Goal: Transaction & Acquisition: Purchase product/service

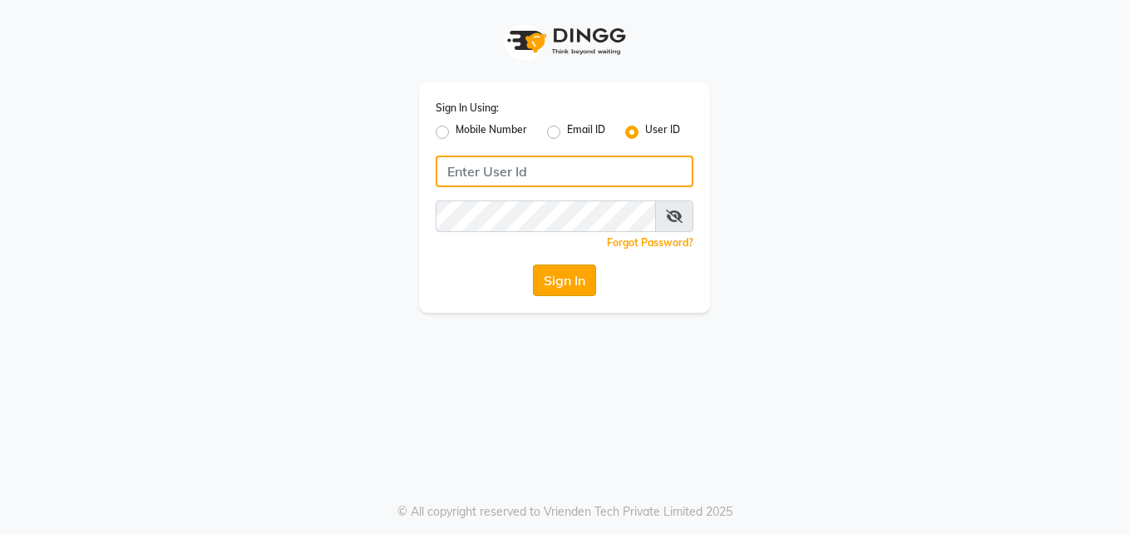
type input "pallavi"
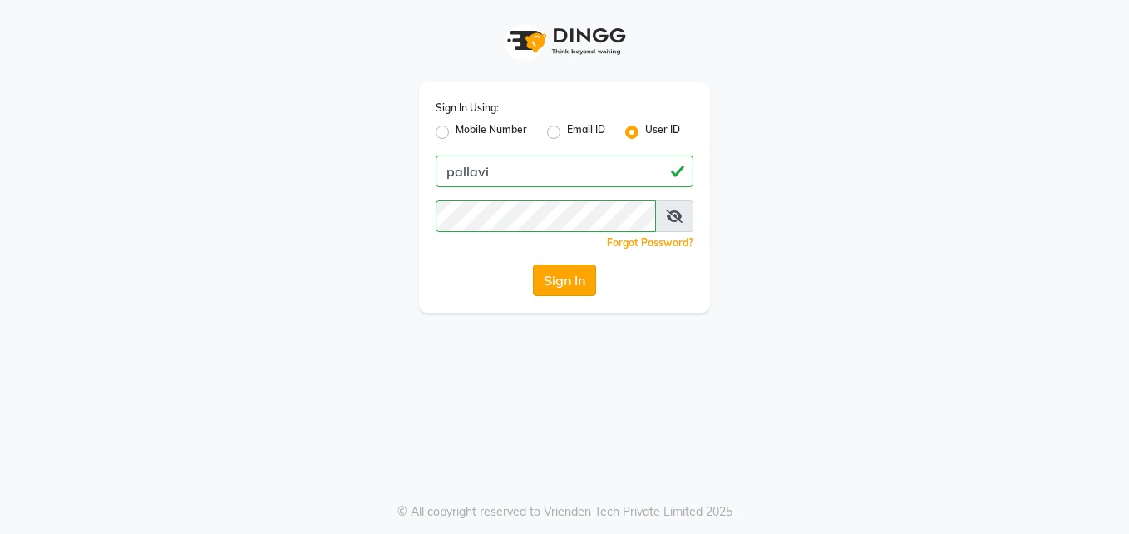
click at [559, 283] on button "Sign In" at bounding box center [564, 280] width 63 height 32
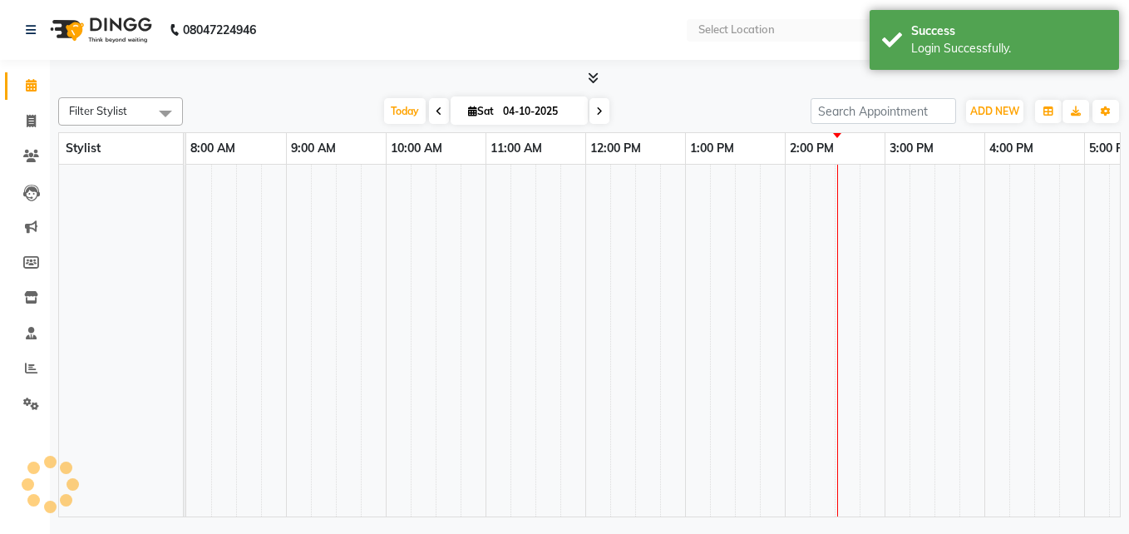
select select "en"
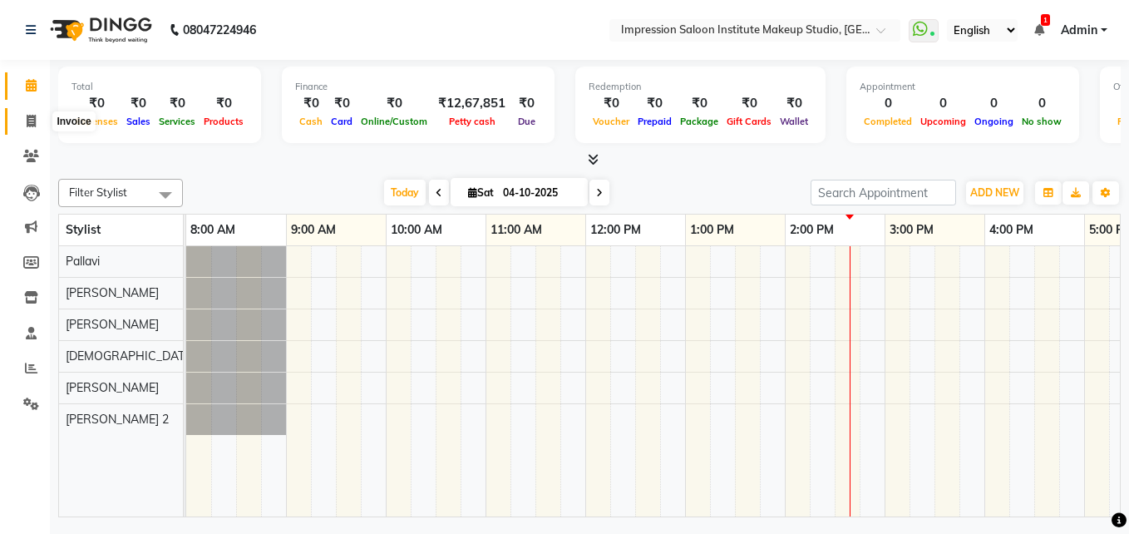
click at [35, 116] on icon at bounding box center [31, 121] width 9 height 12
select select "service"
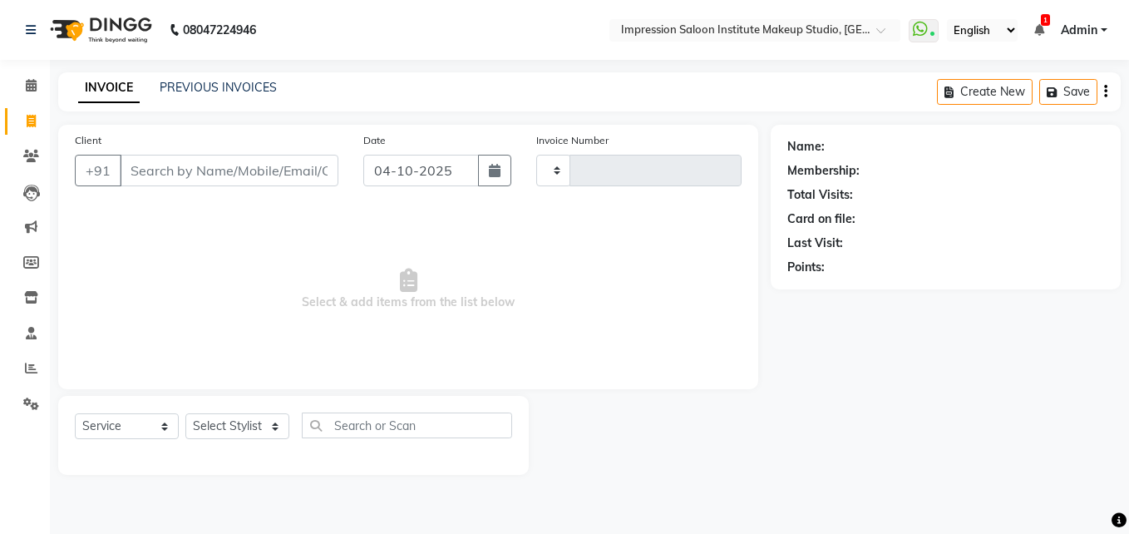
type input "2098"
select select "437"
click at [260, 171] on input "Client" at bounding box center [229, 171] width 219 height 32
select select "product"
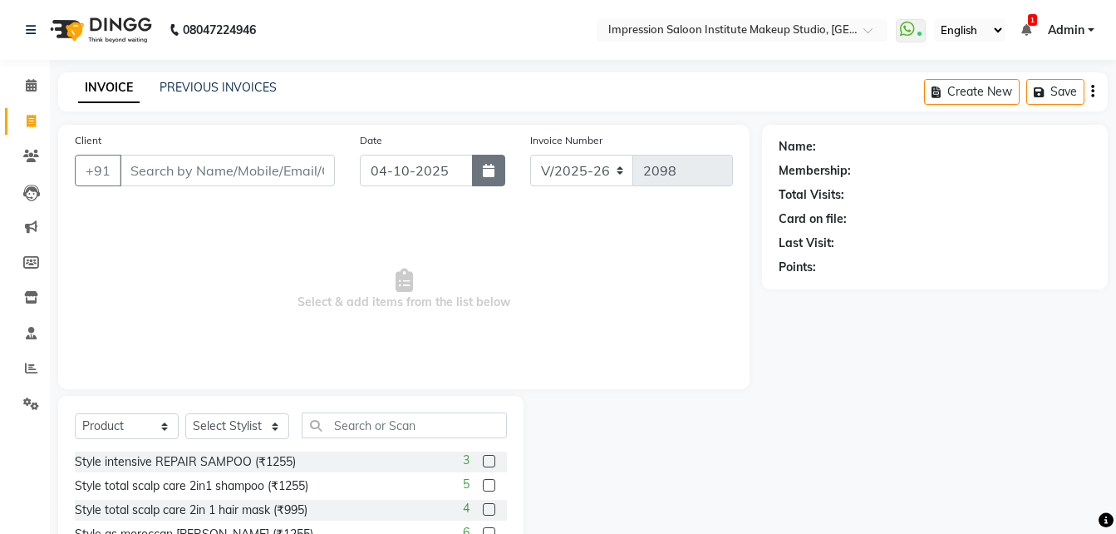
click at [503, 179] on button "button" at bounding box center [488, 171] width 33 height 32
select select "10"
select select "2025"
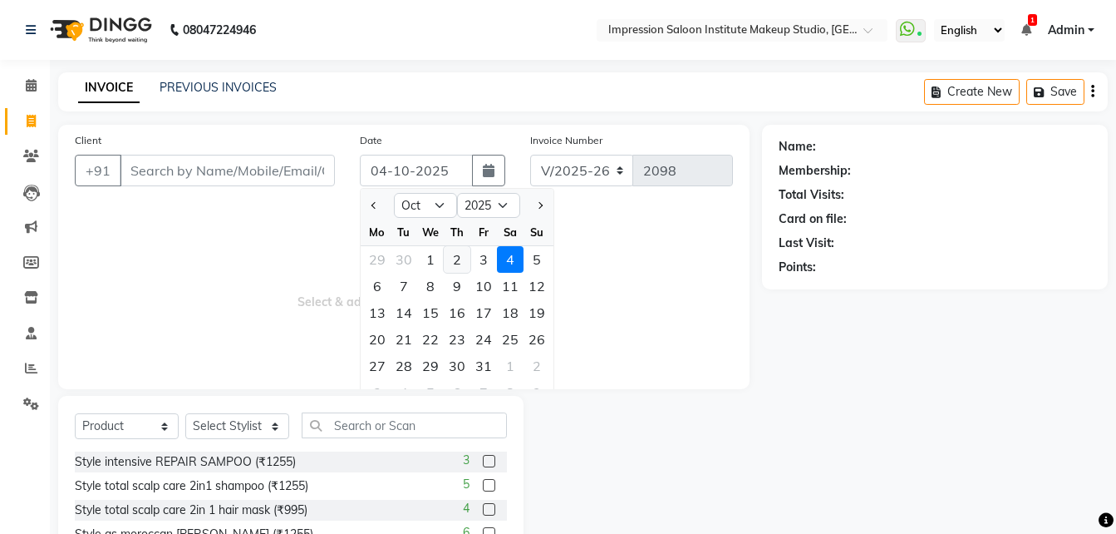
click at [457, 265] on div "2" at bounding box center [457, 259] width 27 height 27
type input "02-10-2025"
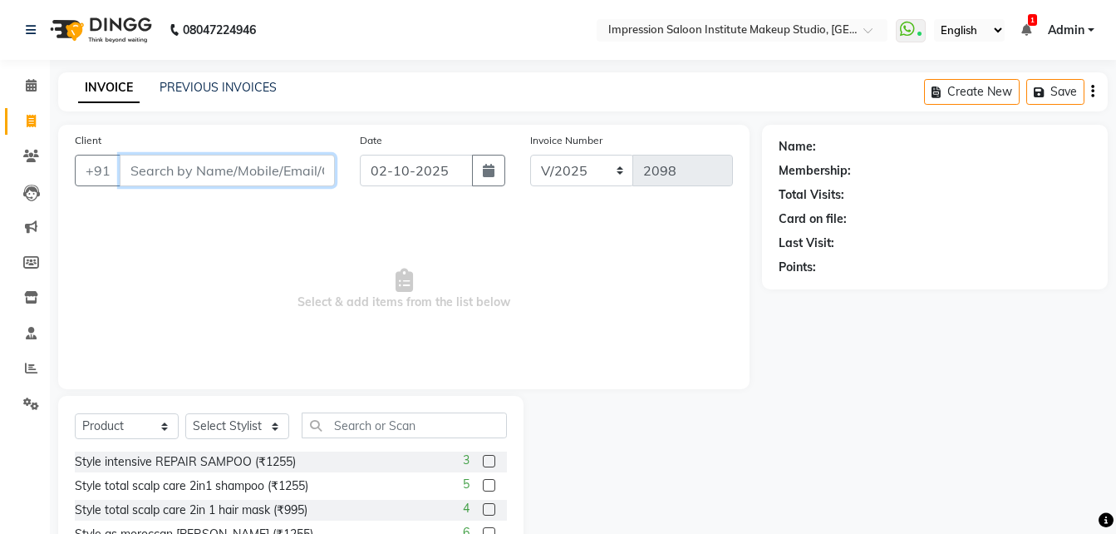
click at [317, 172] on input "Client" at bounding box center [227, 171] width 215 height 32
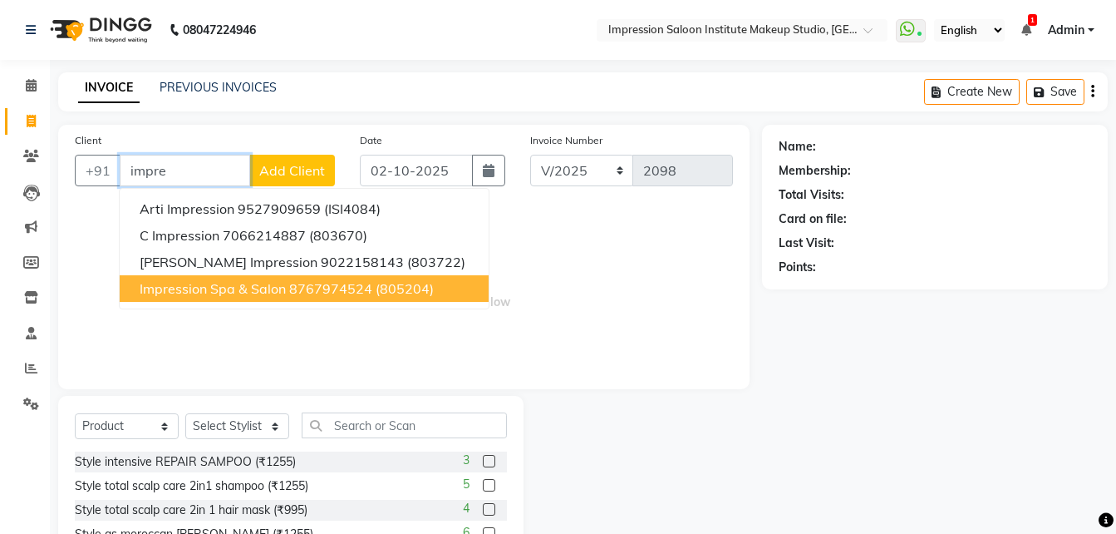
click at [329, 279] on button "Impression Spa & Salon 8767974524 (805204)" at bounding box center [304, 288] width 369 height 27
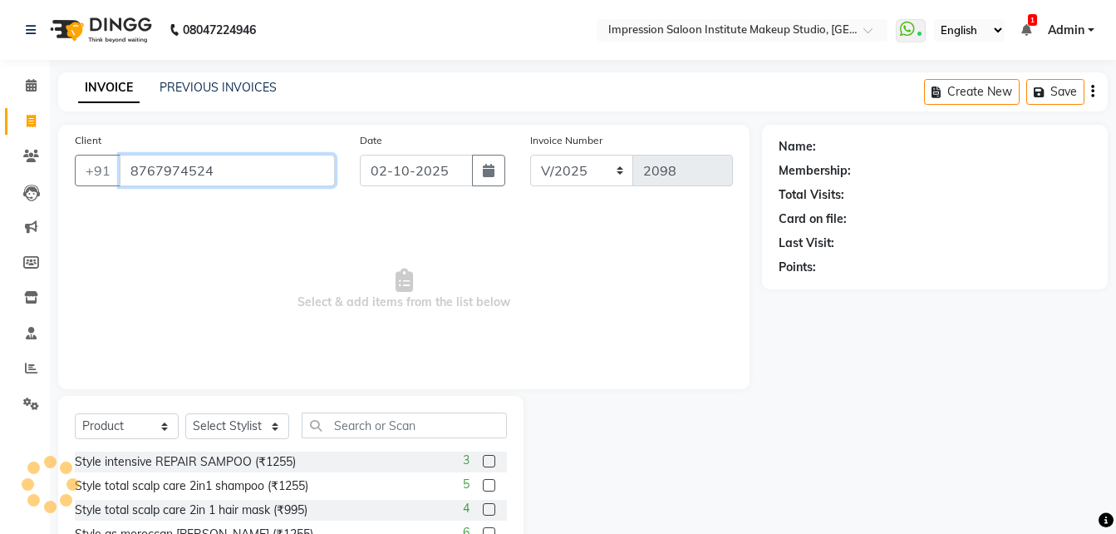
type input "8767974524"
select select "2: Object"
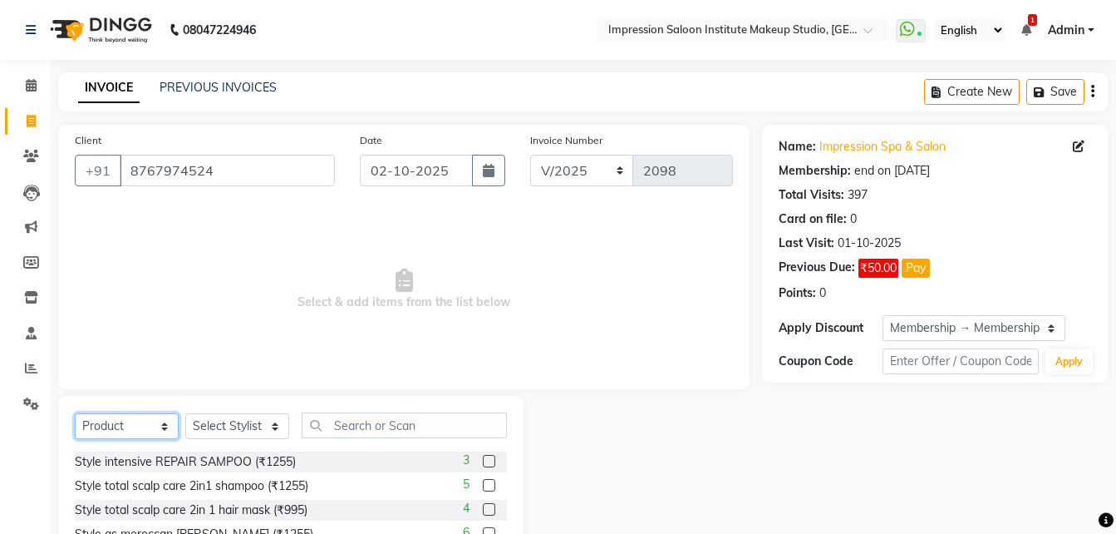
click at [158, 429] on select "Select Service Product Membership Package Voucher Prepaid Gift Card" at bounding box center [127, 426] width 104 height 26
select select "service"
click at [75, 413] on select "Select Service Product Membership Package Voucher Prepaid Gift Card" at bounding box center [127, 426] width 104 height 26
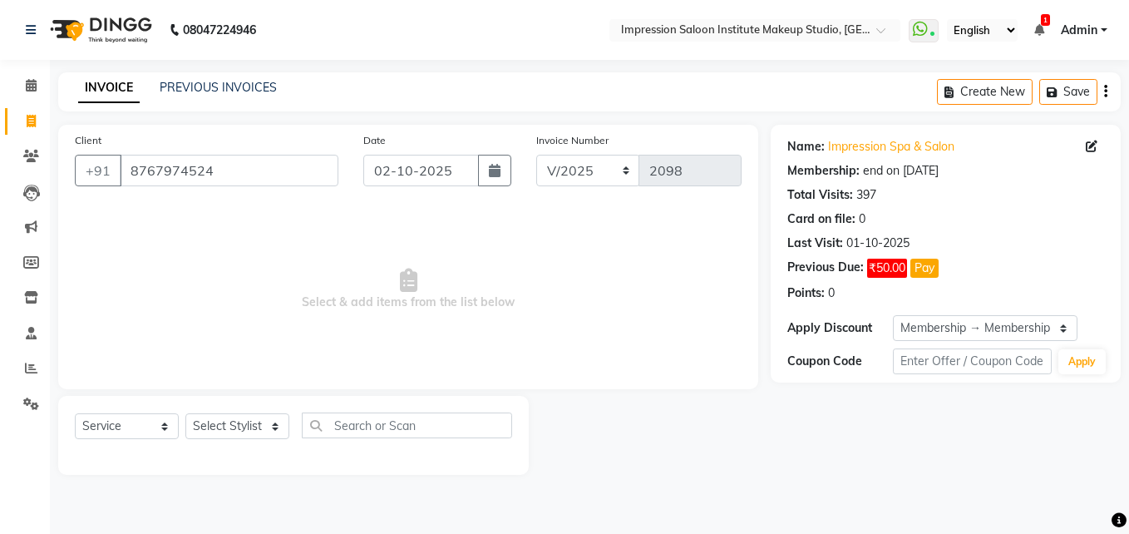
click at [234, 406] on div "Select Service Product Membership Package Voucher Prepaid Gift Card Select Styl…" at bounding box center [293, 435] width 470 height 79
click at [236, 444] on div "Select Service Product Membership Package Voucher Prepaid Gift Card Select Styl…" at bounding box center [293, 431] width 437 height 39
click at [236, 427] on select "Select Stylist Front Desk Pallavi [PERSON_NAME] [PERSON_NAME] [PERSON_NAME] 2" at bounding box center [237, 426] width 104 height 26
select select "49707"
click at [185, 413] on select "Select Stylist Front Desk Pallavi [PERSON_NAME] [PERSON_NAME] [PERSON_NAME] 2" at bounding box center [237, 426] width 104 height 26
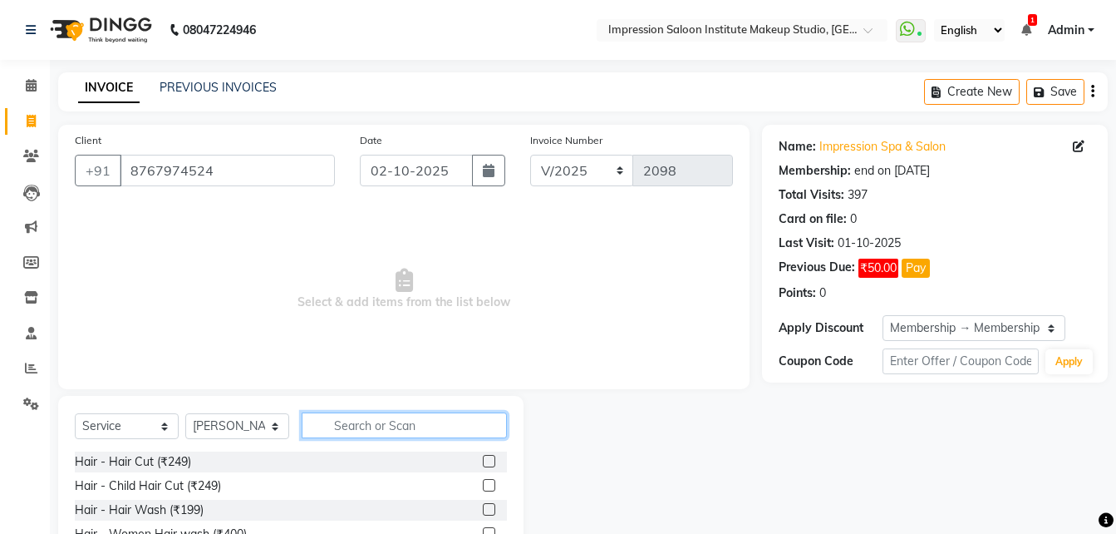
click at [343, 426] on input "text" at bounding box center [404, 425] width 205 height 26
type input "blo"
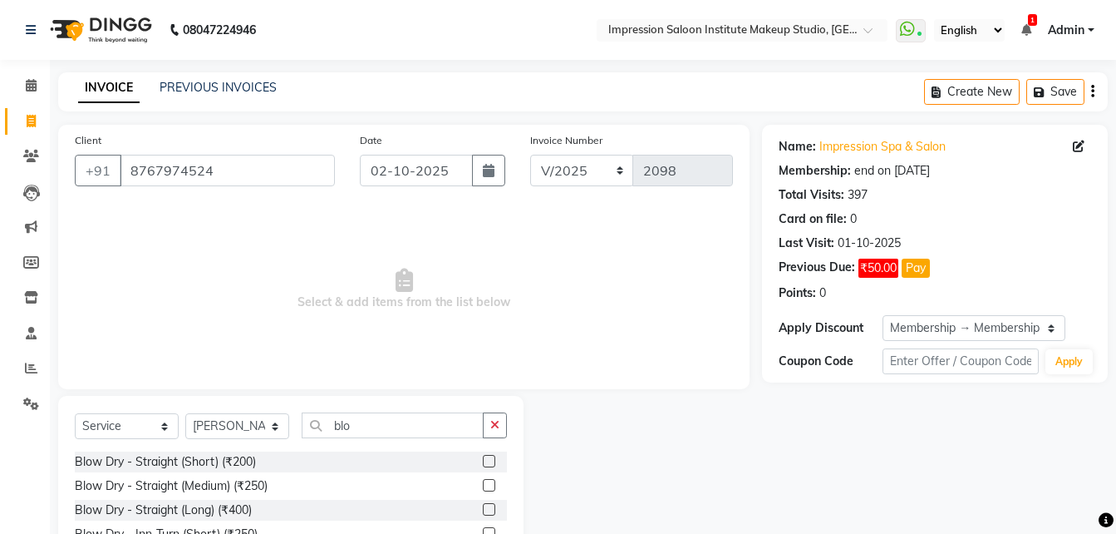
click at [483, 485] on label at bounding box center [489, 485] width 12 height 12
click at [483, 485] on input "checkbox" at bounding box center [488, 485] width 11 height 11
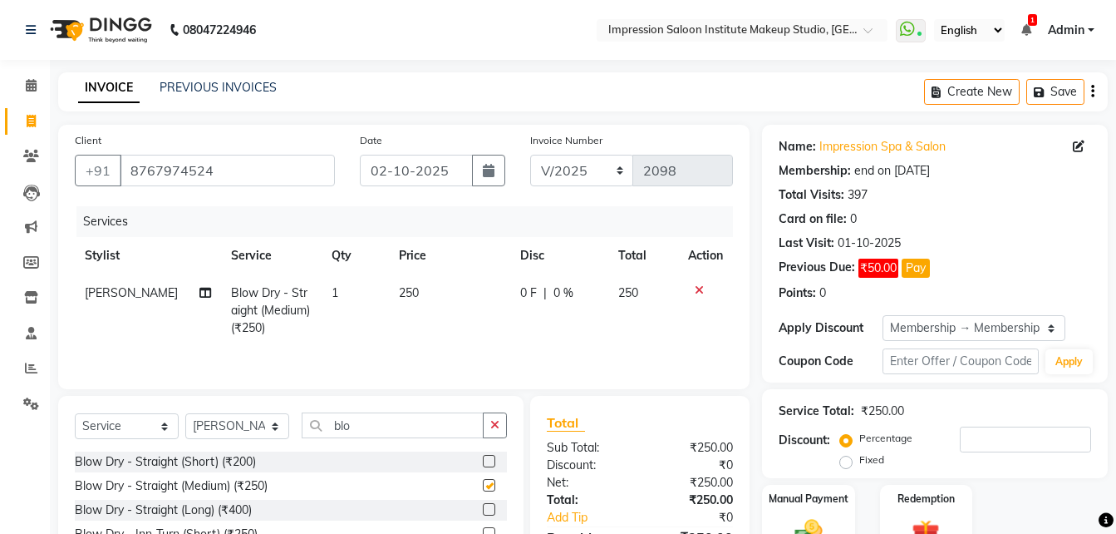
checkbox input "false"
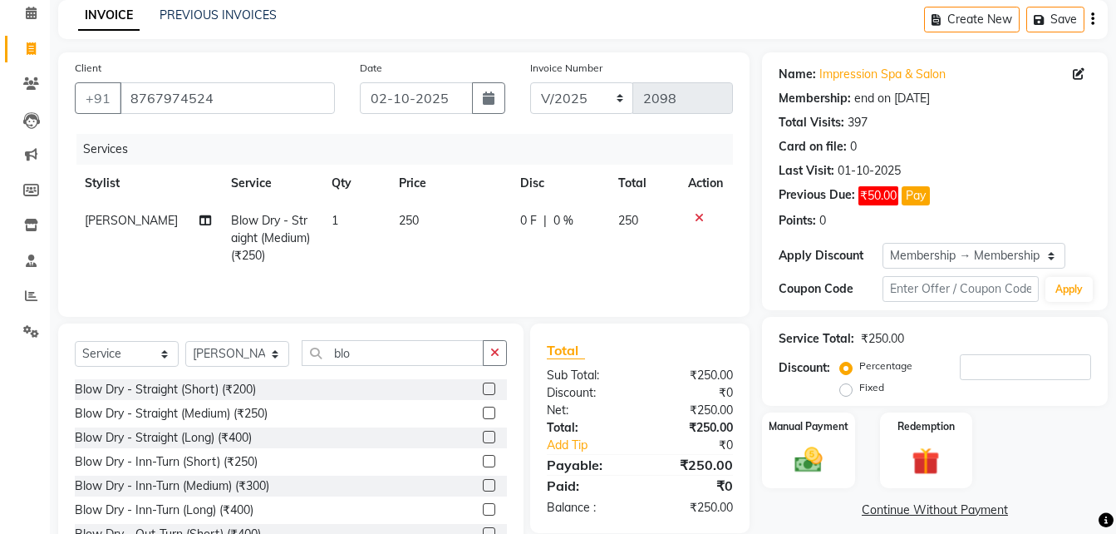
scroll to position [74, 0]
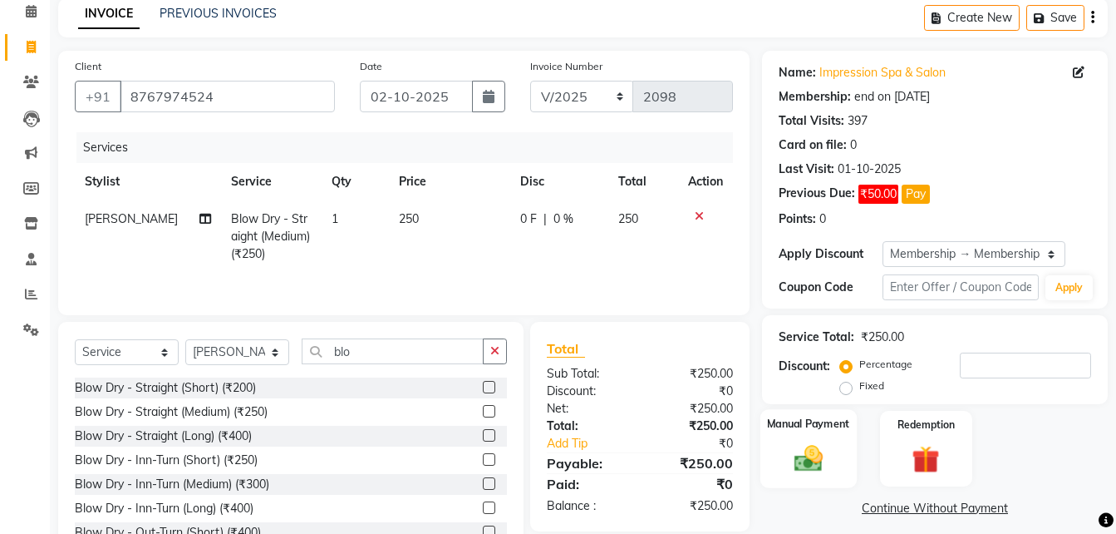
click at [829, 465] on img at bounding box center [808, 457] width 47 height 33
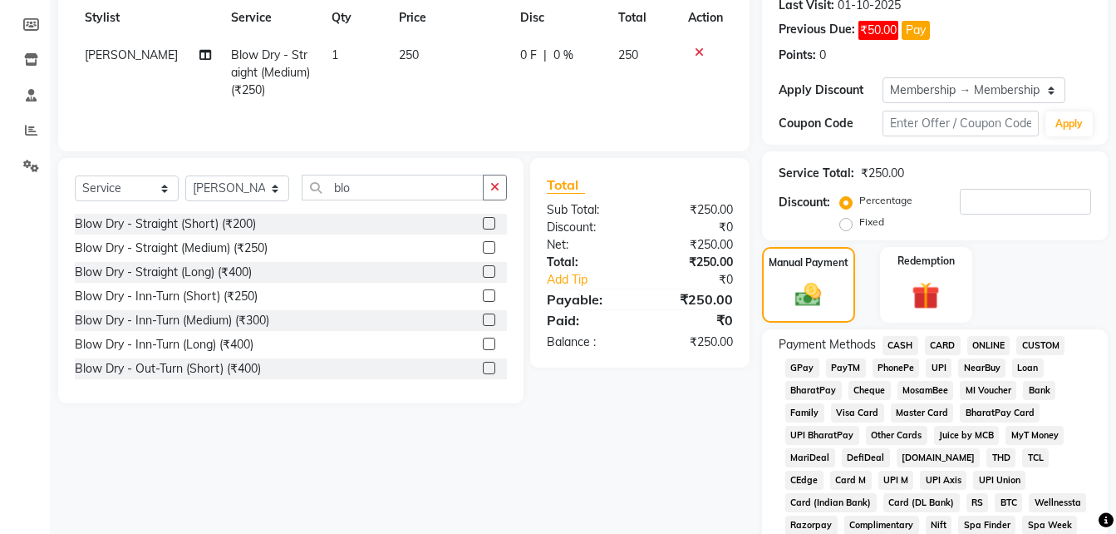
scroll to position [239, 0]
click at [899, 346] on span "CASH" at bounding box center [901, 344] width 36 height 19
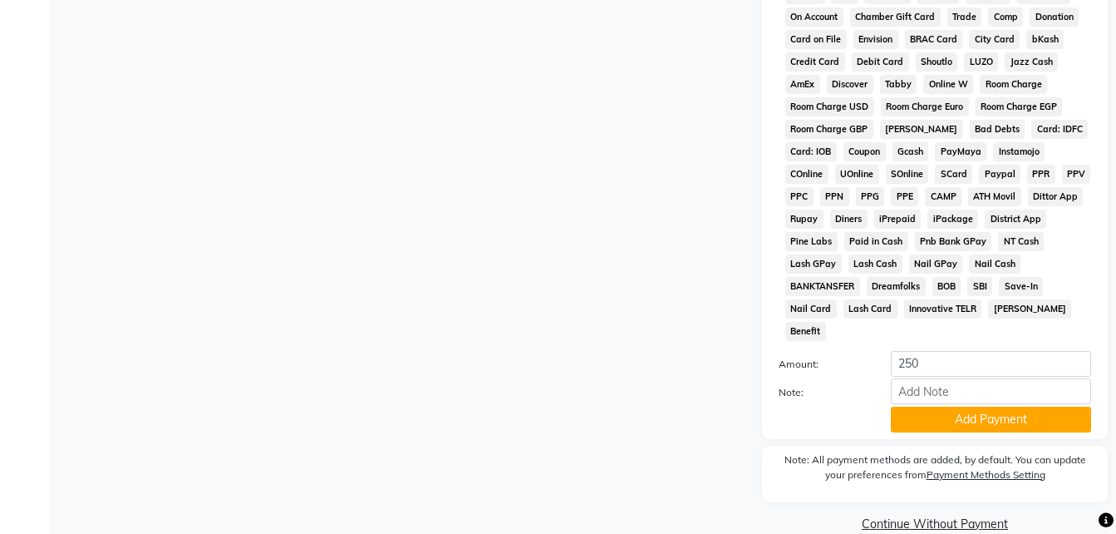
scroll to position [795, 0]
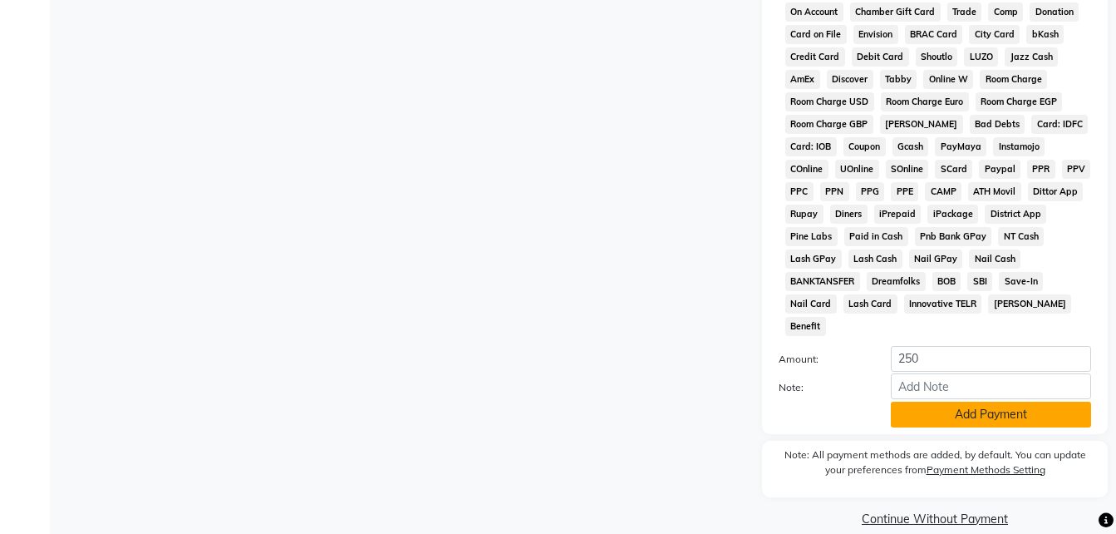
click at [1004, 401] on button "Add Payment" at bounding box center [991, 414] width 200 height 26
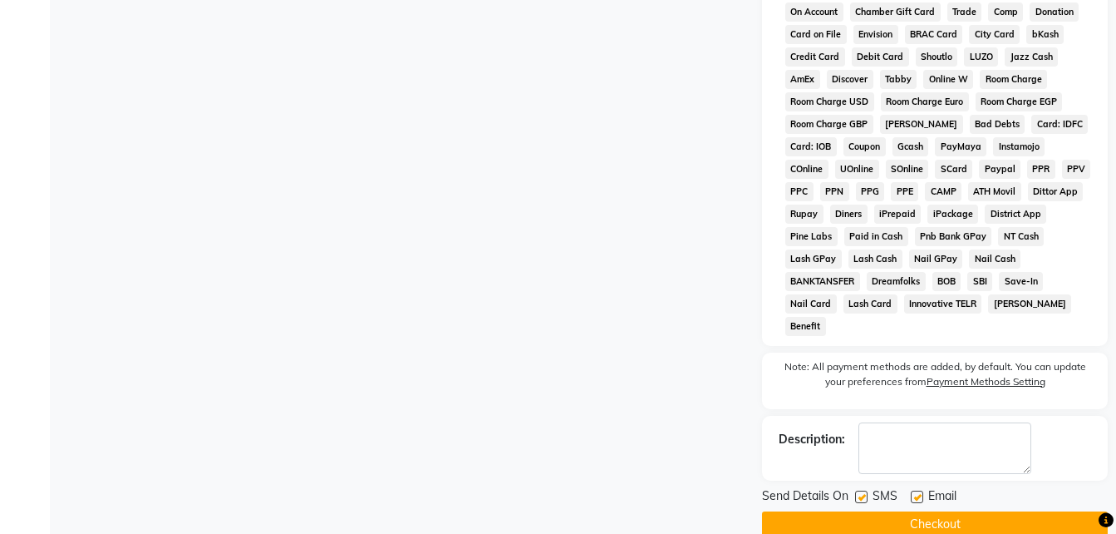
click at [918, 490] on label at bounding box center [917, 496] width 12 height 12
click at [918, 492] on input "checkbox" at bounding box center [916, 497] width 11 height 11
checkbox input "false"
click at [856, 490] on label at bounding box center [861, 496] width 12 height 12
click at [856, 492] on input "checkbox" at bounding box center [860, 497] width 11 height 11
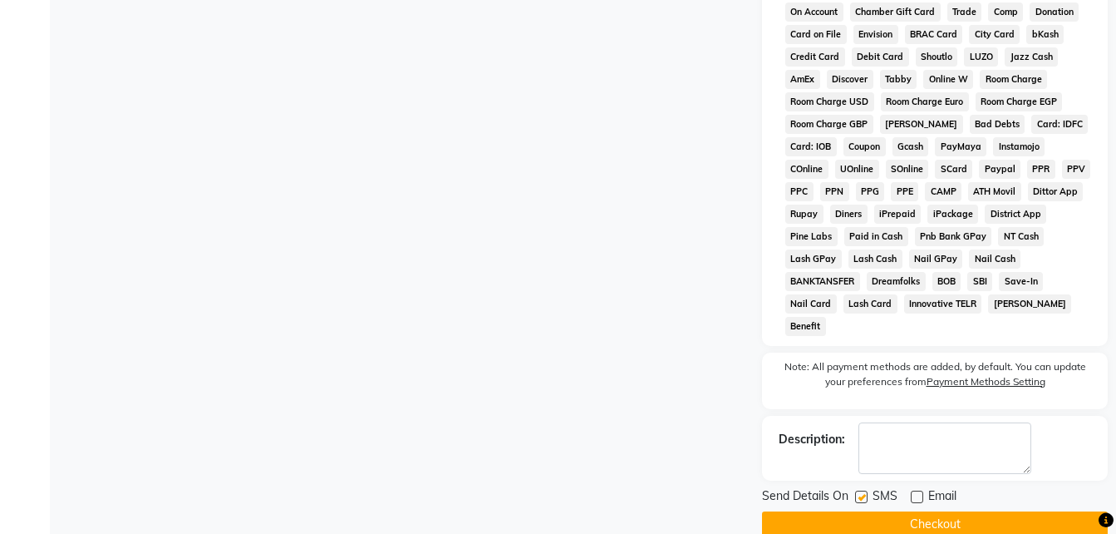
checkbox input "false"
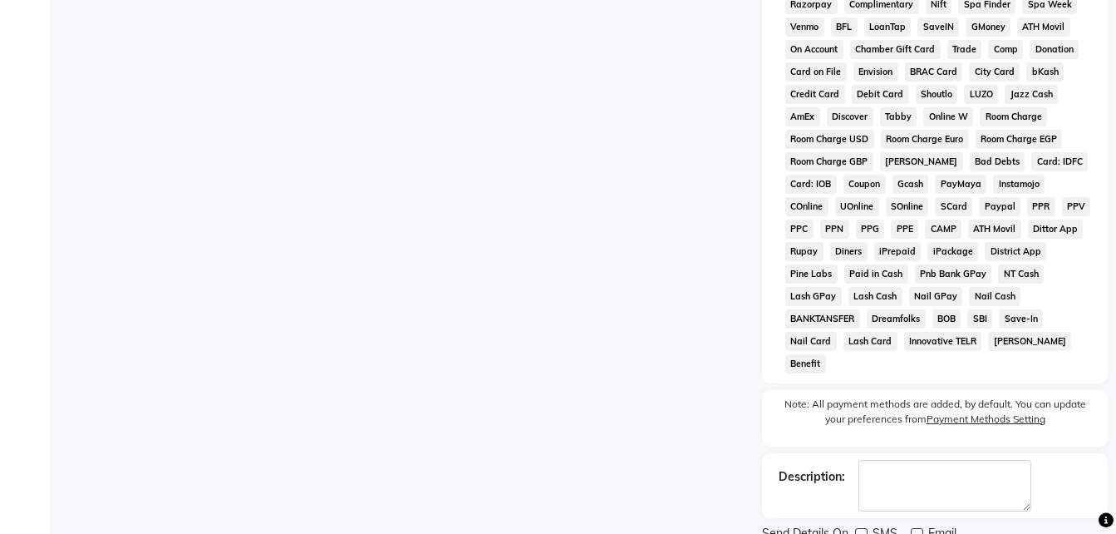
scroll to position [801, 0]
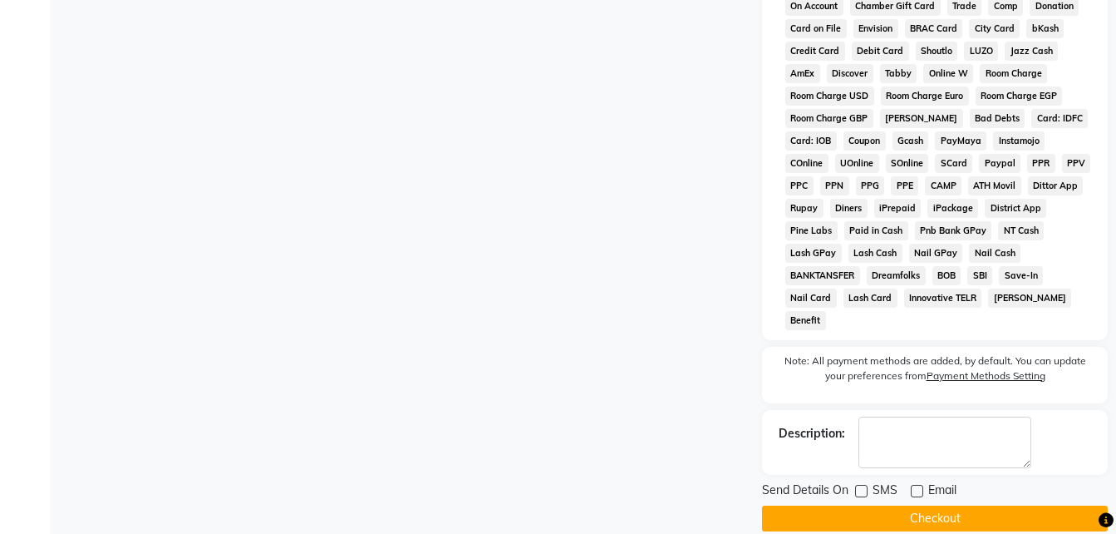
click at [966, 505] on button "Checkout" at bounding box center [935, 518] width 346 height 26
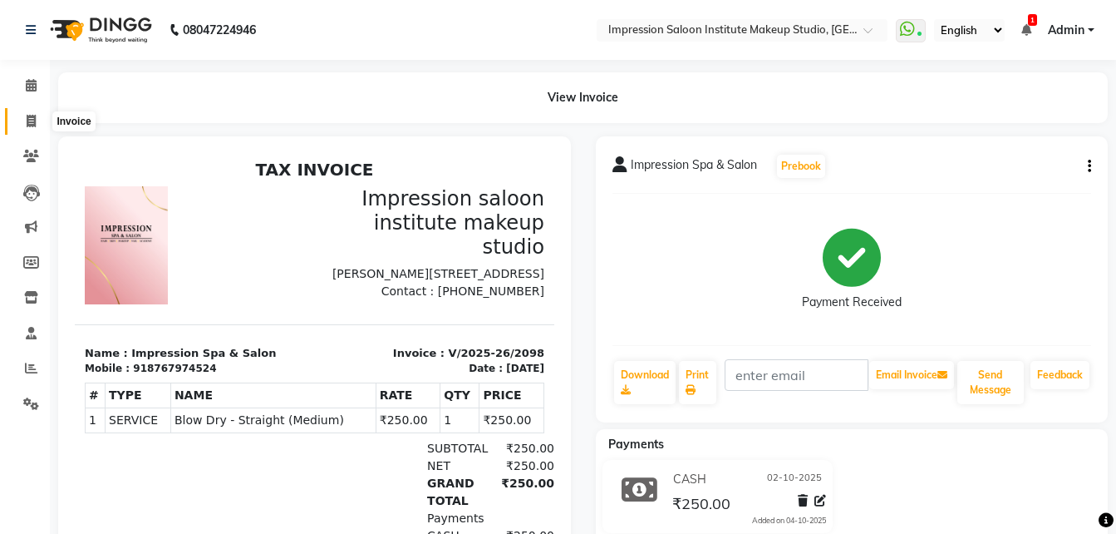
click at [30, 120] on icon at bounding box center [31, 121] width 9 height 12
select select "service"
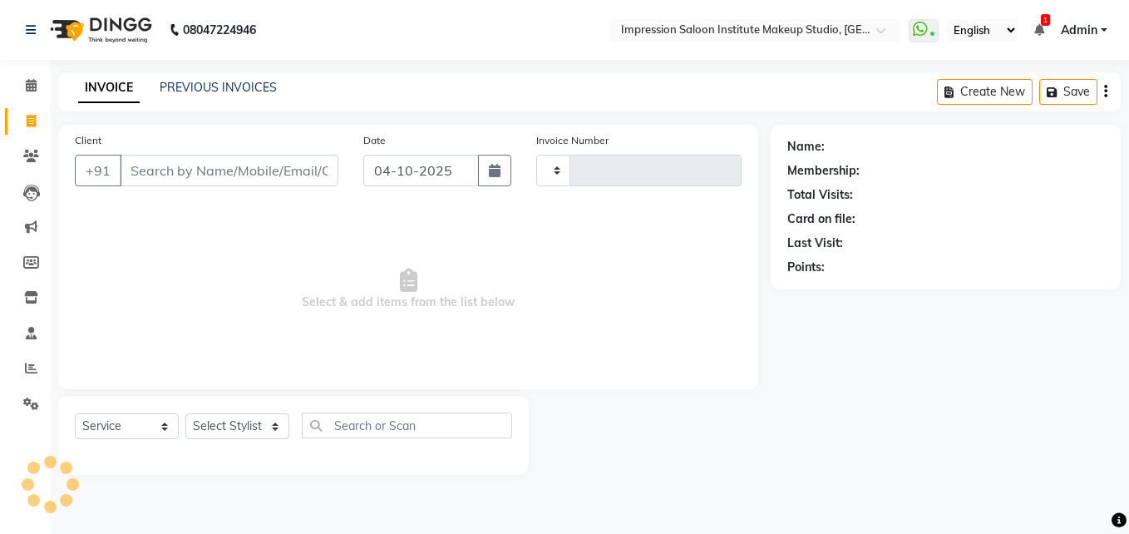
type input "2099"
select select "437"
select select "product"
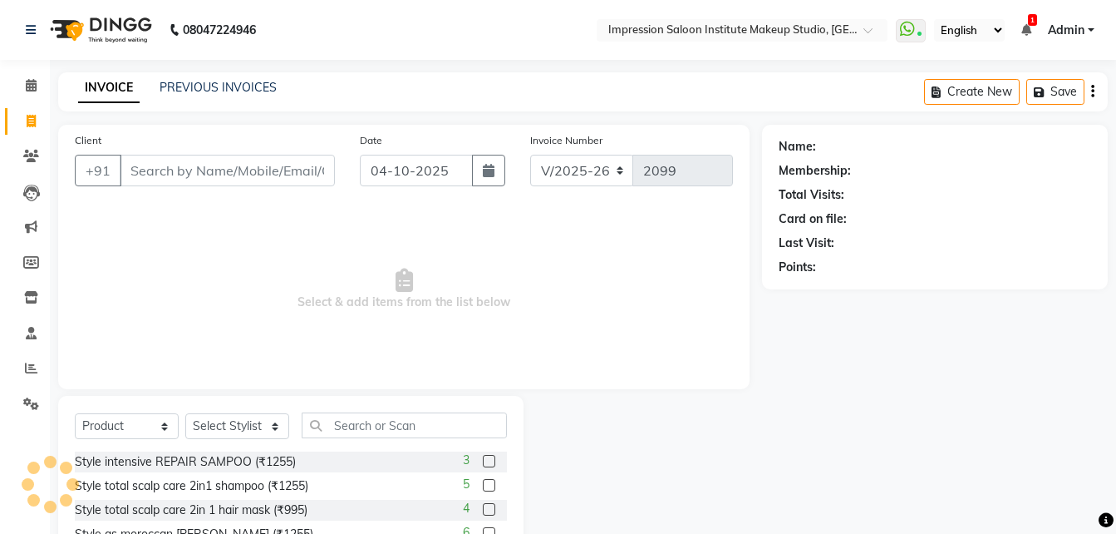
click at [170, 184] on input "Client" at bounding box center [227, 171] width 215 height 32
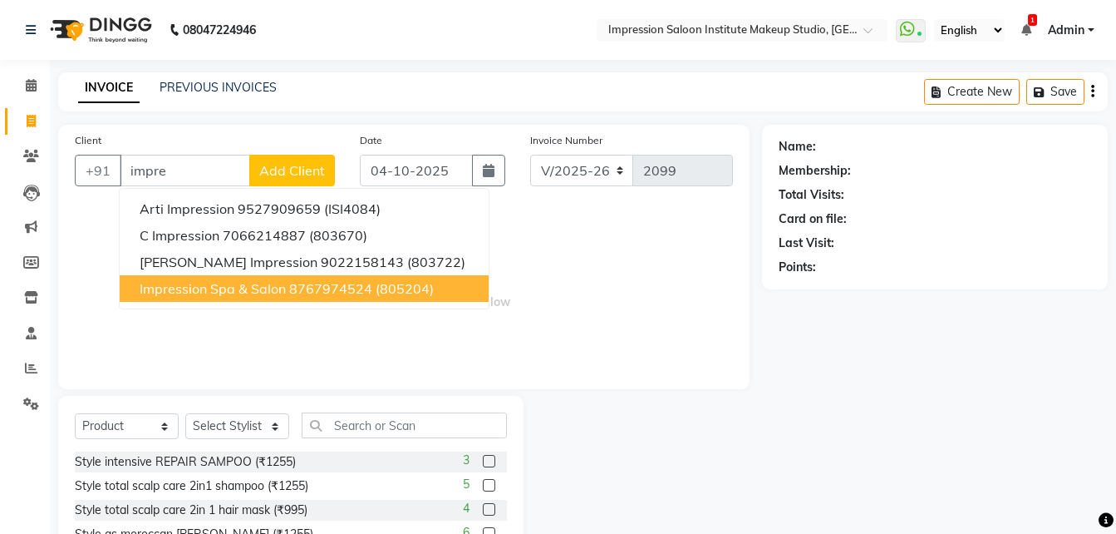
click at [231, 287] on span "Impression Spa & Salon" at bounding box center [213, 288] width 146 height 17
type input "8767974524"
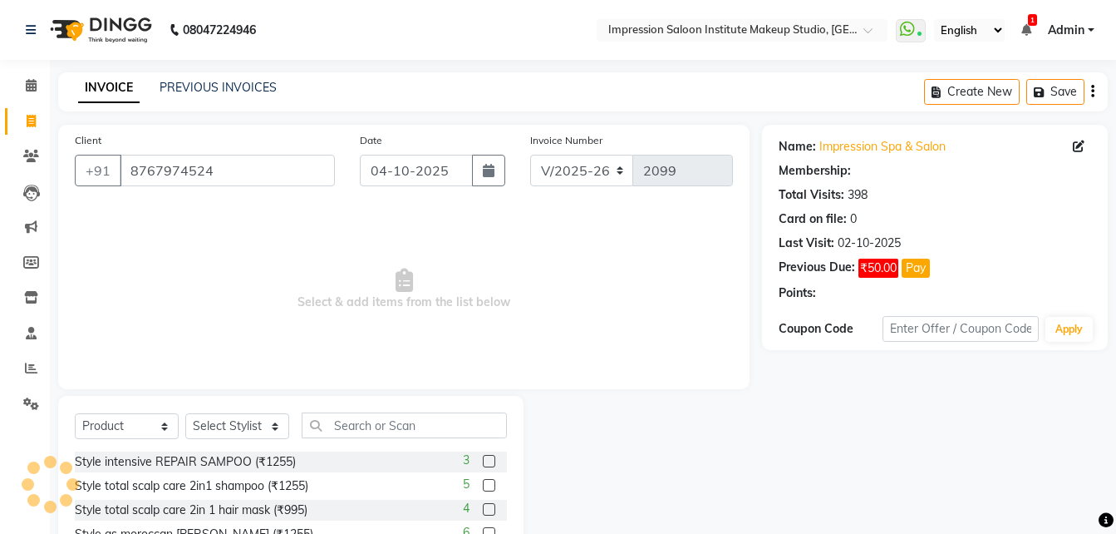
select select "2: Object"
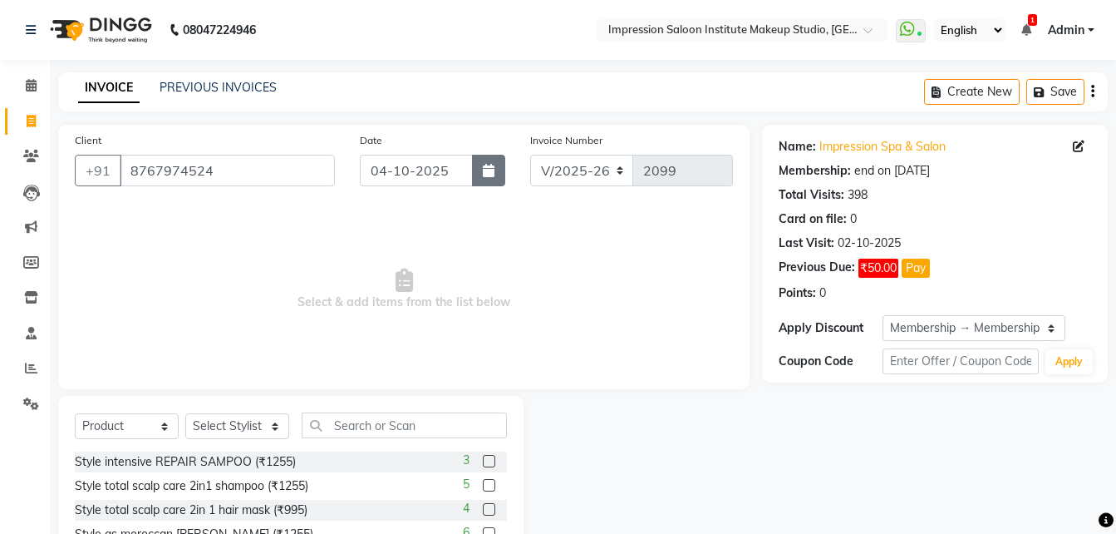
click at [490, 184] on button "button" at bounding box center [488, 171] width 33 height 32
select select "10"
select select "2025"
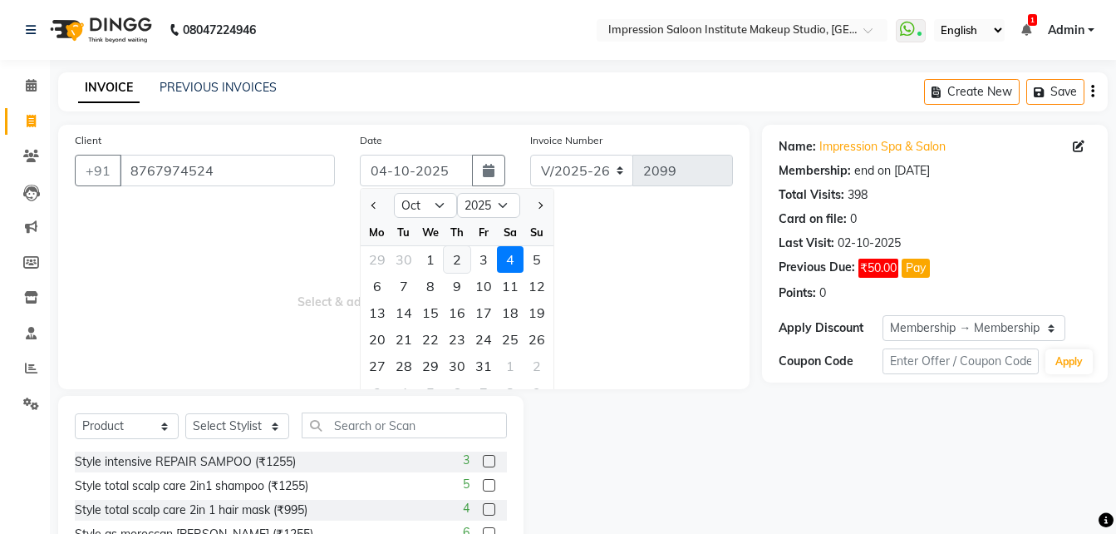
click at [457, 262] on div "2" at bounding box center [457, 259] width 27 height 27
type input "02-10-2025"
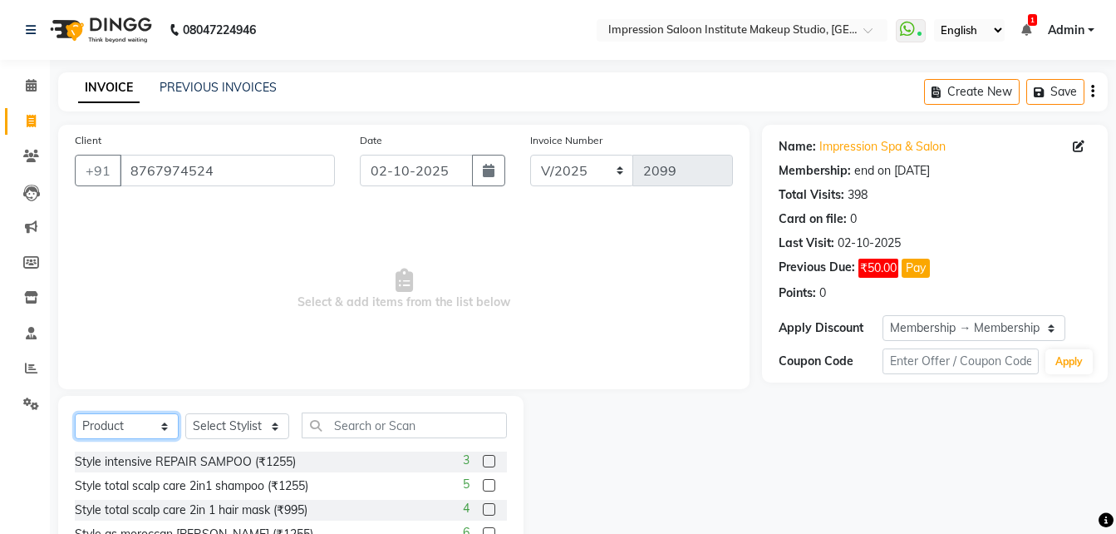
click at [159, 421] on select "Select Service Product Membership Package Voucher Prepaid Gift Card" at bounding box center [127, 426] width 104 height 26
select select "service"
click at [75, 413] on select "Select Service Product Membership Package Voucher Prepaid Gift Card" at bounding box center [127, 426] width 104 height 26
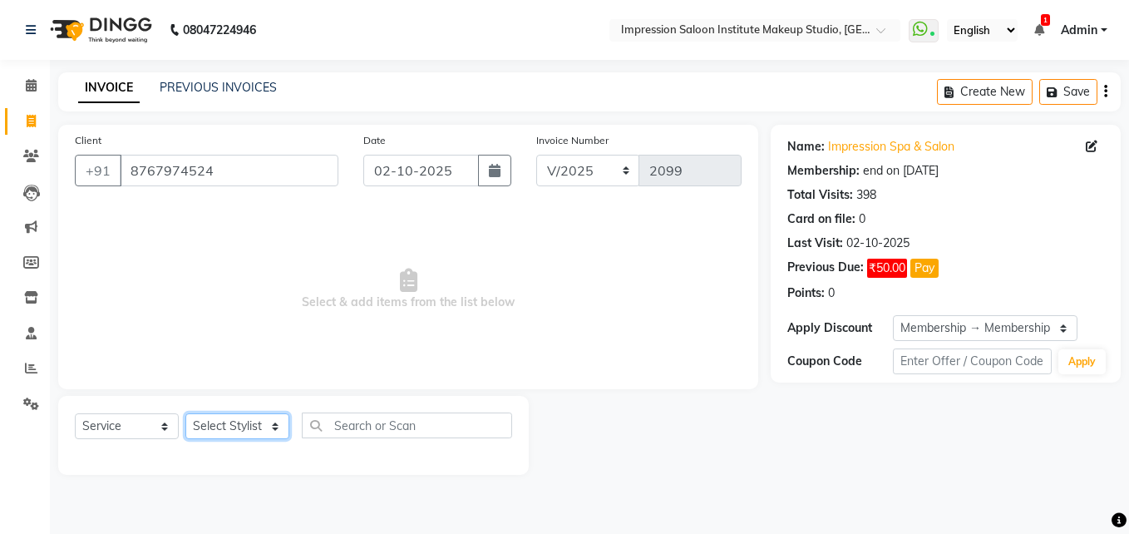
click at [244, 426] on select "Select Stylist Front Desk Pallavi [PERSON_NAME] [PERSON_NAME] [PERSON_NAME] 2" at bounding box center [237, 426] width 104 height 26
select select "49707"
click at [185, 413] on select "Select Stylist Front Desk Pallavi [PERSON_NAME] [PERSON_NAME] [PERSON_NAME] 2" at bounding box center [237, 426] width 104 height 26
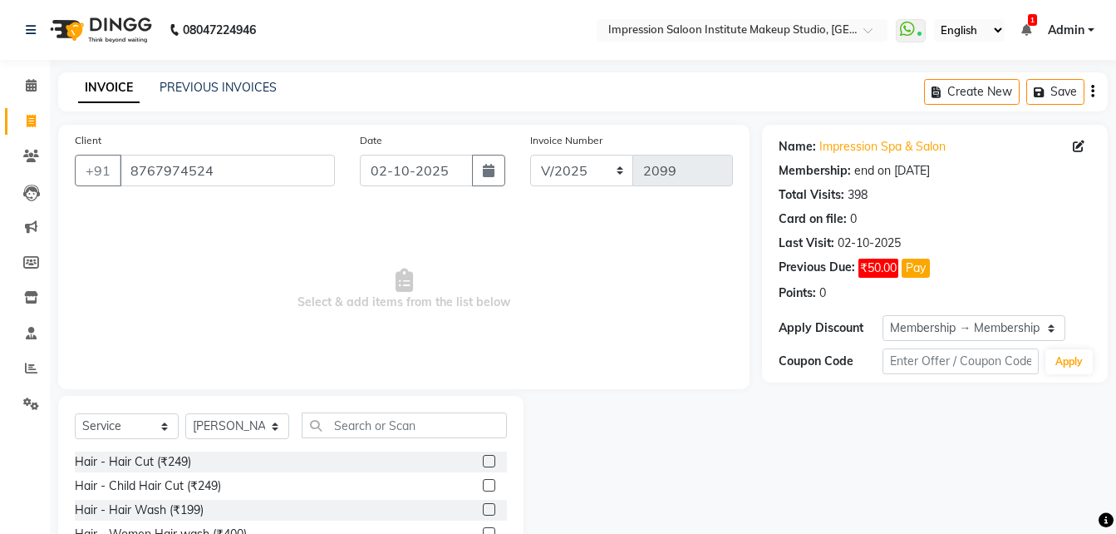
click at [483, 463] on label at bounding box center [489, 461] width 12 height 12
click at [483, 463] on input "checkbox" at bounding box center [488, 461] width 11 height 11
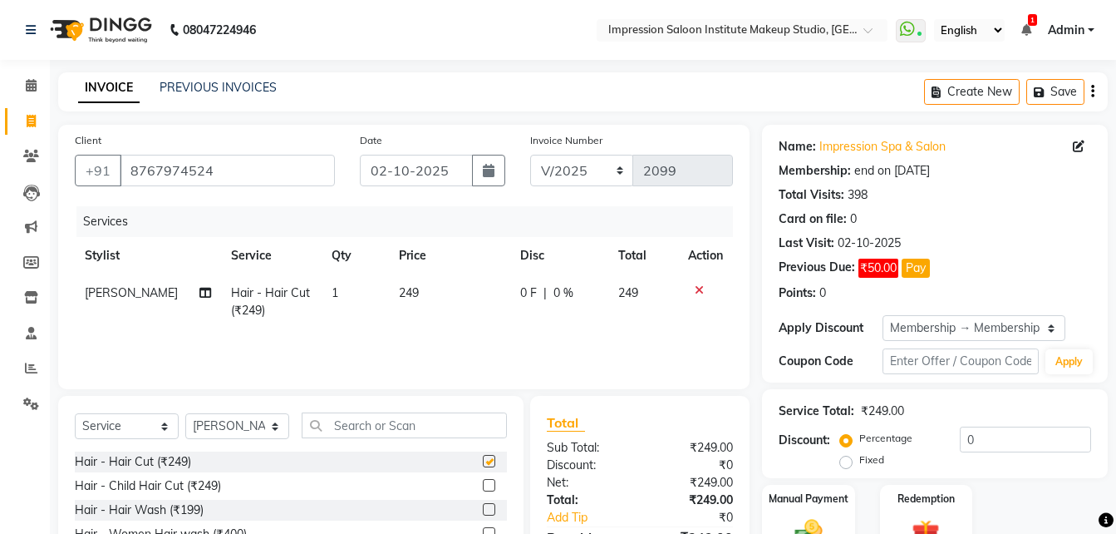
checkbox input "false"
click at [402, 292] on span "249" at bounding box center [409, 292] width 20 height 15
select select "49707"
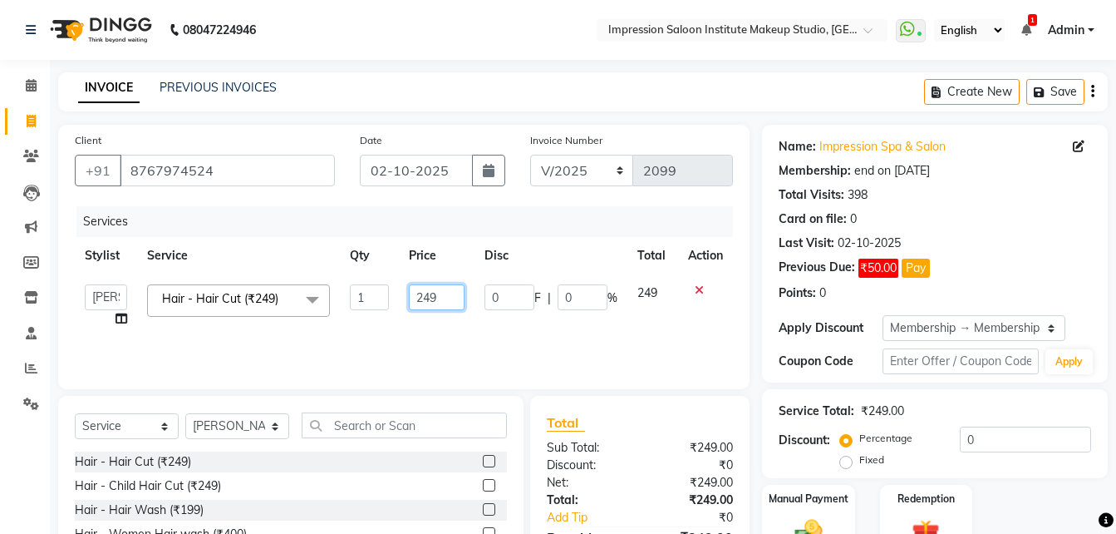
click at [442, 298] on input "249" at bounding box center [437, 297] width 57 height 26
type input "200"
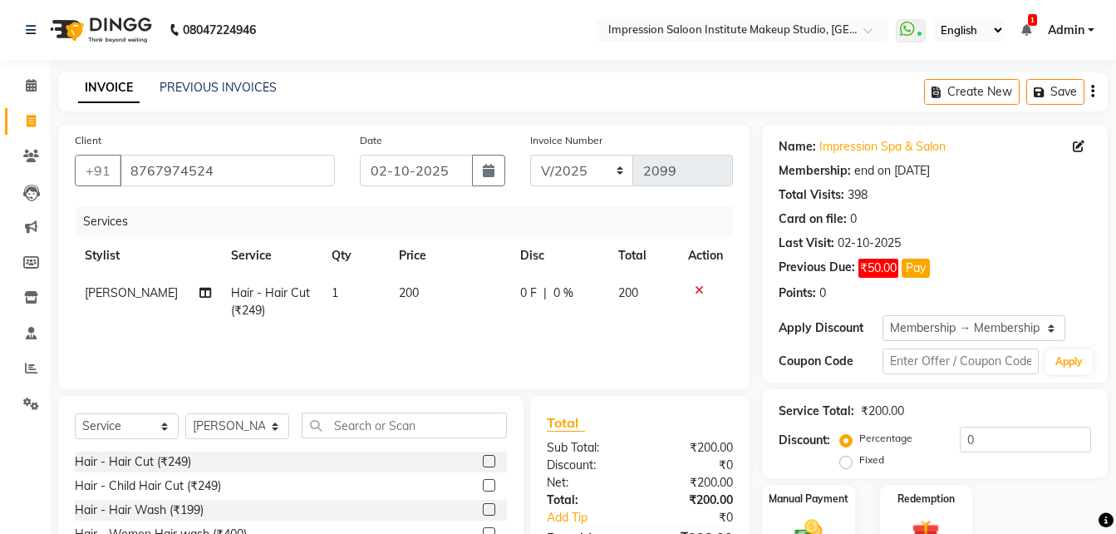
click at [462, 337] on div "Services Stylist Service Qty Price Disc Total Action [PERSON_NAME] Hair - Hair …" at bounding box center [404, 289] width 658 height 166
click at [782, 505] on label "Manual Payment" at bounding box center [808, 498] width 83 height 16
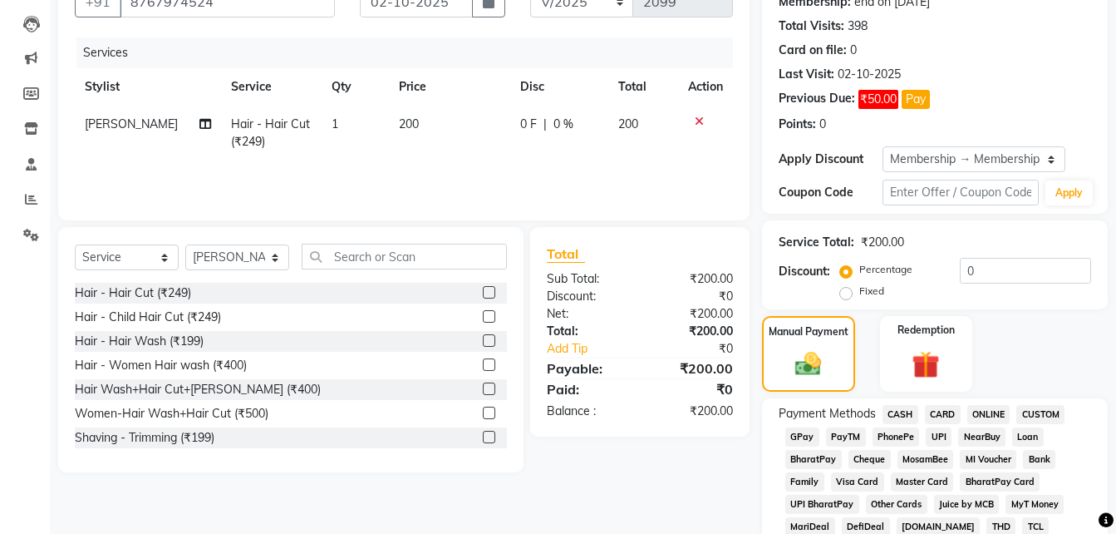
scroll to position [170, 0]
click at [938, 406] on span "CARD" at bounding box center [943, 413] width 36 height 19
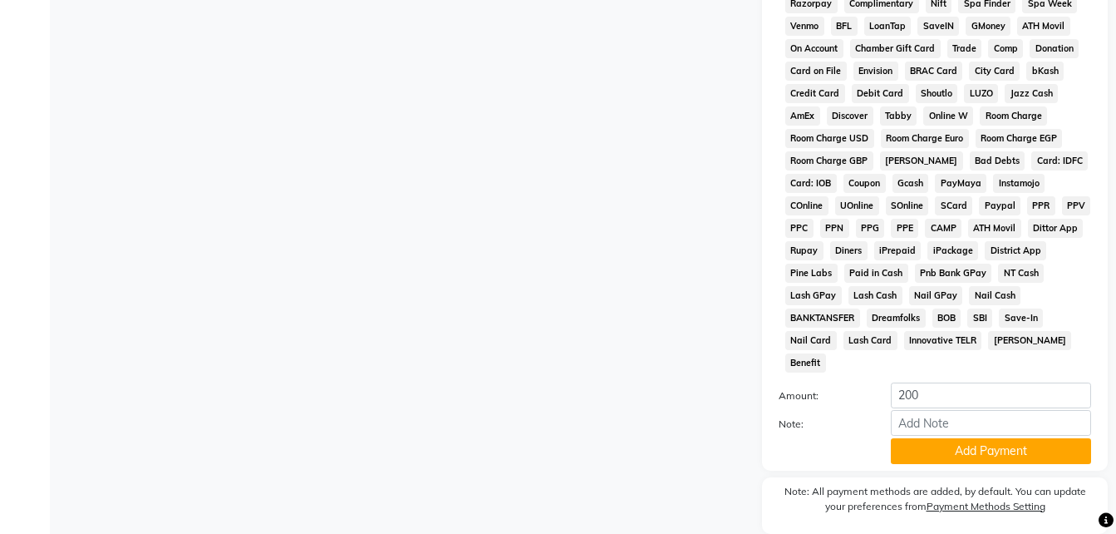
scroll to position [795, 0]
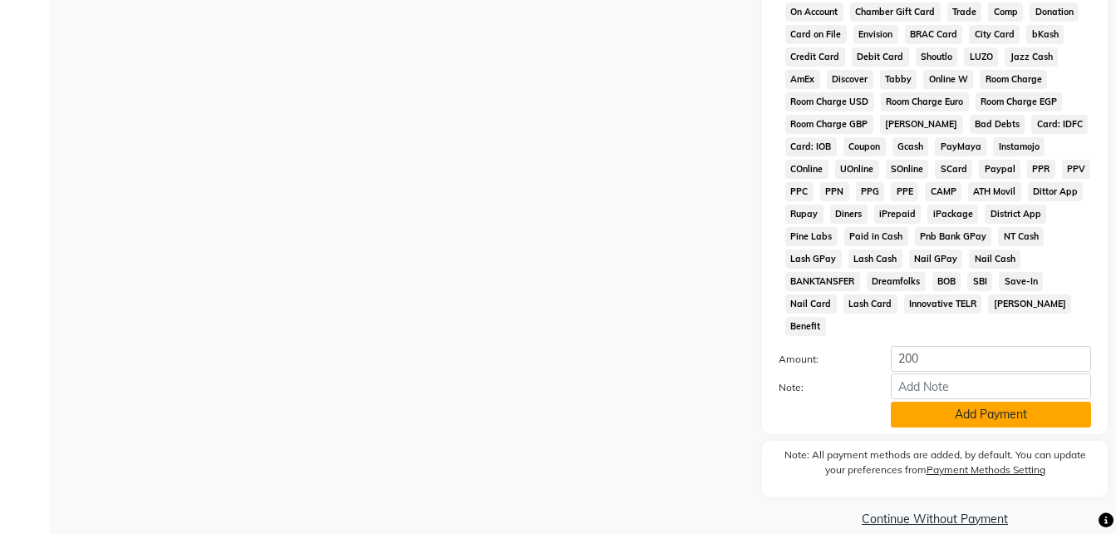
click at [946, 401] on button "Add Payment" at bounding box center [991, 414] width 200 height 26
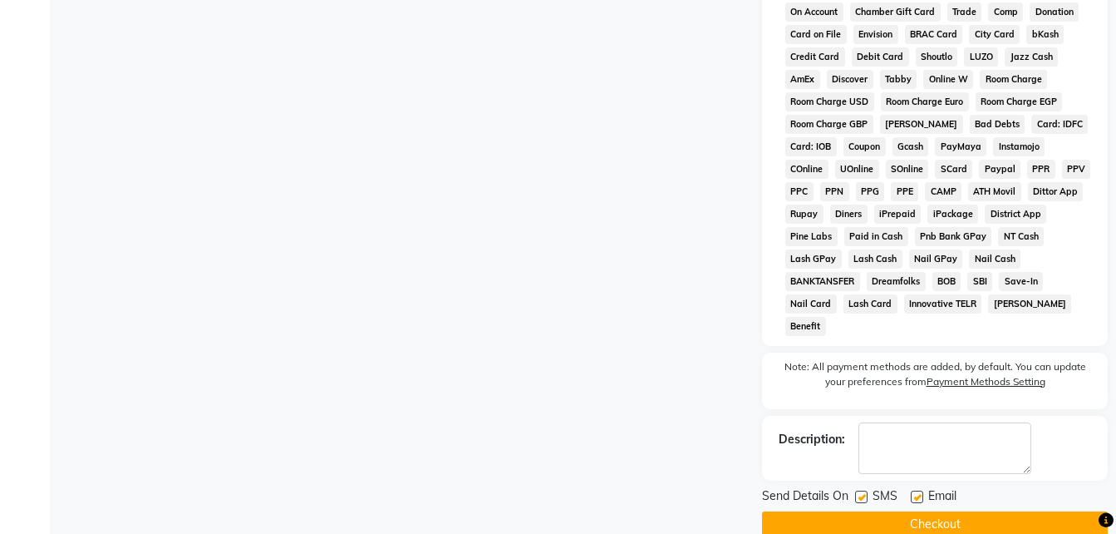
click at [913, 490] on label at bounding box center [917, 496] width 12 height 12
click at [913, 492] on input "checkbox" at bounding box center [916, 497] width 11 height 11
checkbox input "false"
click at [863, 490] on label at bounding box center [861, 496] width 12 height 12
click at [863, 492] on input "checkbox" at bounding box center [860, 497] width 11 height 11
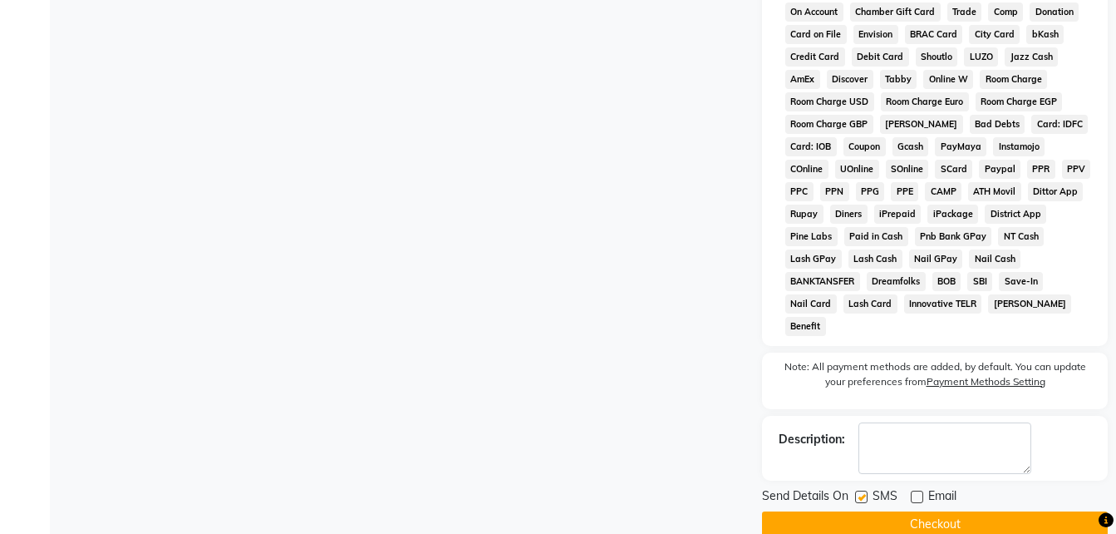
checkbox input "false"
click at [861, 511] on button "Checkout" at bounding box center [935, 524] width 346 height 26
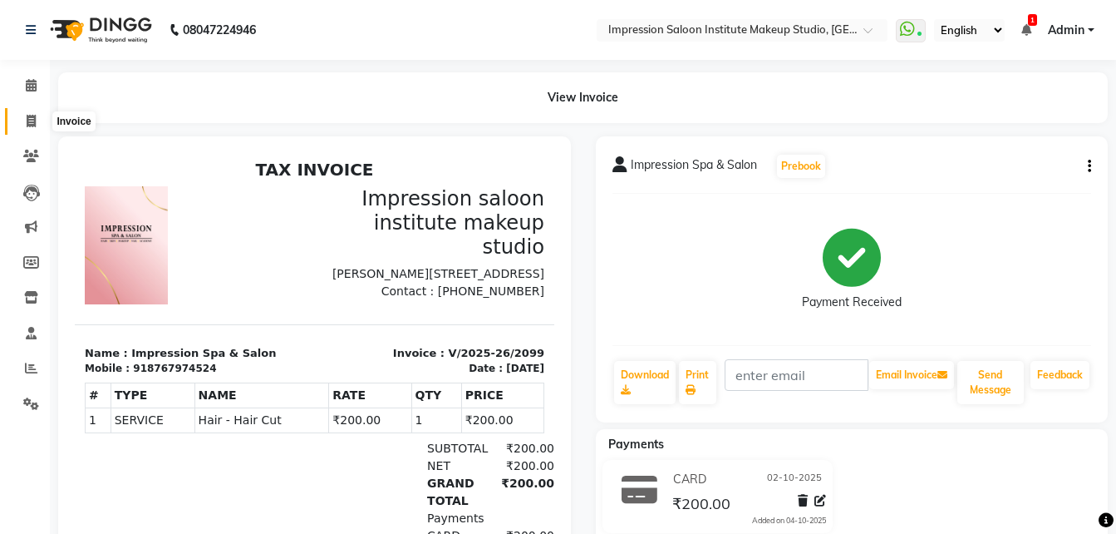
click at [31, 121] on icon at bounding box center [31, 121] width 9 height 12
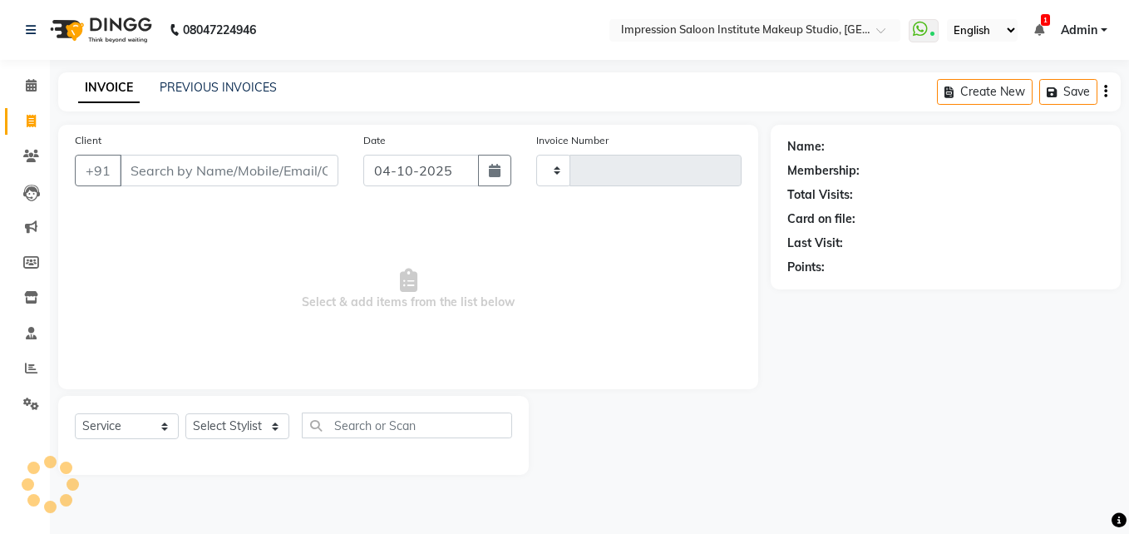
select select "product"
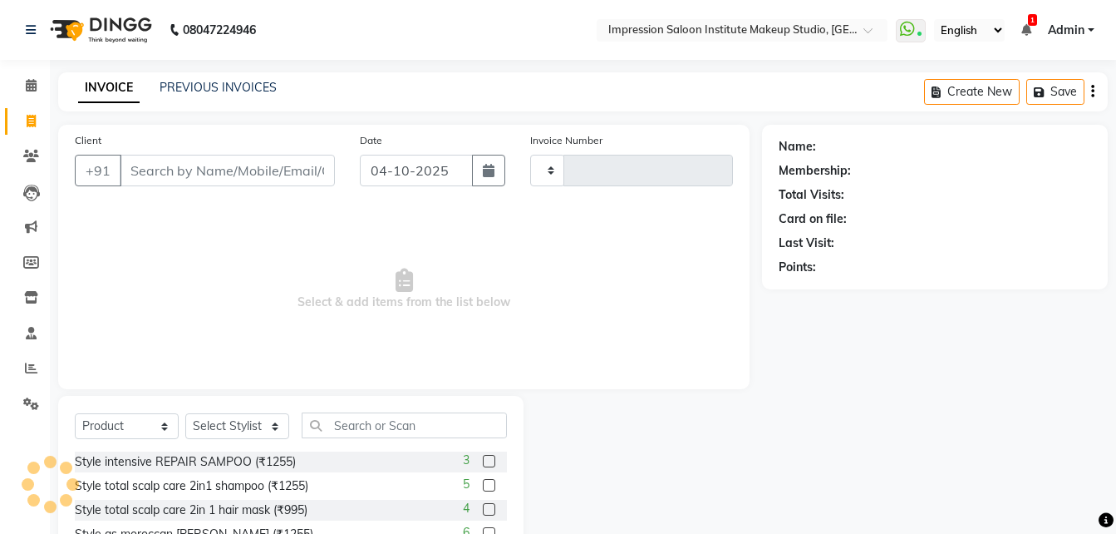
type input "2100"
select select "437"
click at [475, 185] on button "button" at bounding box center [488, 171] width 33 height 32
select select "10"
select select "2025"
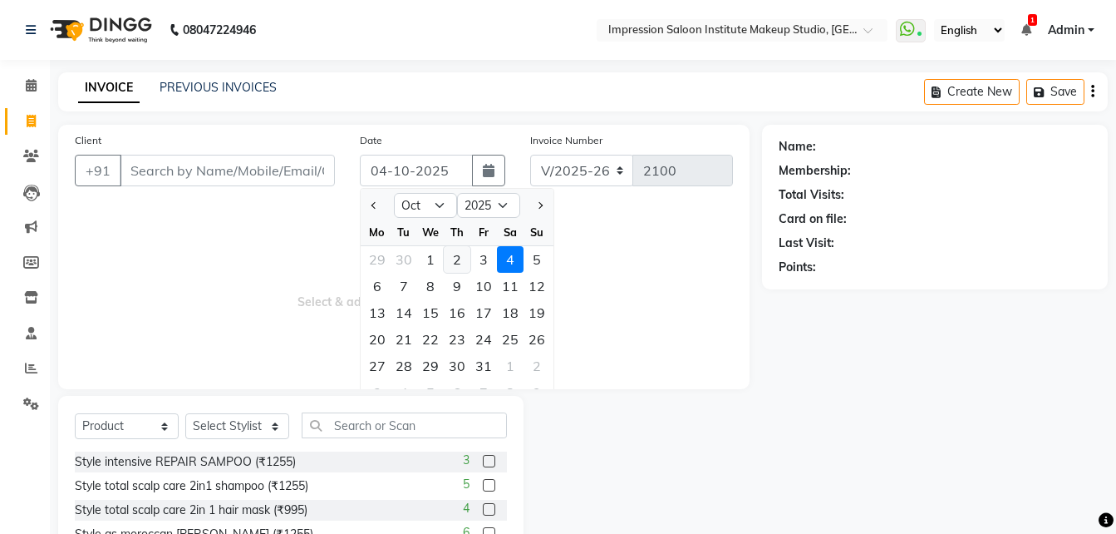
click at [458, 260] on div "2" at bounding box center [457, 259] width 27 height 27
type input "02-10-2025"
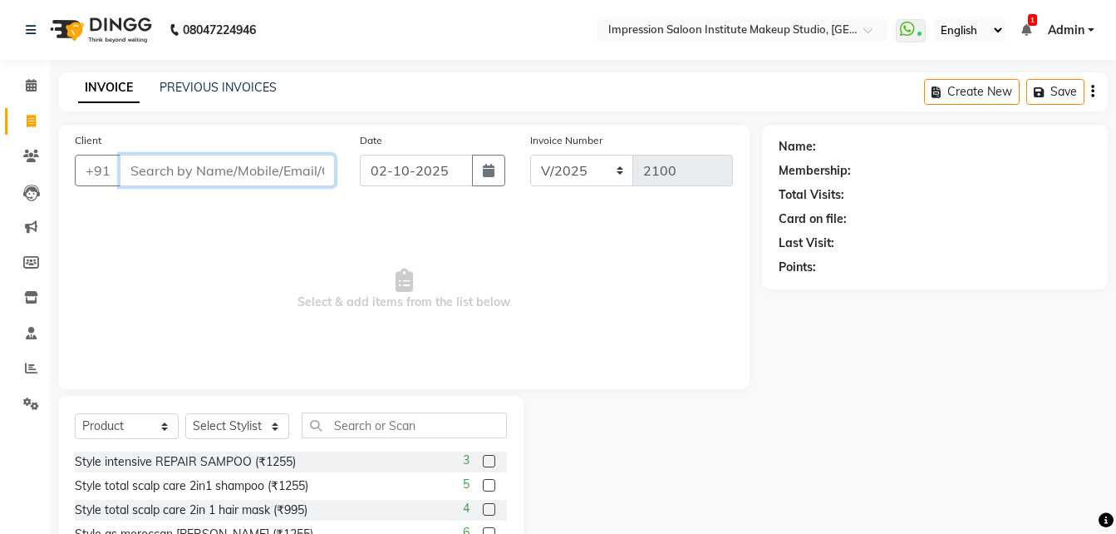
click at [316, 178] on input "Client" at bounding box center [227, 171] width 215 height 32
click at [300, 155] on input "Client" at bounding box center [227, 171] width 215 height 32
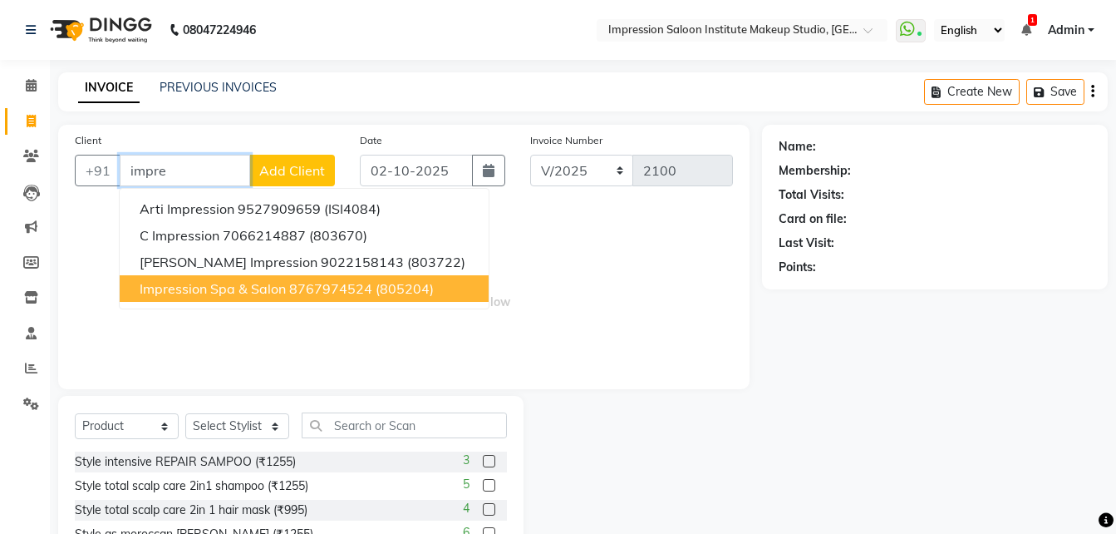
click at [327, 297] on button "Impression Spa & Salon 8767974524 (805204)" at bounding box center [304, 288] width 369 height 27
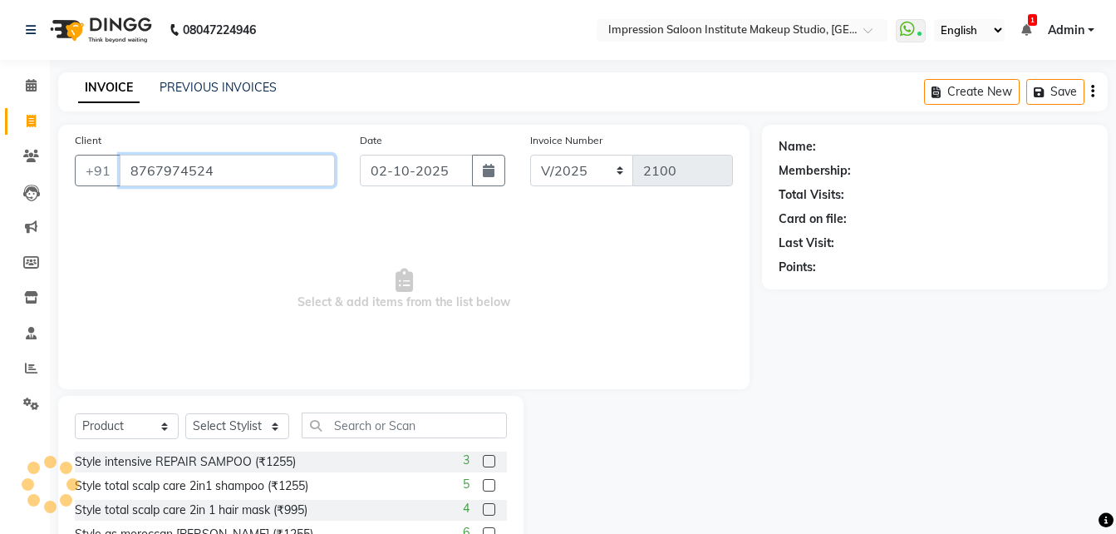
type input "8767974524"
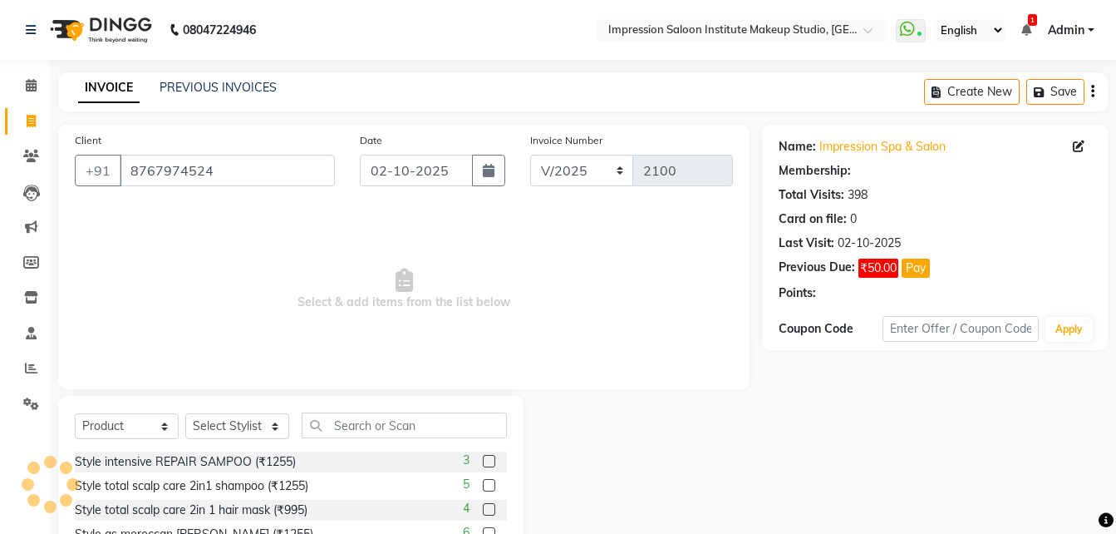
select select "2: Object"
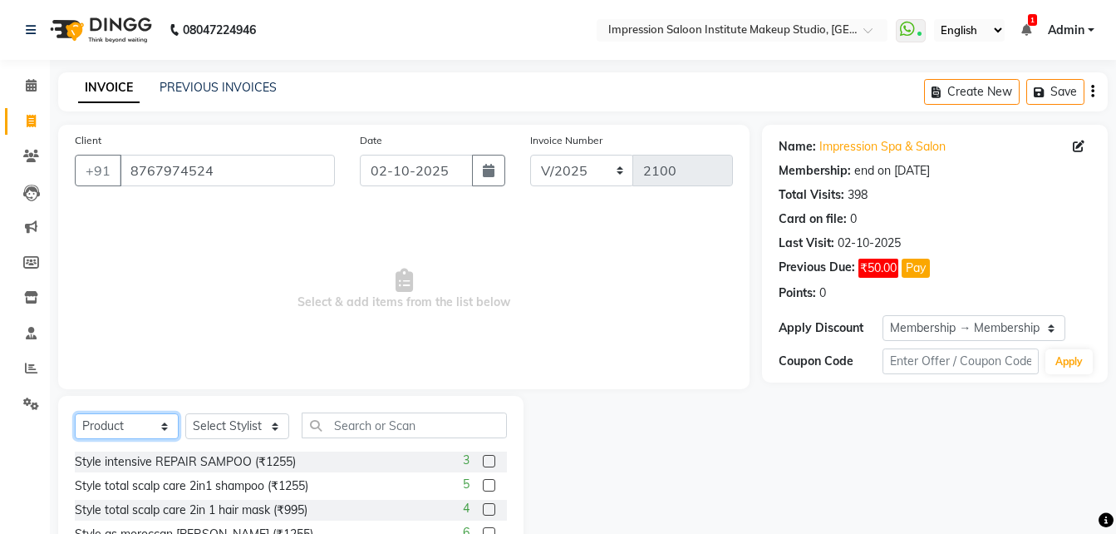
click at [118, 436] on select "Select Service Product Membership Package Voucher Prepaid Gift Card" at bounding box center [127, 426] width 104 height 26
select select "service"
click at [75, 413] on select "Select Service Product Membership Package Voucher Prepaid Gift Card" at bounding box center [127, 426] width 104 height 26
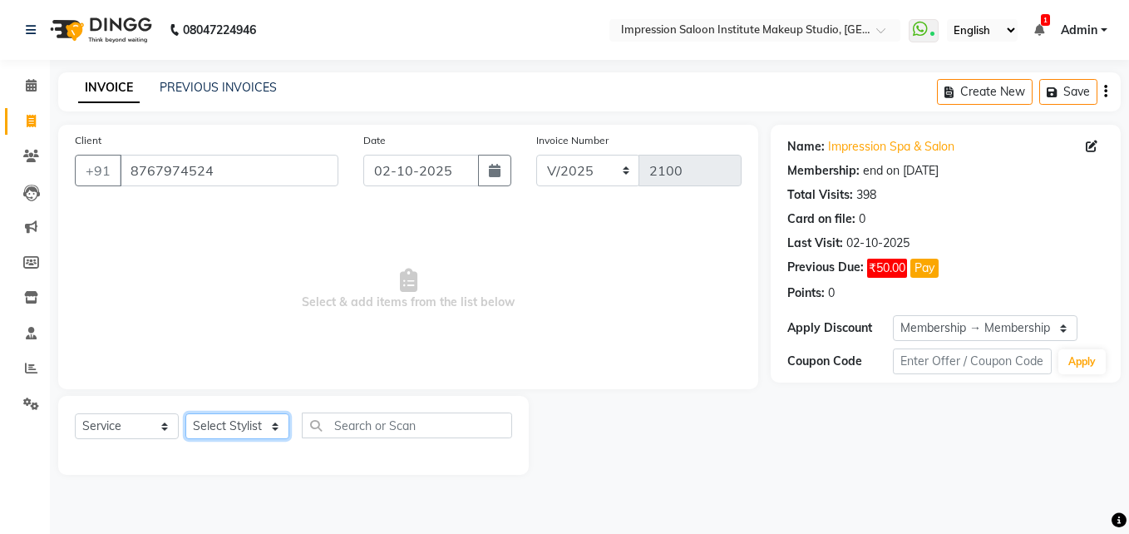
click at [247, 432] on select "Select Stylist Front Desk Pallavi [PERSON_NAME] [PERSON_NAME] [PERSON_NAME] 2" at bounding box center [237, 426] width 104 height 26
select select "53831"
click at [185, 413] on select "Select Stylist Front Desk Pallavi [PERSON_NAME] [PERSON_NAME] [PERSON_NAME] 2" at bounding box center [237, 426] width 104 height 26
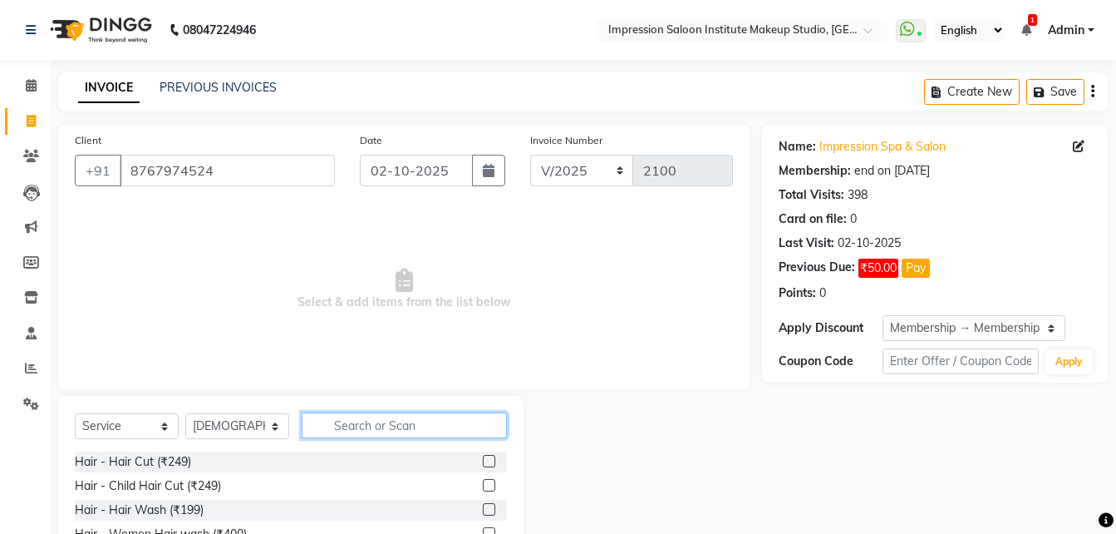
click at [372, 432] on input "text" at bounding box center [404, 425] width 205 height 26
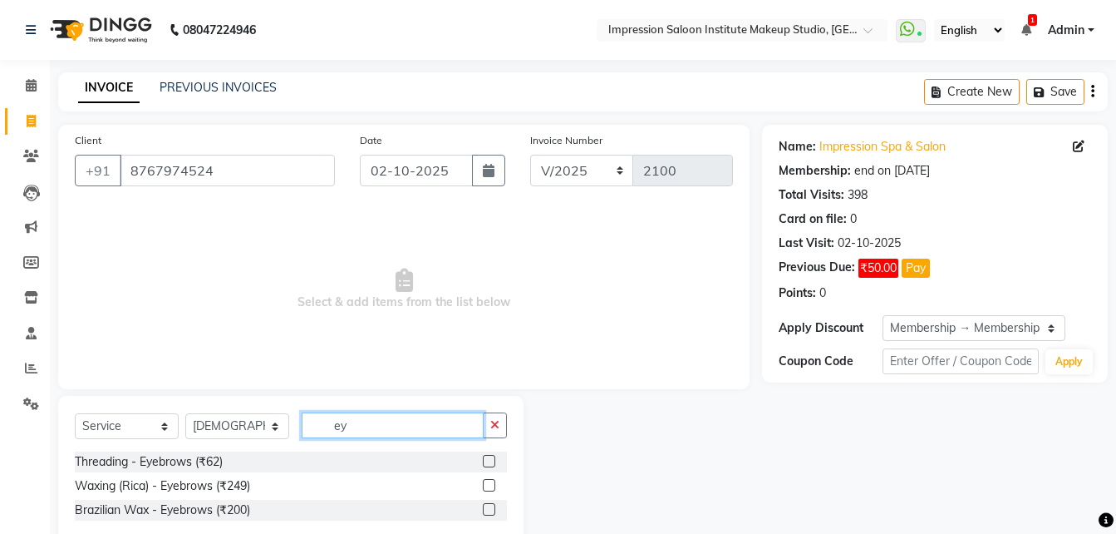
type input "ey"
click at [489, 460] on label at bounding box center [489, 461] width 12 height 12
click at [489, 460] on input "checkbox" at bounding box center [488, 461] width 11 height 11
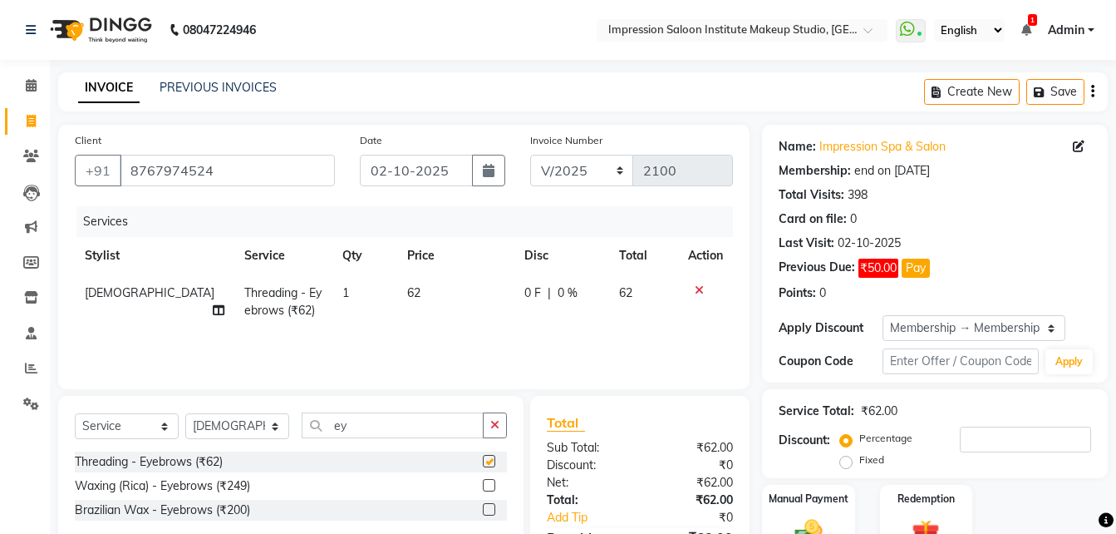
checkbox input "false"
click at [425, 288] on td "62" at bounding box center [455, 301] width 117 height 55
select select "53831"
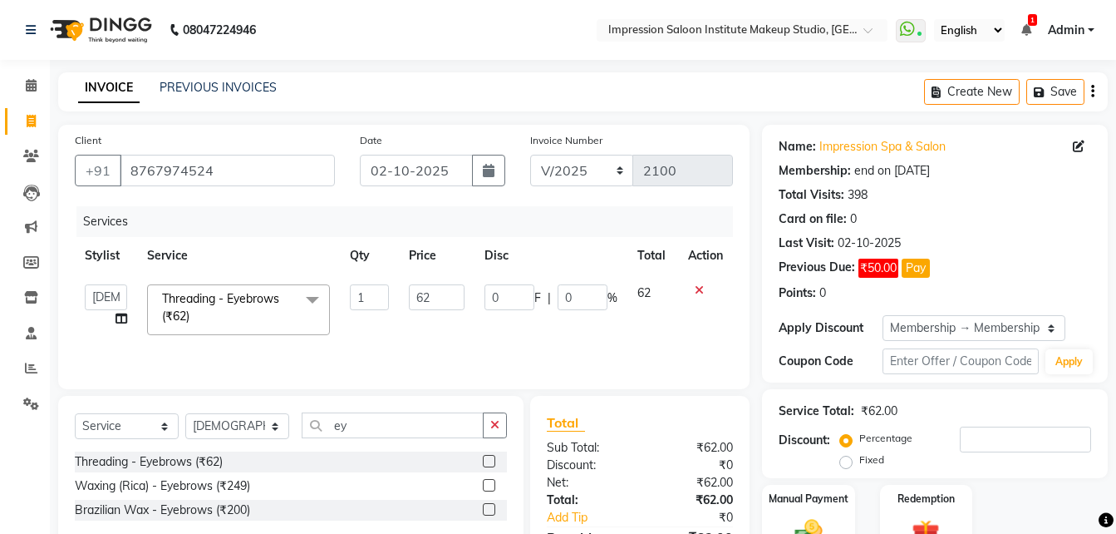
click at [425, 288] on input "62" at bounding box center [437, 297] width 57 height 26
type input "50"
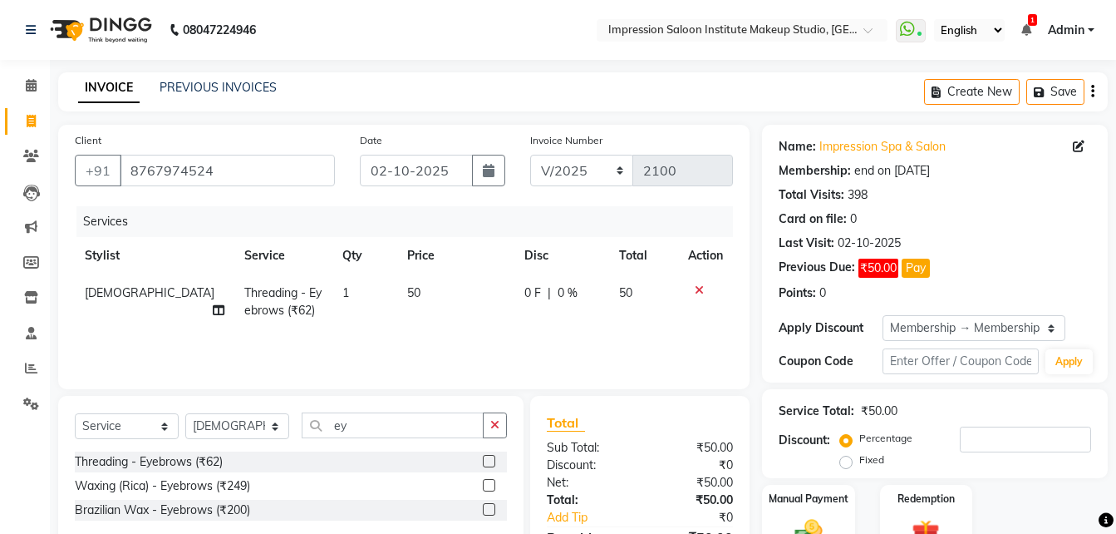
click at [450, 348] on div "Services Stylist Service Qty Price Disc Total Action Sunita Threading - Eyebrow…" at bounding box center [404, 289] width 658 height 166
click at [784, 503] on label "Manual Payment" at bounding box center [808, 498] width 83 height 16
click at [784, 503] on label "Manual Payment" at bounding box center [808, 499] width 83 height 16
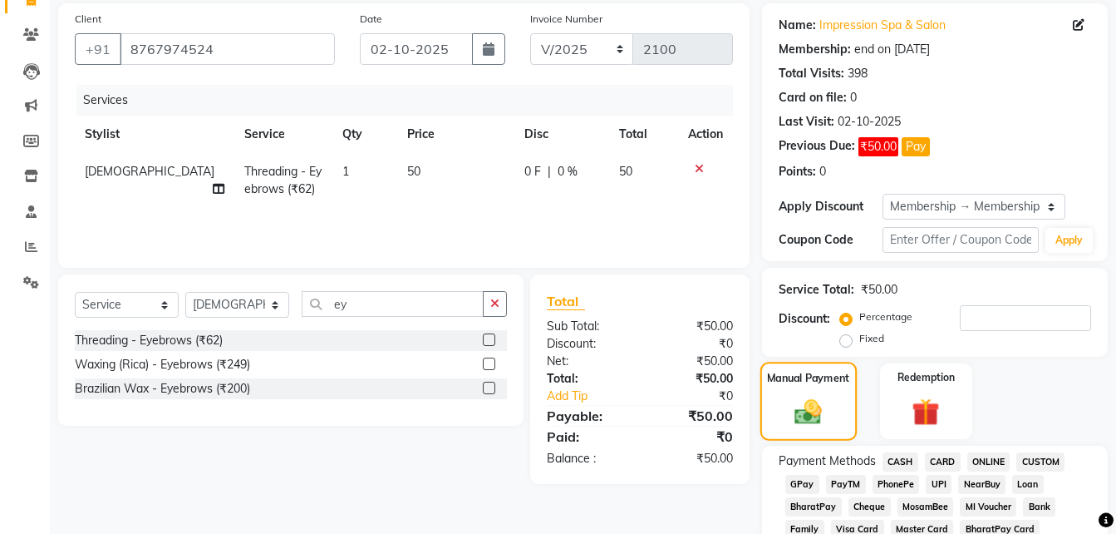
scroll to position [125, 0]
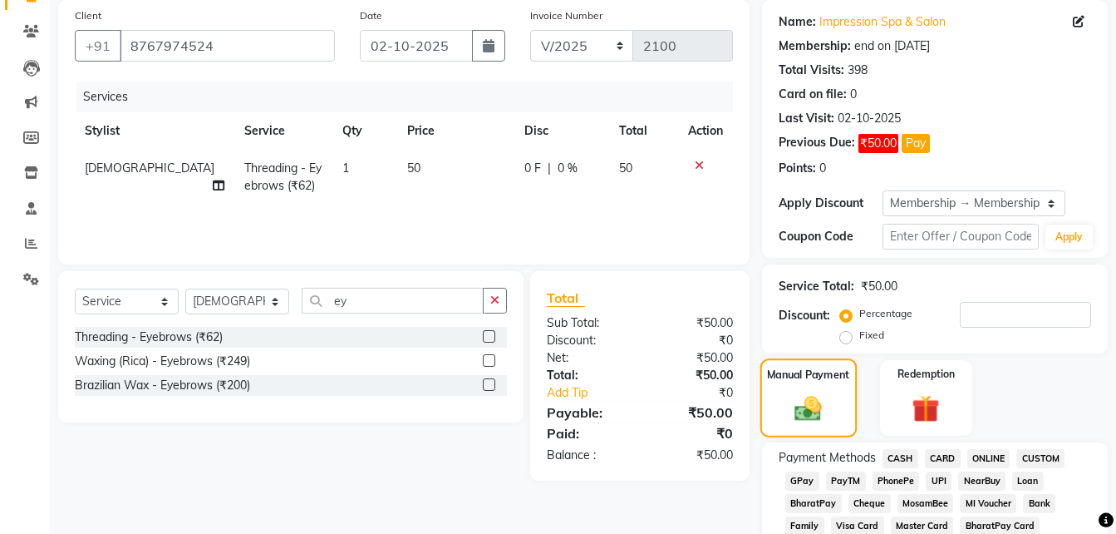
click at [784, 503] on div "BharatPay" at bounding box center [810, 505] width 63 height 22
click at [933, 482] on span "UPI" at bounding box center [939, 480] width 26 height 19
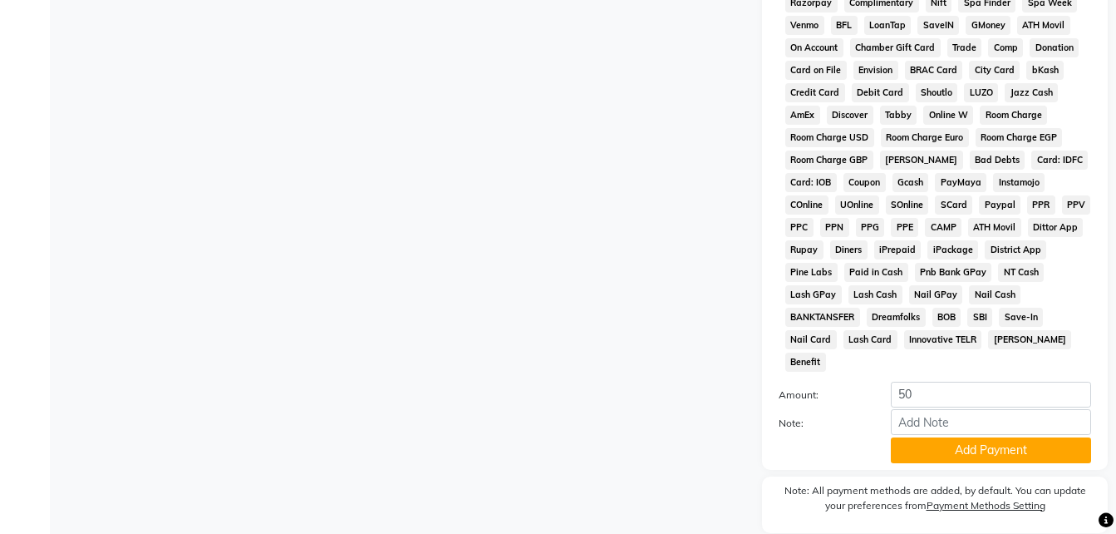
scroll to position [795, 0]
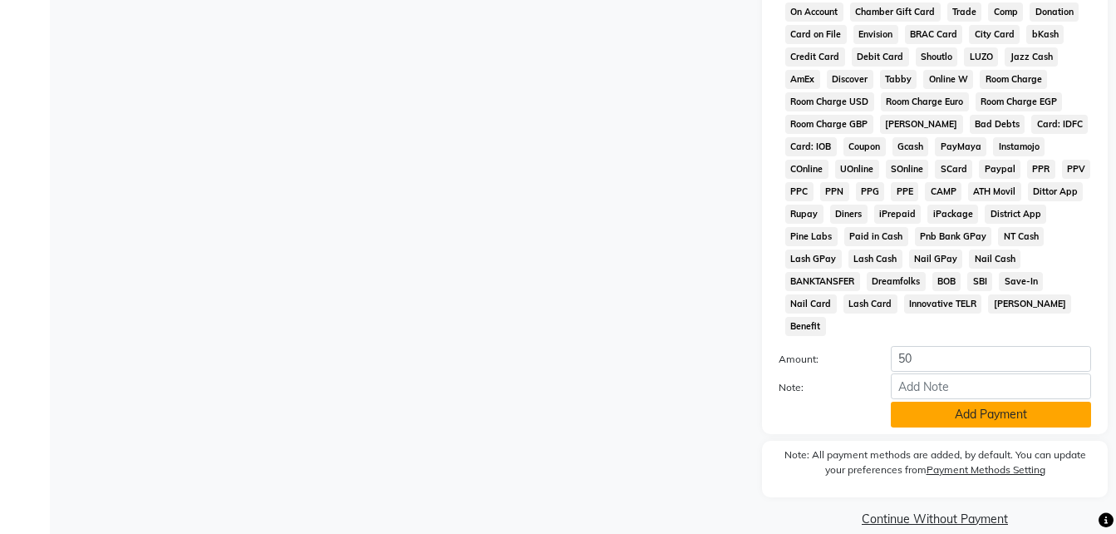
click at [944, 401] on button "Add Payment" at bounding box center [991, 414] width 200 height 26
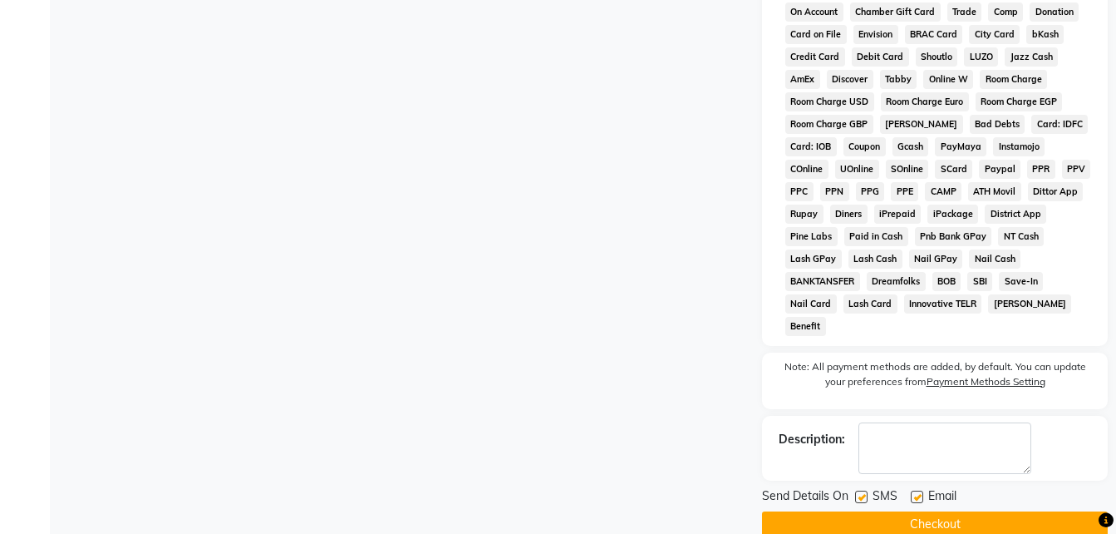
click at [918, 490] on label at bounding box center [917, 496] width 12 height 12
click at [918, 492] on input "checkbox" at bounding box center [916, 497] width 11 height 11
checkbox input "false"
click at [854, 487] on div "Send Details On SMS Email" at bounding box center [935, 497] width 346 height 21
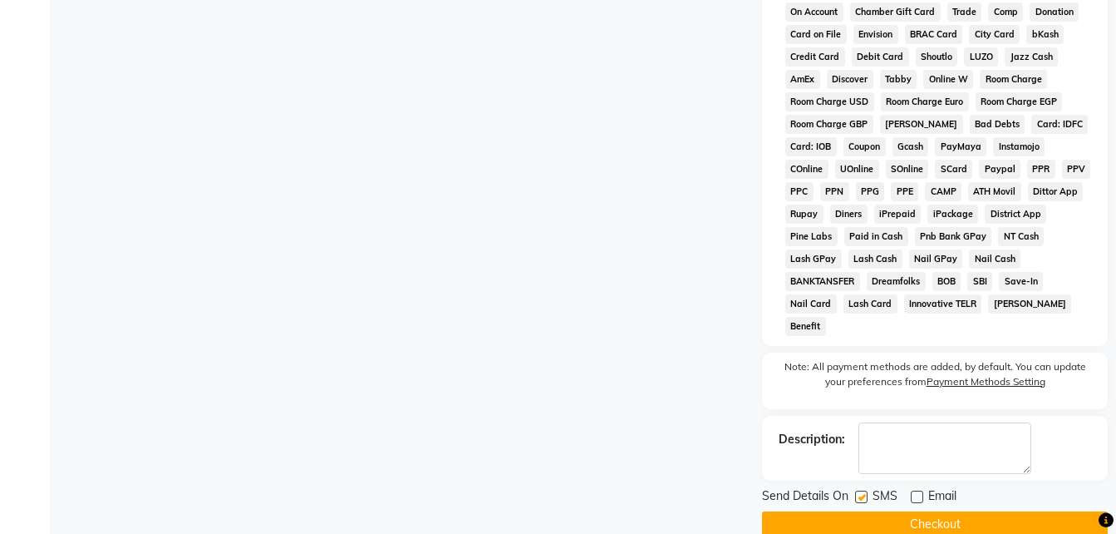
click at [864, 490] on label at bounding box center [861, 496] width 12 height 12
click at [864, 492] on input "checkbox" at bounding box center [860, 497] width 11 height 11
checkbox input "false"
click at [865, 511] on button "Checkout" at bounding box center [935, 524] width 346 height 26
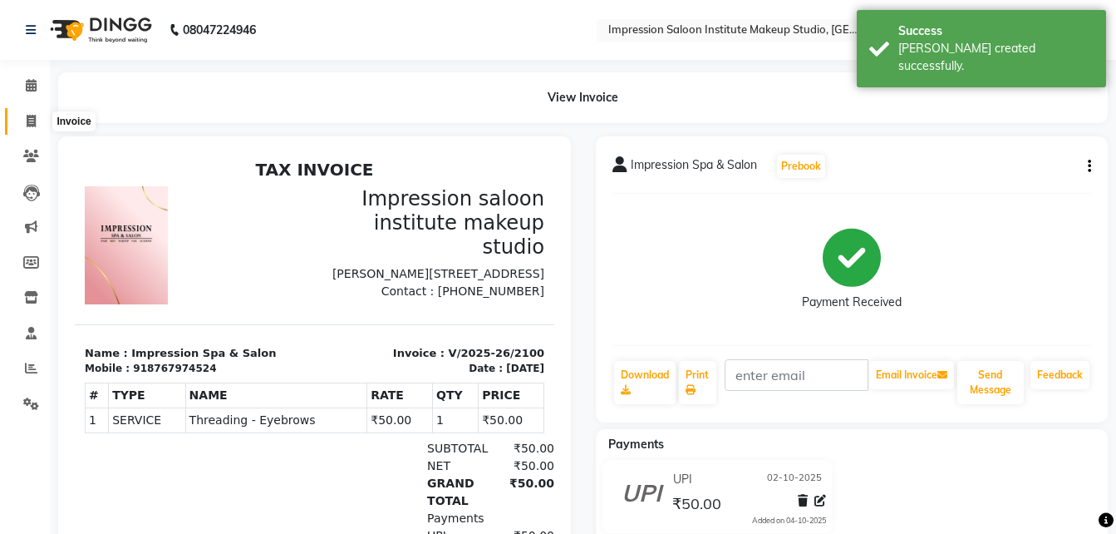
click at [22, 121] on span at bounding box center [31, 121] width 29 height 19
select select "service"
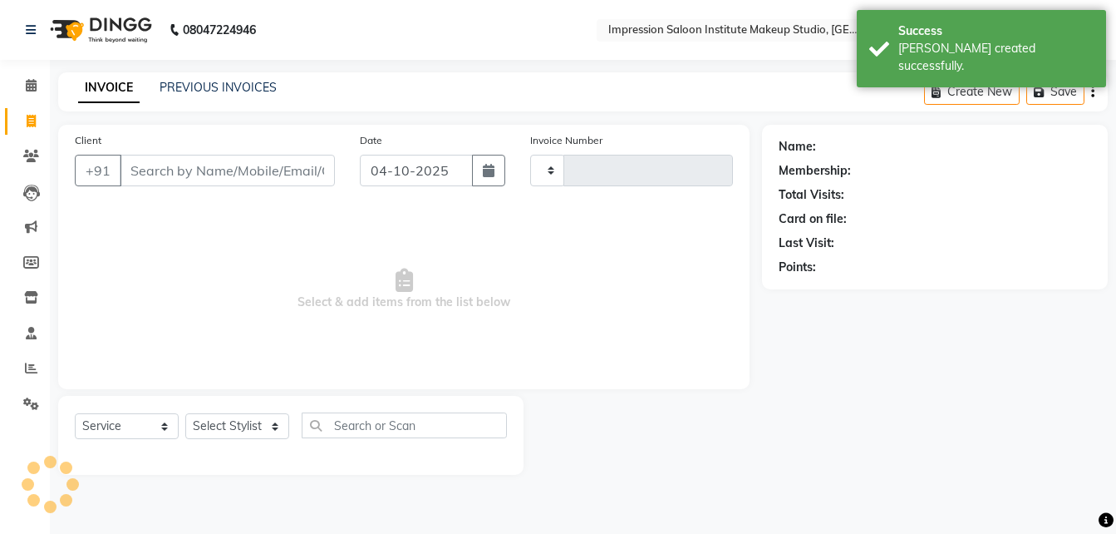
type input "2101"
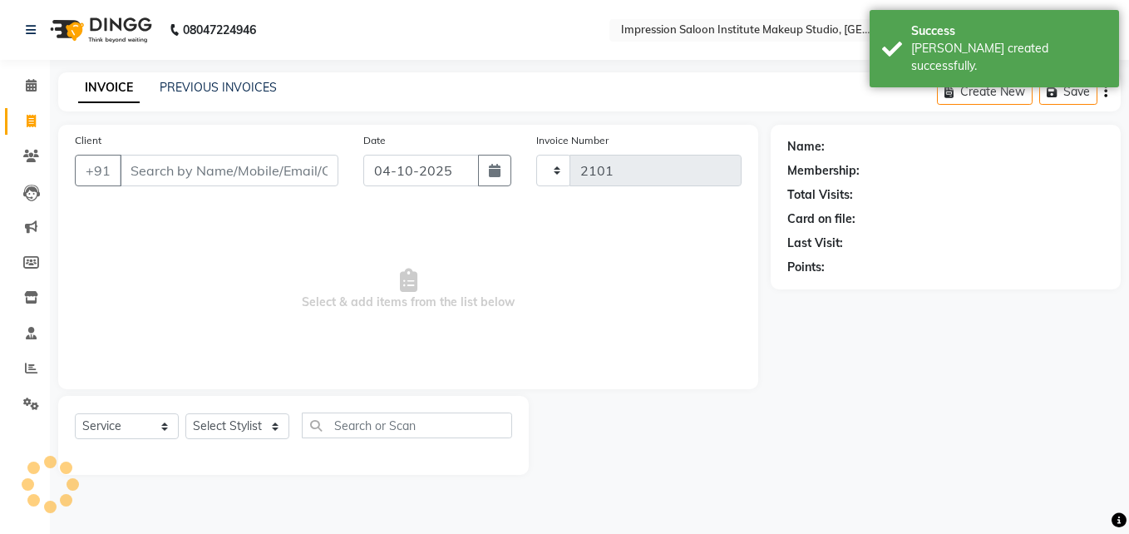
select select "437"
click at [171, 170] on input "Client" at bounding box center [229, 171] width 219 height 32
select select "product"
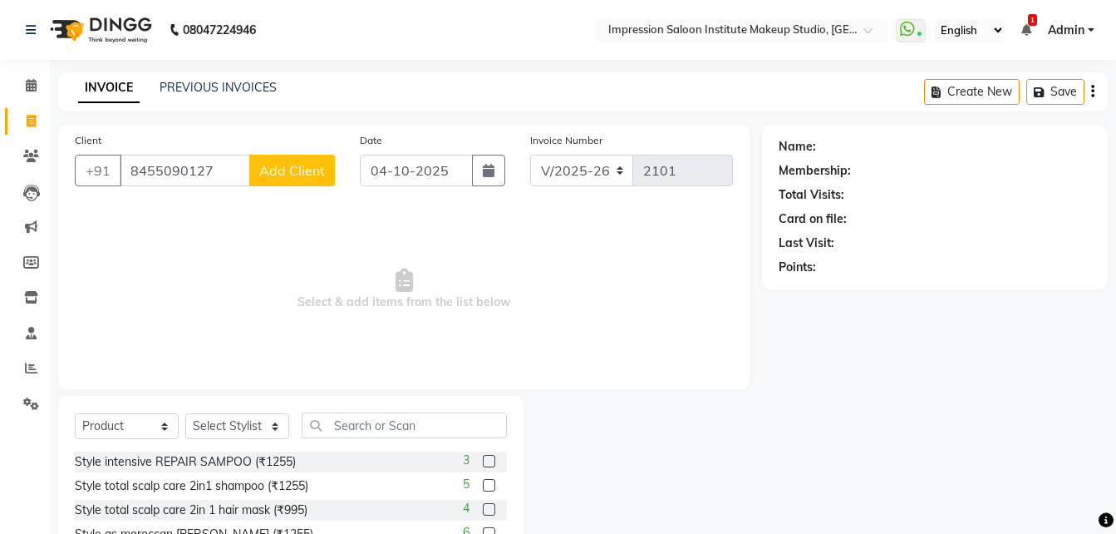
type input "8455090127"
click at [322, 174] on span "Add Client" at bounding box center [292, 170] width 66 height 17
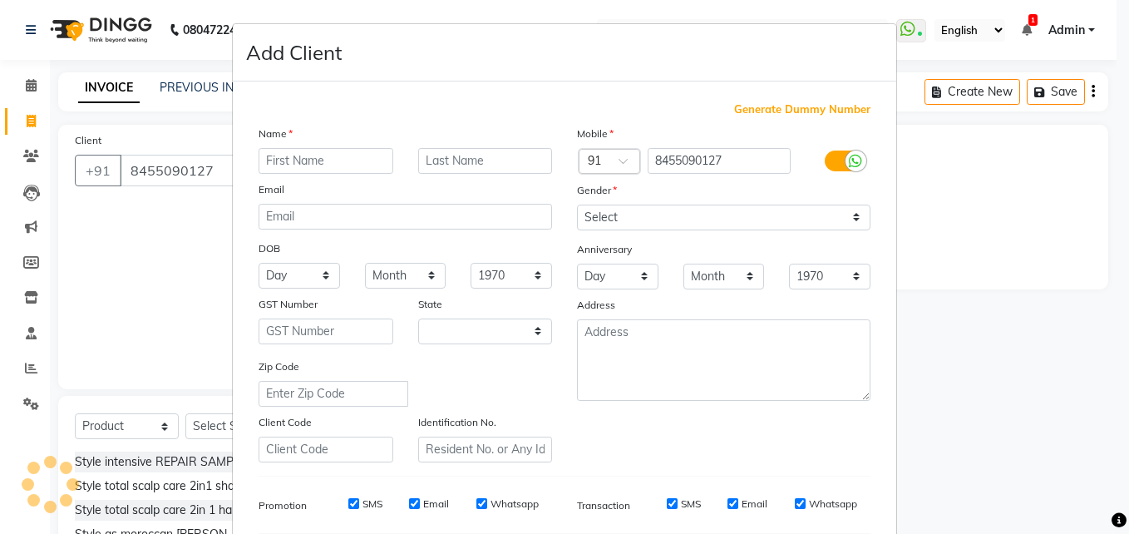
select select "22"
click at [354, 166] on input "text" at bounding box center [325, 161] width 135 height 26
type input "shanaya [GEOGRAPHIC_DATA]"
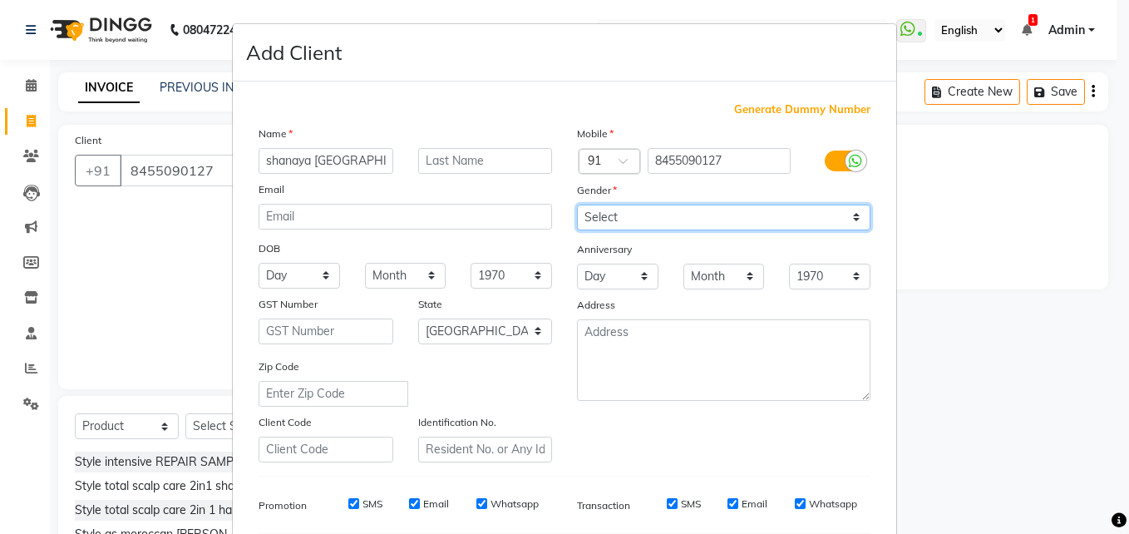
click at [615, 210] on select "Select [DEMOGRAPHIC_DATA] [DEMOGRAPHIC_DATA] Other Prefer Not To Say" at bounding box center [723, 217] width 293 height 26
select select "[DEMOGRAPHIC_DATA]"
click at [577, 204] on select "Select [DEMOGRAPHIC_DATA] [DEMOGRAPHIC_DATA] Other Prefer Not To Say" at bounding box center [723, 217] width 293 height 26
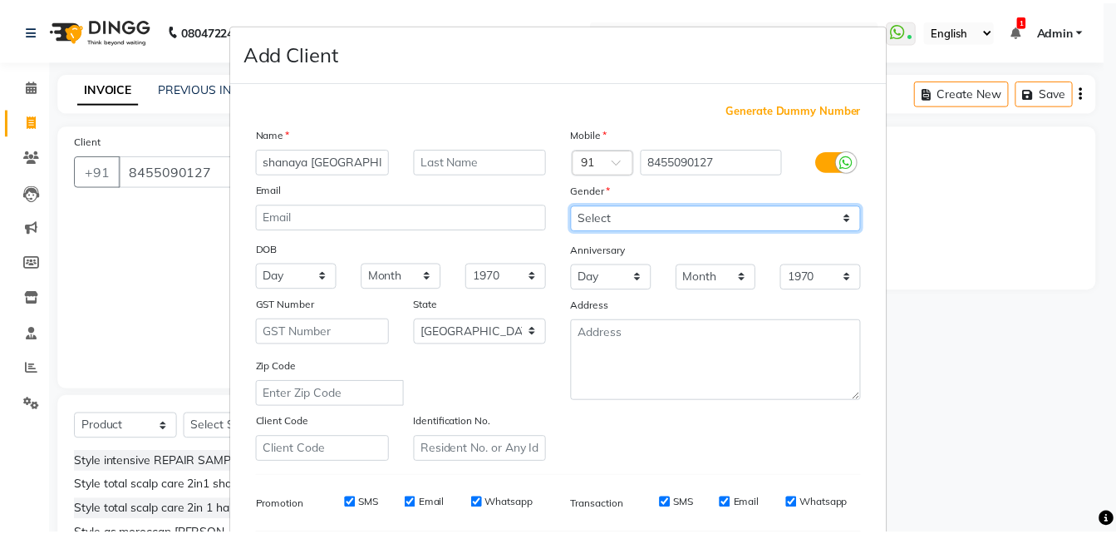
scroll to position [234, 0]
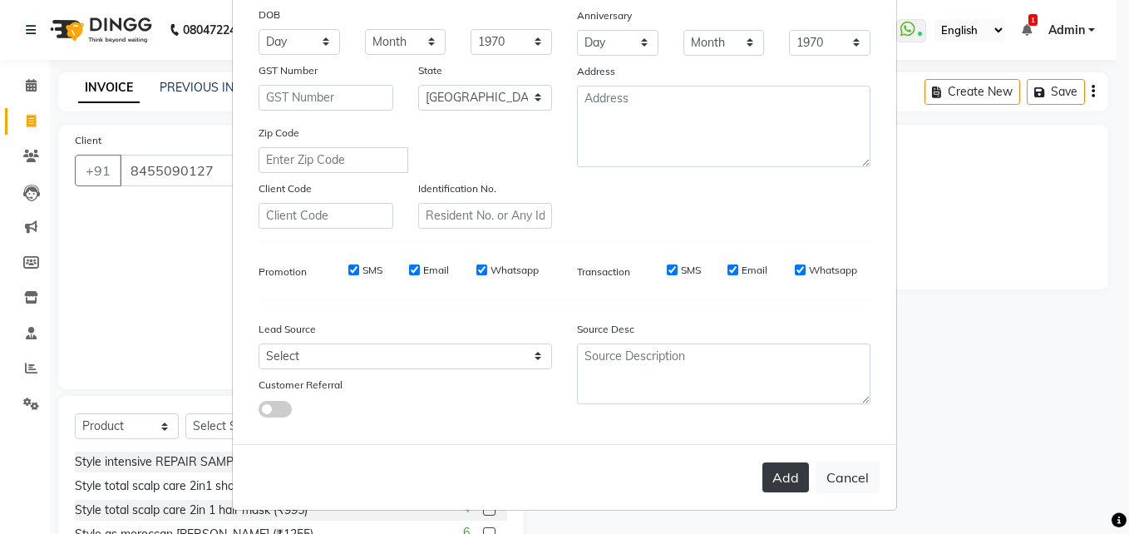
click at [771, 477] on button "Add" at bounding box center [785, 477] width 47 height 30
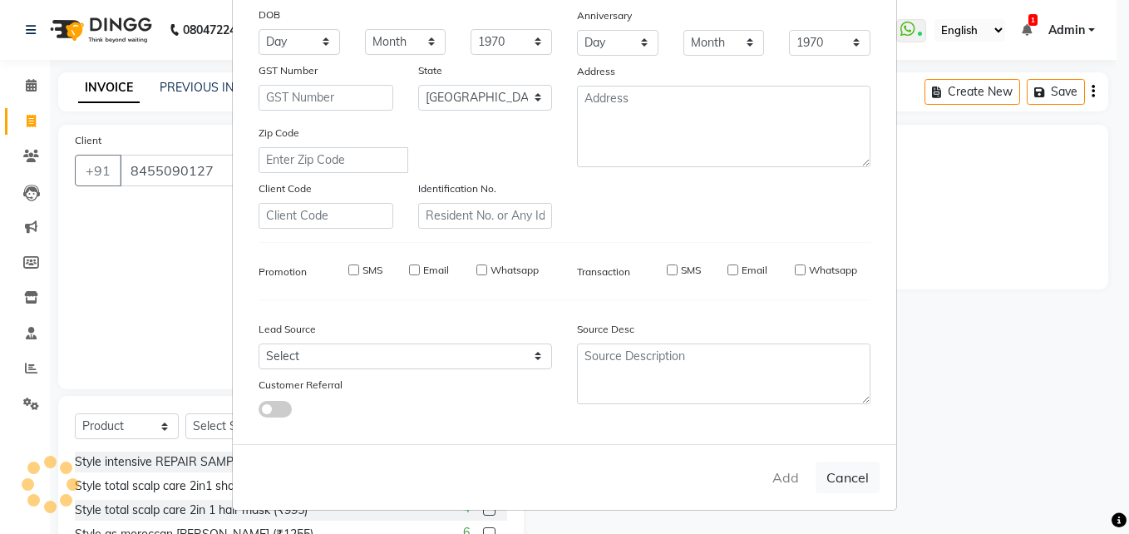
select select
select select "null"
select select
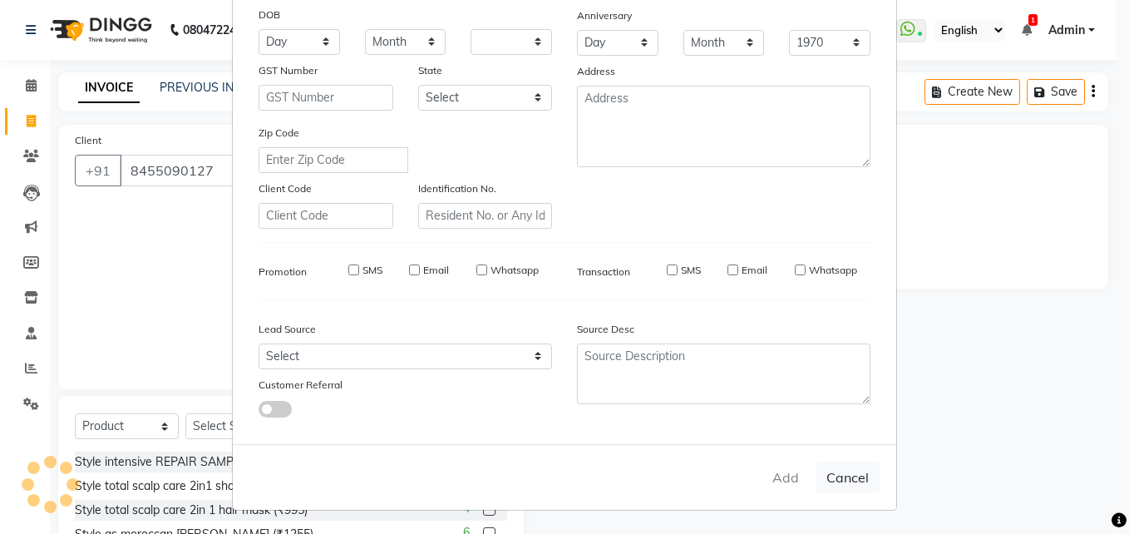
select select
checkbox input "false"
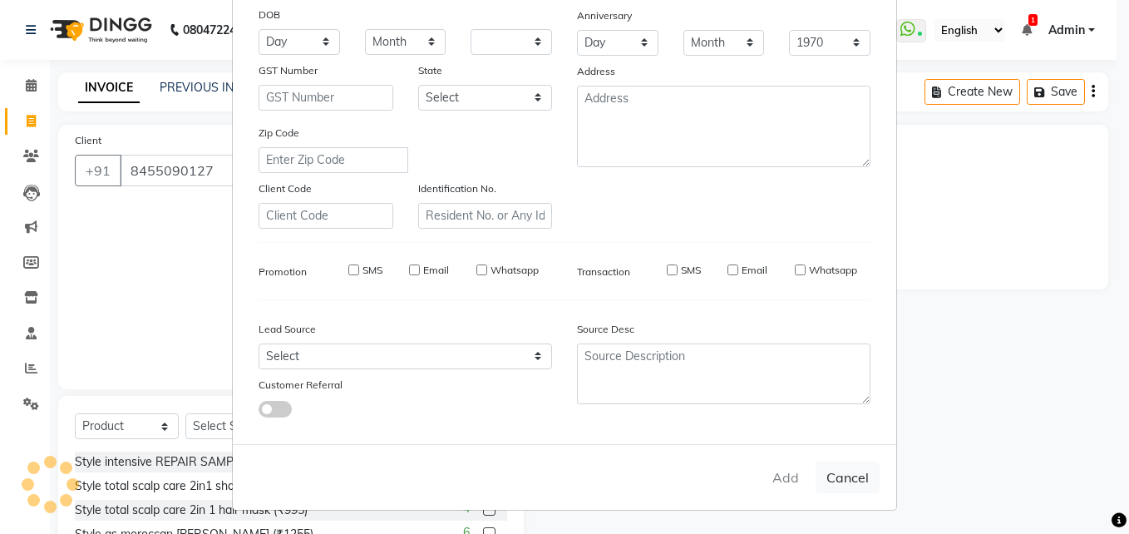
checkbox input "false"
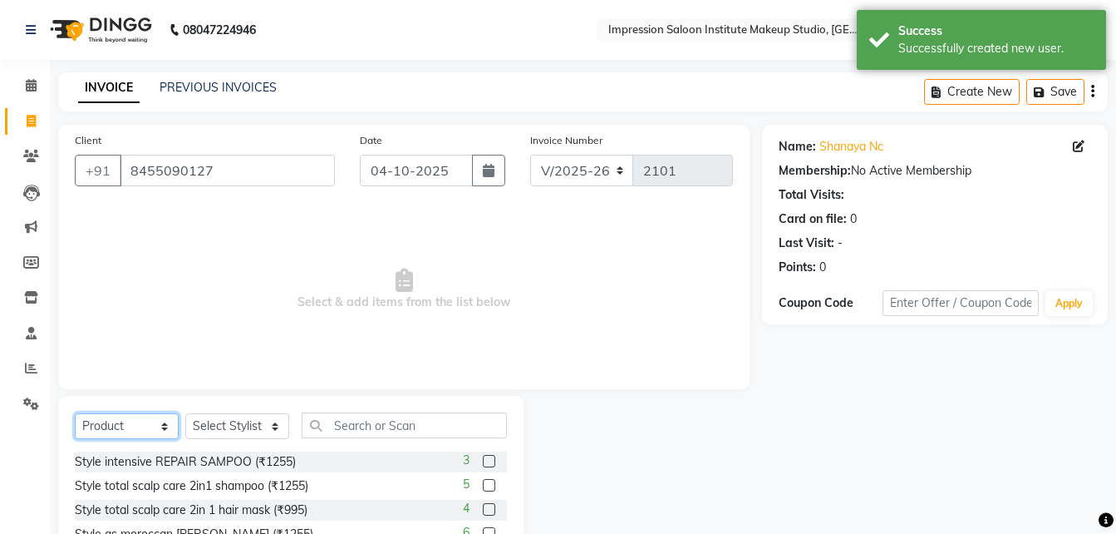
click at [130, 426] on select "Select Service Product Membership Package Voucher Prepaid Gift Card" at bounding box center [127, 426] width 104 height 26
select select "service"
click at [75, 413] on select "Select Service Product Membership Package Voucher Prepaid Gift Card" at bounding box center [127, 426] width 104 height 26
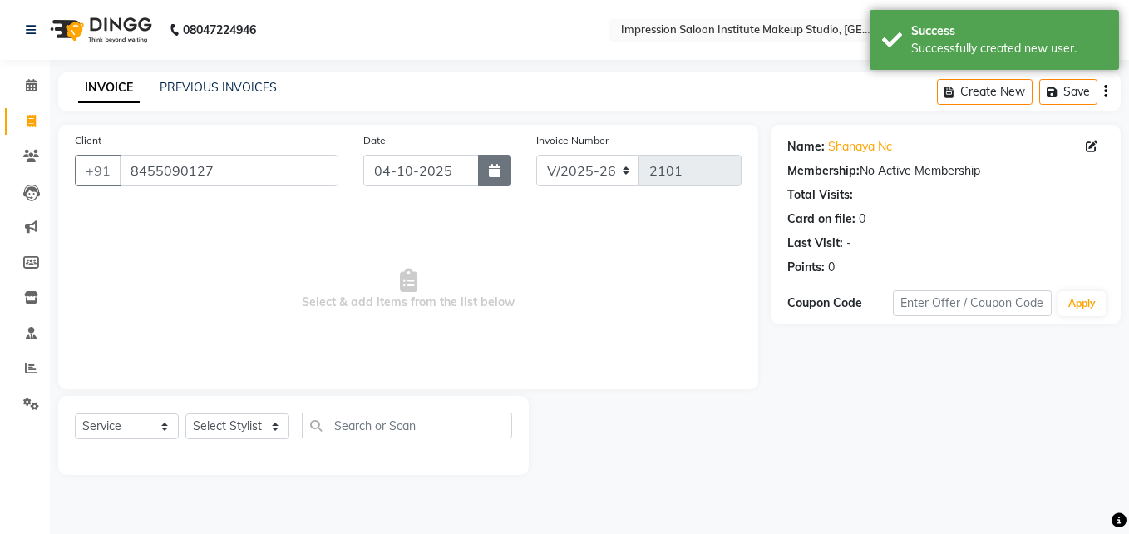
click at [498, 172] on icon "button" at bounding box center [495, 170] width 12 height 13
select select "10"
select select "2025"
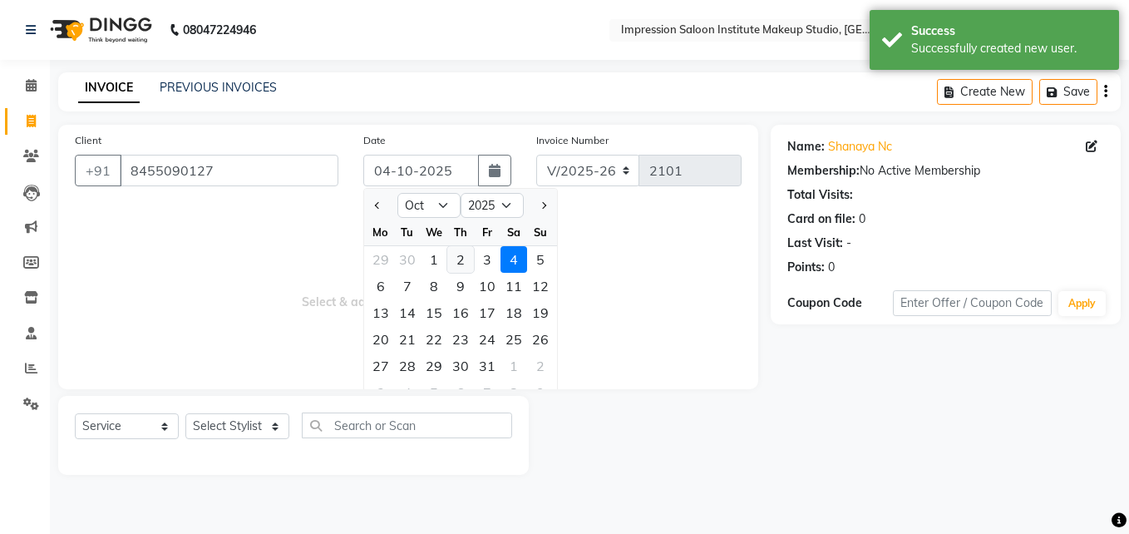
click at [459, 264] on div "2" at bounding box center [460, 259] width 27 height 27
type input "02-10-2025"
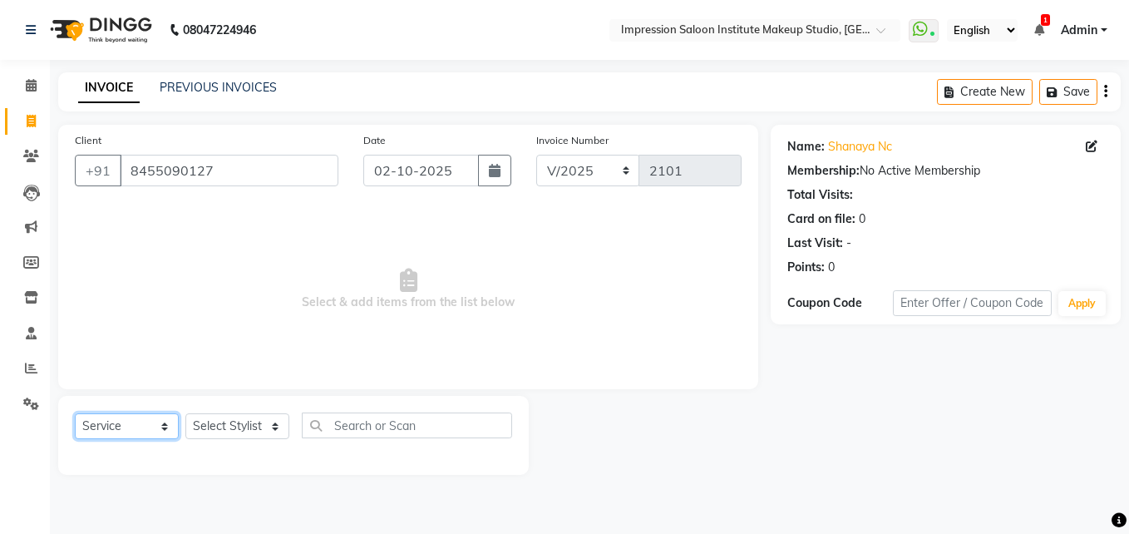
click at [150, 426] on select "Select Service Product Membership Package Voucher Prepaid Gift Card" at bounding box center [127, 426] width 104 height 26
click at [258, 429] on select "Select Stylist Front Desk Pallavi [PERSON_NAME] [PERSON_NAME] [PERSON_NAME] 2" at bounding box center [237, 426] width 104 height 26
select select "49707"
click at [185, 413] on select "Select Stylist Front Desk Pallavi [PERSON_NAME] [PERSON_NAME] [PERSON_NAME] 2" at bounding box center [237, 426] width 104 height 26
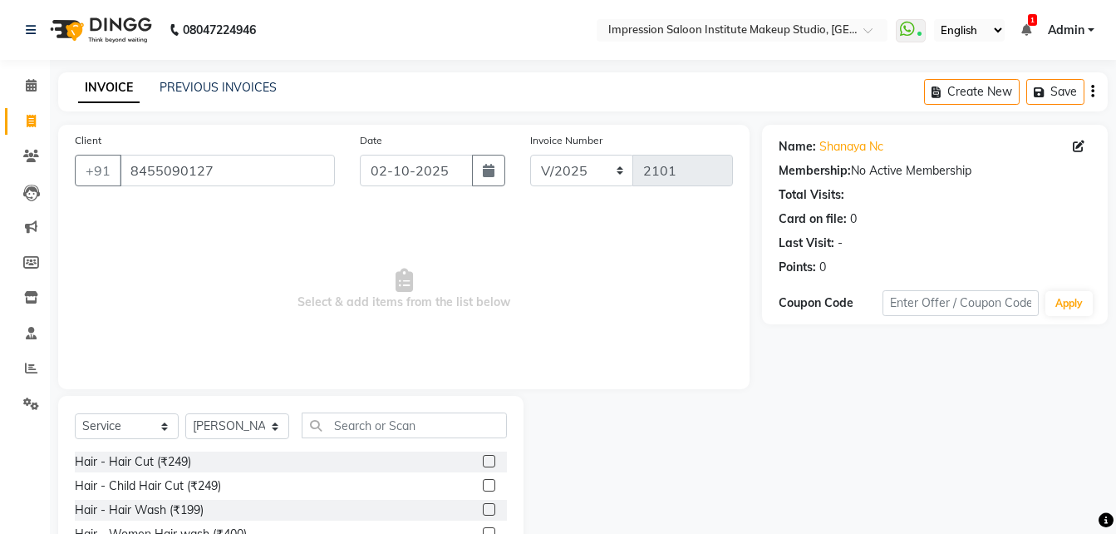
click at [483, 457] on label at bounding box center [489, 461] width 12 height 12
click at [483, 457] on input "checkbox" at bounding box center [488, 461] width 11 height 11
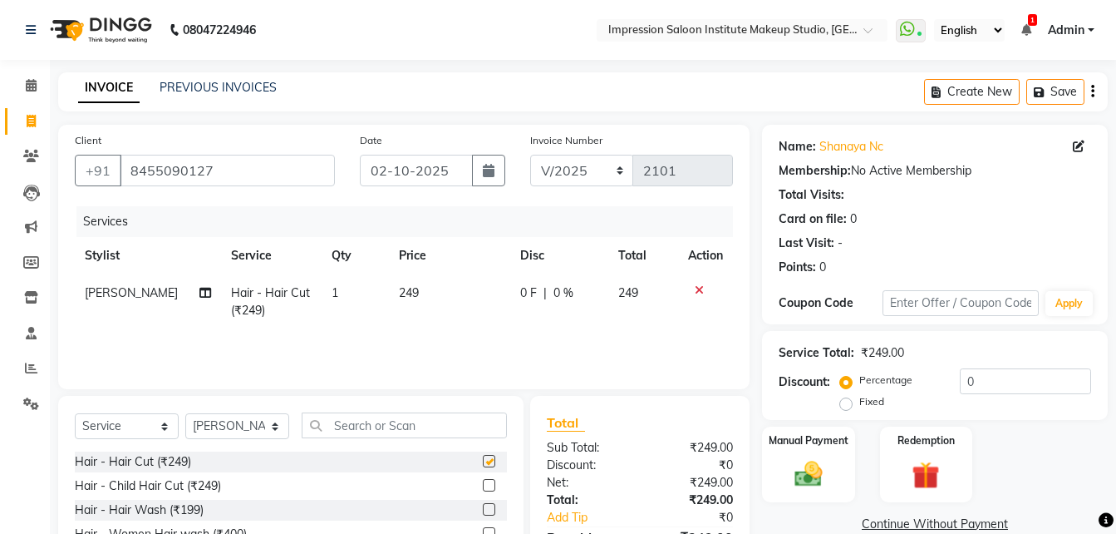
checkbox input "false"
click at [425, 291] on td "249" at bounding box center [449, 301] width 121 height 55
select select "49707"
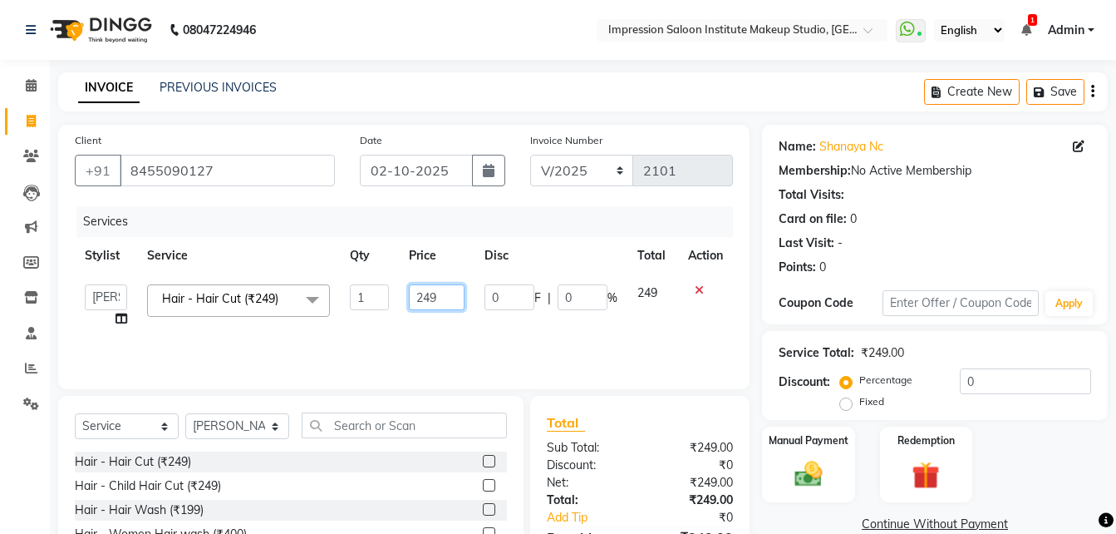
click at [437, 291] on input "249" at bounding box center [437, 297] width 57 height 26
type input "2"
type input "200"
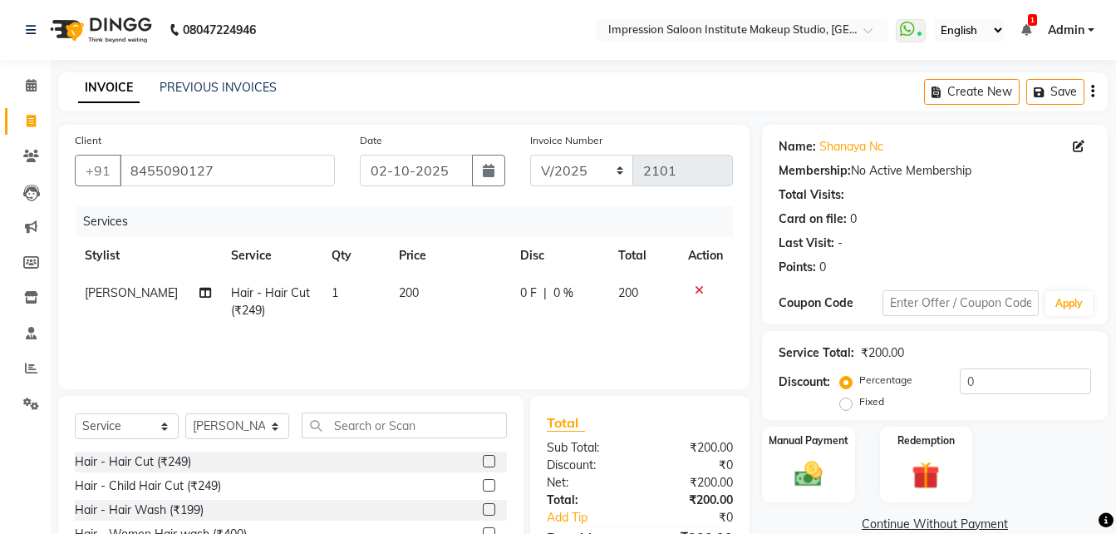
click at [452, 329] on div "Services Stylist Service Qty Price Disc Total Action [PERSON_NAME] Hair - Hair …" at bounding box center [404, 289] width 658 height 166
click at [802, 469] on img at bounding box center [808, 473] width 47 height 33
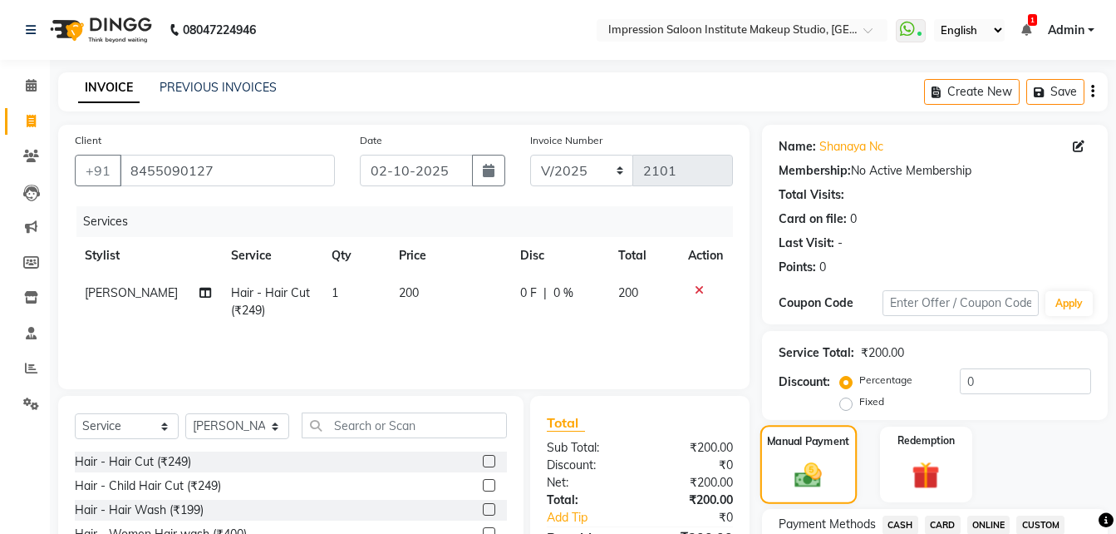
scroll to position [288, 0]
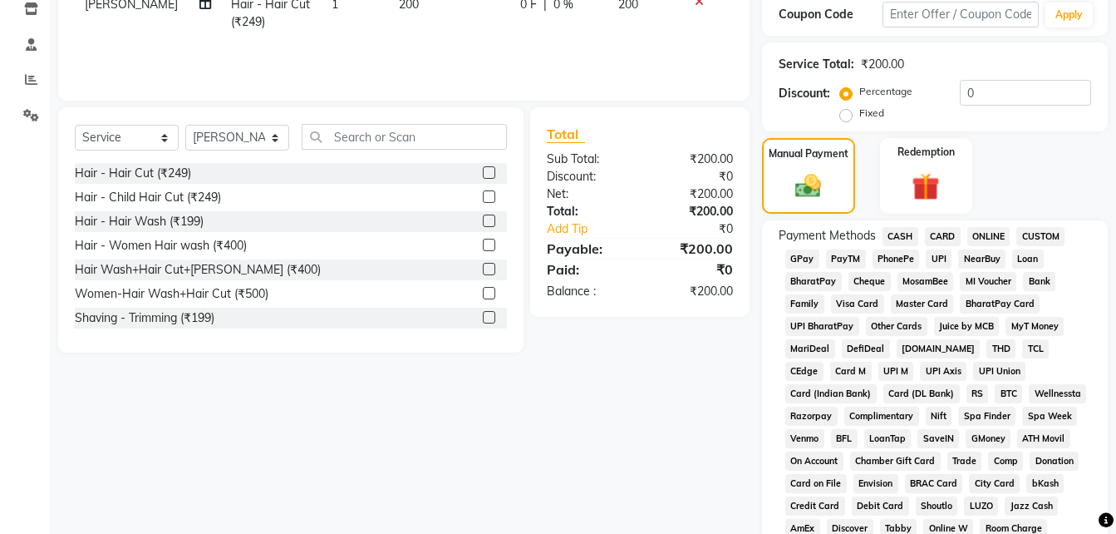
click at [938, 263] on span "UPI" at bounding box center [939, 258] width 26 height 19
click at [906, 234] on span "CASH" at bounding box center [901, 236] width 36 height 19
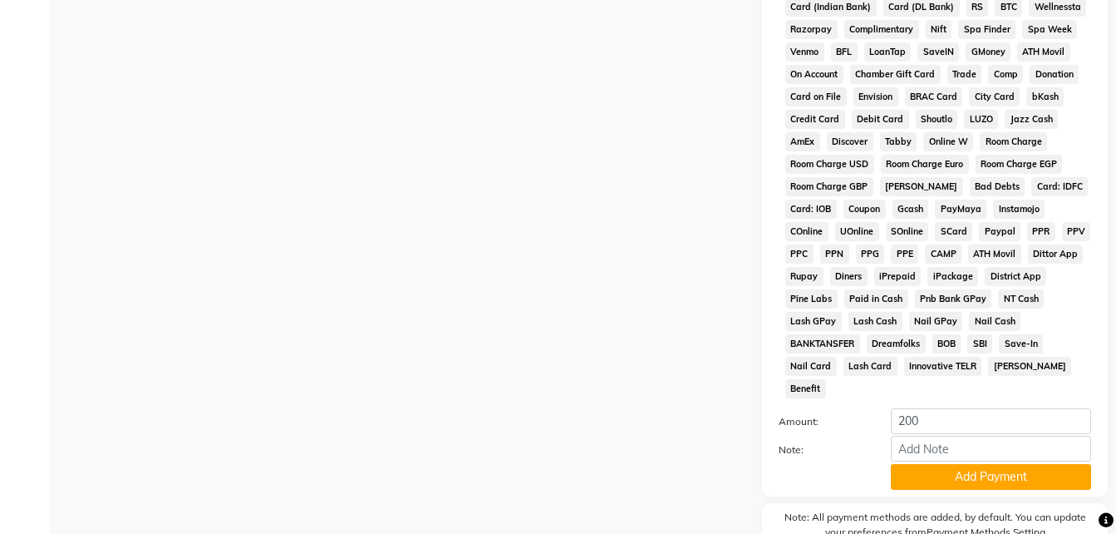
scroll to position [697, 0]
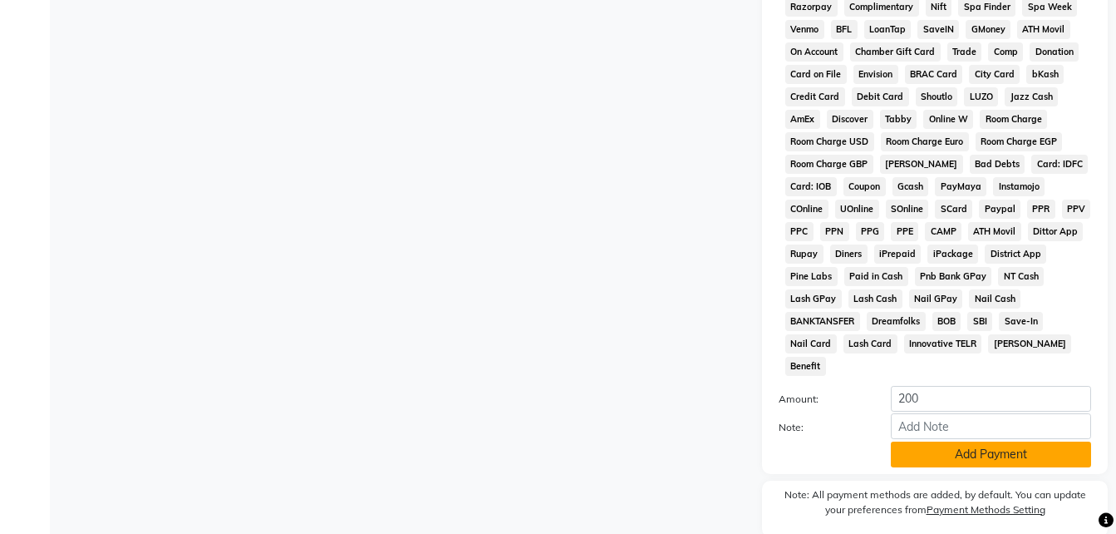
click at [956, 441] on button "Add Payment" at bounding box center [991, 454] width 200 height 26
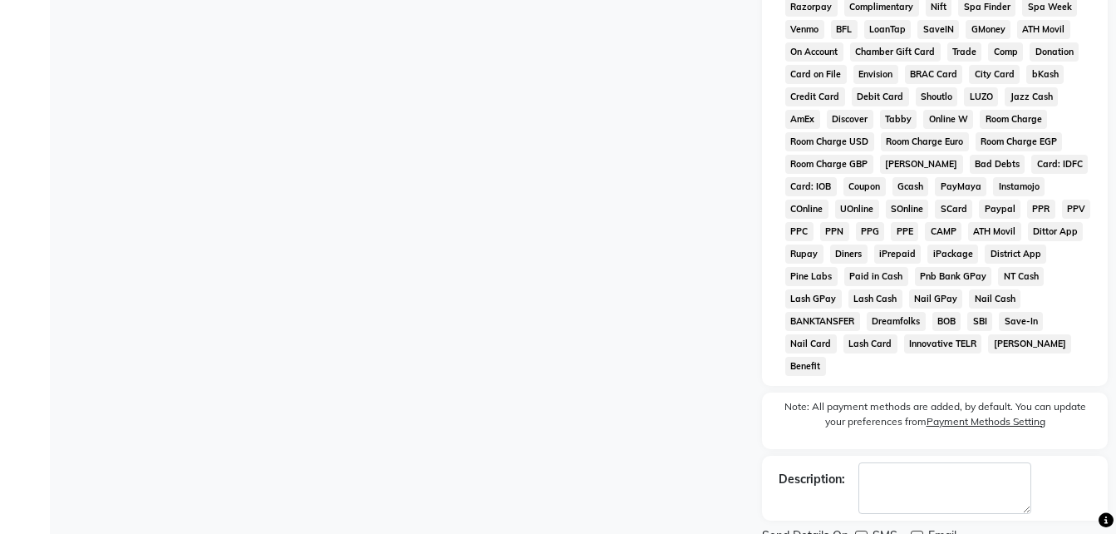
click at [918, 530] on label at bounding box center [917, 536] width 12 height 12
click at [918, 532] on input "checkbox" at bounding box center [916, 537] width 11 height 11
checkbox input "false"
click at [860, 530] on label at bounding box center [861, 536] width 12 height 12
click at [860, 532] on input "checkbox" at bounding box center [860, 537] width 11 height 11
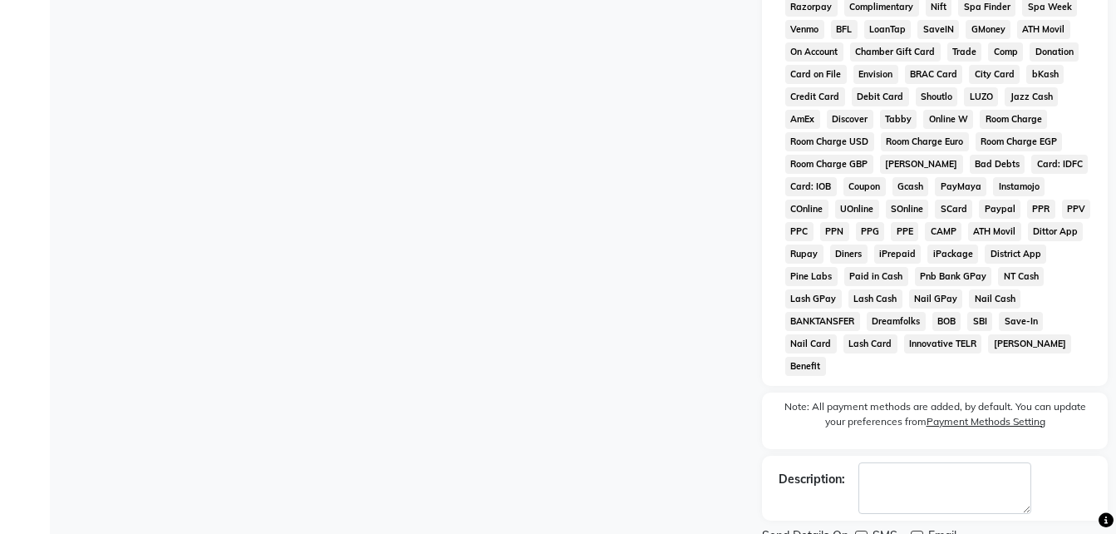
checkbox input "false"
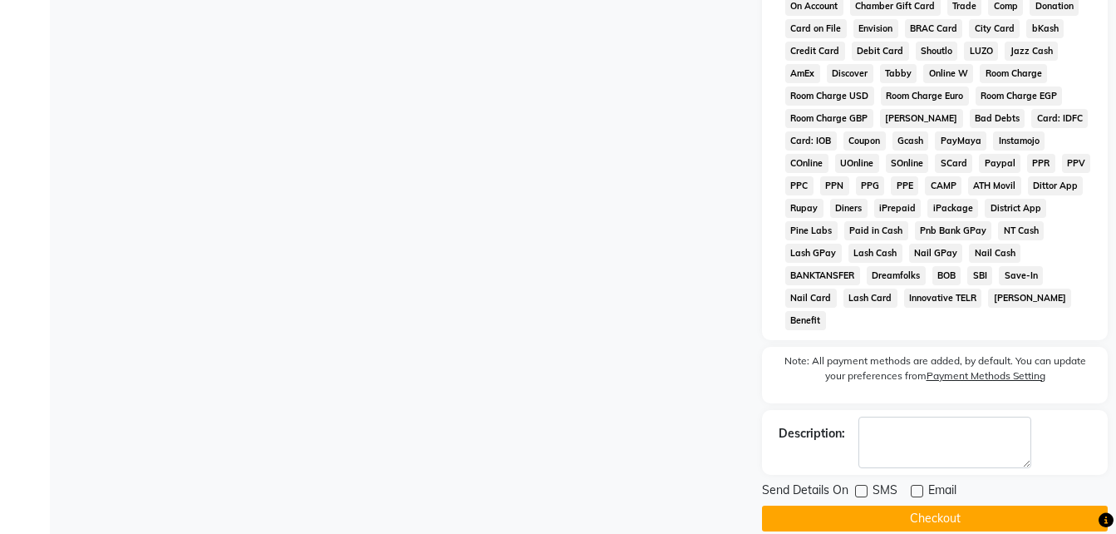
click at [869, 505] on button "Checkout" at bounding box center [935, 518] width 346 height 26
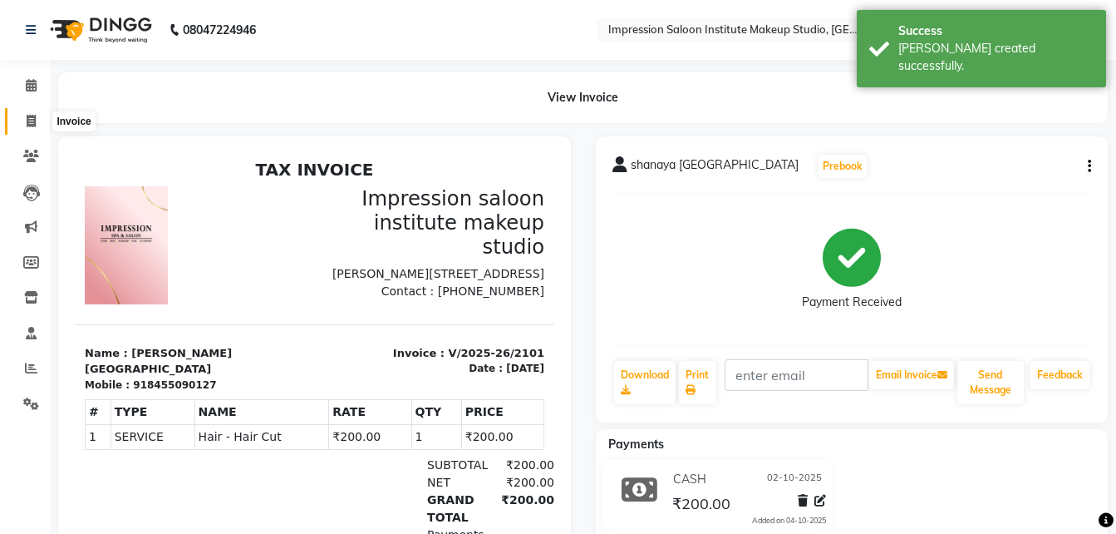
click at [40, 118] on span at bounding box center [31, 121] width 29 height 19
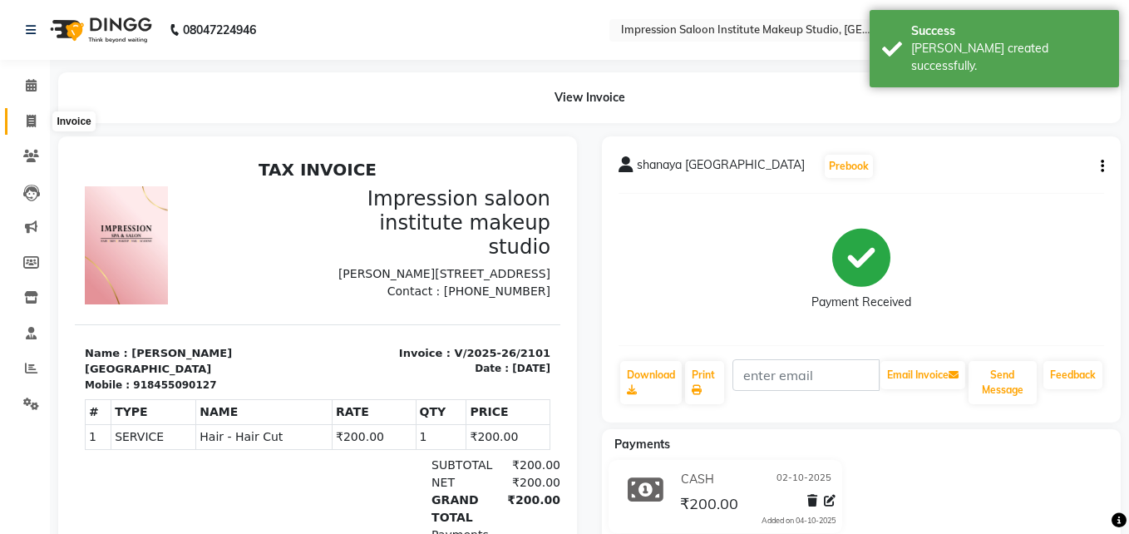
select select "437"
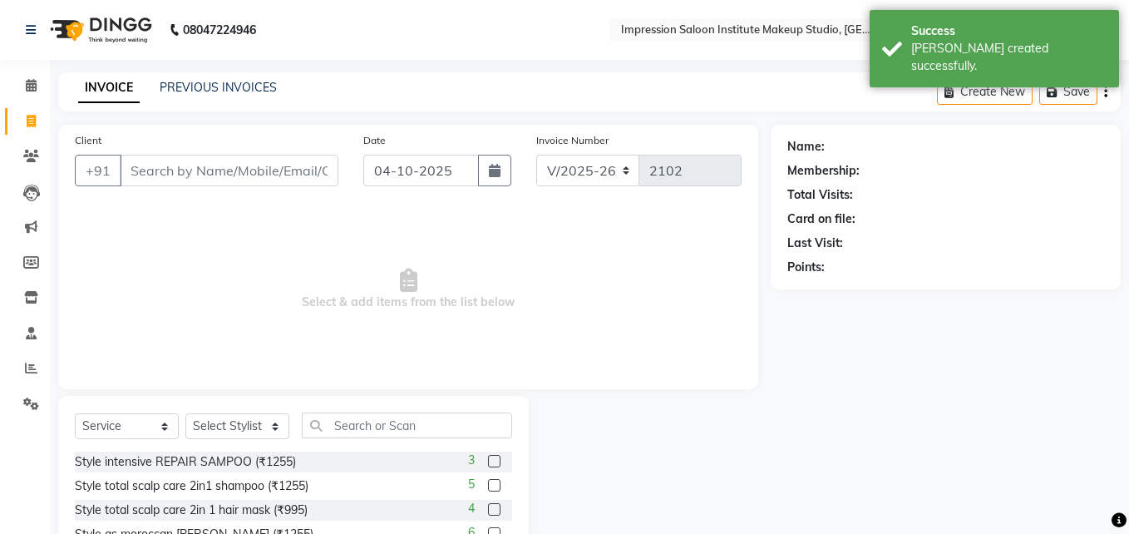
select select "product"
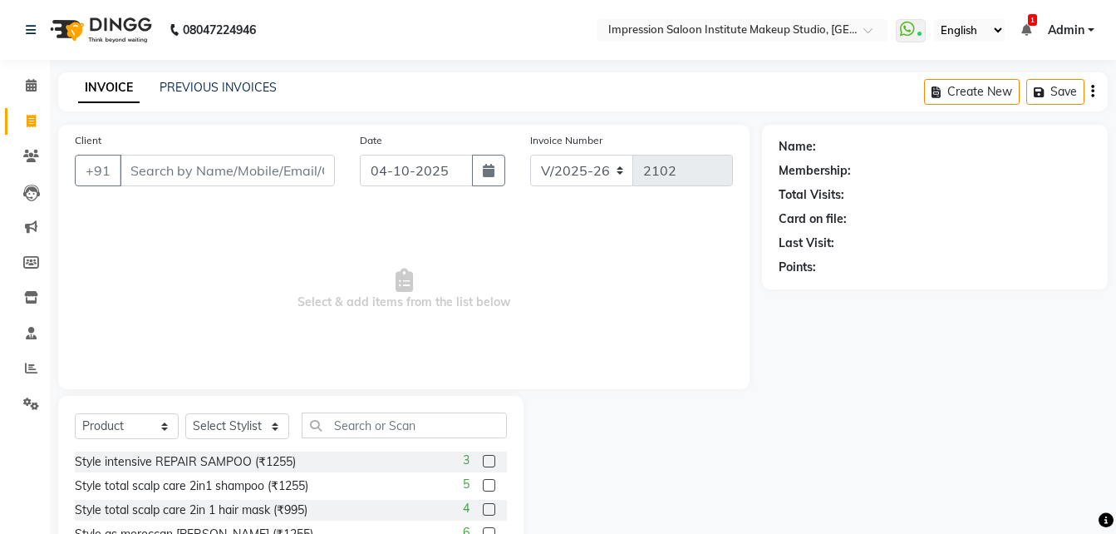
drag, startPoint x: 163, startPoint y: 163, endPoint x: 156, endPoint y: 190, distance: 27.4
click at [156, 190] on div "Client +91" at bounding box center [204, 165] width 285 height 68
click at [490, 172] on icon "button" at bounding box center [489, 170] width 12 height 13
select select "10"
select select "2025"
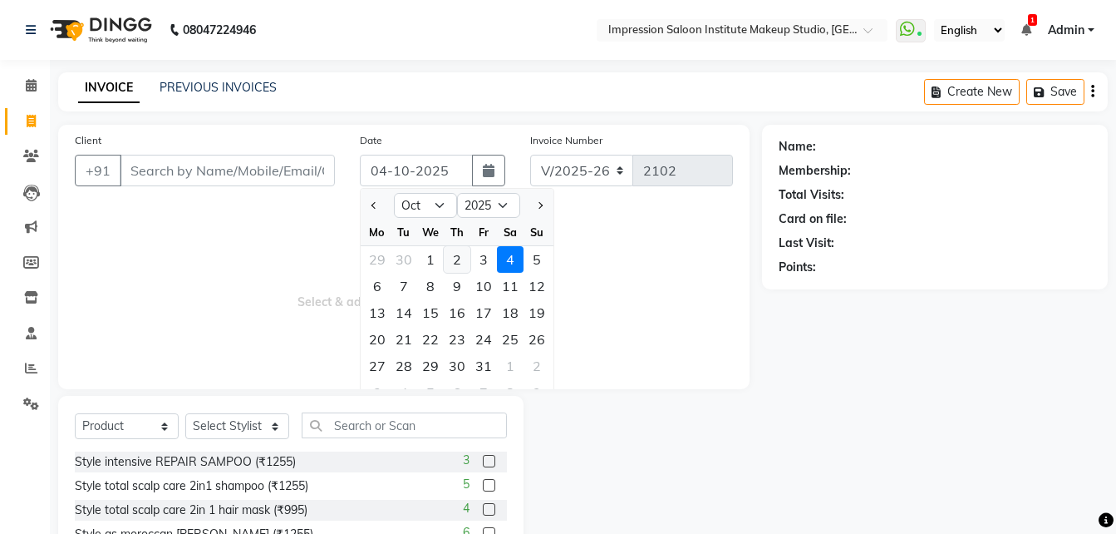
click at [460, 266] on div "2" at bounding box center [457, 259] width 27 height 27
type input "02-10-2025"
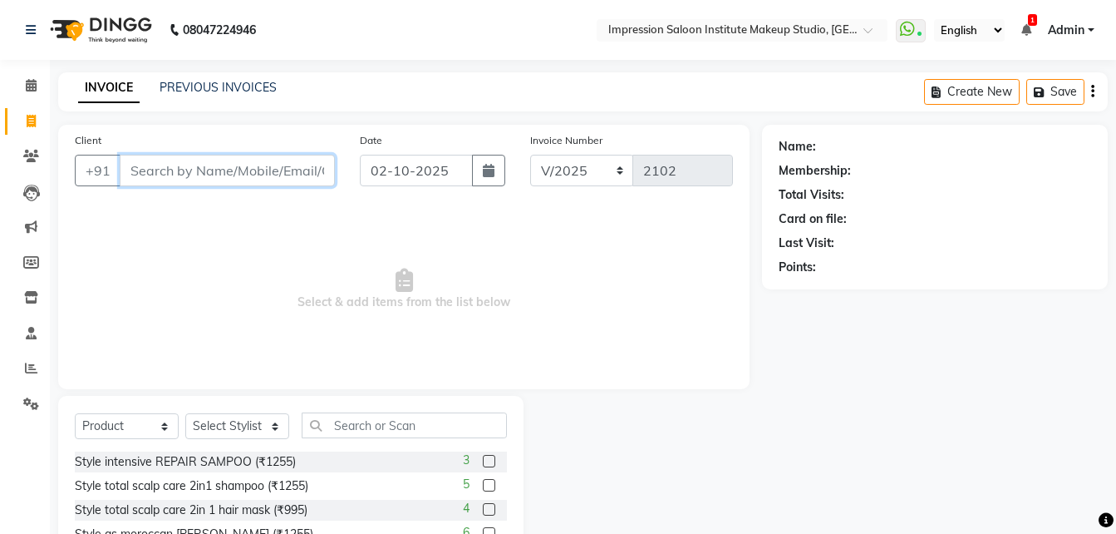
click at [278, 160] on input "Client" at bounding box center [227, 171] width 215 height 32
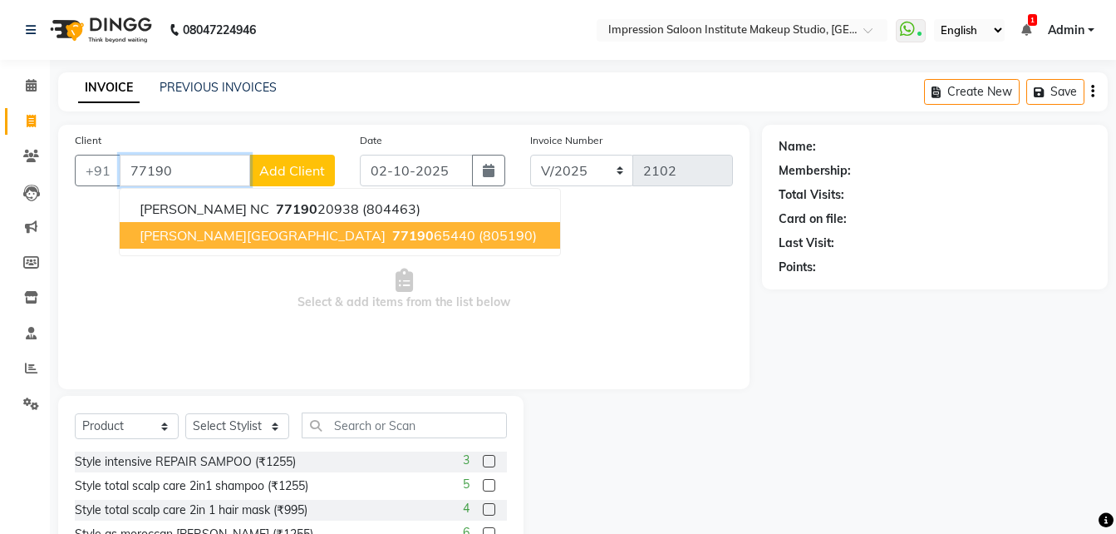
click at [296, 249] on ngb-typeahead-window "[PERSON_NAME] NC 77190 20938 (804463) [PERSON_NAME][GEOGRAPHIC_DATA] 77190 6544…" at bounding box center [340, 222] width 442 height 68
click at [372, 234] on button "[PERSON_NAME][GEOGRAPHIC_DATA] 77190 65440 (805190)" at bounding box center [340, 235] width 441 height 27
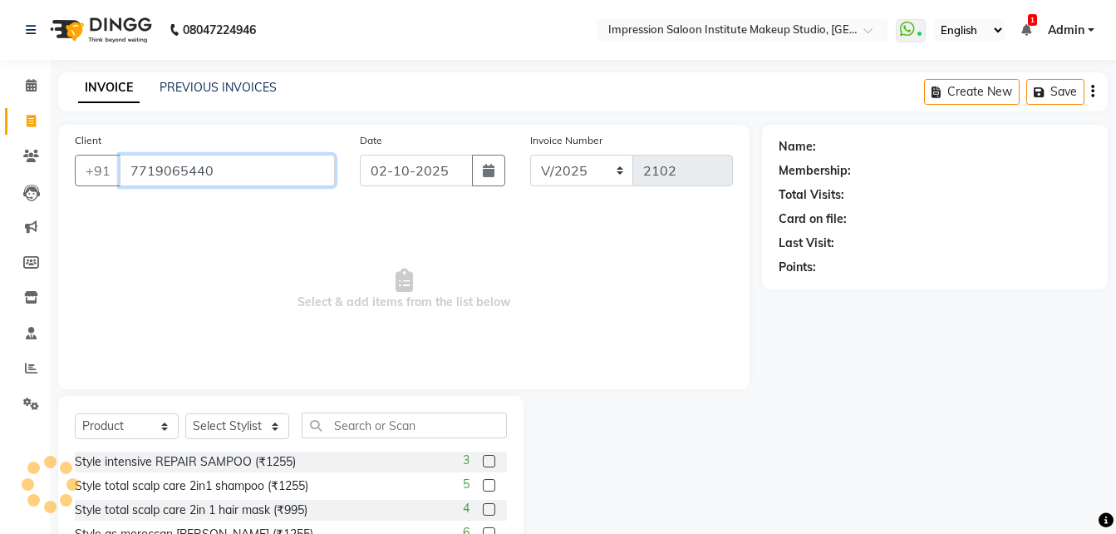
type input "7719065440"
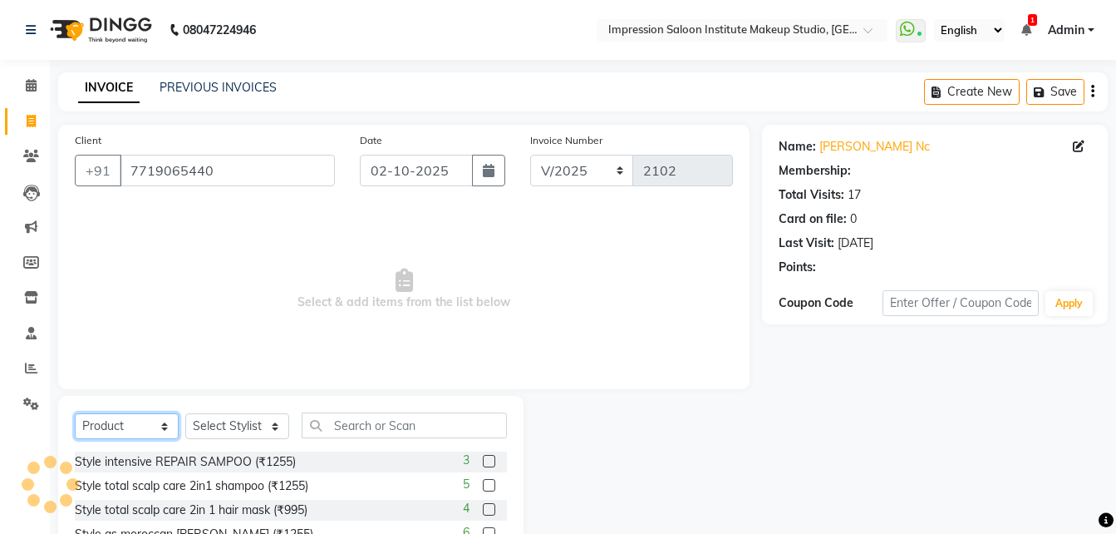
drag, startPoint x: 154, startPoint y: 419, endPoint x: 135, endPoint y: 268, distance: 151.7
click at [135, 268] on div "Client [PHONE_NUMBER] Date [DATE] Invoice Number V/2025 V/[PHONE_NUMBER] Select…" at bounding box center [404, 383] width 716 height 516
select select "service"
click at [75, 413] on select "Select Service Product Membership Package Voucher Prepaid Gift Card" at bounding box center [127, 426] width 104 height 26
select select "1: Object"
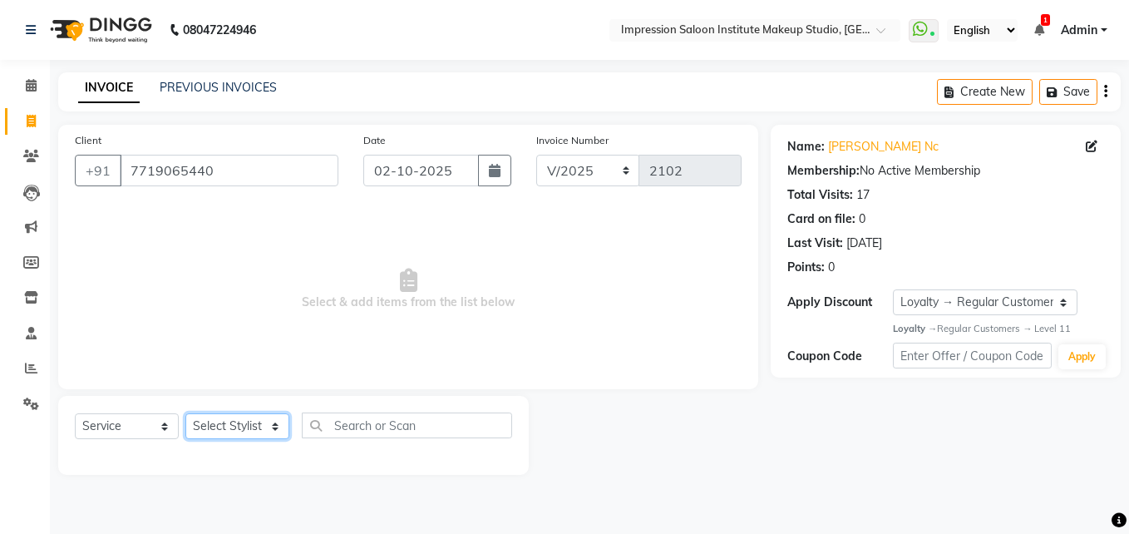
click at [224, 422] on select "Select Stylist Front Desk Pallavi [PERSON_NAME] [PERSON_NAME] [PERSON_NAME] 2" at bounding box center [237, 426] width 104 height 26
select select "87987"
click at [185, 413] on select "Select Stylist Front Desk Pallavi [PERSON_NAME] [PERSON_NAME] [PERSON_NAME] 2" at bounding box center [237, 426] width 104 height 26
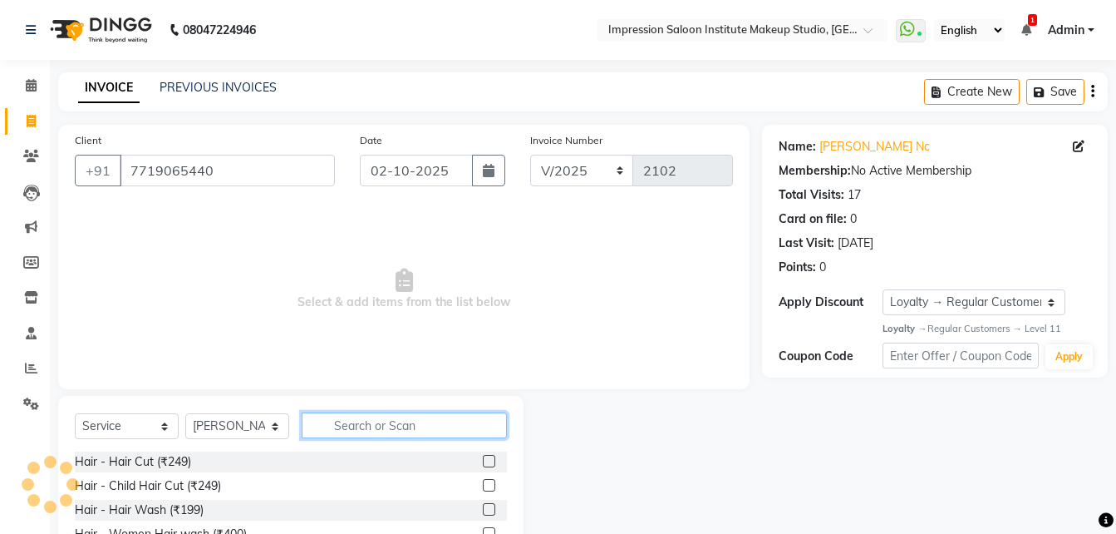
click at [391, 436] on input "text" at bounding box center [404, 425] width 205 height 26
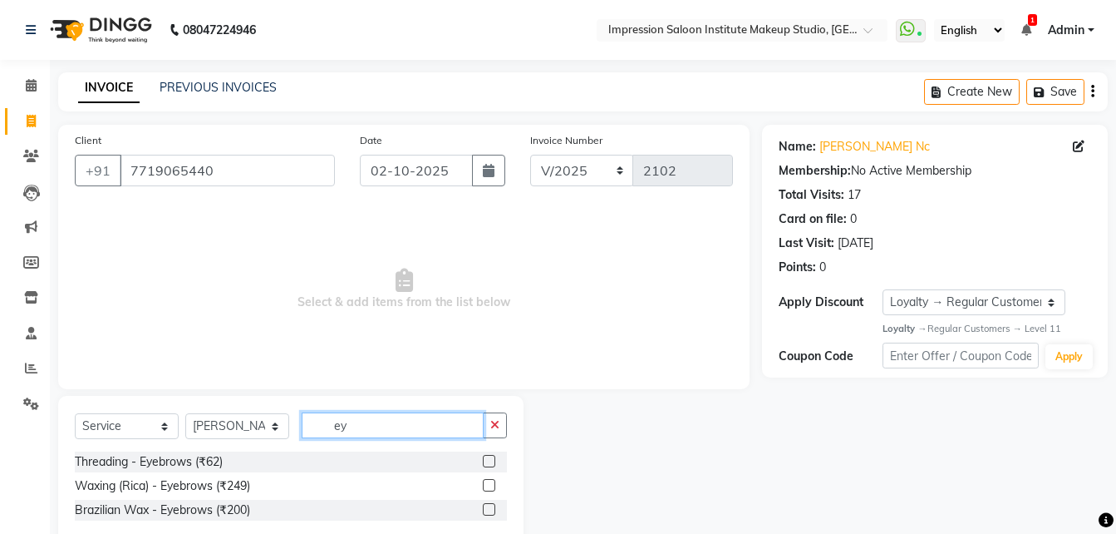
type input "ey"
click at [485, 459] on label at bounding box center [489, 461] width 12 height 12
click at [485, 459] on input "checkbox" at bounding box center [488, 461] width 11 height 11
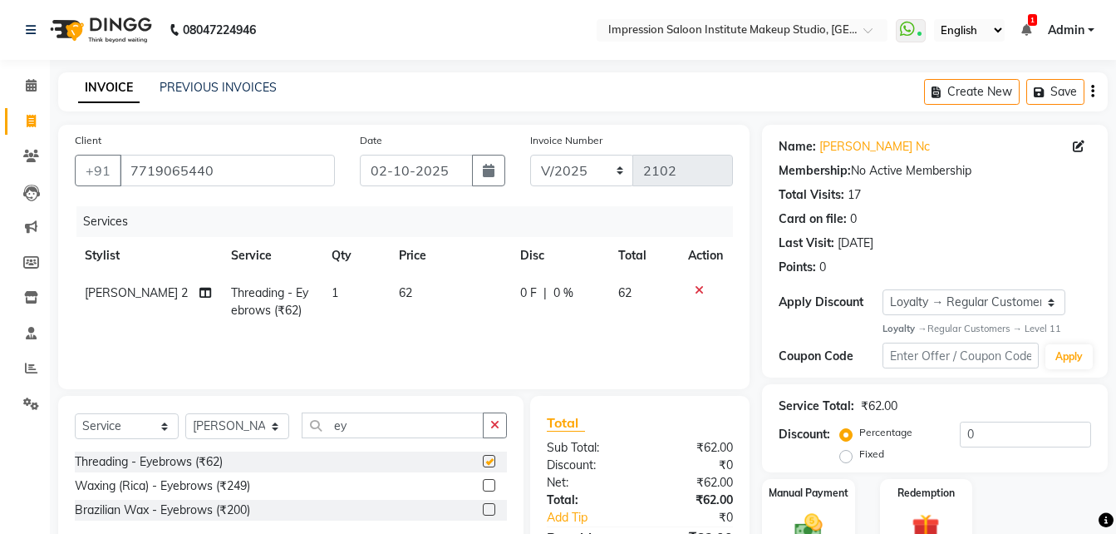
click at [485, 459] on label at bounding box center [489, 461] width 12 height 12
click at [485, 459] on input "checkbox" at bounding box center [488, 461] width 11 height 11
checkbox input "false"
click at [432, 309] on td "62" at bounding box center [449, 301] width 121 height 55
select select "87987"
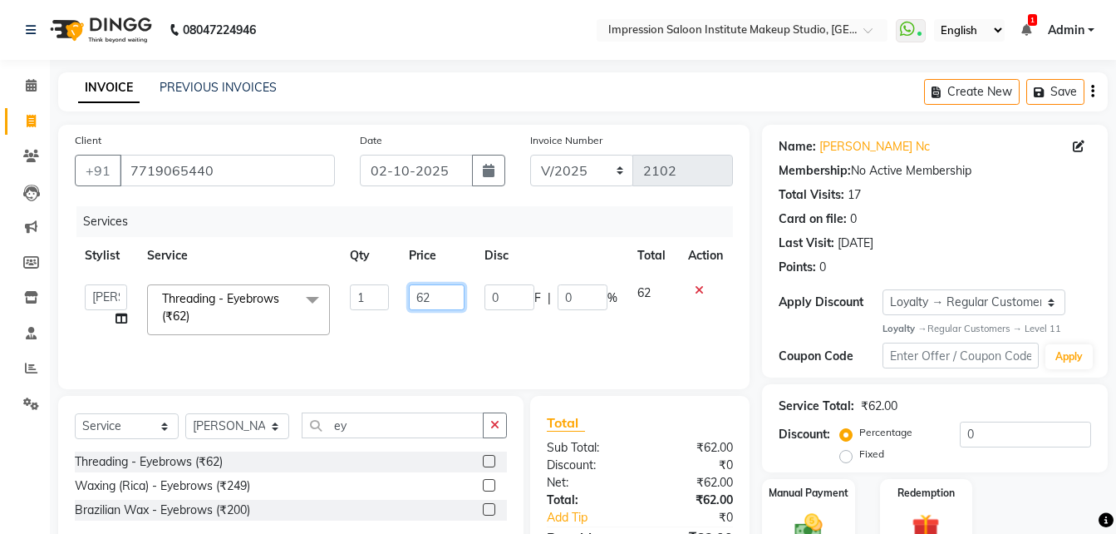
click at [432, 309] on input "62" at bounding box center [437, 297] width 57 height 26
type input "50"
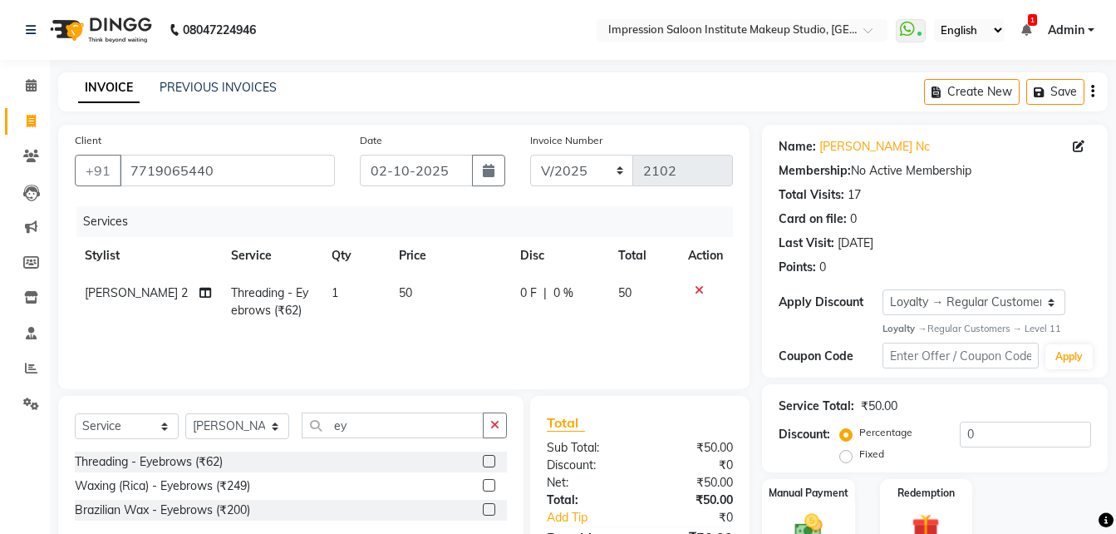
click at [478, 332] on div "Services Stylist Service Qty Price Disc Total Action [PERSON_NAME] 2 Threading …" at bounding box center [404, 289] width 658 height 166
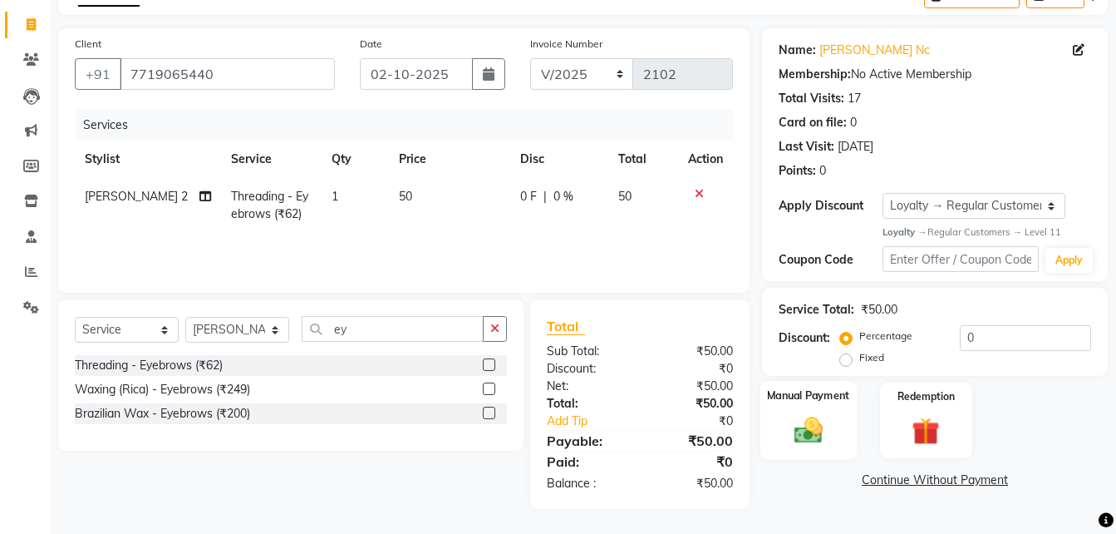
click at [792, 446] on img at bounding box center [808, 430] width 47 height 33
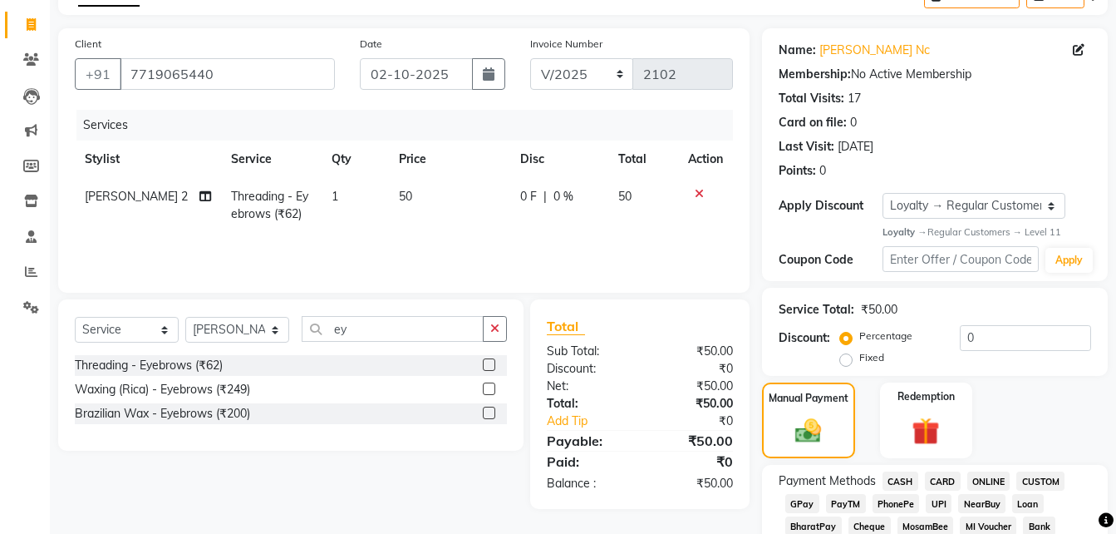
click at [938, 501] on span "UPI" at bounding box center [939, 503] width 26 height 19
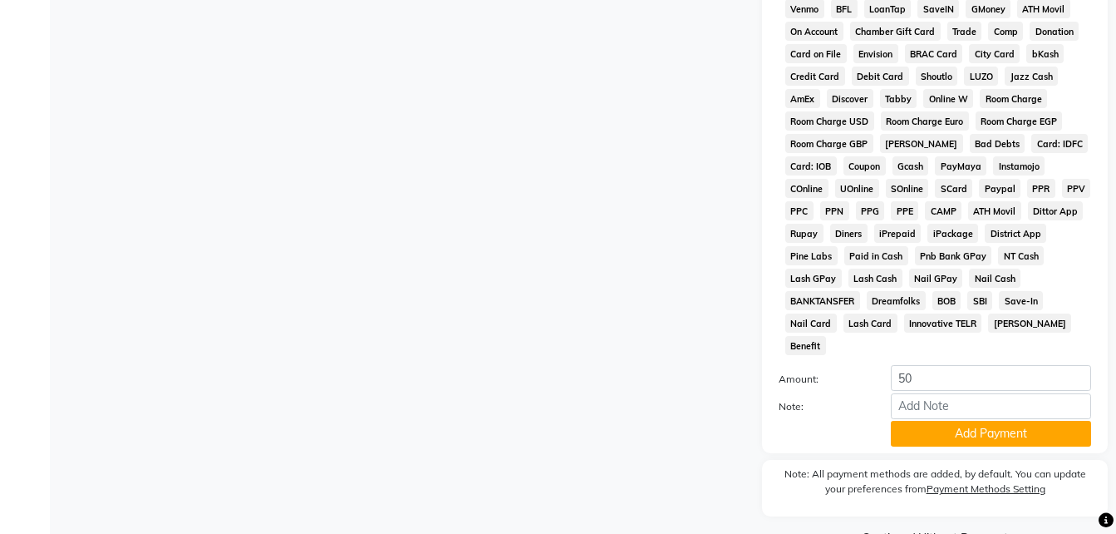
scroll to position [790, 0]
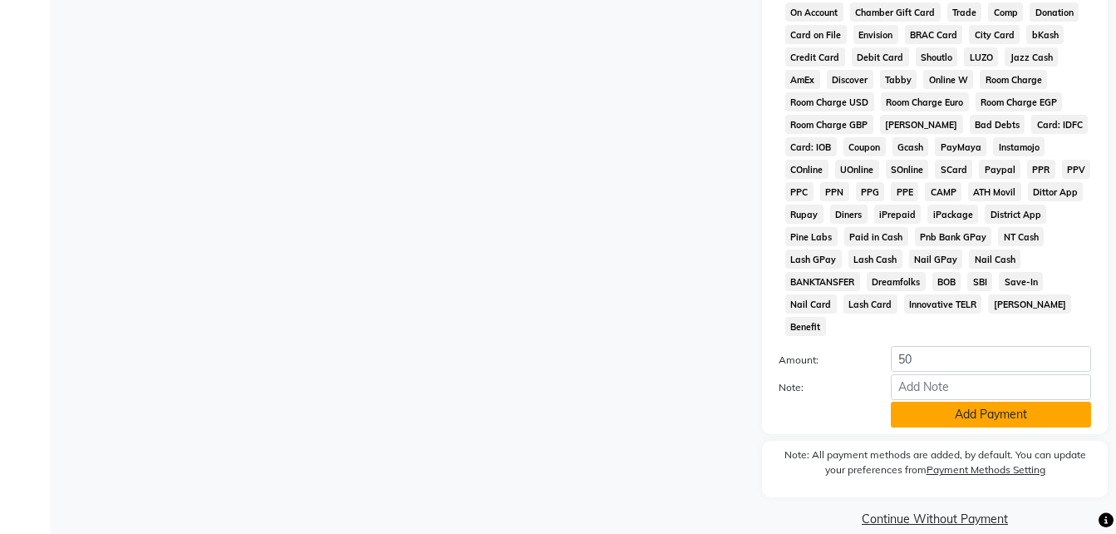
click at [967, 401] on button "Add Payment" at bounding box center [991, 414] width 200 height 26
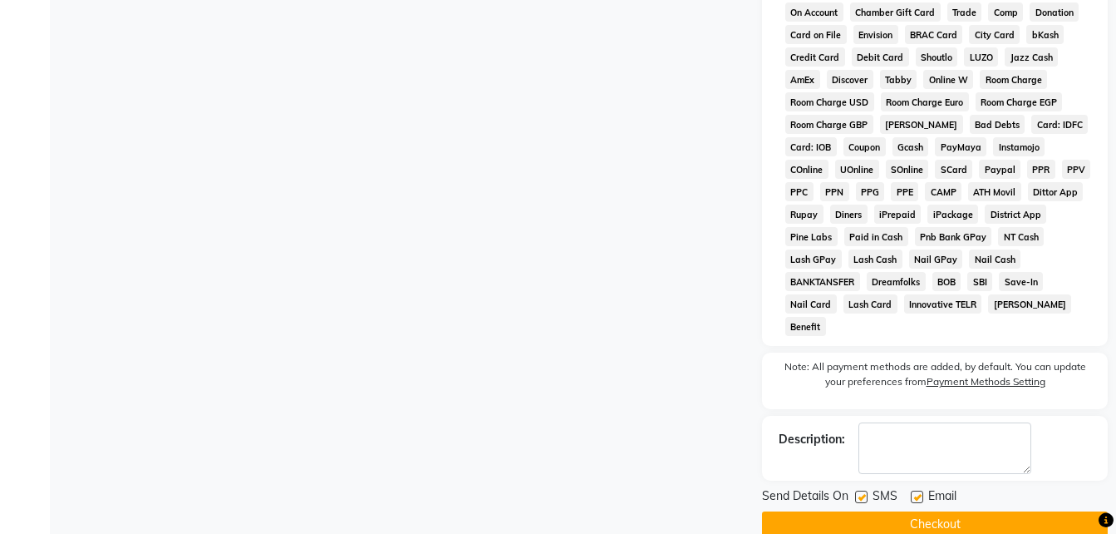
click at [918, 490] on label at bounding box center [917, 496] width 12 height 12
click at [918, 492] on input "checkbox" at bounding box center [916, 497] width 11 height 11
checkbox input "false"
click at [856, 490] on label at bounding box center [861, 496] width 12 height 12
click at [856, 492] on input "checkbox" at bounding box center [860, 497] width 11 height 11
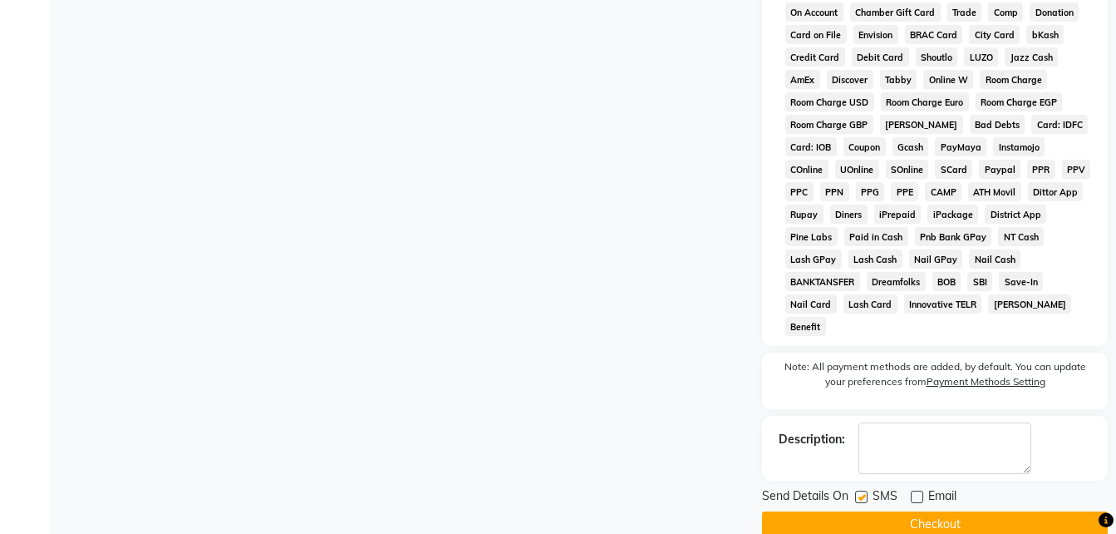
checkbox input "false"
click at [854, 511] on button "Checkout" at bounding box center [935, 524] width 346 height 26
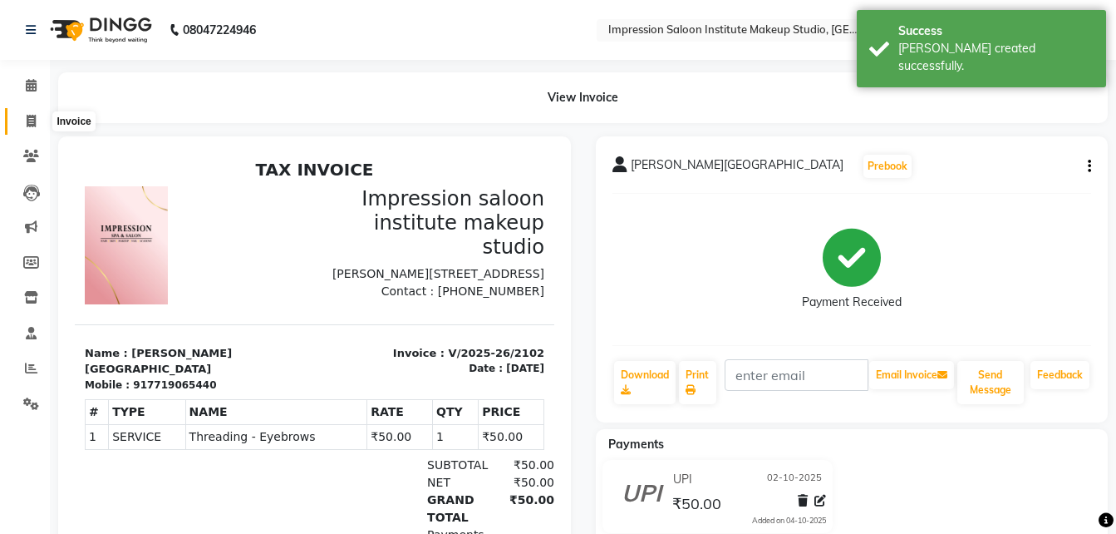
click at [37, 117] on span at bounding box center [31, 121] width 29 height 19
select select "service"
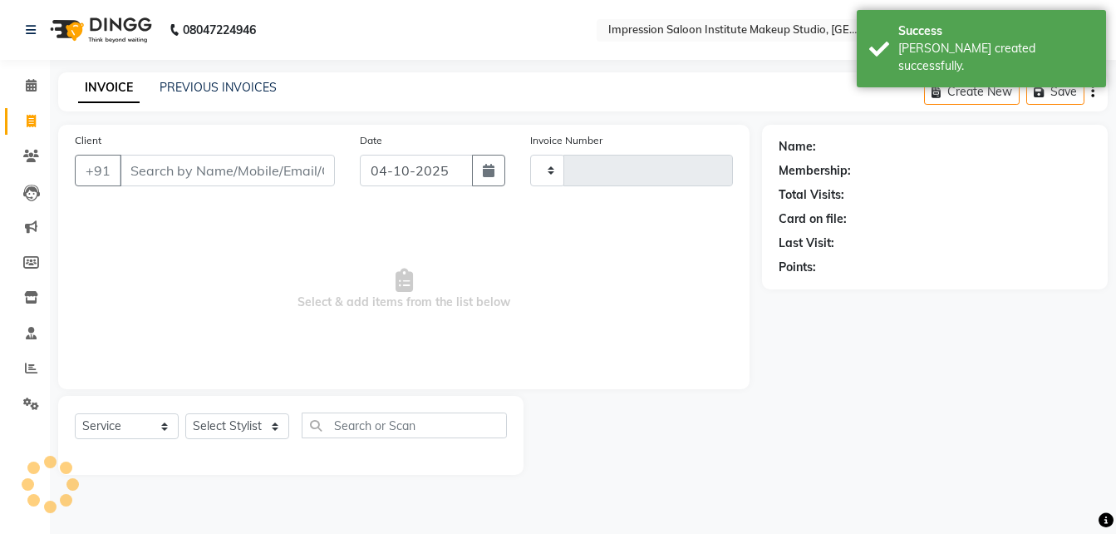
type input "2103"
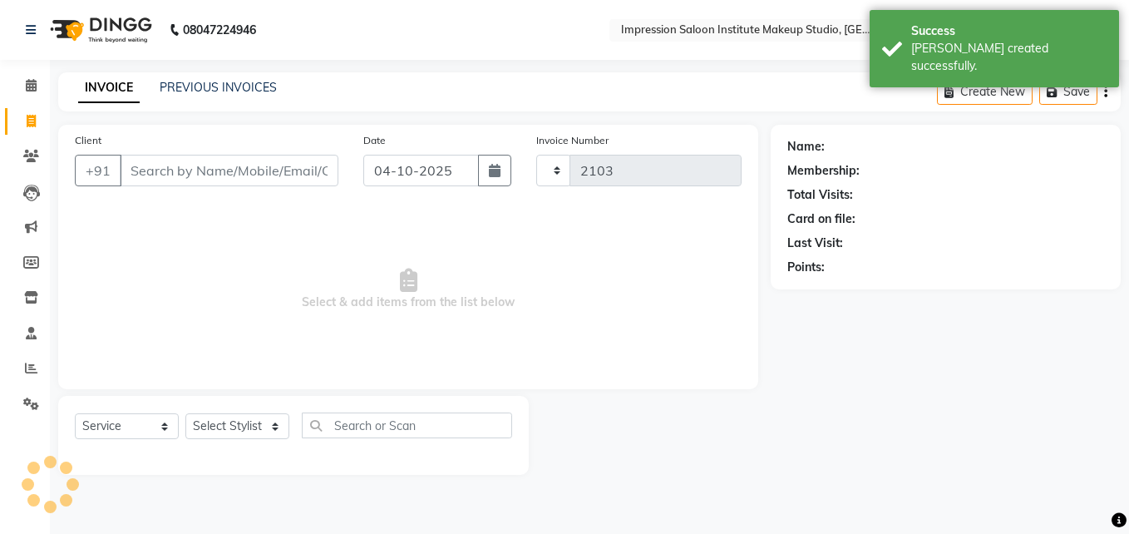
select select "437"
select select "product"
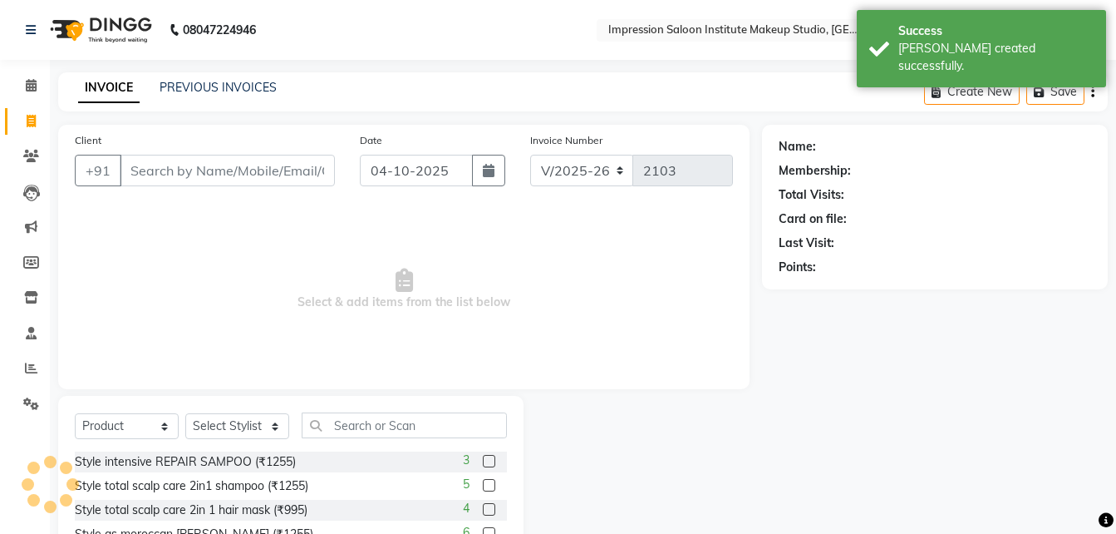
click at [129, 176] on input "Client" at bounding box center [227, 171] width 215 height 32
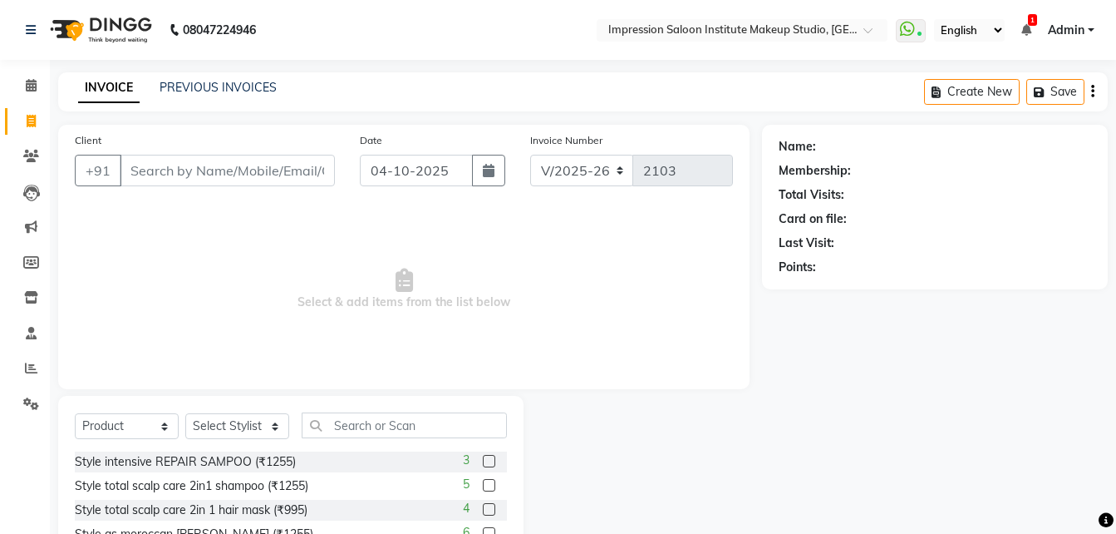
type input "i"
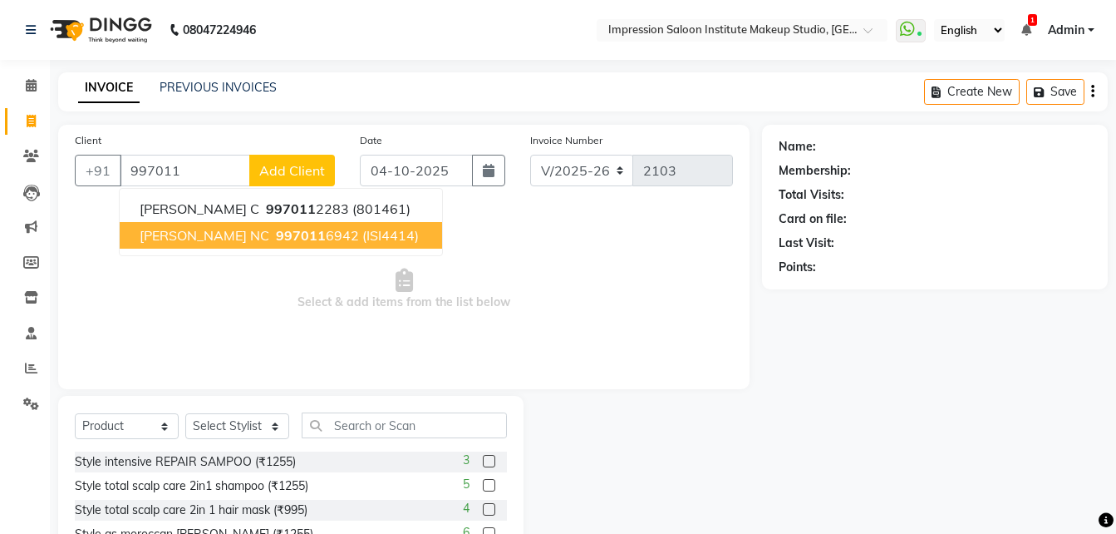
click at [222, 239] on span "[PERSON_NAME] NC" at bounding box center [205, 235] width 130 height 17
type input "9970116942"
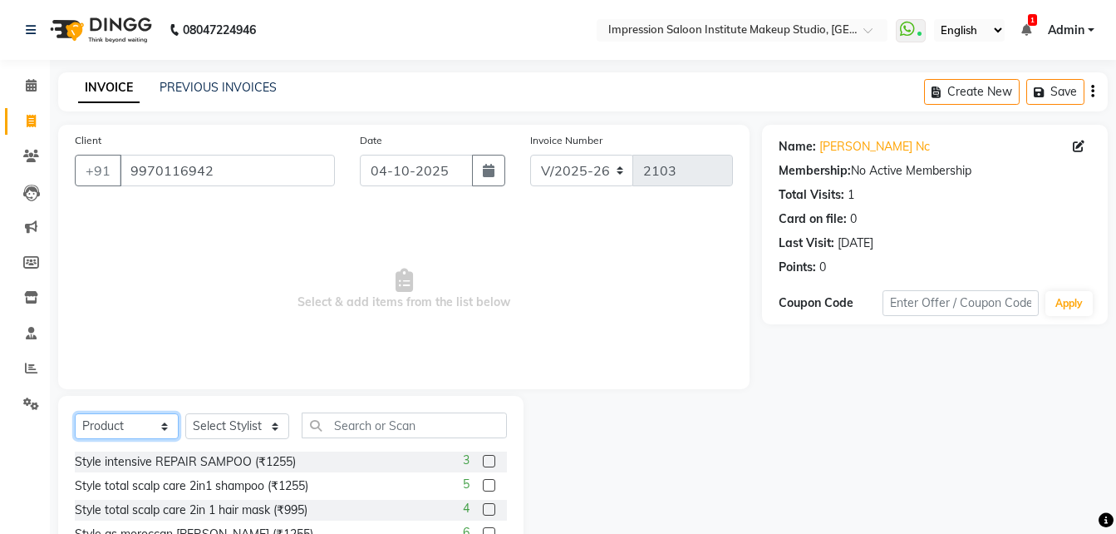
click at [138, 433] on select "Select Service Product Membership Package Voucher Prepaid Gift Card" at bounding box center [127, 426] width 104 height 26
click at [75, 413] on select "Select Service Product Membership Package Voucher Prepaid Gift Card" at bounding box center [127, 426] width 104 height 26
click at [141, 429] on select "Select Service Product Membership Package Voucher Prepaid Gift Card" at bounding box center [127, 426] width 104 height 26
select select "service"
click at [75, 413] on select "Select Service Product Membership Package Voucher Prepaid Gift Card" at bounding box center [127, 426] width 104 height 26
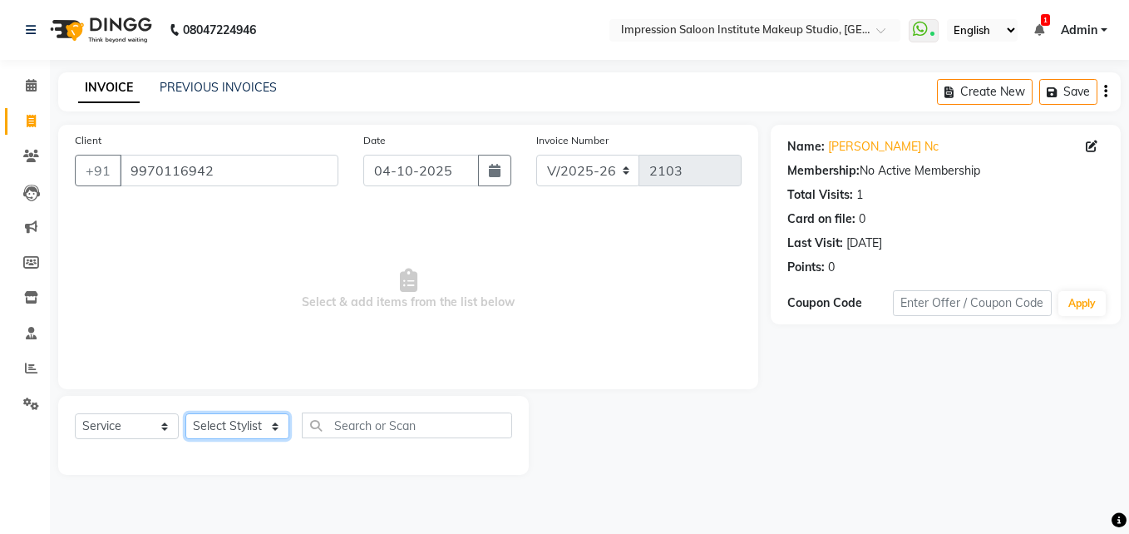
click at [275, 418] on select "Select Stylist Front Desk Pallavi [PERSON_NAME] [PERSON_NAME] [PERSON_NAME] 2" at bounding box center [237, 426] width 104 height 26
select select "53831"
click at [185, 413] on select "Select Stylist Front Desk Pallavi [PERSON_NAME] [PERSON_NAME] [PERSON_NAME] 2" at bounding box center [237, 426] width 104 height 26
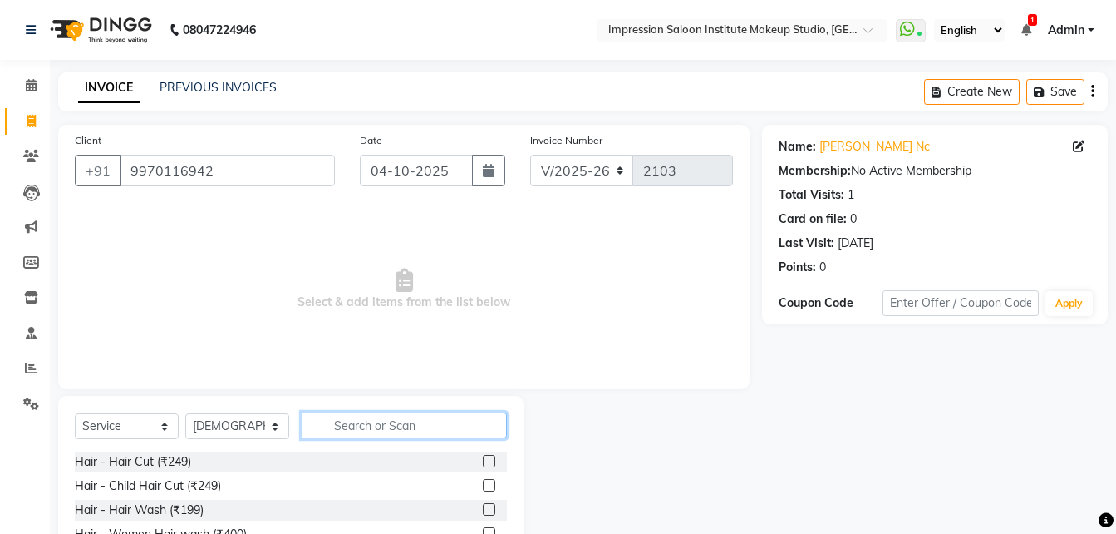
click at [339, 432] on input "text" at bounding box center [404, 425] width 205 height 26
click at [374, 430] on input "text" at bounding box center [404, 425] width 205 height 26
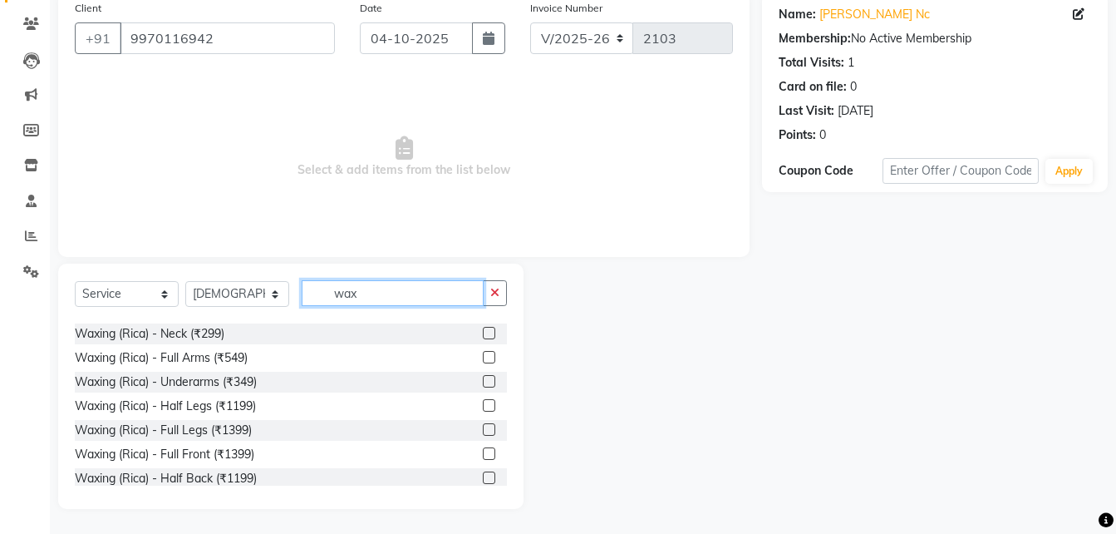
scroll to position [141, 0]
type input "wax"
click at [483, 428] on label at bounding box center [489, 428] width 12 height 12
click at [483, 428] on input "checkbox" at bounding box center [488, 429] width 11 height 11
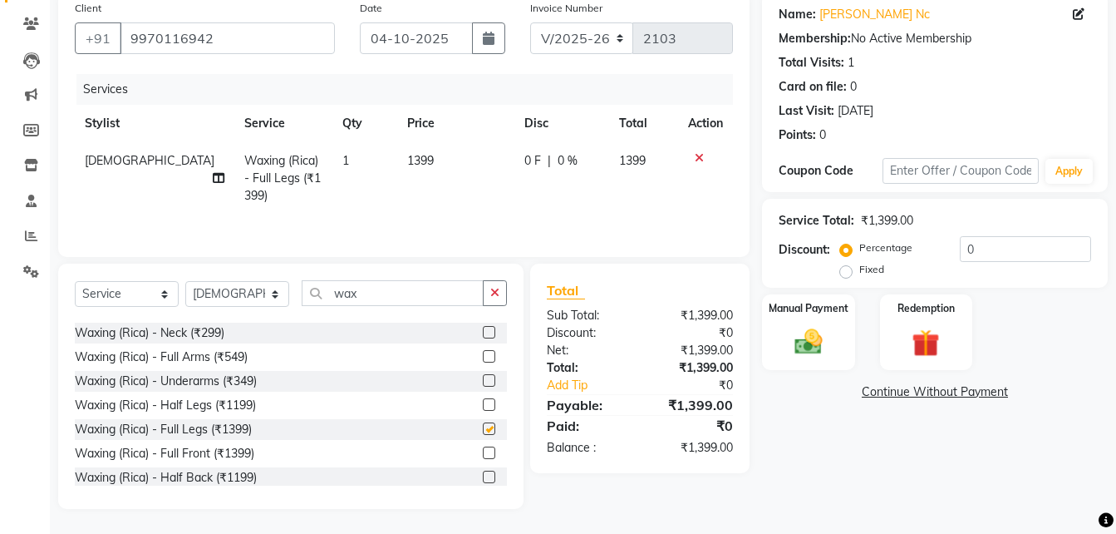
checkbox input "false"
click at [443, 165] on td "1399" at bounding box center [455, 178] width 117 height 72
select select "53831"
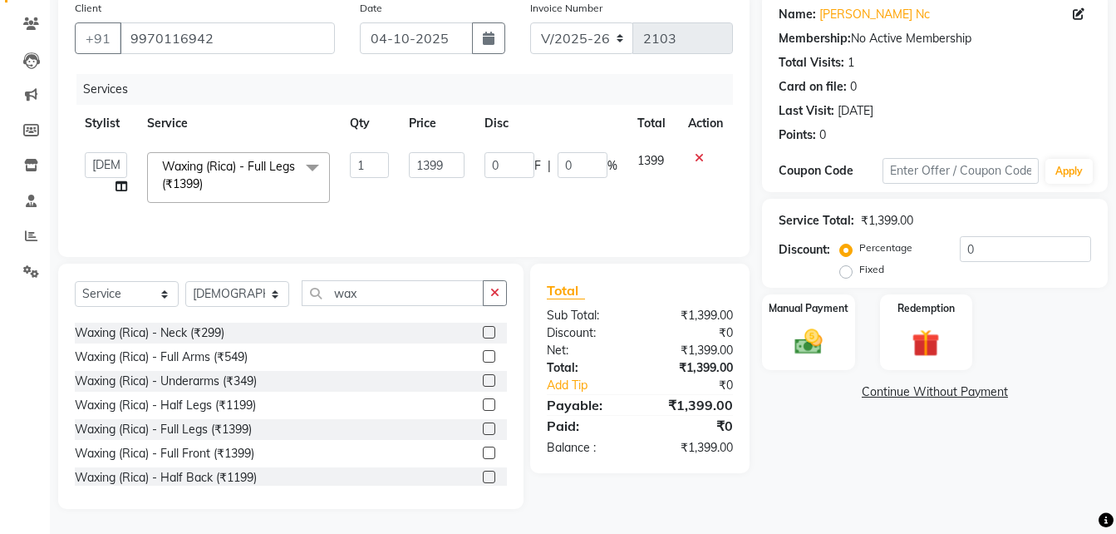
click at [443, 165] on input "1399" at bounding box center [437, 165] width 57 height 26
type input "900"
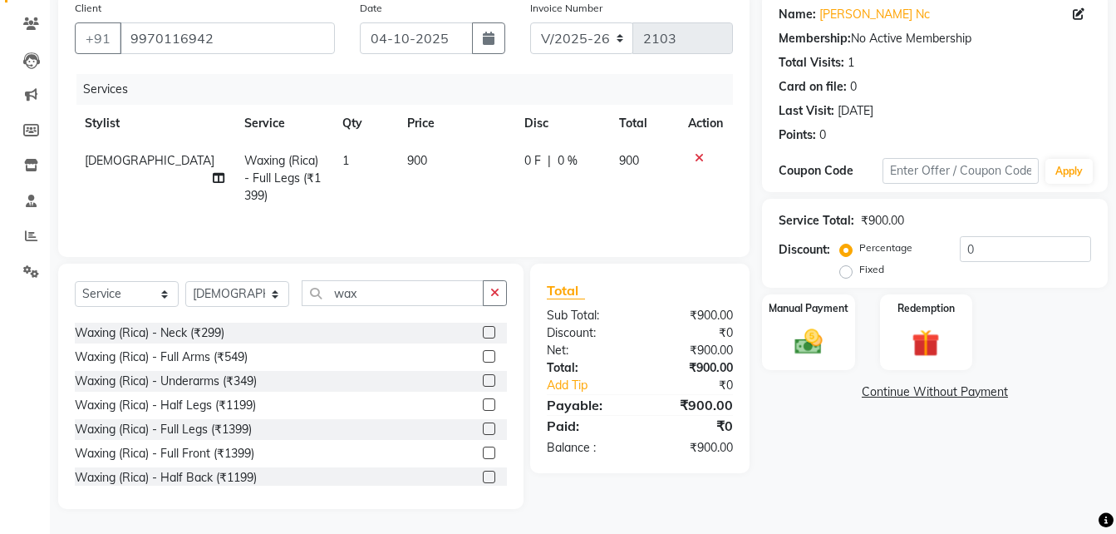
click at [463, 205] on td "900" at bounding box center [455, 178] width 117 height 72
select select "53831"
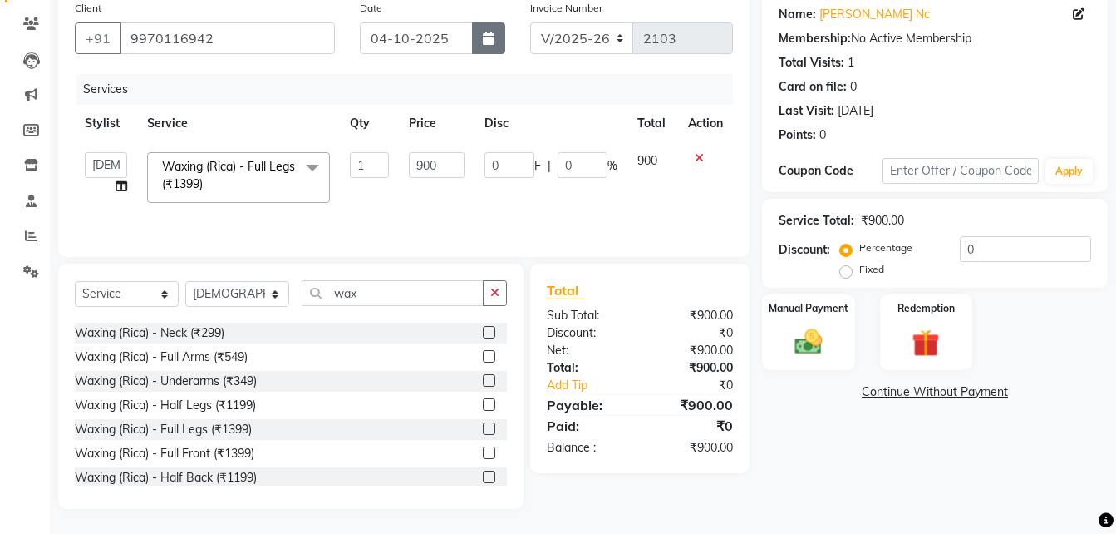
click at [496, 40] on button "button" at bounding box center [488, 38] width 33 height 32
select select "10"
select select "2025"
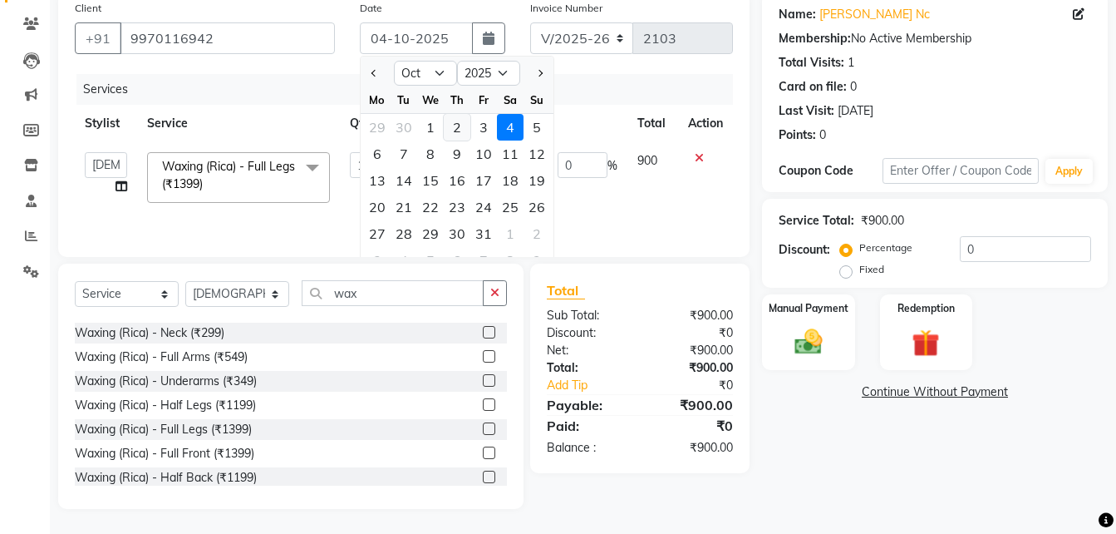
click at [459, 134] on div "2" at bounding box center [457, 127] width 27 height 27
type input "02-10-2025"
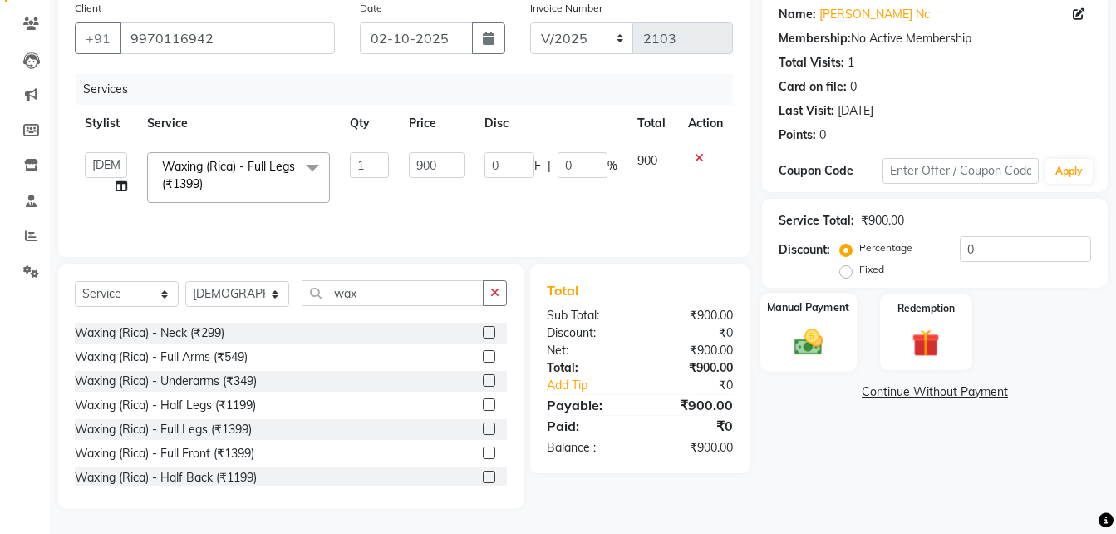
click at [810, 350] on img at bounding box center [808, 341] width 47 height 33
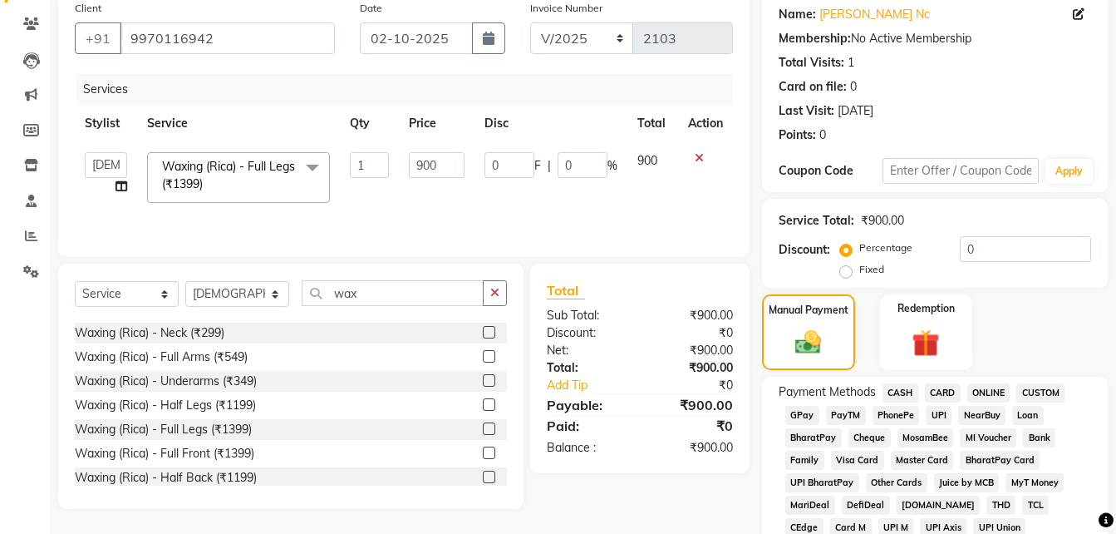
click at [933, 413] on span "UPI" at bounding box center [939, 415] width 26 height 19
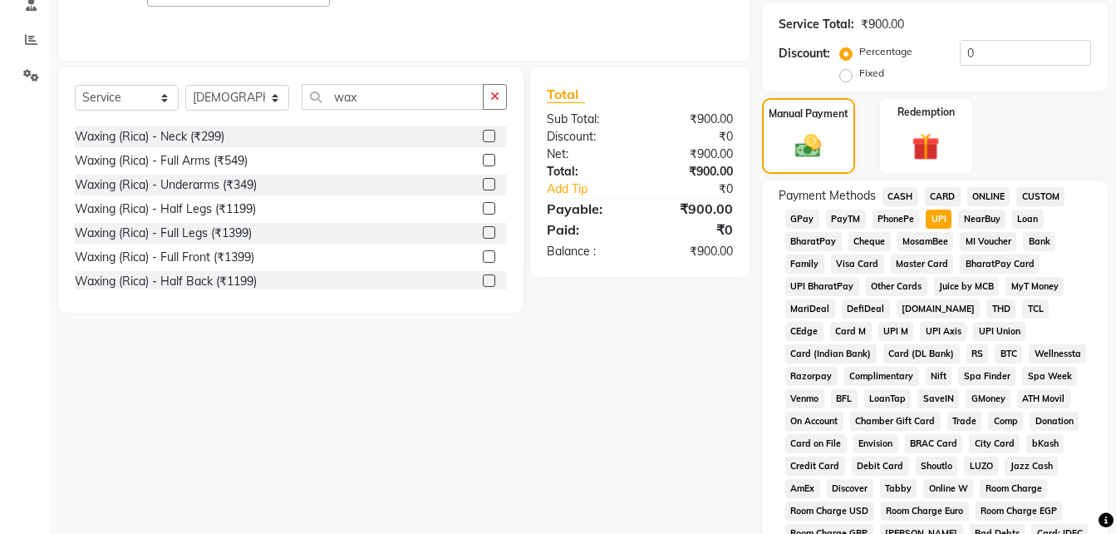
scroll to position [737, 0]
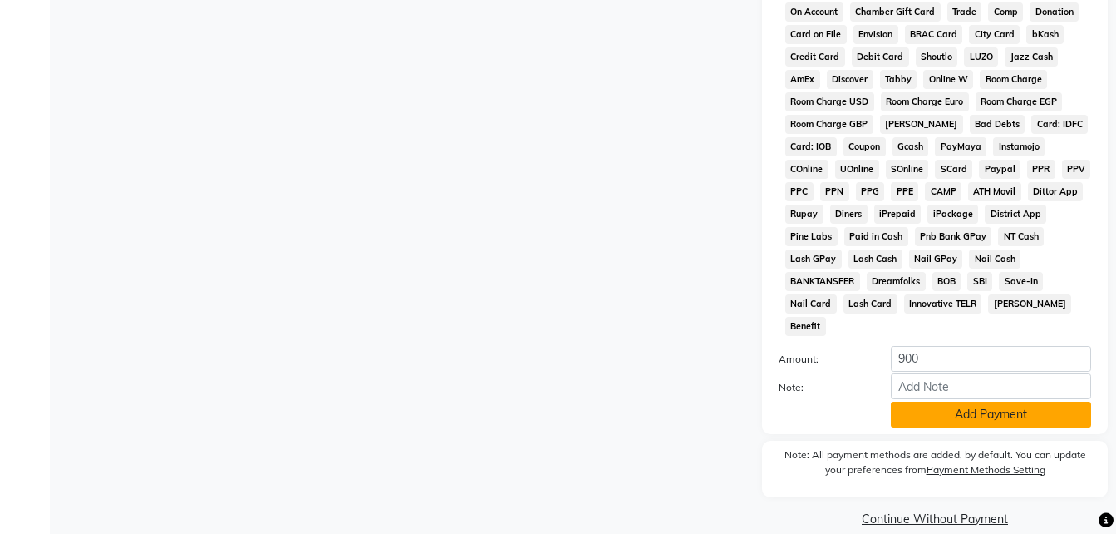
click at [953, 401] on button "Add Payment" at bounding box center [991, 414] width 200 height 26
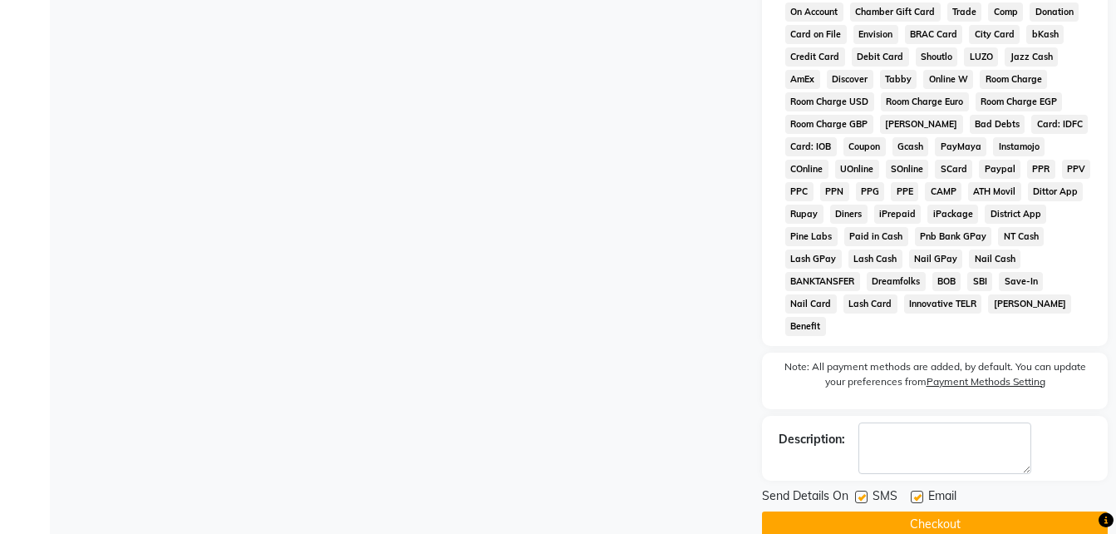
click at [916, 490] on label at bounding box center [917, 496] width 12 height 12
click at [916, 492] on input "checkbox" at bounding box center [916, 497] width 11 height 11
checkbox input "false"
click at [856, 490] on label at bounding box center [861, 496] width 12 height 12
click at [856, 492] on input "checkbox" at bounding box center [860, 497] width 11 height 11
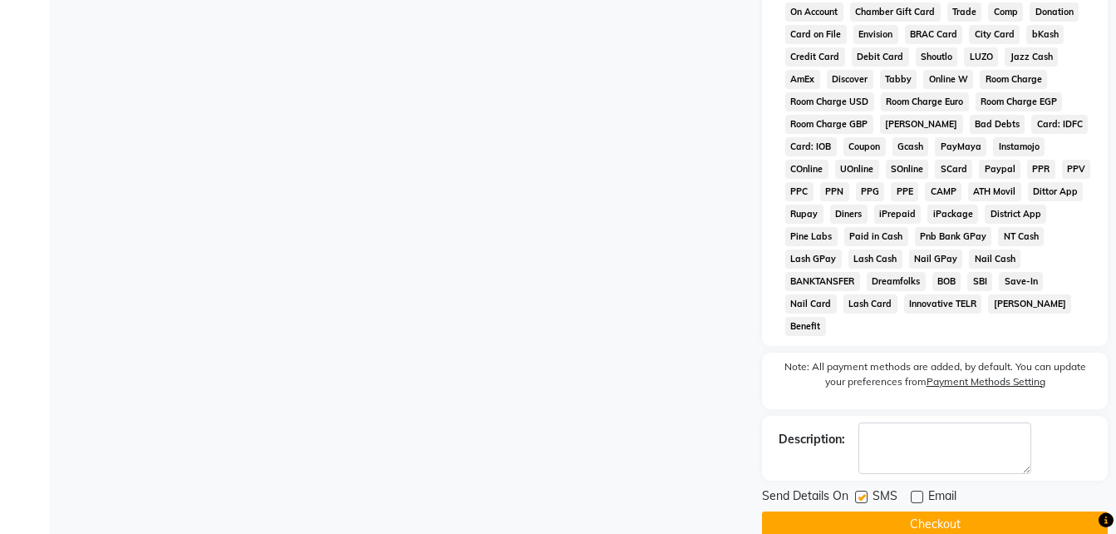
checkbox input "false"
click at [851, 511] on button "Checkout" at bounding box center [935, 524] width 346 height 26
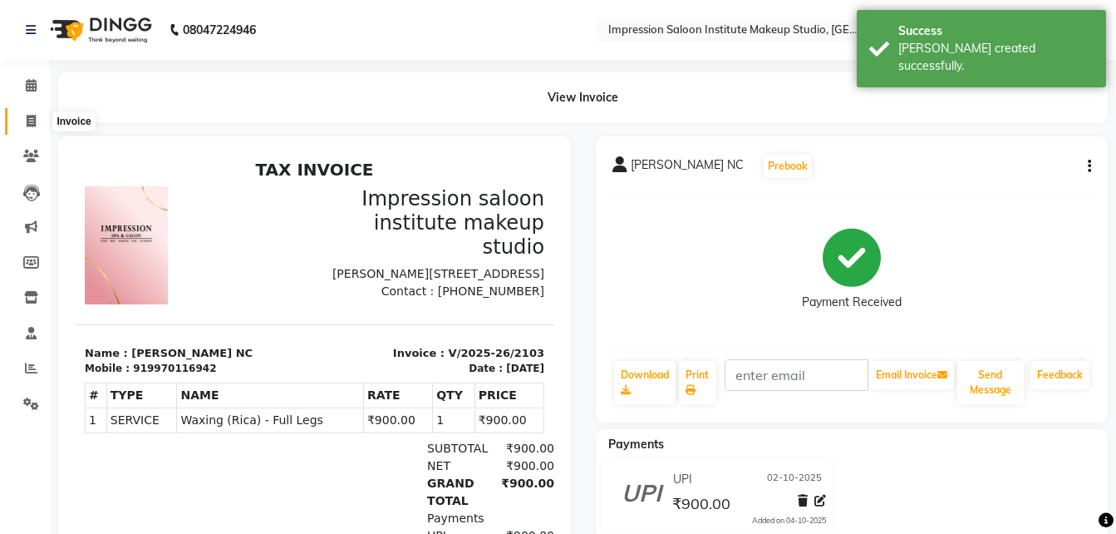
click at [38, 114] on span at bounding box center [31, 121] width 29 height 19
select select "437"
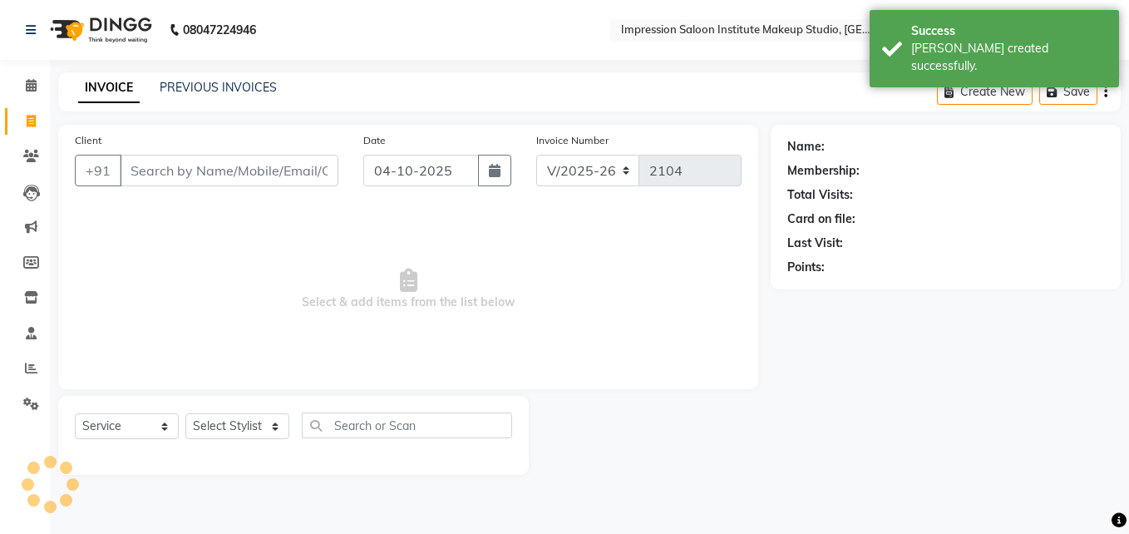
select select "product"
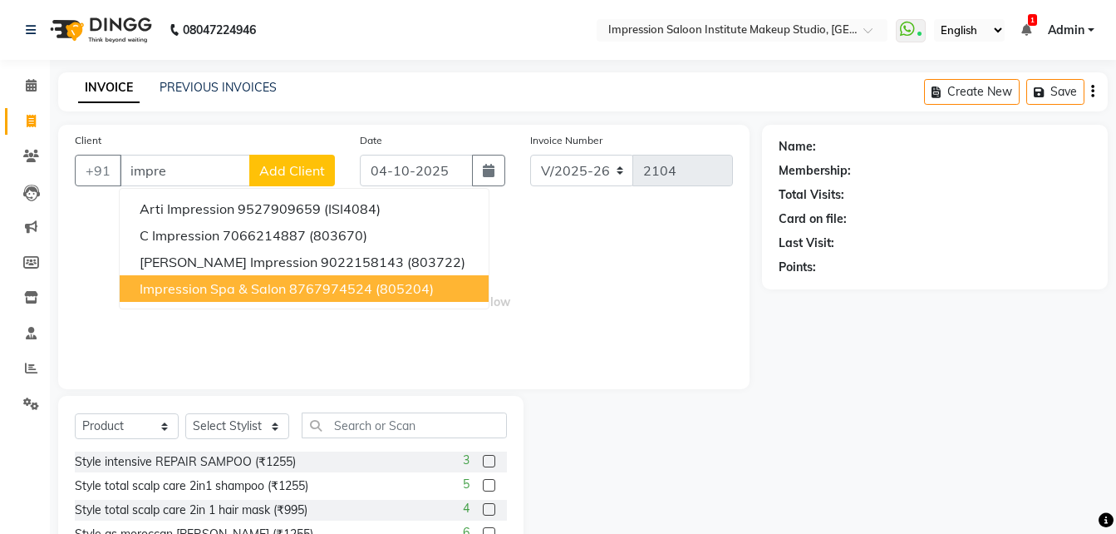
click at [170, 287] on span "Impression Spa & Salon" at bounding box center [213, 288] width 146 height 17
type input "8767974524"
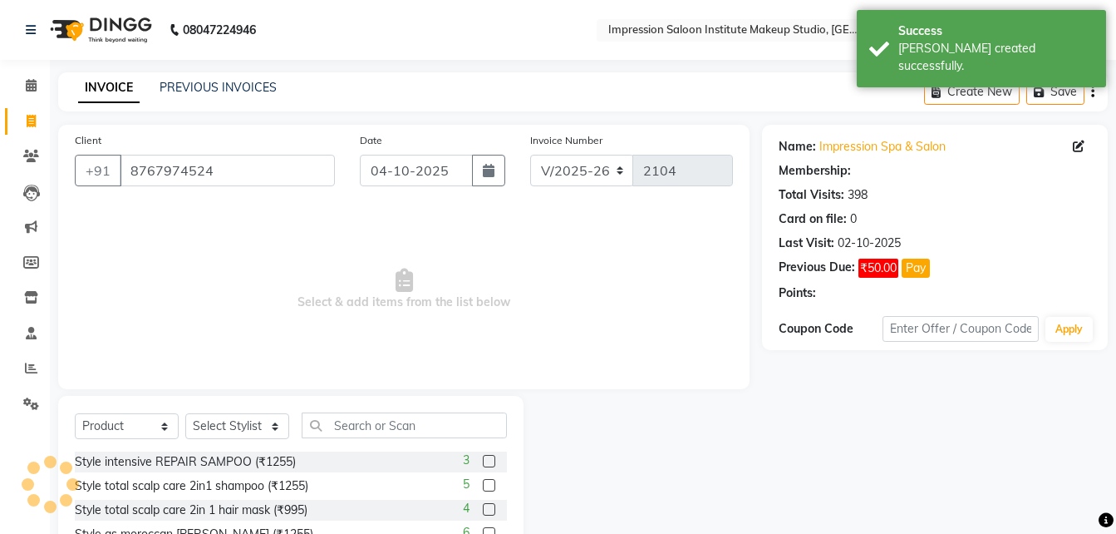
select select "2: Object"
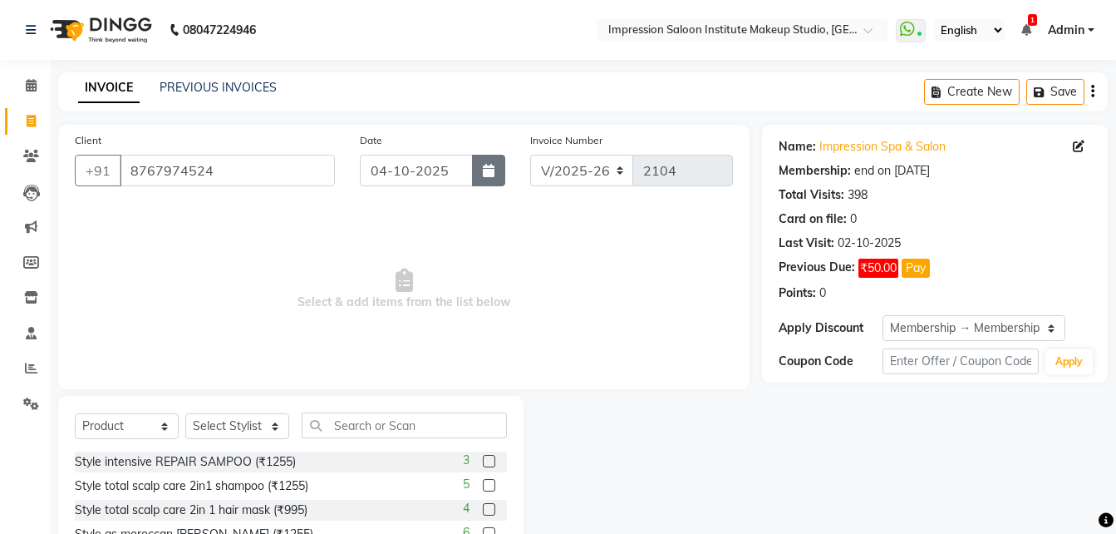
click at [500, 171] on button "button" at bounding box center [488, 171] width 33 height 32
select select "10"
select select "2025"
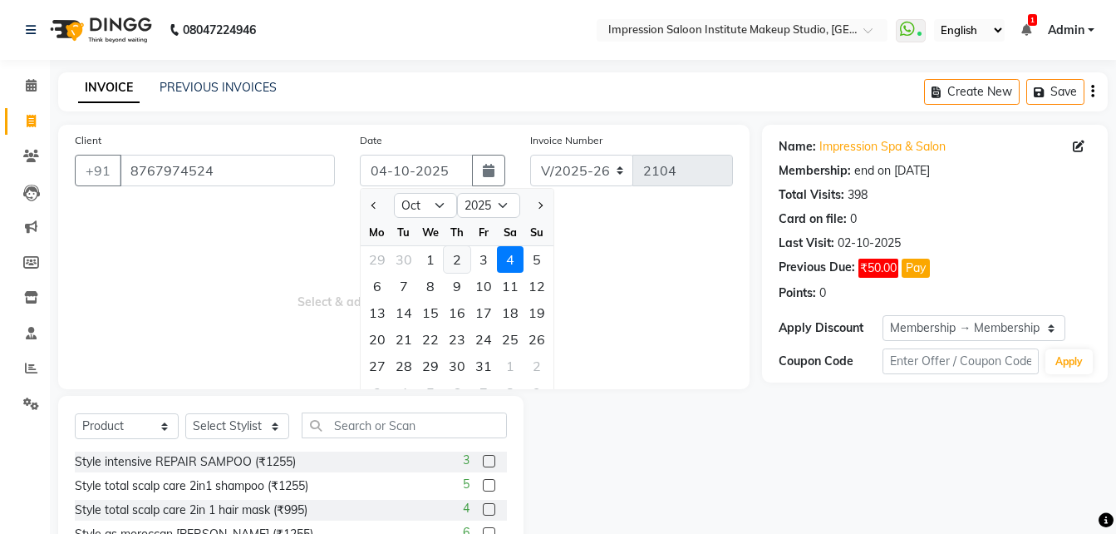
click at [460, 263] on div "2" at bounding box center [457, 259] width 27 height 27
type input "02-10-2025"
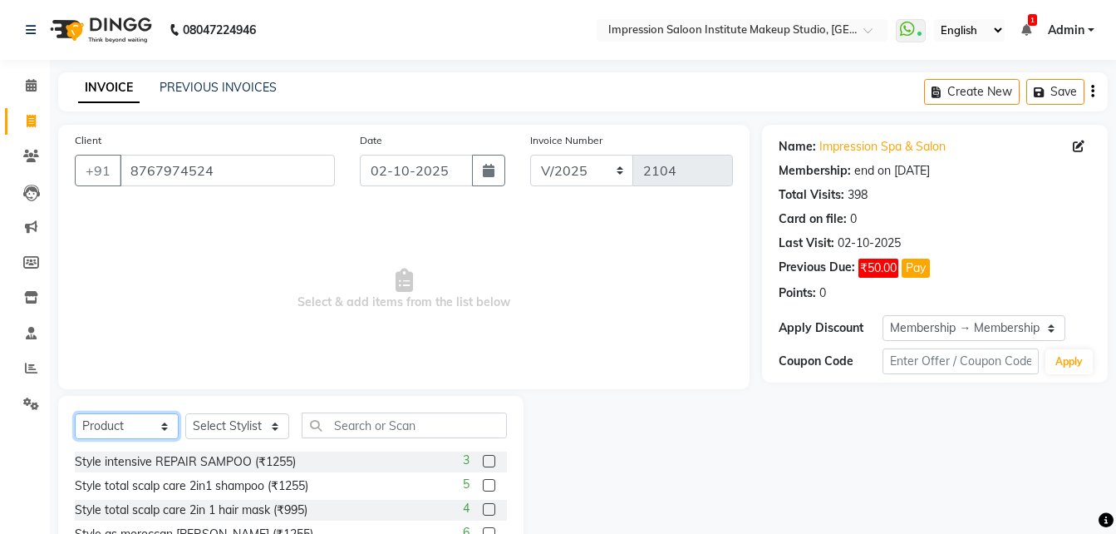
click at [160, 428] on select "Select Service Product Membership Package Voucher Prepaid Gift Card" at bounding box center [127, 426] width 104 height 26
select select "service"
click at [75, 413] on select "Select Service Product Membership Package Voucher Prepaid Gift Card" at bounding box center [127, 426] width 104 height 26
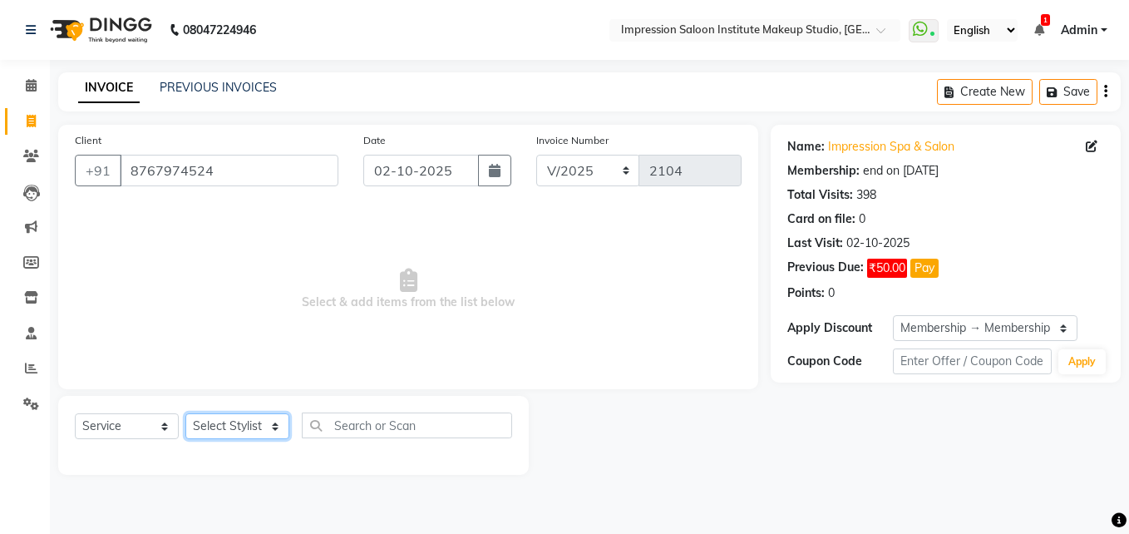
click at [247, 426] on select "Select Stylist Front Desk Pallavi [PERSON_NAME] [PERSON_NAME] [PERSON_NAME] 2" at bounding box center [237, 426] width 104 height 26
select select "49707"
click at [185, 413] on select "Select Stylist Front Desk Pallavi [PERSON_NAME] [PERSON_NAME] [PERSON_NAME] 2" at bounding box center [237, 426] width 104 height 26
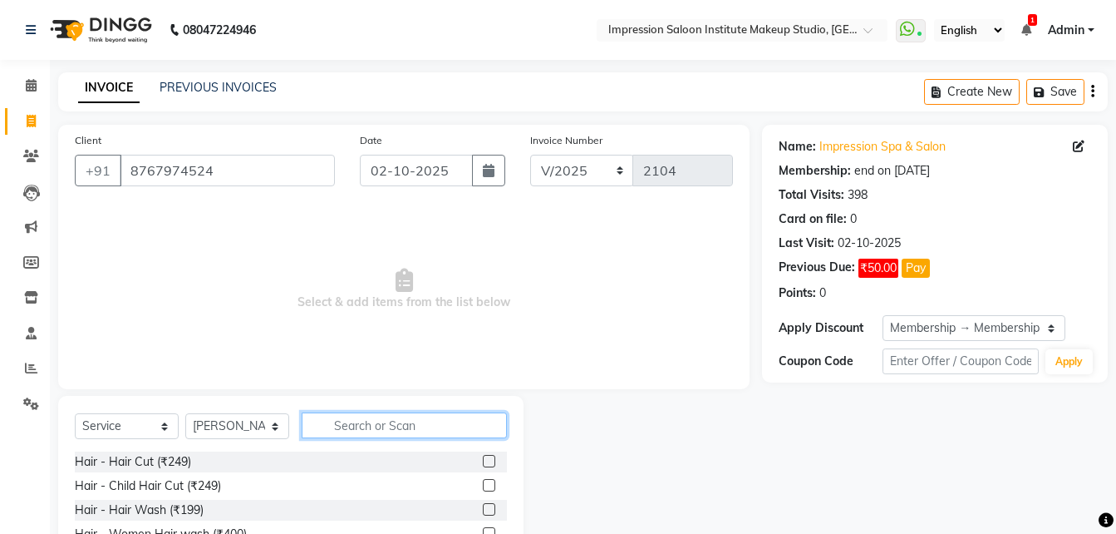
click at [348, 421] on input "text" at bounding box center [404, 425] width 205 height 26
type input "tre"
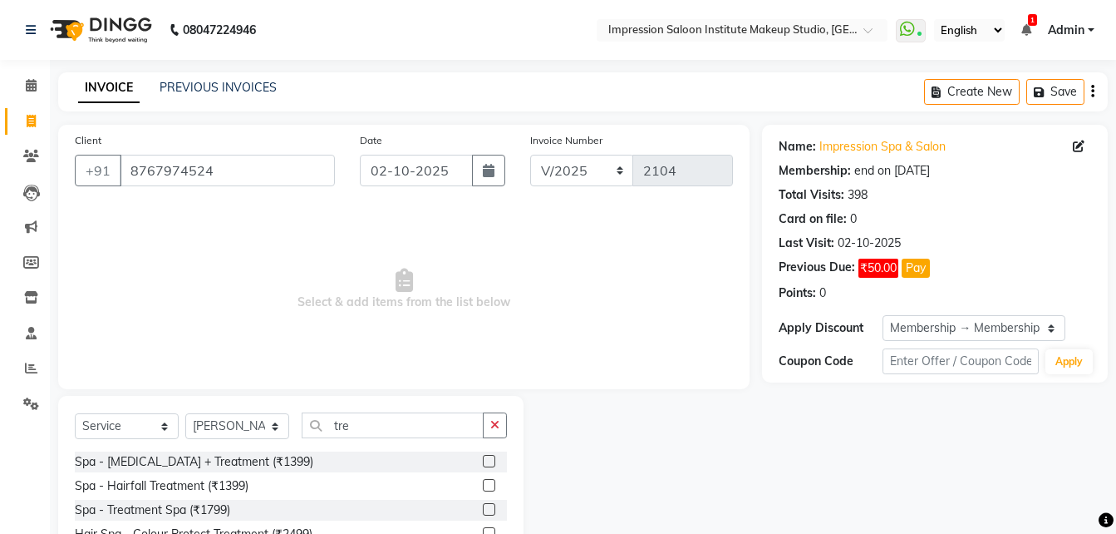
click at [483, 463] on label at bounding box center [489, 461] width 12 height 12
click at [483, 463] on input "checkbox" at bounding box center [488, 461] width 11 height 11
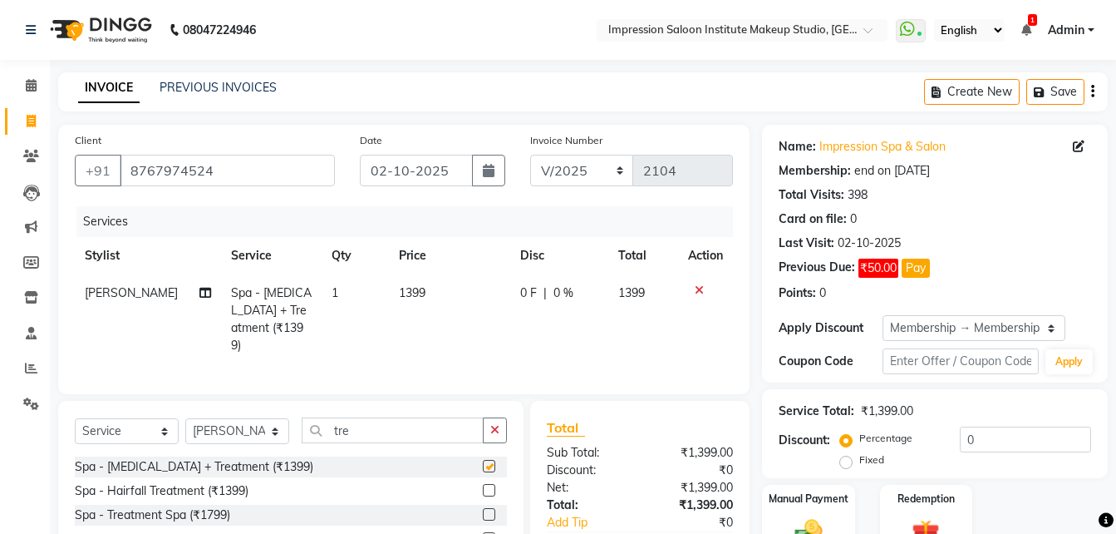
checkbox input "false"
click at [440, 292] on td "1399" at bounding box center [449, 319] width 121 height 90
select select "49707"
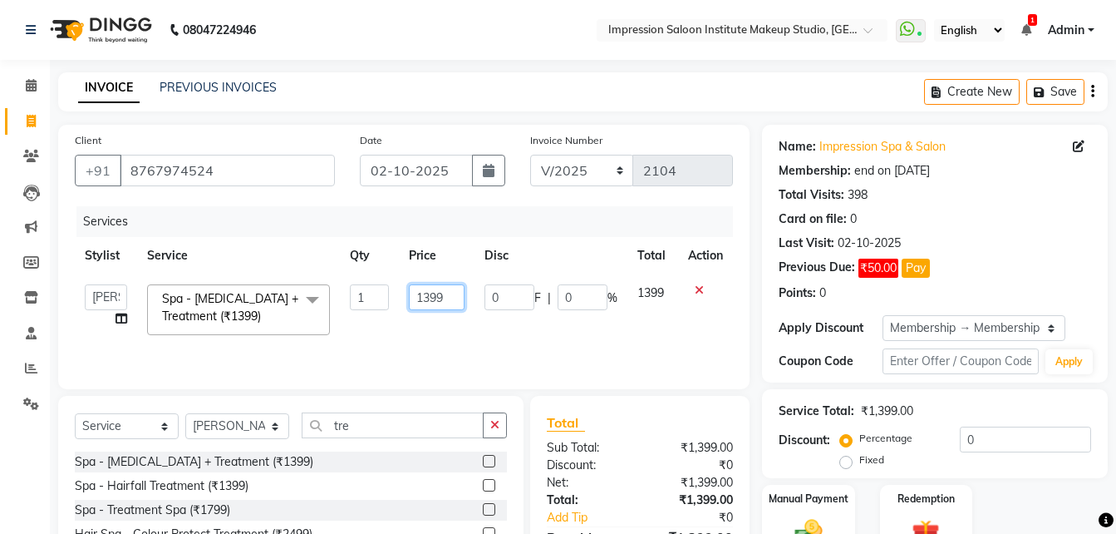
click at [457, 297] on input "1399" at bounding box center [437, 297] width 57 height 26
type input "1500"
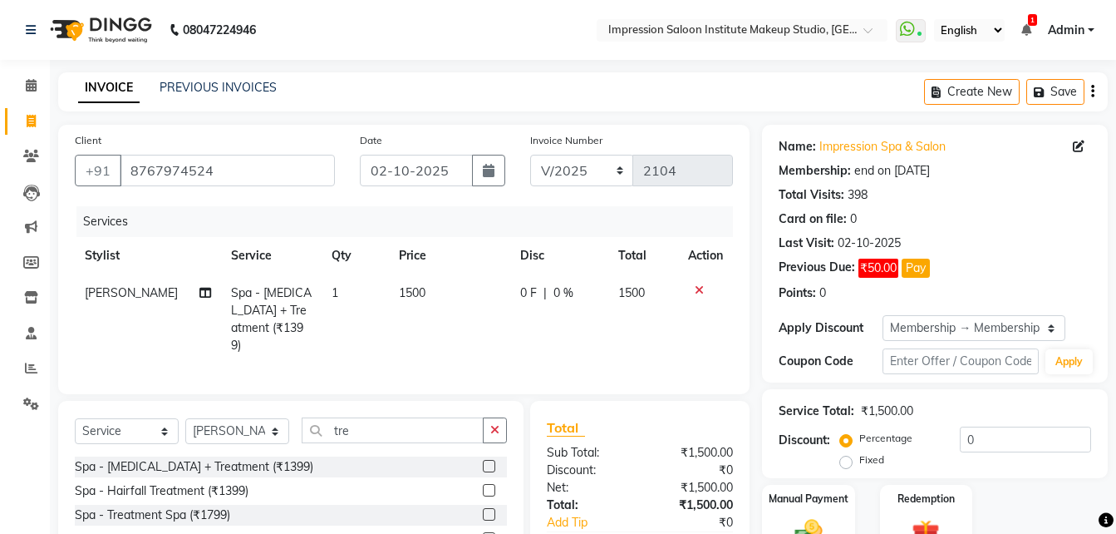
click at [506, 354] on div "Services Stylist Service Qty Price Disc Total Action [PERSON_NAME] Spa - [MEDIC…" at bounding box center [404, 291] width 658 height 171
click at [799, 502] on label "Manual Payment" at bounding box center [808, 498] width 83 height 16
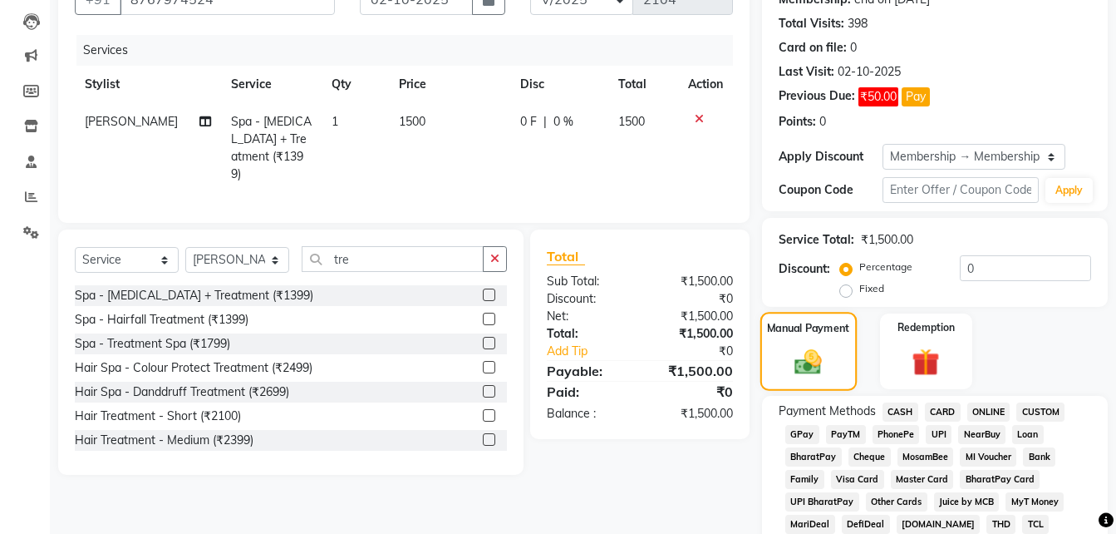
scroll to position [175, 0]
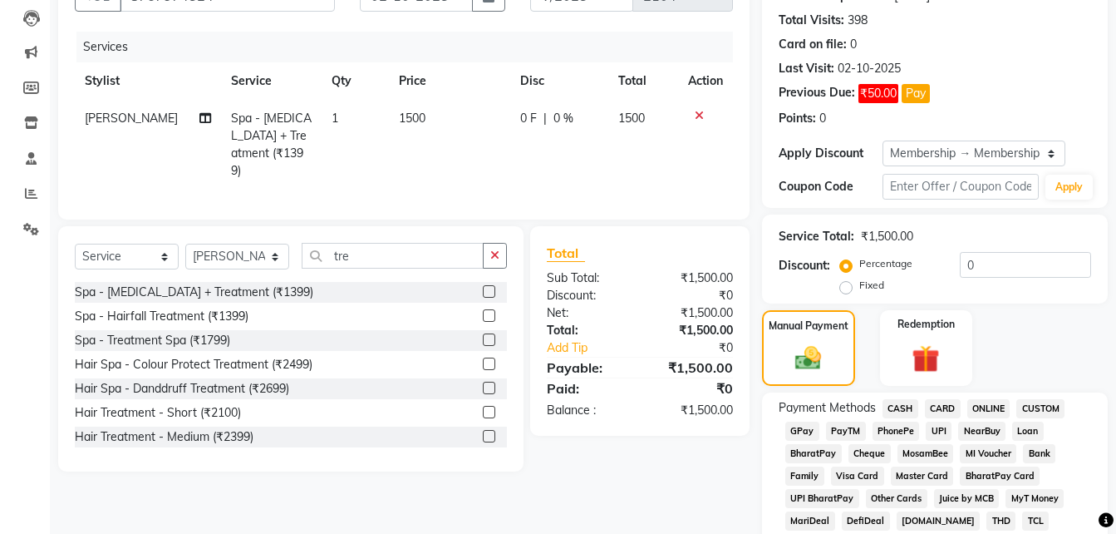
click at [938, 431] on span "UPI" at bounding box center [939, 430] width 26 height 19
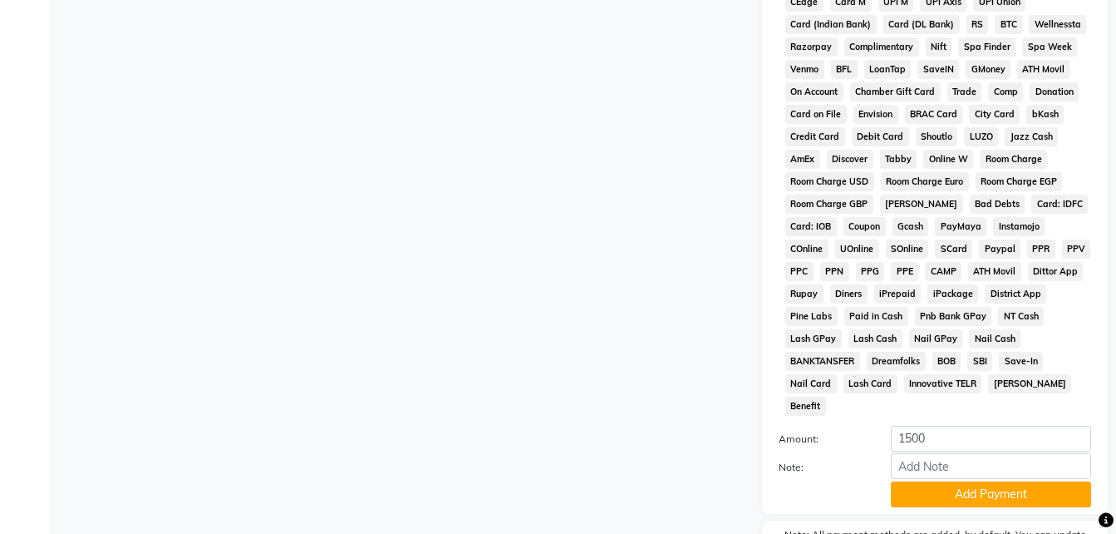
scroll to position [795, 0]
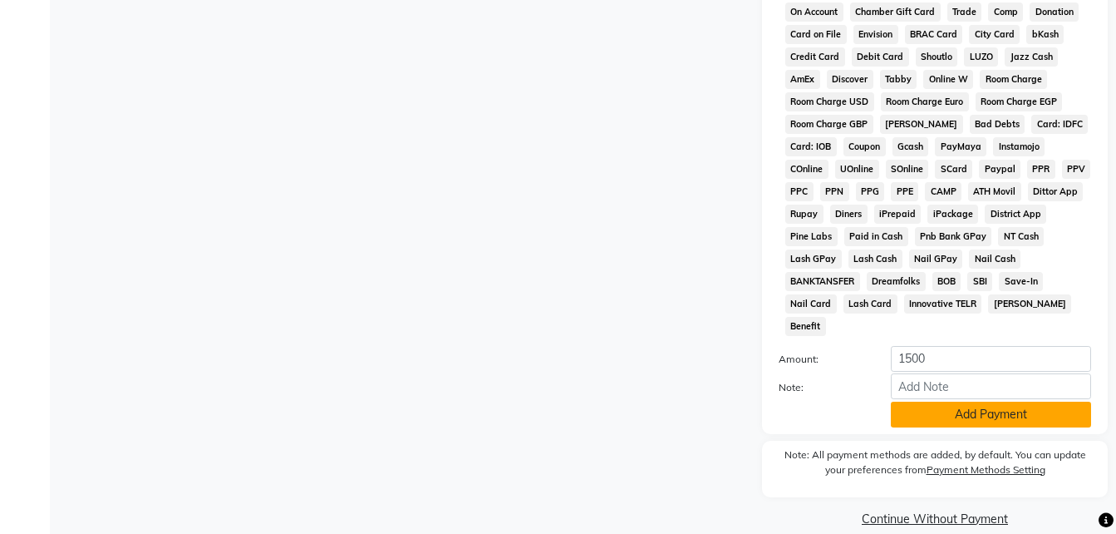
click at [950, 401] on button "Add Payment" at bounding box center [991, 414] width 200 height 26
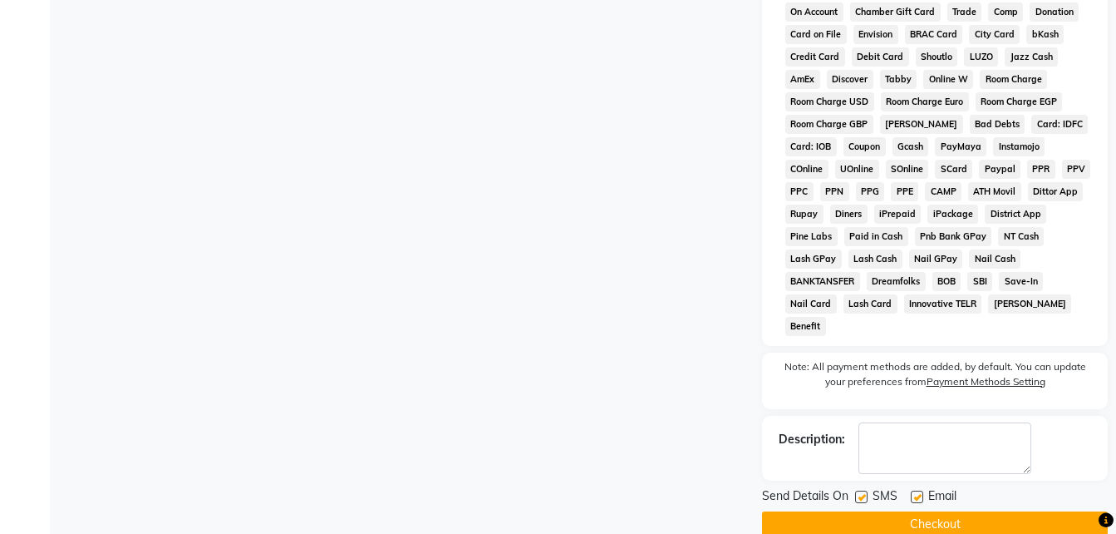
click at [918, 490] on label at bounding box center [917, 496] width 12 height 12
click at [918, 492] on input "checkbox" at bounding box center [916, 497] width 11 height 11
checkbox input "false"
click at [857, 490] on label at bounding box center [861, 496] width 12 height 12
click at [857, 492] on input "checkbox" at bounding box center [860, 497] width 11 height 11
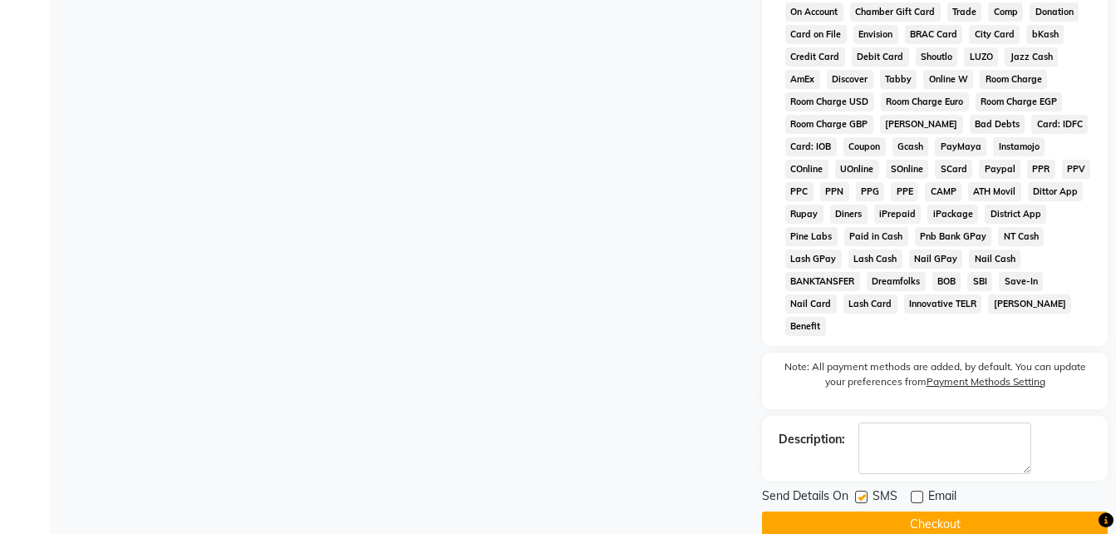
checkbox input "false"
click at [851, 514] on button "Checkout" at bounding box center [935, 524] width 346 height 26
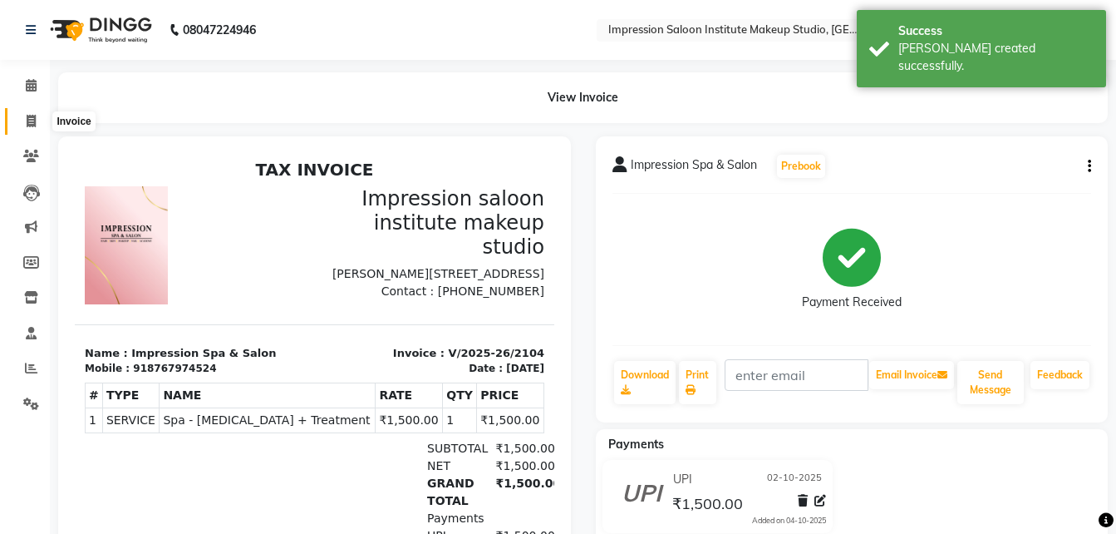
click at [23, 130] on span at bounding box center [31, 121] width 29 height 19
select select "service"
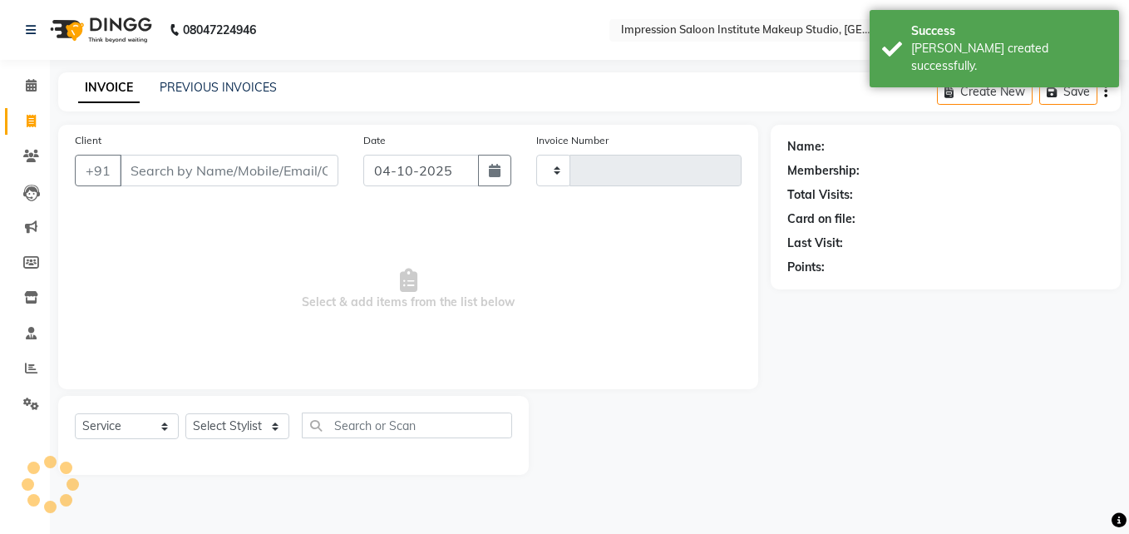
type input "2105"
select select "437"
select select "product"
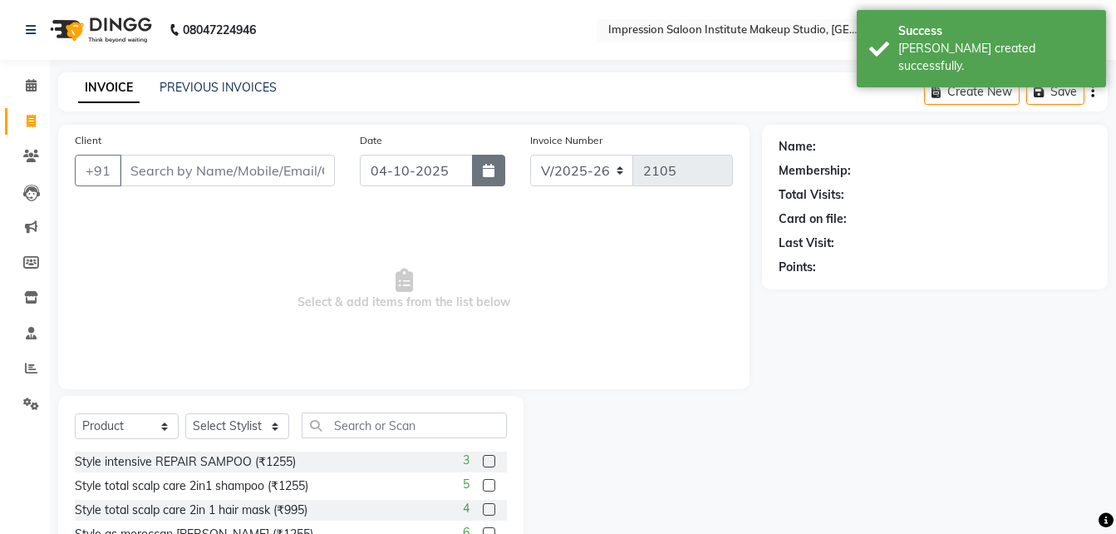
click at [490, 176] on icon "button" at bounding box center [489, 170] width 12 height 13
select select "10"
select select "2025"
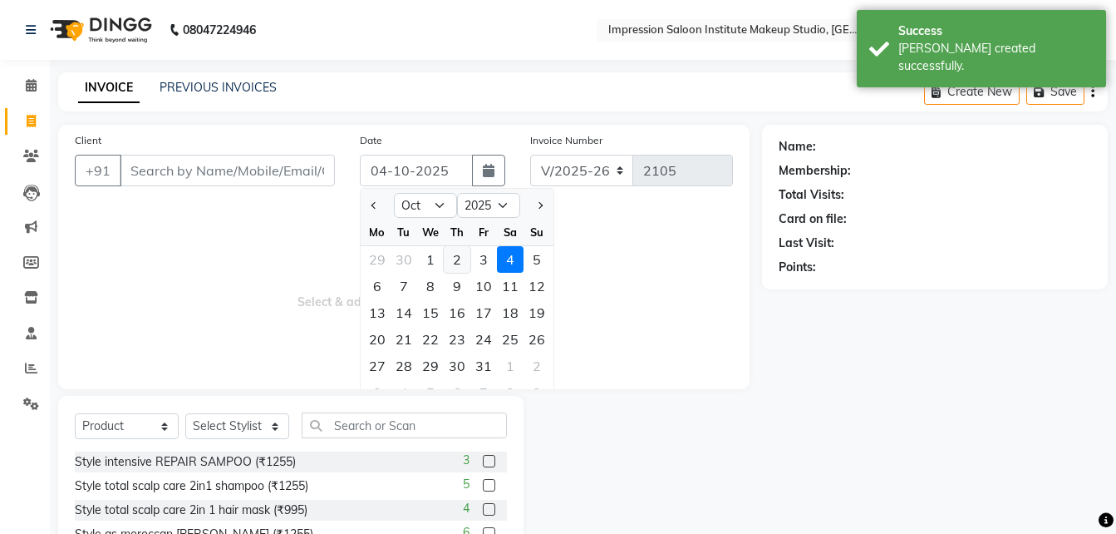
click at [462, 261] on div "2" at bounding box center [457, 259] width 27 height 27
type input "02-10-2025"
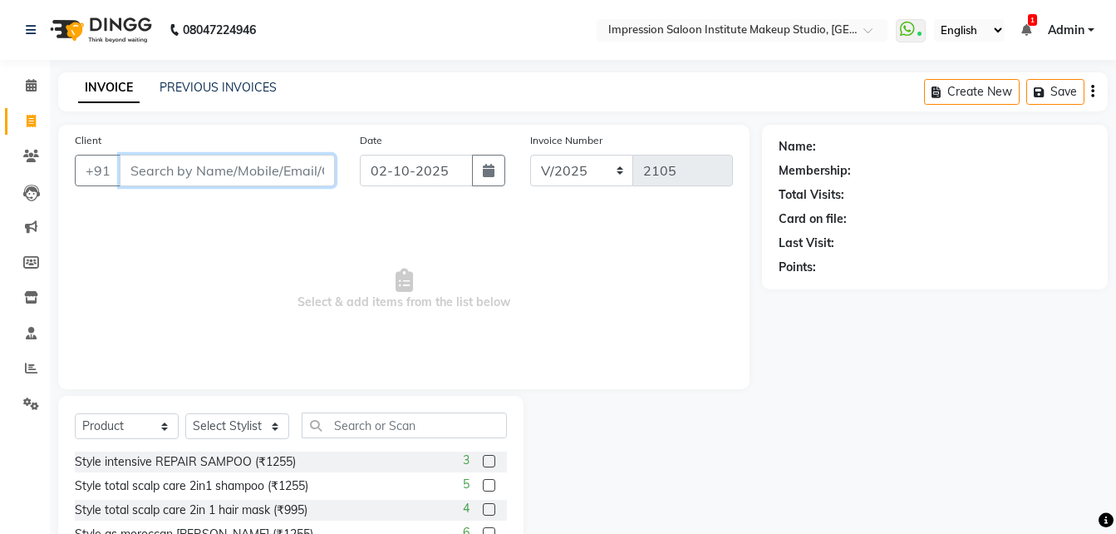
click at [292, 169] on input "Client" at bounding box center [227, 171] width 215 height 32
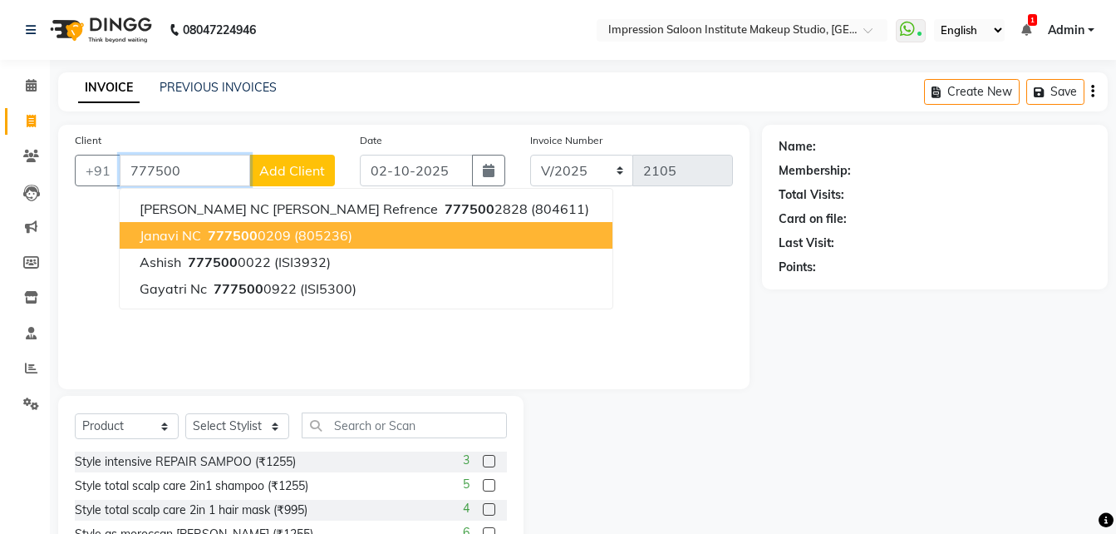
click at [288, 235] on button "Janavi NC 777500 0209 (805236)" at bounding box center [366, 235] width 493 height 27
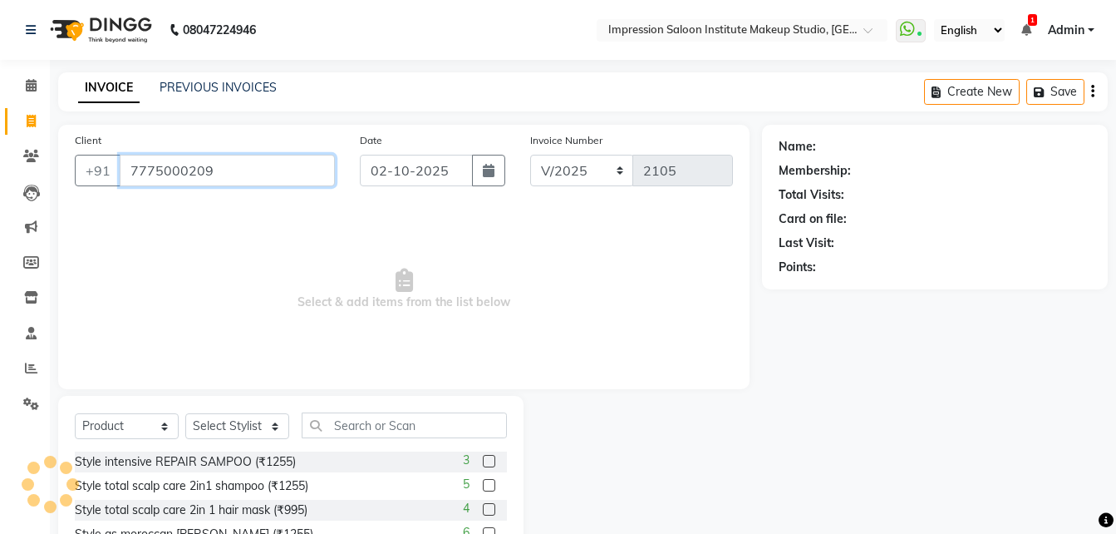
type input "7775000209"
select select "1: Object"
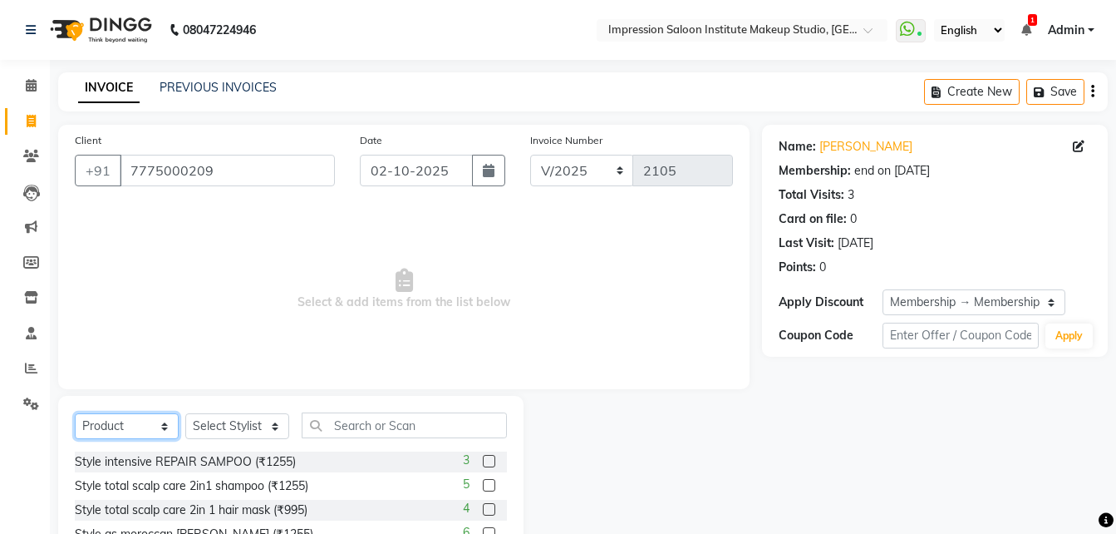
click at [165, 424] on select "Select Service Product Membership Package Voucher Prepaid Gift Card" at bounding box center [127, 426] width 104 height 26
select select "service"
click at [75, 413] on select "Select Service Product Membership Package Voucher Prepaid Gift Card" at bounding box center [127, 426] width 104 height 26
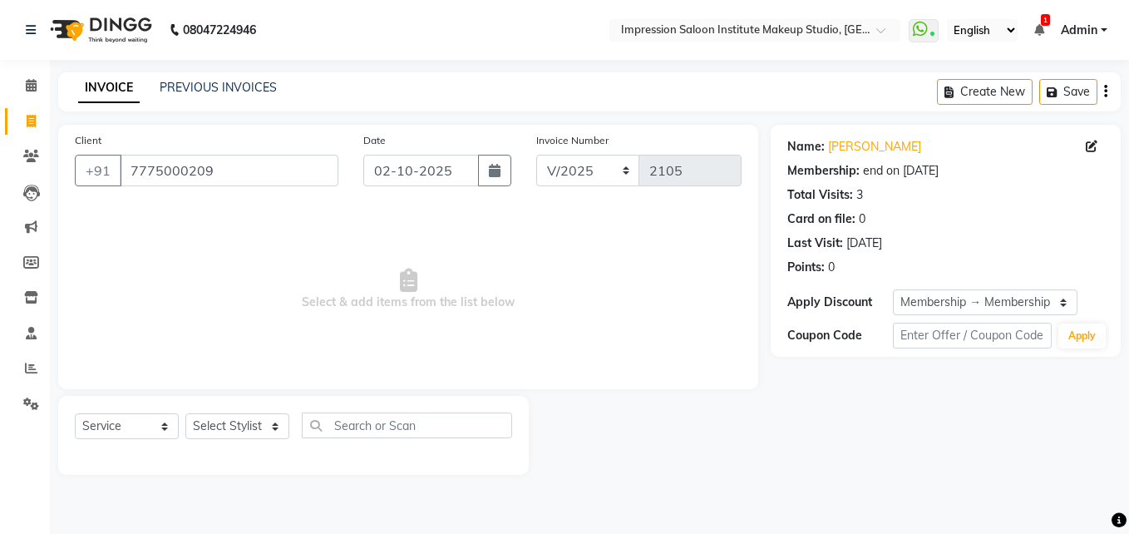
click at [148, 265] on span "Select & add items from the list below" at bounding box center [408, 289] width 667 height 166
click at [229, 429] on select "Select Stylist Front Desk Pallavi [PERSON_NAME] [PERSON_NAME] [PERSON_NAME] 2" at bounding box center [237, 426] width 104 height 26
select select "87987"
click at [185, 413] on select "Select Stylist Front Desk Pallavi [PERSON_NAME] [PERSON_NAME] [PERSON_NAME] 2" at bounding box center [237, 426] width 104 height 26
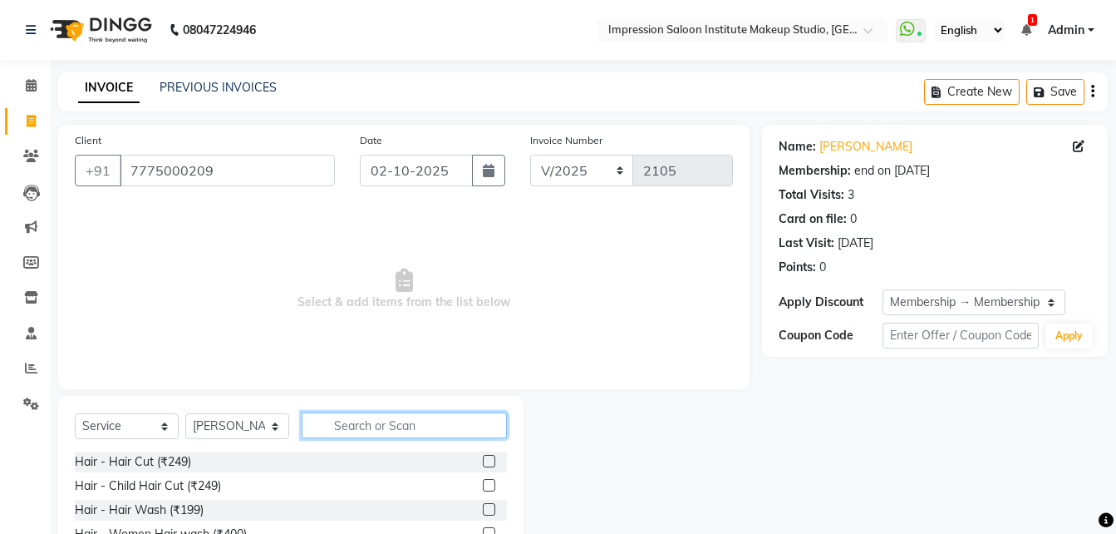
click at [326, 424] on input "text" at bounding box center [404, 425] width 205 height 26
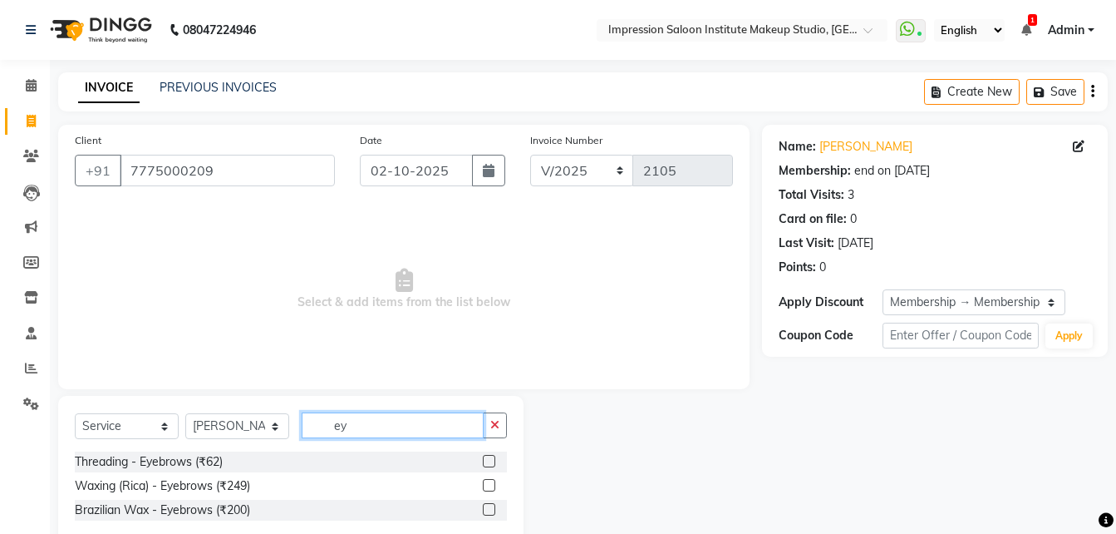
type input "ey"
click at [489, 465] on label at bounding box center [489, 461] width 12 height 12
click at [489, 465] on input "checkbox" at bounding box center [488, 461] width 11 height 11
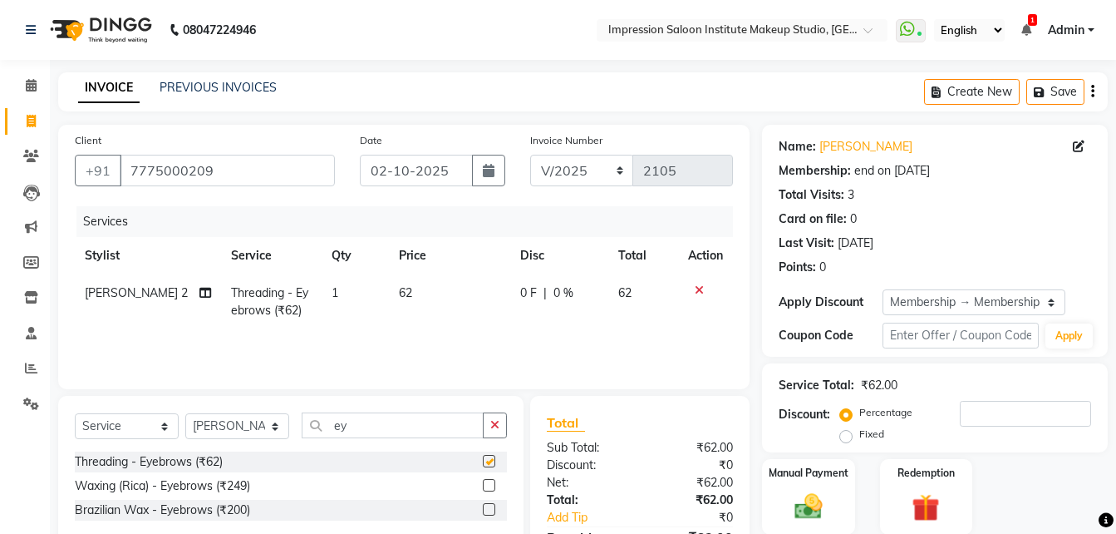
checkbox input "false"
click at [431, 291] on td "62" at bounding box center [449, 301] width 121 height 55
select select "87987"
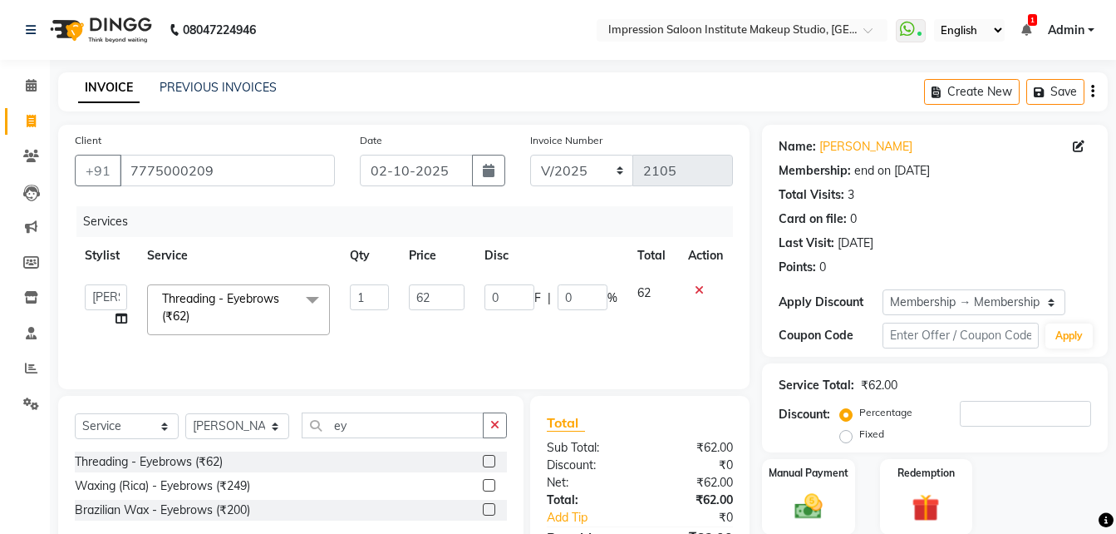
click at [431, 291] on input "62" at bounding box center [437, 297] width 57 height 26
type input "6"
type input "50"
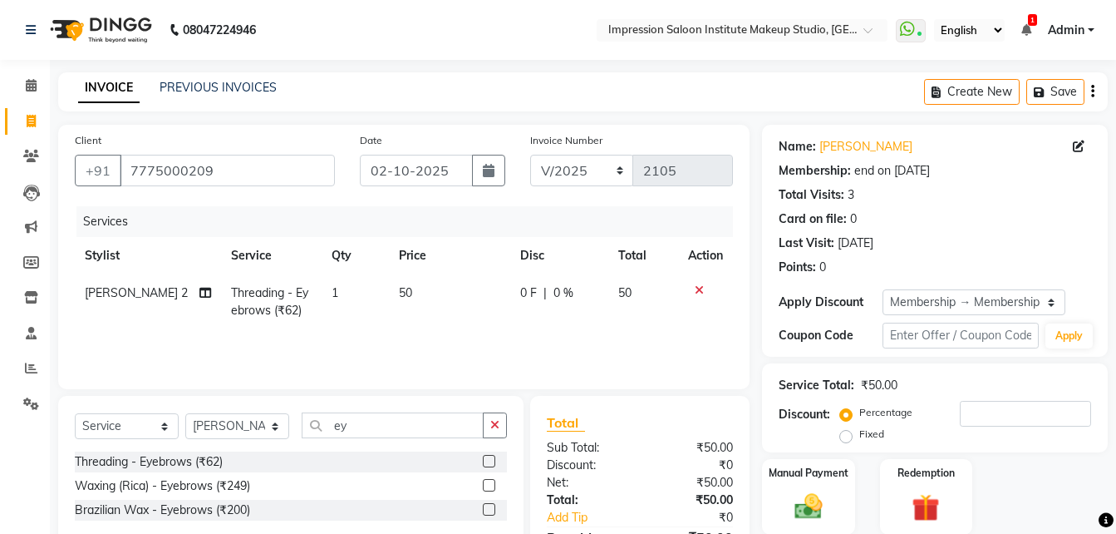
scroll to position [0, 12]
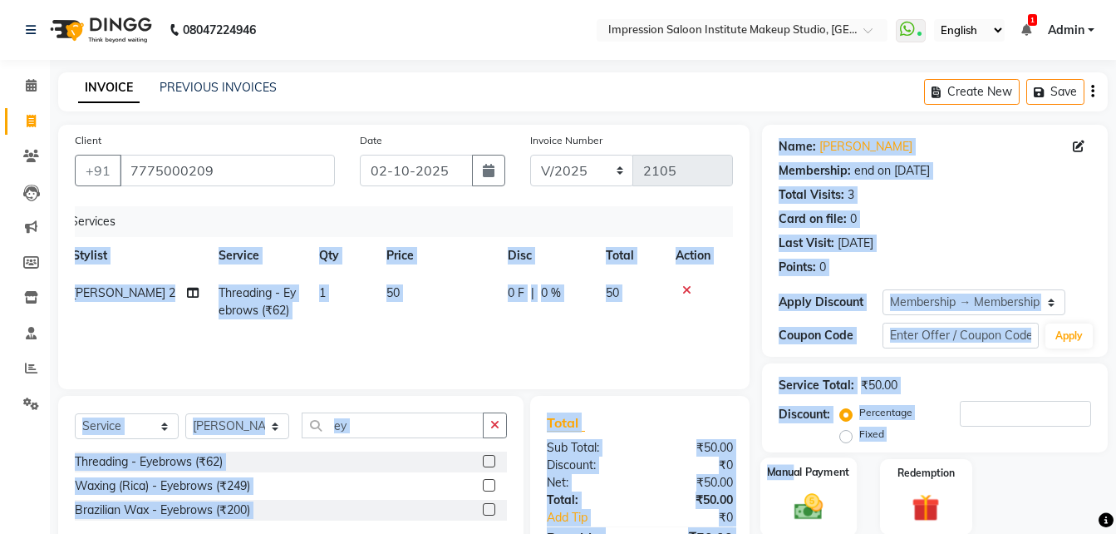
drag, startPoint x: 469, startPoint y: 331, endPoint x: 795, endPoint y: 471, distance: 355.6
click at [795, 471] on div "Client [PHONE_NUMBER] Date [DATE] Invoice Number V/2025 V/[PHONE_NUMBER] Servic…" at bounding box center [583, 365] width 1075 height 480
click at [795, 471] on label "Manual Payment" at bounding box center [808, 472] width 83 height 16
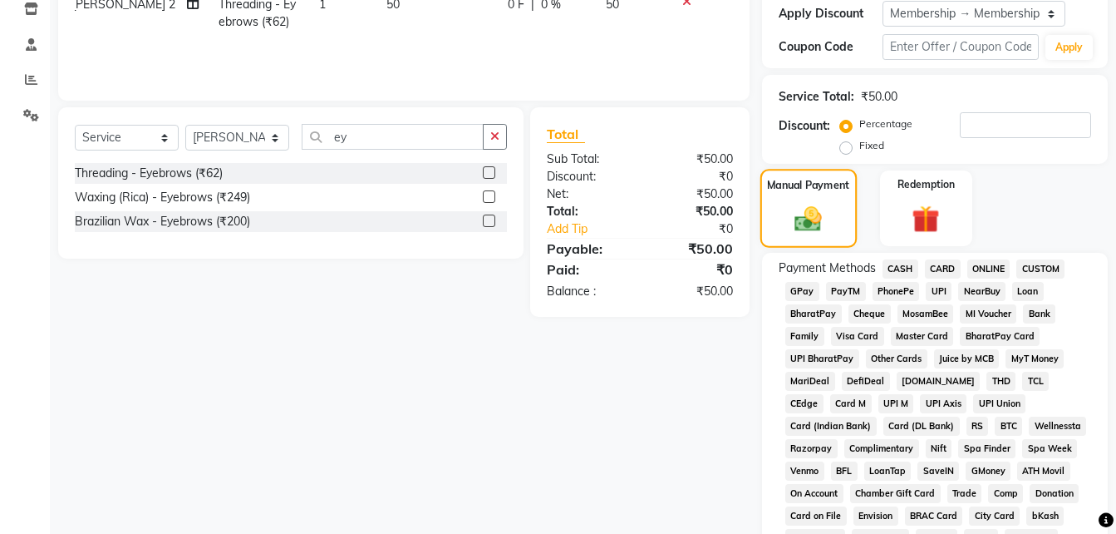
scroll to position [290, 0]
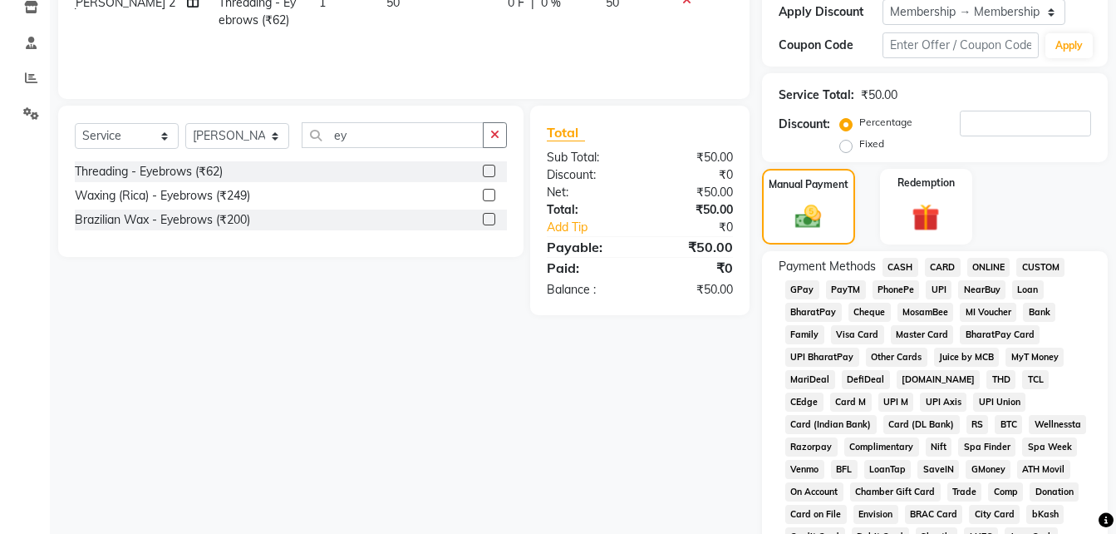
click at [935, 291] on span "UPI" at bounding box center [939, 289] width 26 height 19
click at [899, 267] on span "CASH" at bounding box center [901, 267] width 36 height 19
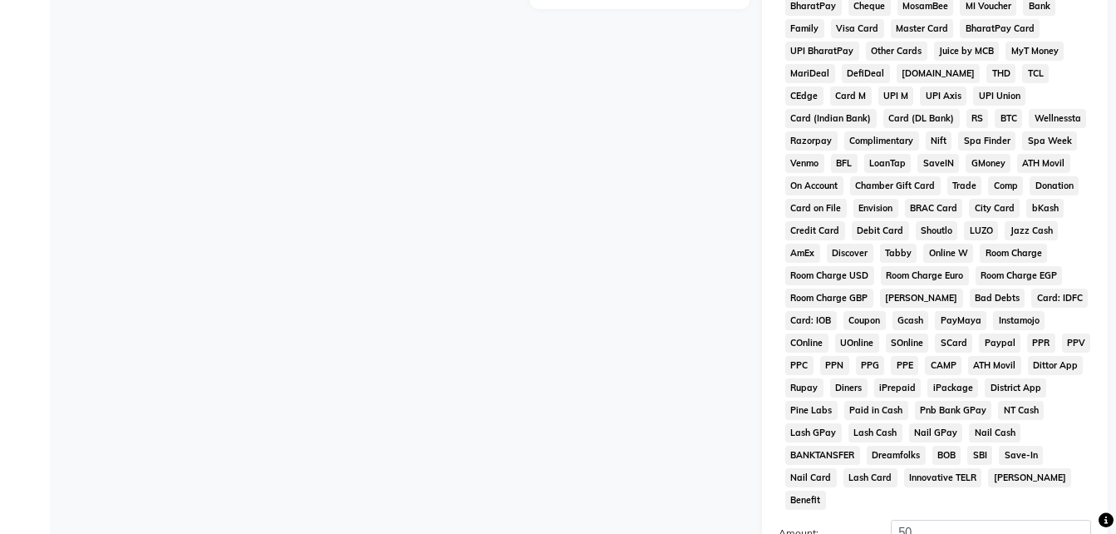
scroll to position [770, 0]
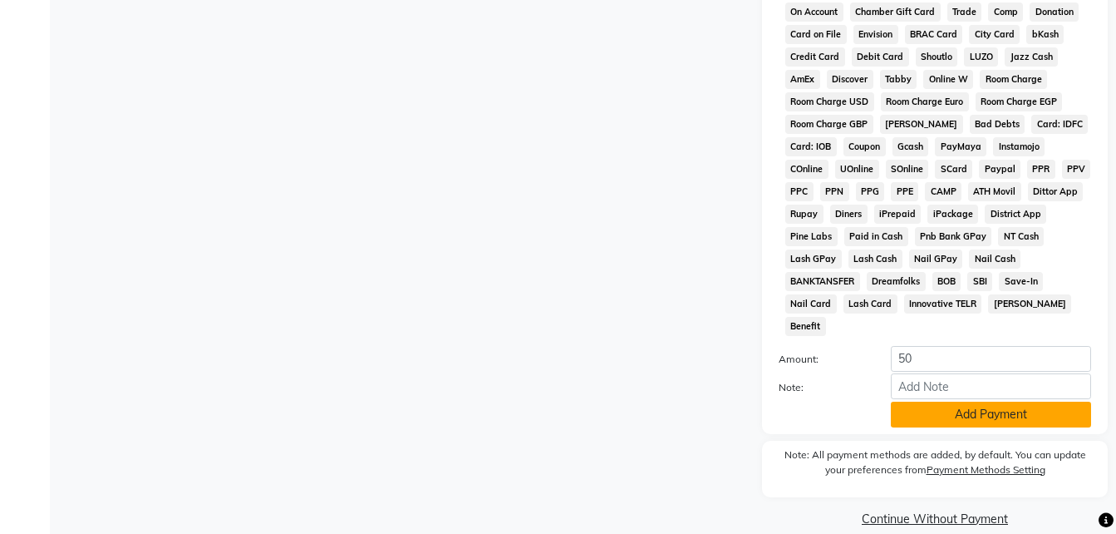
click at [995, 401] on button "Add Payment" at bounding box center [991, 414] width 200 height 26
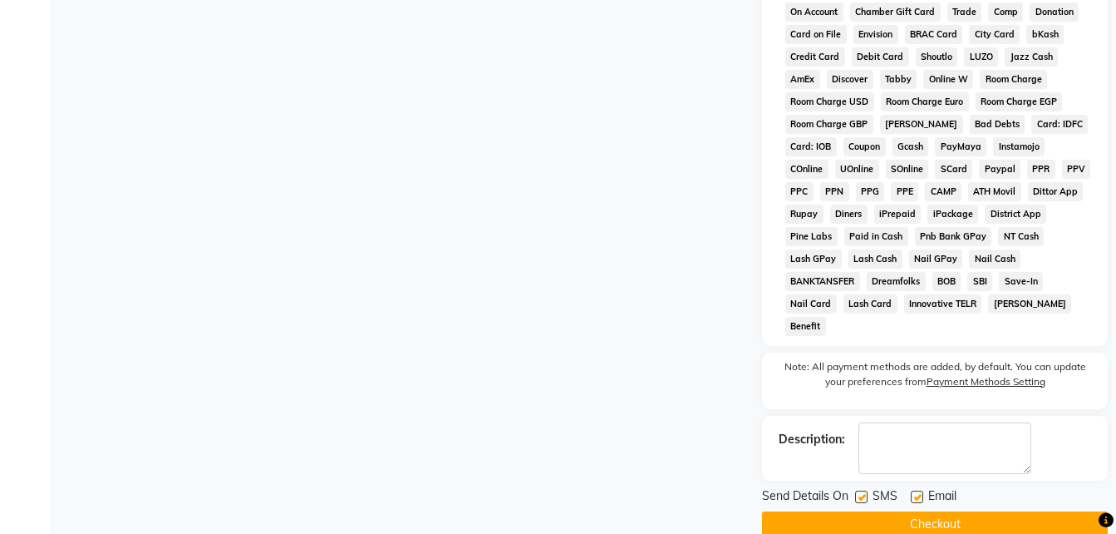
click at [913, 490] on label at bounding box center [917, 496] width 12 height 12
click at [913, 492] on input "checkbox" at bounding box center [916, 497] width 11 height 11
checkbox input "false"
click at [861, 490] on label at bounding box center [861, 496] width 12 height 12
click at [861, 492] on input "checkbox" at bounding box center [860, 497] width 11 height 11
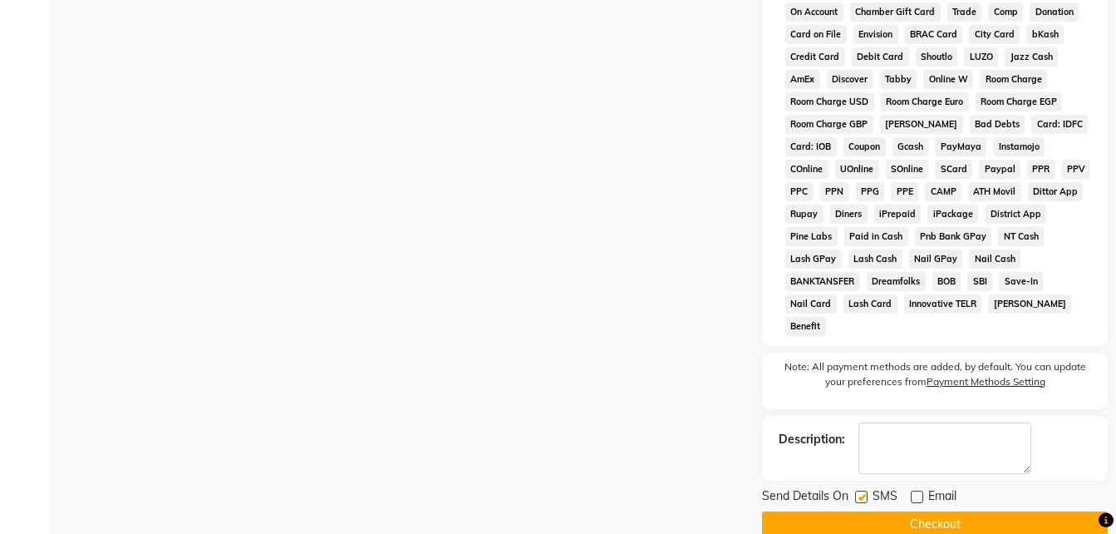
checkbox input "false"
click at [867, 511] on button "Checkout" at bounding box center [935, 524] width 346 height 26
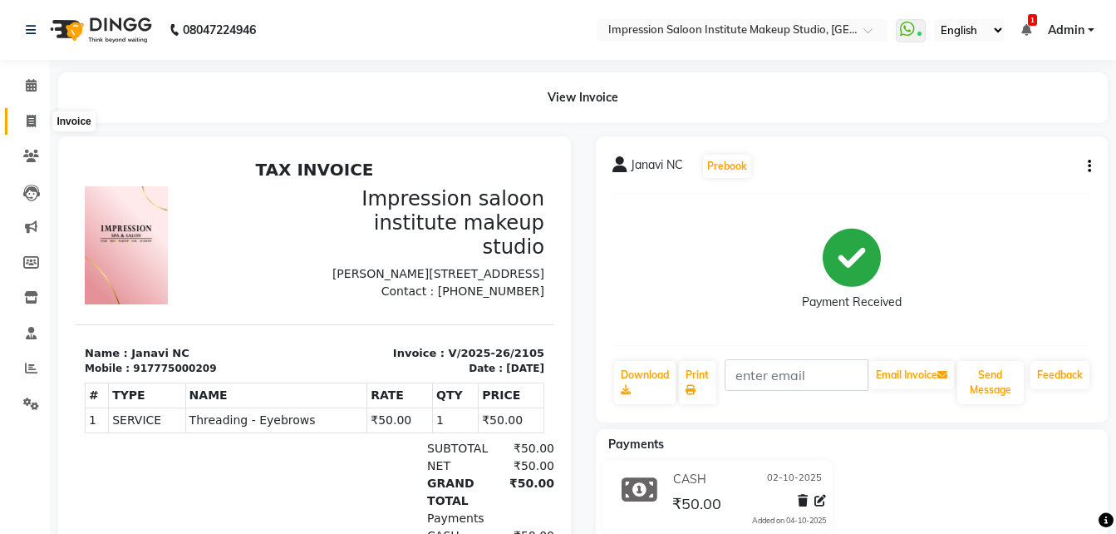
click at [27, 118] on icon at bounding box center [31, 121] width 9 height 12
select select "service"
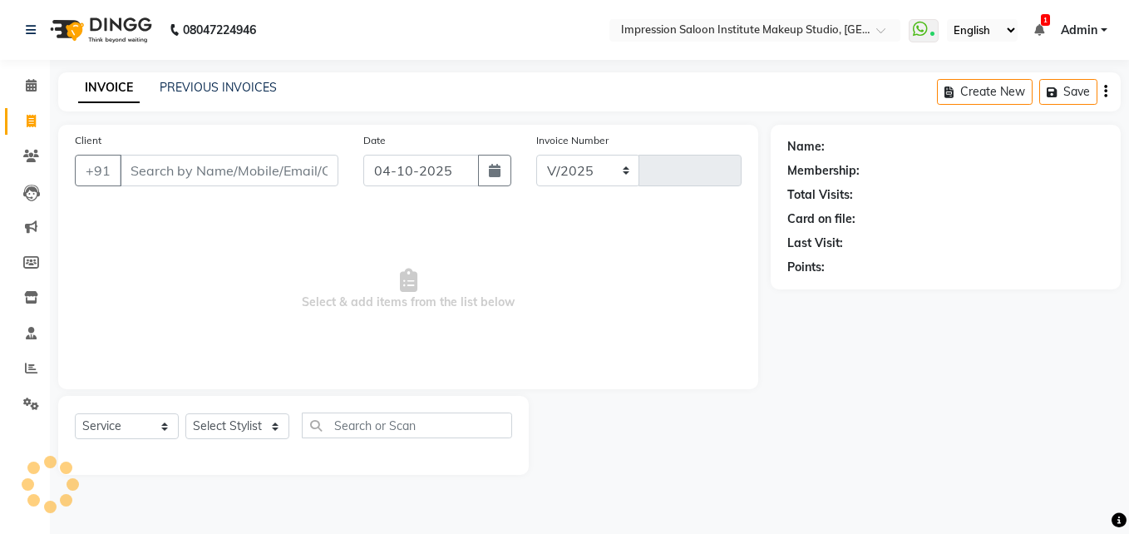
select select "437"
type input "2106"
select select "product"
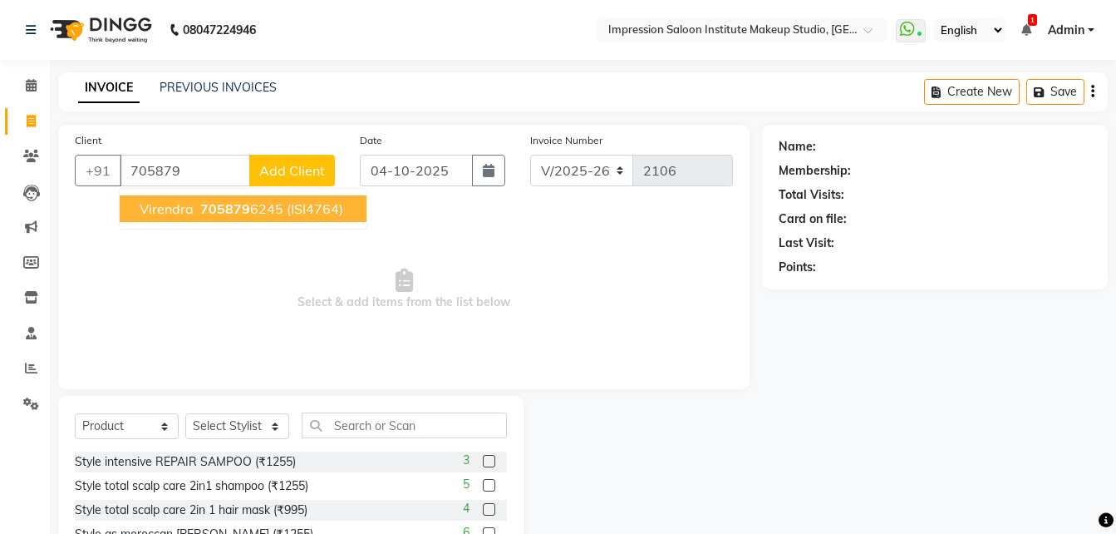
click at [197, 204] on ngb-highlight "705879 6245" at bounding box center [240, 208] width 86 height 17
type input "7058796245"
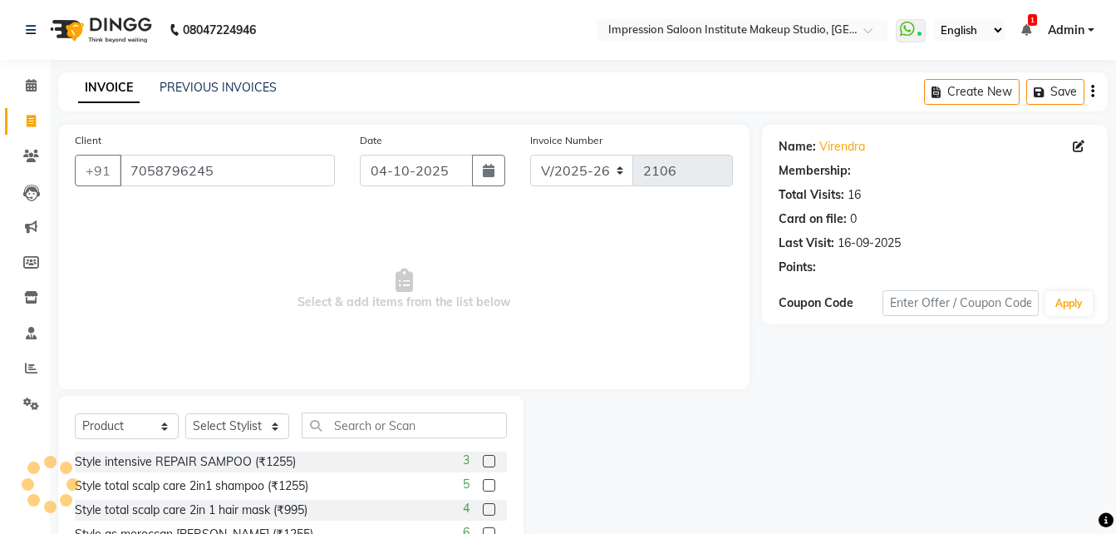
select select "1: Object"
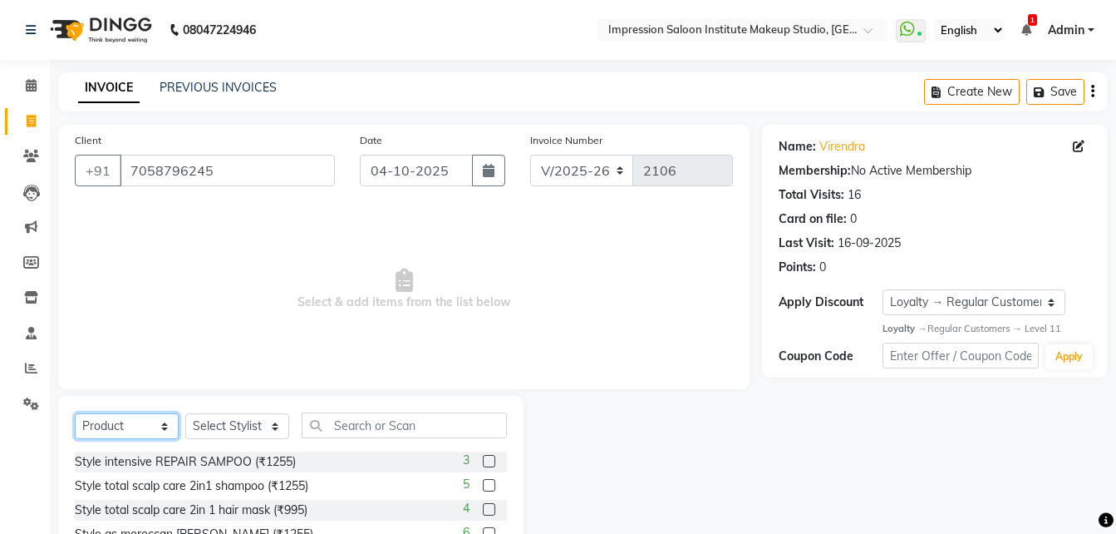
click at [157, 425] on select "Select Service Product Membership Package Voucher Prepaid Gift Card" at bounding box center [127, 426] width 104 height 26
select select "service"
click at [75, 413] on select "Select Service Product Membership Package Voucher Prepaid Gift Card" at bounding box center [127, 426] width 104 height 26
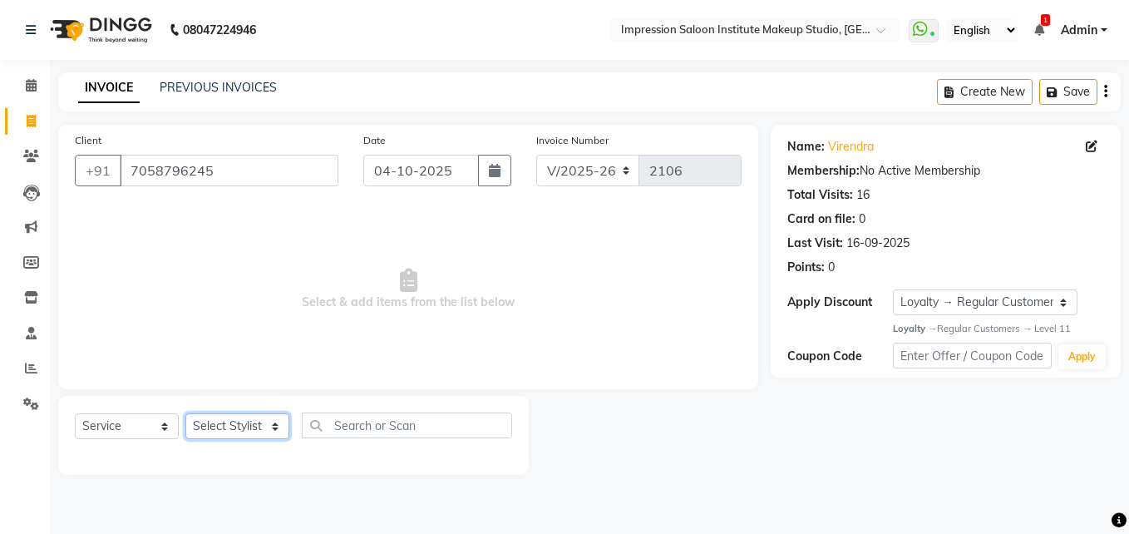
click at [265, 428] on select "Select Stylist Front Desk Pallavi [PERSON_NAME] [PERSON_NAME] [PERSON_NAME] 2" at bounding box center [237, 426] width 104 height 26
select select "85426"
click at [185, 413] on select "Select Stylist Front Desk Pallavi [PERSON_NAME] [PERSON_NAME] [PERSON_NAME] 2" at bounding box center [237, 426] width 104 height 26
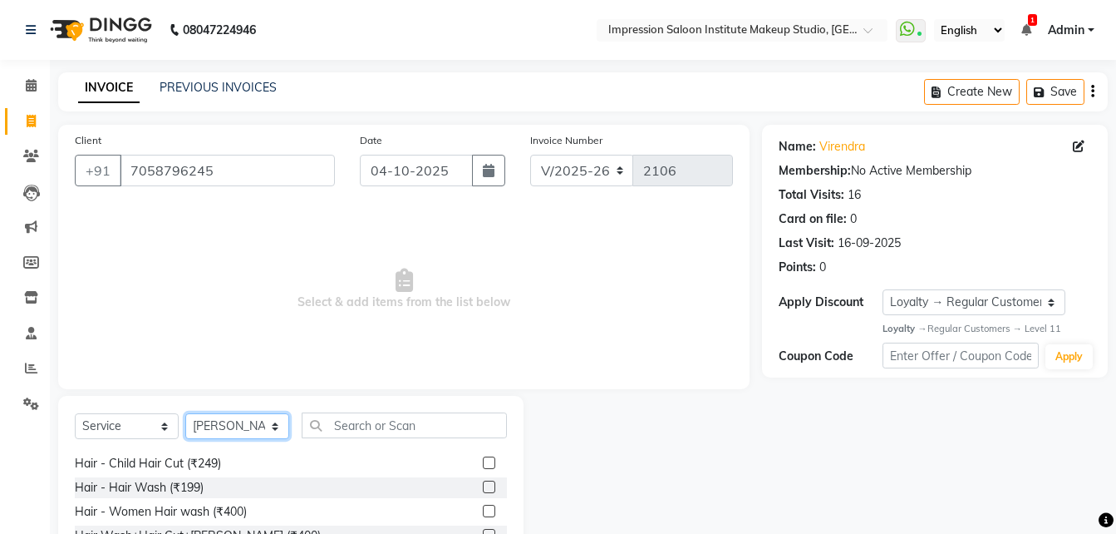
scroll to position [24, 0]
click at [483, 486] on label at bounding box center [489, 485] width 12 height 12
click at [483, 486] on input "checkbox" at bounding box center [488, 485] width 11 height 11
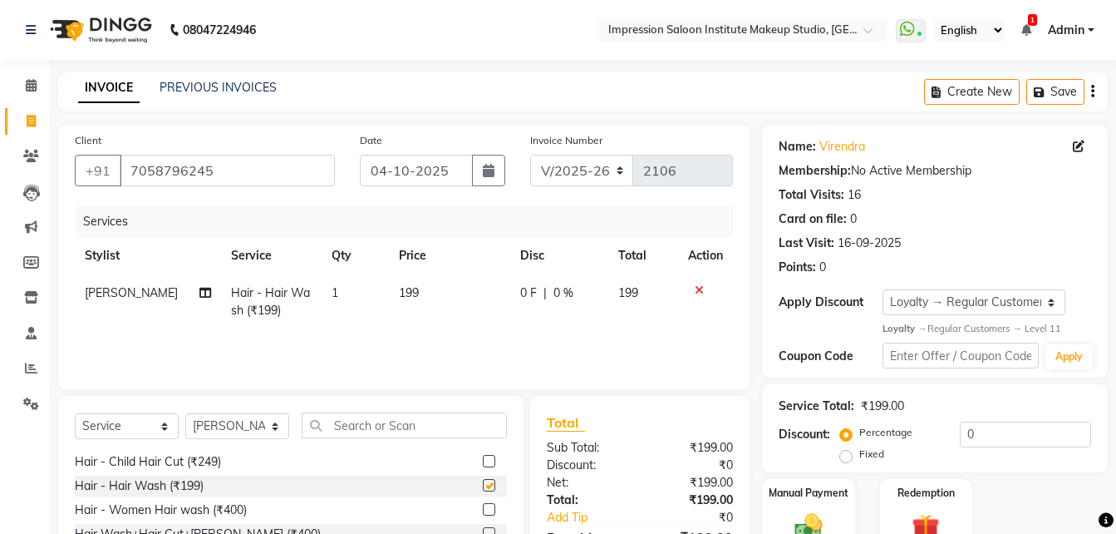
checkbox input "false"
click at [449, 293] on td "199" at bounding box center [449, 301] width 121 height 55
select select "85426"
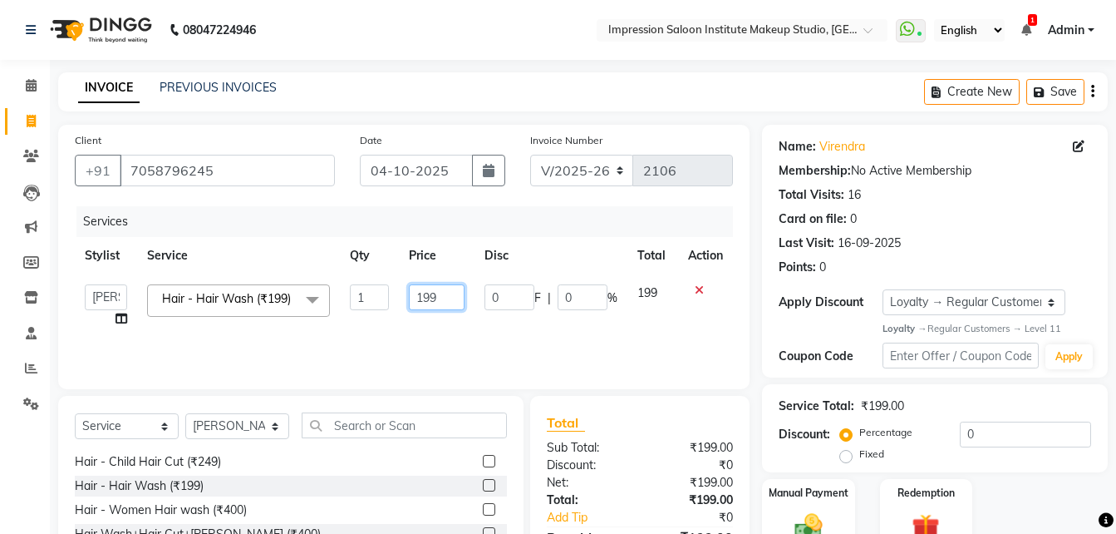
click at [456, 295] on input "199" at bounding box center [437, 297] width 57 height 26
type input "150"
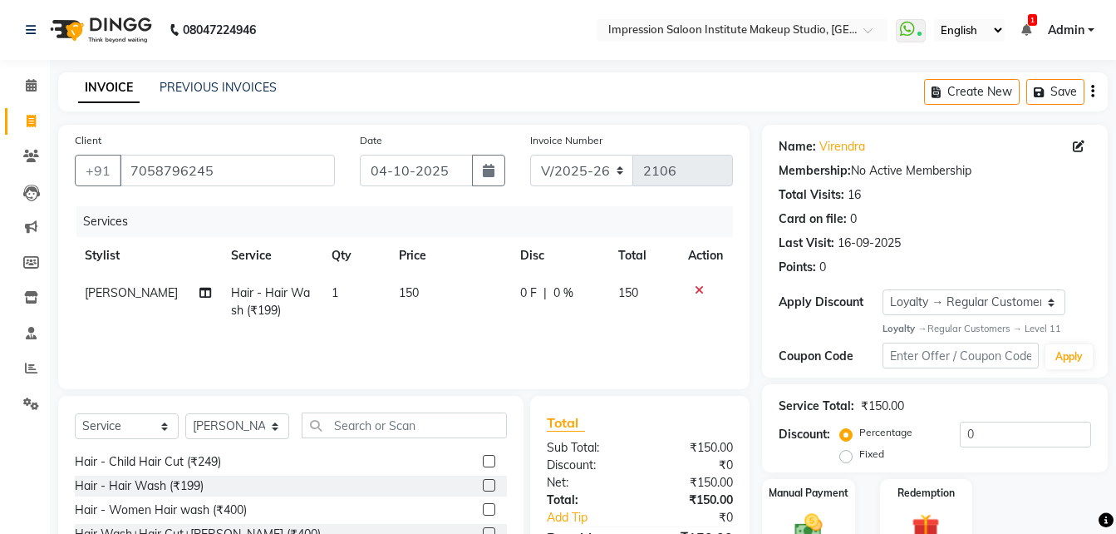
click at [442, 359] on div "Services Stylist Service Qty Price Disc Total Action [PERSON_NAME] Hair - Hair …" at bounding box center [404, 289] width 658 height 166
click at [800, 506] on div "Manual Payment" at bounding box center [809, 516] width 96 height 79
click at [484, 171] on icon "button" at bounding box center [489, 170] width 12 height 13
select select "10"
select select "2025"
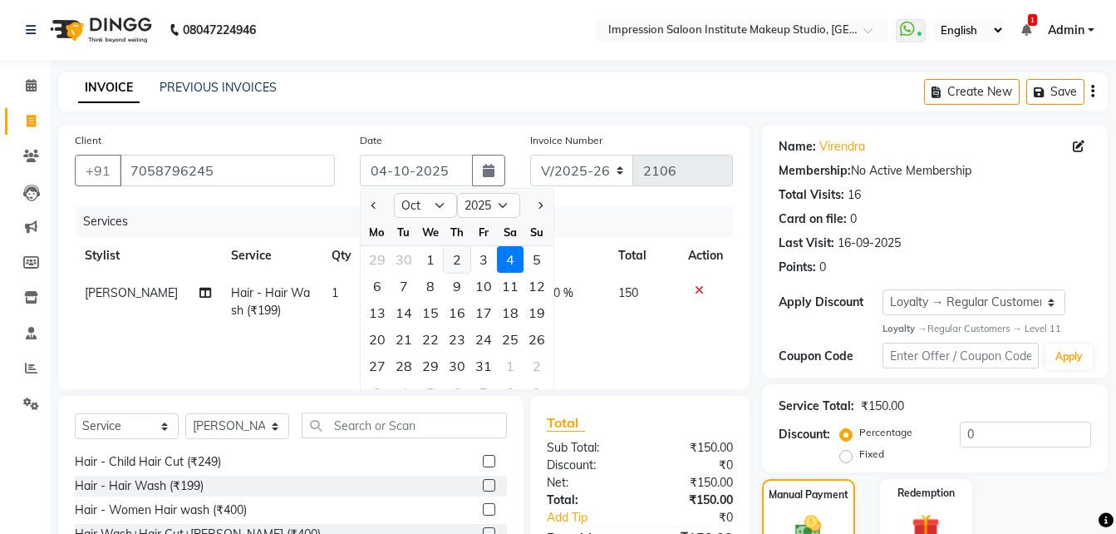
click at [451, 265] on div "2" at bounding box center [457, 259] width 27 height 27
type input "02-10-2025"
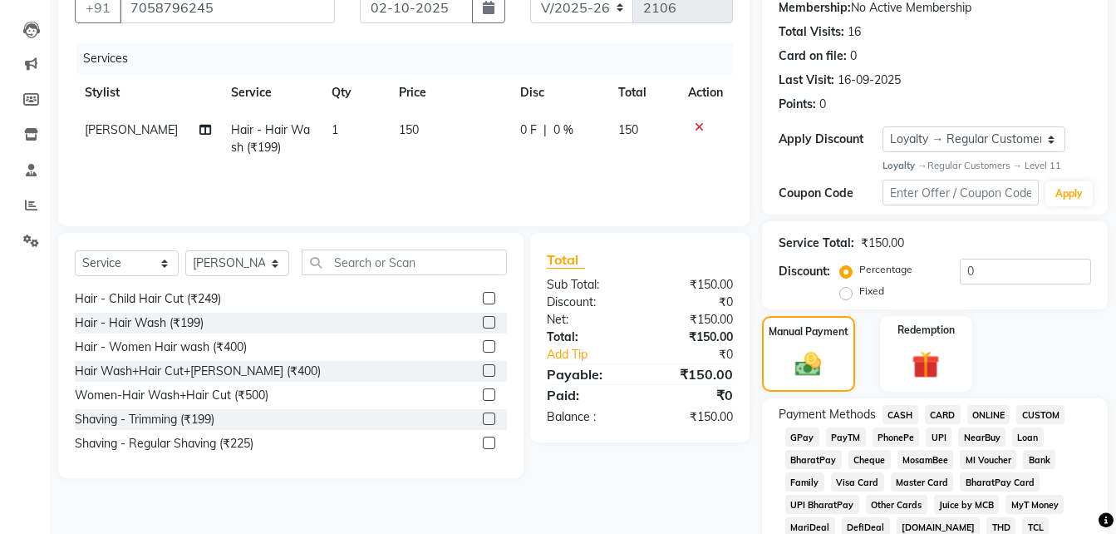
scroll to position [165, 0]
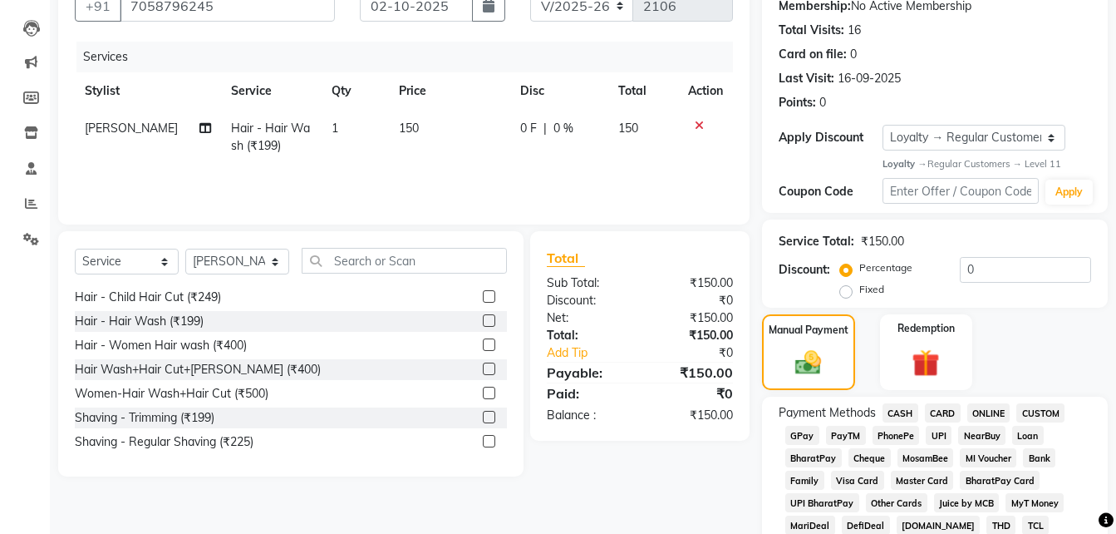
click at [942, 436] on span "UPI" at bounding box center [939, 435] width 26 height 19
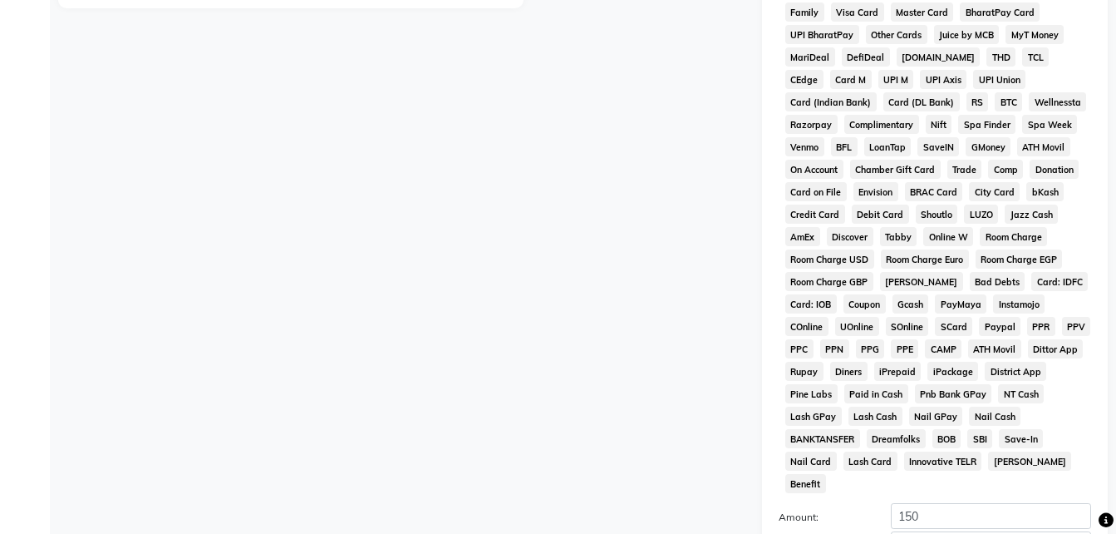
scroll to position [790, 0]
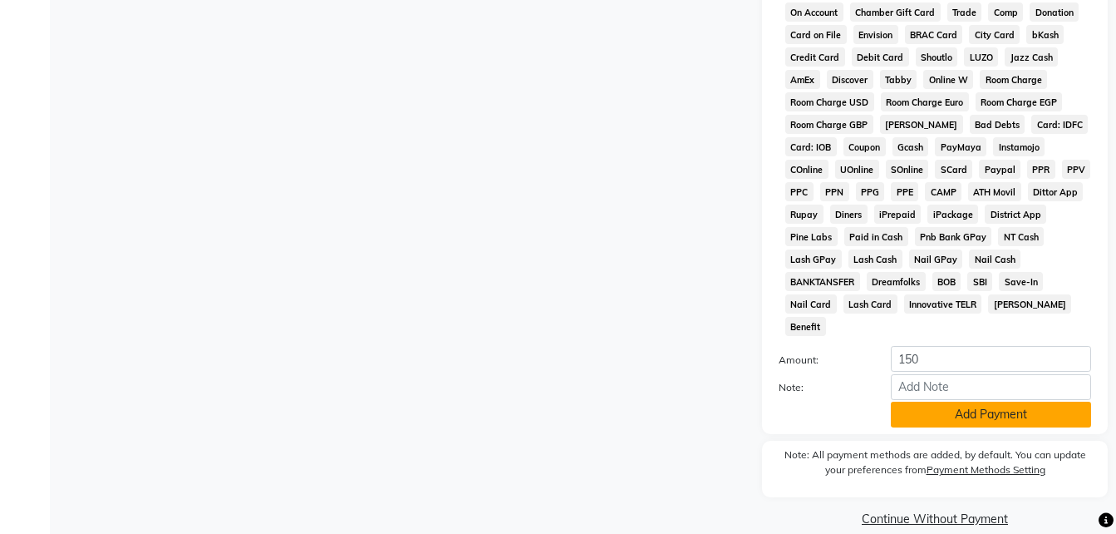
click at [953, 401] on button "Add Payment" at bounding box center [991, 414] width 200 height 26
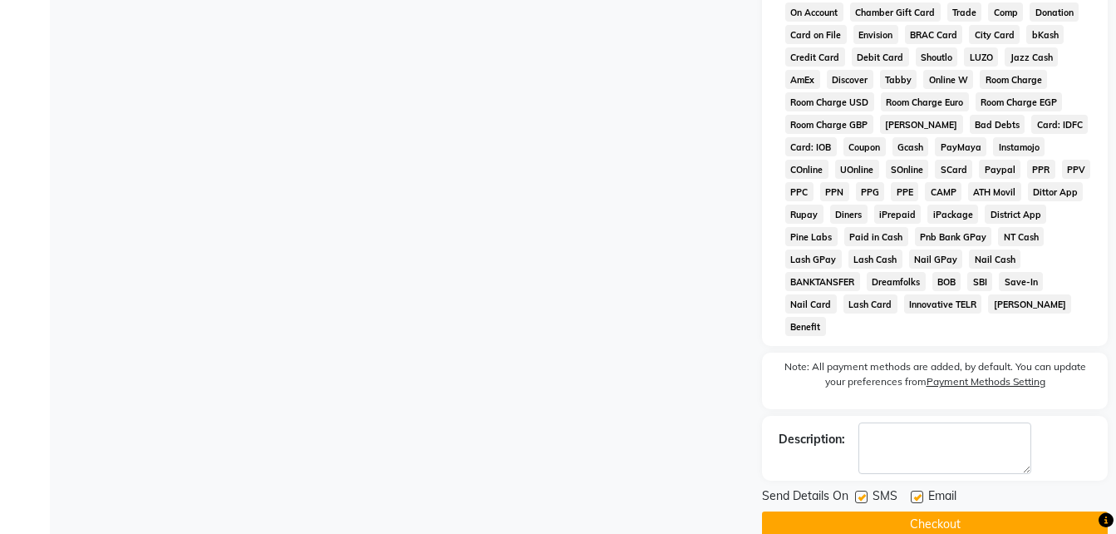
click at [914, 490] on label at bounding box center [917, 496] width 12 height 12
click at [914, 492] on input "checkbox" at bounding box center [916, 497] width 11 height 11
checkbox input "false"
click at [862, 490] on label at bounding box center [861, 496] width 12 height 12
click at [862, 492] on input "checkbox" at bounding box center [860, 497] width 11 height 11
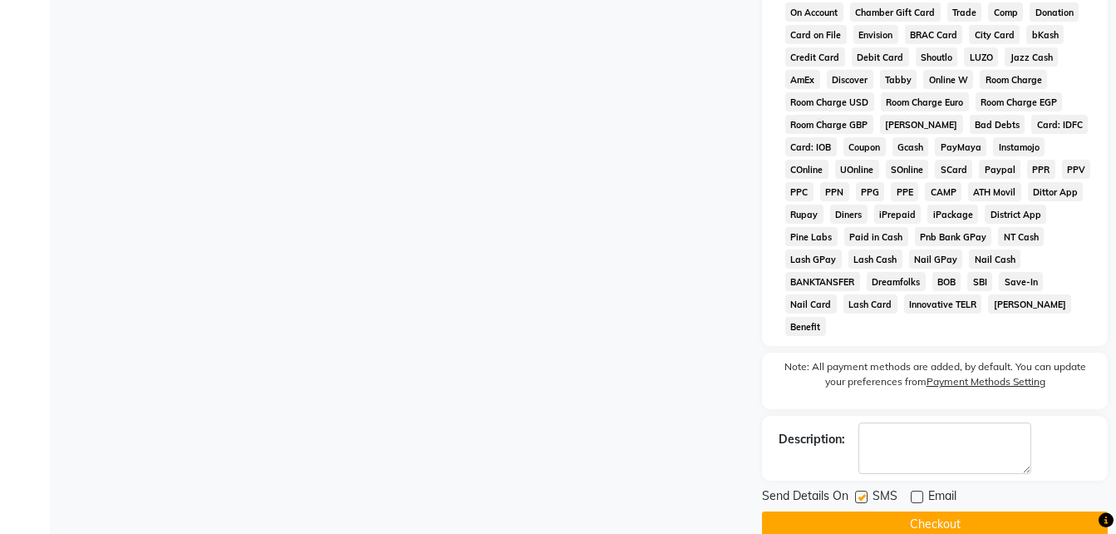
checkbox input "false"
click at [861, 511] on button "Checkout" at bounding box center [935, 524] width 346 height 26
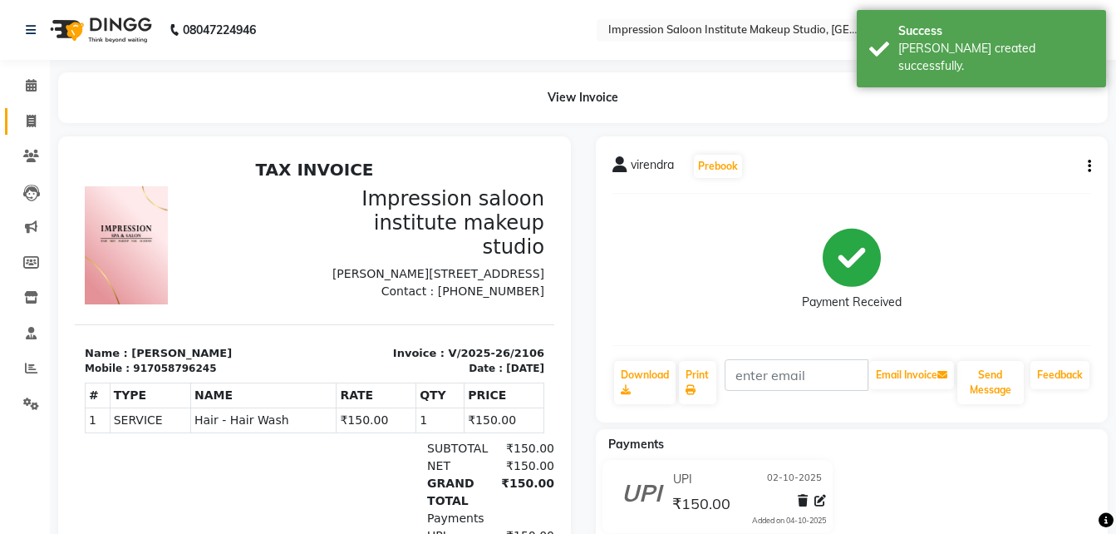
click at [27, 120] on icon at bounding box center [31, 121] width 9 height 12
select select "service"
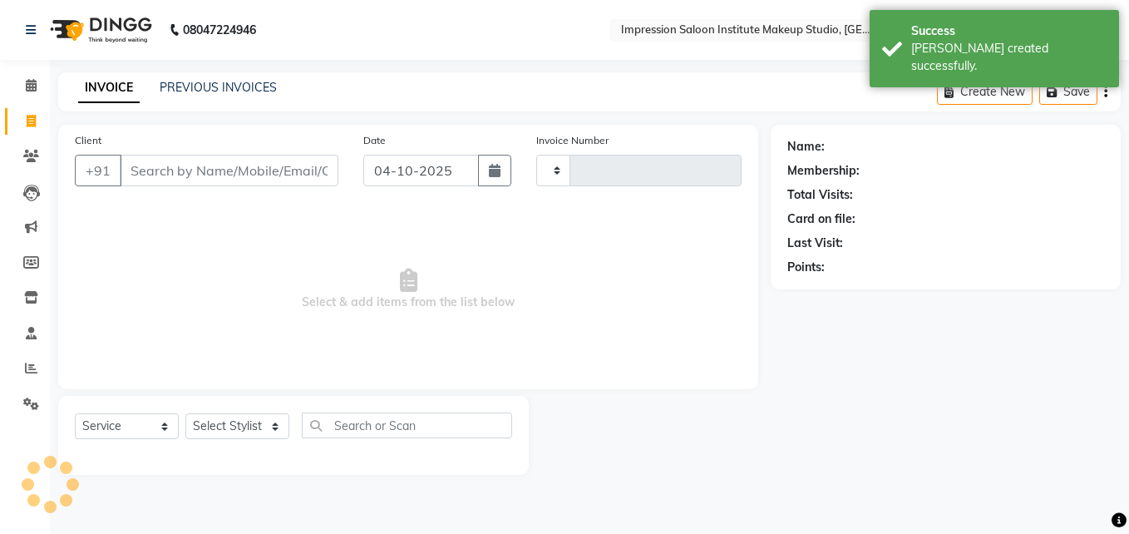
type input "2107"
select select "437"
select select "product"
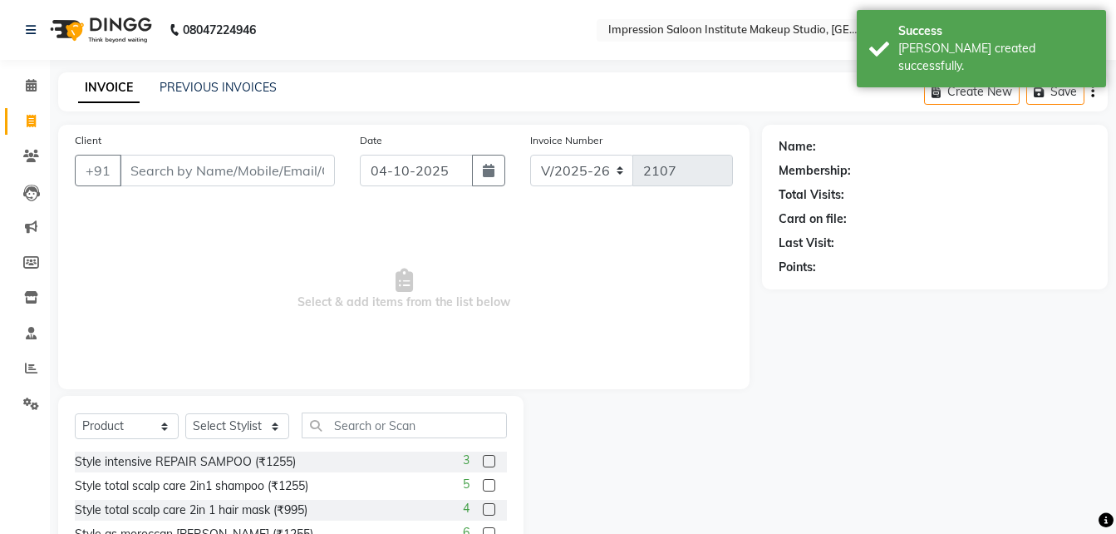
click at [125, 160] on input "Client" at bounding box center [227, 171] width 215 height 32
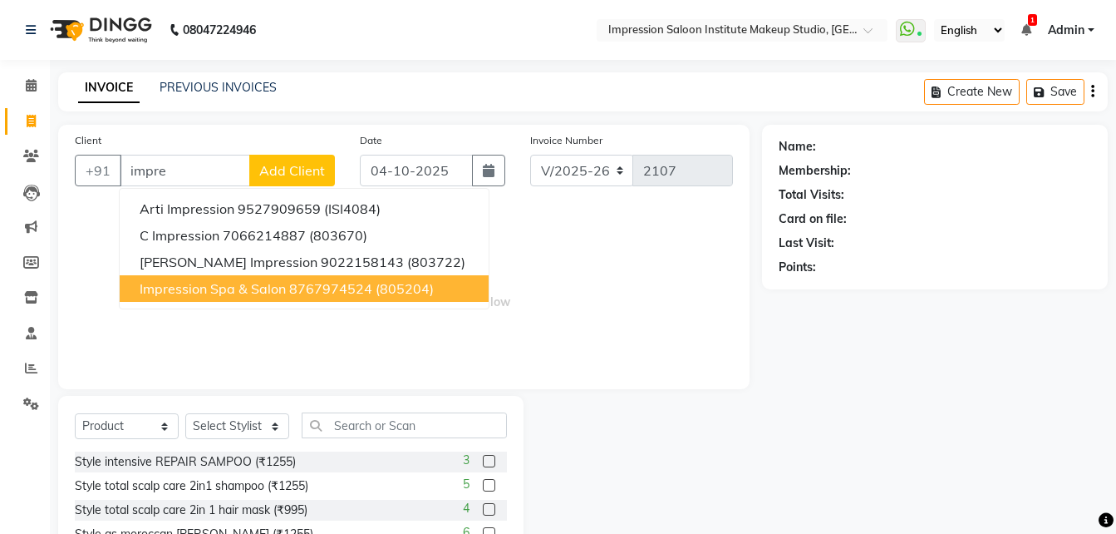
click at [202, 288] on span "Impression Spa & Salon" at bounding box center [213, 288] width 146 height 17
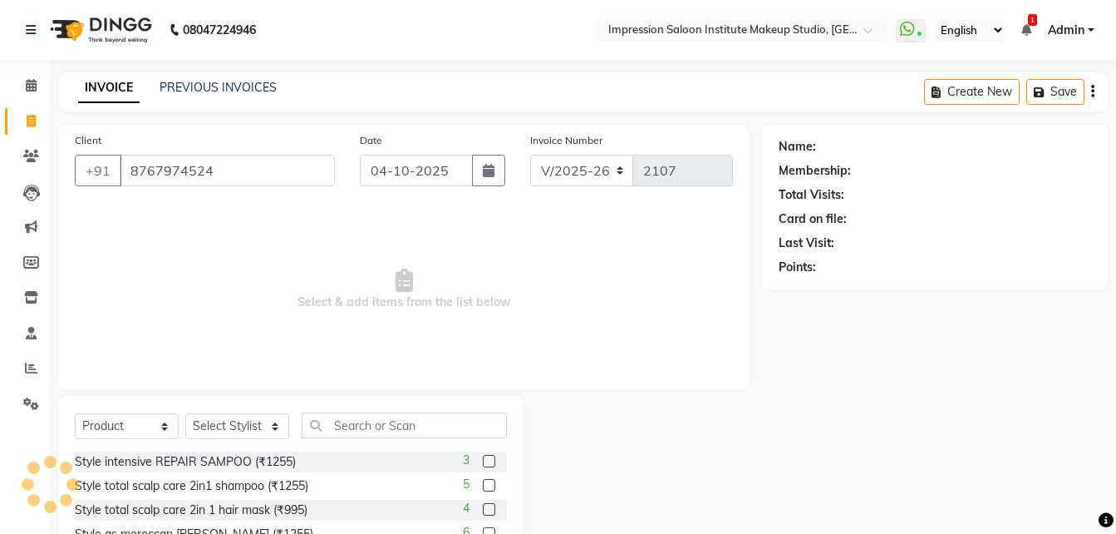
type input "8767974524"
select select "2: Object"
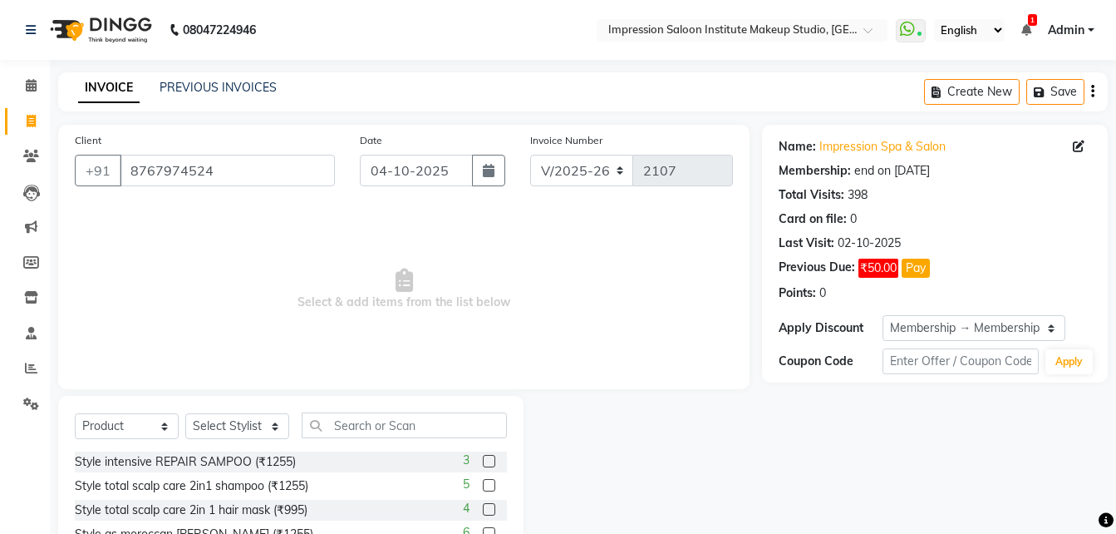
click at [486, 186] on div "Date [DATE]" at bounding box center [432, 165] width 171 height 68
click at [486, 183] on button "button" at bounding box center [488, 171] width 33 height 32
select select "10"
select select "2025"
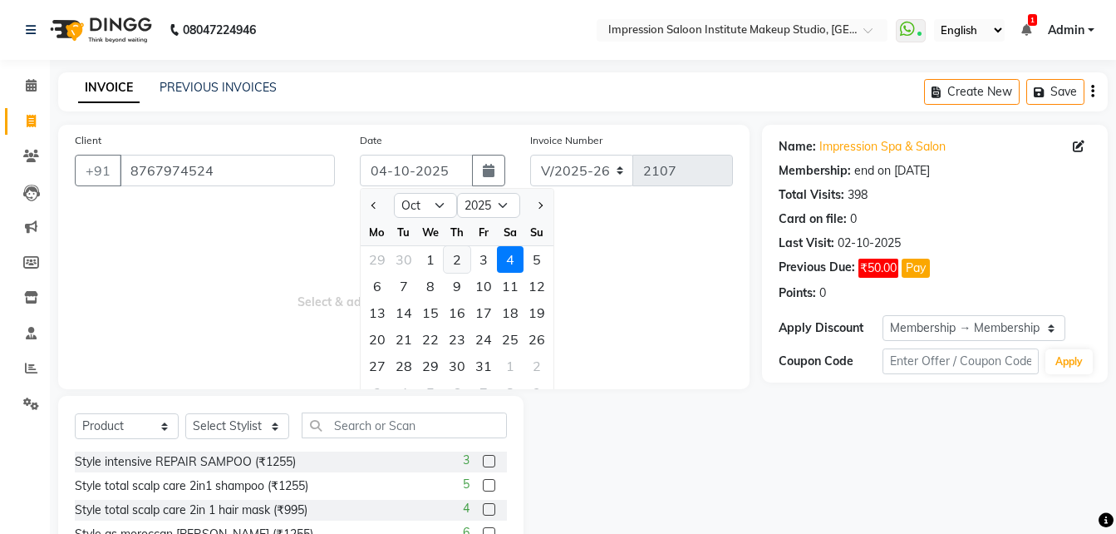
click at [460, 263] on div "2" at bounding box center [457, 259] width 27 height 27
type input "02-10-2025"
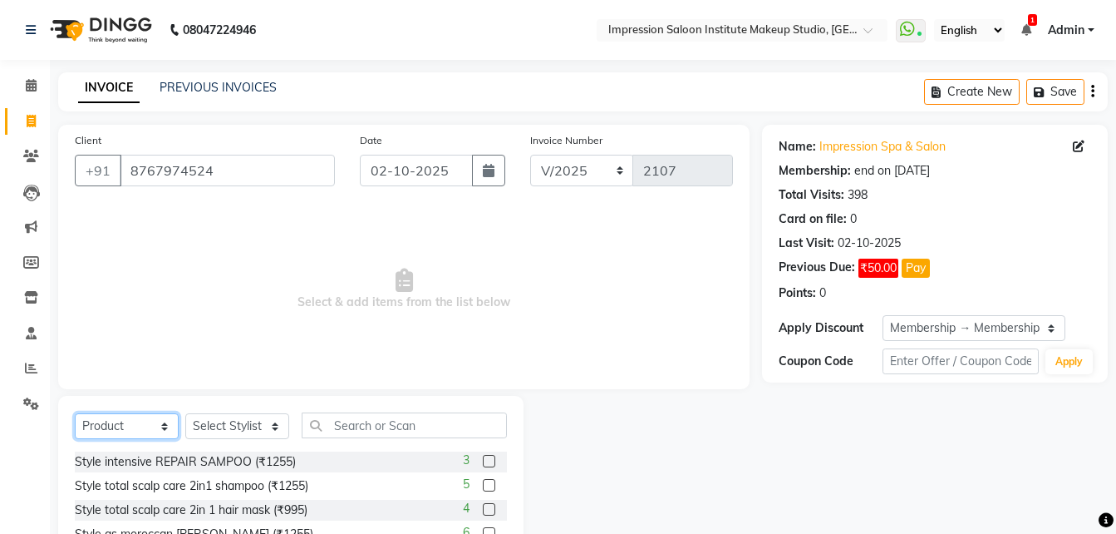
click at [145, 436] on select "Select Service Product Membership Package Voucher Prepaid Gift Card" at bounding box center [127, 426] width 104 height 26
select select "service"
click at [75, 413] on select "Select Service Product Membership Package Voucher Prepaid Gift Card" at bounding box center [127, 426] width 104 height 26
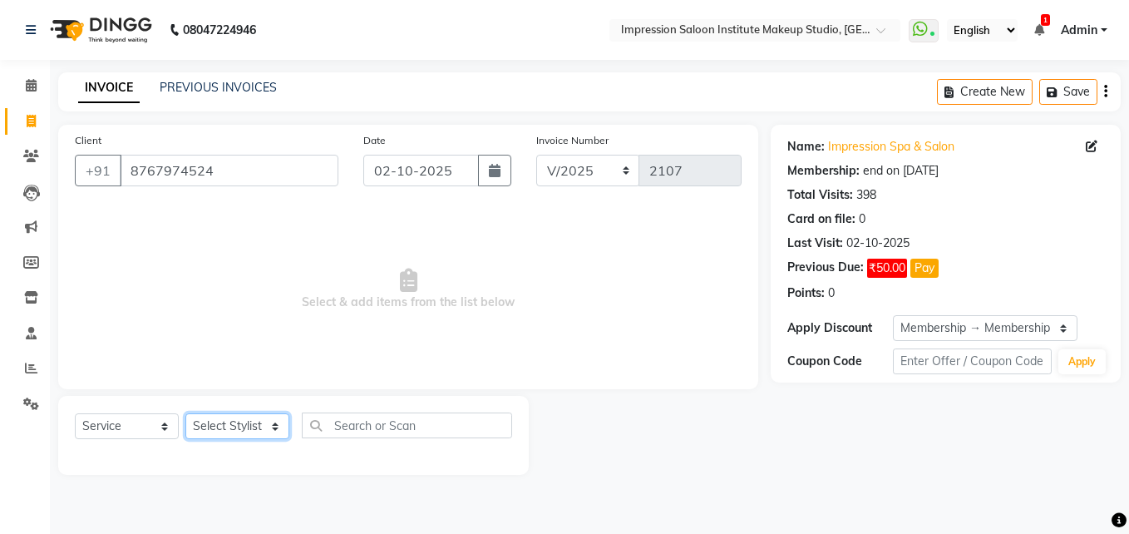
click at [242, 424] on select "Select Stylist Front Desk Pallavi [PERSON_NAME] [PERSON_NAME] [PERSON_NAME] 2" at bounding box center [237, 426] width 104 height 26
select select "53831"
click at [185, 413] on select "Select Stylist Front Desk Pallavi [PERSON_NAME] [PERSON_NAME] [PERSON_NAME] 2" at bounding box center [237, 426] width 104 height 26
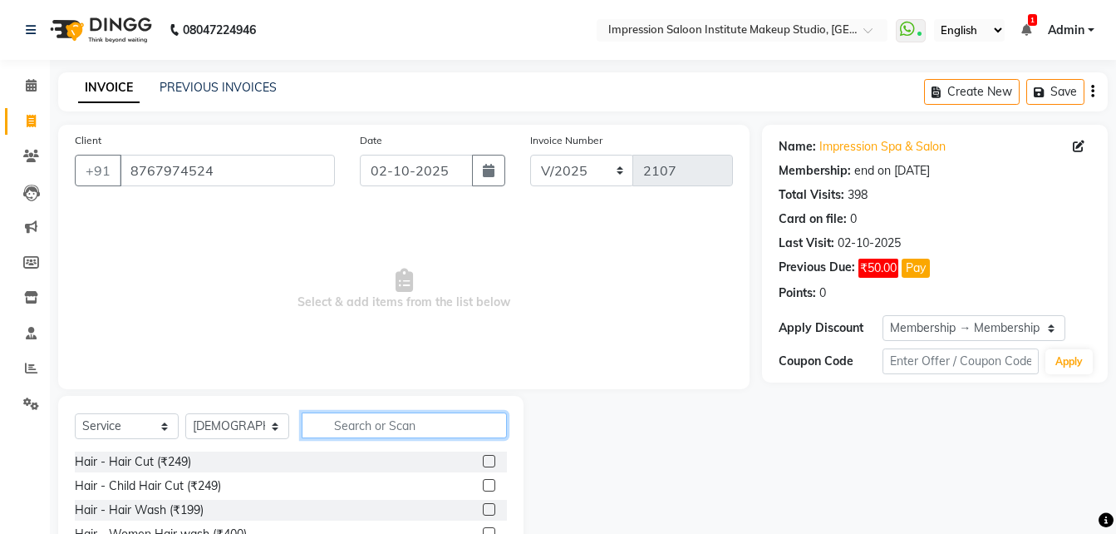
click at [382, 416] on input "text" at bounding box center [404, 425] width 205 height 26
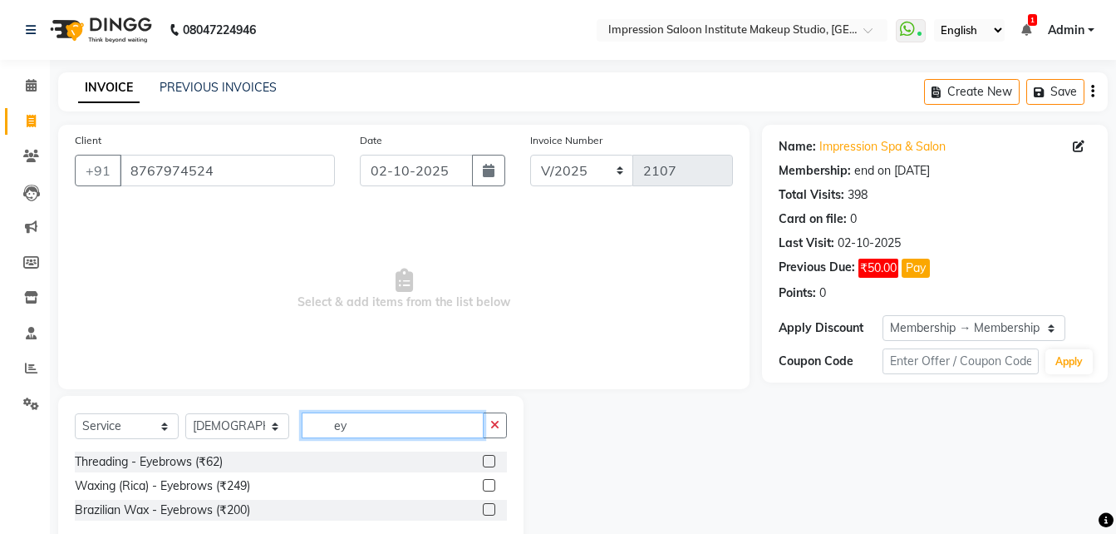
type input "ey"
click at [486, 464] on label at bounding box center [489, 461] width 12 height 12
click at [486, 464] on input "checkbox" at bounding box center [488, 461] width 11 height 11
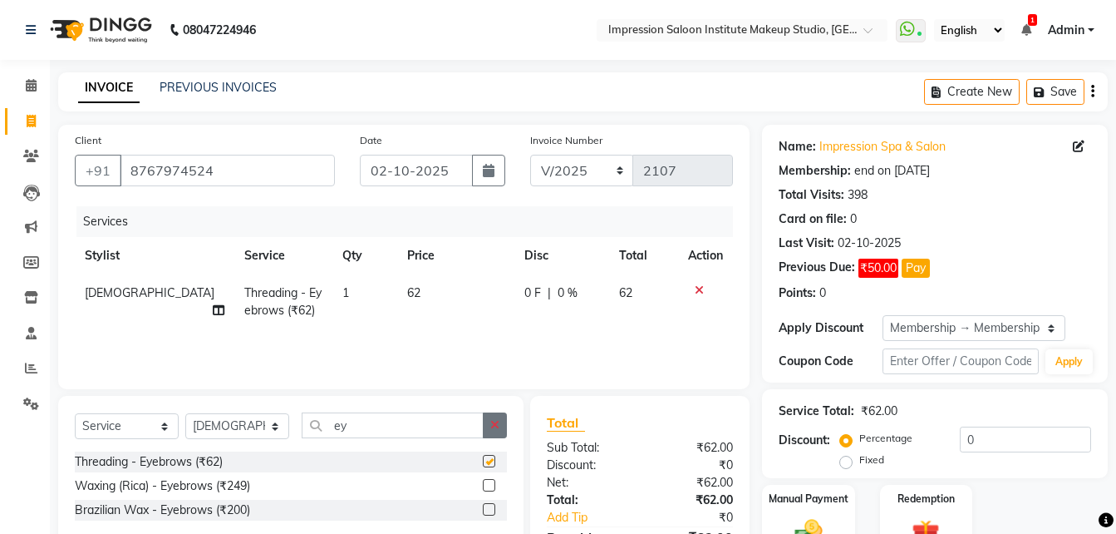
checkbox input "false"
click at [491, 427] on icon "button" at bounding box center [494, 425] width 9 height 12
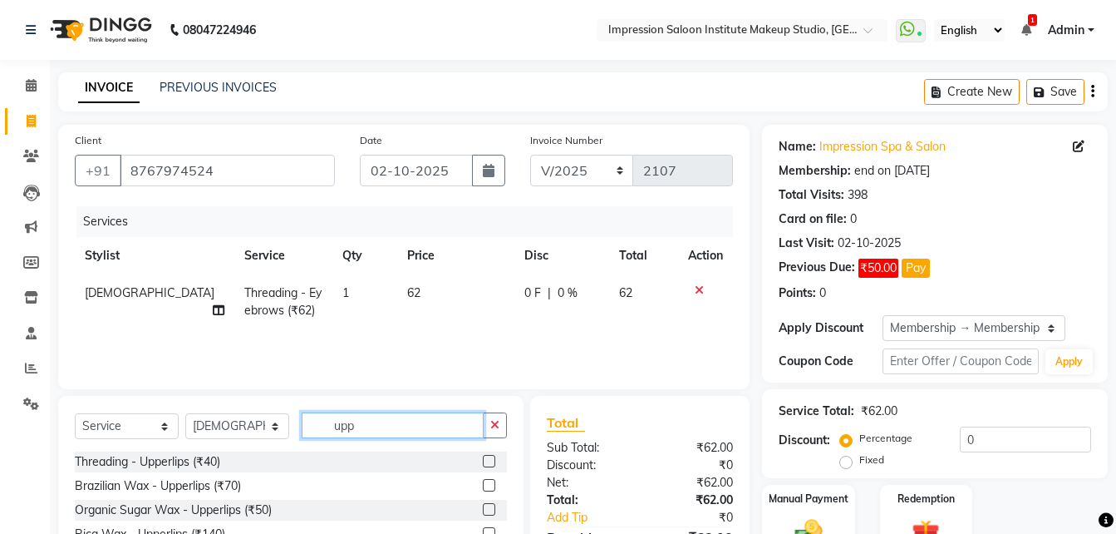
type input "upp"
click at [483, 462] on label at bounding box center [489, 461] width 12 height 12
click at [483, 462] on input "checkbox" at bounding box center [488, 461] width 11 height 11
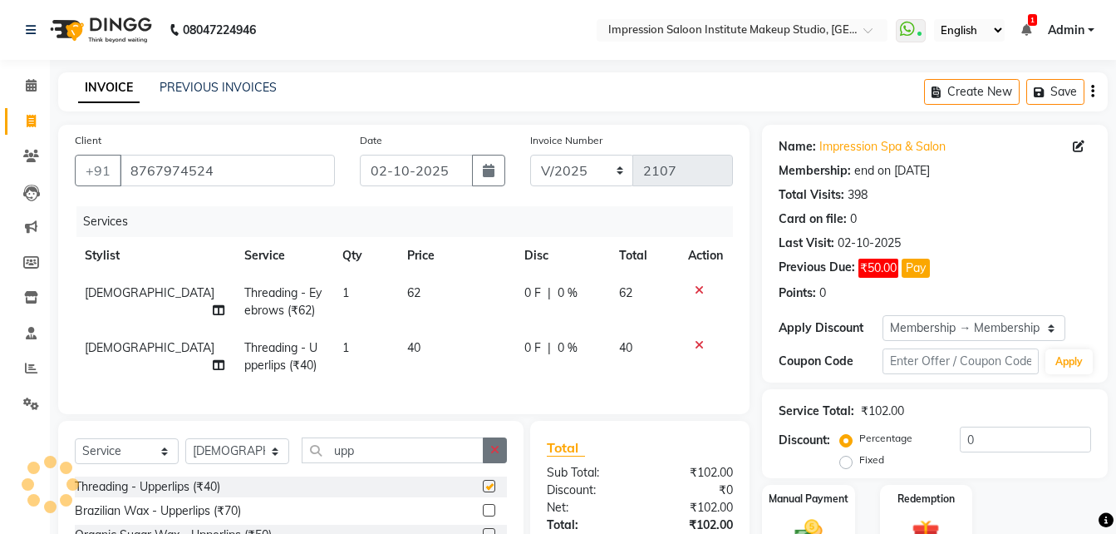
checkbox input "false"
click at [492, 455] on icon "button" at bounding box center [494, 450] width 9 height 12
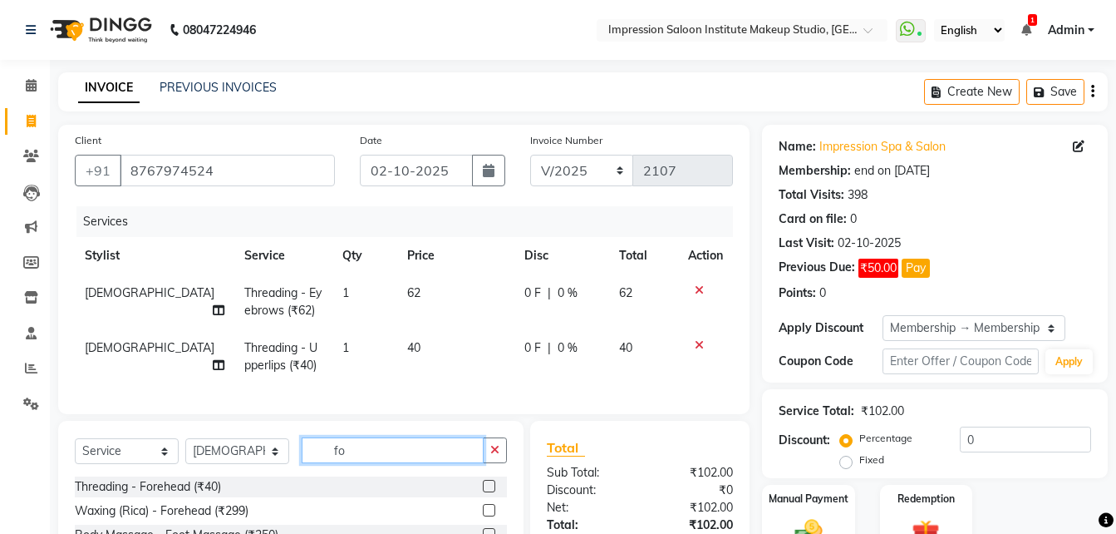
type input "fo"
click at [485, 492] on label at bounding box center [489, 486] width 12 height 12
click at [485, 492] on input "checkbox" at bounding box center [488, 486] width 11 height 11
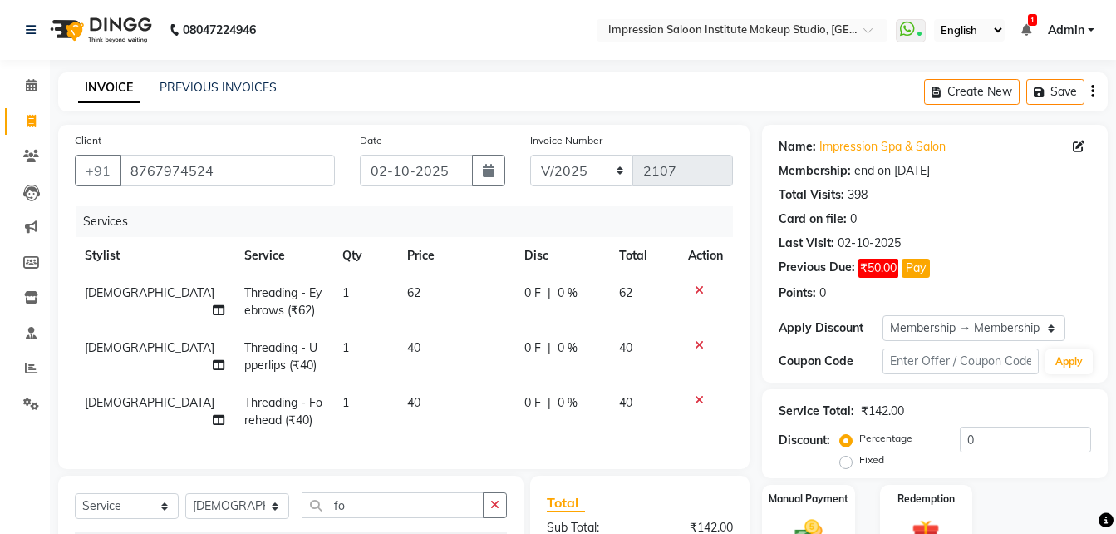
checkbox input "false"
click at [408, 293] on td "62" at bounding box center [455, 301] width 117 height 55
select select "53831"
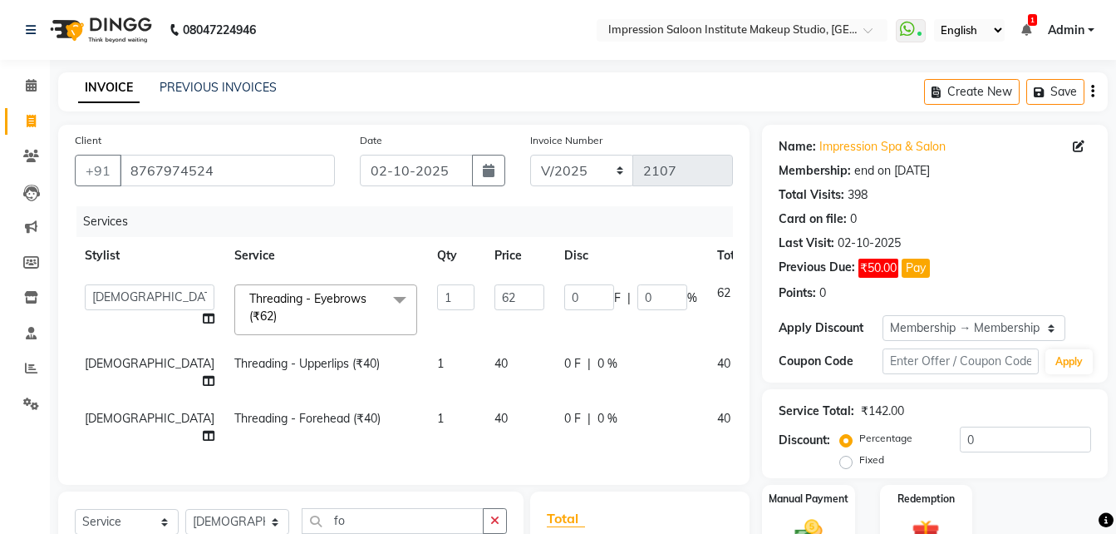
click at [495, 293] on input "62" at bounding box center [520, 297] width 50 height 26
type input "50"
click at [485, 357] on td "40" at bounding box center [520, 372] width 70 height 55
select select "53831"
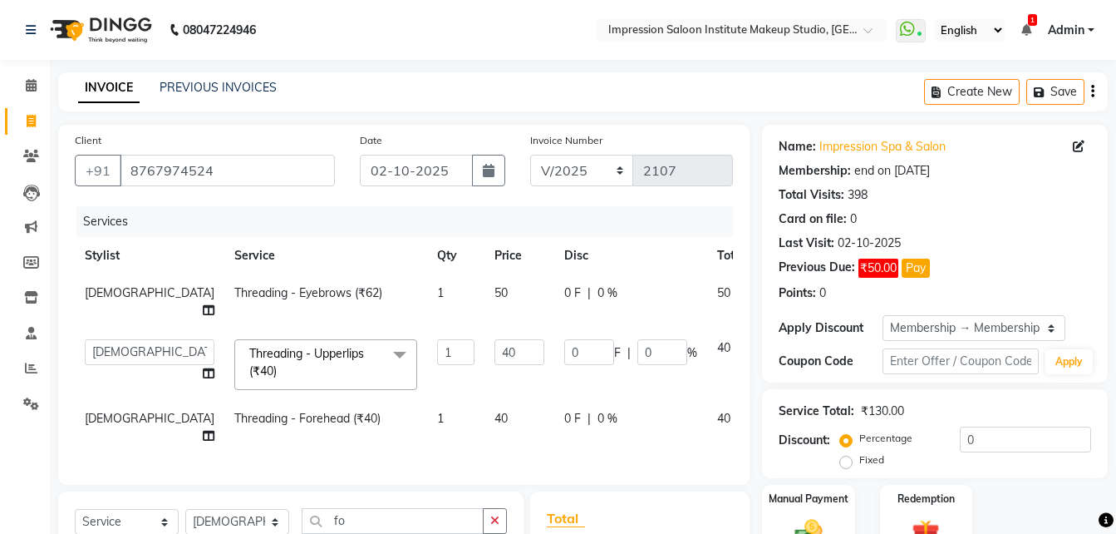
click at [495, 357] on input "40" at bounding box center [520, 352] width 50 height 26
type input "30"
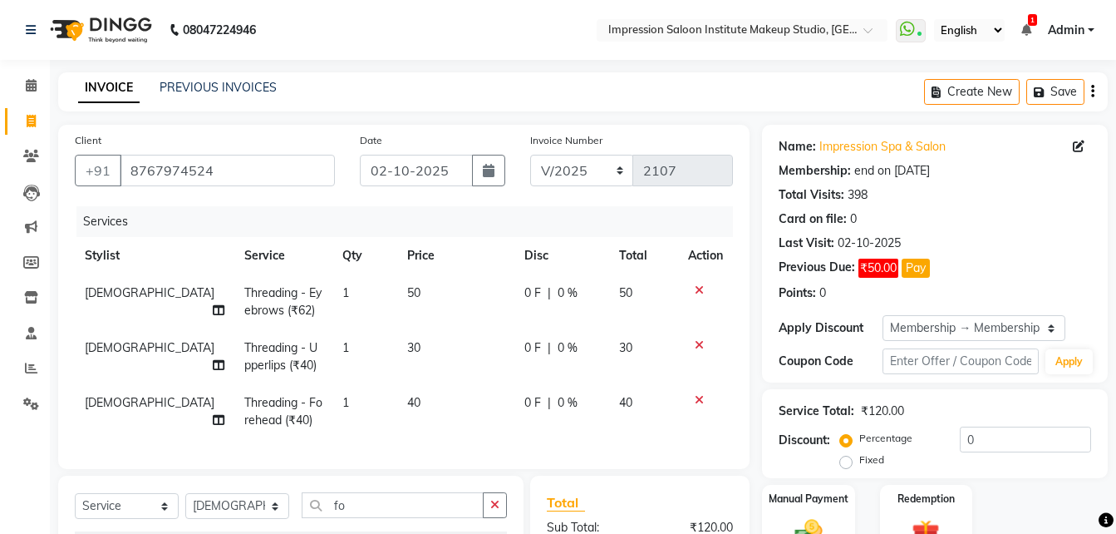
click at [431, 416] on td "40" at bounding box center [455, 411] width 117 height 55
select select "53831"
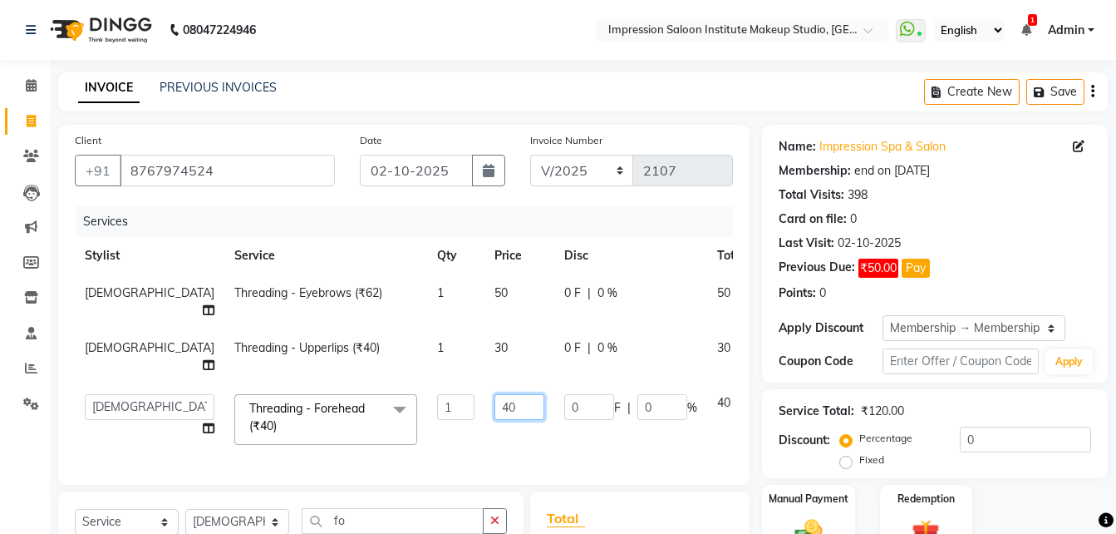
click at [495, 416] on input "40" at bounding box center [520, 407] width 50 height 26
type input "4"
type input "30"
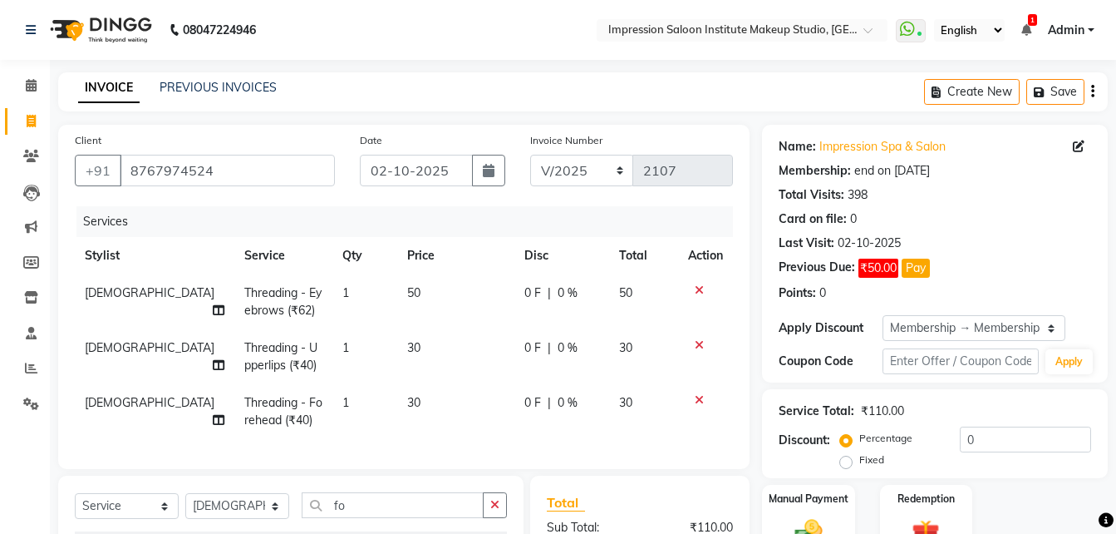
click at [432, 426] on td "30" at bounding box center [455, 411] width 117 height 55
select select "53831"
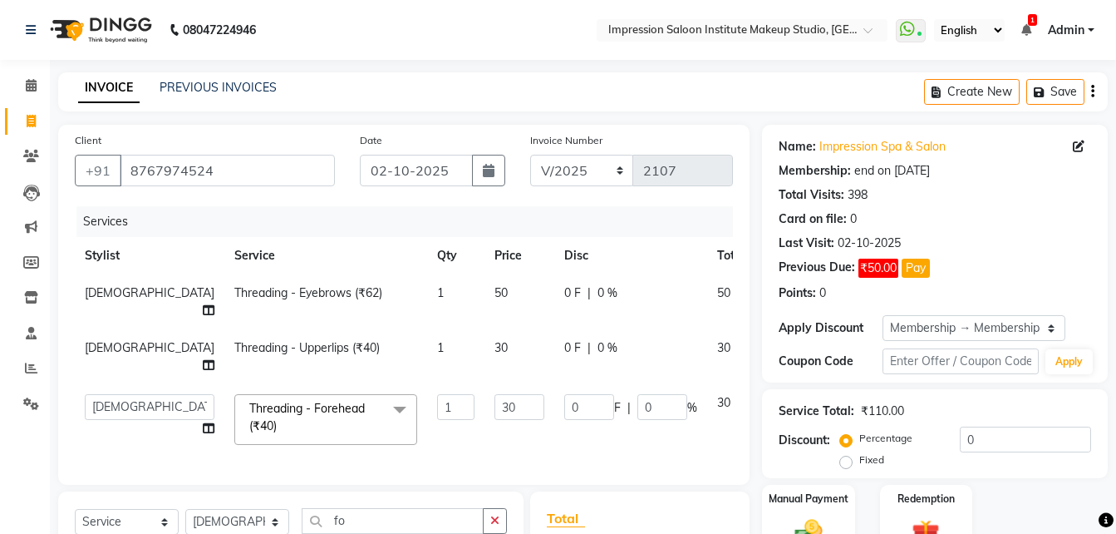
scroll to position [204, 0]
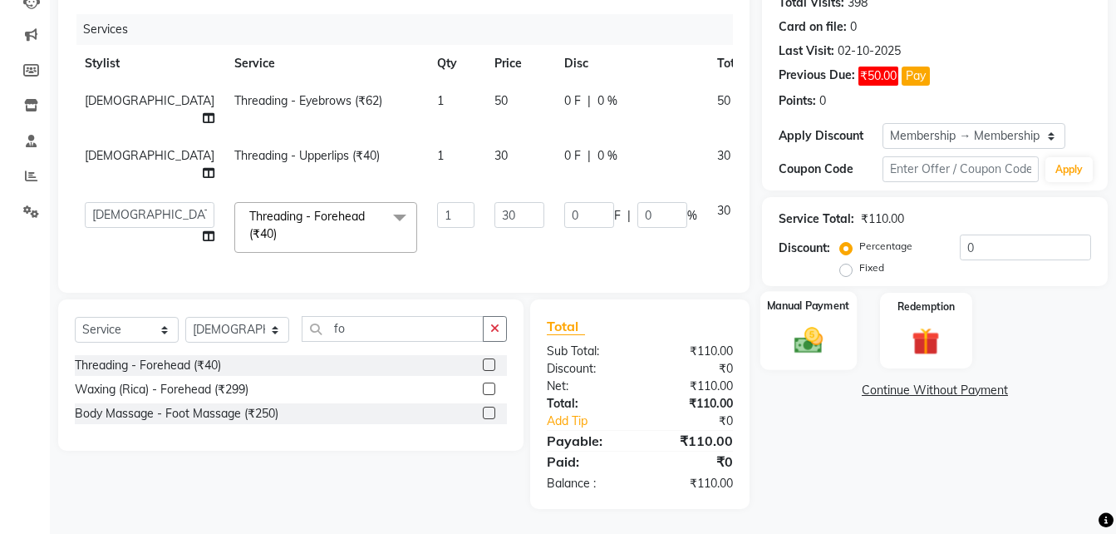
click at [839, 319] on div "Manual Payment" at bounding box center [809, 330] width 96 height 79
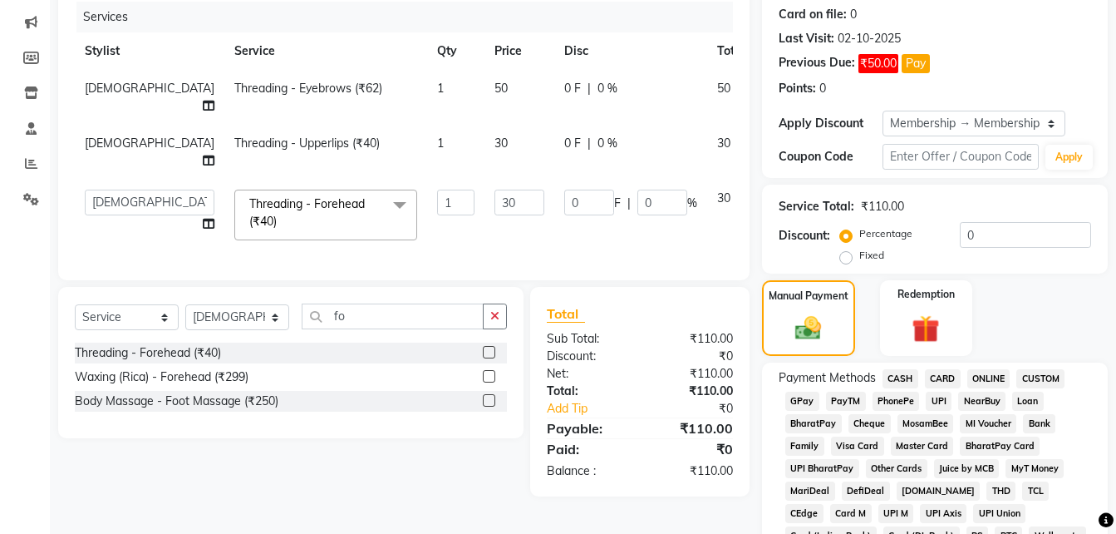
click at [927, 401] on span "UPI" at bounding box center [939, 400] width 26 height 19
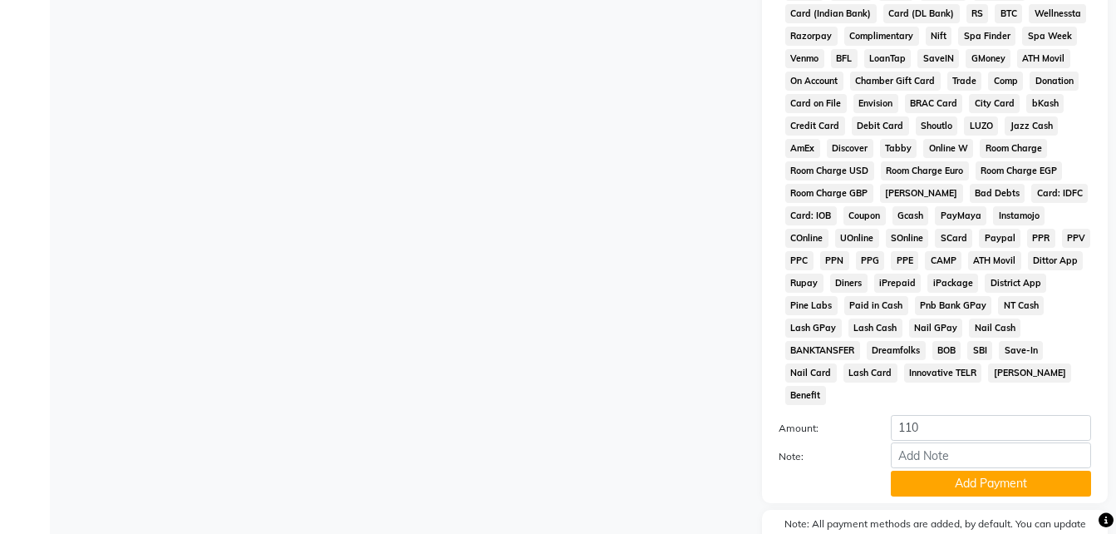
scroll to position [795, 0]
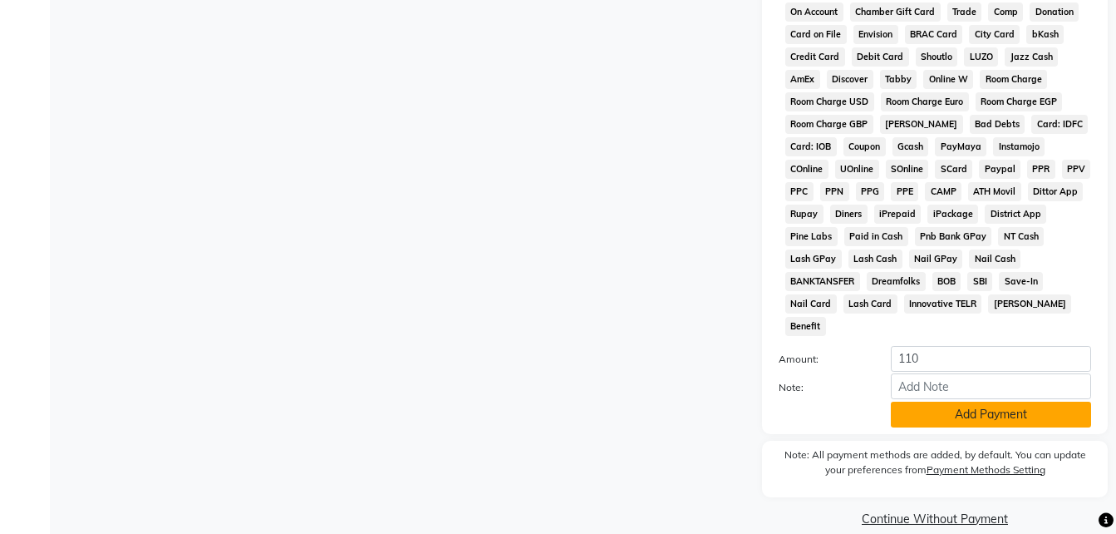
click at [933, 401] on button "Add Payment" at bounding box center [991, 414] width 200 height 26
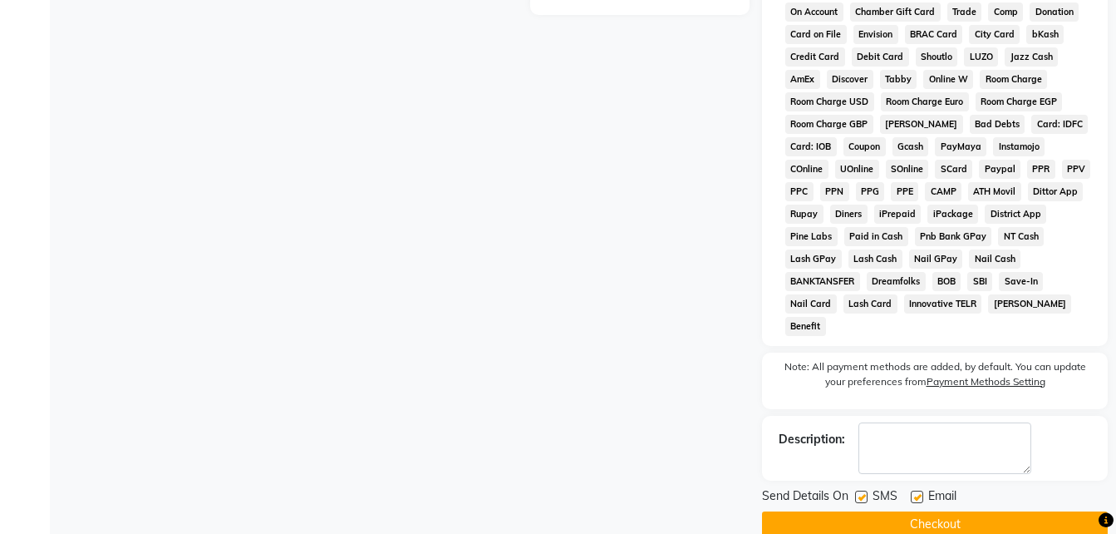
click at [918, 490] on label at bounding box center [917, 496] width 12 height 12
click at [918, 492] on input "checkbox" at bounding box center [916, 497] width 11 height 11
checkbox input "false"
click at [862, 490] on label at bounding box center [861, 496] width 12 height 12
click at [862, 492] on input "checkbox" at bounding box center [860, 497] width 11 height 11
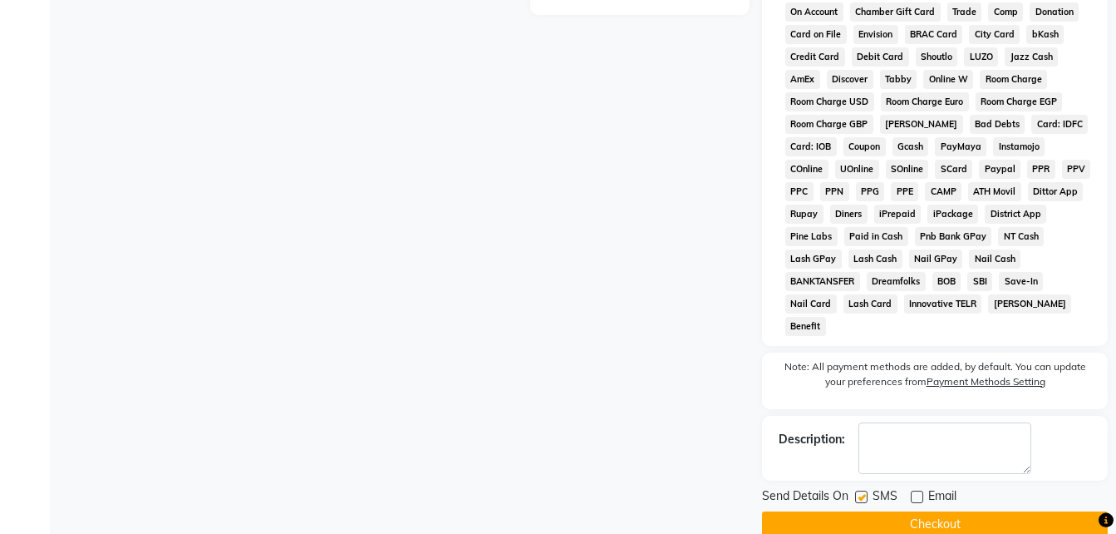
checkbox input "false"
click at [859, 511] on button "Checkout" at bounding box center [935, 524] width 346 height 26
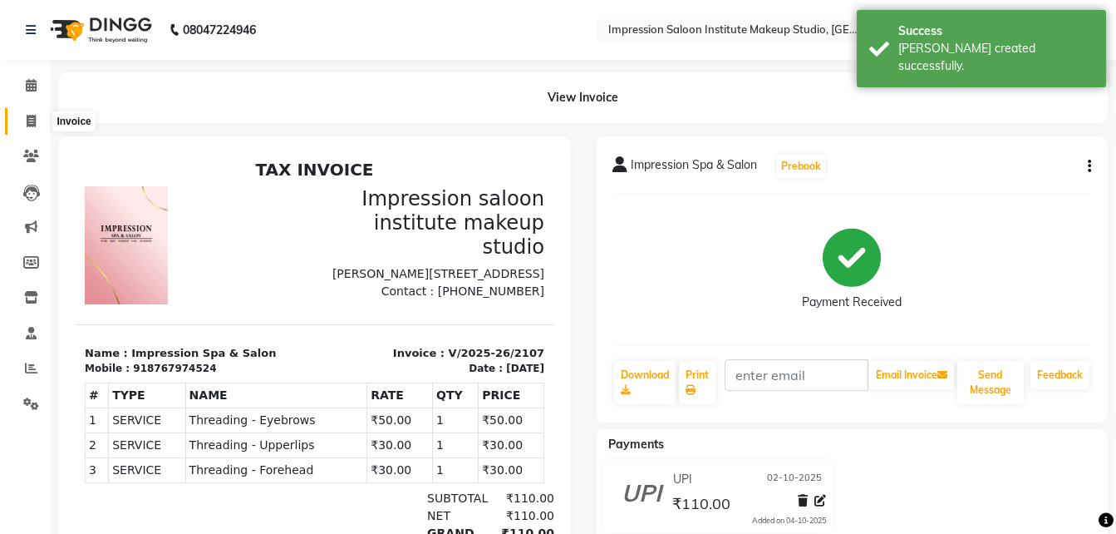
click at [23, 114] on span at bounding box center [31, 121] width 29 height 19
select select "service"
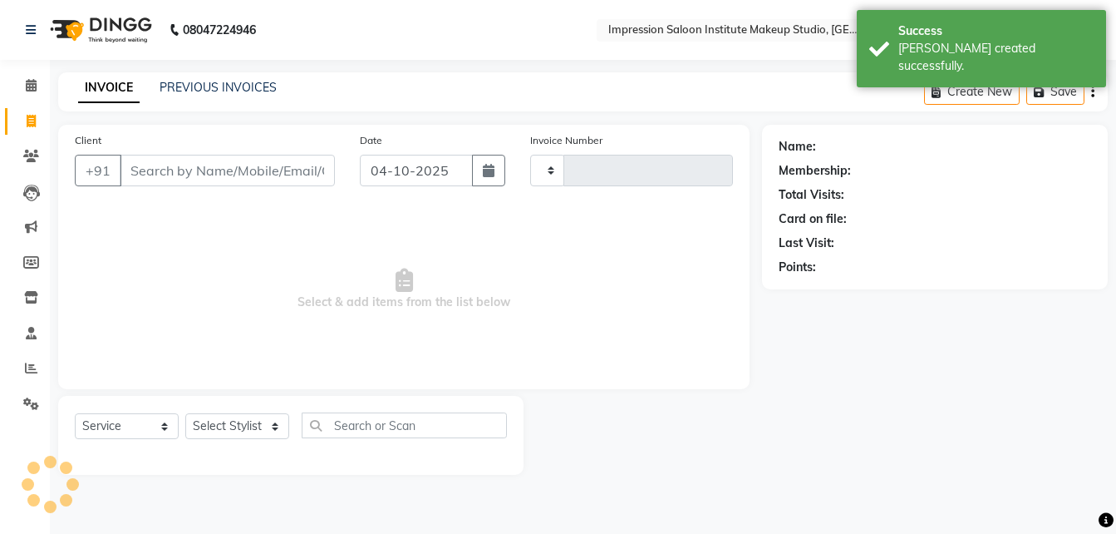
type input "2108"
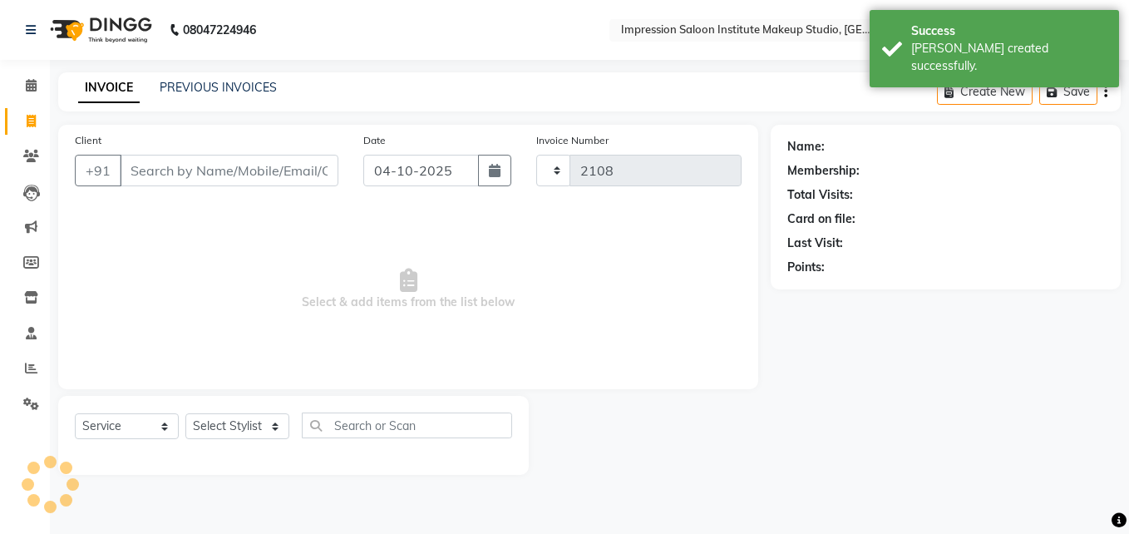
select select "437"
select select "product"
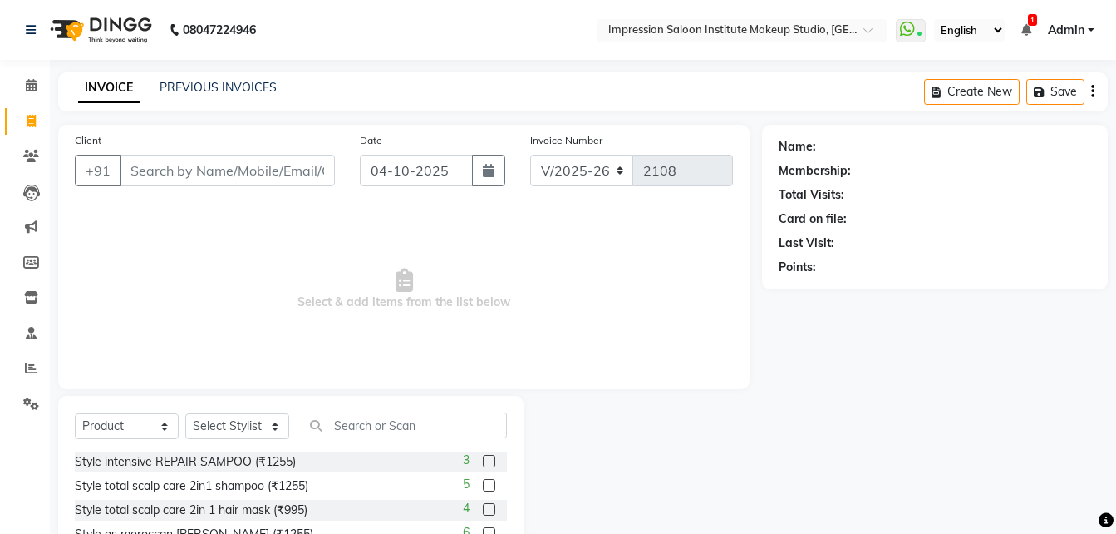
click at [255, 167] on input "Client" at bounding box center [227, 171] width 215 height 32
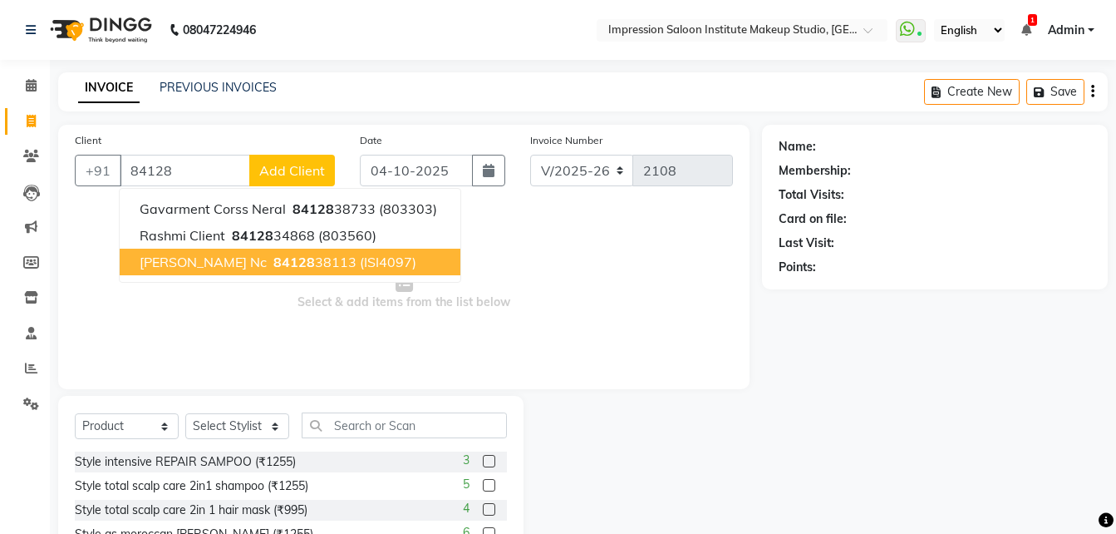
click at [281, 264] on ngb-highlight "84128 38113" at bounding box center [313, 262] width 86 height 17
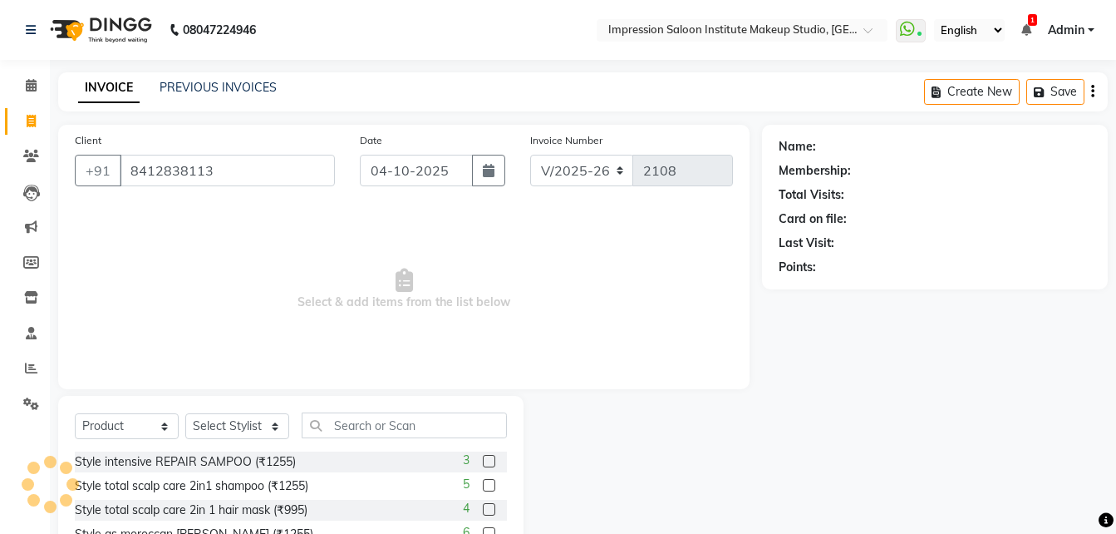
type input "8412838113"
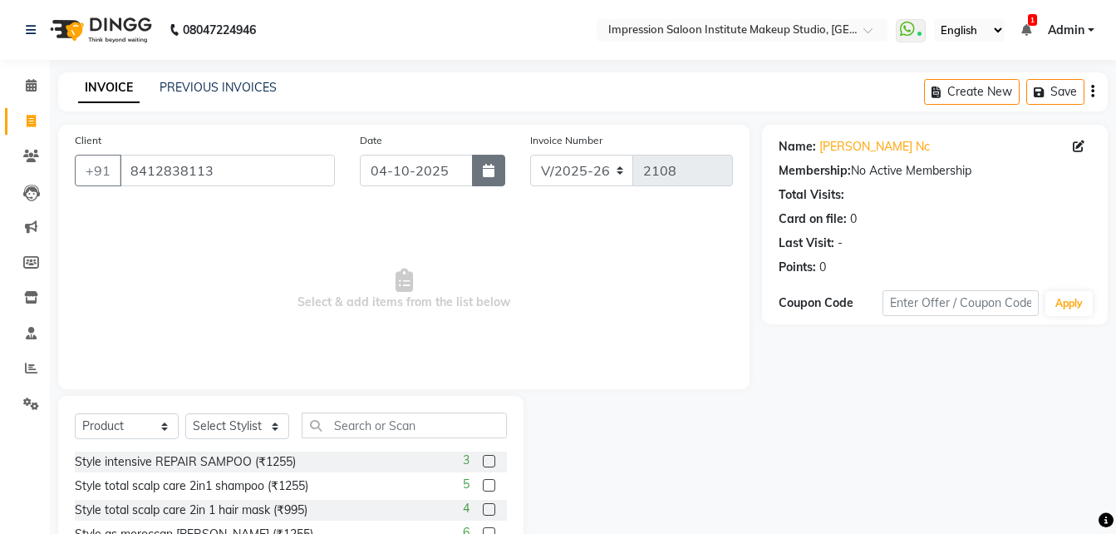
click at [485, 173] on icon "button" at bounding box center [489, 170] width 12 height 13
select select "10"
select select "2025"
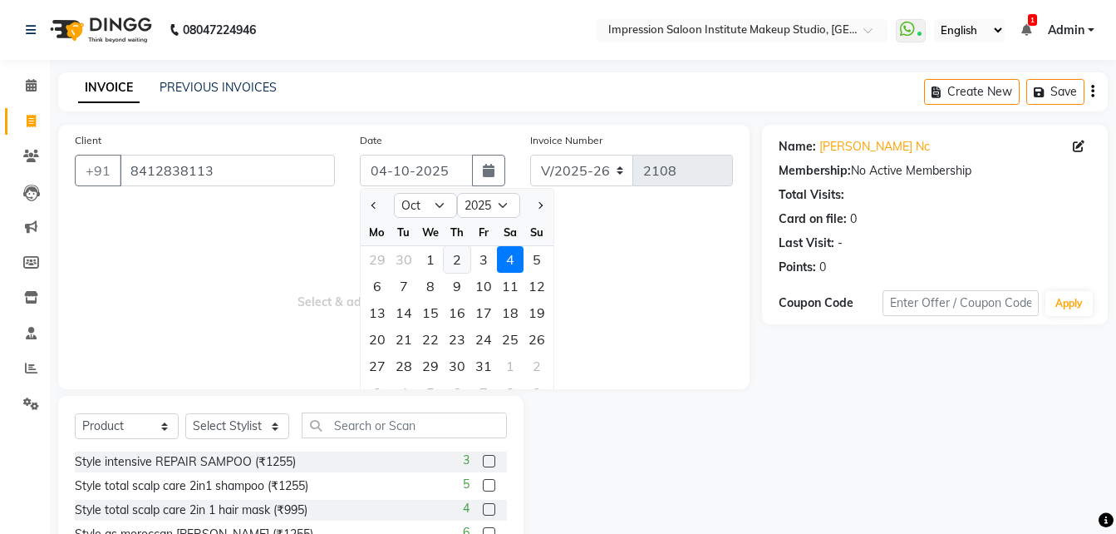
click at [454, 260] on div "2" at bounding box center [457, 259] width 27 height 27
type input "02-10-2025"
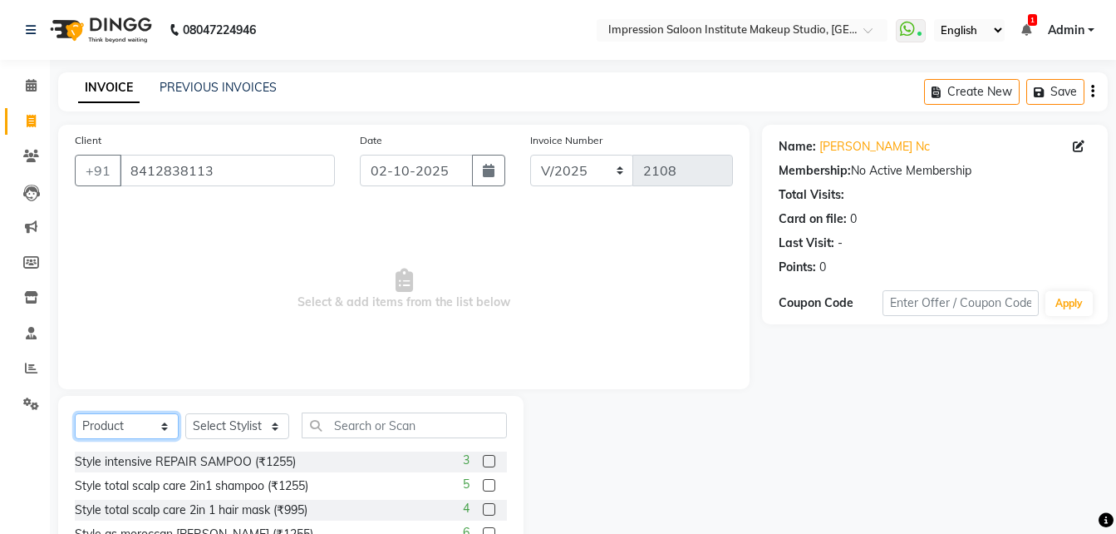
click at [140, 432] on select "Select Service Product Membership Package Voucher Prepaid Gift Card" at bounding box center [127, 426] width 104 height 26
select select "service"
click at [75, 413] on select "Select Service Product Membership Package Voucher Prepaid Gift Card" at bounding box center [127, 426] width 104 height 26
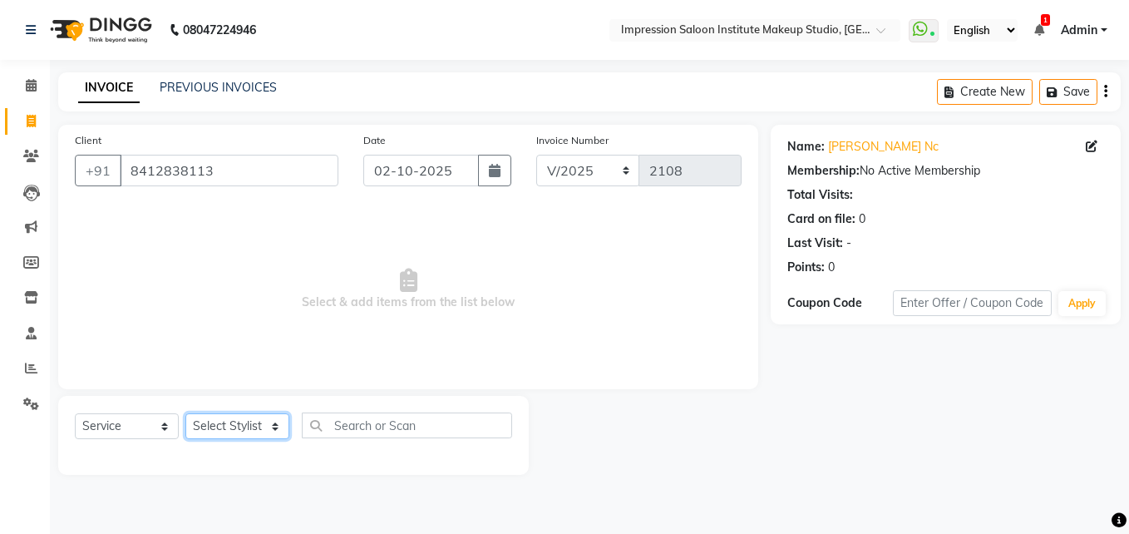
click at [225, 426] on select "Select Stylist Front Desk Pallavi [PERSON_NAME] [PERSON_NAME] [PERSON_NAME] 2" at bounding box center [237, 426] width 104 height 26
click at [185, 413] on select "Select Stylist Front Desk Pallavi [PERSON_NAME] [PERSON_NAME] [PERSON_NAME] 2" at bounding box center [237, 426] width 104 height 26
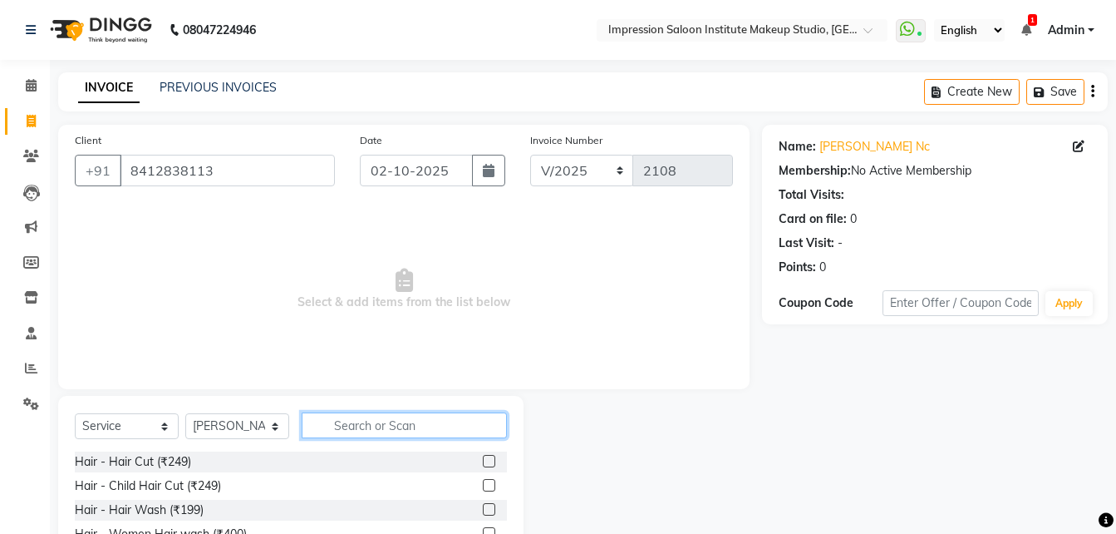
click at [431, 433] on input "text" at bounding box center [404, 425] width 205 height 26
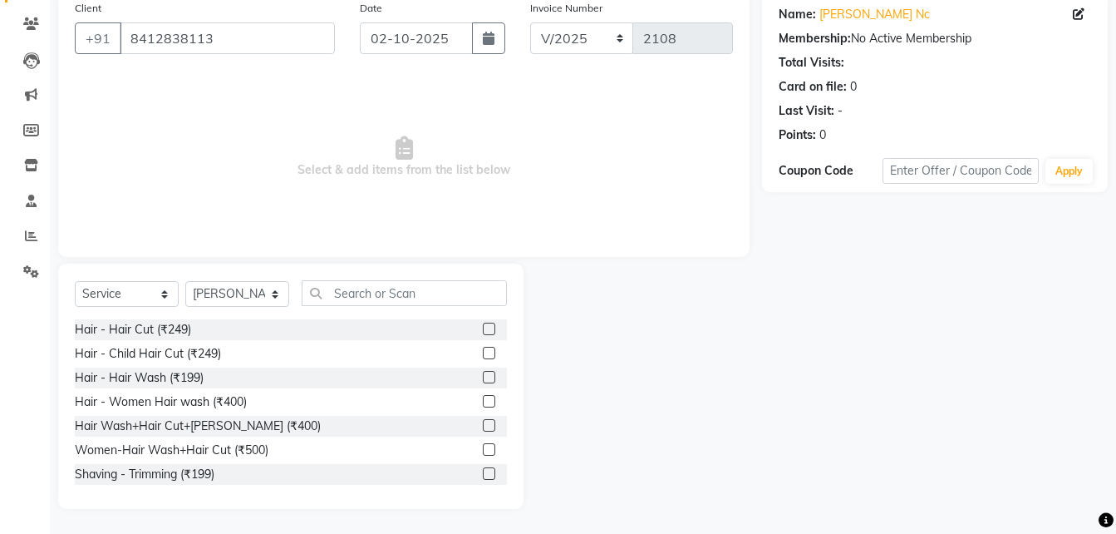
click at [483, 445] on label at bounding box center [489, 449] width 12 height 12
click at [483, 445] on input "checkbox" at bounding box center [488, 450] width 11 height 11
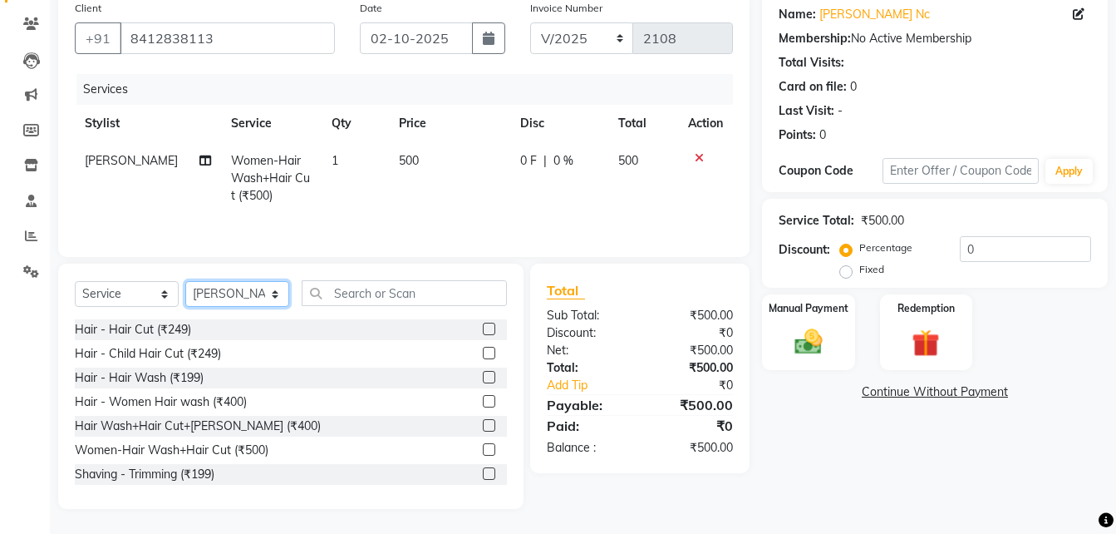
click at [251, 295] on select "Select Stylist Front Desk Pallavi [PERSON_NAME] [PERSON_NAME] [PERSON_NAME] 2" at bounding box center [237, 294] width 104 height 26
click at [185, 281] on select "Select Stylist Front Desk Pallavi [PERSON_NAME] [PERSON_NAME] [PERSON_NAME] 2" at bounding box center [237, 294] width 104 height 26
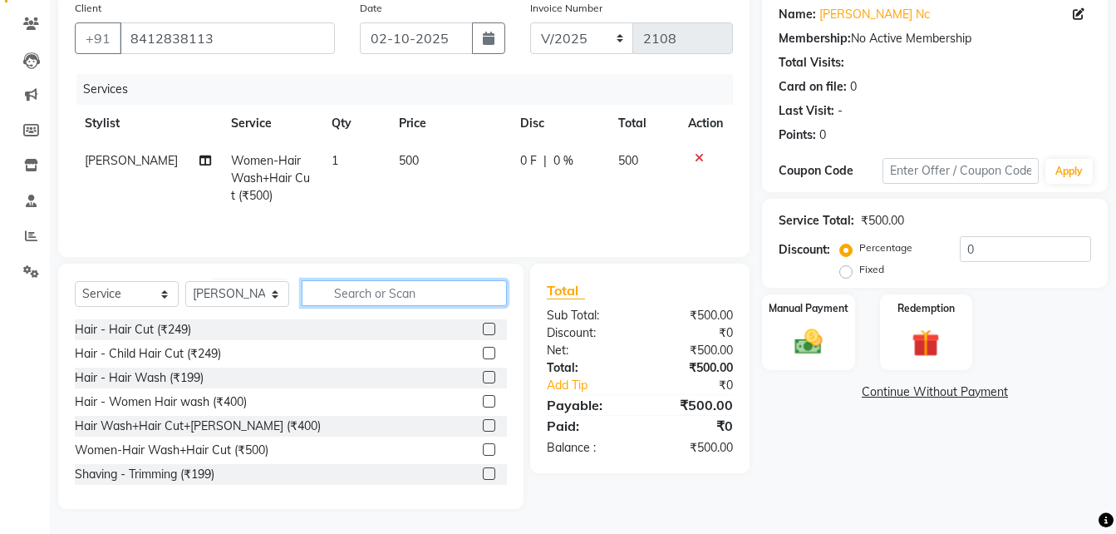
click at [357, 283] on input "text" at bounding box center [404, 293] width 205 height 26
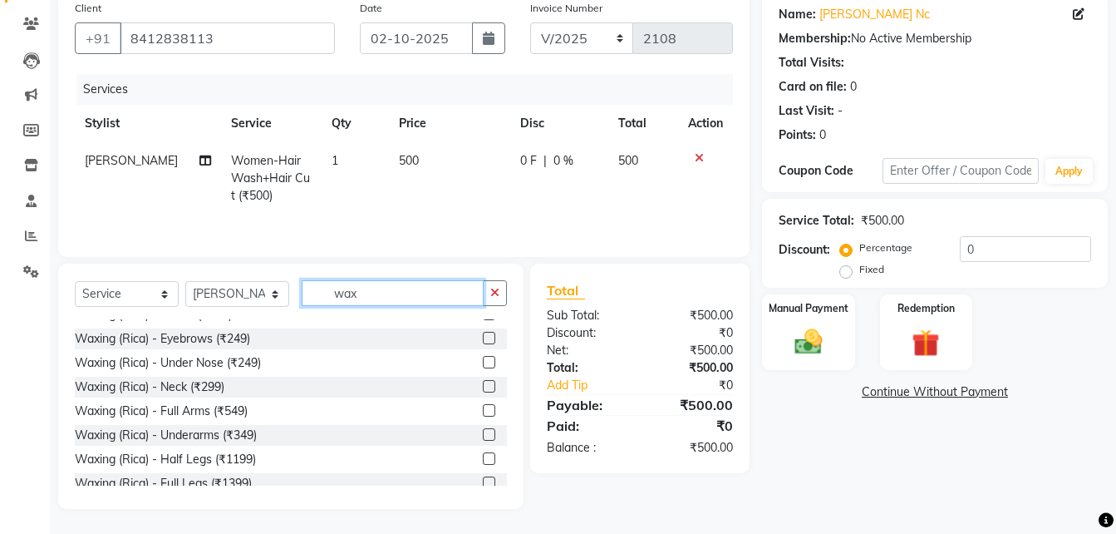
scroll to position [96, 0]
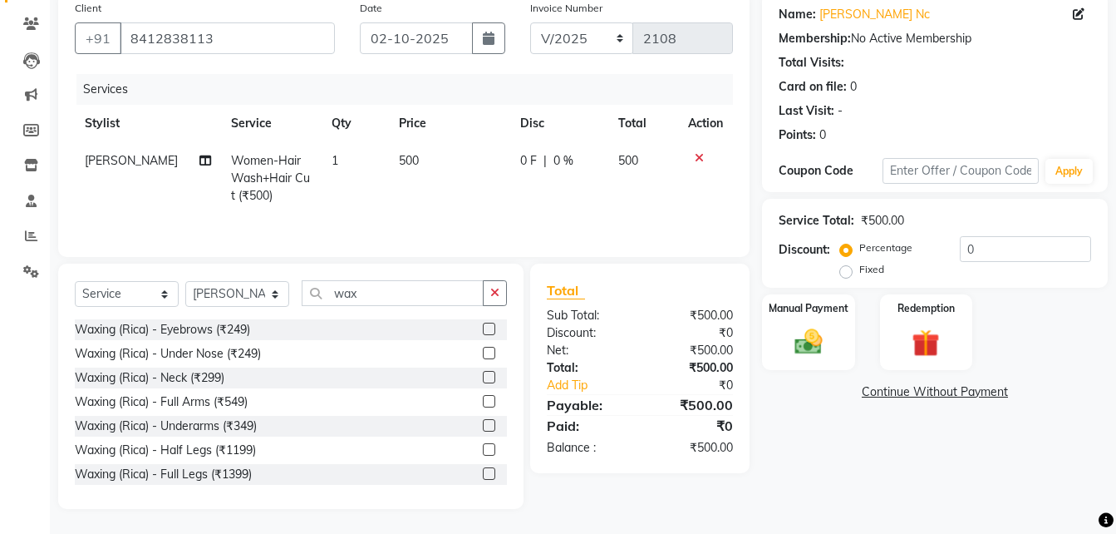
click at [483, 398] on label at bounding box center [489, 401] width 12 height 12
click at [483, 398] on input "checkbox" at bounding box center [488, 401] width 11 height 11
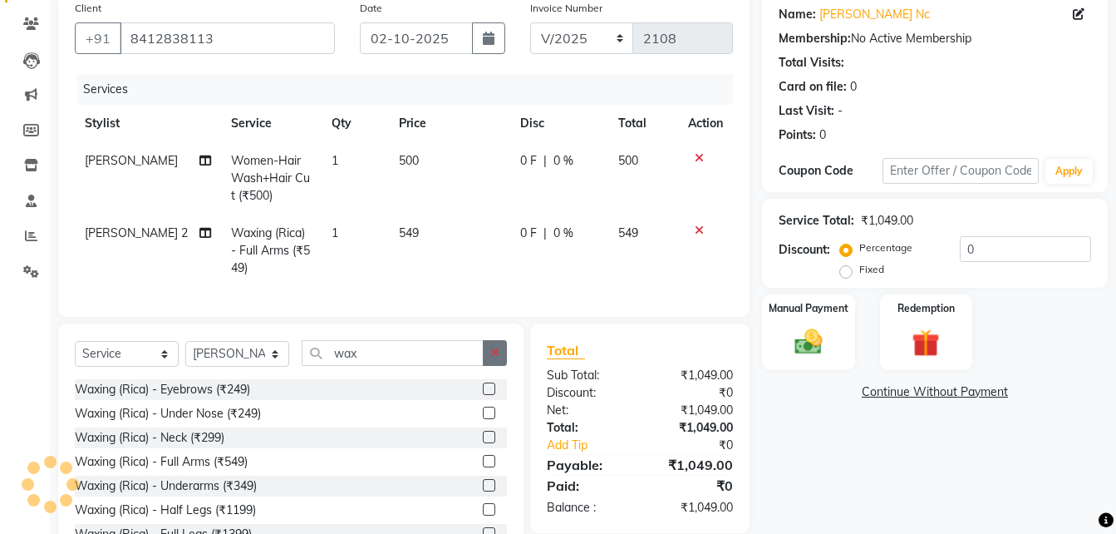
click at [485, 357] on button "button" at bounding box center [495, 353] width 24 height 26
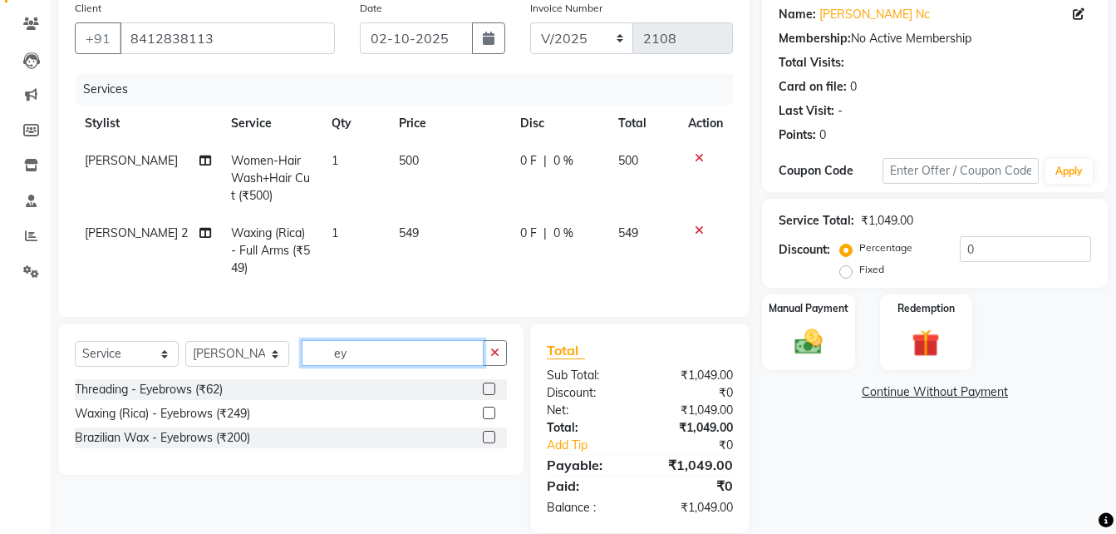
scroll to position [0, 0]
click at [489, 395] on label at bounding box center [489, 388] width 12 height 12
click at [489, 395] on input "checkbox" at bounding box center [488, 389] width 11 height 11
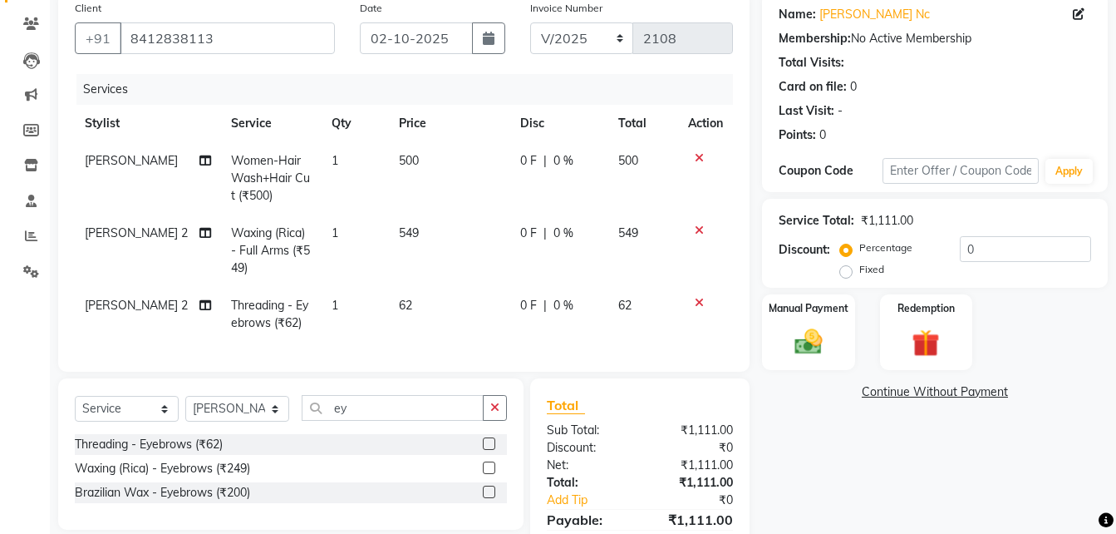
click at [403, 154] on span "500" at bounding box center [409, 160] width 20 height 15
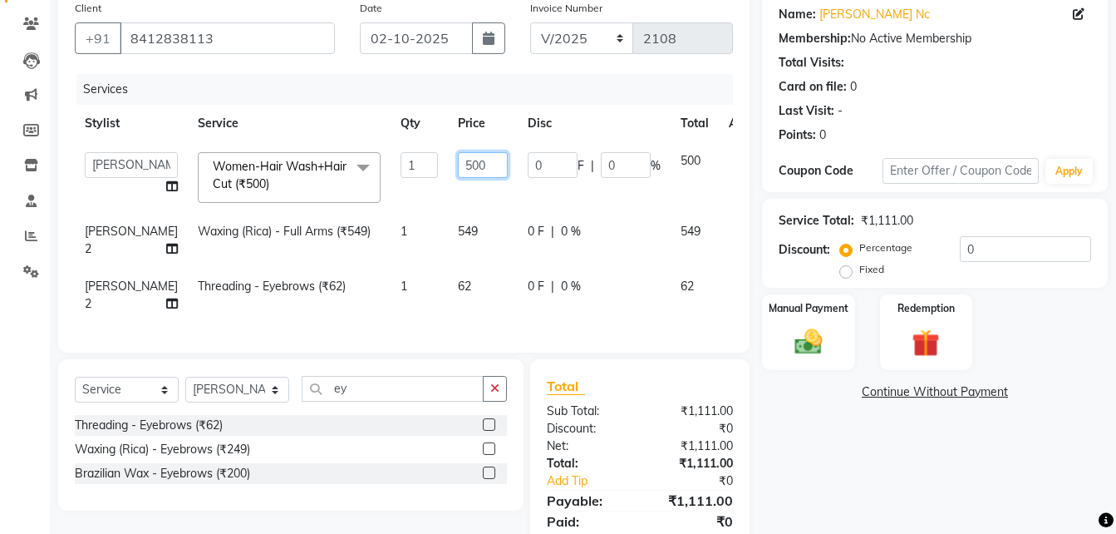
click at [458, 165] on input "500" at bounding box center [483, 165] width 50 height 26
click at [448, 232] on td "549" at bounding box center [483, 240] width 70 height 55
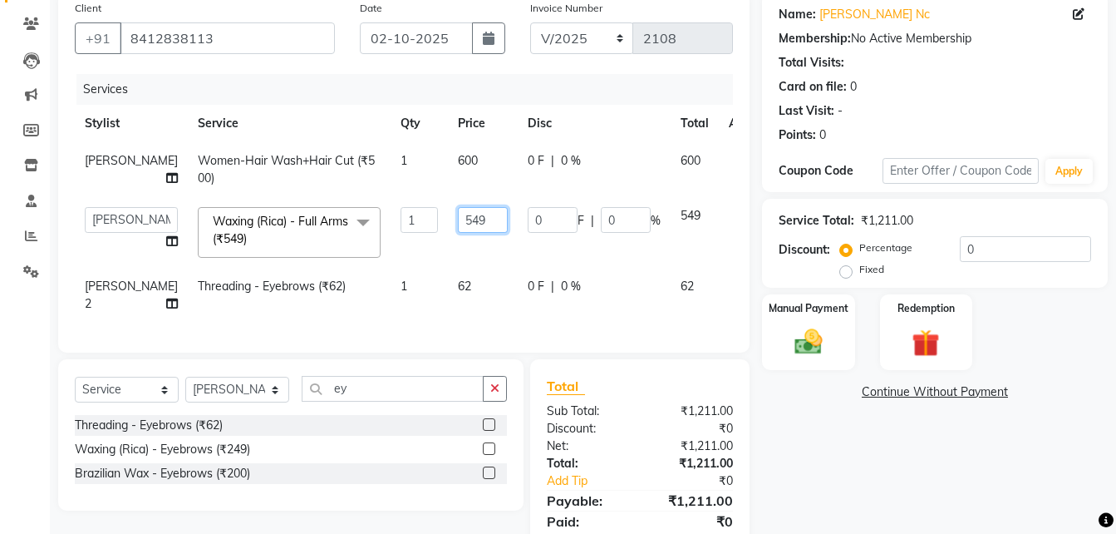
click at [458, 232] on input "549" at bounding box center [483, 220] width 50 height 26
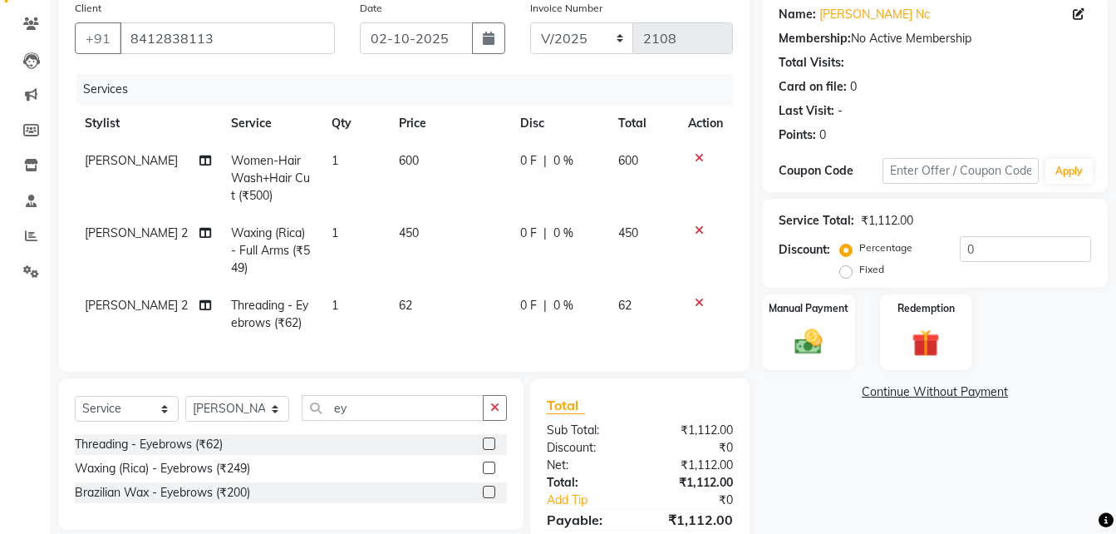
click at [435, 278] on tbody "[PERSON_NAME] Women-Hair Wash+Hair Cut (₹500) 1 600 0 F | 0 % 600 [PERSON_NAME]…" at bounding box center [404, 241] width 658 height 199
click at [435, 278] on td "450" at bounding box center [449, 250] width 121 height 72
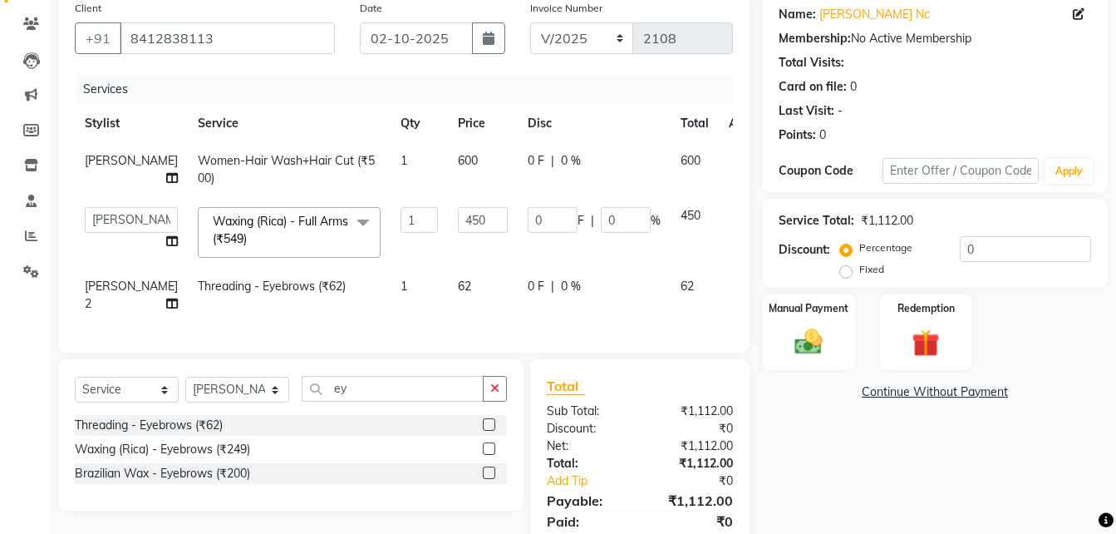
click at [448, 294] on td "62" at bounding box center [483, 295] width 70 height 55
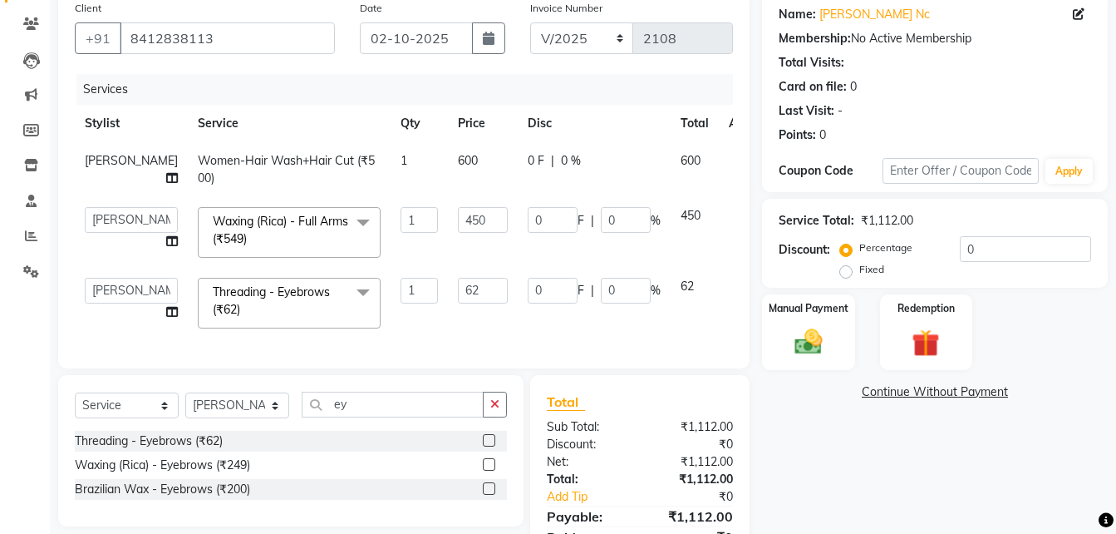
click at [458, 294] on input "62" at bounding box center [483, 291] width 50 height 26
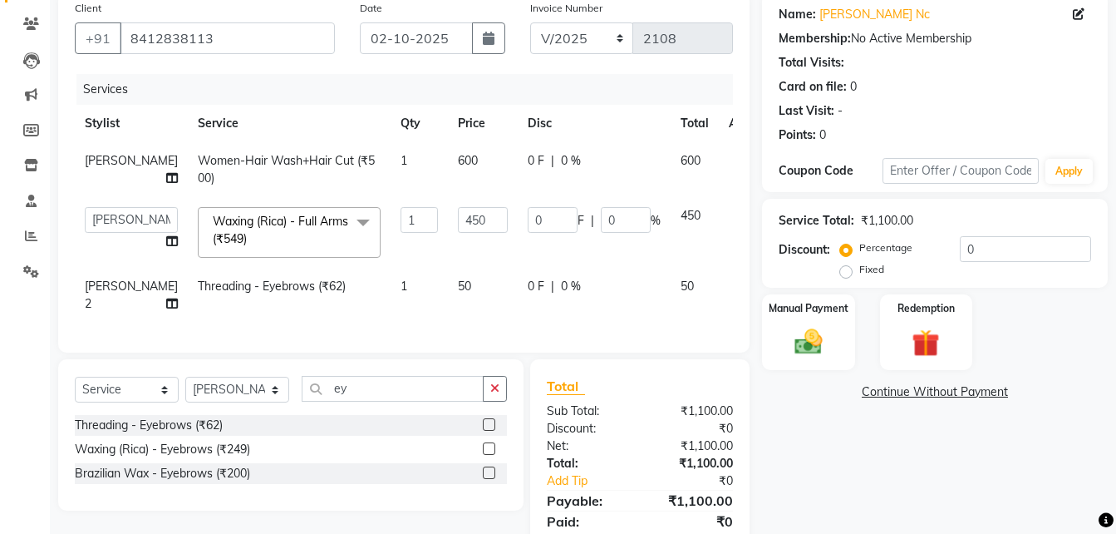
click at [467, 329] on div "Services Stylist Service Qty Price Disc Total Action [PERSON_NAME] Women-Hair W…" at bounding box center [404, 205] width 658 height 262
click at [778, 345] on div "Manual Payment" at bounding box center [809, 332] width 96 height 79
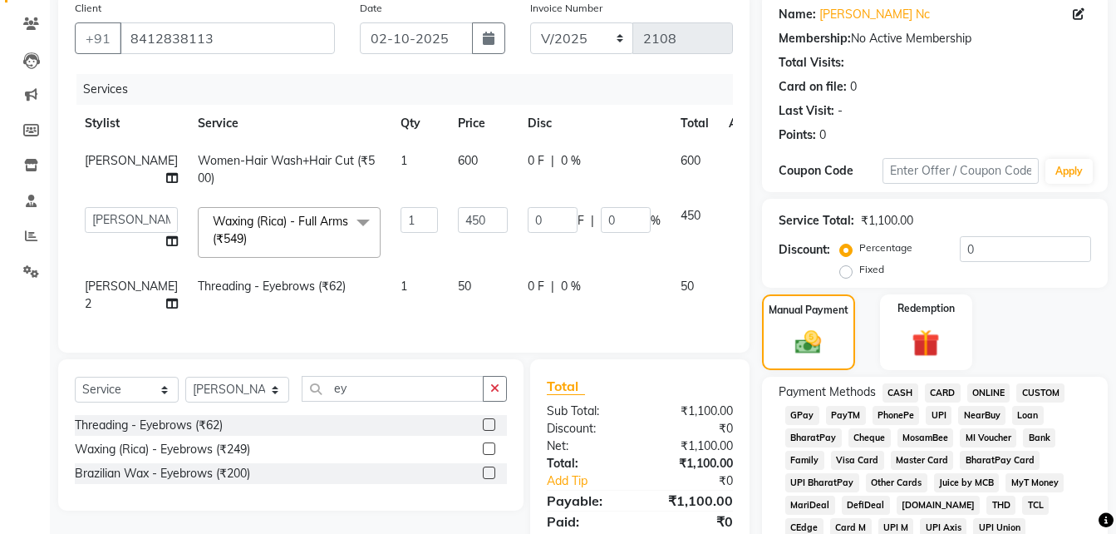
click at [934, 411] on span "UPI" at bounding box center [939, 415] width 26 height 19
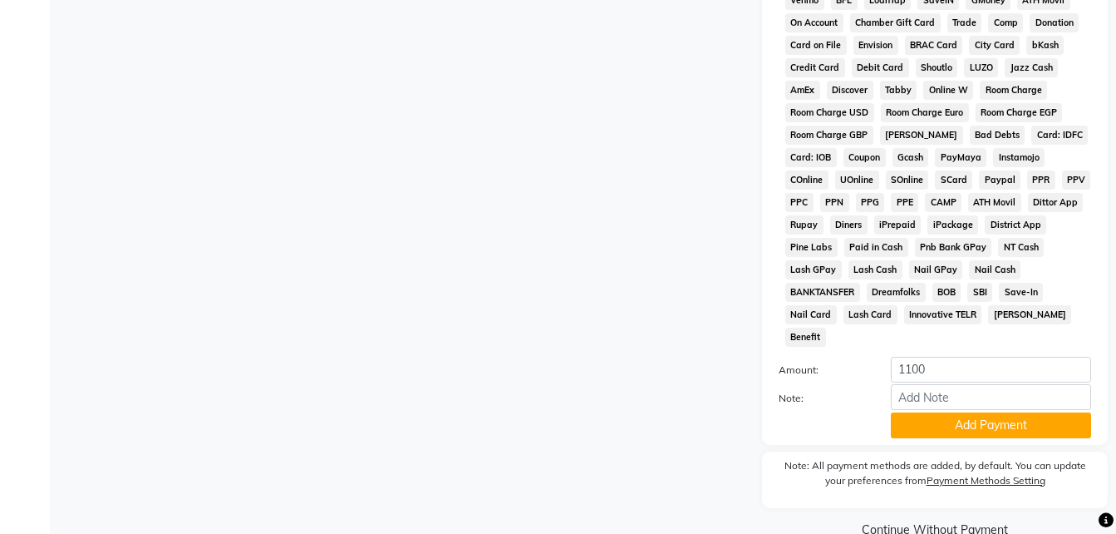
scroll to position [737, 0]
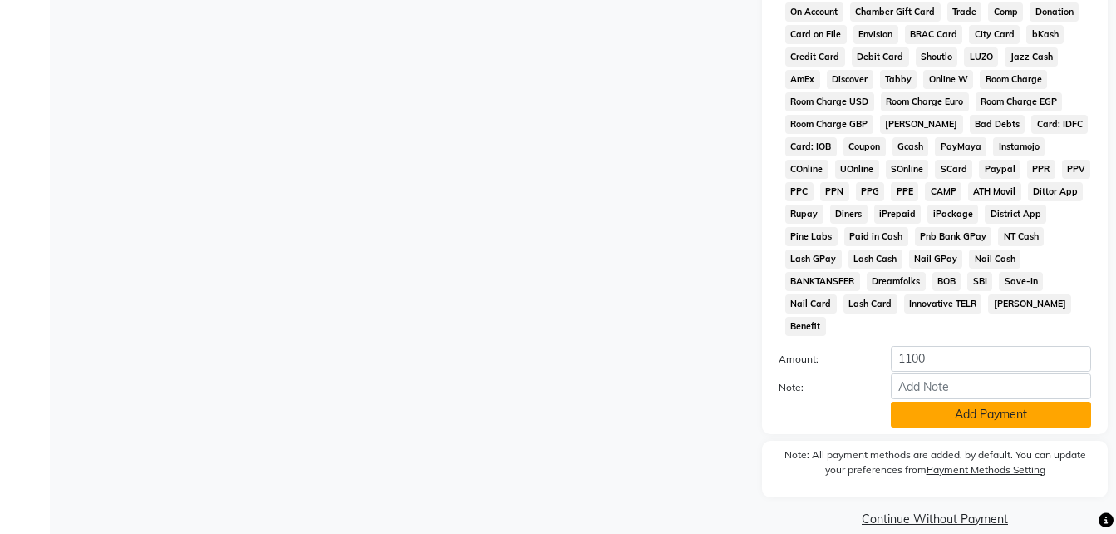
click at [956, 401] on button "Add Payment" at bounding box center [991, 414] width 200 height 26
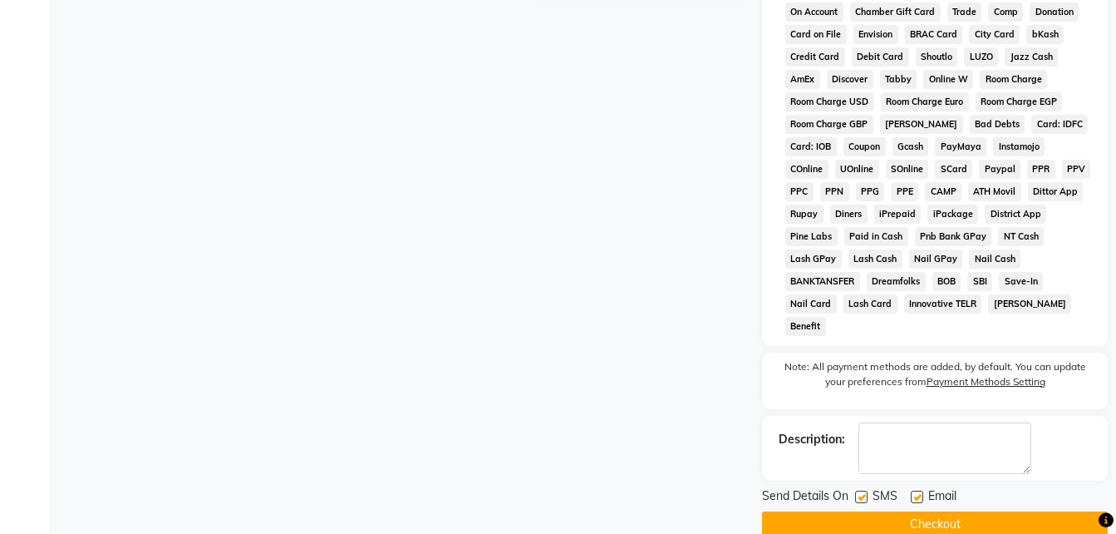
click at [918, 490] on label at bounding box center [917, 496] width 12 height 12
click at [918, 492] on input "checkbox" at bounding box center [916, 497] width 11 height 11
click at [862, 490] on label at bounding box center [861, 496] width 12 height 12
click at [862, 492] on input "checkbox" at bounding box center [860, 497] width 11 height 11
click at [863, 511] on button "Checkout" at bounding box center [935, 524] width 346 height 26
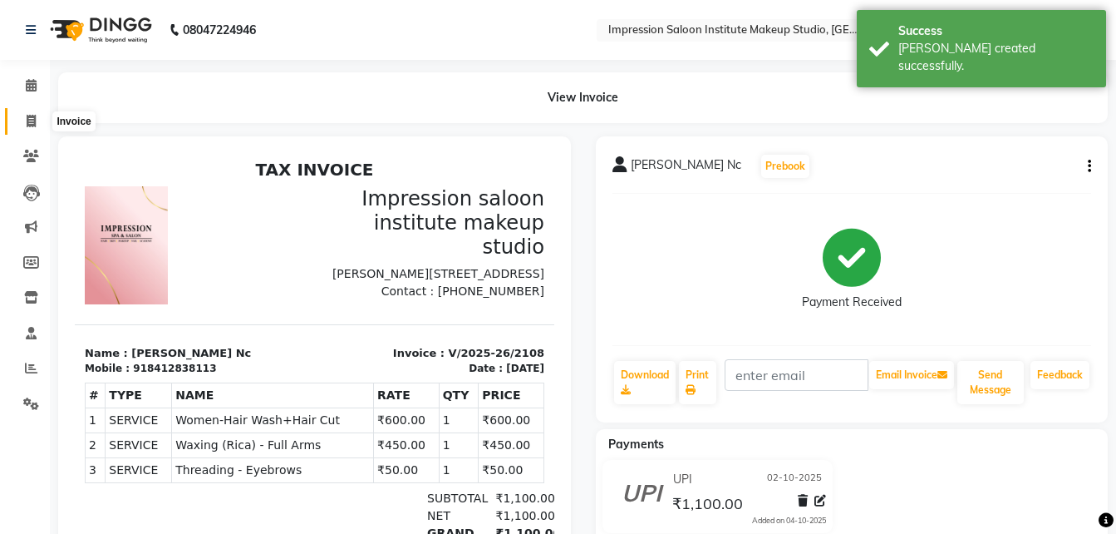
click at [27, 118] on icon at bounding box center [31, 121] width 9 height 12
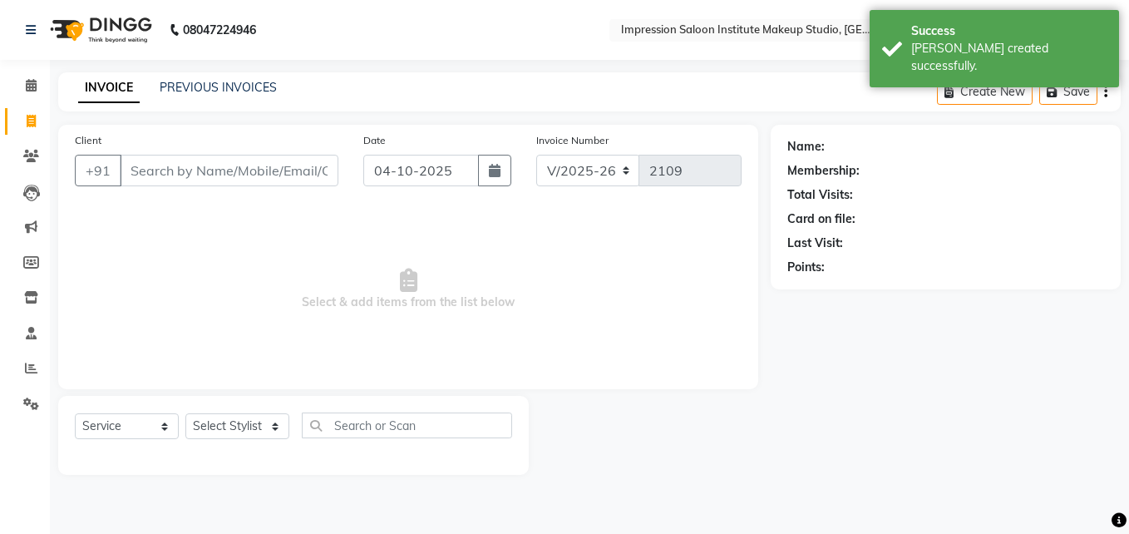
click at [228, 163] on input "Client" at bounding box center [229, 171] width 219 height 32
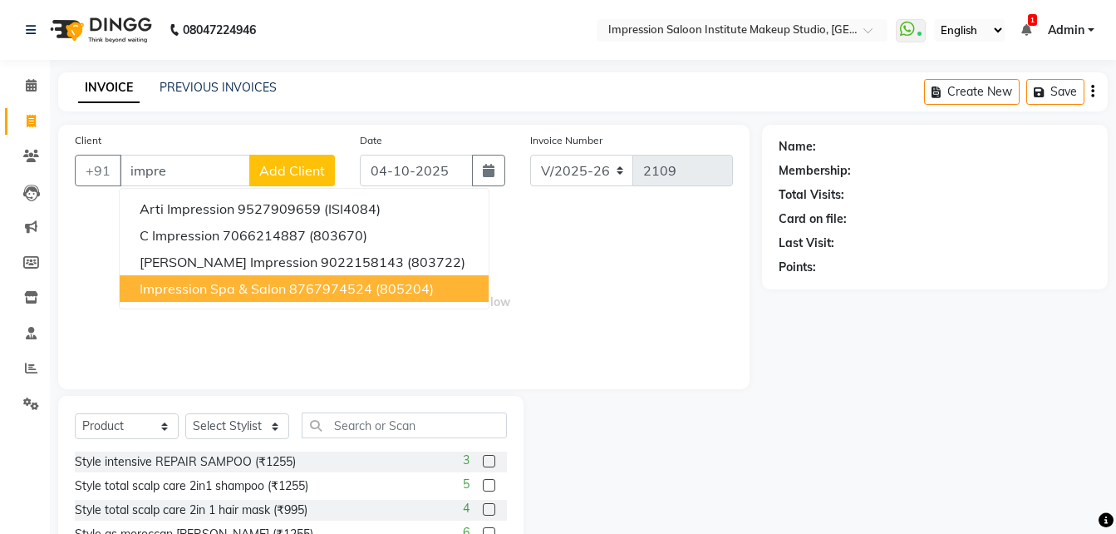
click at [270, 297] on button "Impression Spa & Salon 8767974524 (805204)" at bounding box center [304, 288] width 369 height 27
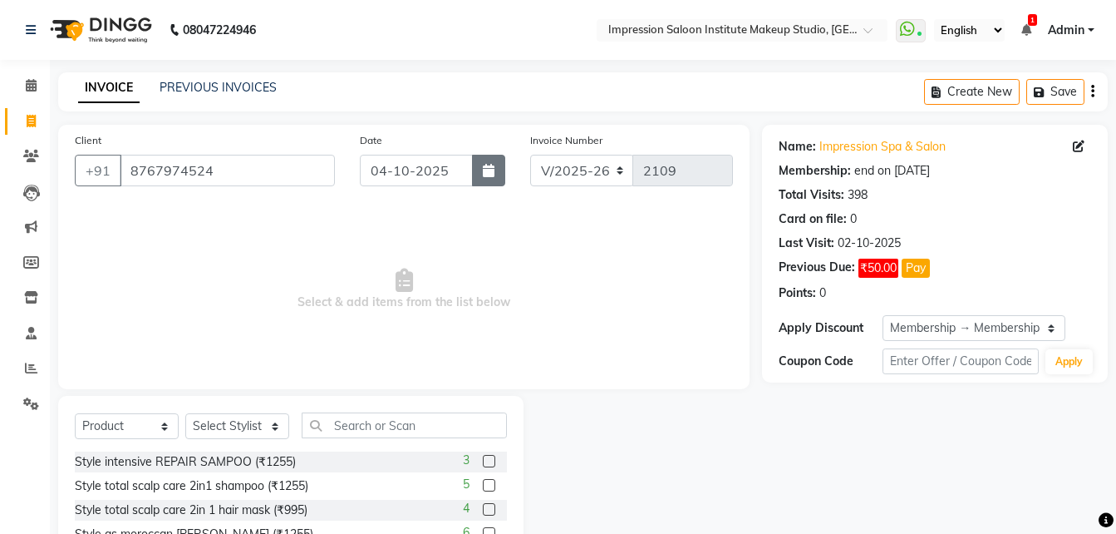
click at [486, 164] on icon "button" at bounding box center [489, 170] width 12 height 13
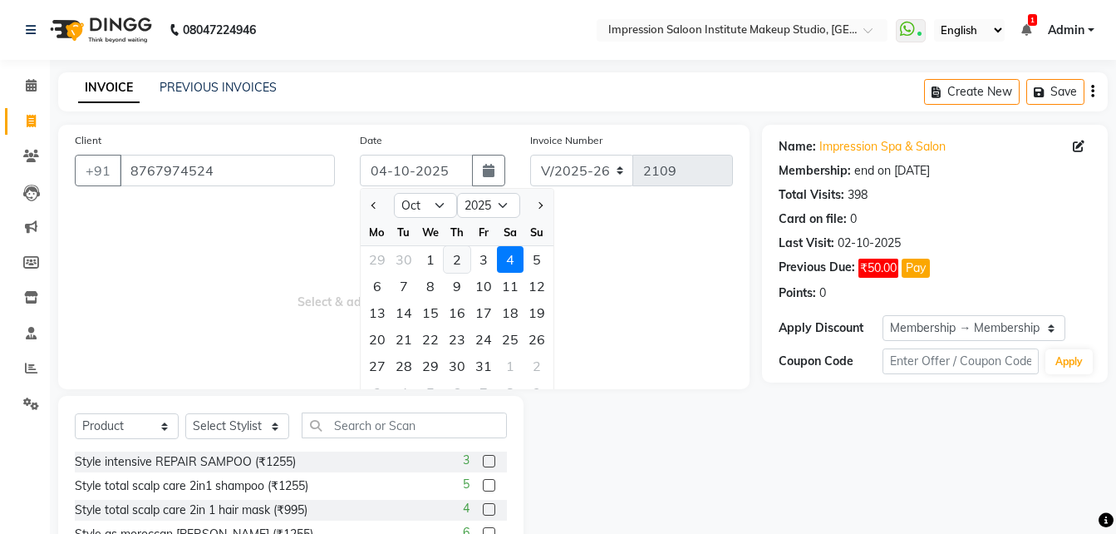
click at [458, 271] on div "2" at bounding box center [457, 259] width 27 height 27
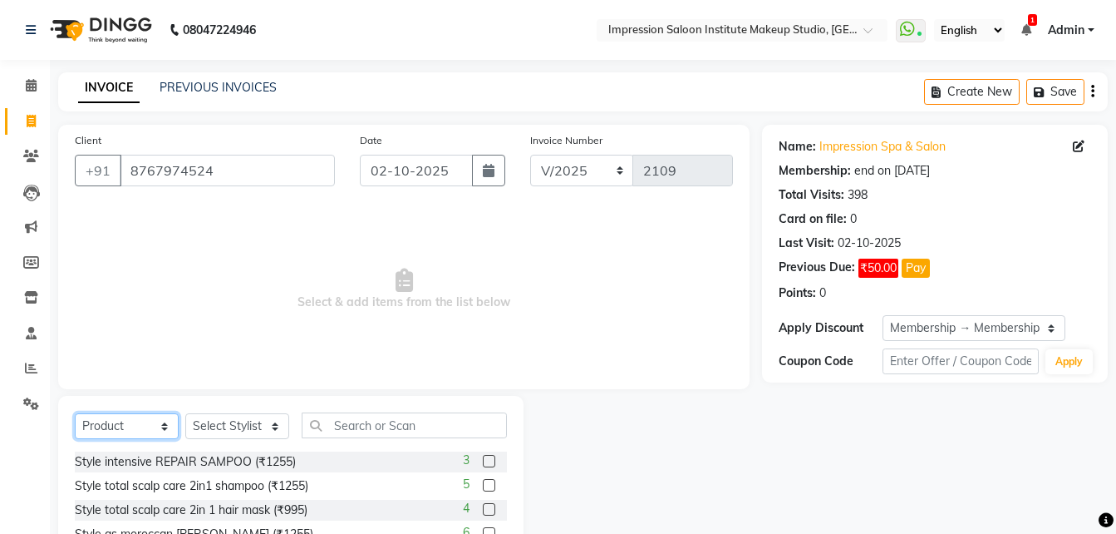
click at [140, 426] on select "Select Service Product Membership Package Voucher Prepaid Gift Card" at bounding box center [127, 426] width 104 height 26
click at [75, 413] on select "Select Service Product Membership Package Voucher Prepaid Gift Card" at bounding box center [127, 426] width 104 height 26
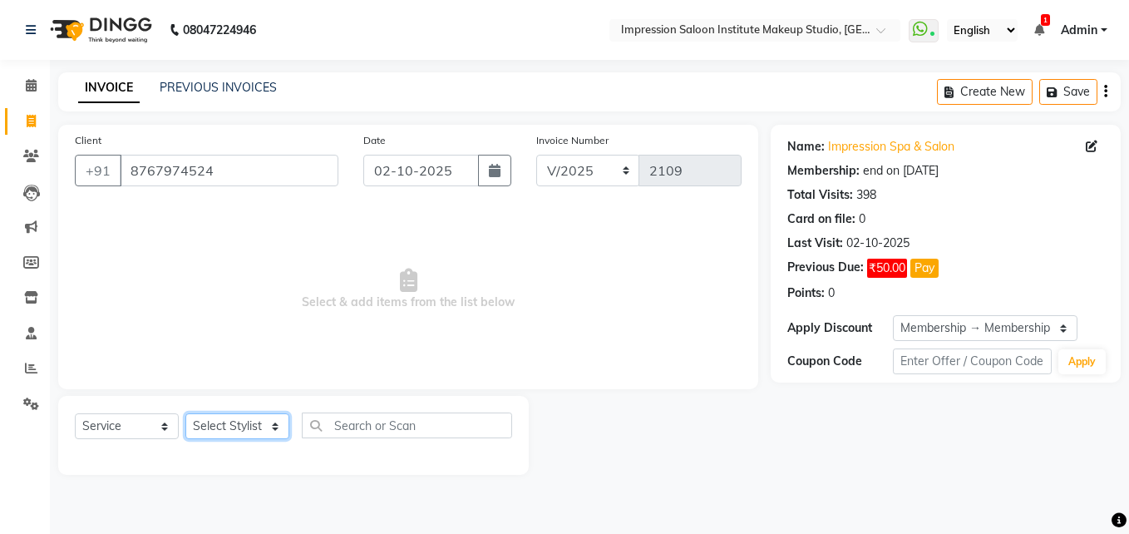
click at [271, 420] on select "Select Stylist Front Desk Pallavi [PERSON_NAME] [PERSON_NAME] [PERSON_NAME] 2" at bounding box center [237, 426] width 104 height 26
click at [185, 413] on select "Select Stylist Front Desk Pallavi [PERSON_NAME] [PERSON_NAME] [PERSON_NAME] 2" at bounding box center [237, 426] width 104 height 26
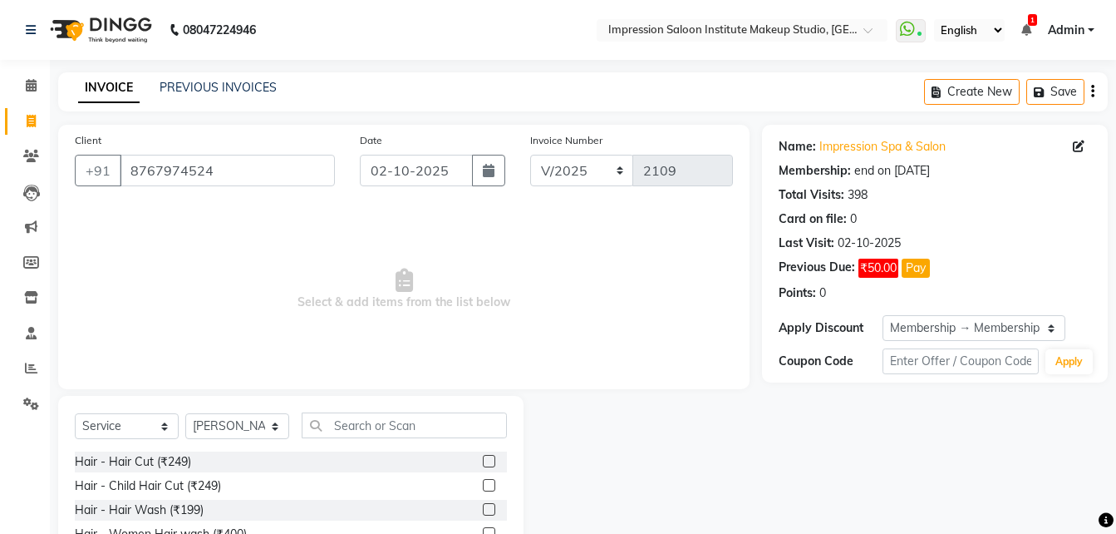
click at [483, 466] on label at bounding box center [489, 461] width 12 height 12
click at [483, 466] on input "checkbox" at bounding box center [488, 461] width 11 height 11
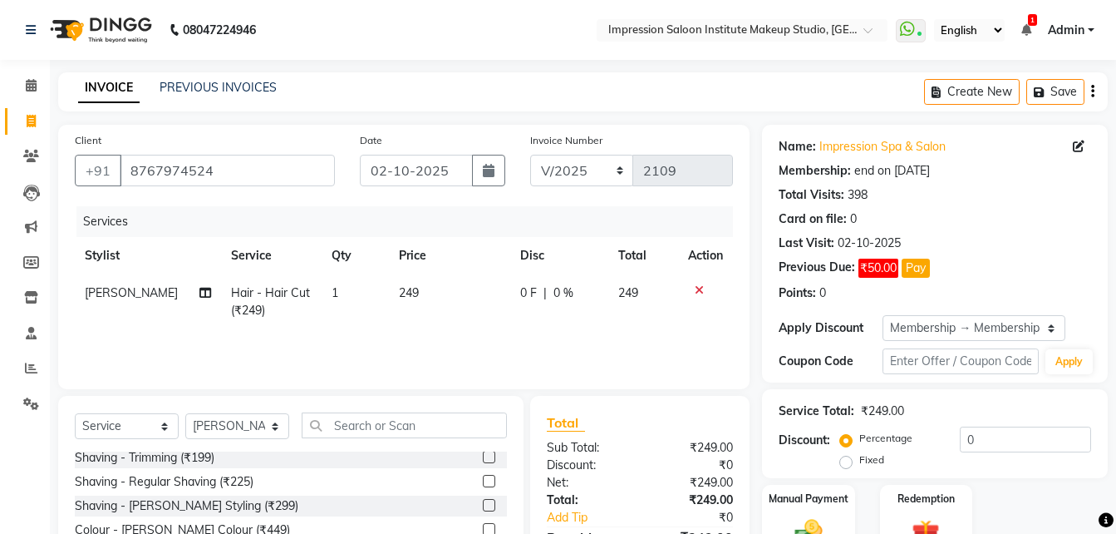
scroll to position [151, 0]
click at [483, 454] on label at bounding box center [489, 454] width 12 height 12
click at [483, 454] on input "checkbox" at bounding box center [488, 455] width 11 height 11
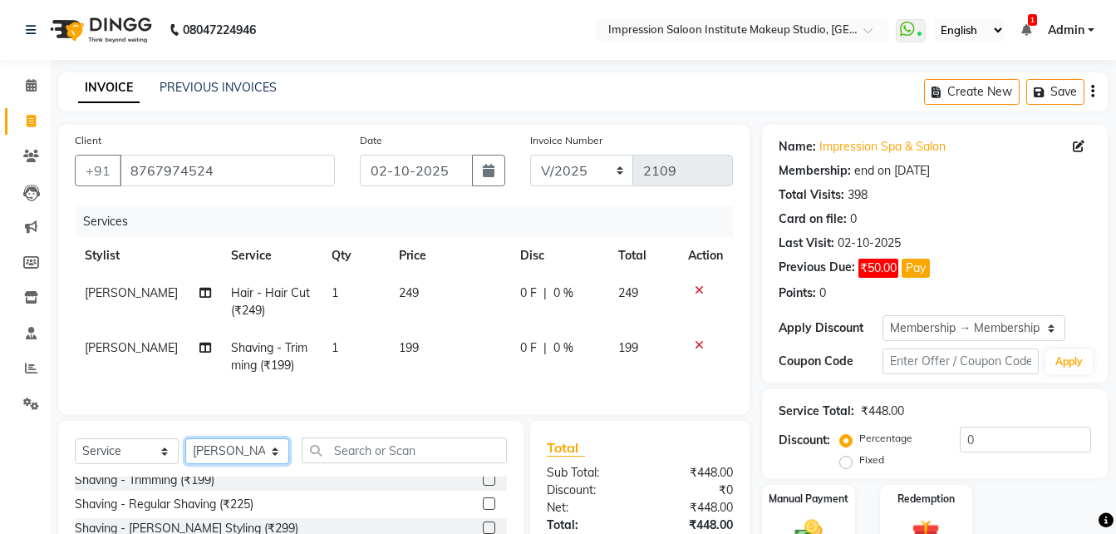
click at [269, 464] on select "Select Stylist Front Desk Pallavi [PERSON_NAME] [PERSON_NAME] [PERSON_NAME] 2" at bounding box center [237, 451] width 104 height 26
click at [185, 450] on select "Select Stylist Front Desk Pallavi [PERSON_NAME] [PERSON_NAME] [PERSON_NAME] 2" at bounding box center [237, 451] width 104 height 26
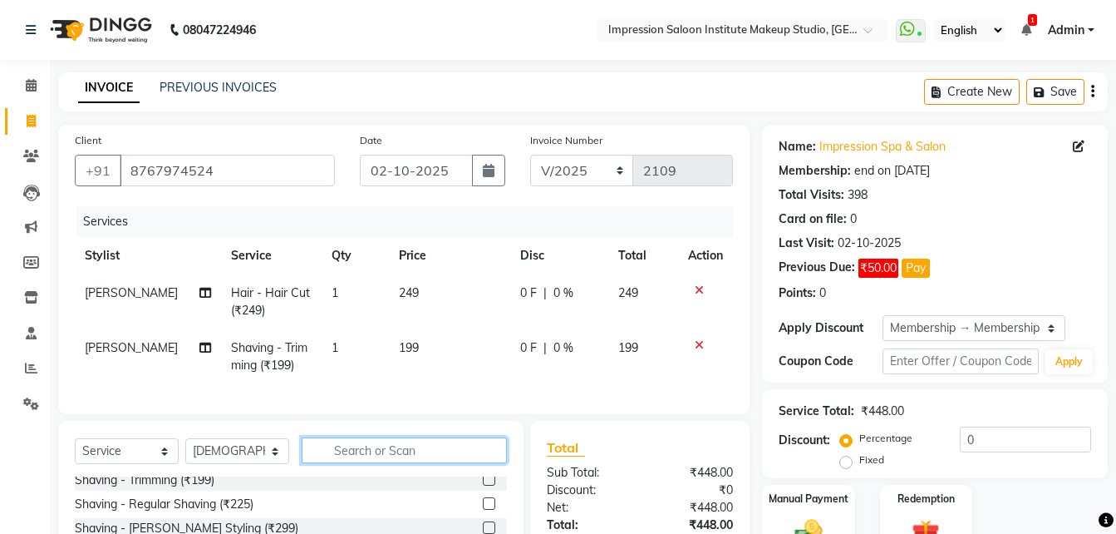
click at [362, 460] on input "text" at bounding box center [404, 450] width 205 height 26
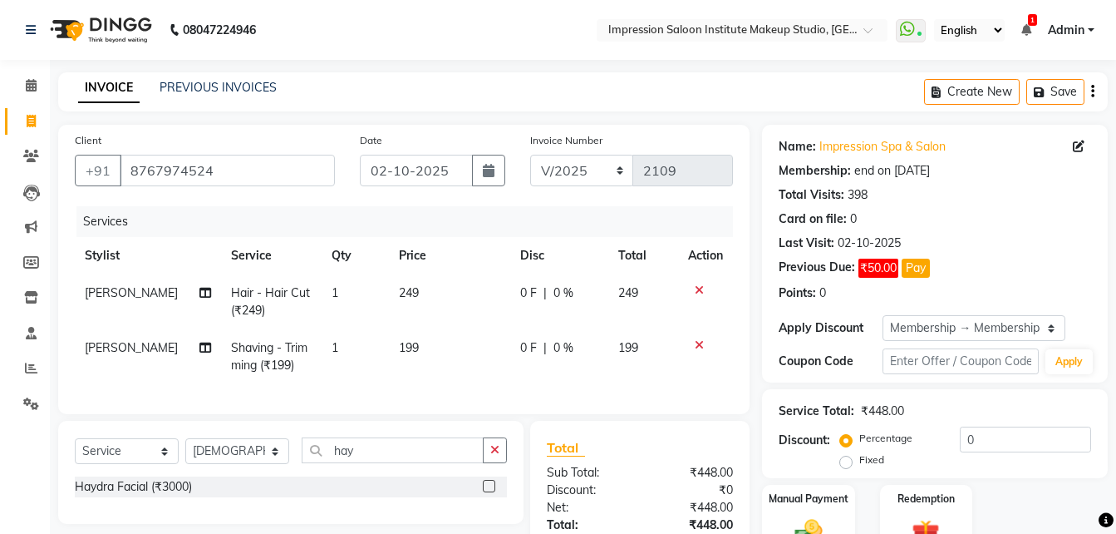
click at [484, 492] on label at bounding box center [489, 486] width 12 height 12
click at [484, 492] on input "checkbox" at bounding box center [488, 486] width 11 height 11
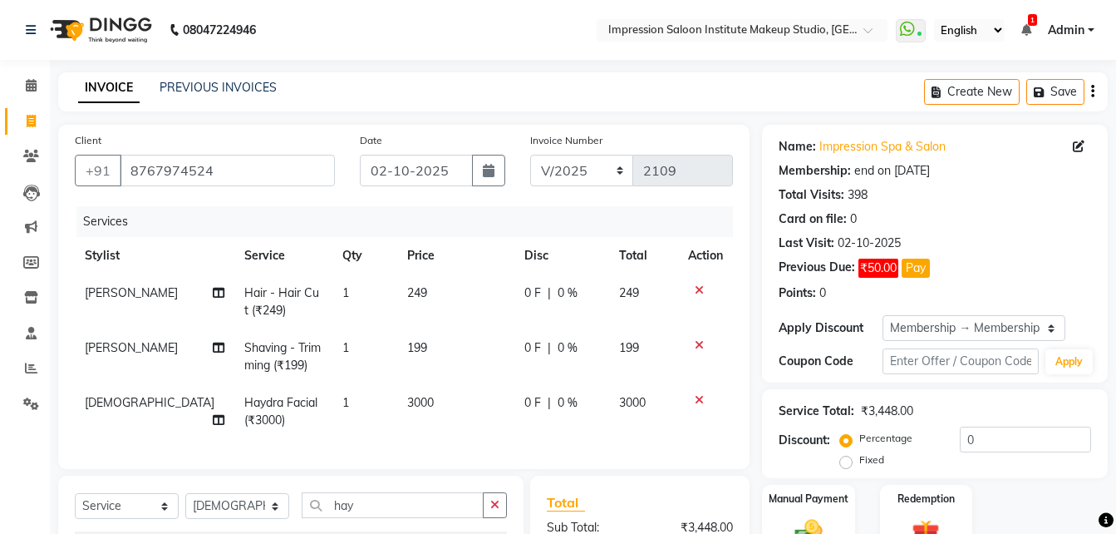
click at [433, 277] on td "249" at bounding box center [455, 301] width 117 height 55
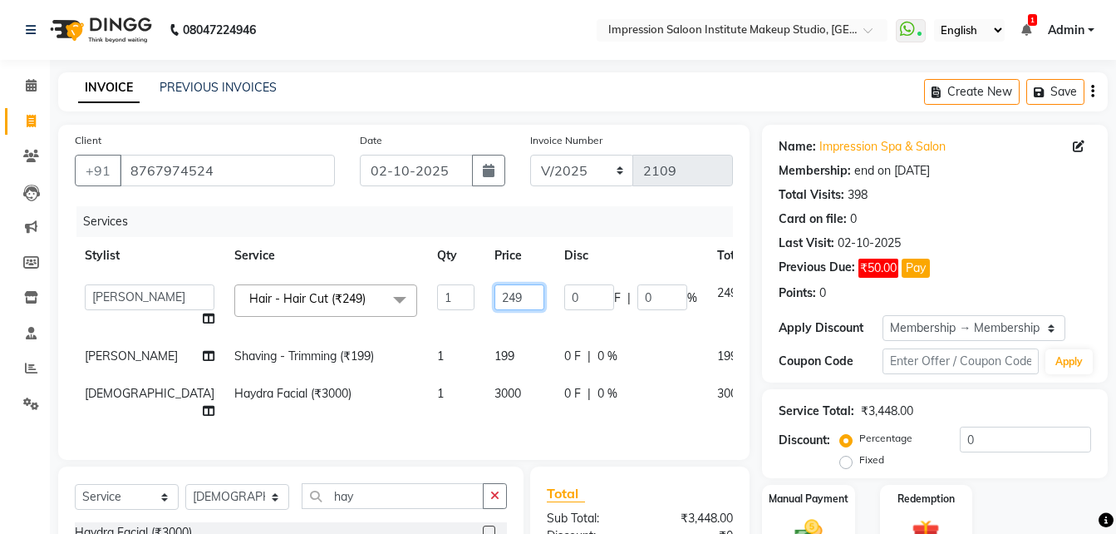
click at [495, 289] on input "249" at bounding box center [520, 297] width 50 height 26
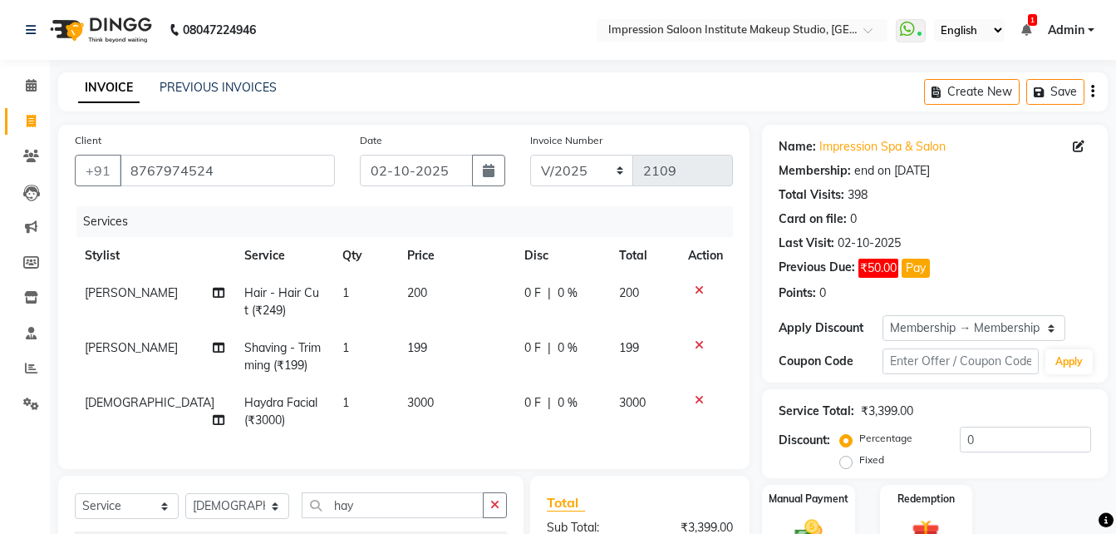
click at [447, 352] on td "199" at bounding box center [455, 356] width 117 height 55
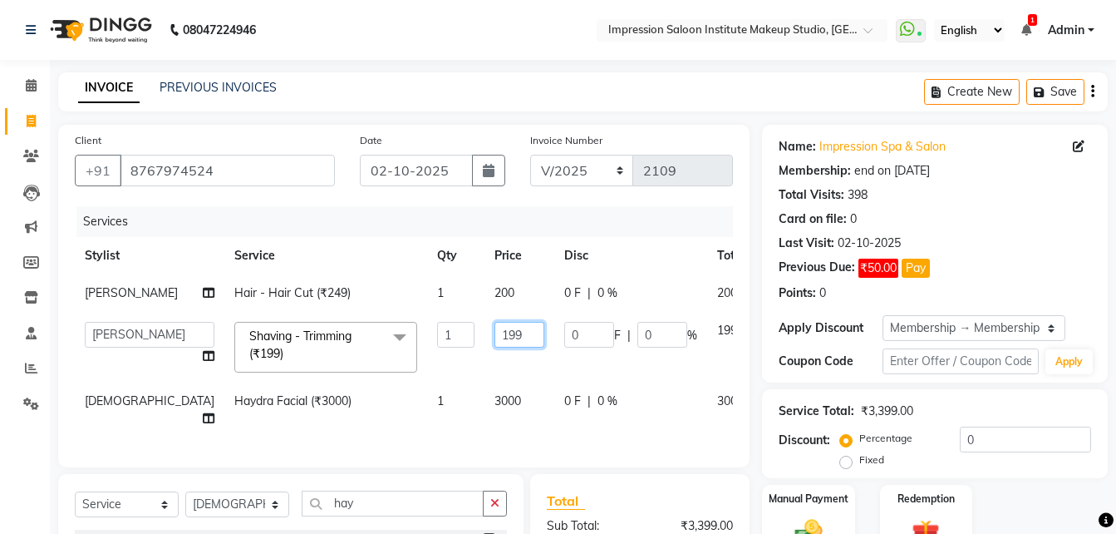
click at [495, 332] on input "199" at bounding box center [520, 335] width 50 height 26
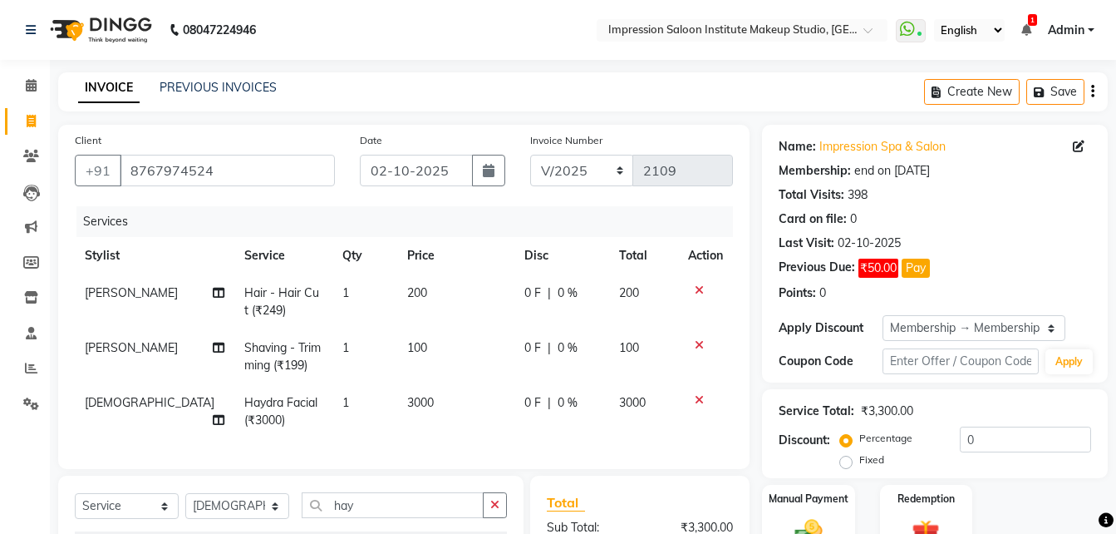
click at [446, 397] on td "3000" at bounding box center [455, 411] width 117 height 55
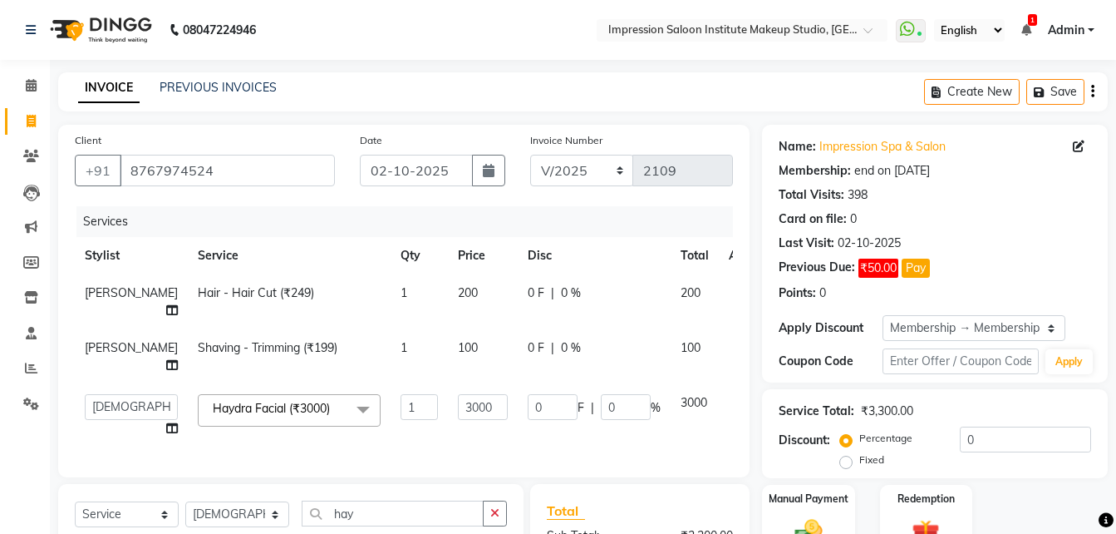
click at [448, 397] on td "3000" at bounding box center [483, 415] width 70 height 63
drag, startPoint x: 447, startPoint y: 387, endPoint x: 451, endPoint y: 367, distance: 21.2
click at [451, 384] on td "3000" at bounding box center [483, 415] width 70 height 63
click at [458, 394] on input "3000" at bounding box center [483, 407] width 50 height 26
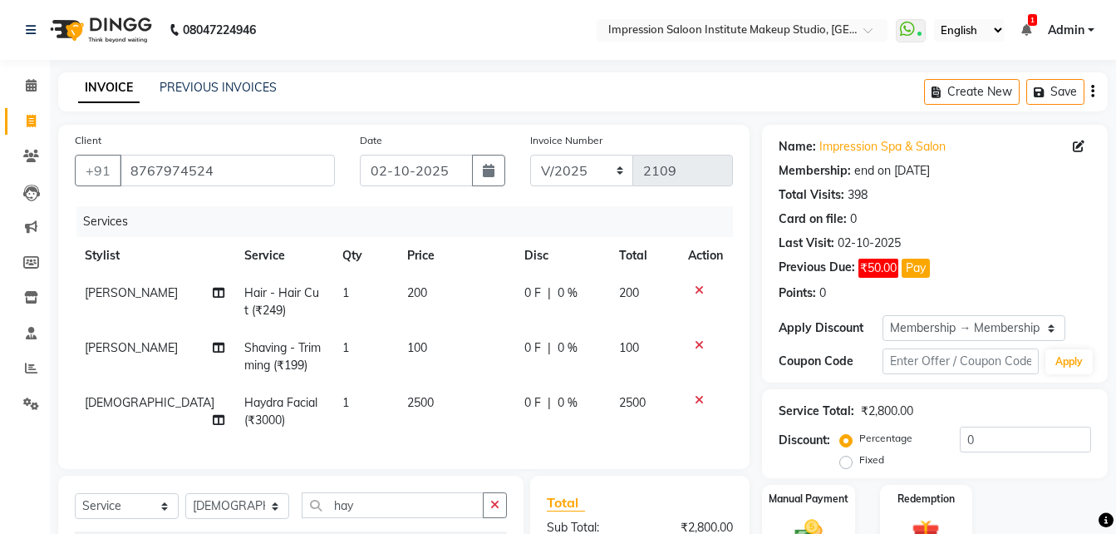
click at [474, 409] on tr "[PERSON_NAME] Facial (₹3000) 1 2500 0 F | 0 % 2500" at bounding box center [404, 411] width 658 height 55
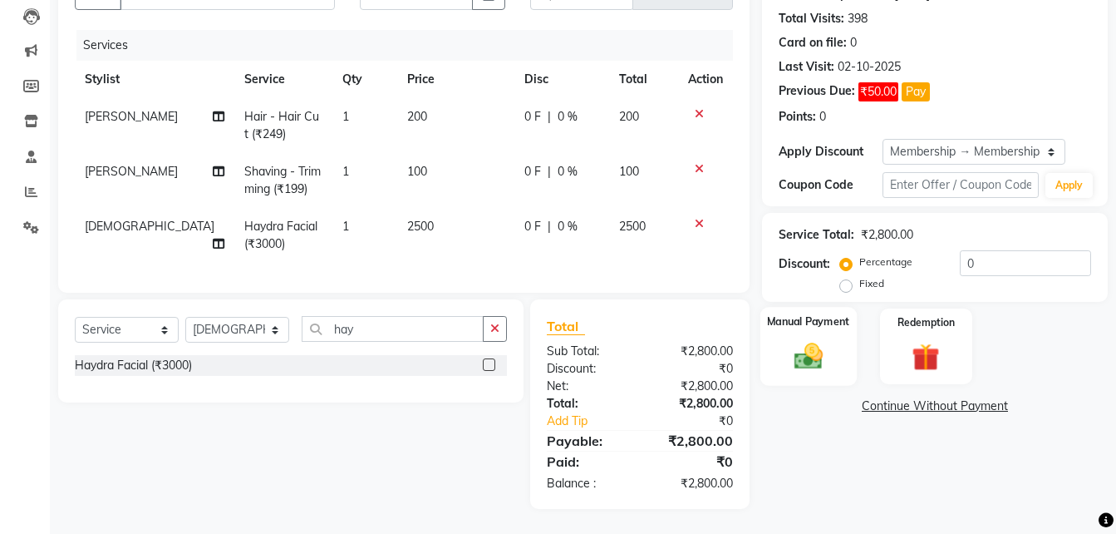
click at [780, 342] on div "Manual Payment" at bounding box center [809, 346] width 96 height 79
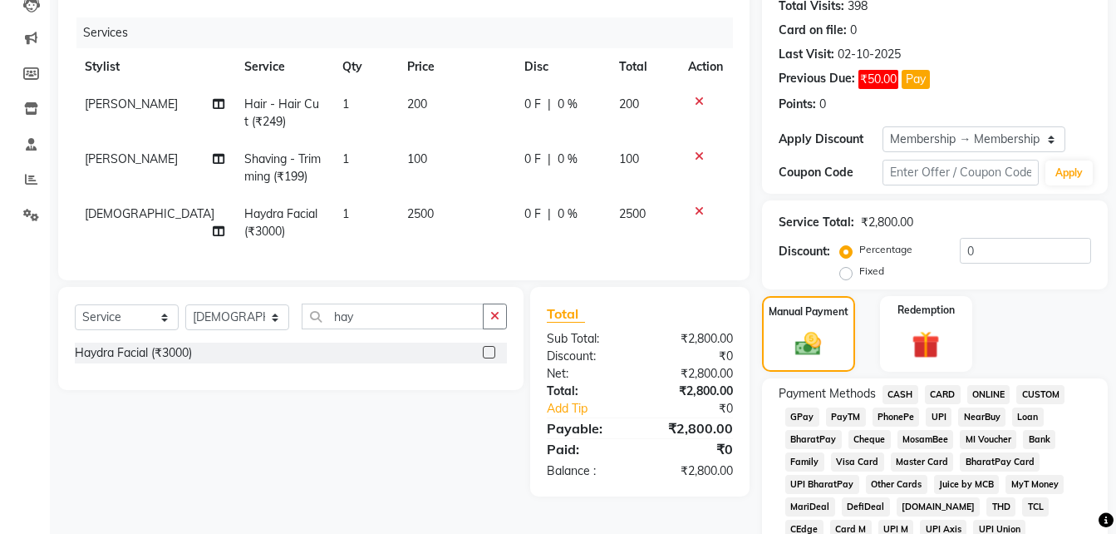
click at [910, 390] on span "CASH" at bounding box center [901, 394] width 36 height 19
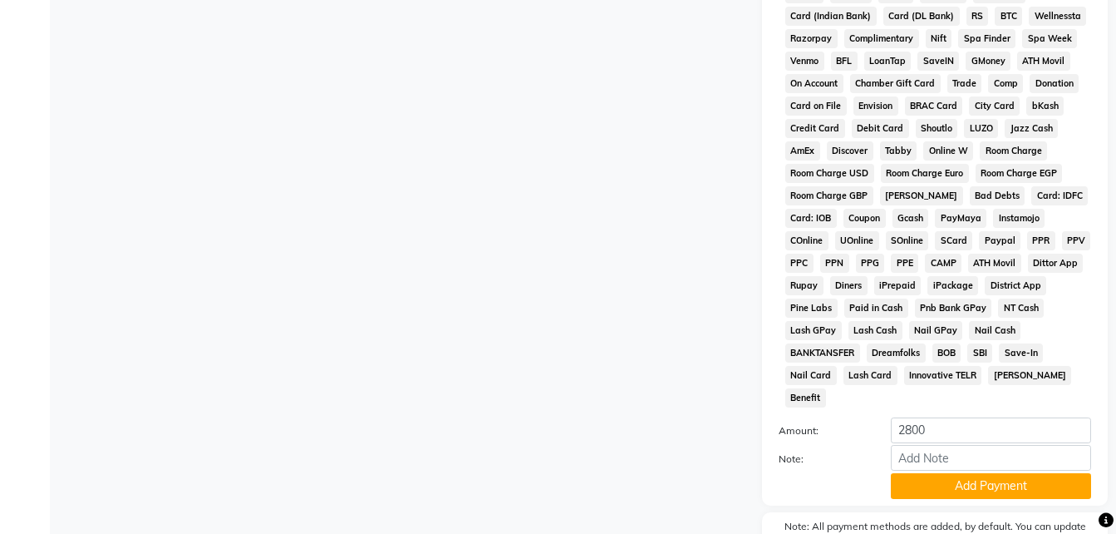
scroll to position [795, 0]
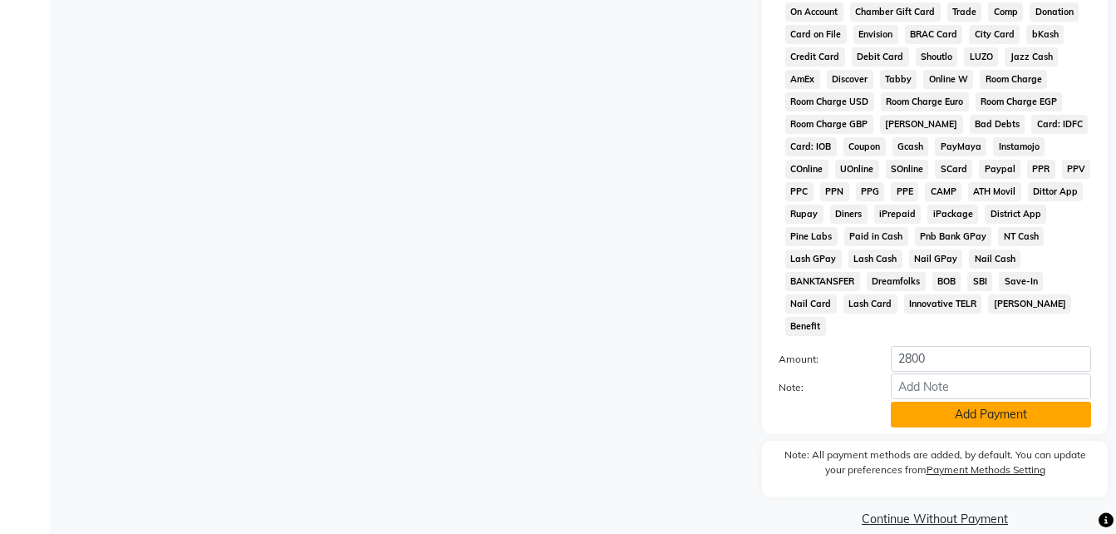
click at [920, 401] on button "Add Payment" at bounding box center [991, 414] width 200 height 26
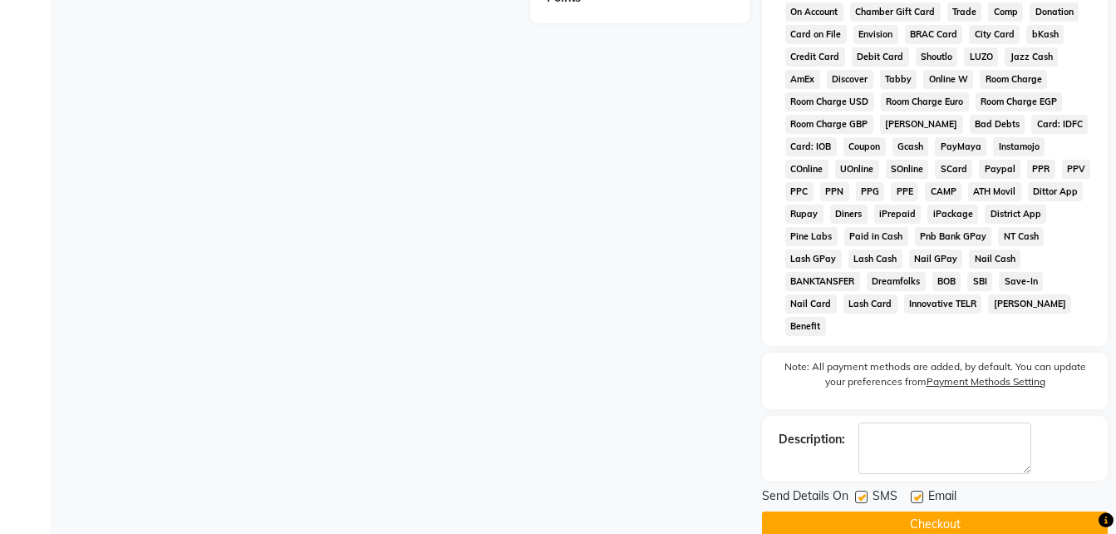
click at [919, 490] on label at bounding box center [917, 496] width 12 height 12
click at [919, 492] on input "checkbox" at bounding box center [916, 497] width 11 height 11
click at [859, 490] on label at bounding box center [861, 496] width 12 height 12
click at [859, 492] on input "checkbox" at bounding box center [860, 497] width 11 height 11
click at [861, 511] on button "Checkout" at bounding box center [935, 524] width 346 height 26
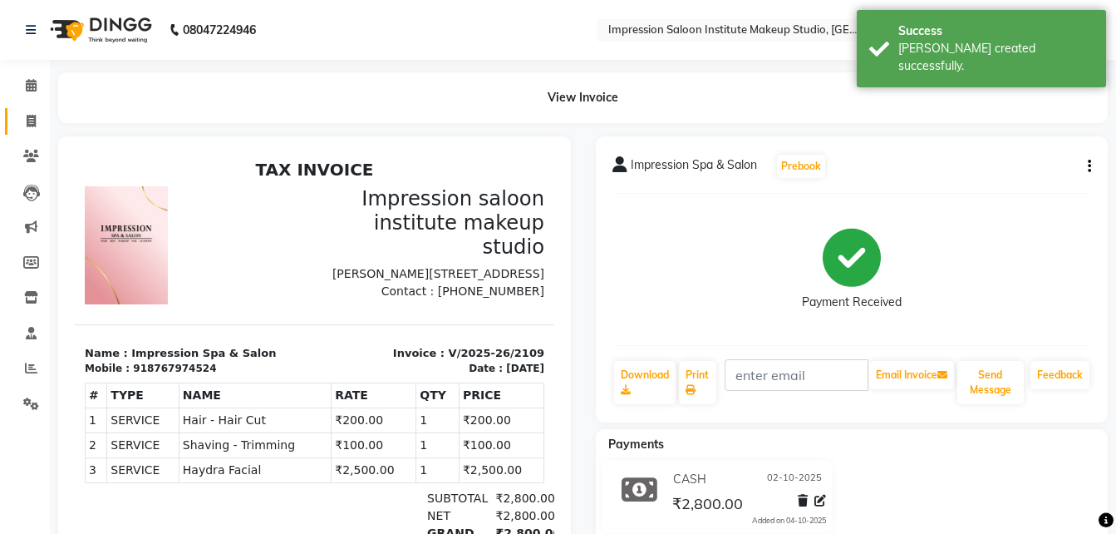
click at [30, 108] on link "Invoice" at bounding box center [25, 121] width 40 height 27
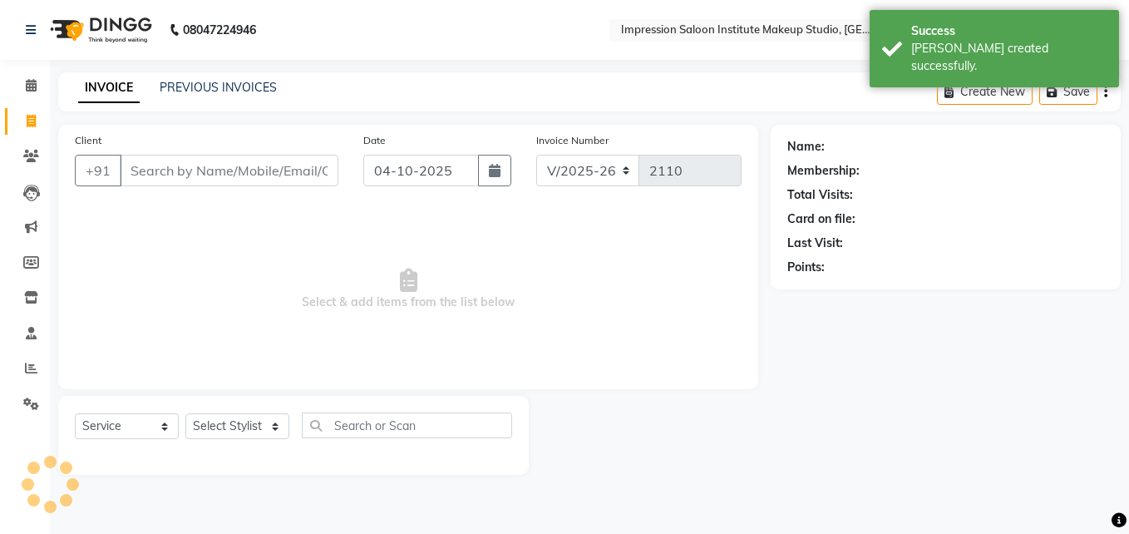
click at [185, 178] on input "Client" at bounding box center [229, 171] width 219 height 32
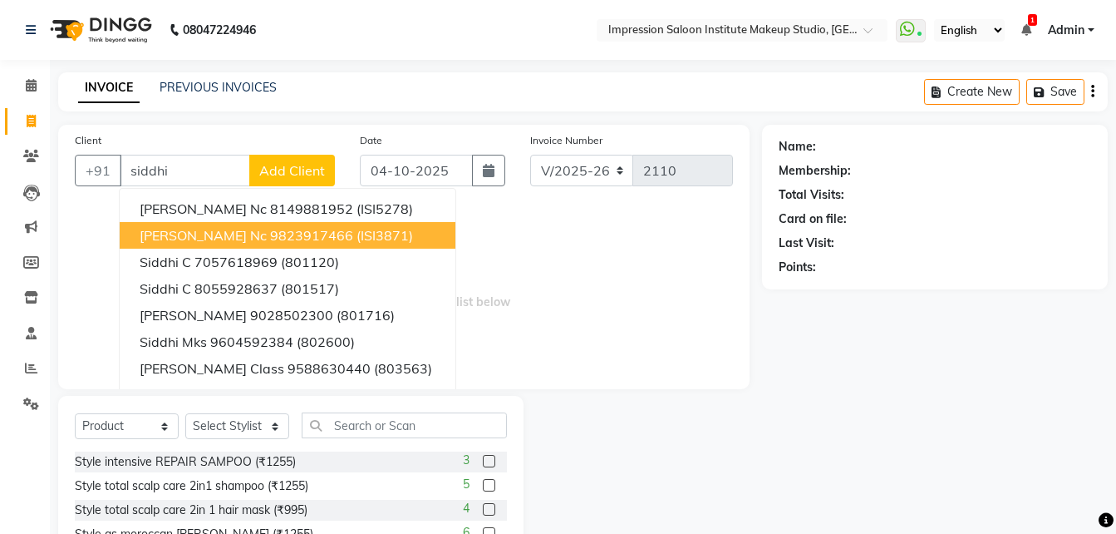
click at [271, 228] on ngb-highlight "9823917466" at bounding box center [311, 235] width 83 height 17
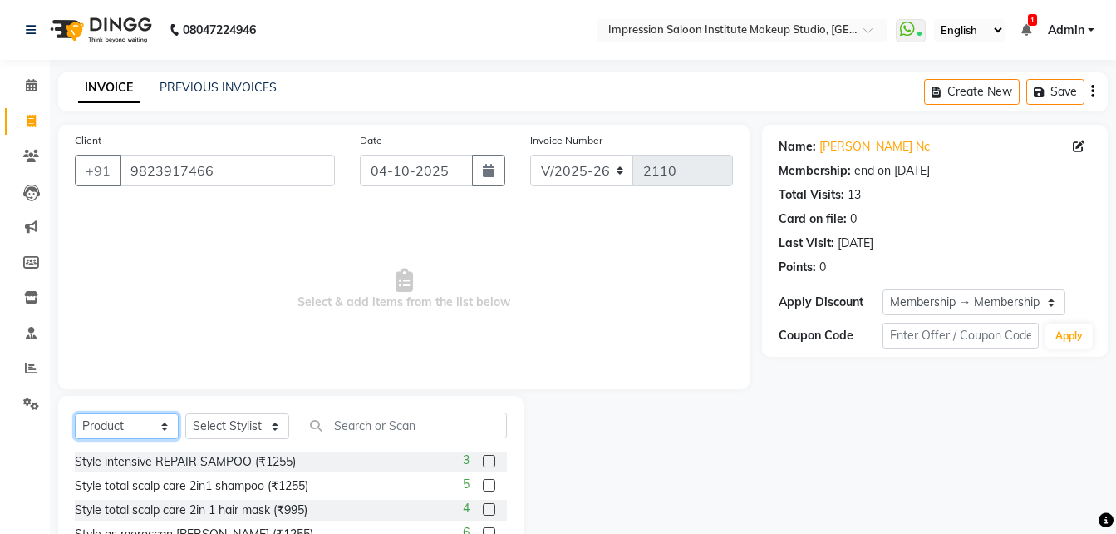
click at [159, 425] on select "Select Service Product Membership Package Voucher Prepaid Gift Card" at bounding box center [127, 426] width 104 height 26
click at [75, 413] on select "Select Service Product Membership Package Voucher Prepaid Gift Card" at bounding box center [127, 426] width 104 height 26
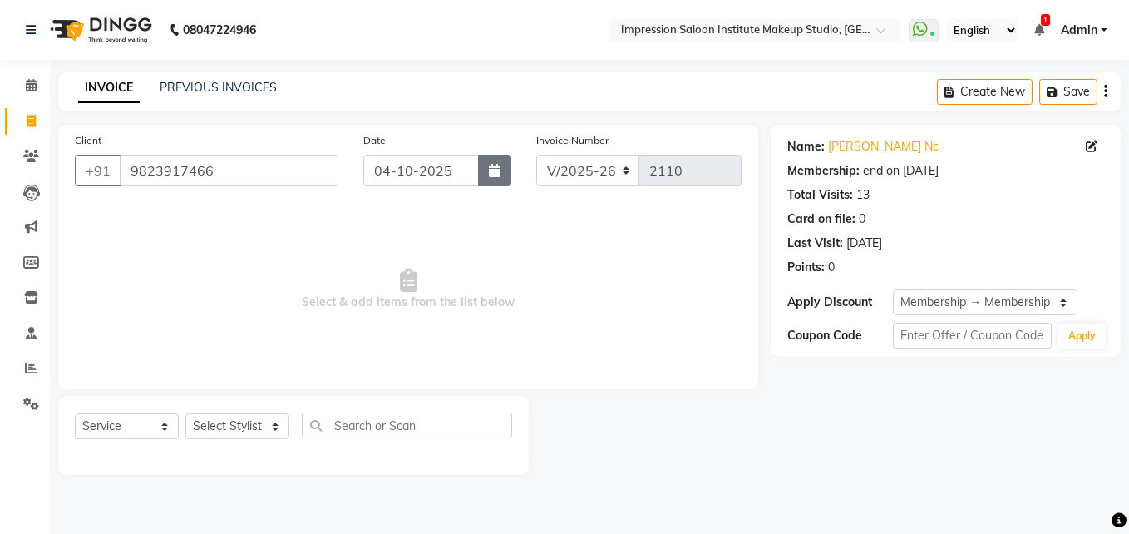
click at [505, 163] on button "button" at bounding box center [494, 171] width 33 height 32
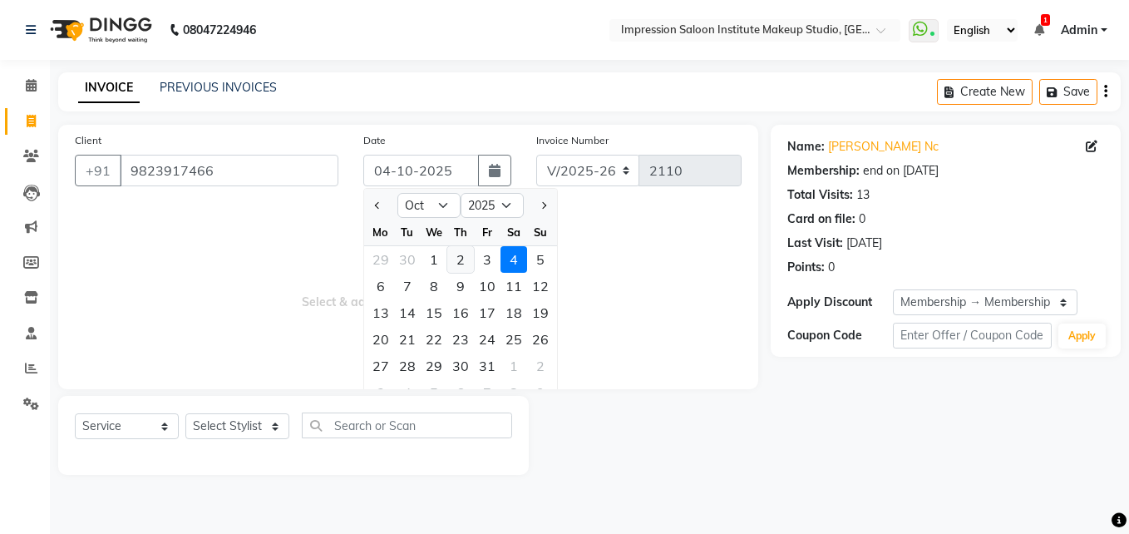
click at [460, 260] on div "2" at bounding box center [460, 259] width 27 height 27
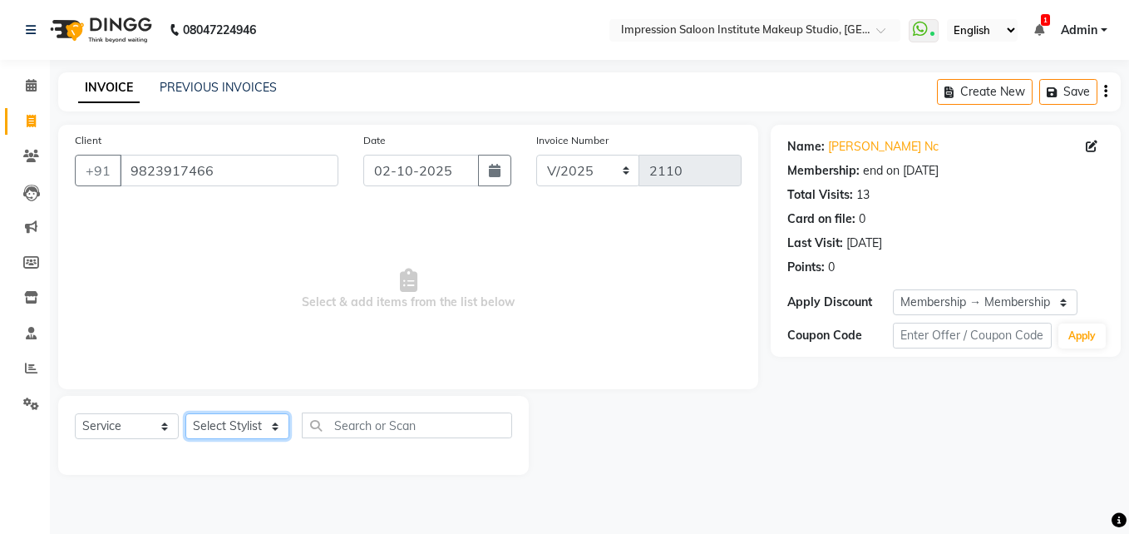
click at [247, 421] on select "Select Stylist Front Desk Pallavi [PERSON_NAME] [PERSON_NAME] [PERSON_NAME] 2" at bounding box center [237, 426] width 104 height 26
click at [185, 413] on select "Select Stylist Front Desk Pallavi [PERSON_NAME] [PERSON_NAME] [PERSON_NAME] 2" at bounding box center [237, 426] width 104 height 26
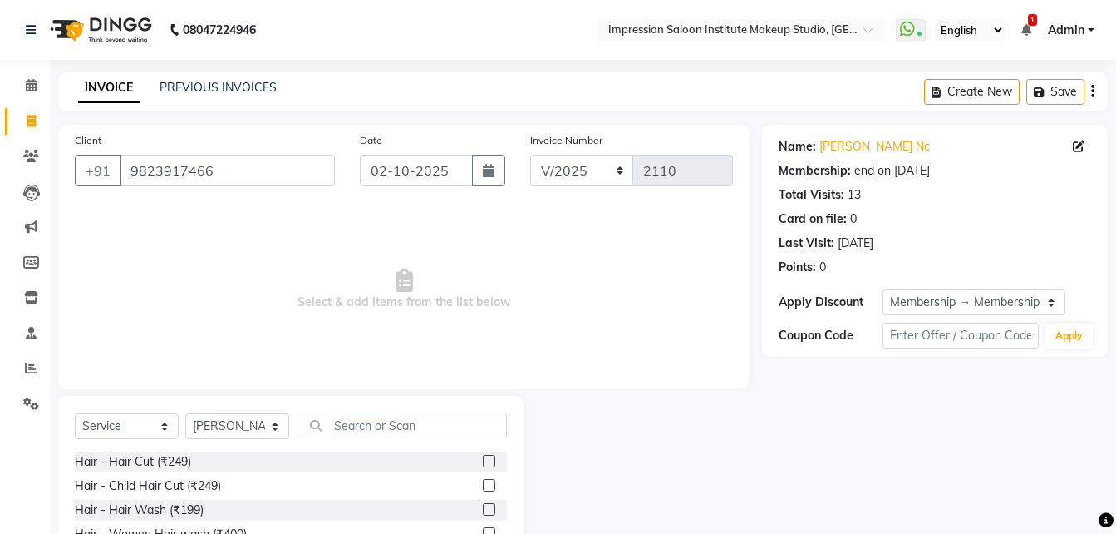
click at [483, 460] on label at bounding box center [489, 461] width 12 height 12
click at [483, 460] on input "checkbox" at bounding box center [488, 461] width 11 height 11
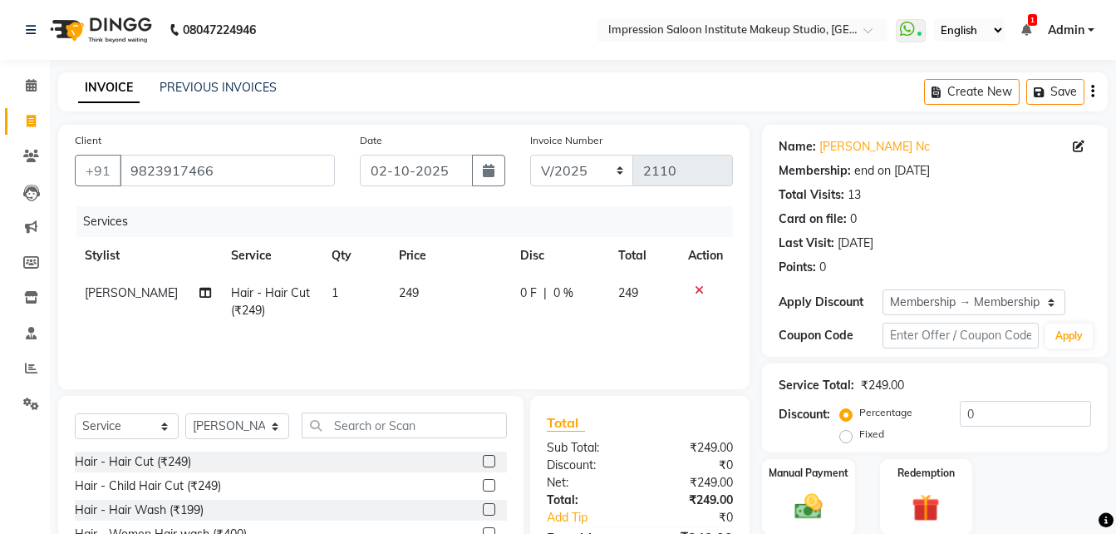
click at [414, 296] on td "249" at bounding box center [449, 301] width 121 height 55
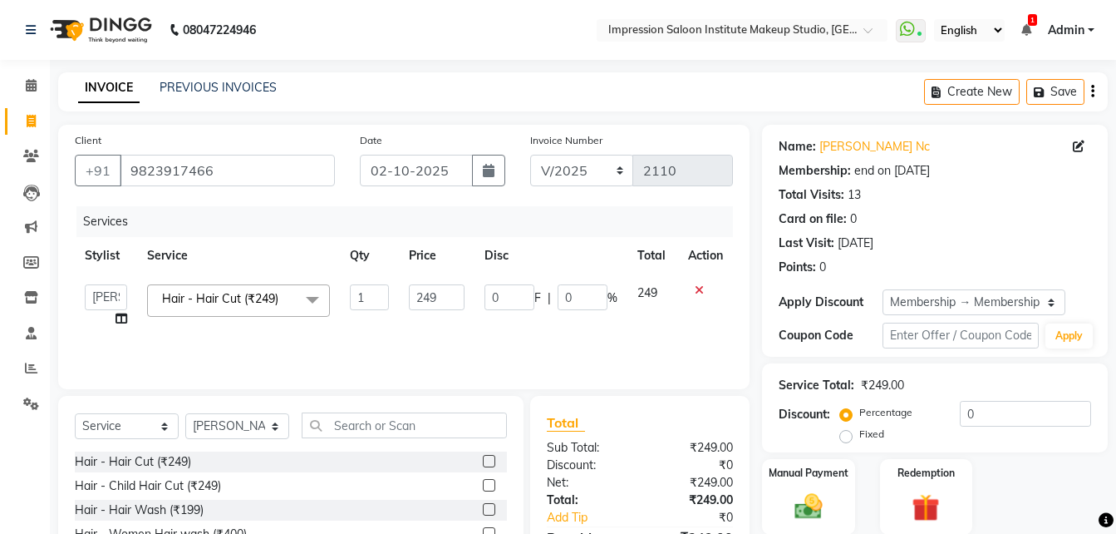
click at [414, 296] on input "249" at bounding box center [437, 297] width 57 height 26
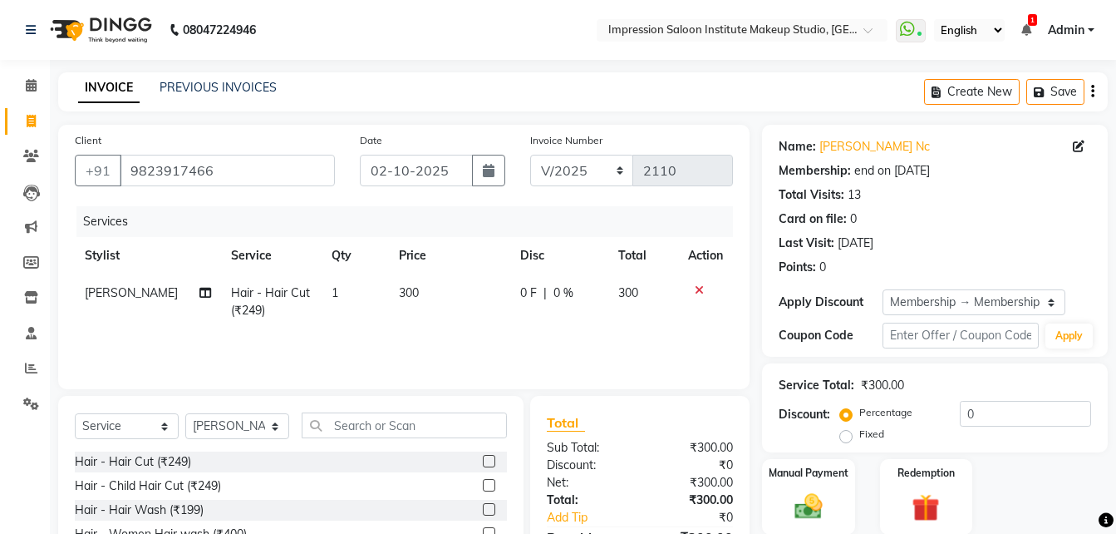
click at [487, 352] on div "Services Stylist Service Qty Price Disc Total Action [PERSON_NAME] Hair - Hair …" at bounding box center [404, 289] width 658 height 166
click at [784, 506] on div "Manual Payment" at bounding box center [809, 496] width 96 height 79
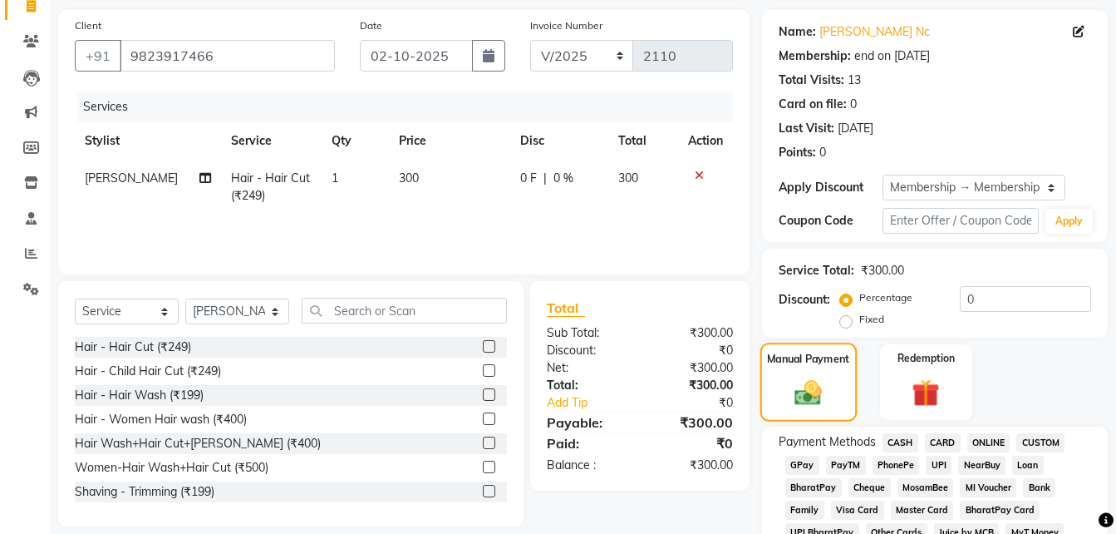
scroll to position [116, 0]
click at [938, 461] on span "UPI" at bounding box center [939, 464] width 26 height 19
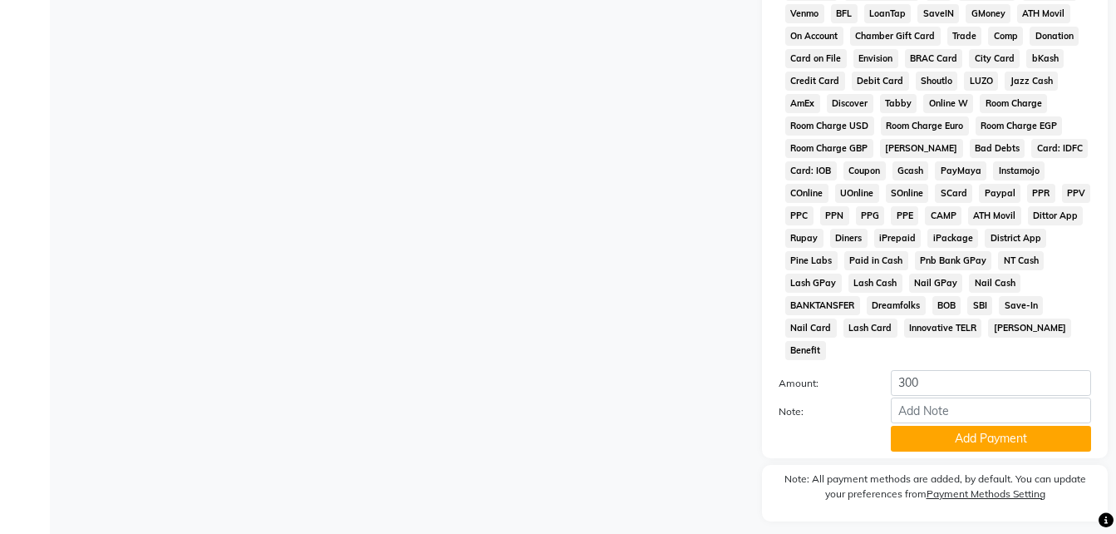
scroll to position [770, 0]
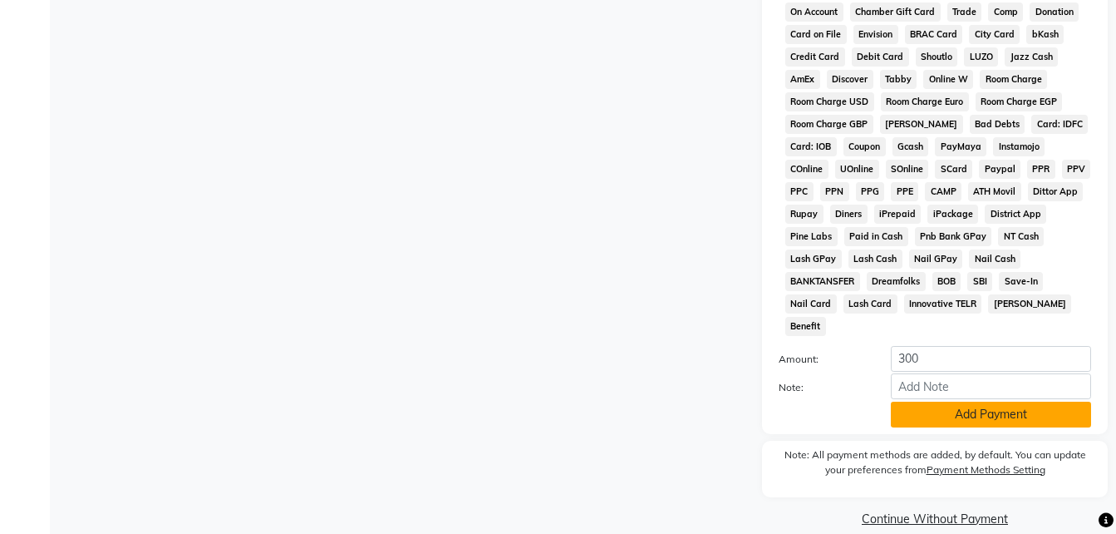
click at [962, 401] on button "Add Payment" at bounding box center [991, 414] width 200 height 26
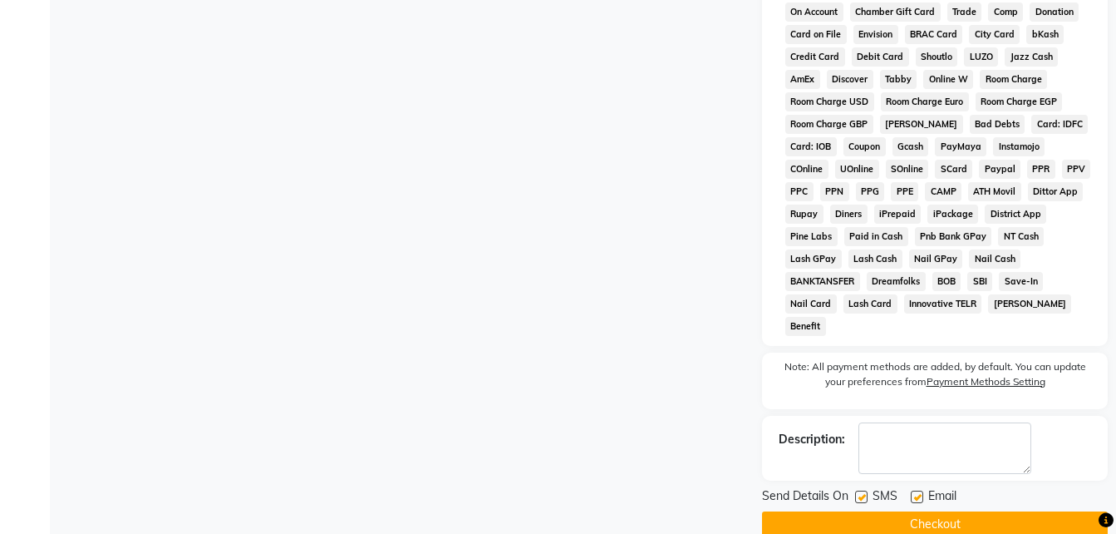
click at [919, 490] on label at bounding box center [917, 496] width 12 height 12
click at [919, 492] on input "checkbox" at bounding box center [916, 497] width 11 height 11
click at [863, 490] on label at bounding box center [861, 496] width 12 height 12
click at [863, 492] on input "checkbox" at bounding box center [860, 497] width 11 height 11
click at [861, 511] on button "Checkout" at bounding box center [935, 524] width 346 height 26
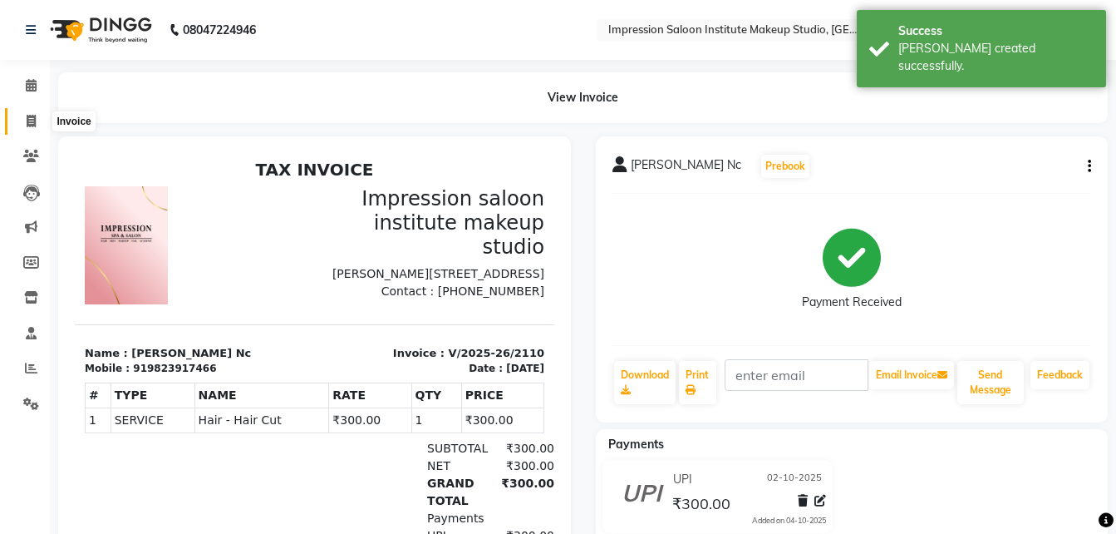
click at [22, 127] on span at bounding box center [31, 121] width 29 height 19
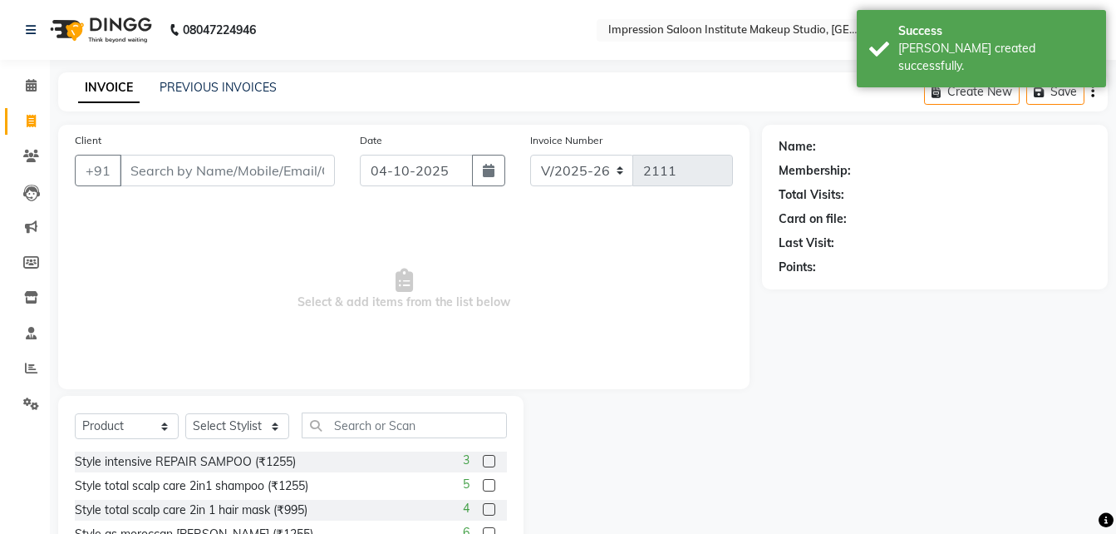
click at [210, 168] on input "Client" at bounding box center [227, 171] width 215 height 32
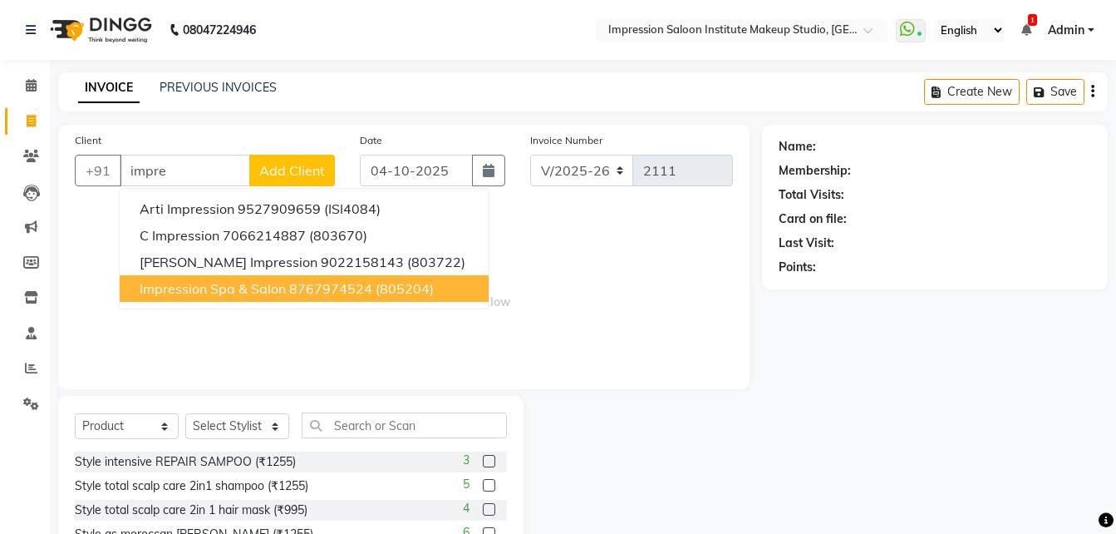
click at [304, 287] on ngb-highlight "8767974524" at bounding box center [330, 288] width 83 height 17
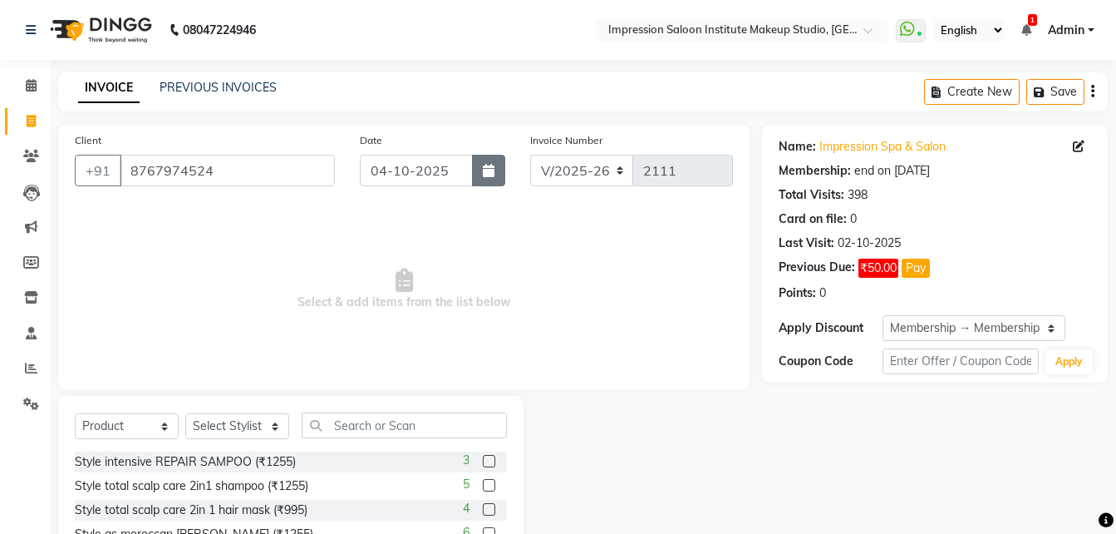
click at [480, 172] on button "button" at bounding box center [488, 171] width 33 height 32
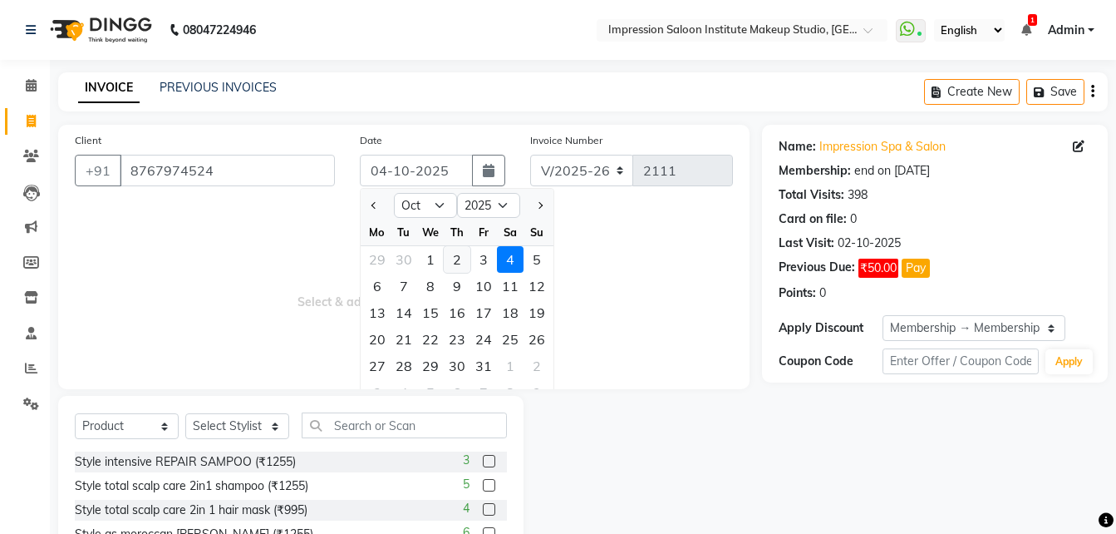
click at [452, 255] on div "2" at bounding box center [457, 259] width 27 height 27
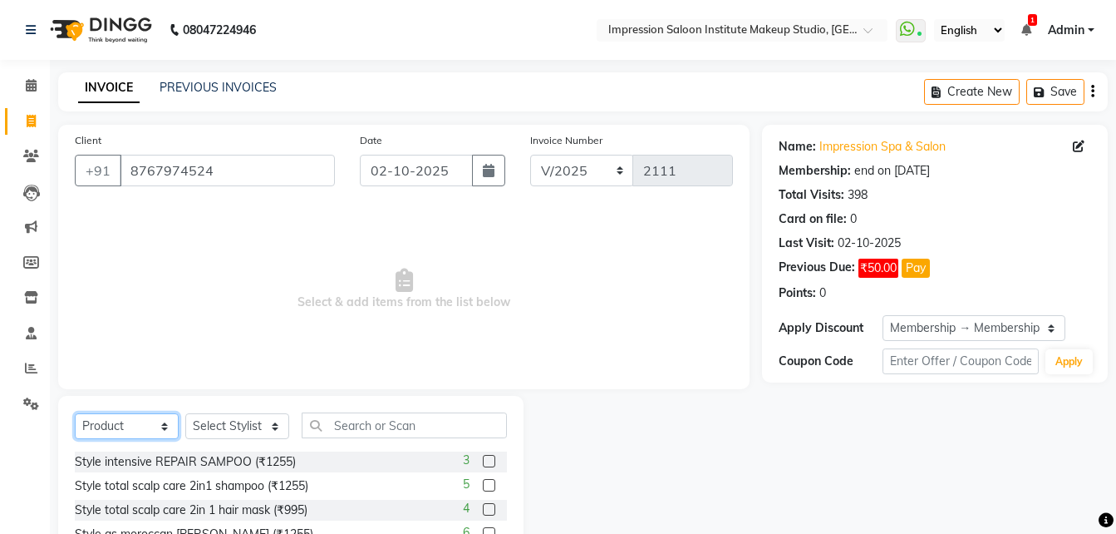
click at [154, 435] on select "Select Service Product Membership Package Voucher Prepaid Gift Card" at bounding box center [127, 426] width 104 height 26
click at [75, 413] on select "Select Service Product Membership Package Voucher Prepaid Gift Card" at bounding box center [127, 426] width 104 height 26
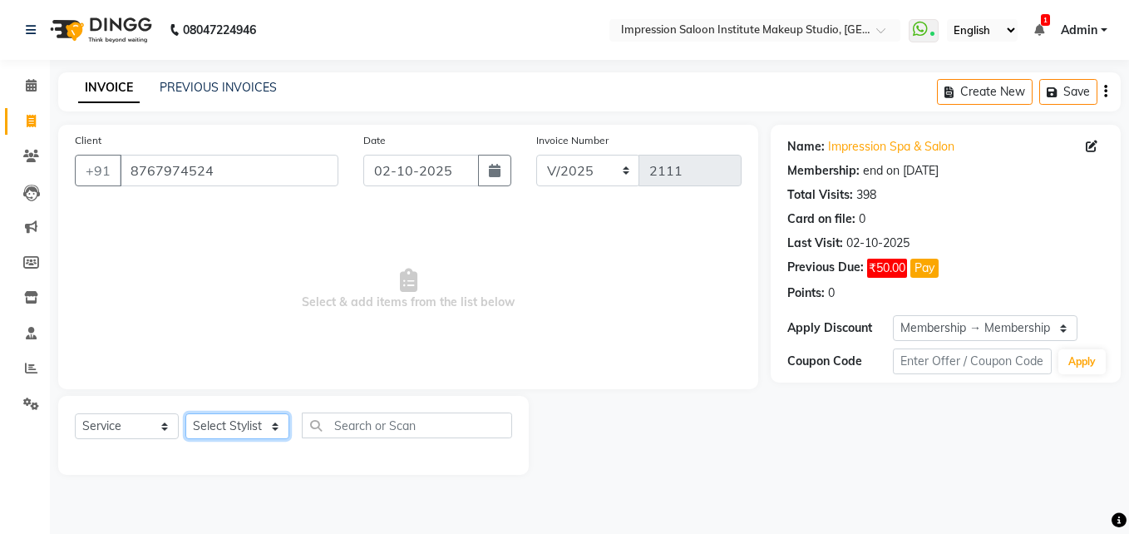
click at [262, 418] on select "Select Stylist Front Desk Pallavi [PERSON_NAME] [PERSON_NAME] [PERSON_NAME] 2" at bounding box center [237, 426] width 104 height 26
click at [185, 413] on select "Select Stylist Front Desk Pallavi [PERSON_NAME] [PERSON_NAME] [PERSON_NAME] 2" at bounding box center [237, 426] width 104 height 26
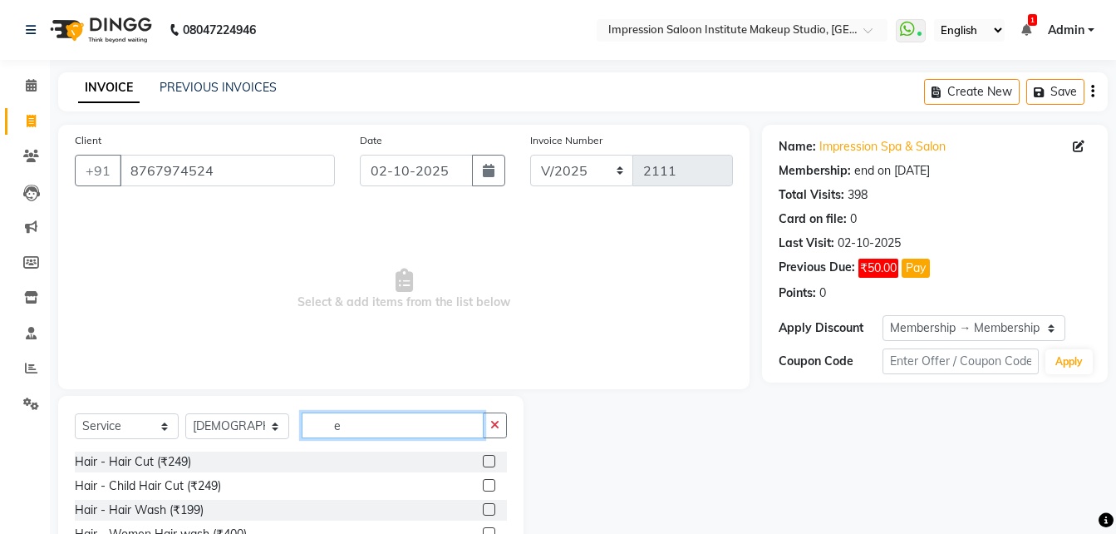
click at [357, 431] on input "e" at bounding box center [393, 425] width 182 height 26
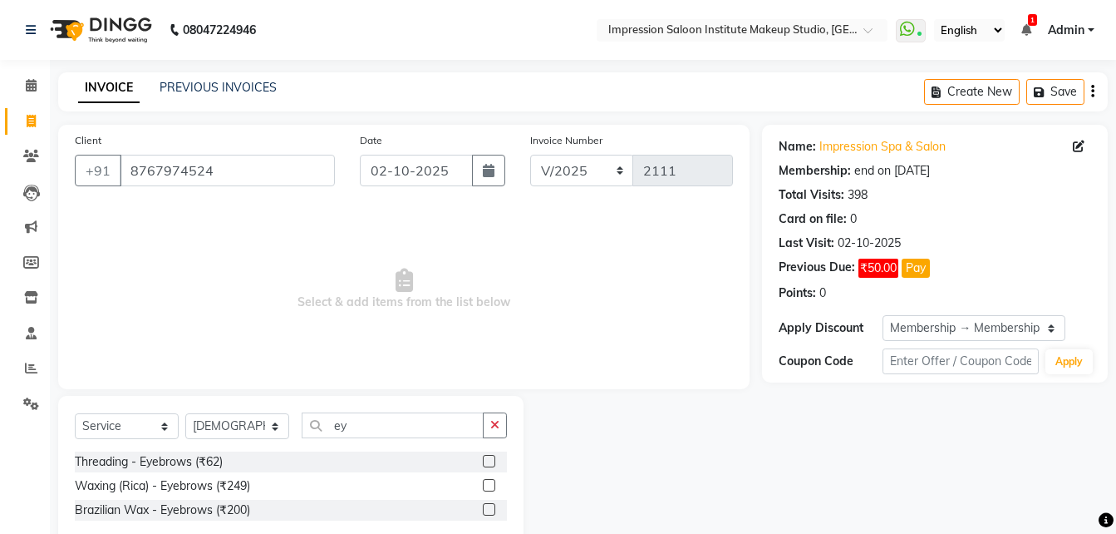
click at [489, 461] on label at bounding box center [489, 461] width 12 height 12
click at [489, 461] on input "checkbox" at bounding box center [488, 461] width 11 height 11
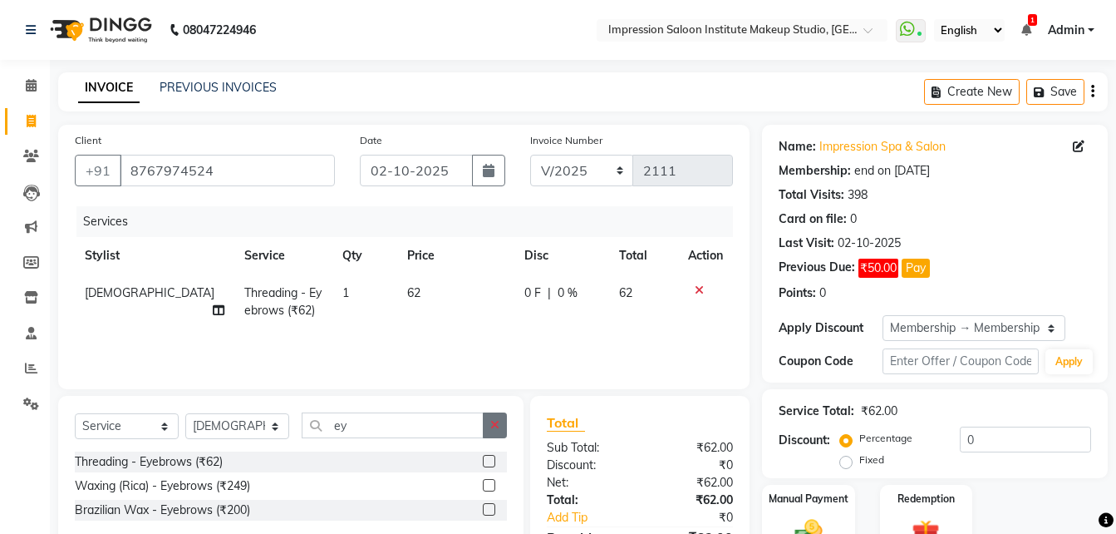
click at [498, 427] on icon "button" at bounding box center [494, 425] width 9 height 12
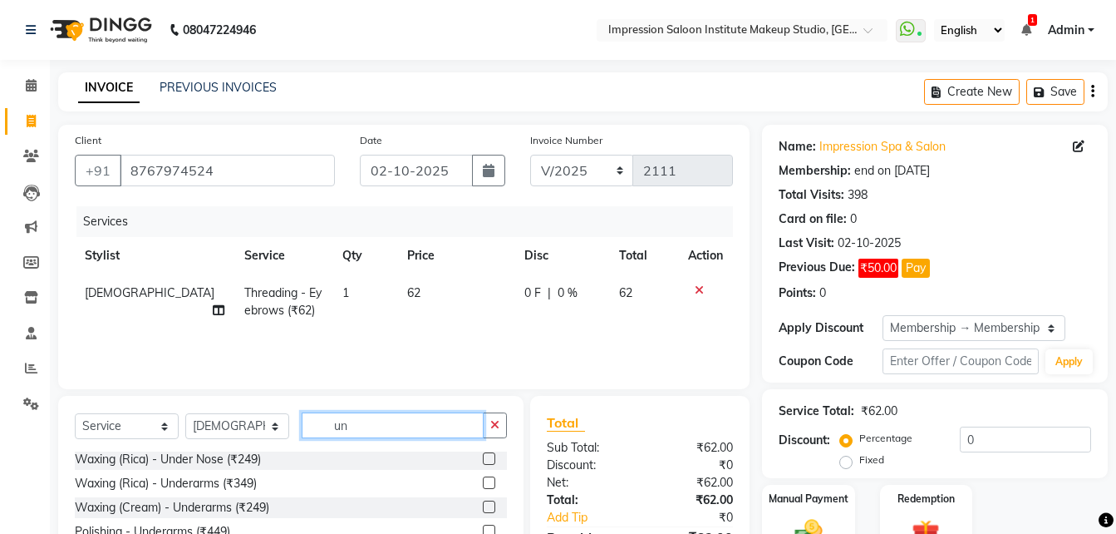
scroll to position [52, 0]
click at [483, 478] on label at bounding box center [489, 481] width 12 height 12
click at [483, 478] on input "checkbox" at bounding box center [488, 482] width 11 height 11
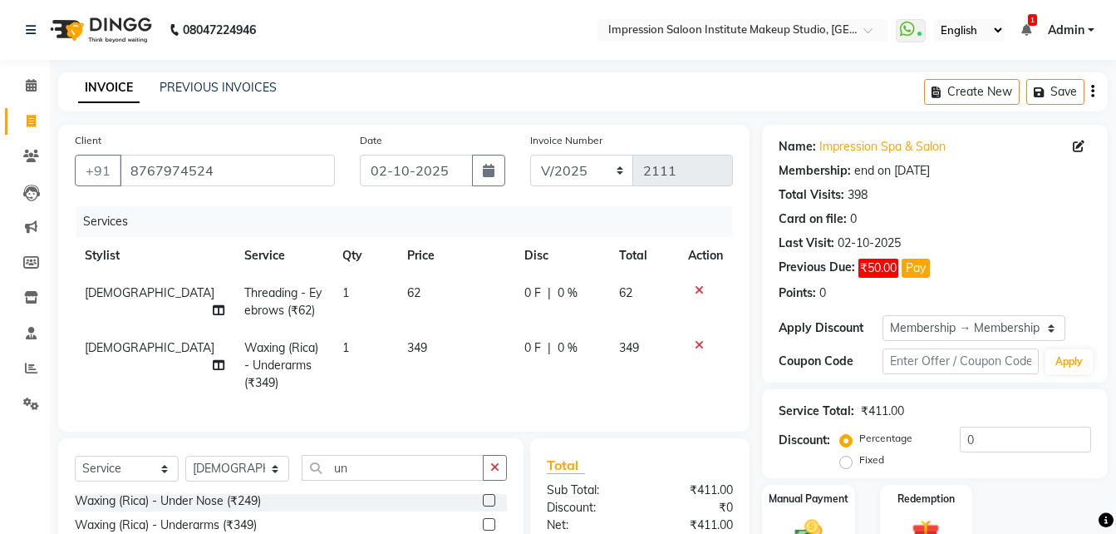
click at [415, 341] on td "349" at bounding box center [455, 365] width 117 height 72
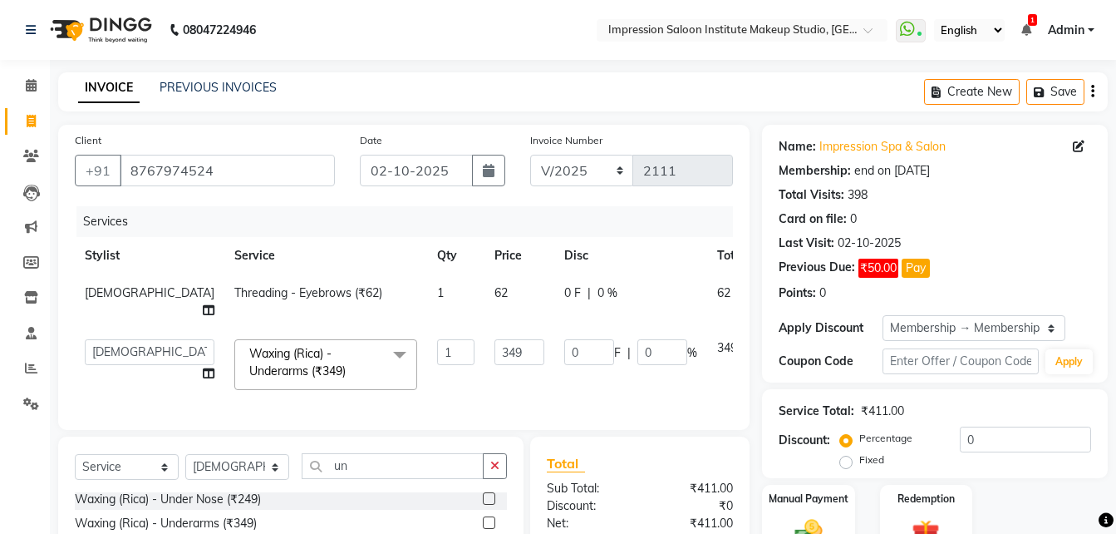
click at [495, 341] on input "349" at bounding box center [520, 352] width 50 height 26
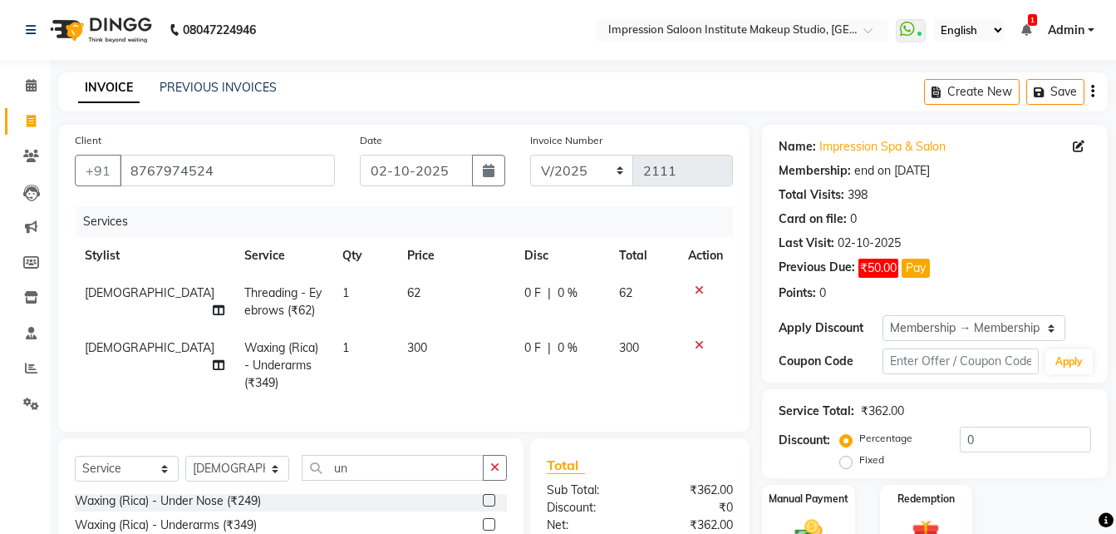
click at [459, 397] on td "300" at bounding box center [455, 365] width 117 height 72
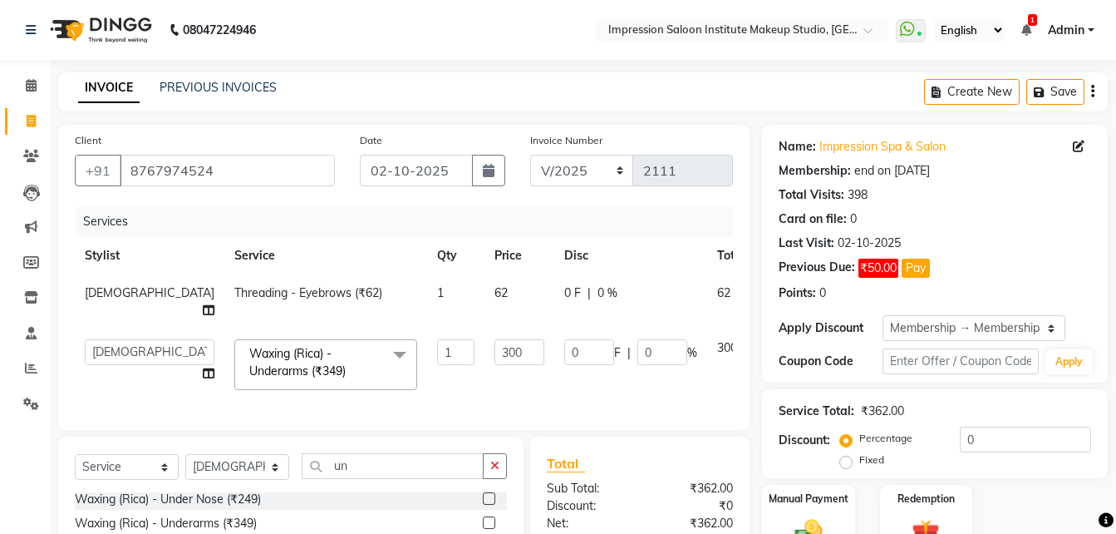
click at [485, 290] on td "62" at bounding box center [520, 301] width 70 height 55
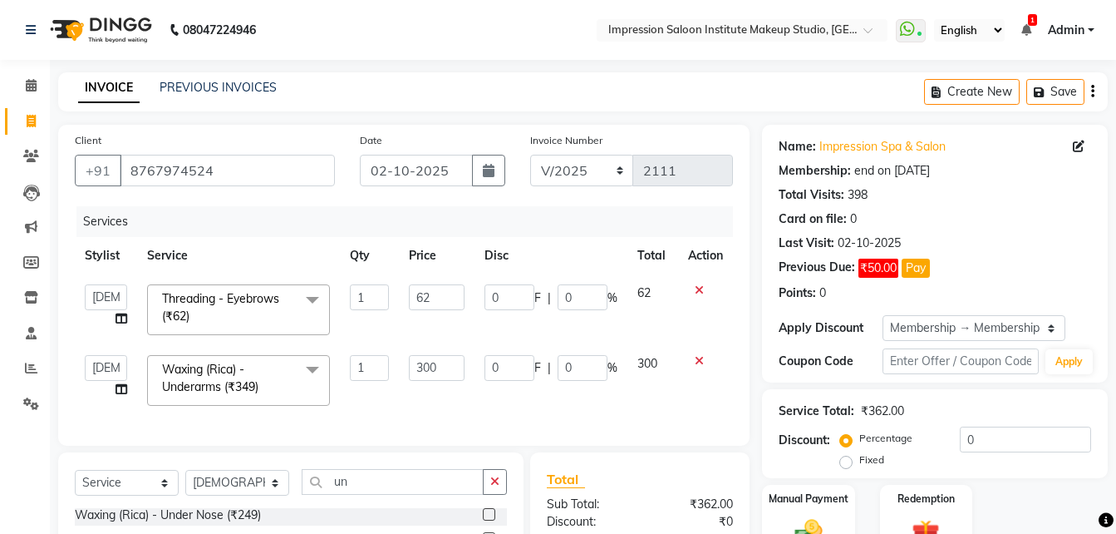
click at [423, 290] on input "62" at bounding box center [437, 297] width 57 height 26
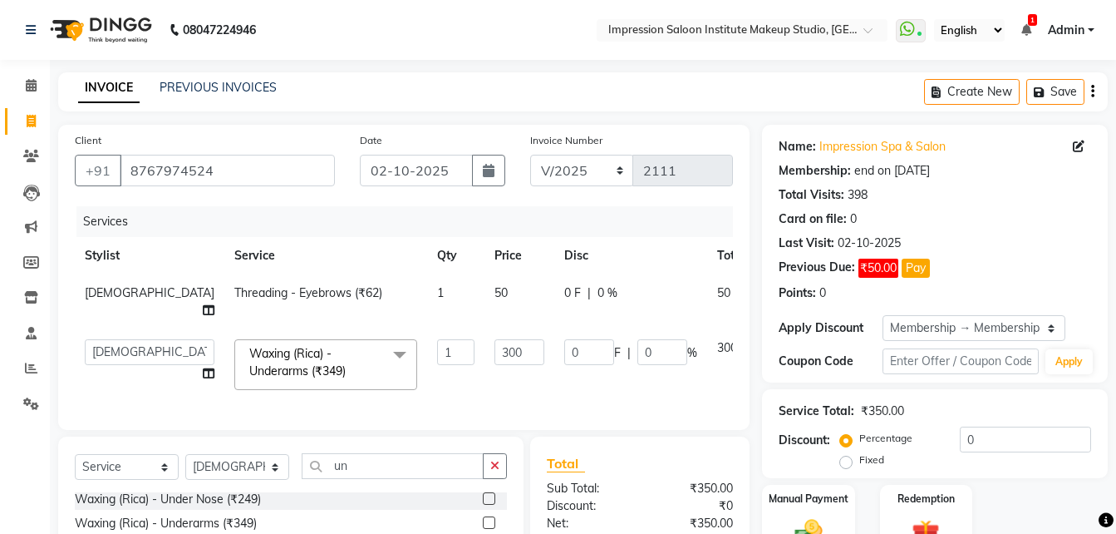
click at [485, 391] on td "300" at bounding box center [520, 364] width 70 height 71
click at [820, 508] on div "Manual Payment" at bounding box center [809, 522] width 96 height 79
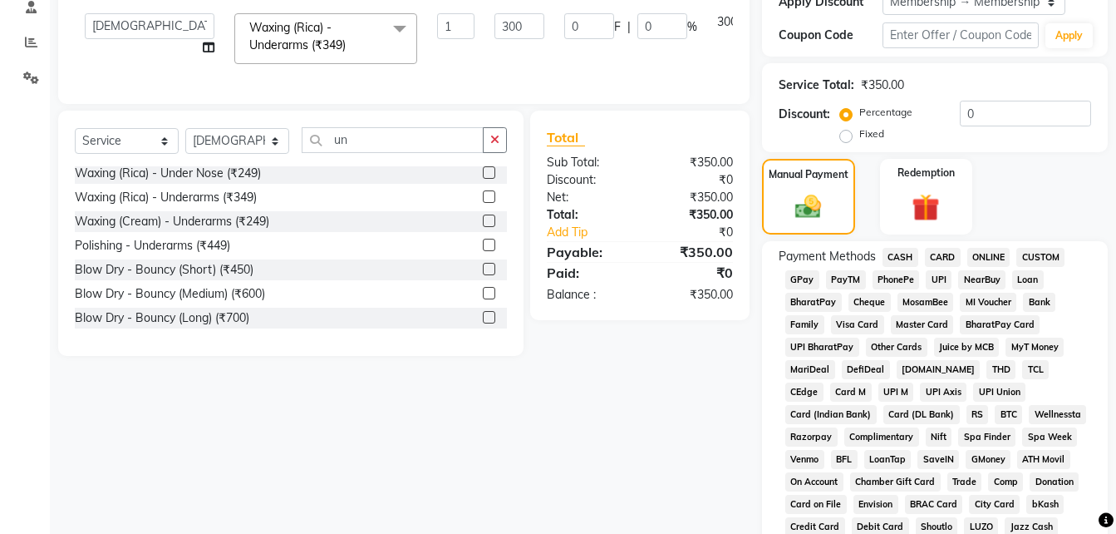
scroll to position [327, 0]
click at [936, 274] on span "UPI" at bounding box center [939, 278] width 26 height 19
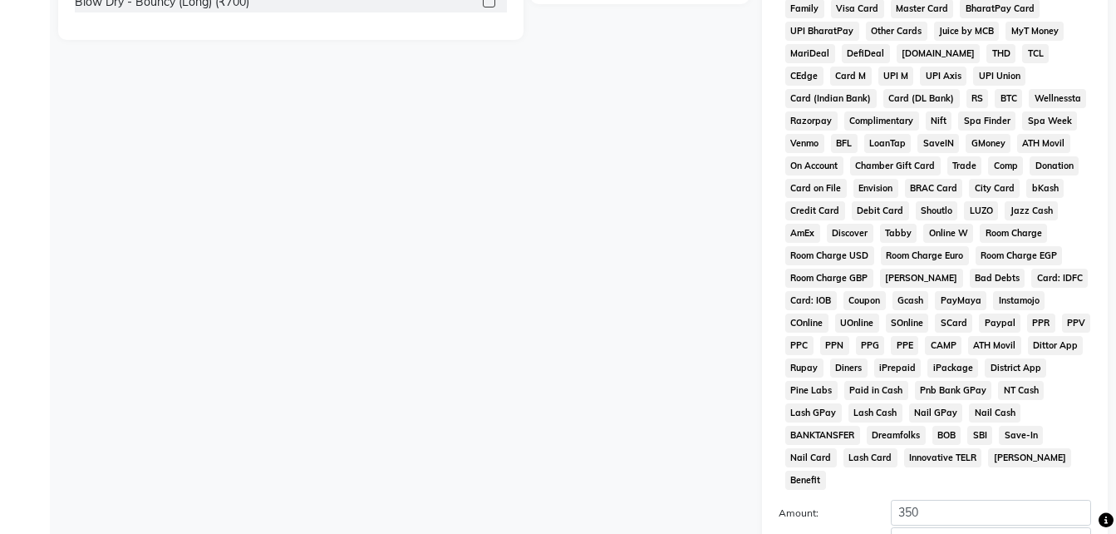
scroll to position [795, 0]
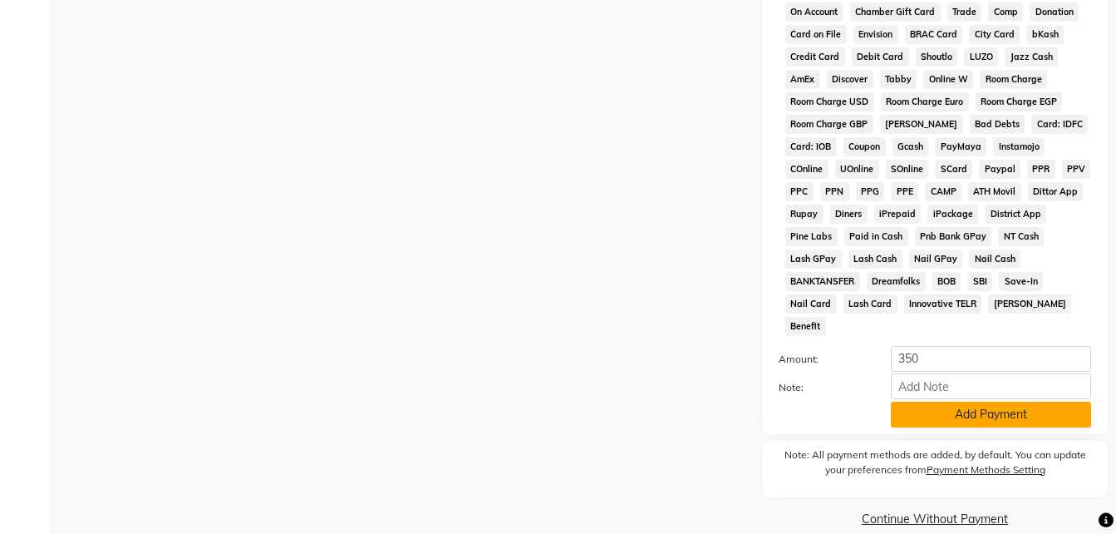
click at [967, 401] on button "Add Payment" at bounding box center [991, 414] width 200 height 26
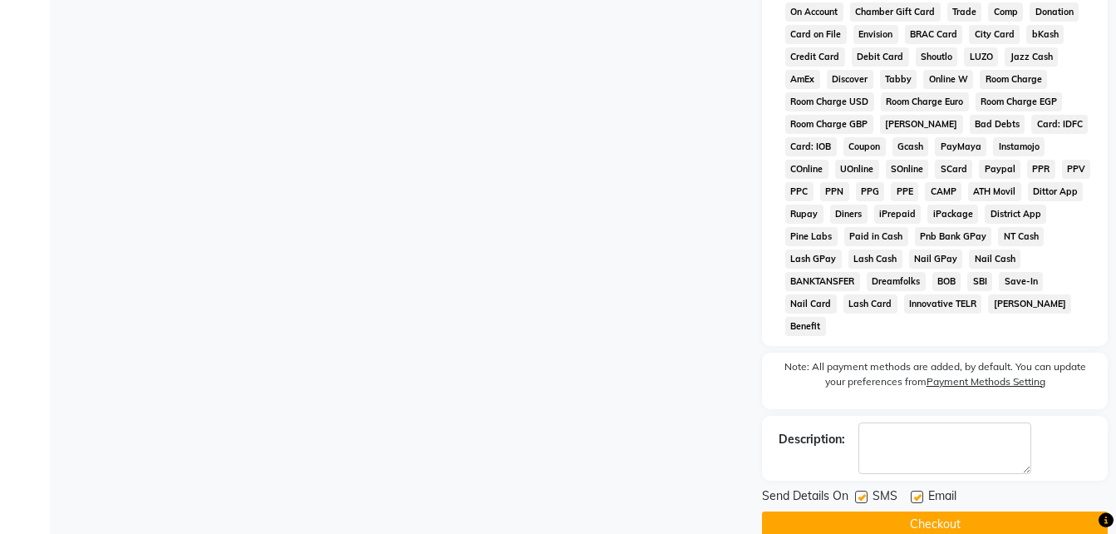
click at [916, 490] on label at bounding box center [917, 496] width 12 height 12
click at [916, 492] on input "checkbox" at bounding box center [916, 497] width 11 height 11
click at [858, 490] on label at bounding box center [861, 496] width 12 height 12
click at [858, 492] on input "checkbox" at bounding box center [860, 497] width 11 height 11
click at [858, 511] on button "Checkout" at bounding box center [935, 524] width 346 height 26
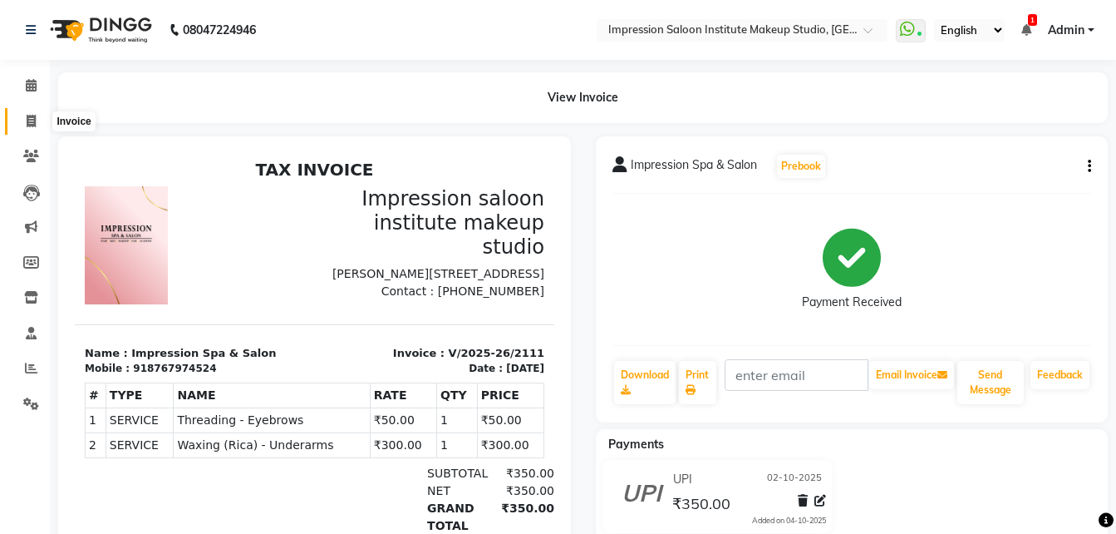
click at [30, 123] on icon at bounding box center [31, 121] width 9 height 12
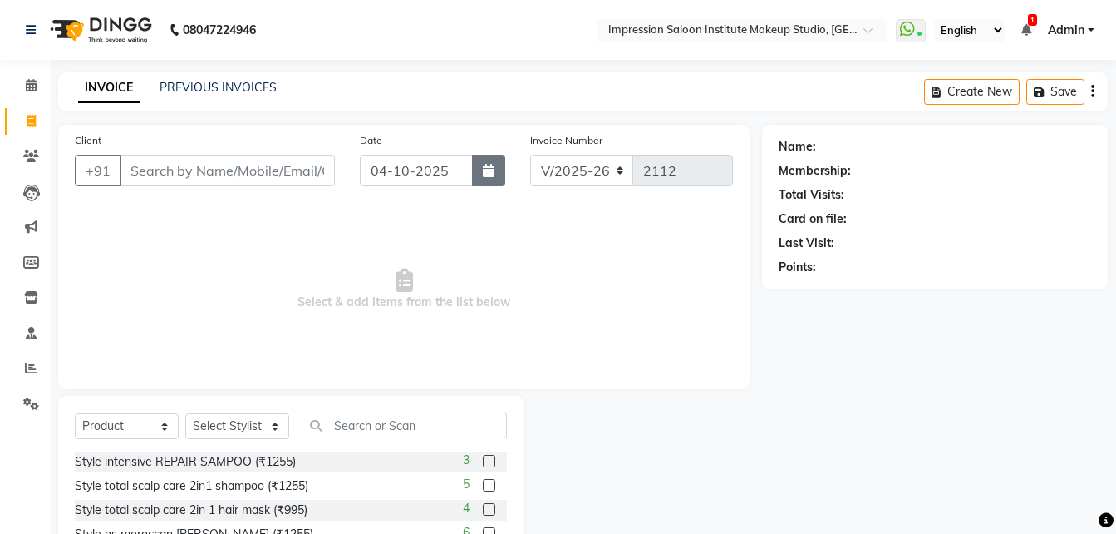
click at [490, 184] on button "button" at bounding box center [488, 171] width 33 height 32
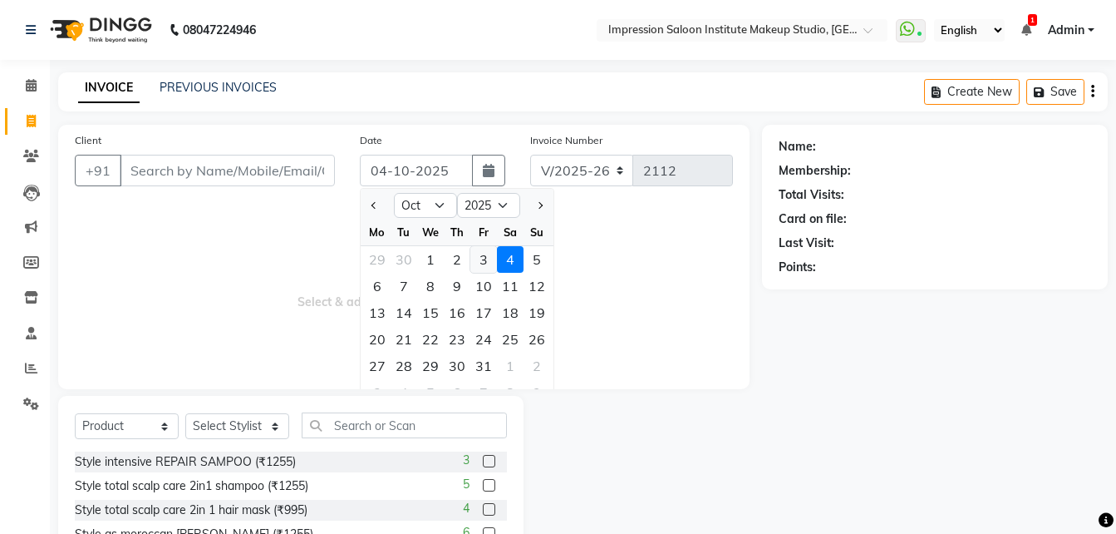
click at [483, 256] on div "3" at bounding box center [483, 259] width 27 height 27
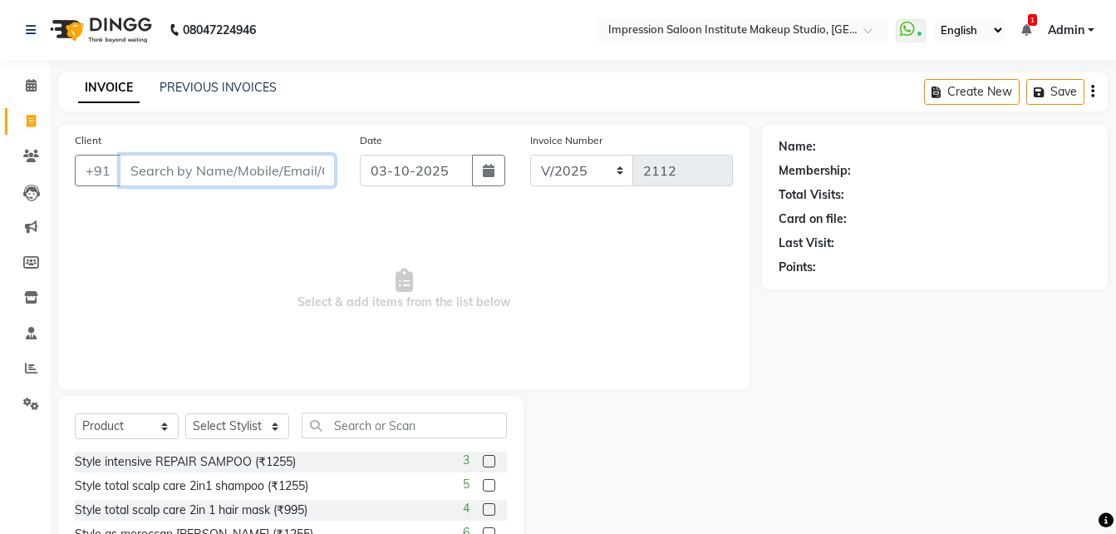
click at [263, 167] on input "Client" at bounding box center [227, 171] width 215 height 32
click at [222, 174] on input "989021" at bounding box center [185, 171] width 130 height 32
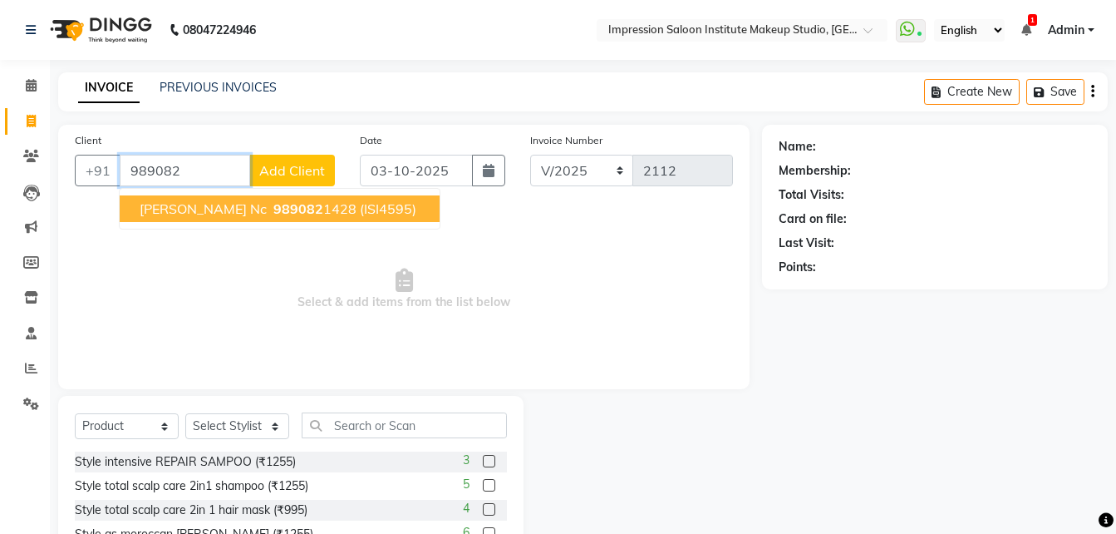
click at [273, 209] on span "989082" at bounding box center [298, 208] width 50 height 17
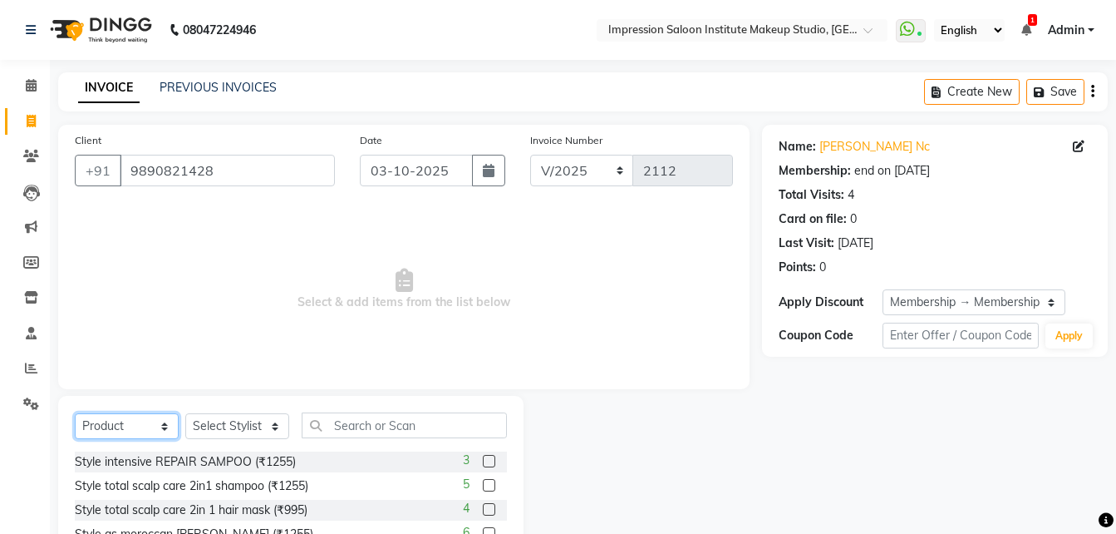
click at [157, 431] on select "Select Service Product Membership Package Voucher Prepaid Gift Card" at bounding box center [127, 426] width 104 height 26
click at [75, 413] on select "Select Service Product Membership Package Voucher Prepaid Gift Card" at bounding box center [127, 426] width 104 height 26
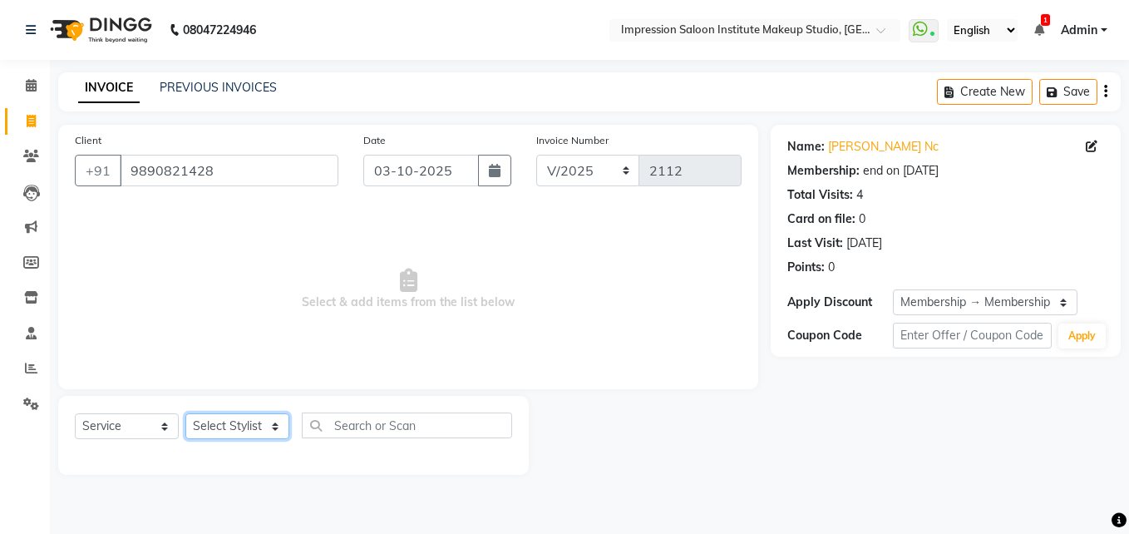
click at [264, 430] on select "Select Stylist Front Desk Pallavi [PERSON_NAME] [PERSON_NAME] [PERSON_NAME] 2" at bounding box center [237, 426] width 104 height 26
click at [185, 413] on select "Select Stylist Front Desk Pallavi [PERSON_NAME] [PERSON_NAME] [PERSON_NAME] 2" at bounding box center [237, 426] width 104 height 26
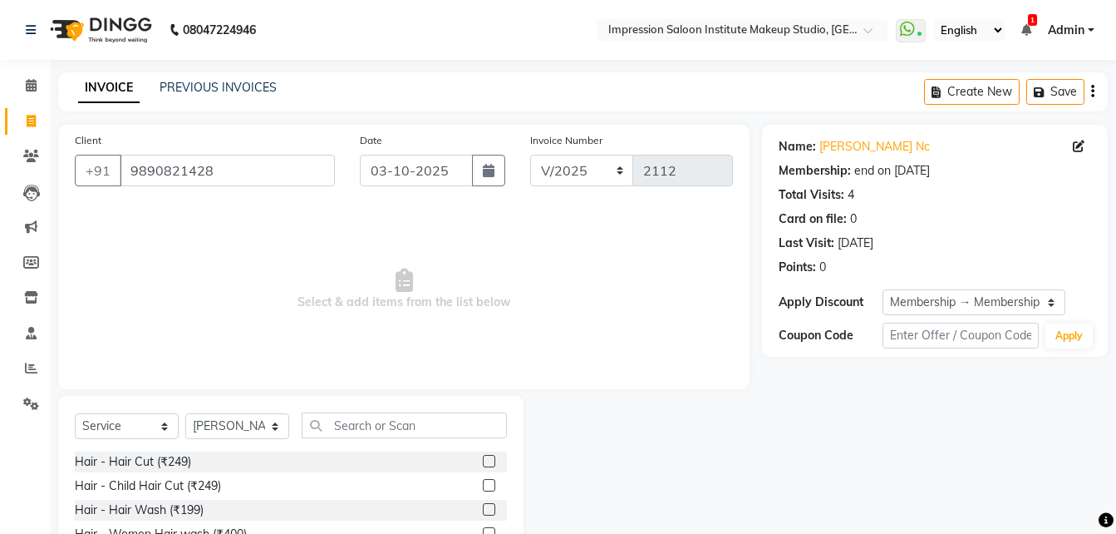
click at [411, 439] on div "Select Service Product Membership Package Voucher Prepaid Gift Card Select Styl…" at bounding box center [291, 431] width 432 height 39
click at [483, 459] on label at bounding box center [489, 461] width 12 height 12
click at [483, 459] on input "checkbox" at bounding box center [488, 461] width 11 height 11
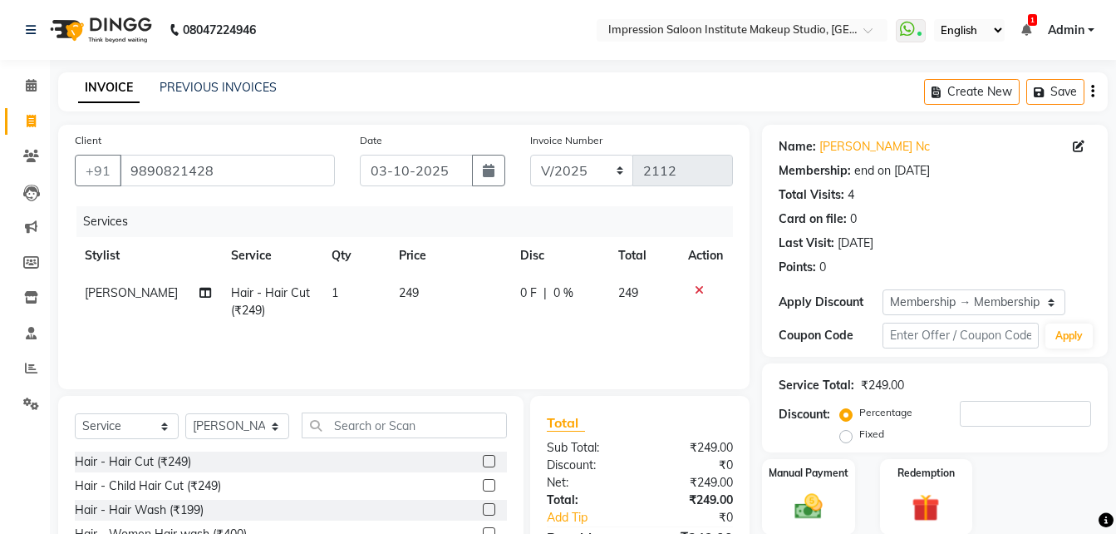
click at [425, 290] on td "249" at bounding box center [449, 301] width 121 height 55
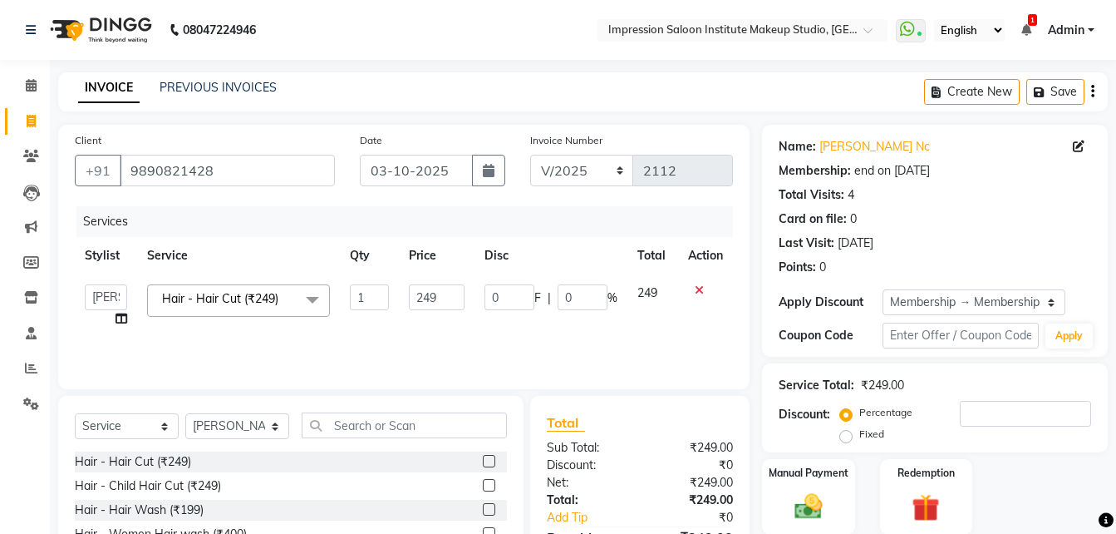
click at [425, 290] on input "249" at bounding box center [437, 297] width 57 height 26
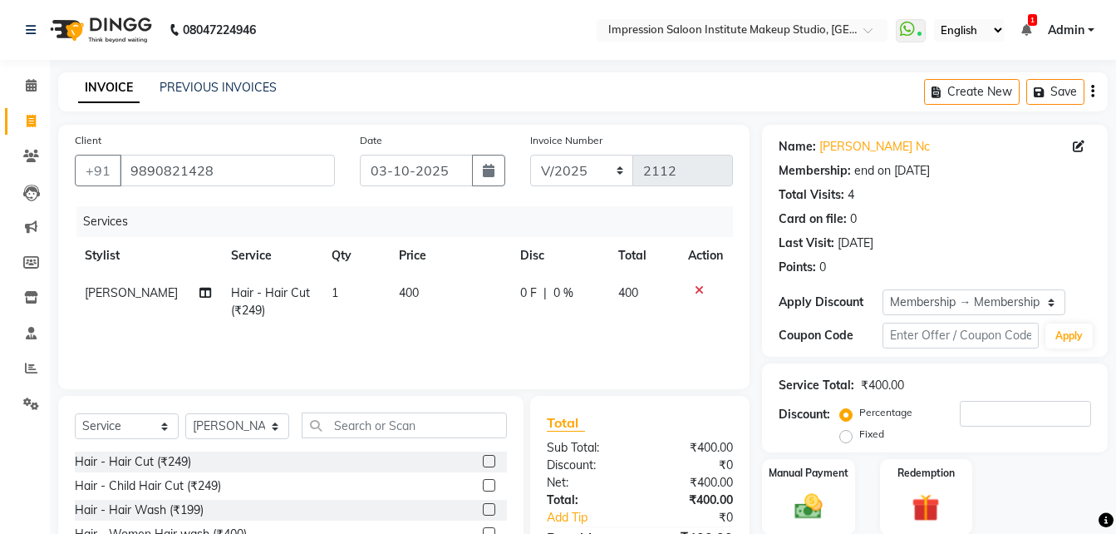
click at [484, 351] on div "Services Stylist Service Qty Price Disc Total Action [PERSON_NAME] Hair - Hair …" at bounding box center [404, 289] width 658 height 166
click at [803, 520] on img at bounding box center [808, 506] width 47 height 33
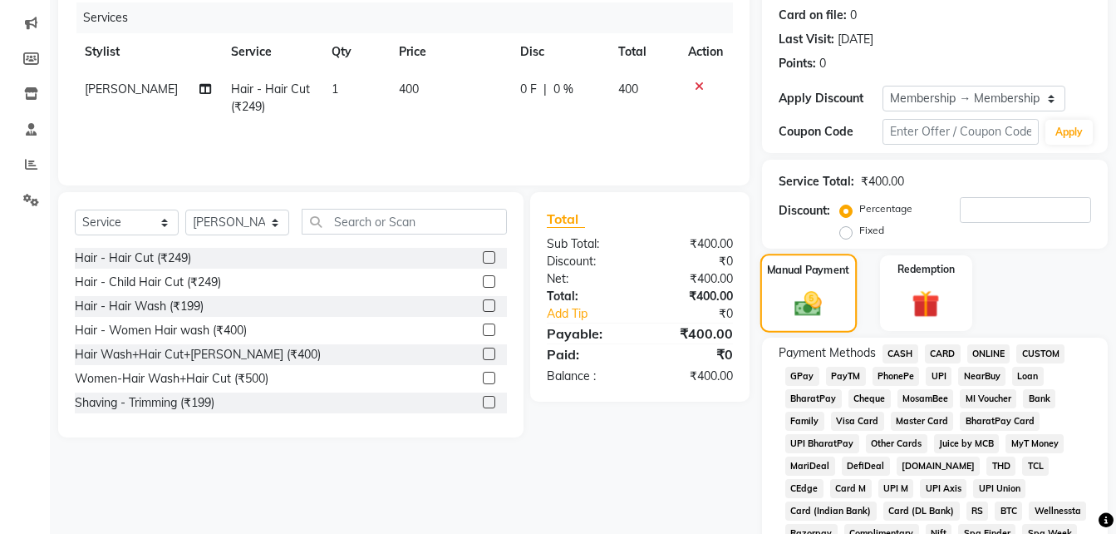
scroll to position [204, 0]
click at [930, 376] on span "UPI" at bounding box center [939, 375] width 26 height 19
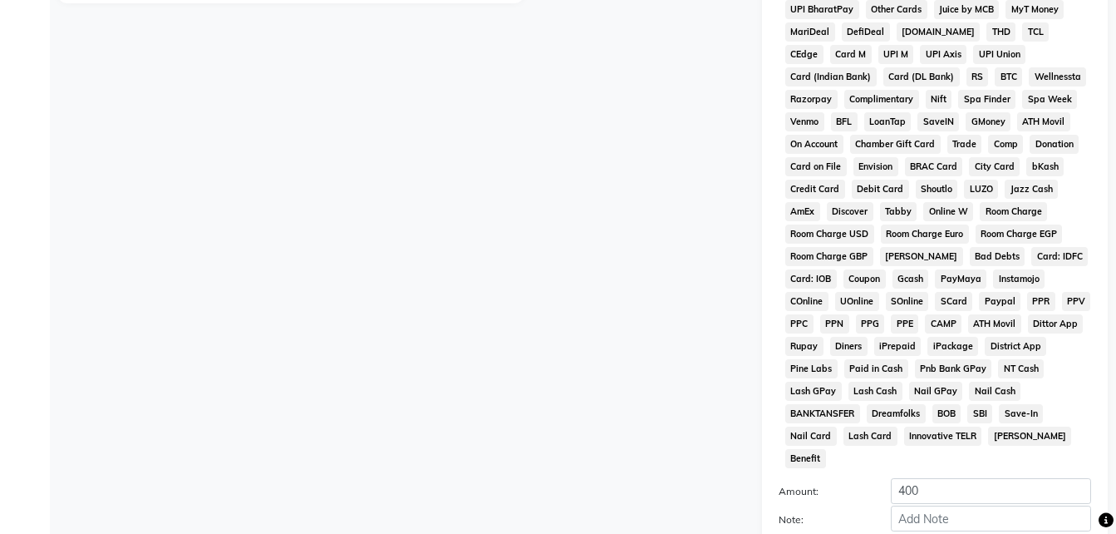
scroll to position [770, 0]
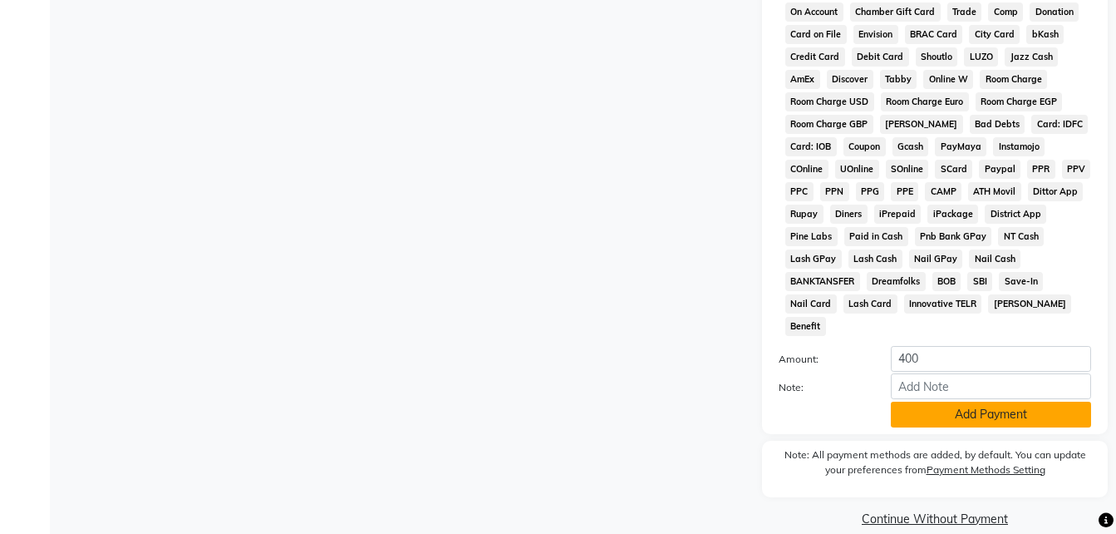
click at [938, 401] on button "Add Payment" at bounding box center [991, 414] width 200 height 26
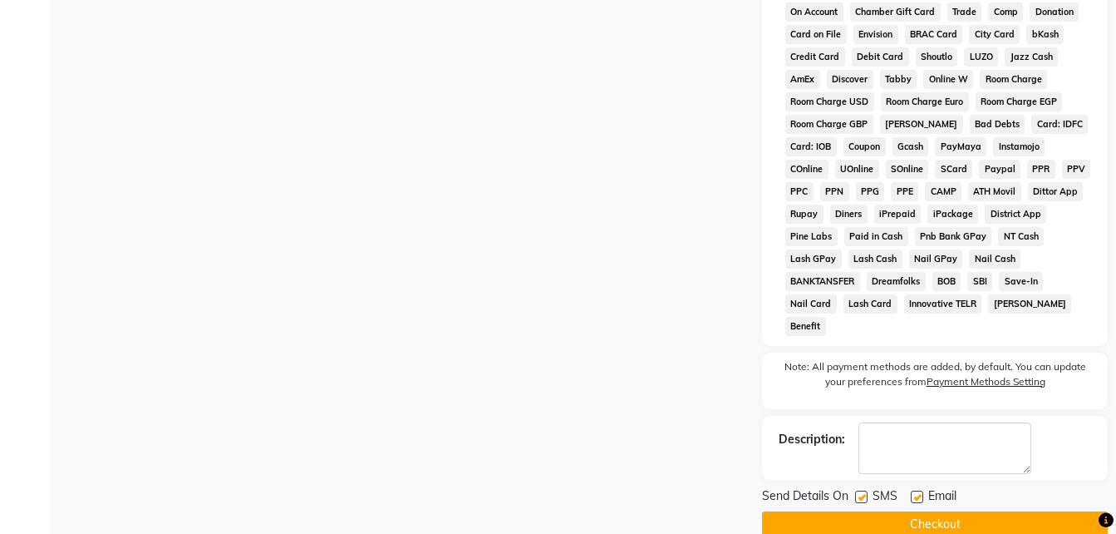
click at [919, 490] on label at bounding box center [917, 496] width 12 height 12
click at [919, 492] on input "checkbox" at bounding box center [916, 497] width 11 height 11
click at [862, 490] on label at bounding box center [861, 496] width 12 height 12
click at [862, 492] on input "checkbox" at bounding box center [860, 497] width 11 height 11
click at [869, 511] on button "Checkout" at bounding box center [935, 524] width 346 height 26
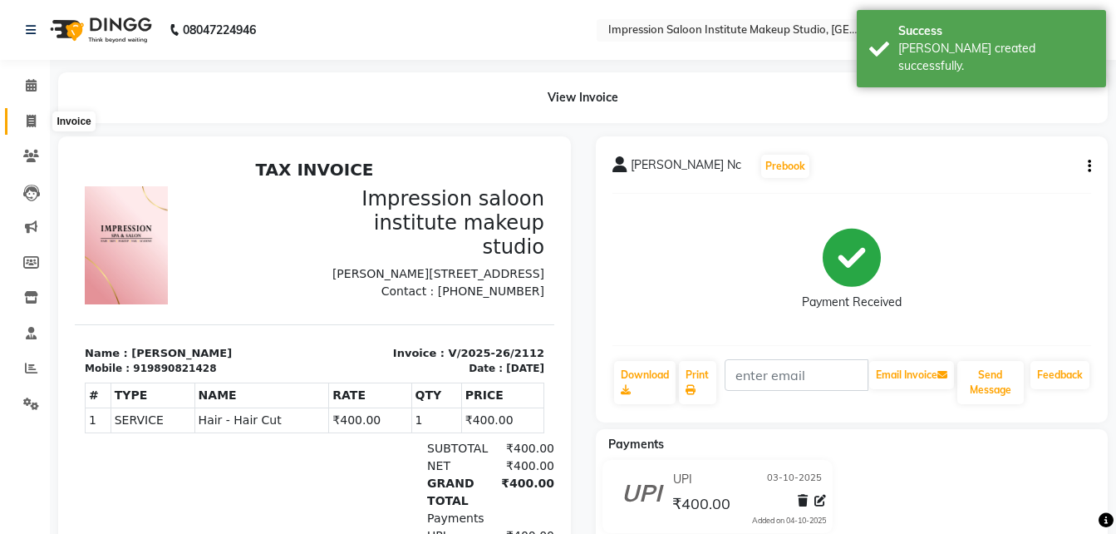
click at [34, 115] on icon at bounding box center [31, 121] width 9 height 12
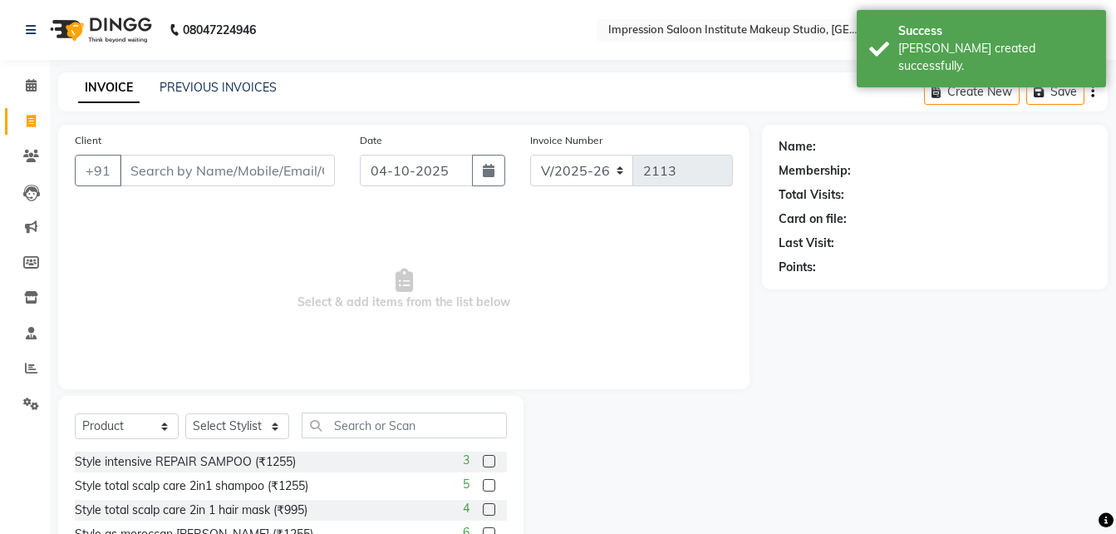
click at [157, 173] on input "Client" at bounding box center [227, 171] width 215 height 32
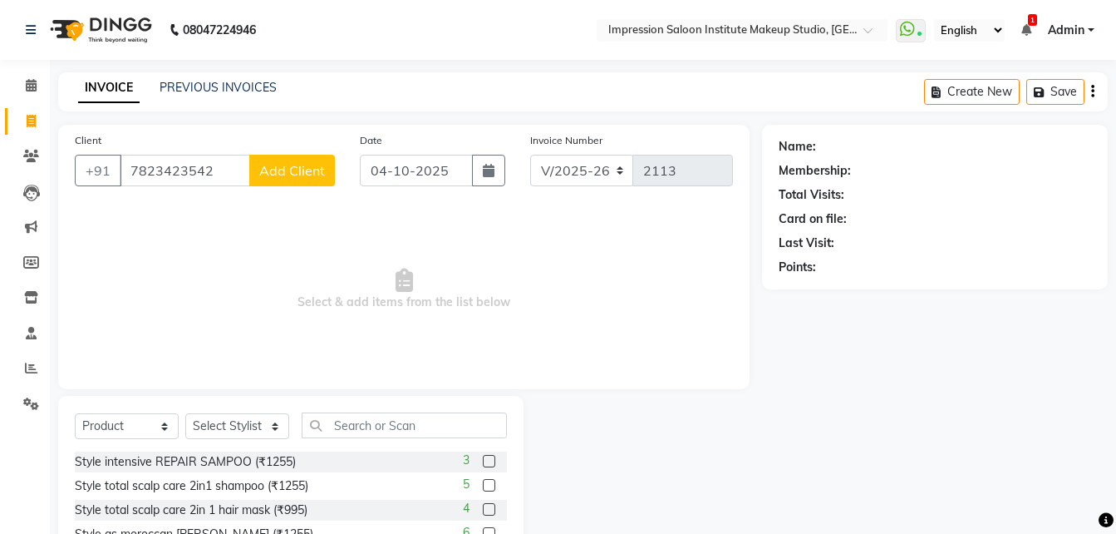
click at [313, 162] on span "Add Client" at bounding box center [292, 170] width 66 height 17
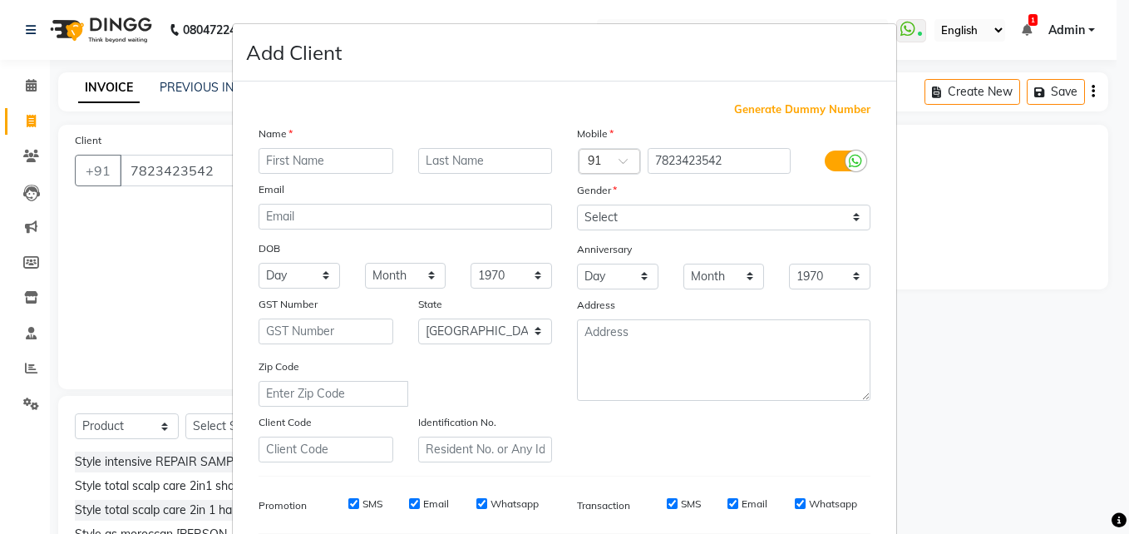
click at [371, 166] on input "text" at bounding box center [325, 161] width 135 height 26
click at [706, 221] on select "Select [DEMOGRAPHIC_DATA] [DEMOGRAPHIC_DATA] Other Prefer Not To Say" at bounding box center [723, 217] width 293 height 26
click at [577, 204] on select "Select [DEMOGRAPHIC_DATA] [DEMOGRAPHIC_DATA] Other Prefer Not To Say" at bounding box center [723, 217] width 293 height 26
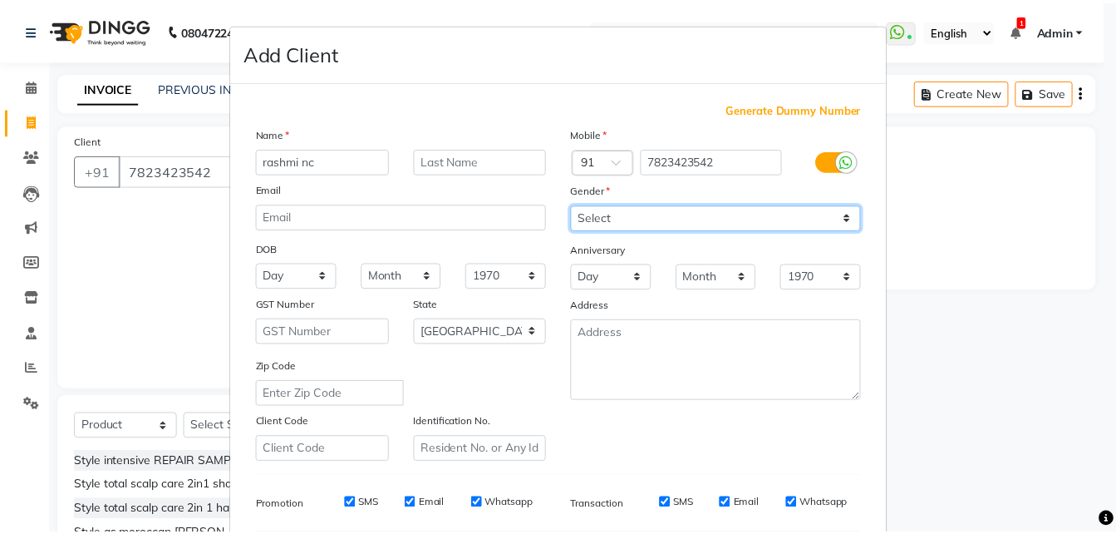
scroll to position [234, 0]
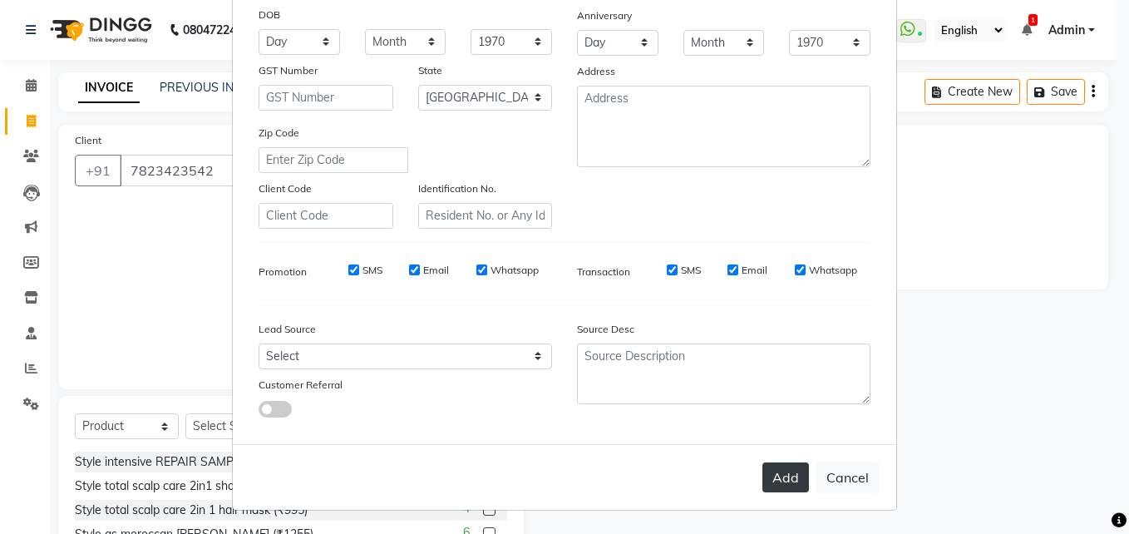
click at [795, 481] on button "Add" at bounding box center [785, 477] width 47 height 30
drag, startPoint x: 131, startPoint y: 408, endPoint x: 134, endPoint y: 426, distance: 18.5
click at [134, 426] on ngb-modal-window "Add Client Generate Dummy Number Name rashmi nc Email DOB Day 01 02 03 04 05 06…" at bounding box center [564, 267] width 1129 height 534
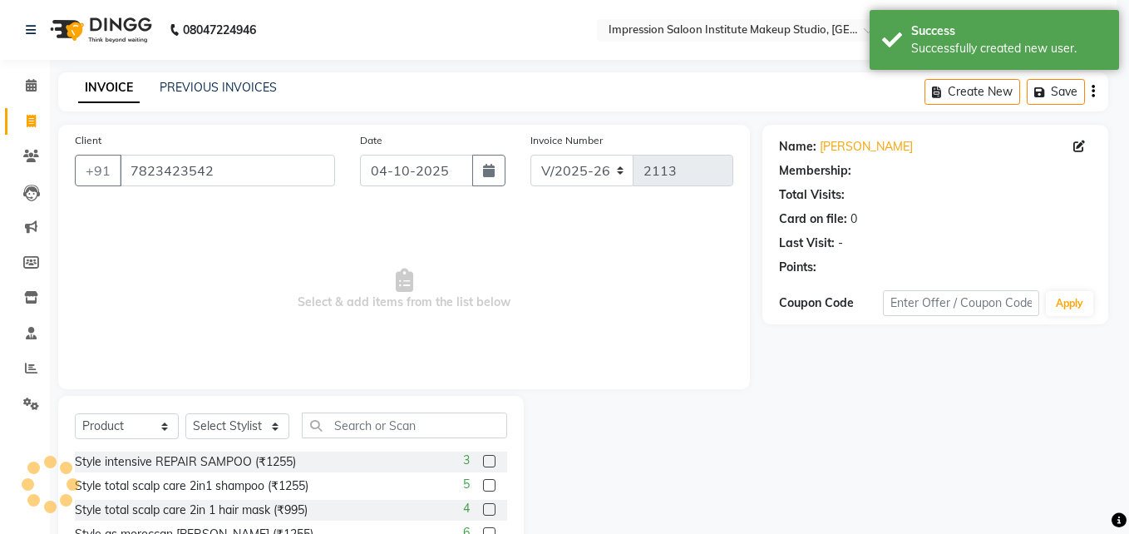
click at [134, 426] on ngb-modal-window "Add Client Generate Dummy Number Name Email DOB Day 01 02 03 04 05 06 07 08 09 …" at bounding box center [564, 267] width 1129 height 534
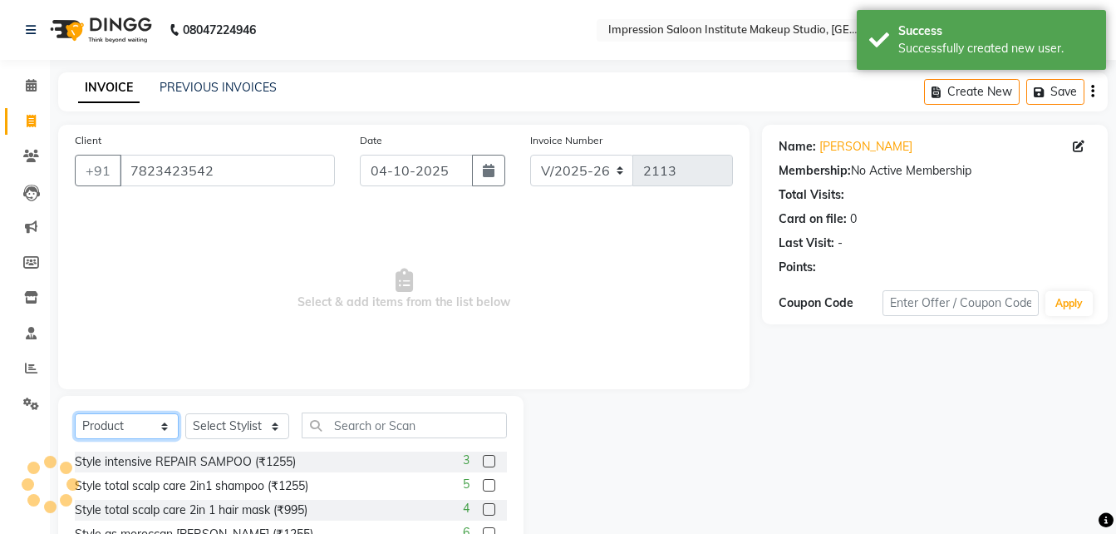
click at [134, 426] on select "Select Service Product Membership Package Voucher Prepaid Gift Card" at bounding box center [127, 426] width 104 height 26
drag, startPoint x: 134, startPoint y: 426, endPoint x: 131, endPoint y: 256, distance: 170.4
click at [131, 256] on div "Client [PHONE_NUMBER] Date [DATE] Invoice Number V/2025 V/[PHONE_NUMBER] Select…" at bounding box center [404, 383] width 716 height 516
click at [75, 413] on select "Select Service Product Membership Package Voucher Prepaid Gift Card" at bounding box center [127, 426] width 104 height 26
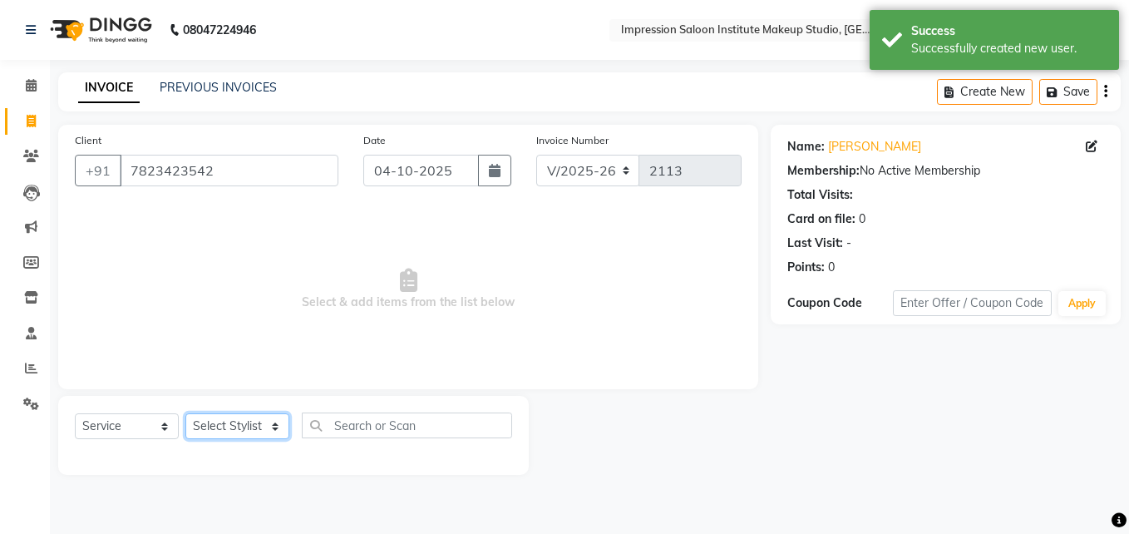
click at [258, 434] on select "Select Stylist Front Desk Pallavi [PERSON_NAME] [PERSON_NAME] [PERSON_NAME] 2" at bounding box center [237, 426] width 104 height 26
click at [185, 413] on select "Select Stylist Front Desk Pallavi [PERSON_NAME] [PERSON_NAME] [PERSON_NAME] 2" at bounding box center [237, 426] width 104 height 26
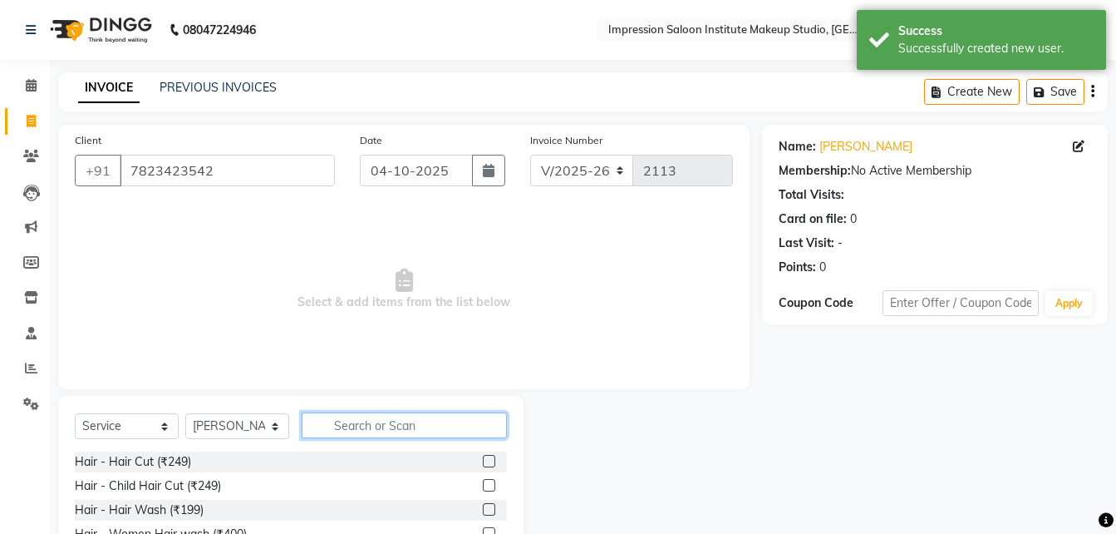
click at [398, 426] on input "text" at bounding box center [404, 425] width 205 height 26
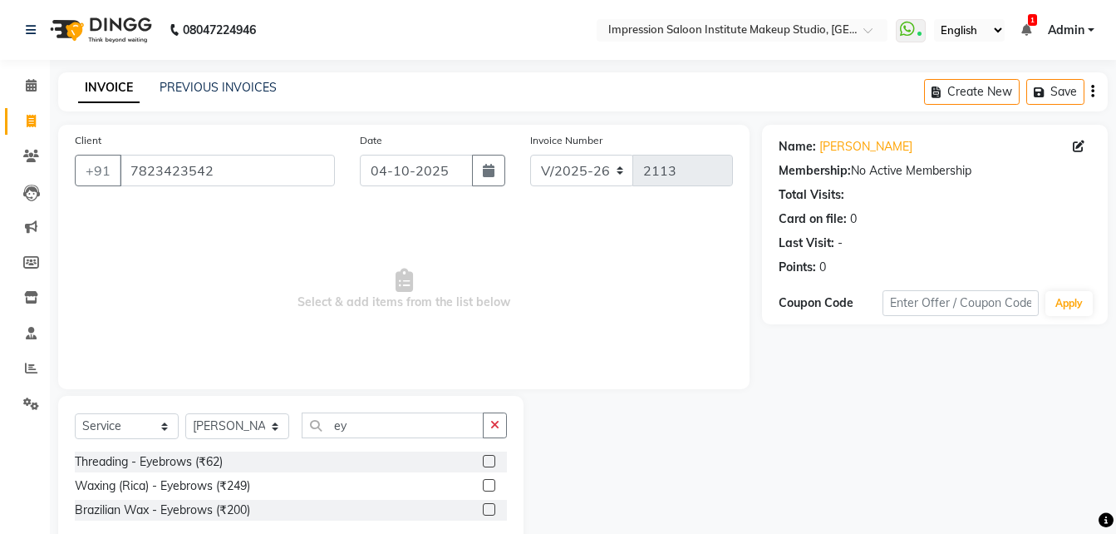
click at [489, 459] on label at bounding box center [489, 461] width 12 height 12
click at [489, 459] on input "checkbox" at bounding box center [488, 461] width 11 height 11
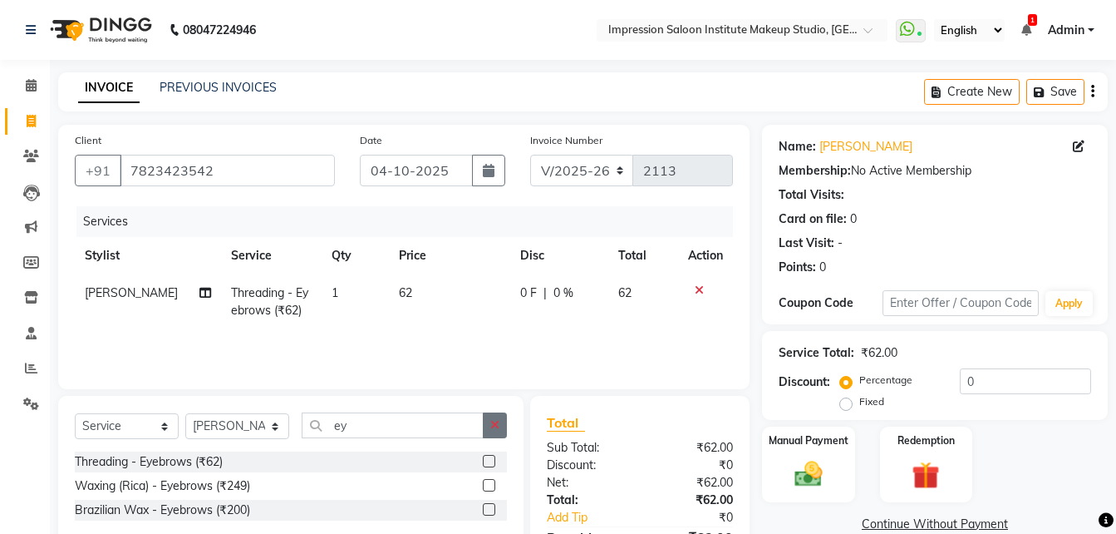
click at [495, 428] on icon "button" at bounding box center [494, 425] width 9 height 12
click at [483, 459] on label at bounding box center [489, 461] width 12 height 12
click at [483, 459] on input "checkbox" at bounding box center [488, 461] width 11 height 11
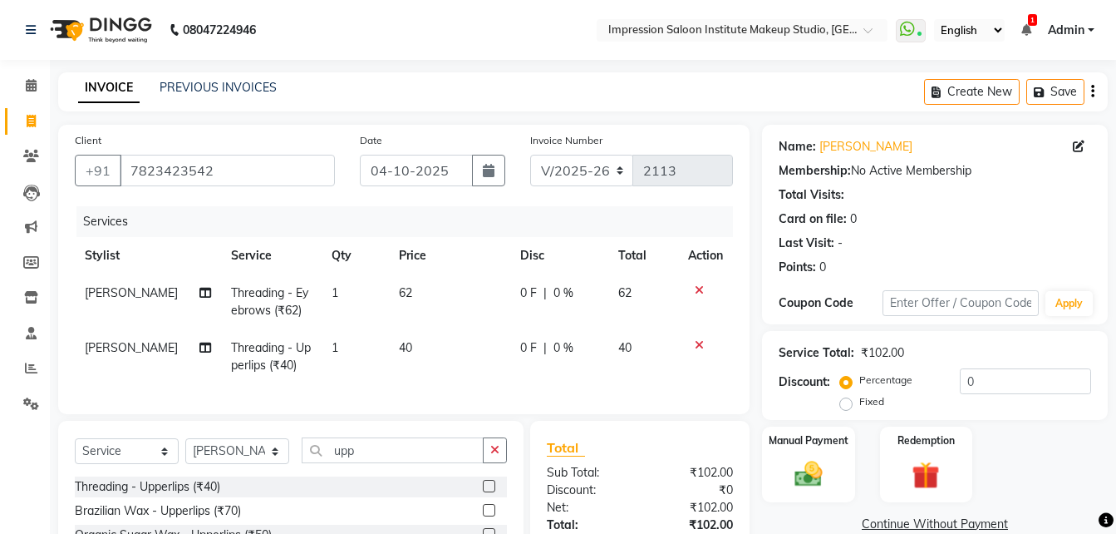
click at [422, 292] on td "62" at bounding box center [449, 301] width 121 height 55
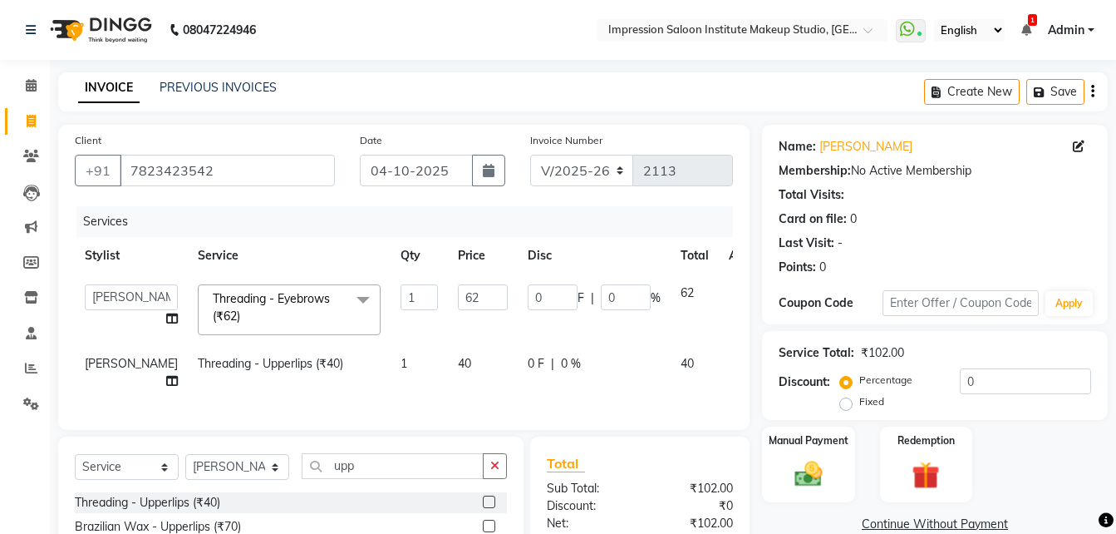
click at [458, 292] on input "62" at bounding box center [483, 297] width 50 height 26
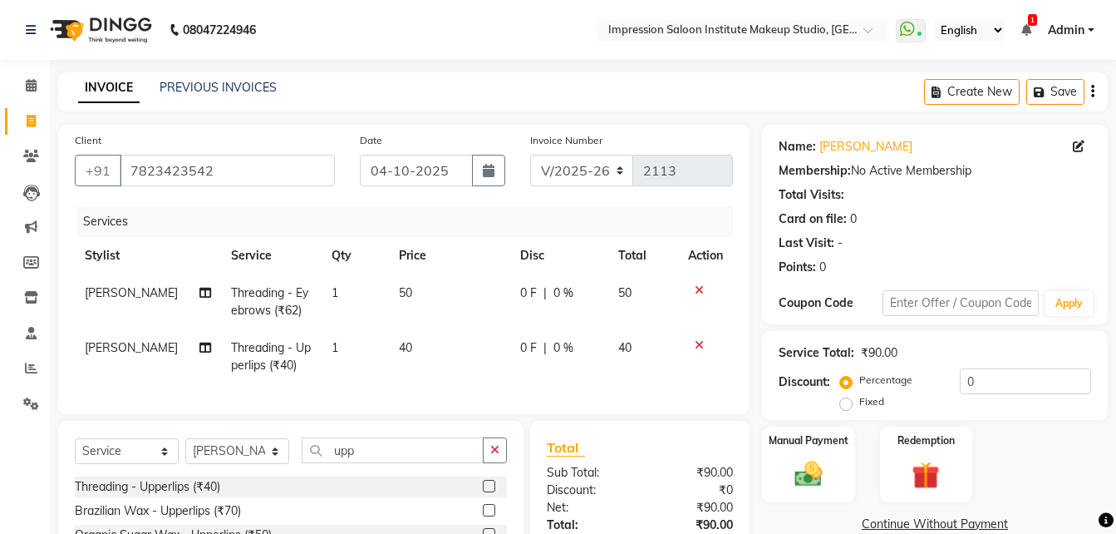
click at [436, 362] on td "40" at bounding box center [449, 356] width 121 height 55
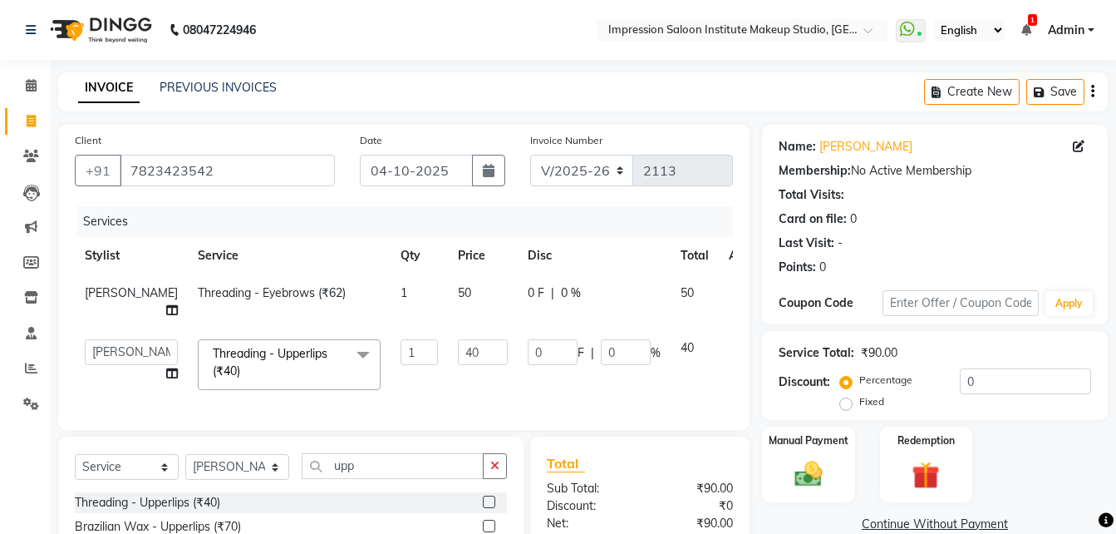
click at [458, 362] on input "40" at bounding box center [483, 352] width 50 height 26
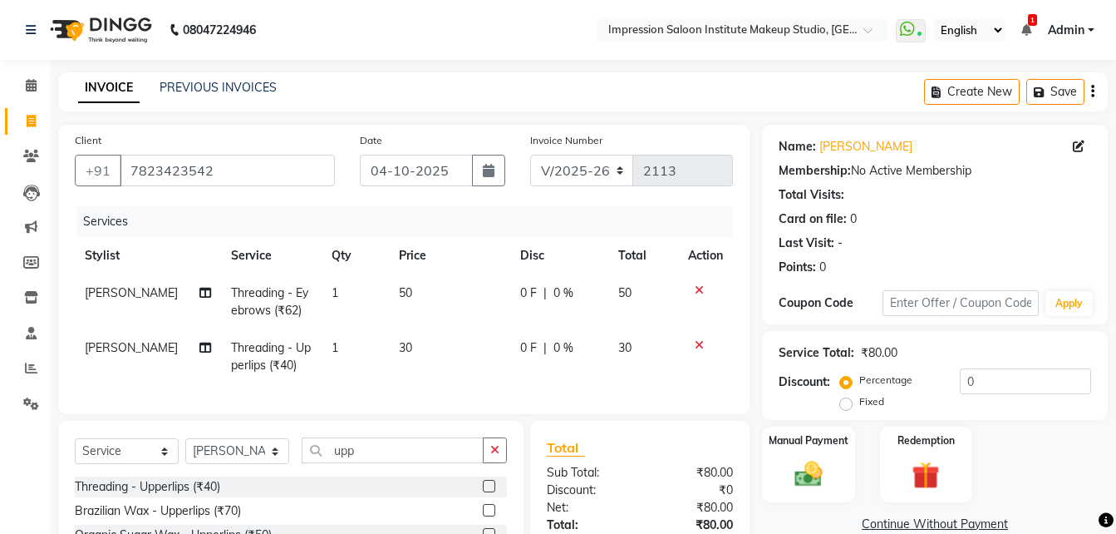
click at [450, 397] on div "Services Stylist Service Qty Price Disc Total Action [PERSON_NAME] Threading - …" at bounding box center [404, 301] width 658 height 191
click at [805, 460] on img at bounding box center [808, 473] width 47 height 33
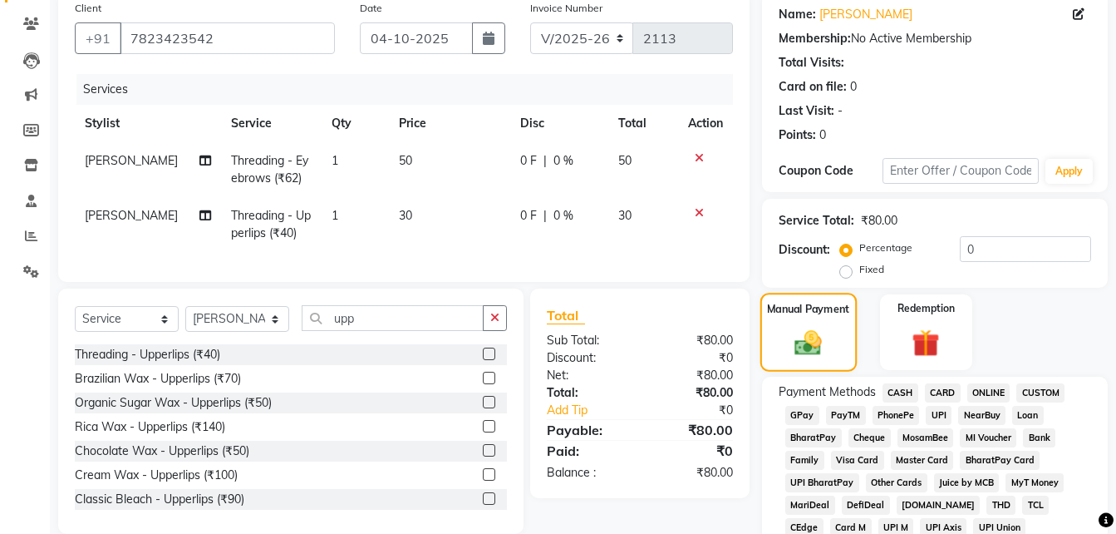
scroll to position [135, 0]
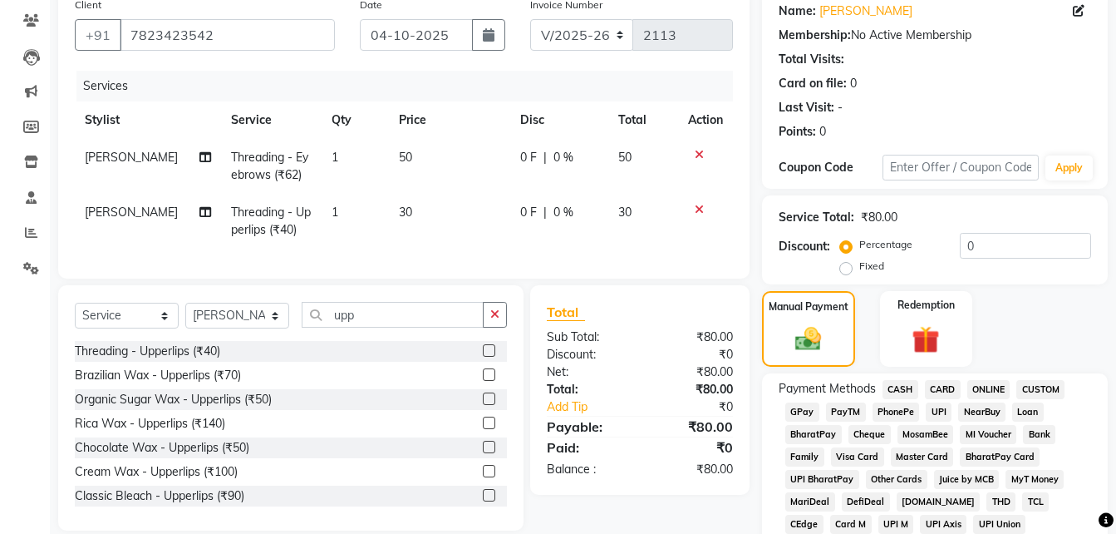
click at [933, 406] on span "UPI" at bounding box center [939, 411] width 26 height 19
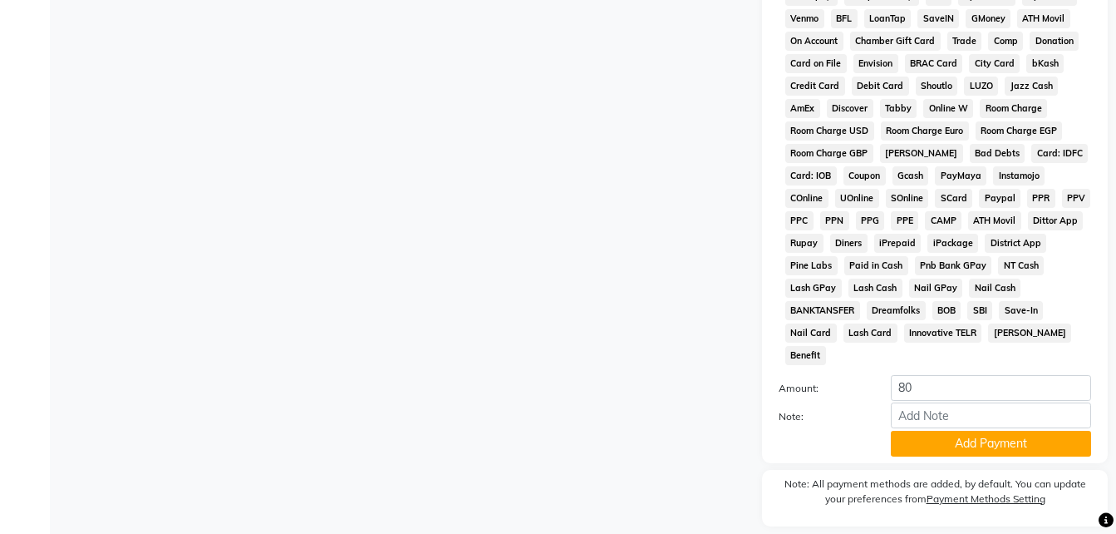
scroll to position [737, 0]
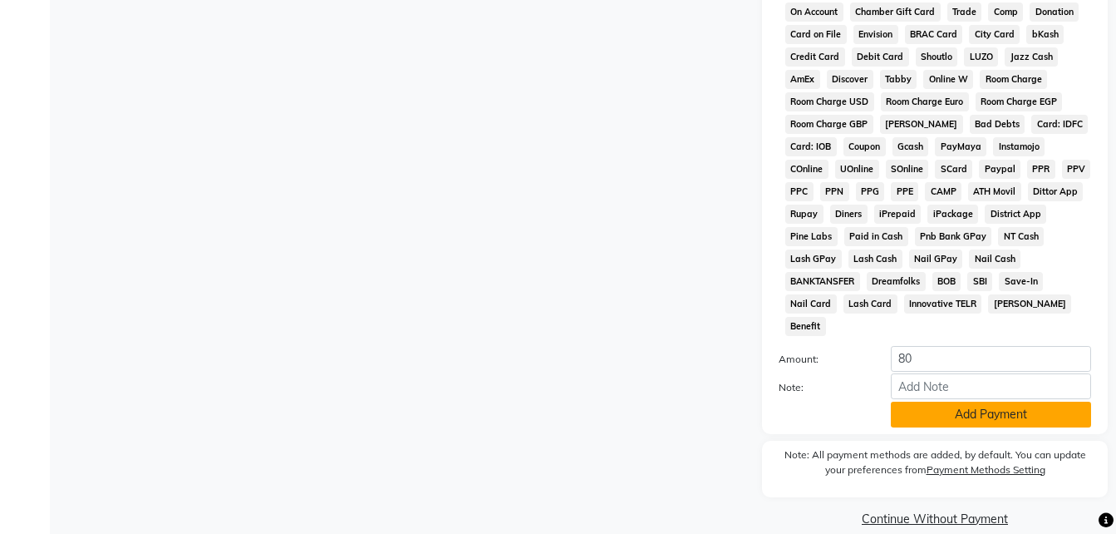
click at [947, 401] on button "Add Payment" at bounding box center [991, 414] width 200 height 26
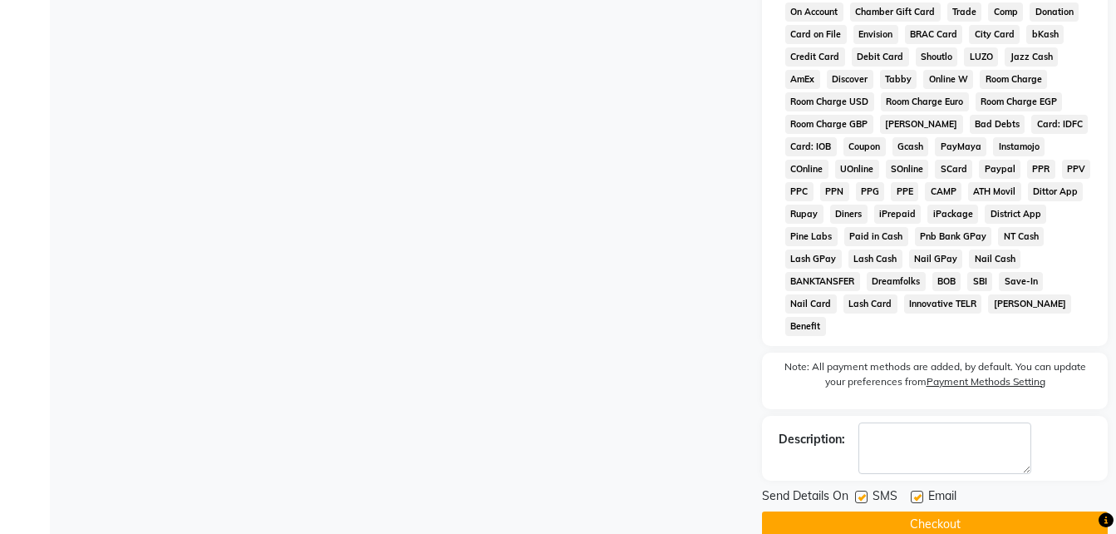
click at [915, 490] on label at bounding box center [917, 496] width 12 height 12
click at [915, 492] on input "checkbox" at bounding box center [916, 497] width 11 height 11
click at [867, 490] on label at bounding box center [861, 496] width 12 height 12
click at [866, 492] on input "checkbox" at bounding box center [860, 497] width 11 height 11
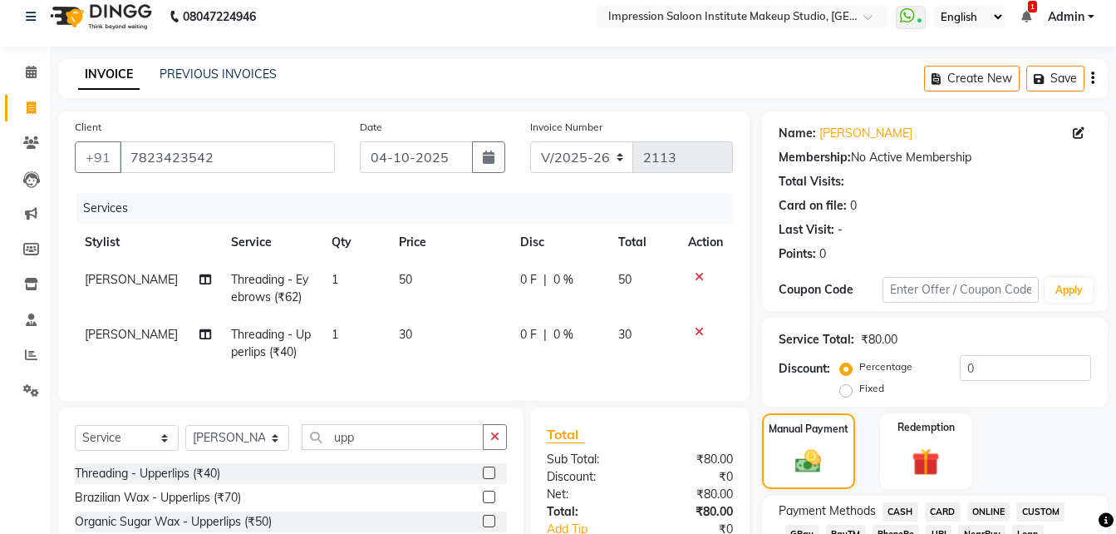
scroll to position [0, 0]
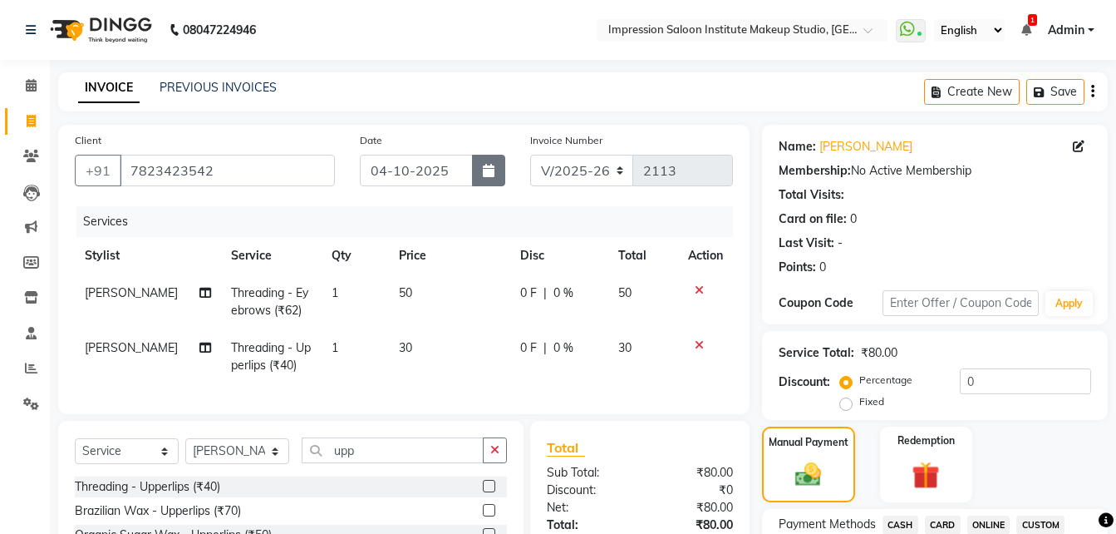
click at [498, 184] on button "button" at bounding box center [488, 171] width 33 height 32
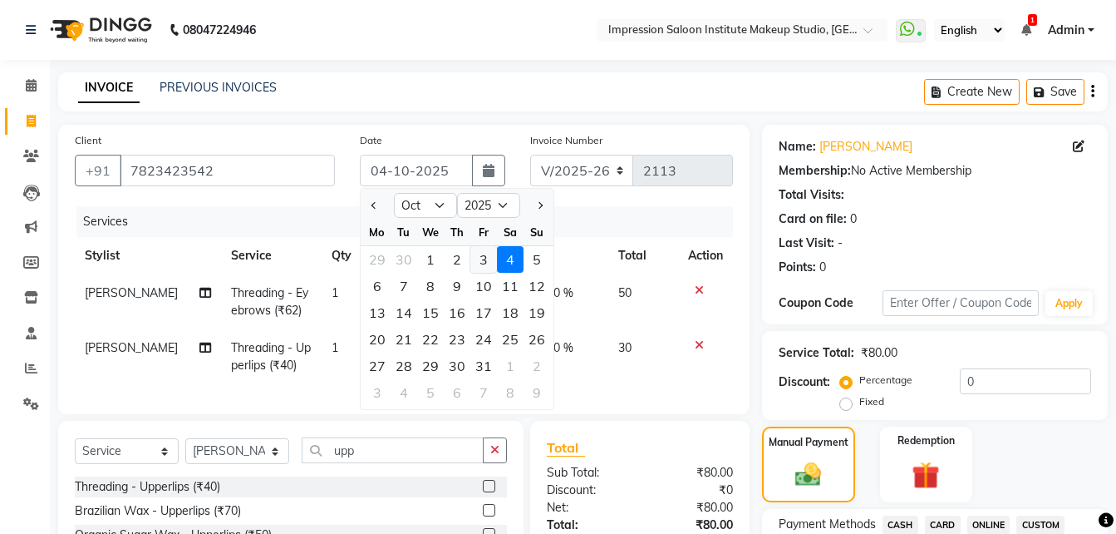
click at [485, 267] on div "3" at bounding box center [483, 259] width 27 height 27
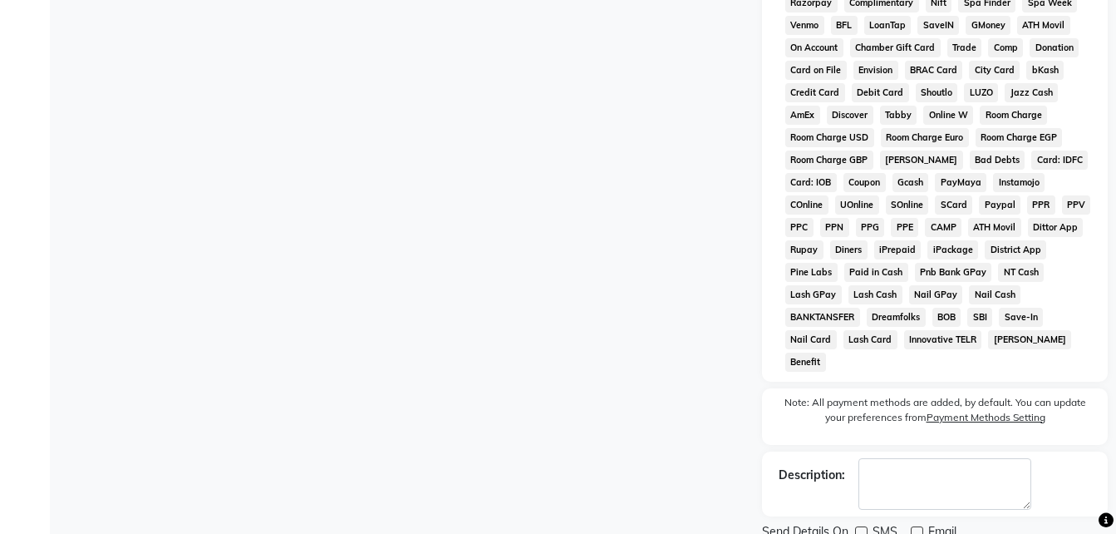
scroll to position [737, 0]
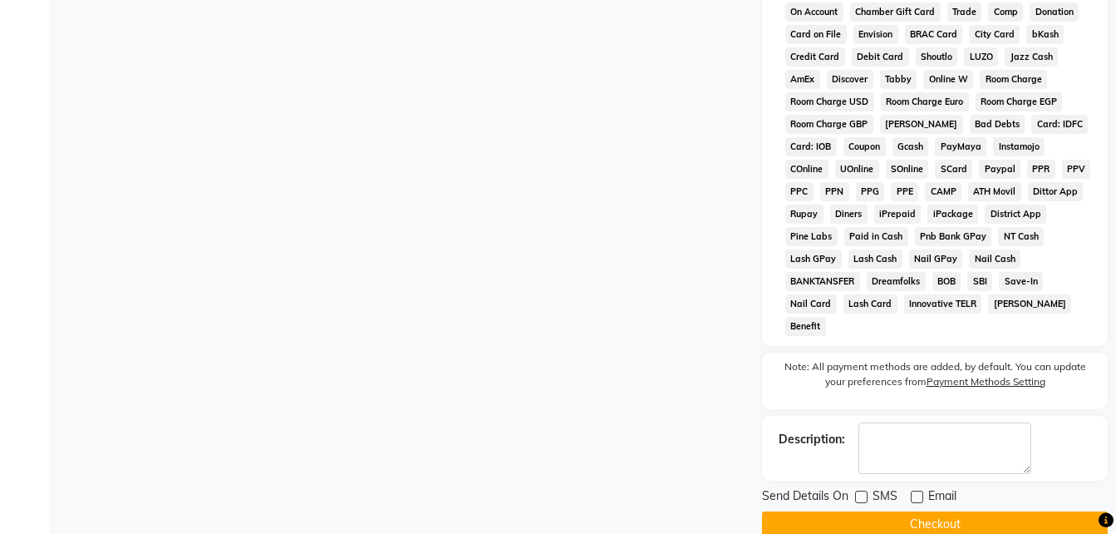
click at [796, 511] on button "Checkout" at bounding box center [935, 524] width 346 height 26
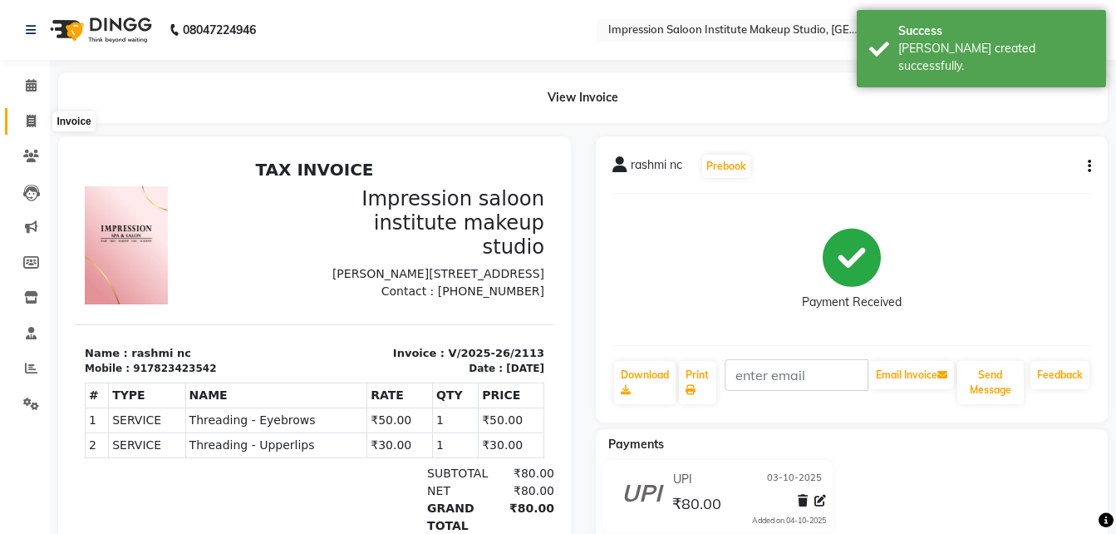
click at [29, 124] on icon at bounding box center [31, 121] width 9 height 12
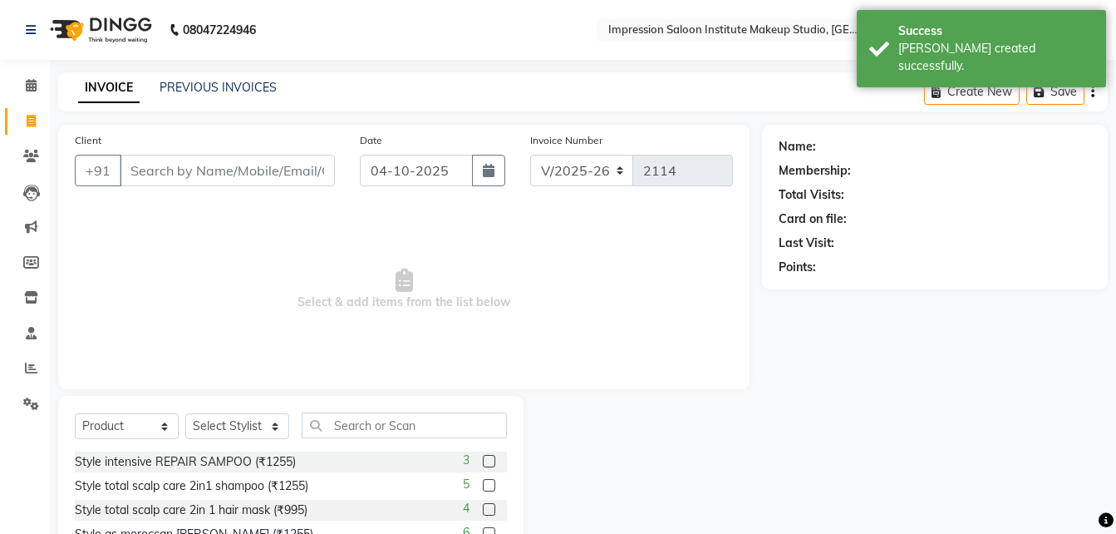
click at [167, 165] on input "Client" at bounding box center [227, 171] width 215 height 32
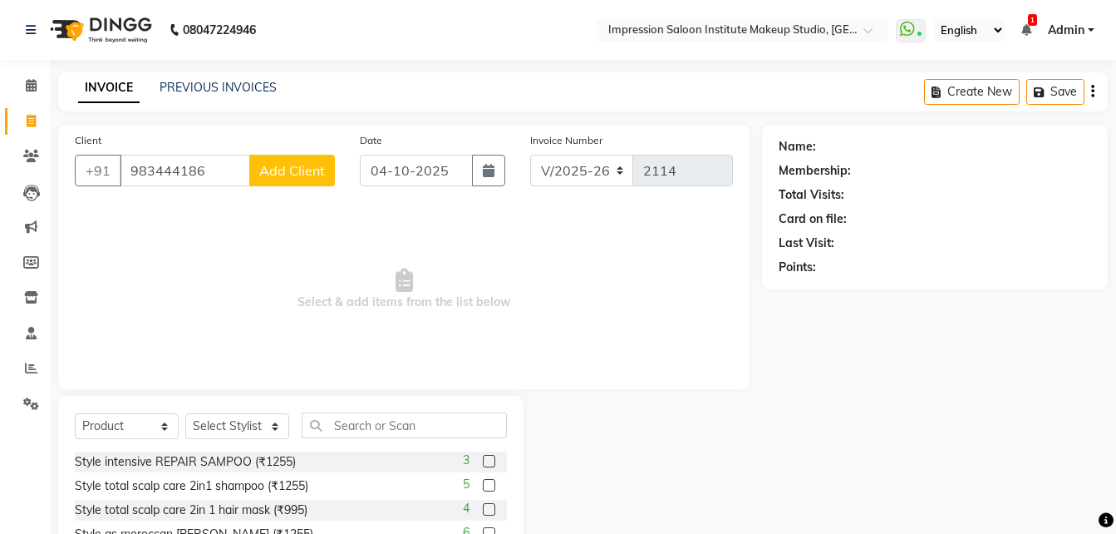
click at [308, 176] on span "Add Client" at bounding box center [292, 170] width 66 height 17
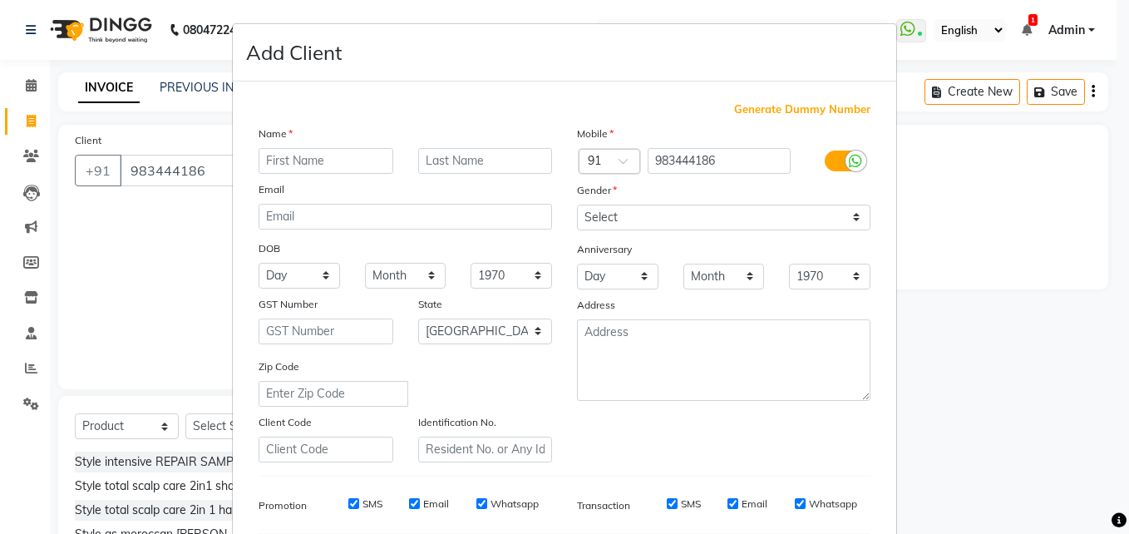
click at [287, 159] on input "text" at bounding box center [325, 161] width 135 height 26
click at [690, 215] on select "Select [DEMOGRAPHIC_DATA] [DEMOGRAPHIC_DATA] Other Prefer Not To Say" at bounding box center [723, 217] width 293 height 26
click at [577, 204] on select "Select [DEMOGRAPHIC_DATA] [DEMOGRAPHIC_DATA] Other Prefer Not To Say" at bounding box center [723, 217] width 293 height 26
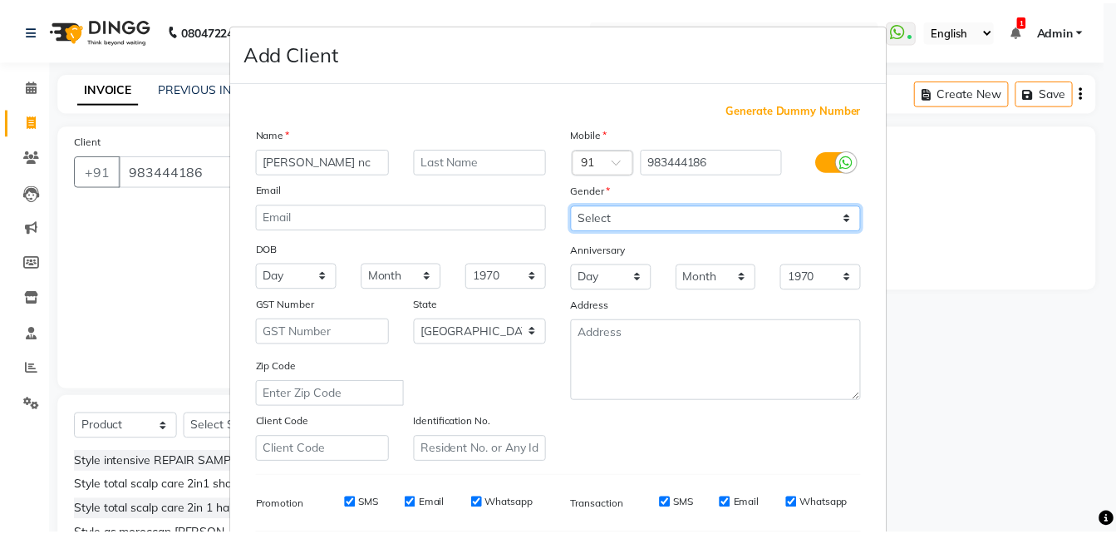
scroll to position [234, 0]
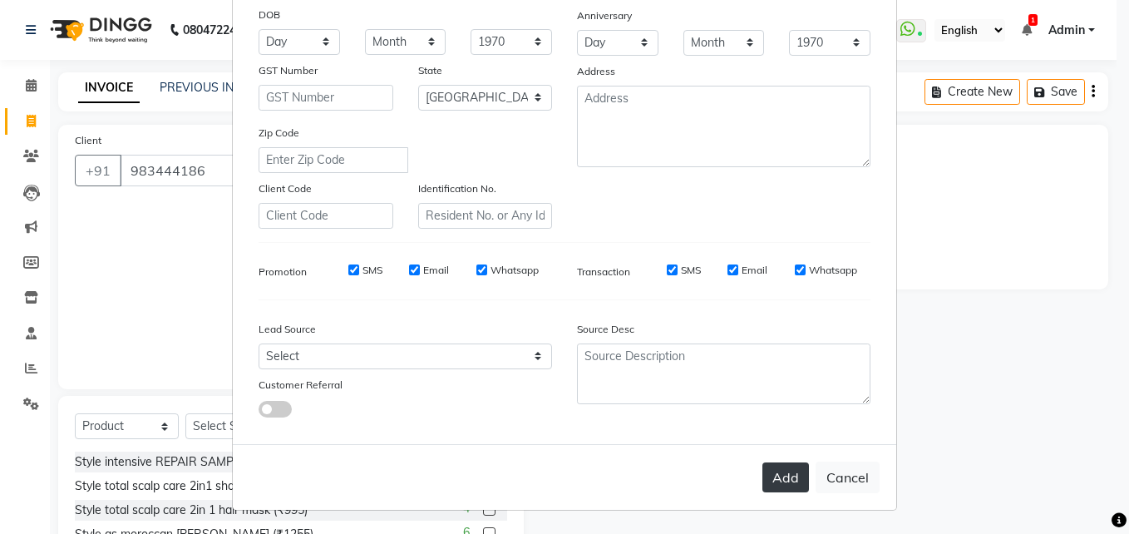
click at [785, 478] on button "Add" at bounding box center [785, 477] width 47 height 30
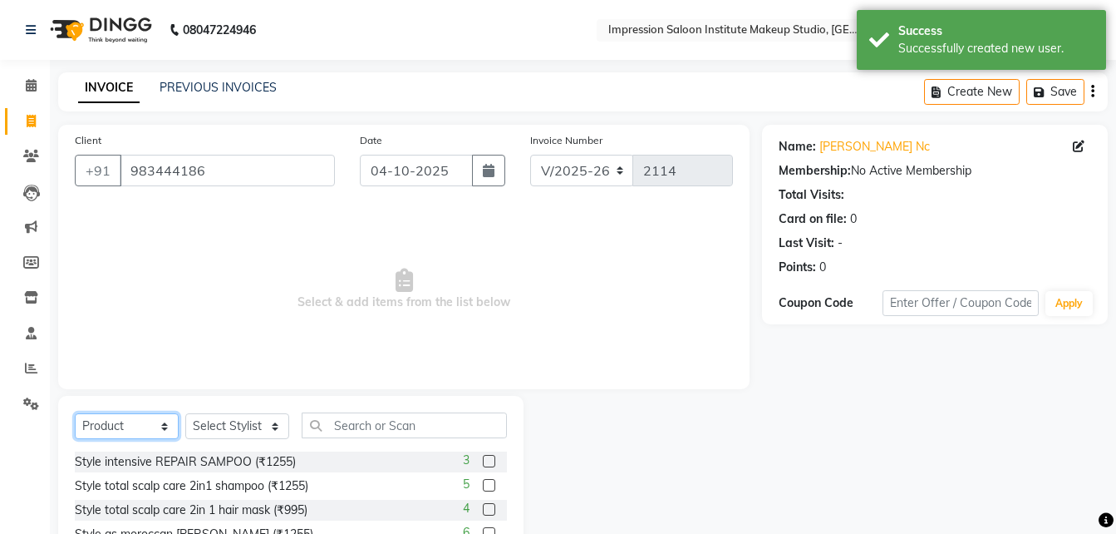
click at [145, 425] on select "Select Service Product Membership Package Voucher Prepaid Gift Card" at bounding box center [127, 426] width 104 height 26
click at [75, 413] on select "Select Service Product Membership Package Voucher Prepaid Gift Card" at bounding box center [127, 426] width 104 height 26
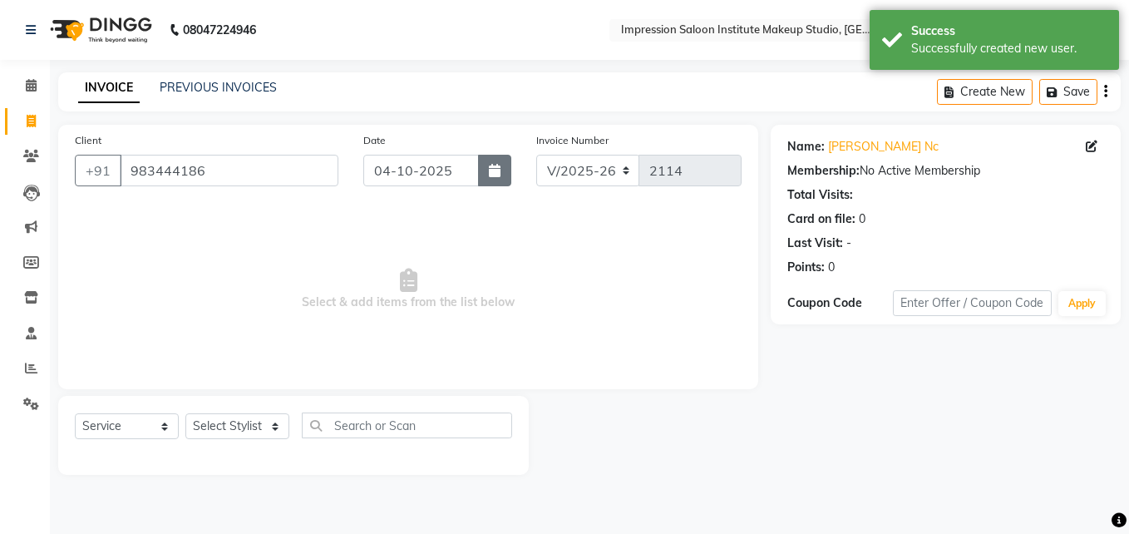
click at [505, 168] on button "button" at bounding box center [494, 171] width 33 height 32
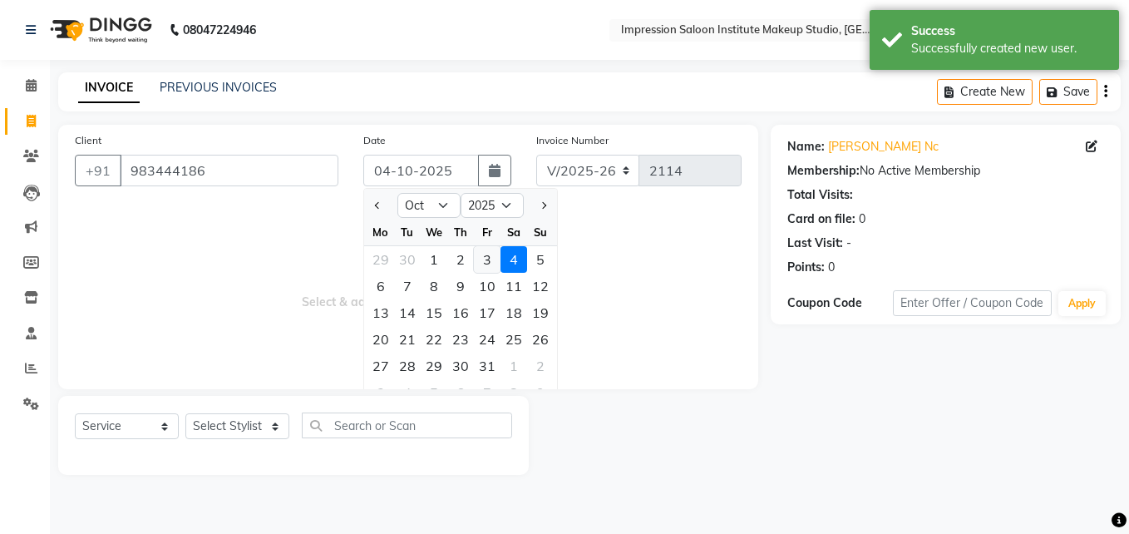
click at [490, 262] on div "3" at bounding box center [487, 259] width 27 height 27
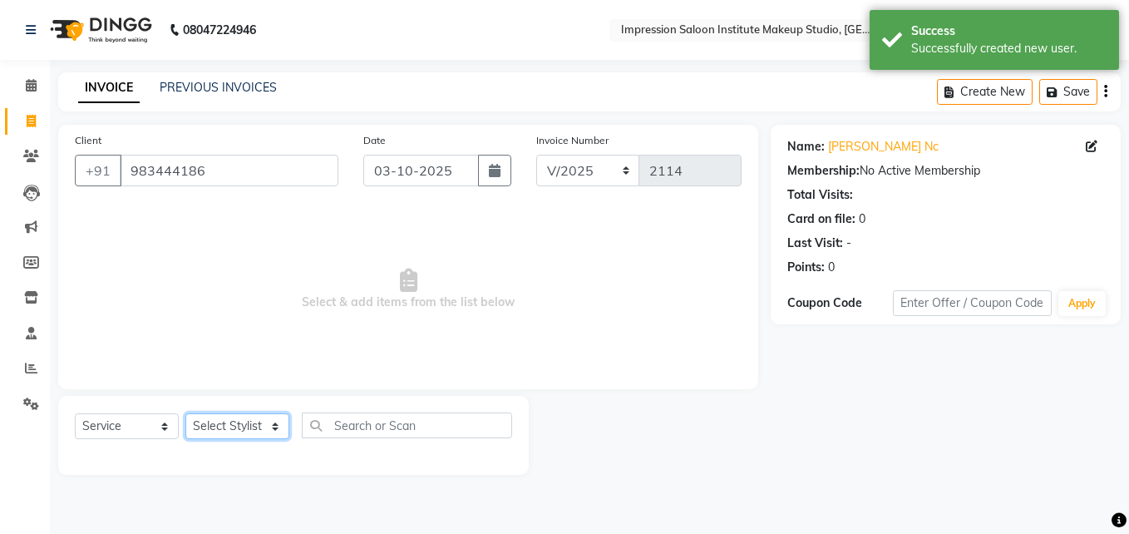
click at [265, 424] on select "Select Stylist Front Desk Pallavi [PERSON_NAME] [PERSON_NAME] [PERSON_NAME] 2" at bounding box center [237, 426] width 104 height 26
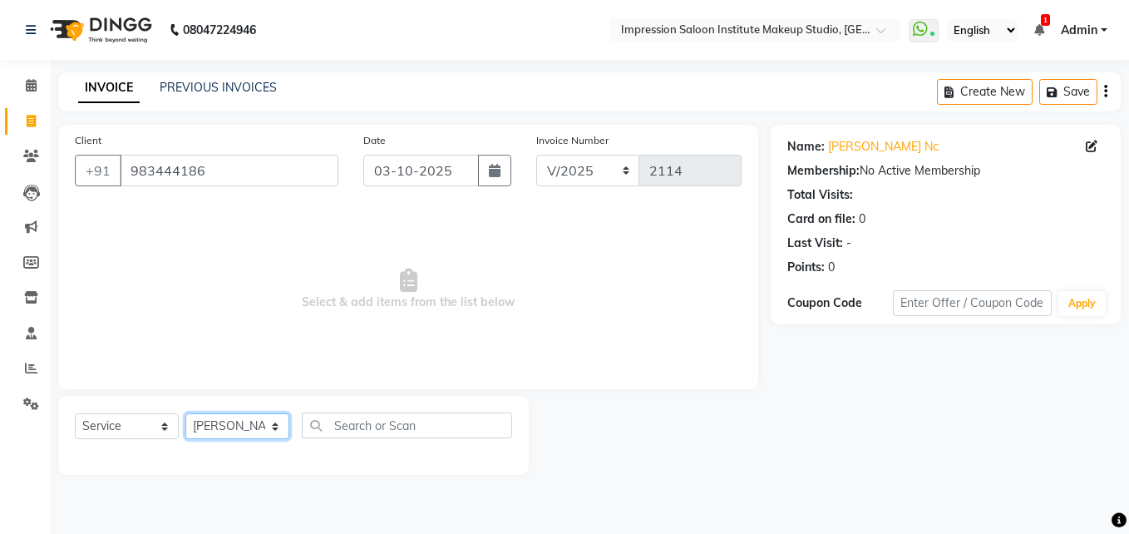
click at [185, 413] on select "Select Stylist Front Desk Pallavi [PERSON_NAME] [PERSON_NAME] [PERSON_NAME] 2" at bounding box center [237, 426] width 104 height 26
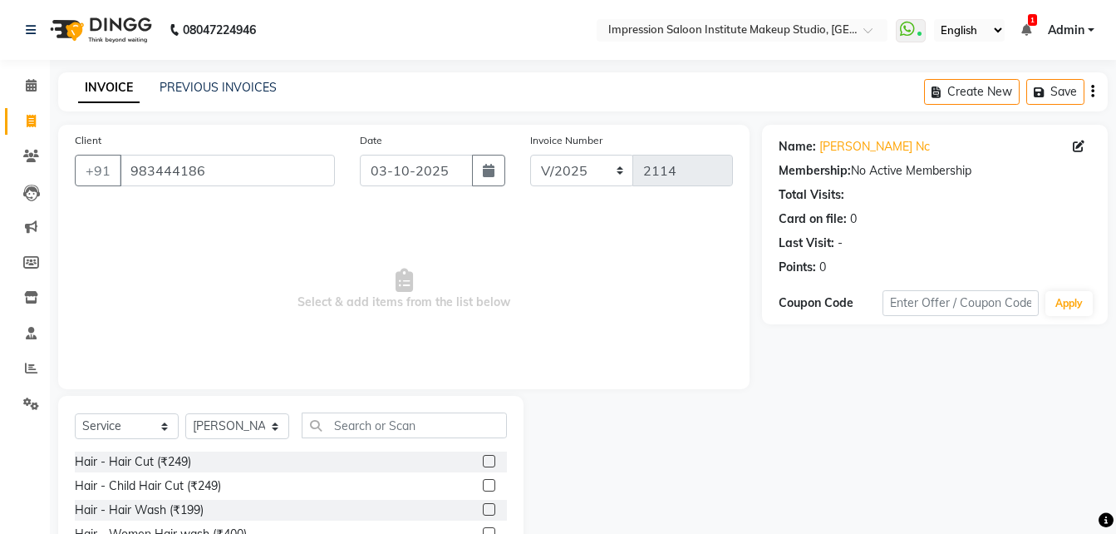
click at [483, 463] on label at bounding box center [489, 461] width 12 height 12
click at [483, 463] on input "checkbox" at bounding box center [488, 461] width 11 height 11
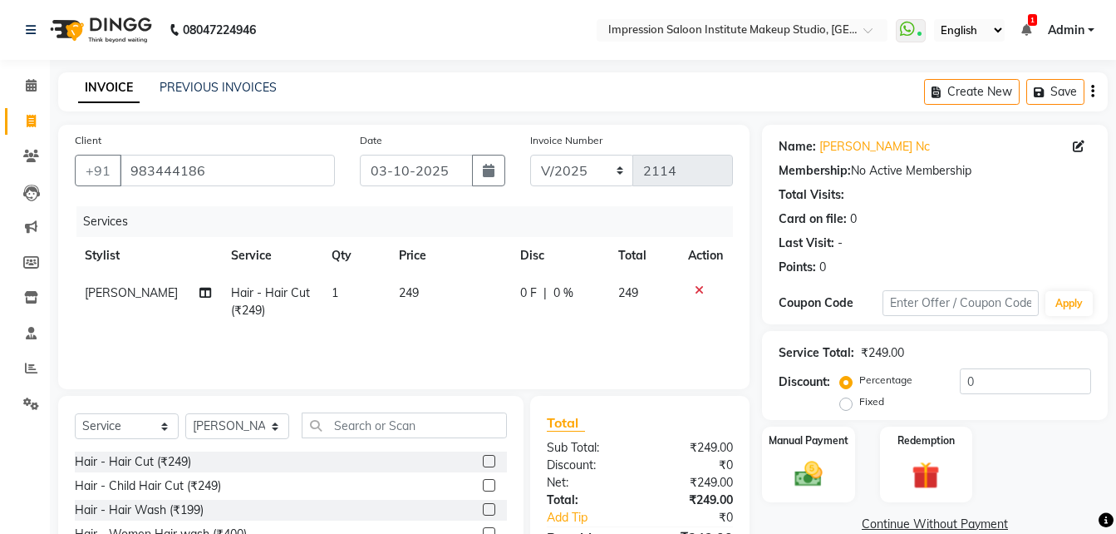
click at [433, 300] on td "249" at bounding box center [449, 301] width 121 height 55
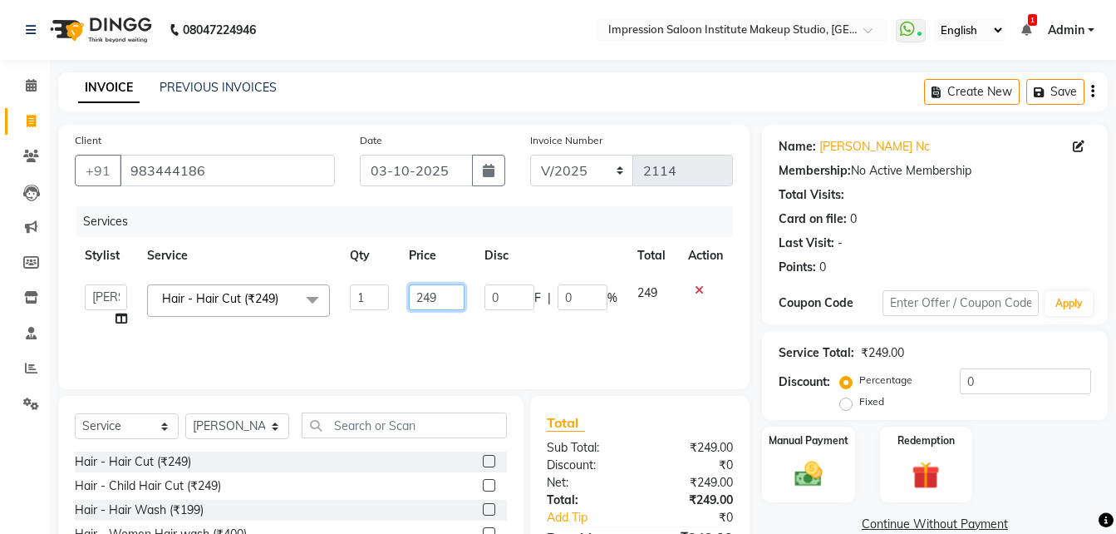
click at [441, 300] on input "249" at bounding box center [437, 297] width 57 height 26
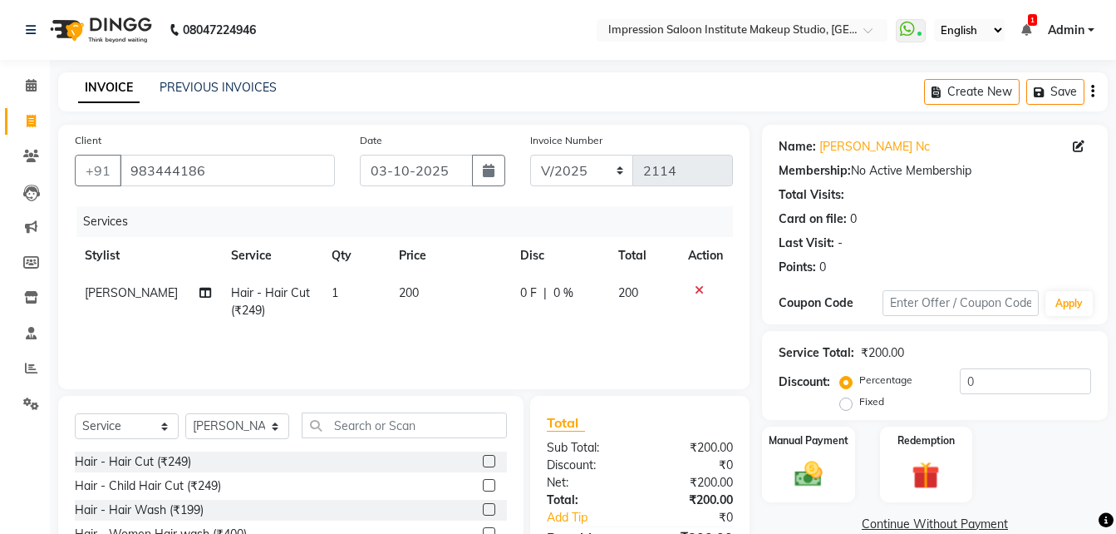
click at [481, 347] on div "Services Stylist Service Qty Price Disc Total Action [PERSON_NAME] Hair - Hair …" at bounding box center [404, 289] width 658 height 166
click at [798, 454] on div "Manual Payment" at bounding box center [809, 464] width 96 height 79
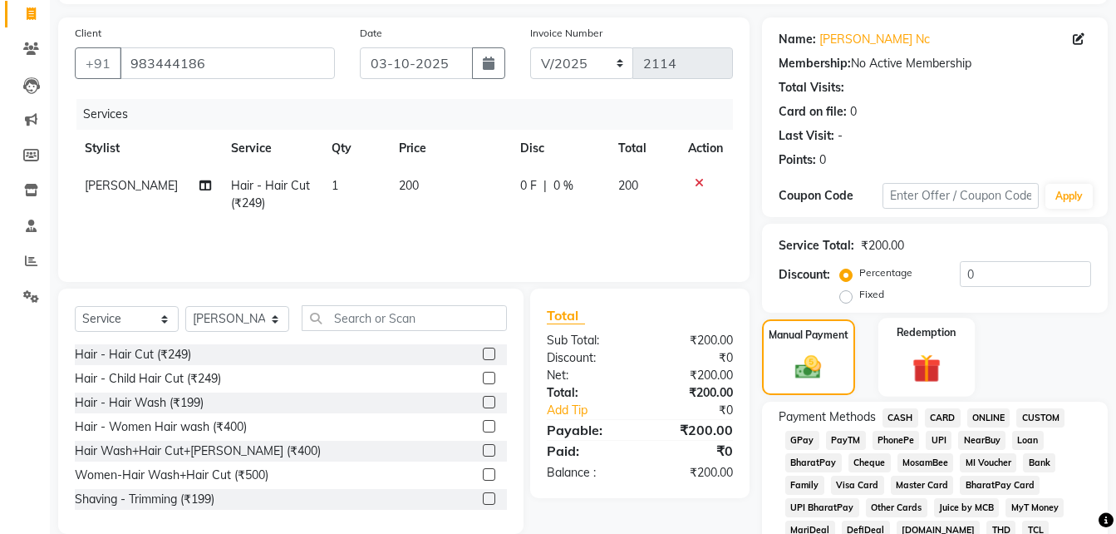
scroll to position [109, 0]
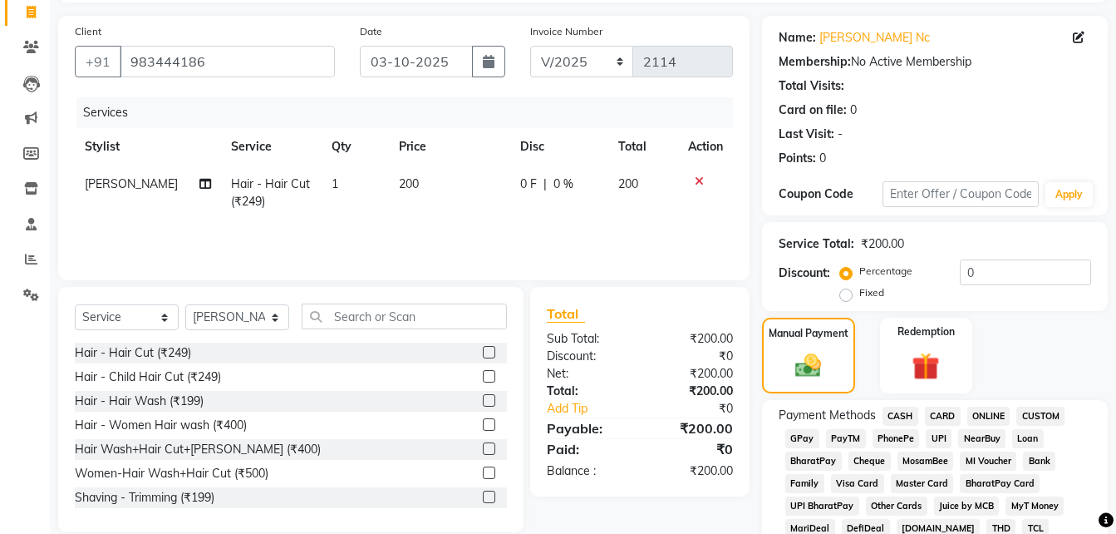
click at [941, 433] on span "UPI" at bounding box center [939, 438] width 26 height 19
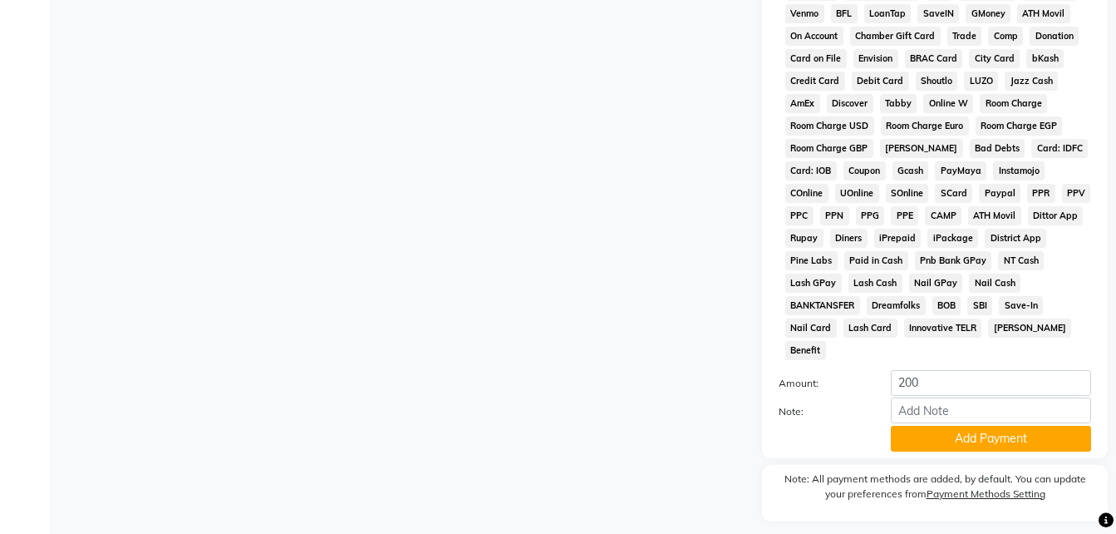
scroll to position [714, 0]
click at [943, 425] on button "Add Payment" at bounding box center [991, 438] width 200 height 26
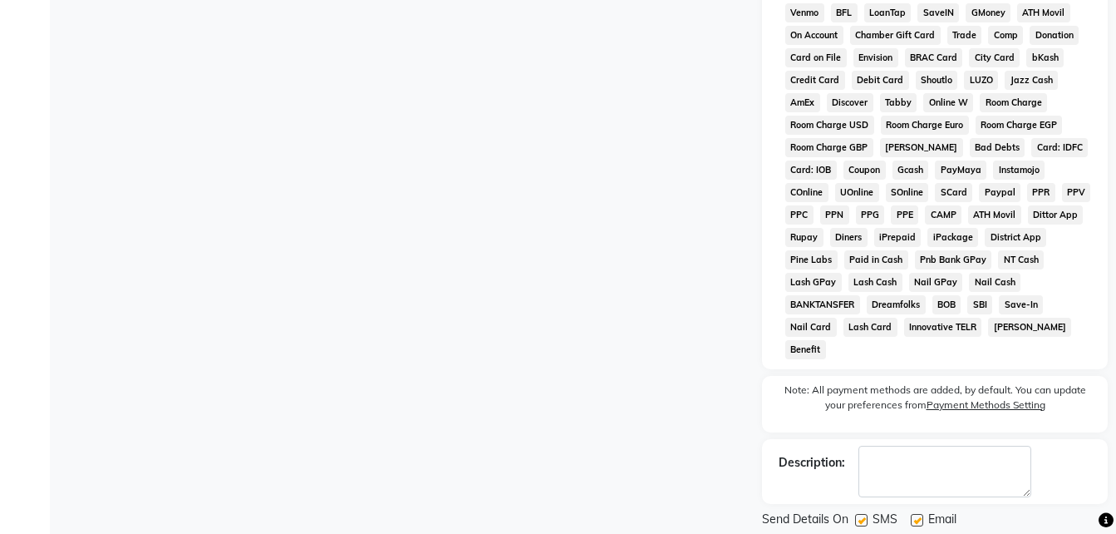
click at [917, 514] on label at bounding box center [917, 520] width 12 height 12
click at [917, 515] on input "checkbox" at bounding box center [916, 520] width 11 height 11
click at [862, 514] on label at bounding box center [861, 520] width 12 height 12
click at [862, 515] on input "checkbox" at bounding box center [860, 520] width 11 height 11
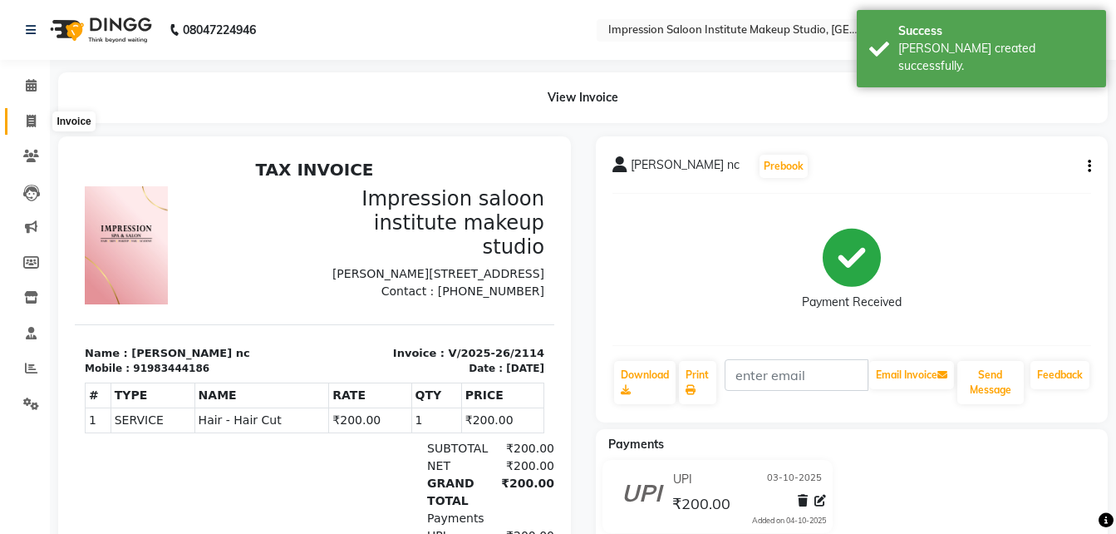
click at [27, 119] on icon at bounding box center [31, 121] width 9 height 12
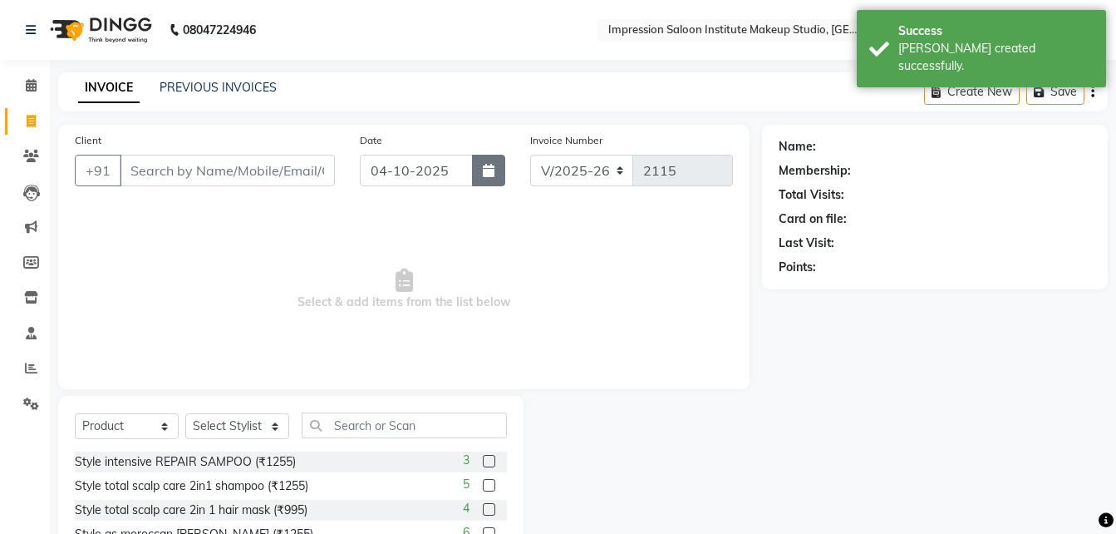
click at [485, 170] on icon "button" at bounding box center [489, 170] width 12 height 13
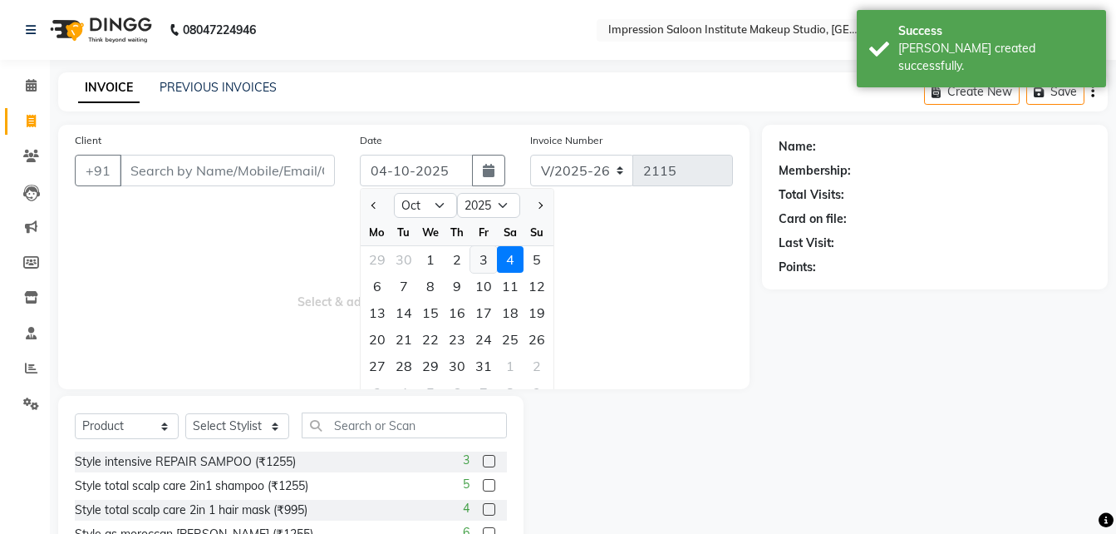
click at [477, 260] on div "3" at bounding box center [483, 259] width 27 height 27
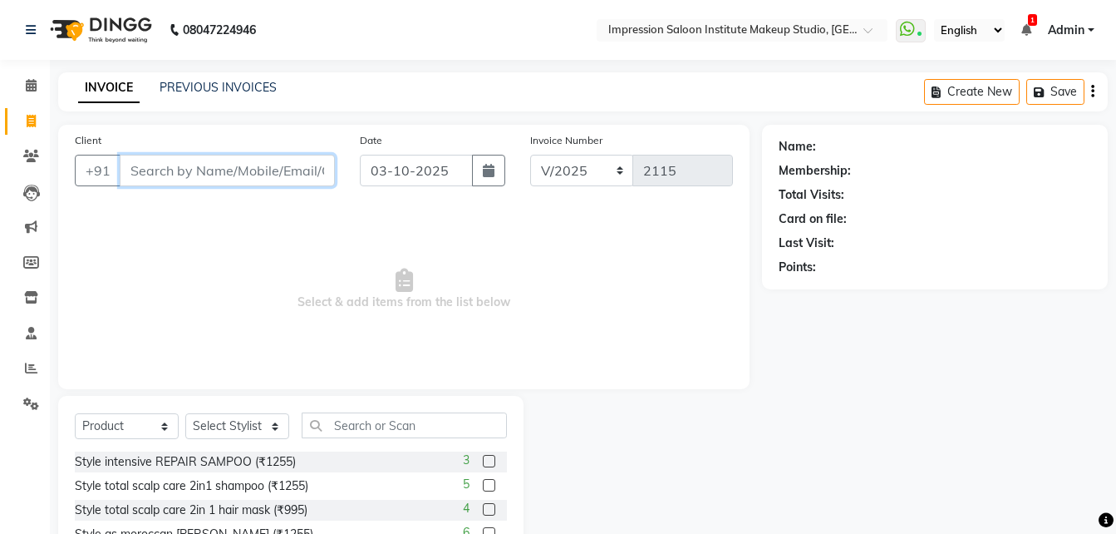
click at [285, 157] on input "Client" at bounding box center [227, 171] width 215 height 32
click at [262, 173] on span "Add Client" at bounding box center [292, 170] width 66 height 17
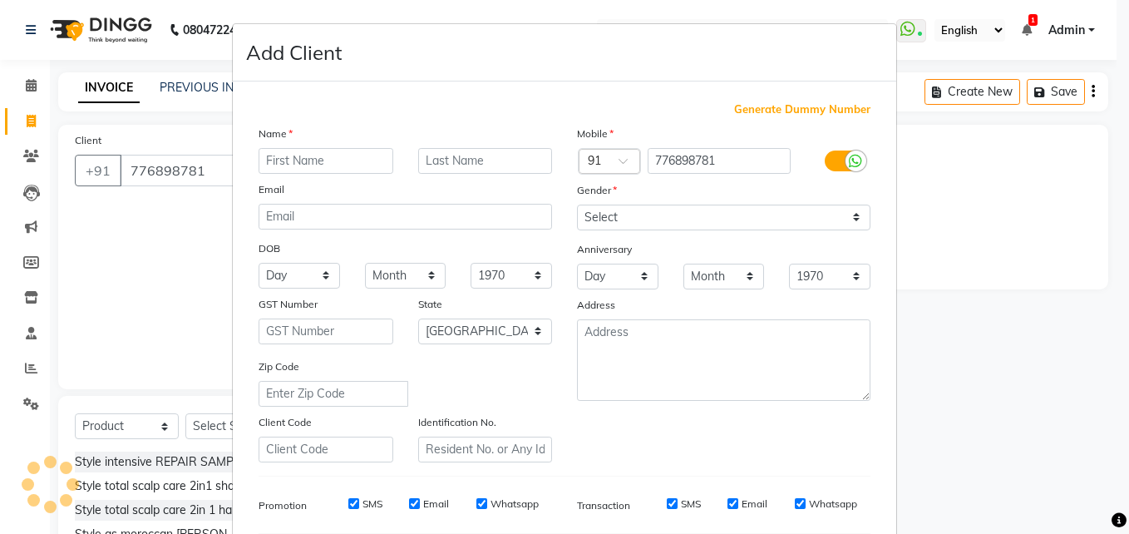
click at [336, 167] on input "text" at bounding box center [325, 161] width 135 height 26
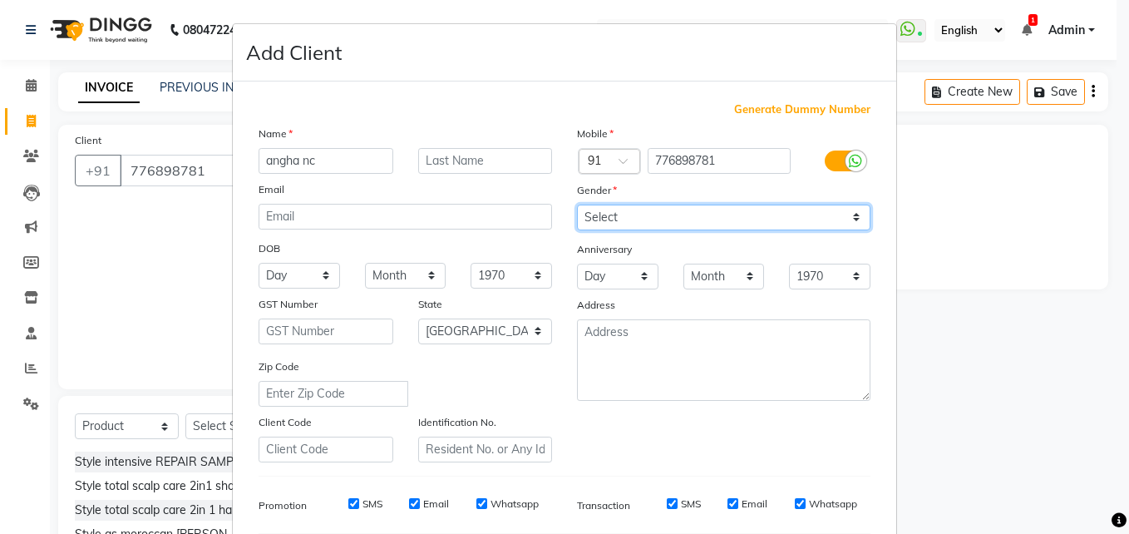
click at [614, 213] on select "Select [DEMOGRAPHIC_DATA] [DEMOGRAPHIC_DATA] Other Prefer Not To Say" at bounding box center [723, 217] width 293 height 26
click at [577, 204] on select "Select [DEMOGRAPHIC_DATA] [DEMOGRAPHIC_DATA] Other Prefer Not To Say" at bounding box center [723, 217] width 293 height 26
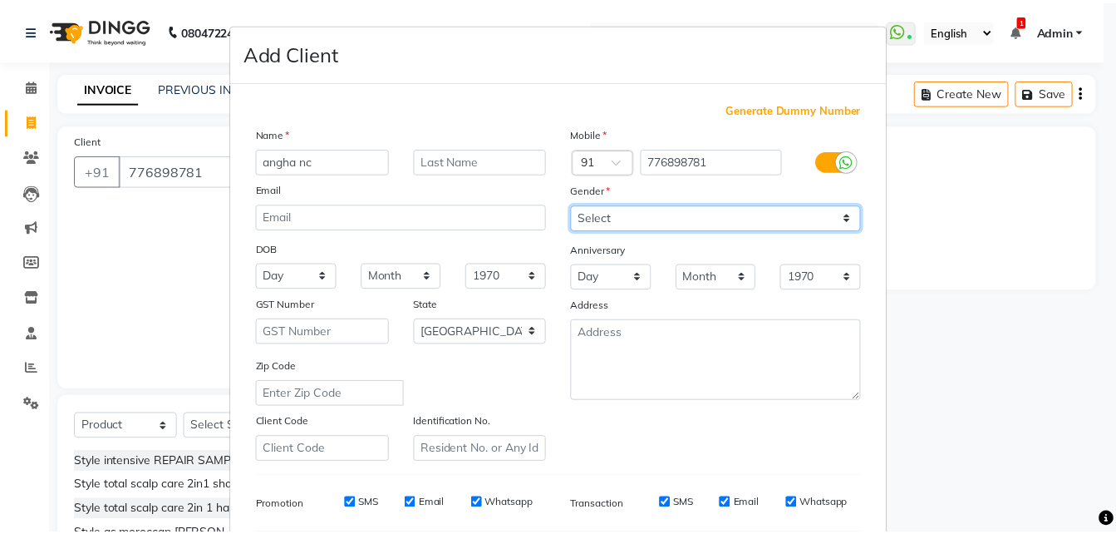
scroll to position [234, 0]
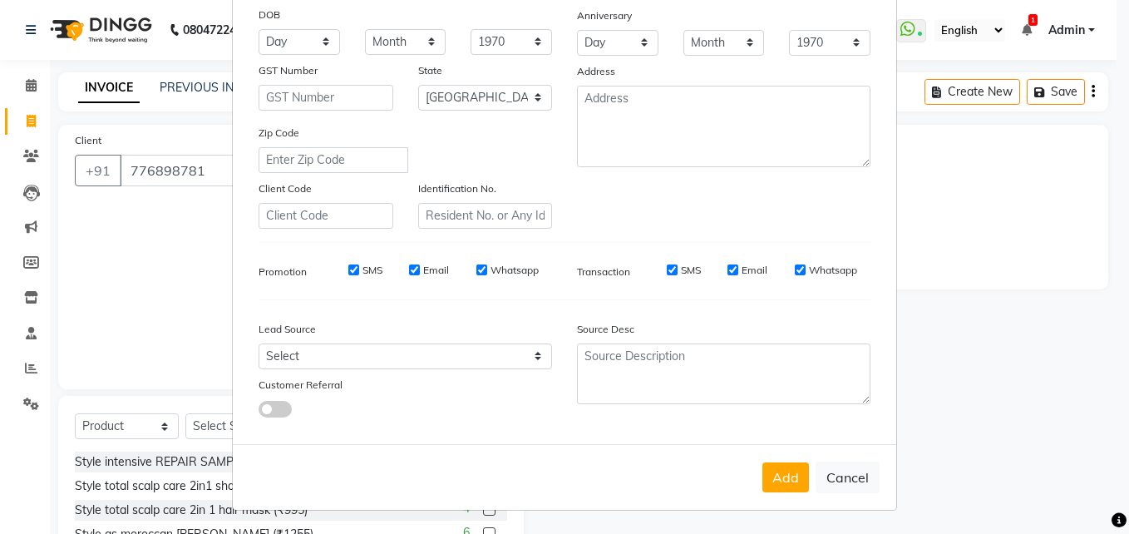
click at [762, 493] on div "Add Cancel" at bounding box center [564, 477] width 663 height 66
click at [766, 472] on button "Add" at bounding box center [785, 477] width 47 height 30
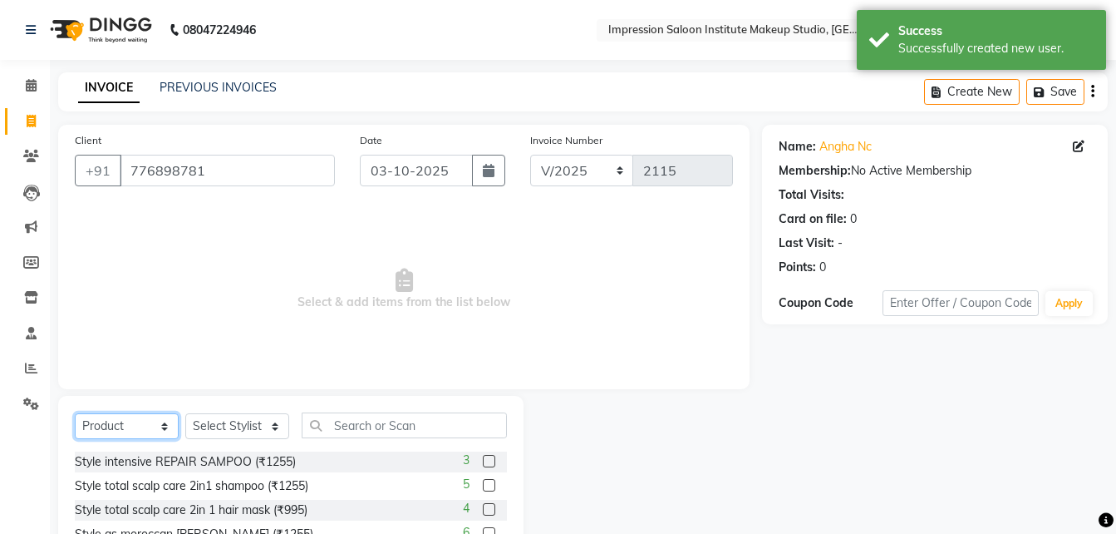
click at [165, 418] on select "Select Service Product Membership Package Voucher Prepaid Gift Card" at bounding box center [127, 426] width 104 height 26
click at [75, 413] on select "Select Service Product Membership Package Voucher Prepaid Gift Card" at bounding box center [127, 426] width 104 height 26
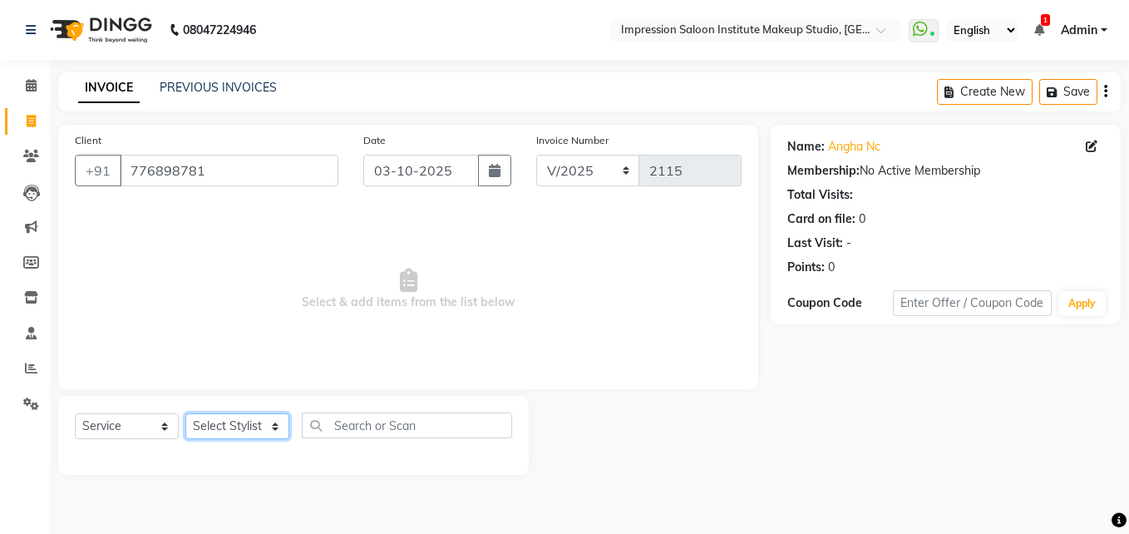
drag, startPoint x: 252, startPoint y: 426, endPoint x: 233, endPoint y: 382, distance: 47.3
click at [233, 382] on div "Client [PHONE_NUMBER] Date [DATE] Invoice Number V/2025 V/[PHONE_NUMBER] Select…" at bounding box center [408, 300] width 725 height 350
click at [185, 413] on select "Select Stylist Front Desk Pallavi [PERSON_NAME] [PERSON_NAME] [PERSON_NAME] 2" at bounding box center [237, 426] width 104 height 26
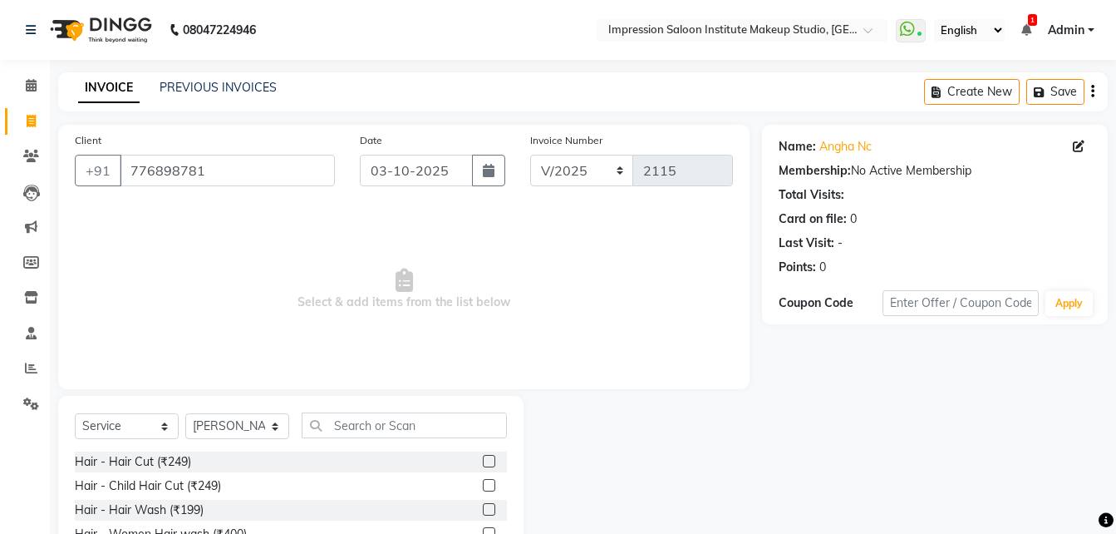
click at [407, 432] on div "Select Service Product Membership Package Voucher Prepaid Gift Card Select Styl…" at bounding box center [291, 431] width 432 height 39
click at [407, 432] on input "text" at bounding box center [404, 425] width 205 height 26
click at [483, 464] on label at bounding box center [489, 461] width 12 height 12
click at [483, 464] on input "checkbox" at bounding box center [488, 461] width 11 height 11
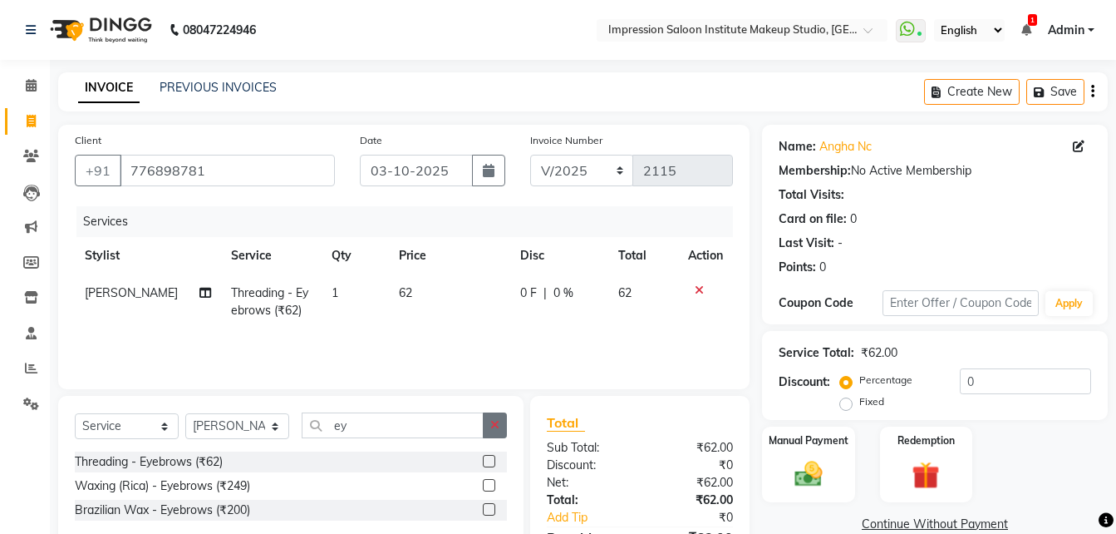
click at [490, 426] on button "button" at bounding box center [495, 425] width 24 height 26
click at [483, 465] on label at bounding box center [489, 461] width 12 height 12
click at [483, 465] on input "checkbox" at bounding box center [488, 461] width 11 height 11
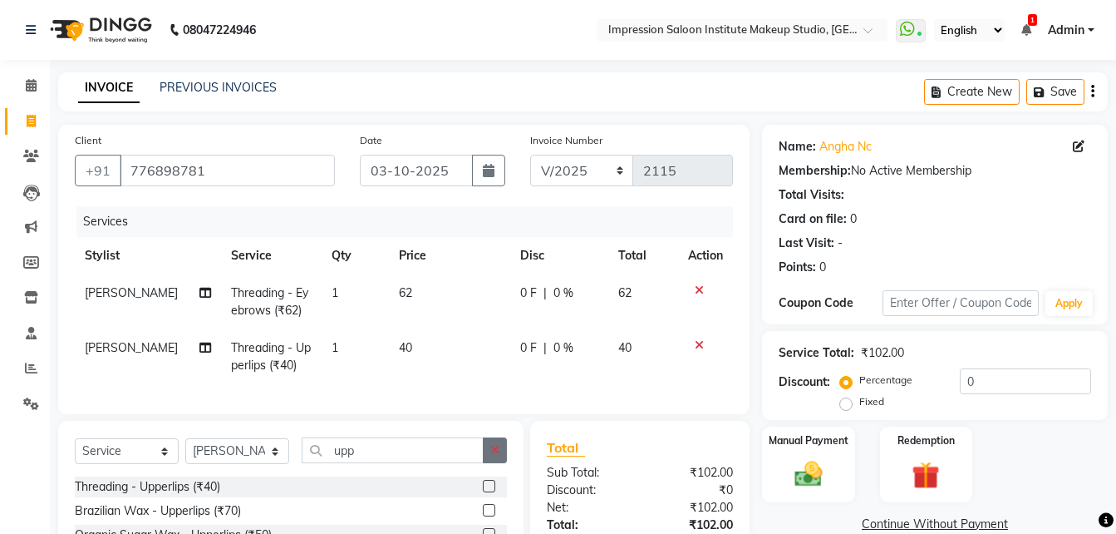
click at [498, 455] on icon "button" at bounding box center [494, 450] width 9 height 12
click at [469, 521] on div "Threading - Chin (₹40)" at bounding box center [291, 510] width 432 height 21
click at [483, 516] on label at bounding box center [489, 510] width 12 height 12
click at [483, 516] on input "checkbox" at bounding box center [488, 510] width 11 height 11
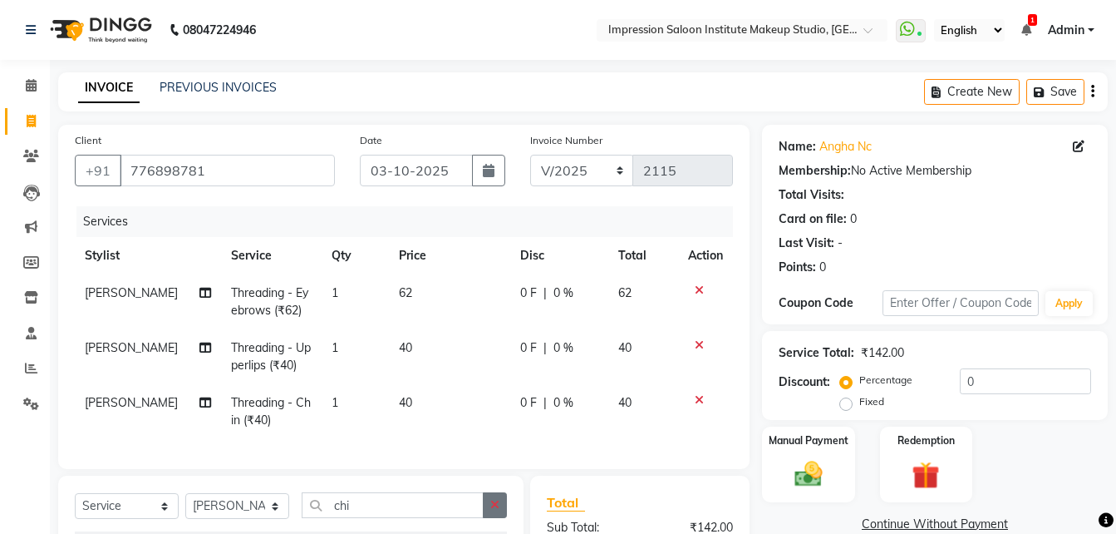
click at [501, 518] on button "button" at bounding box center [495, 505] width 24 height 26
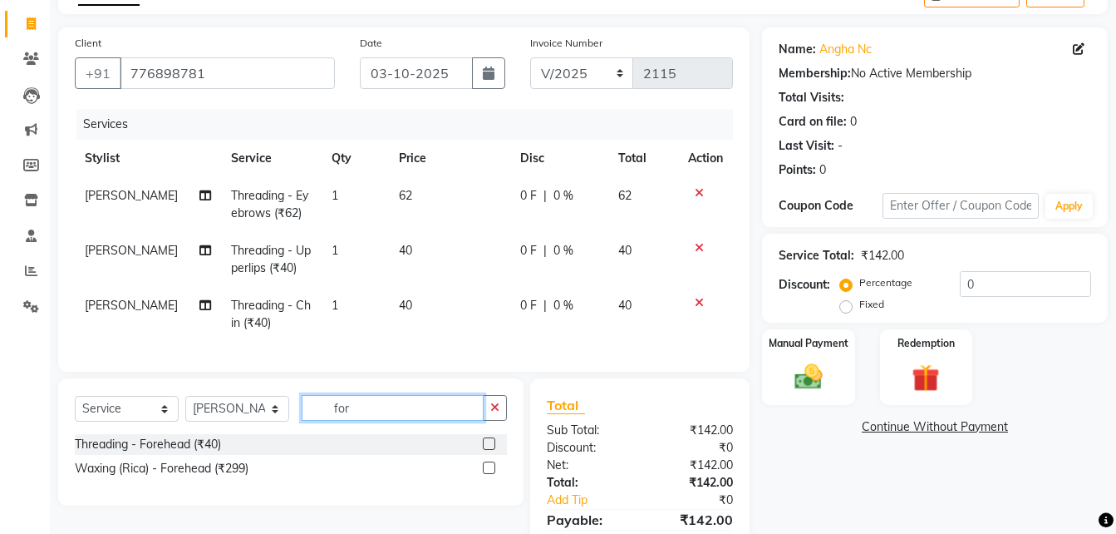
scroll to position [99, 0]
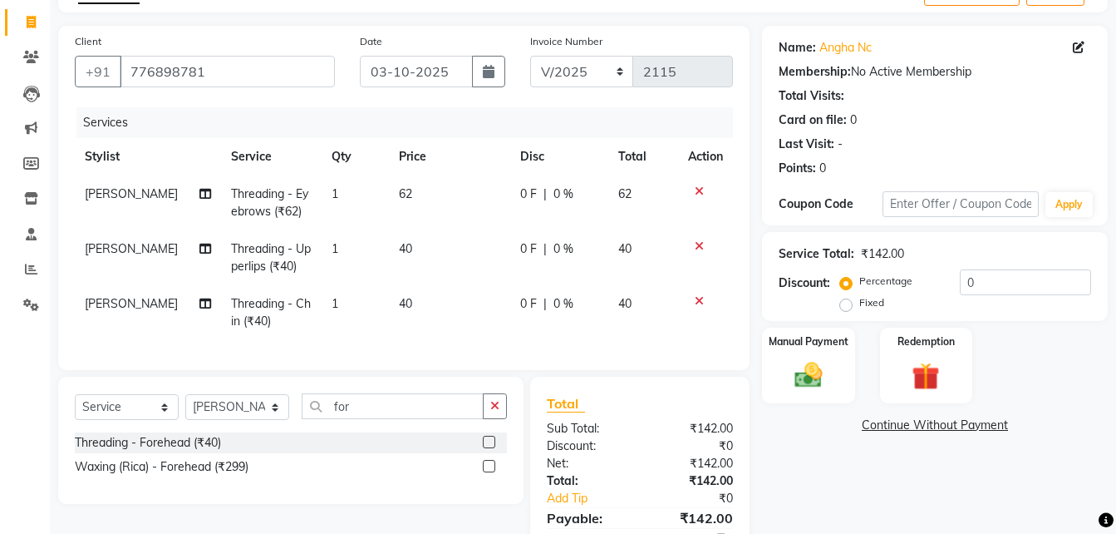
click at [489, 448] on label at bounding box center [489, 442] width 12 height 12
click at [489, 448] on input "checkbox" at bounding box center [488, 442] width 11 height 11
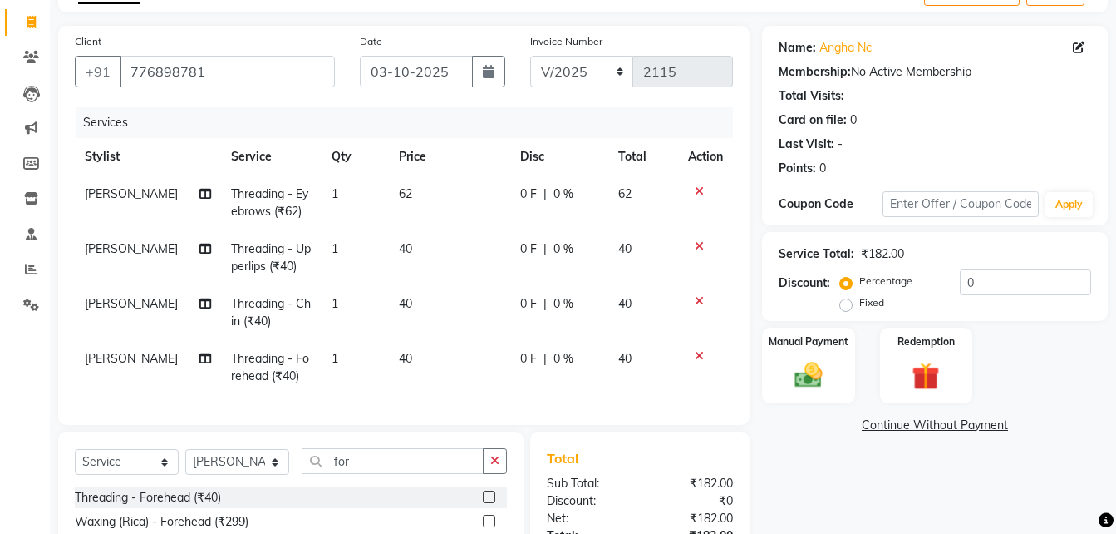
click at [426, 199] on td "62" at bounding box center [449, 202] width 121 height 55
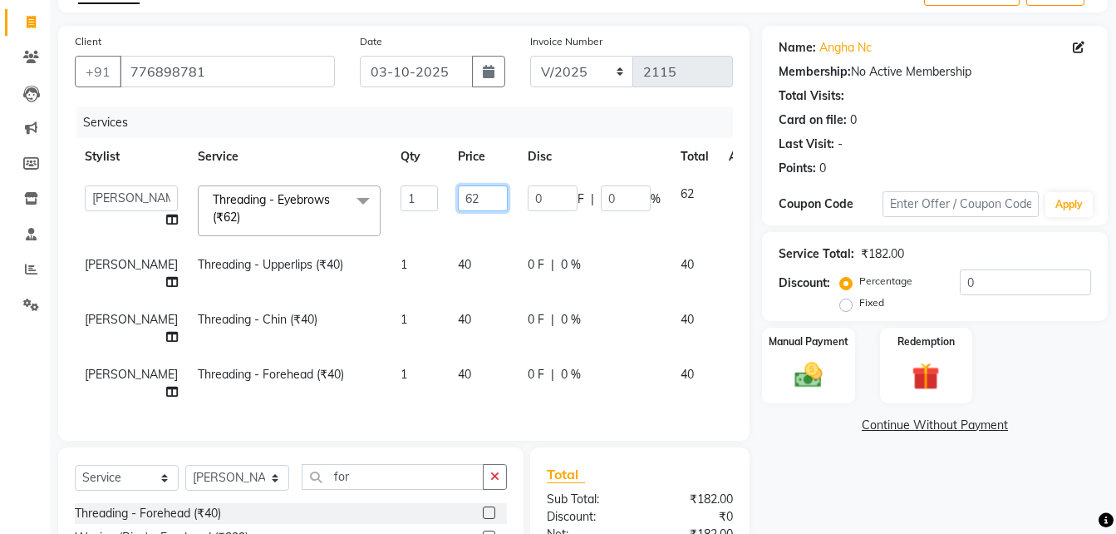
click at [458, 199] on input "62" at bounding box center [483, 198] width 50 height 26
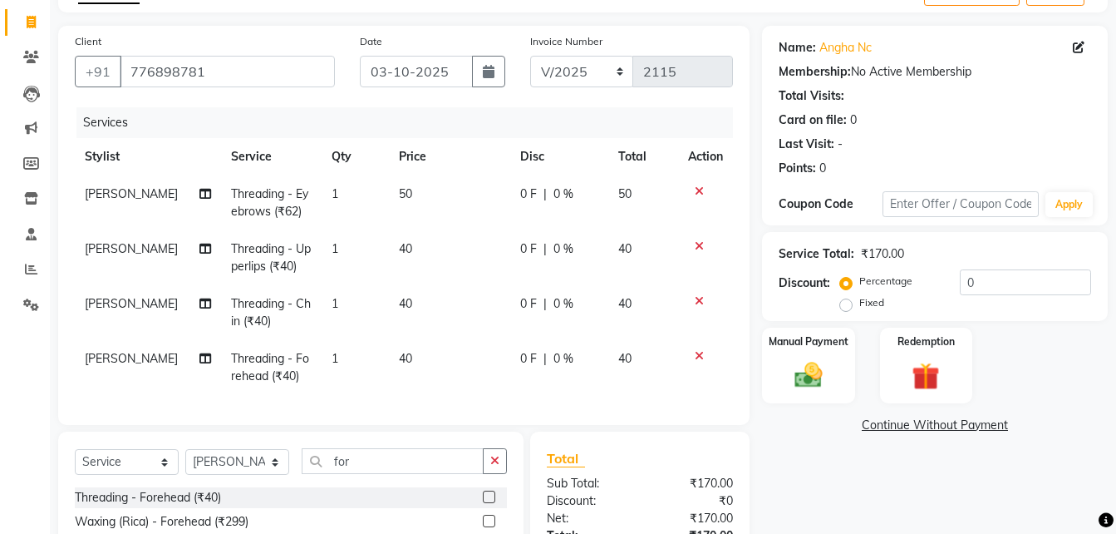
click at [436, 259] on td "40" at bounding box center [449, 257] width 121 height 55
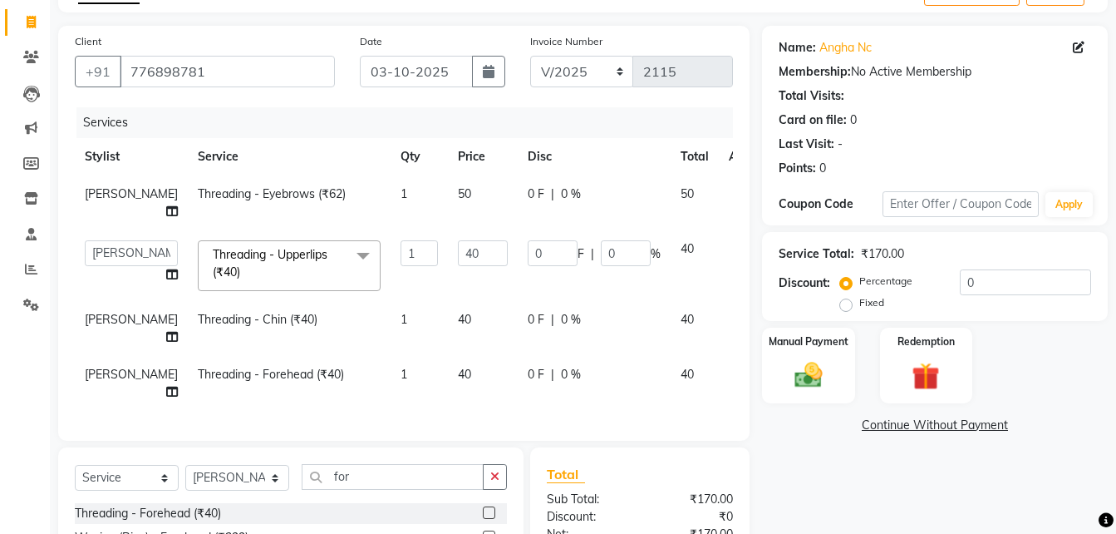
click at [458, 259] on input "40" at bounding box center [483, 253] width 50 height 26
click at [448, 315] on td "40" at bounding box center [483, 328] width 70 height 55
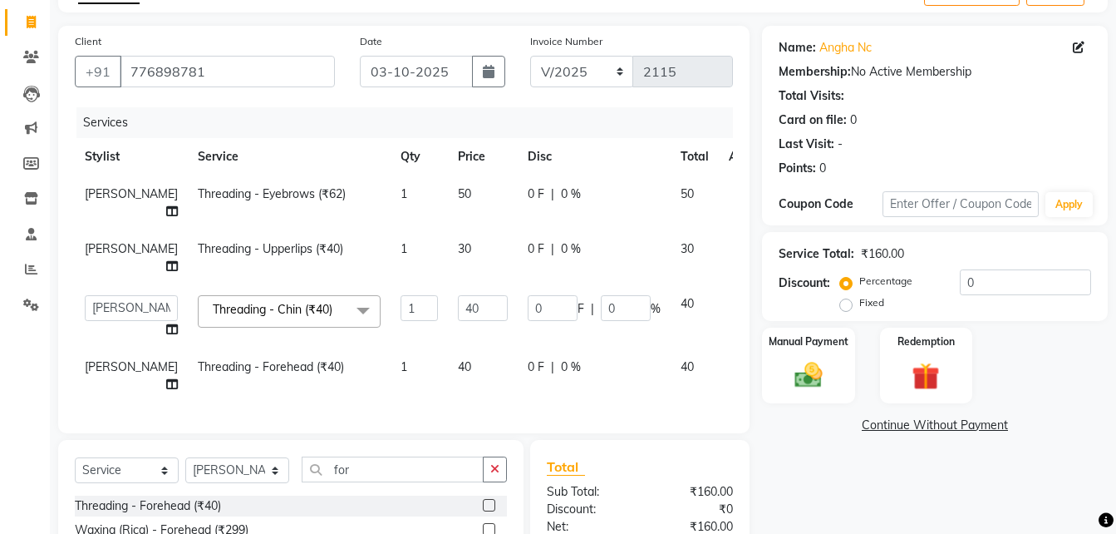
click at [458, 315] on input "40" at bounding box center [483, 308] width 50 height 26
click at [448, 362] on td "40" at bounding box center [483, 375] width 70 height 55
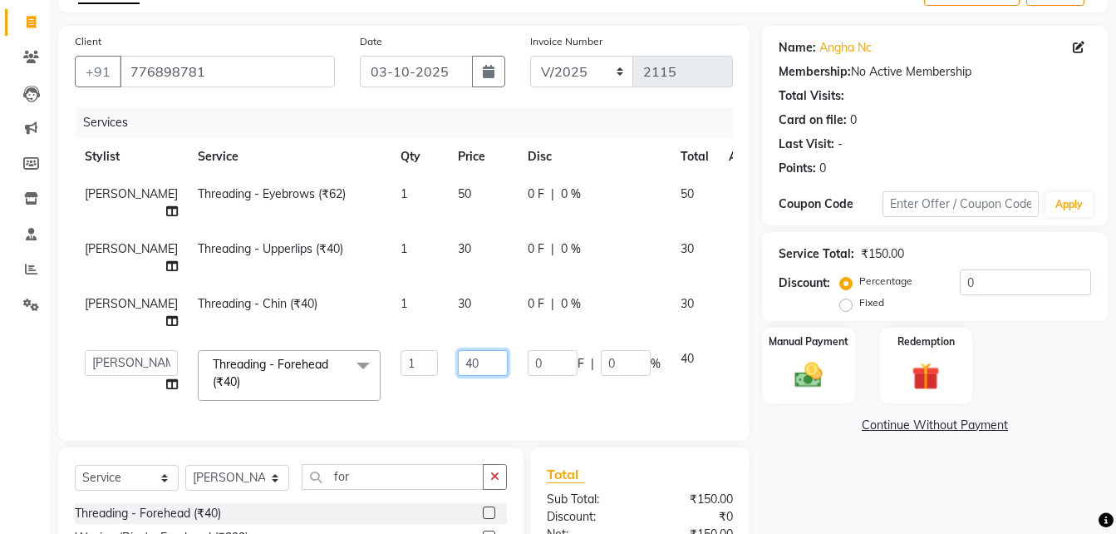
click at [458, 362] on input "40" at bounding box center [483, 363] width 50 height 26
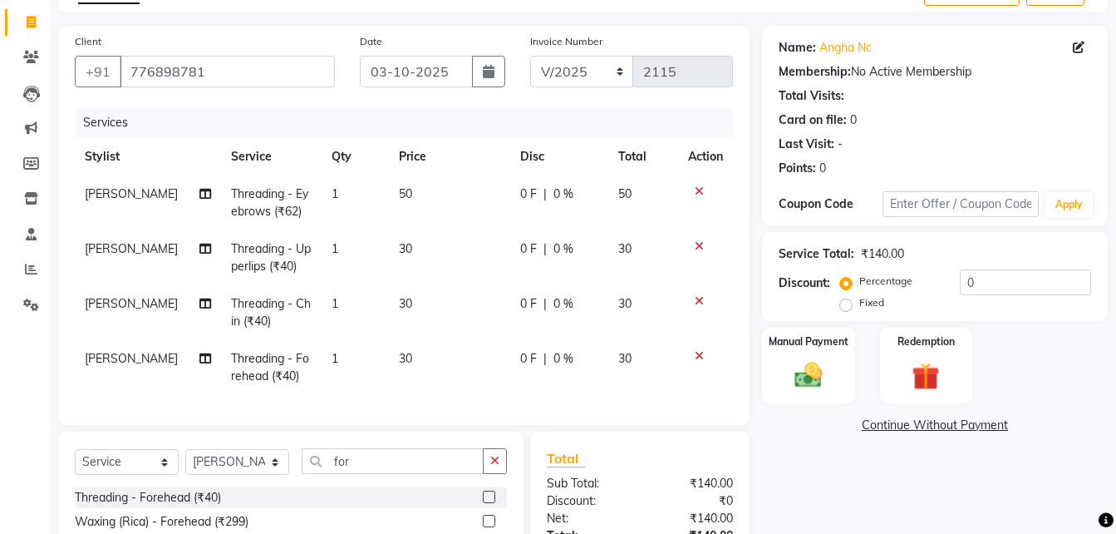
click at [439, 390] on td "30" at bounding box center [449, 367] width 121 height 55
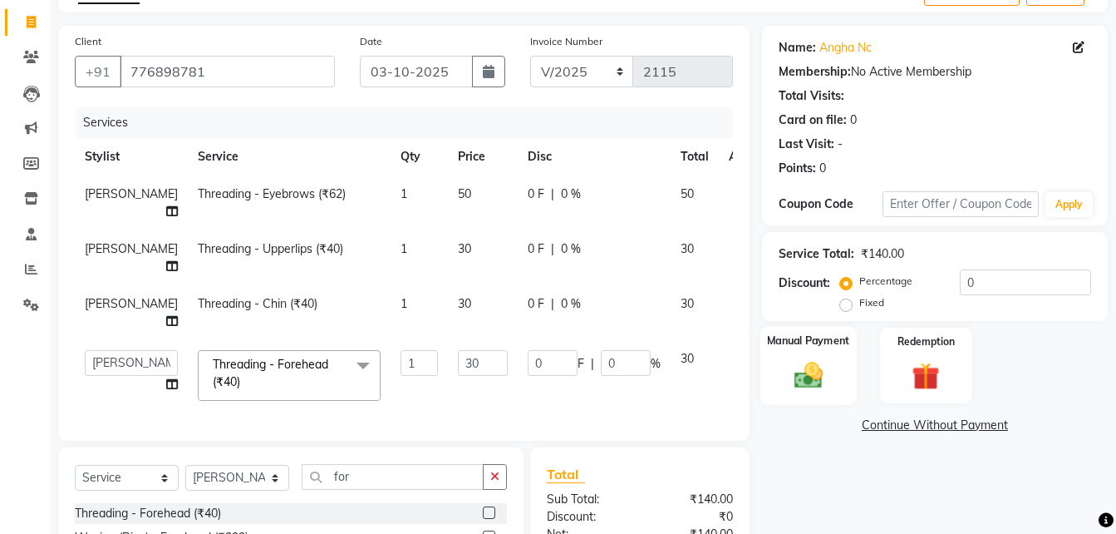
click at [814, 391] on img at bounding box center [808, 374] width 47 height 33
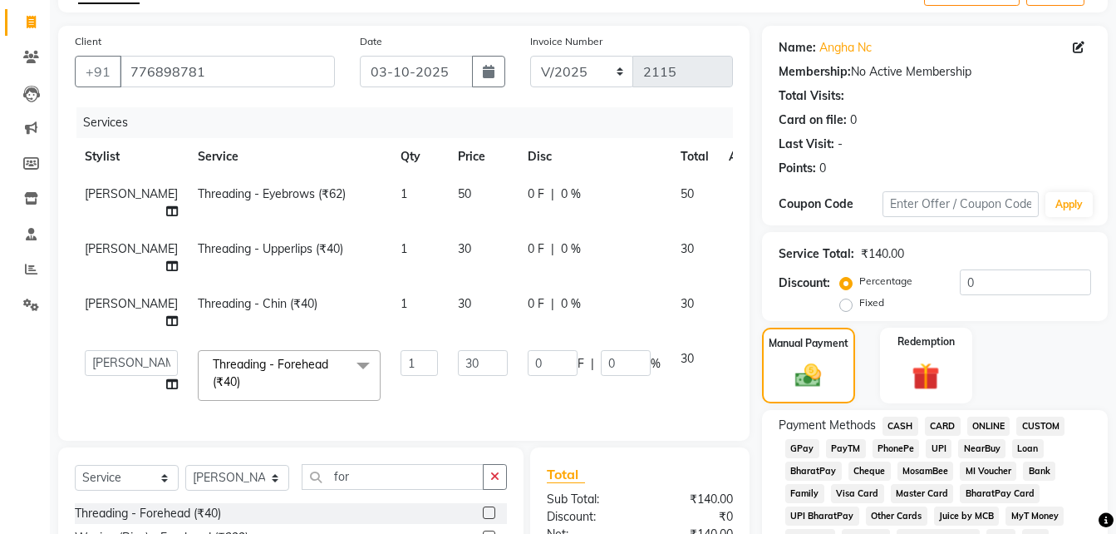
click at [938, 448] on span "UPI" at bounding box center [939, 448] width 26 height 19
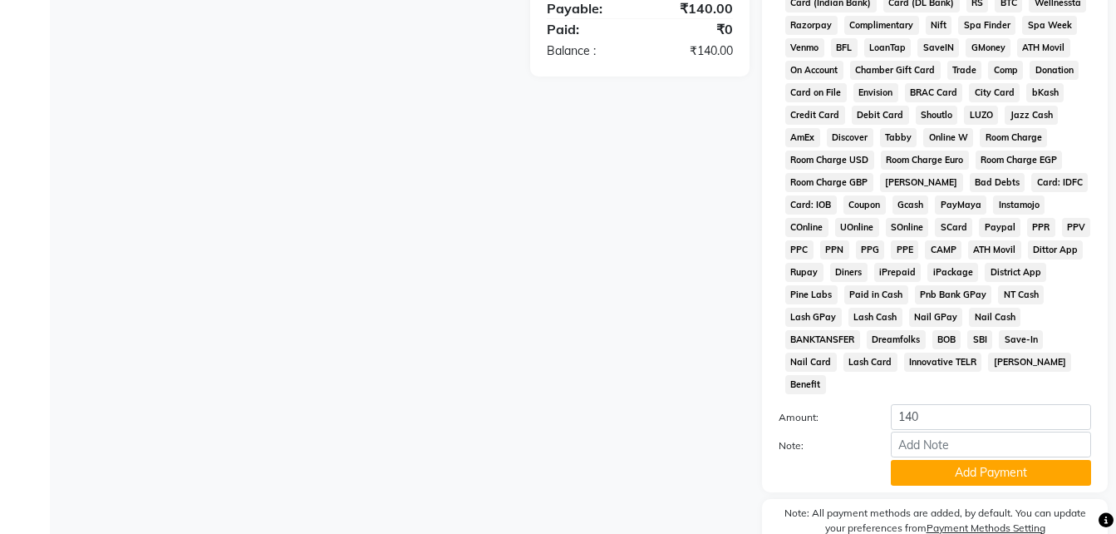
scroll to position [737, 0]
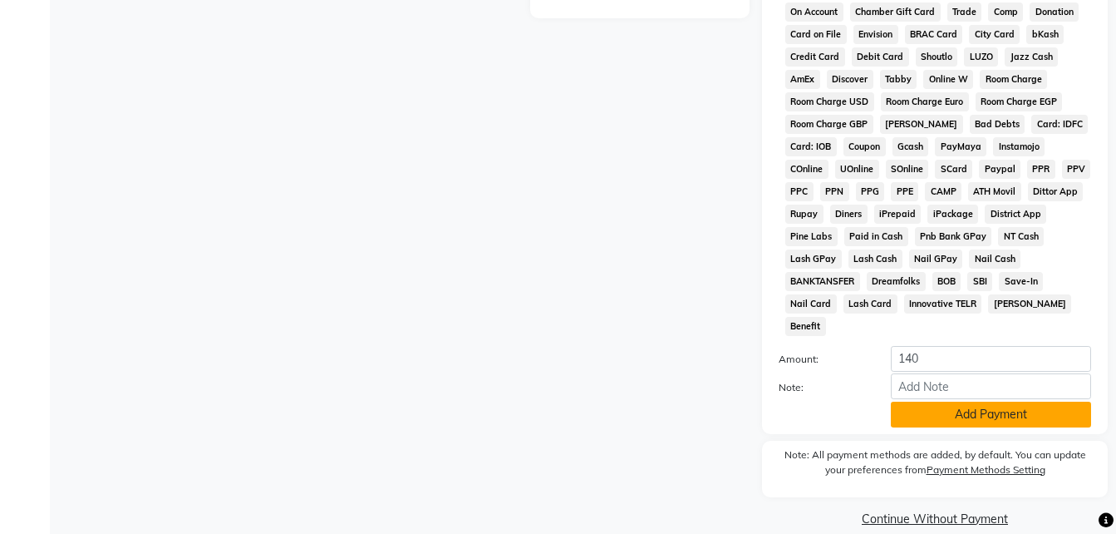
click at [955, 401] on button "Add Payment" at bounding box center [991, 414] width 200 height 26
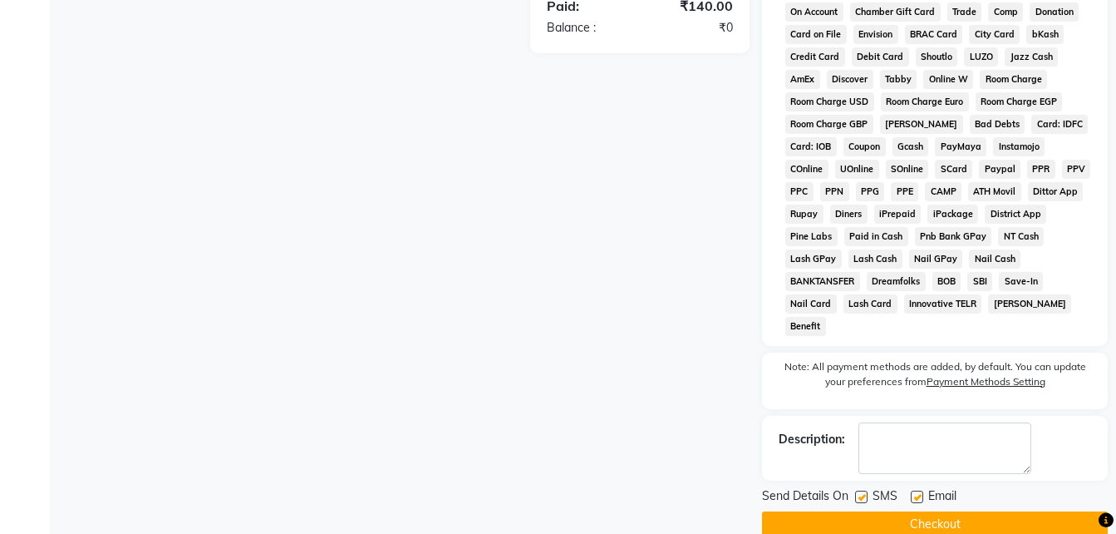
click at [923, 490] on label at bounding box center [917, 496] width 12 height 12
click at [922, 492] on input "checkbox" at bounding box center [916, 497] width 11 height 11
click at [864, 490] on label at bounding box center [861, 496] width 12 height 12
click at [864, 492] on input "checkbox" at bounding box center [860, 497] width 11 height 11
click at [868, 511] on button "Checkout" at bounding box center [935, 524] width 346 height 26
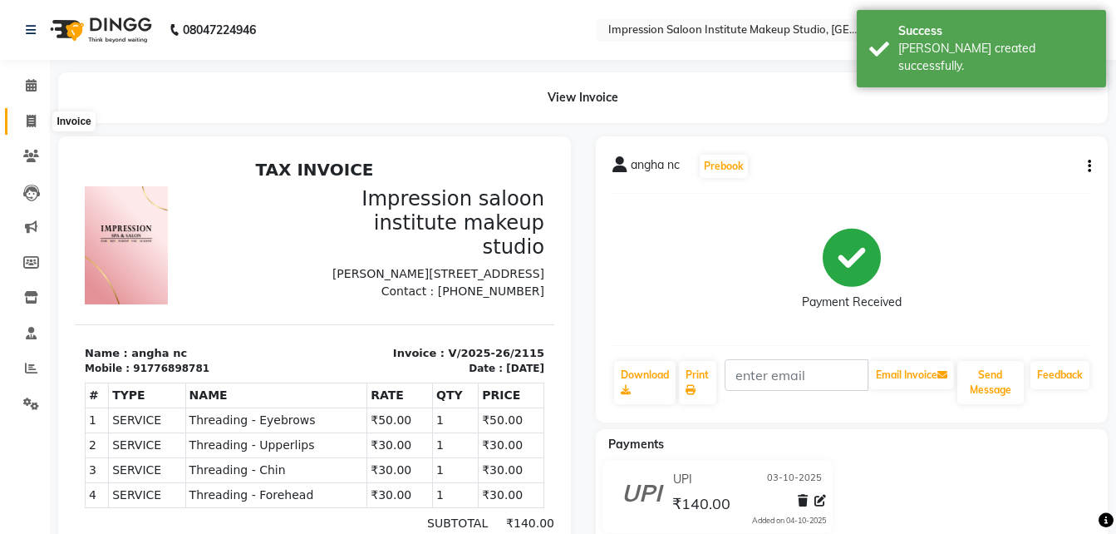
click at [25, 118] on span at bounding box center [31, 121] width 29 height 19
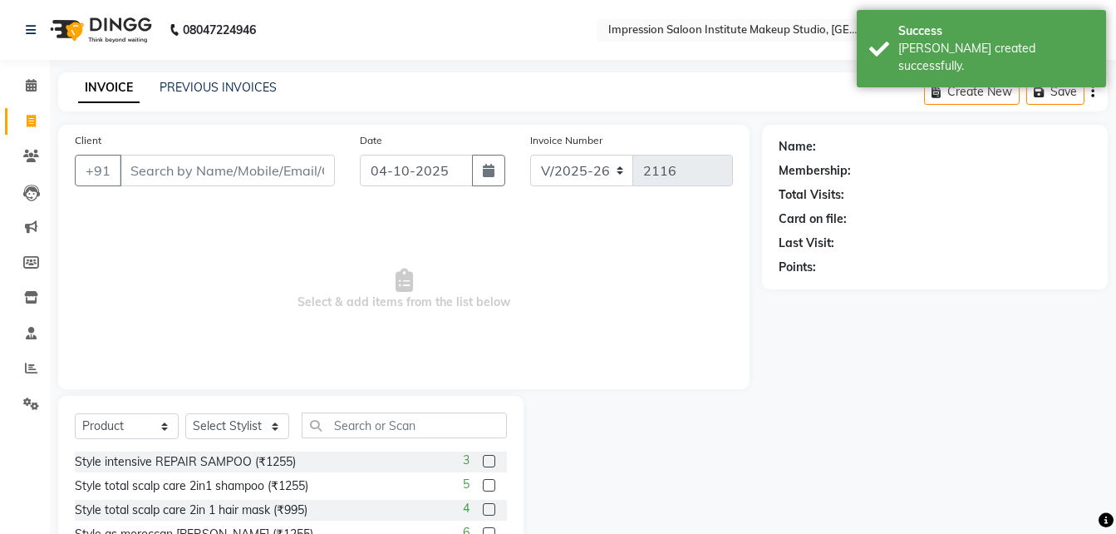
click at [137, 171] on input "Client" at bounding box center [227, 171] width 215 height 32
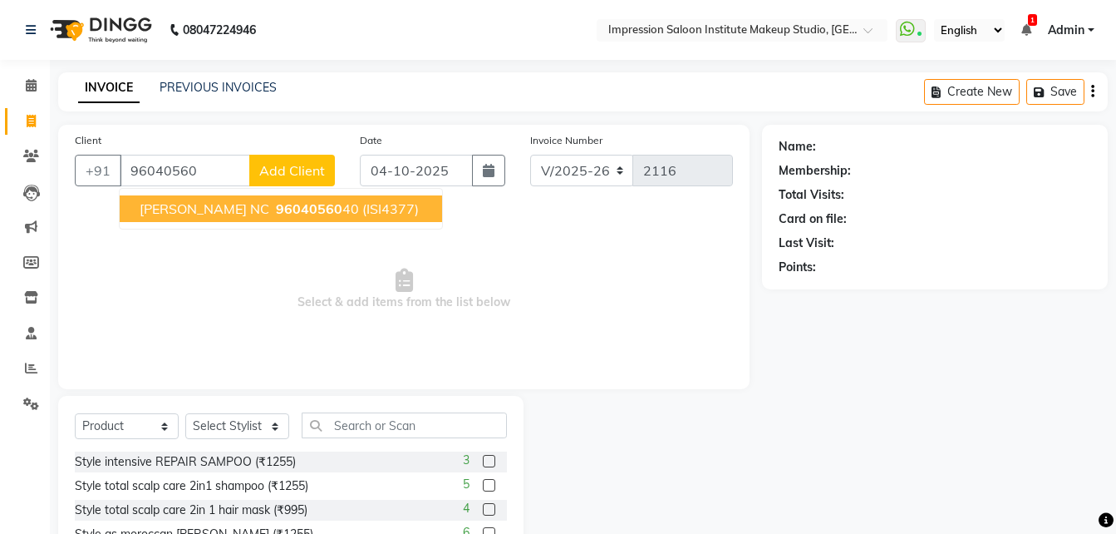
click at [276, 213] on span "96040560" at bounding box center [309, 208] width 66 height 17
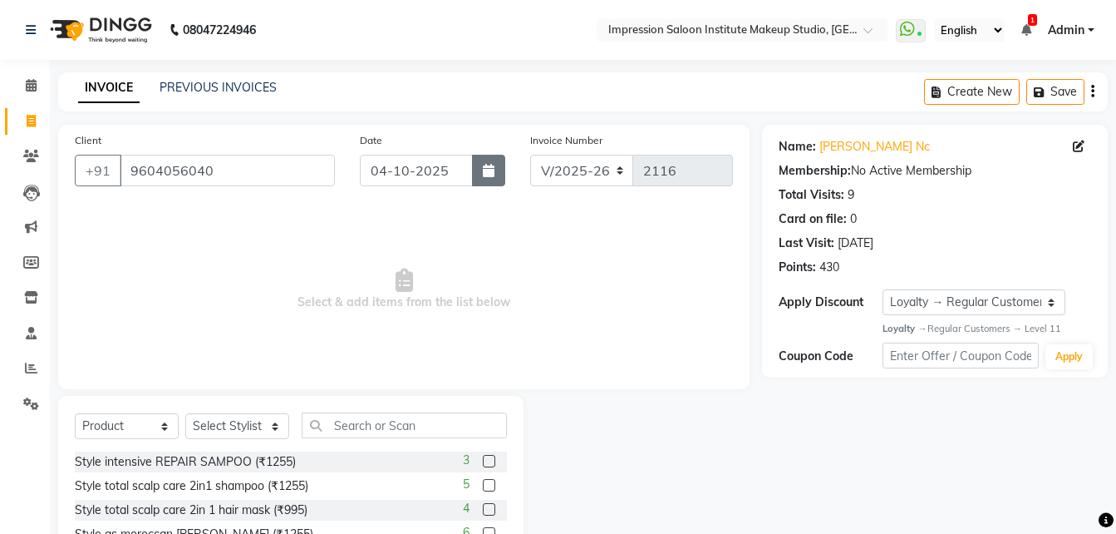
click at [484, 182] on button "button" at bounding box center [488, 171] width 33 height 32
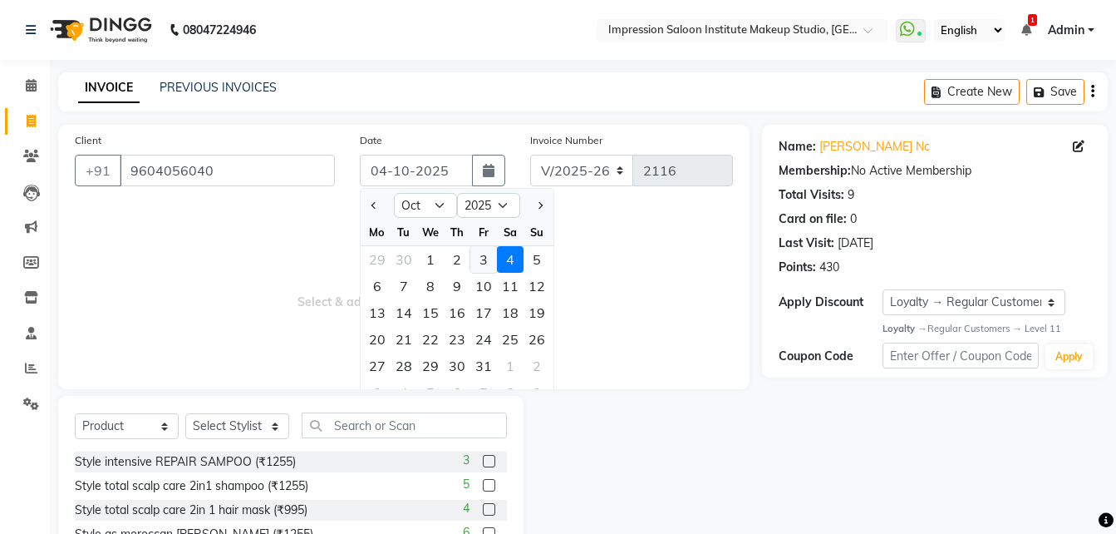
click at [484, 252] on div "3" at bounding box center [483, 259] width 27 height 27
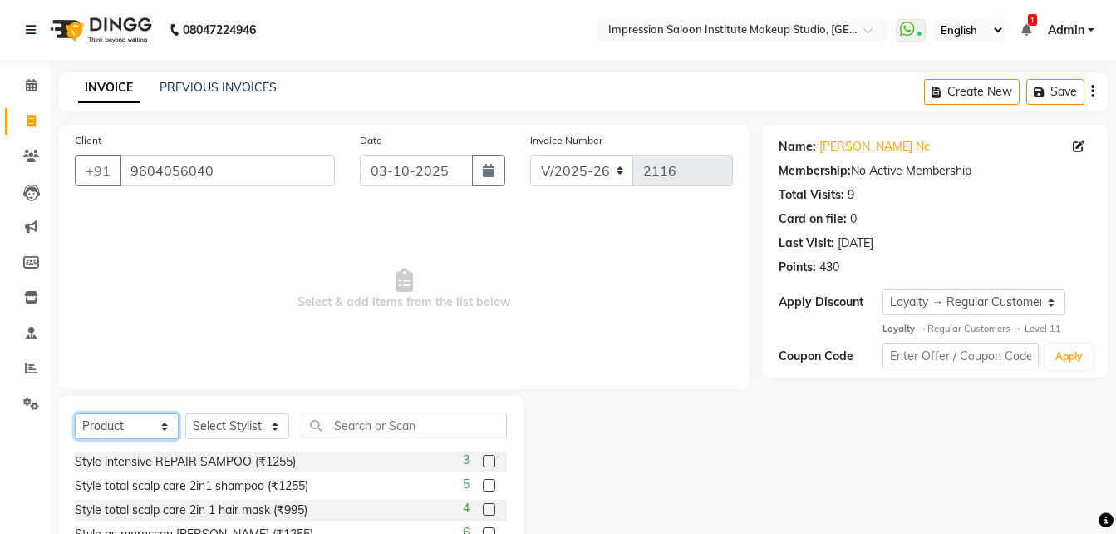
click at [162, 424] on select "Select Service Product Membership Package Voucher Prepaid Gift Card" at bounding box center [127, 426] width 104 height 26
click at [75, 413] on select "Select Service Product Membership Package Voucher Prepaid Gift Card" at bounding box center [127, 426] width 104 height 26
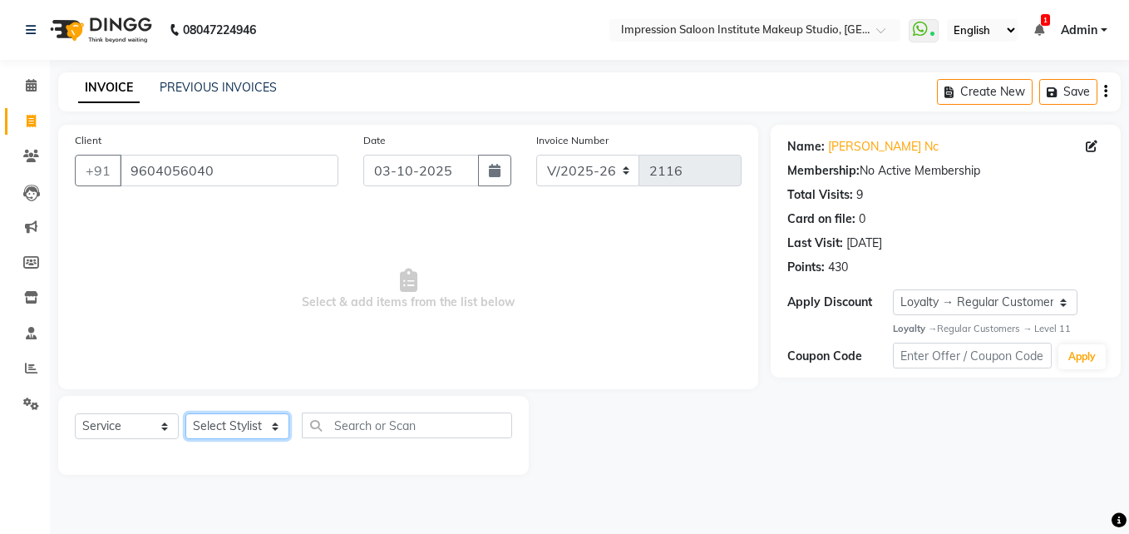
click at [232, 429] on select "Select Stylist Front Desk Pallavi [PERSON_NAME] [PERSON_NAME] [PERSON_NAME] 2" at bounding box center [237, 426] width 104 height 26
click at [185, 413] on select "Select Stylist Front Desk Pallavi [PERSON_NAME] [PERSON_NAME] [PERSON_NAME] 2" at bounding box center [237, 426] width 104 height 26
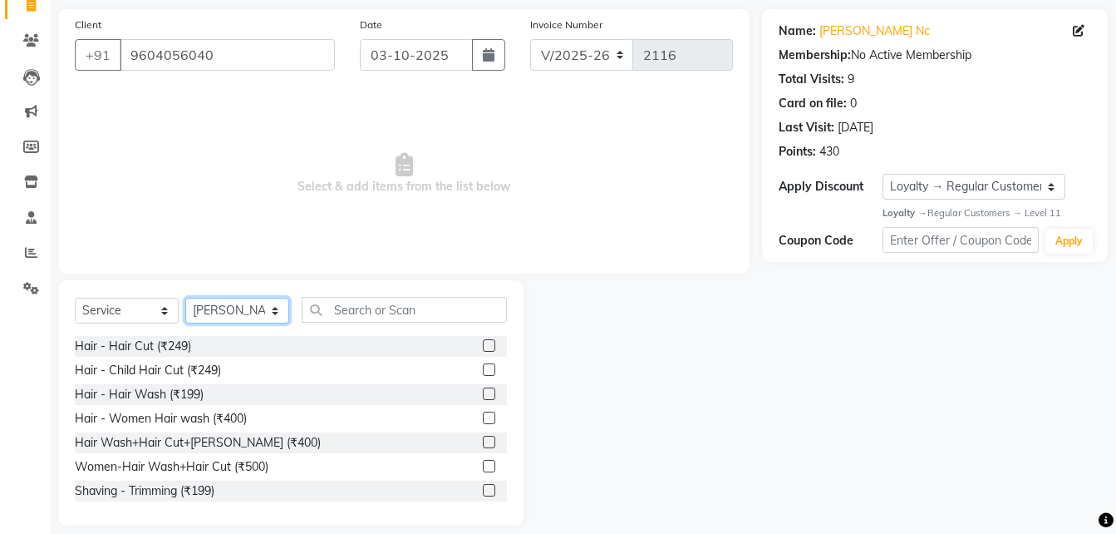
scroll to position [116, 0]
click at [483, 464] on label at bounding box center [489, 465] width 12 height 12
click at [483, 464] on input "checkbox" at bounding box center [488, 465] width 11 height 11
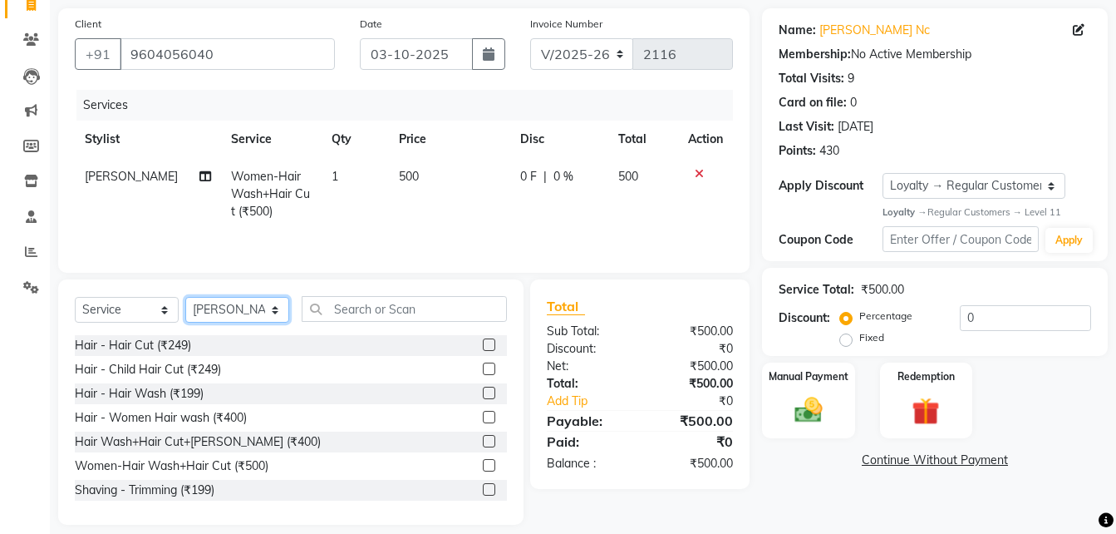
click at [256, 308] on select "Select Stylist Front Desk Pallavi [PERSON_NAME] [PERSON_NAME] [PERSON_NAME] 2" at bounding box center [237, 310] width 104 height 26
click at [185, 297] on select "Select Stylist Front Desk Pallavi [PERSON_NAME] [PERSON_NAME] [PERSON_NAME] 2" at bounding box center [237, 310] width 104 height 26
click at [352, 303] on input "text" at bounding box center [404, 309] width 205 height 26
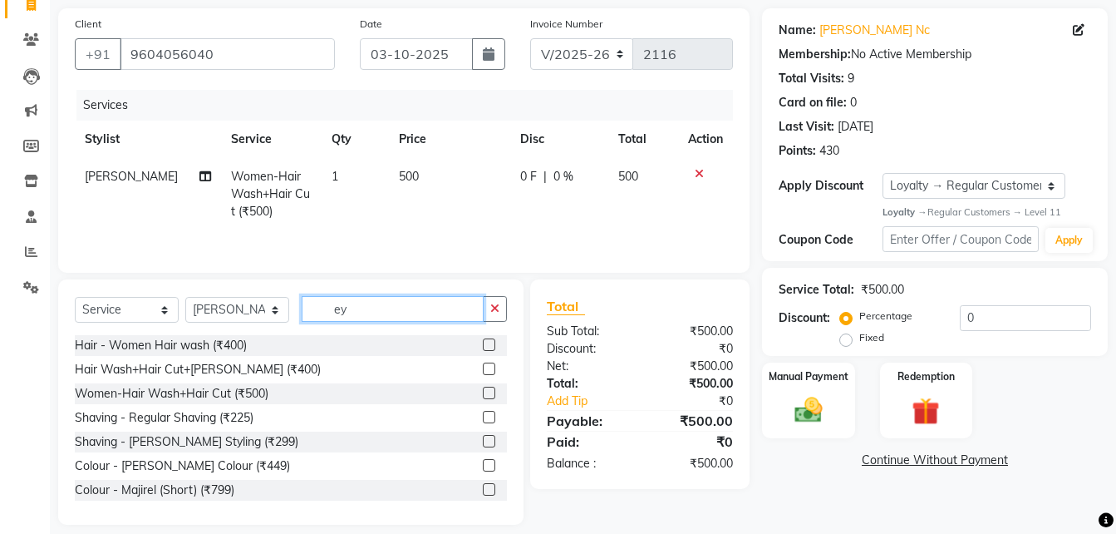
scroll to position [96, 0]
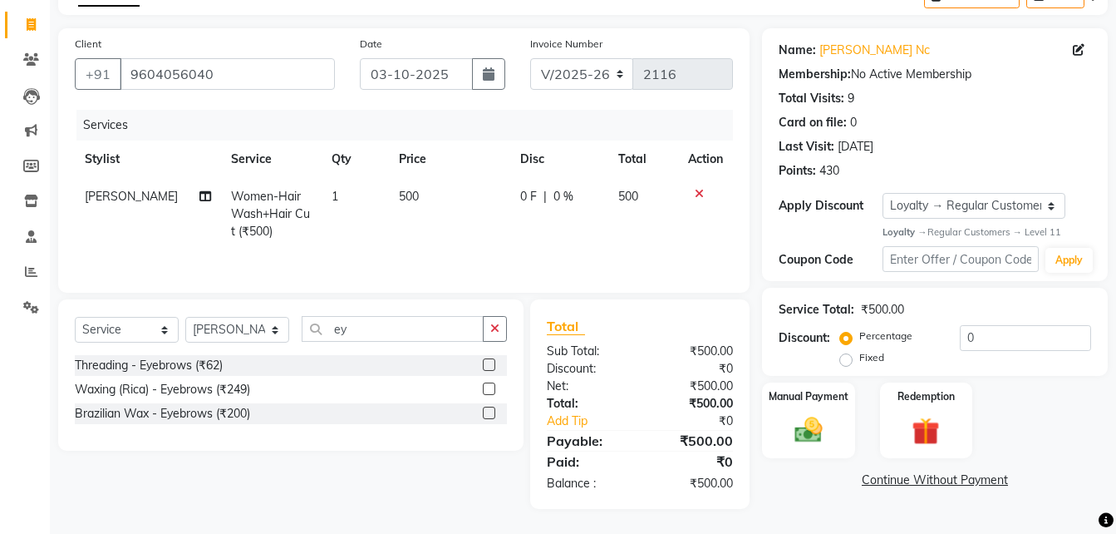
click at [490, 365] on label at bounding box center [489, 364] width 12 height 12
click at [490, 365] on input "checkbox" at bounding box center [488, 365] width 11 height 11
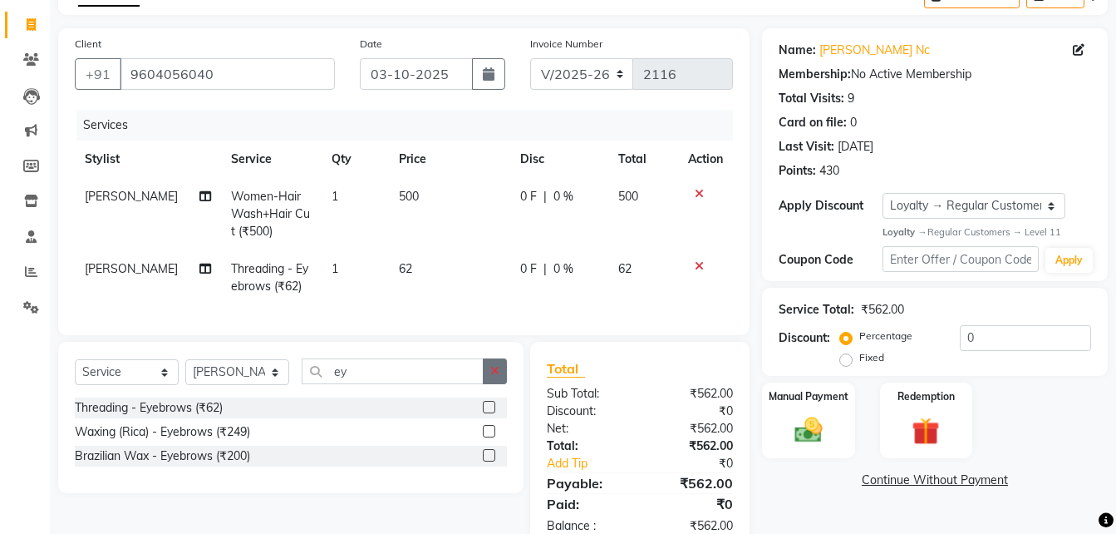
click at [495, 377] on icon "button" at bounding box center [494, 371] width 9 height 12
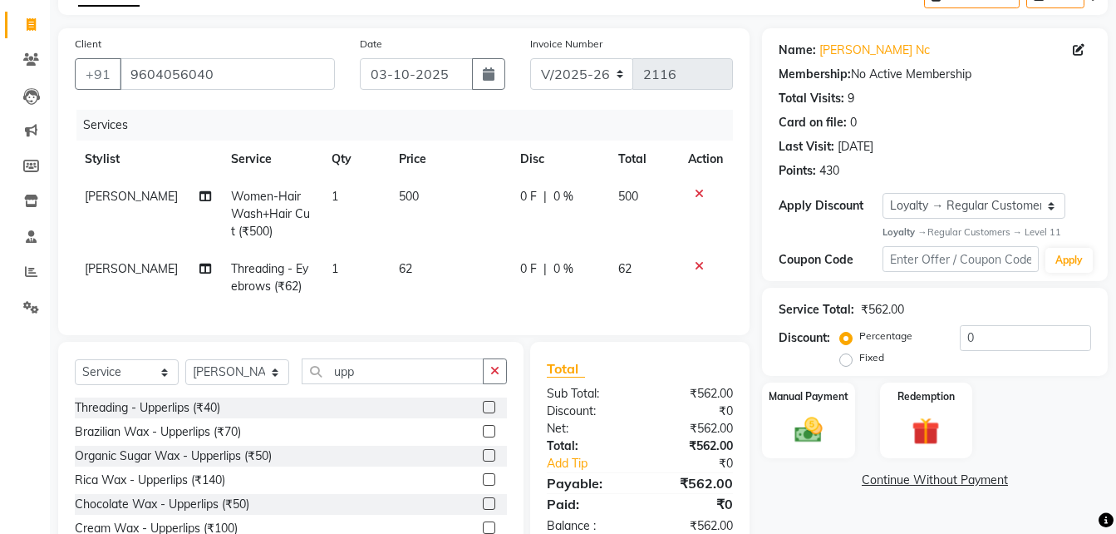
click at [483, 413] on label at bounding box center [489, 407] width 12 height 12
click at [483, 413] on input "checkbox" at bounding box center [488, 407] width 11 height 11
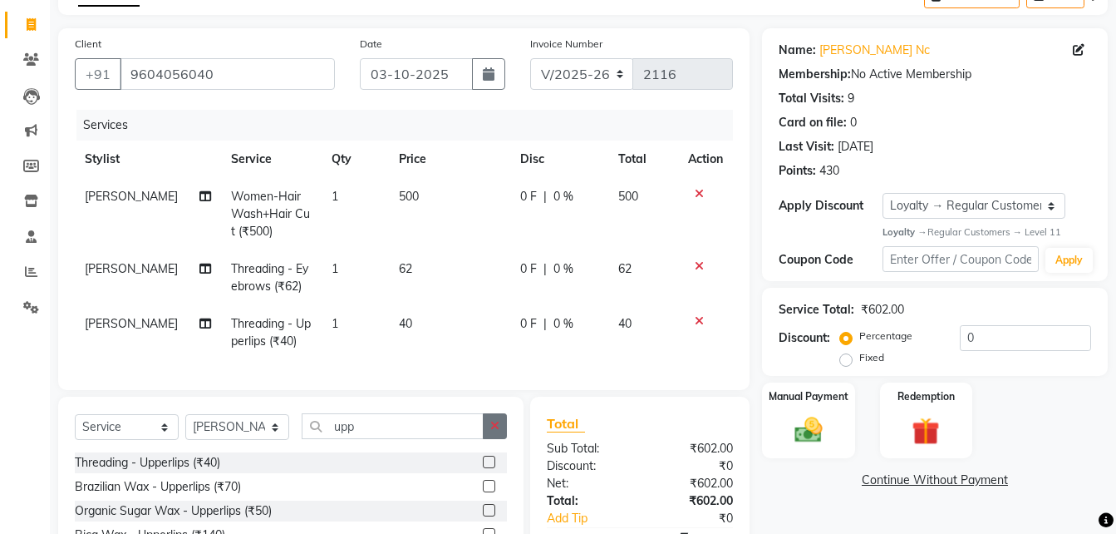
click at [501, 431] on button "button" at bounding box center [495, 426] width 24 height 26
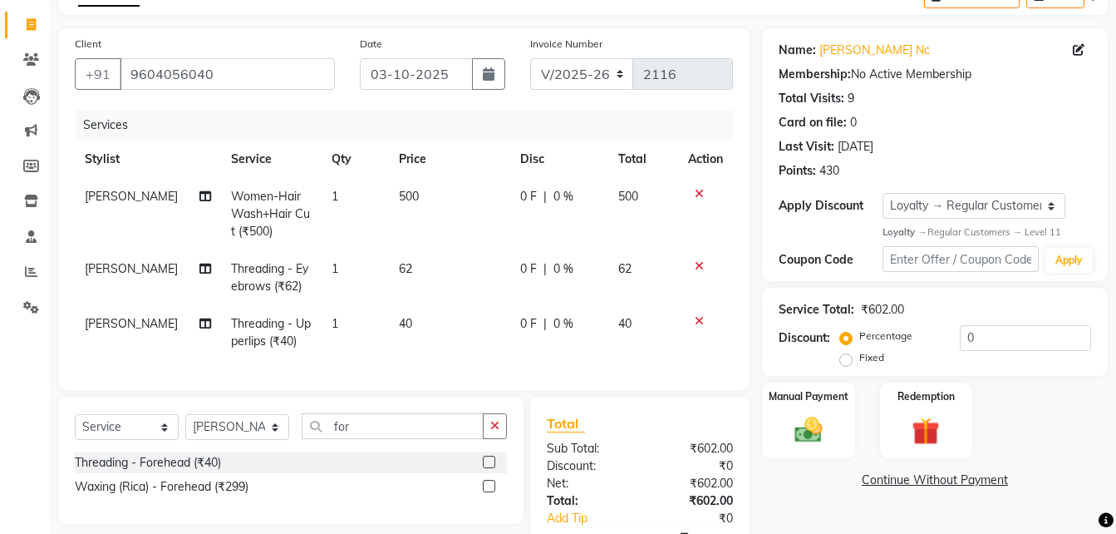
click at [488, 468] on label at bounding box center [489, 461] width 12 height 12
click at [488, 468] on input "checkbox" at bounding box center [488, 462] width 11 height 11
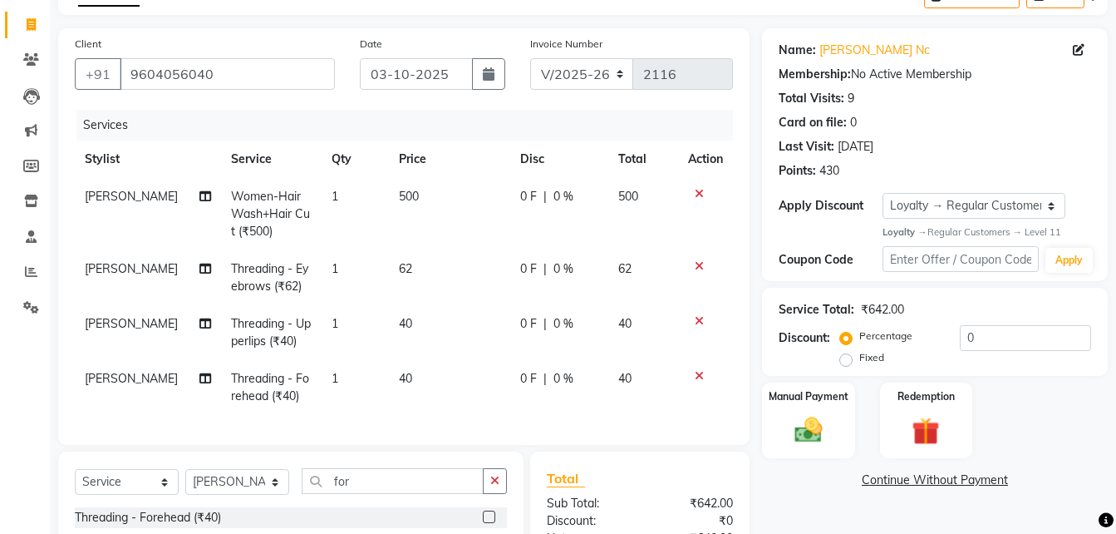
click at [455, 190] on td "500" at bounding box center [449, 214] width 121 height 72
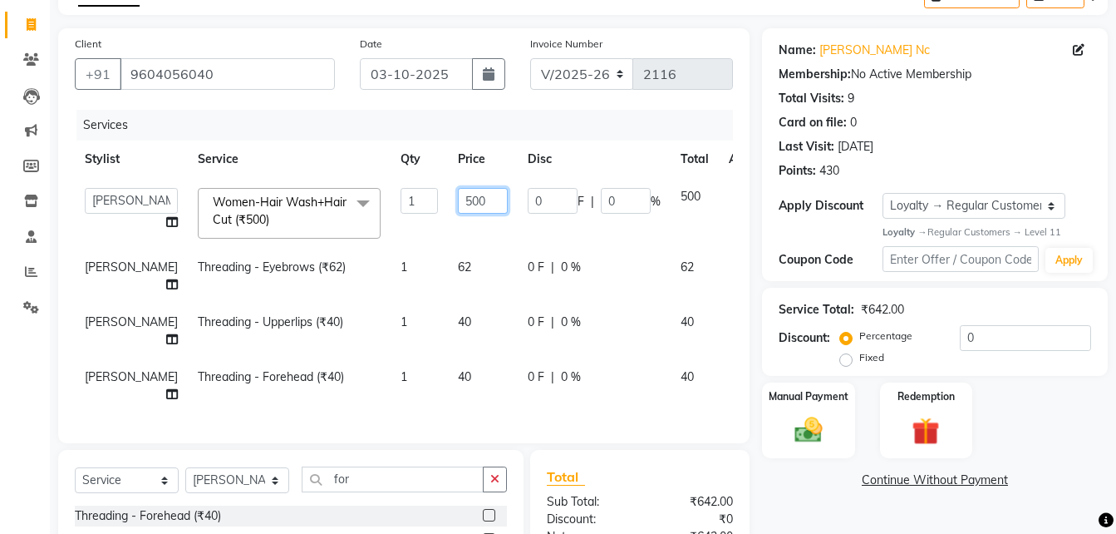
click at [458, 204] on input "500" at bounding box center [483, 201] width 50 height 26
click at [448, 262] on td "62" at bounding box center [483, 276] width 70 height 55
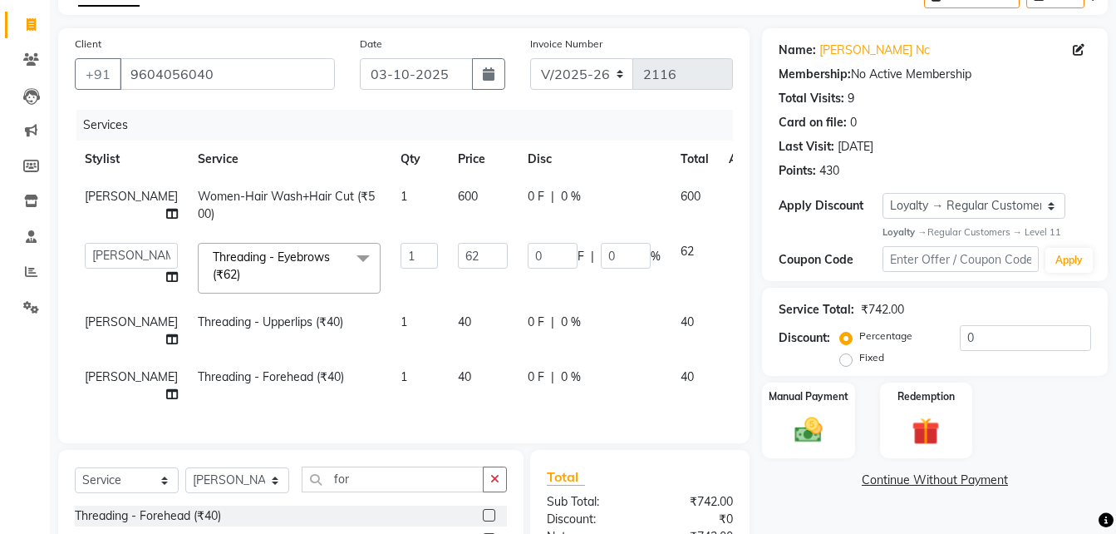
click at [458, 262] on input "62" at bounding box center [483, 256] width 50 height 26
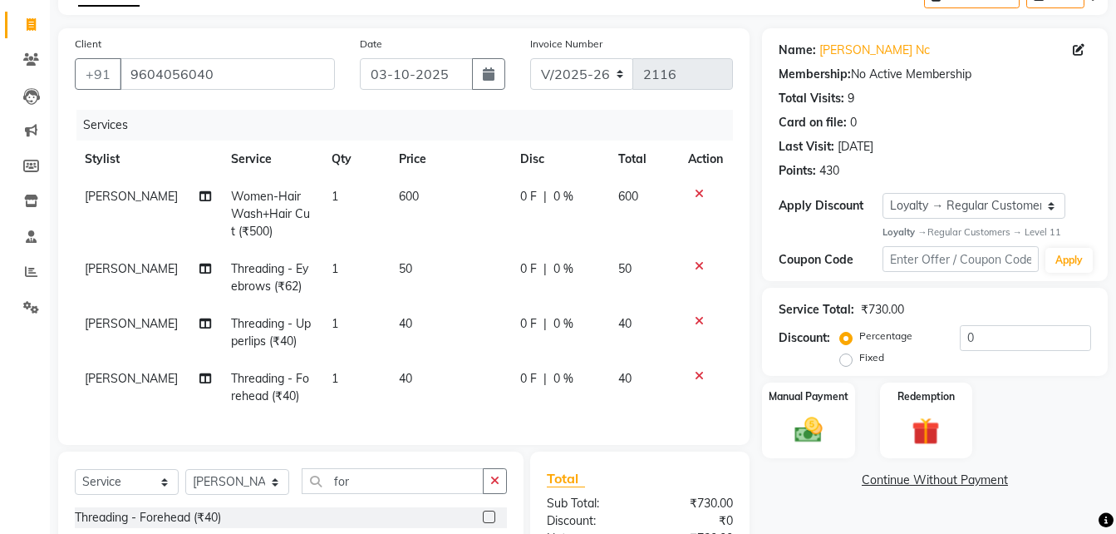
click at [435, 322] on td "40" at bounding box center [449, 332] width 121 height 55
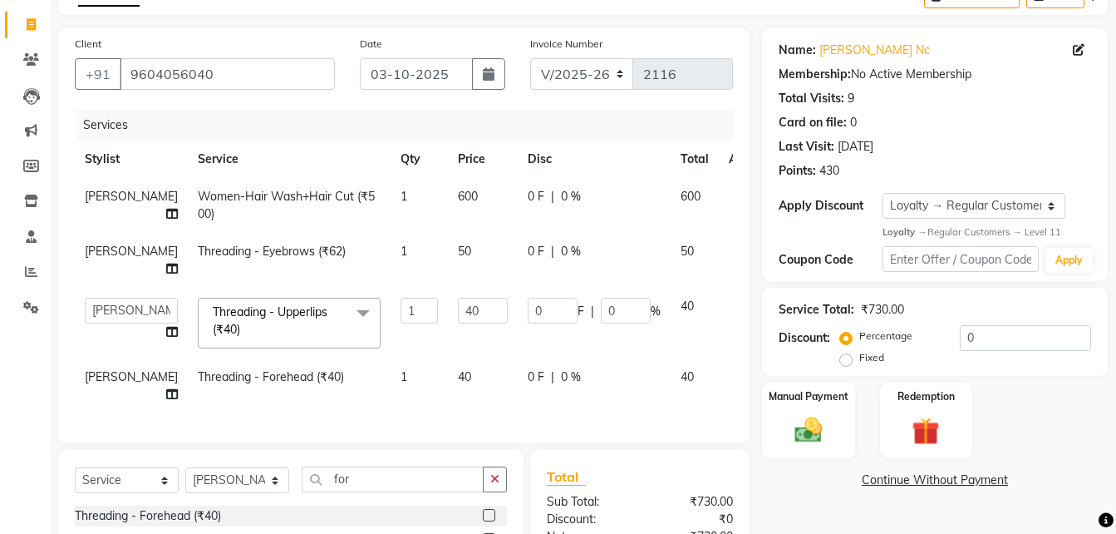
click at [458, 322] on input "40" at bounding box center [483, 311] width 50 height 26
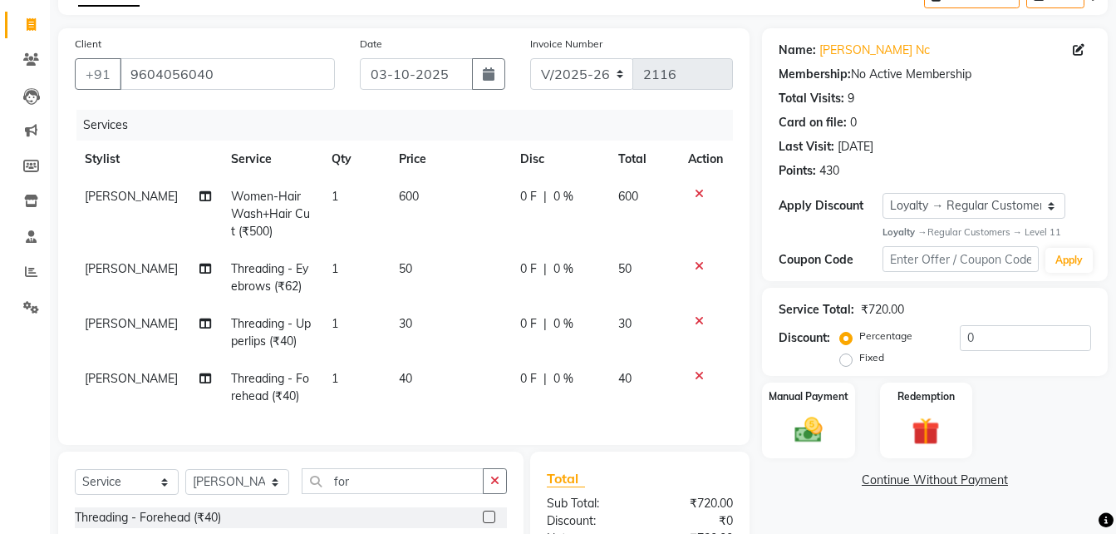
click at [436, 369] on td "40" at bounding box center [449, 387] width 121 height 55
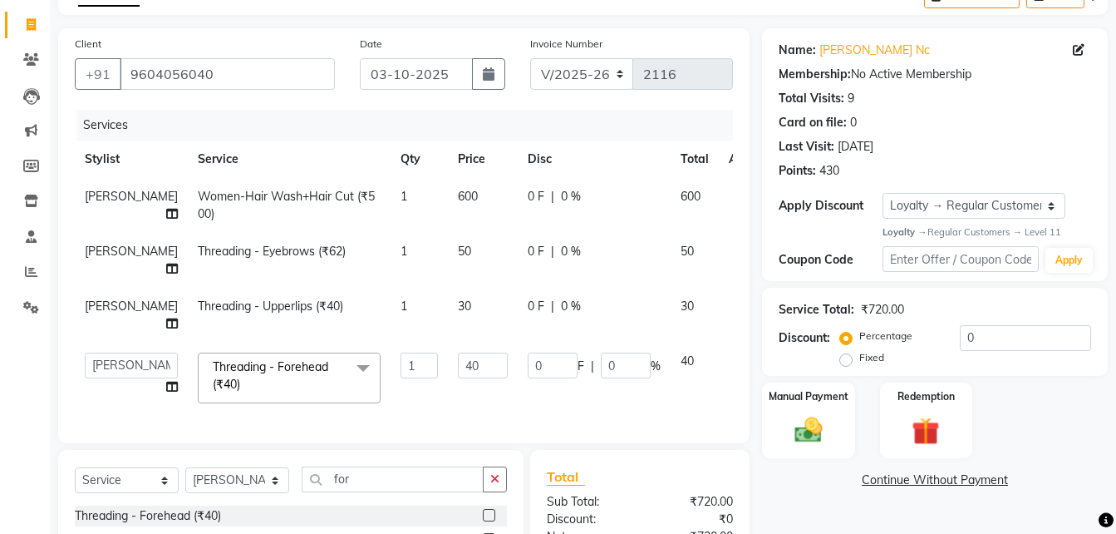
click at [458, 369] on input "40" at bounding box center [483, 365] width 50 height 26
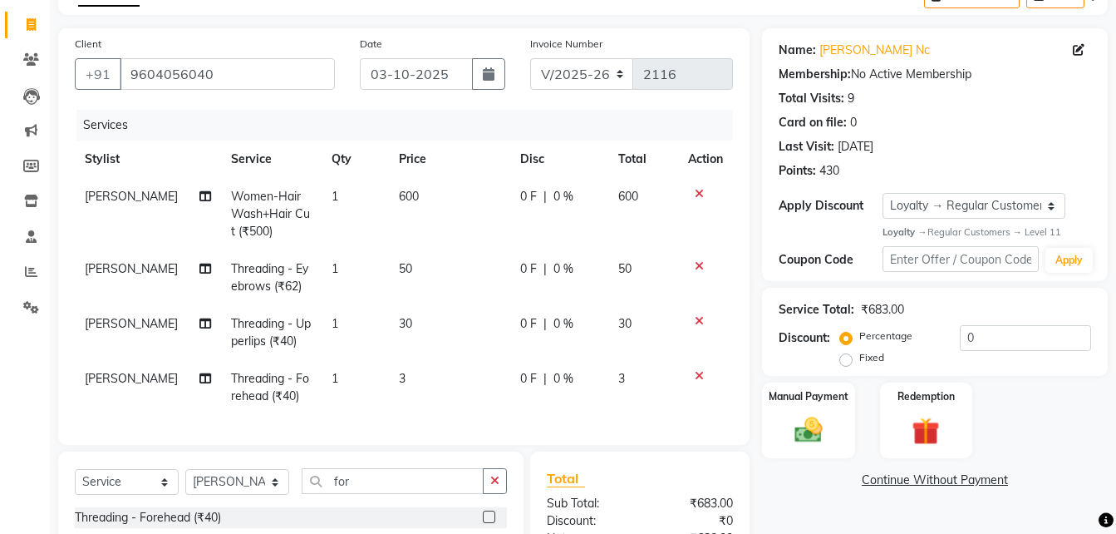
click at [444, 392] on td "3" at bounding box center [449, 387] width 121 height 55
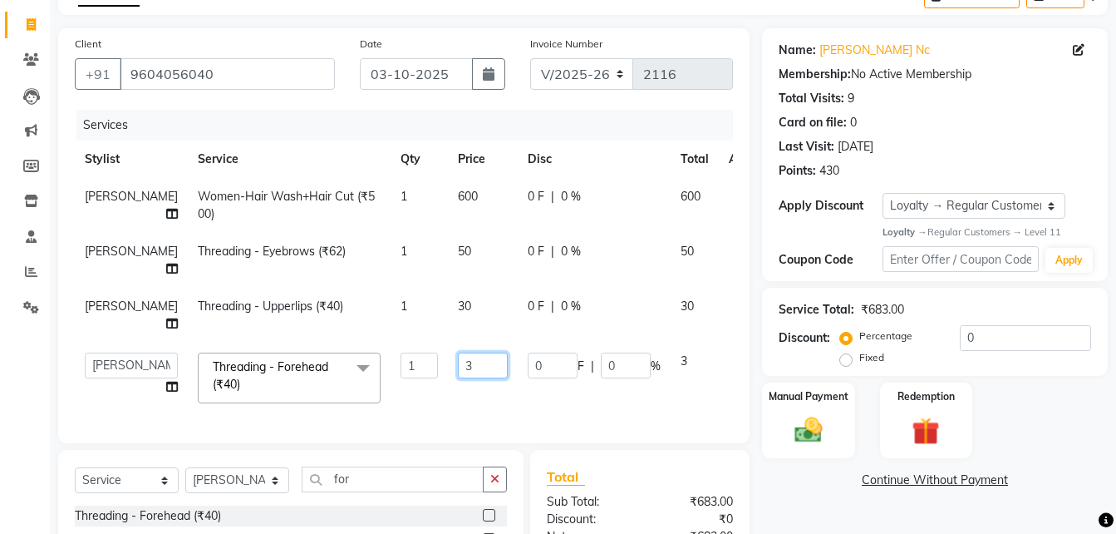
click at [458, 370] on input "3" at bounding box center [483, 365] width 50 height 26
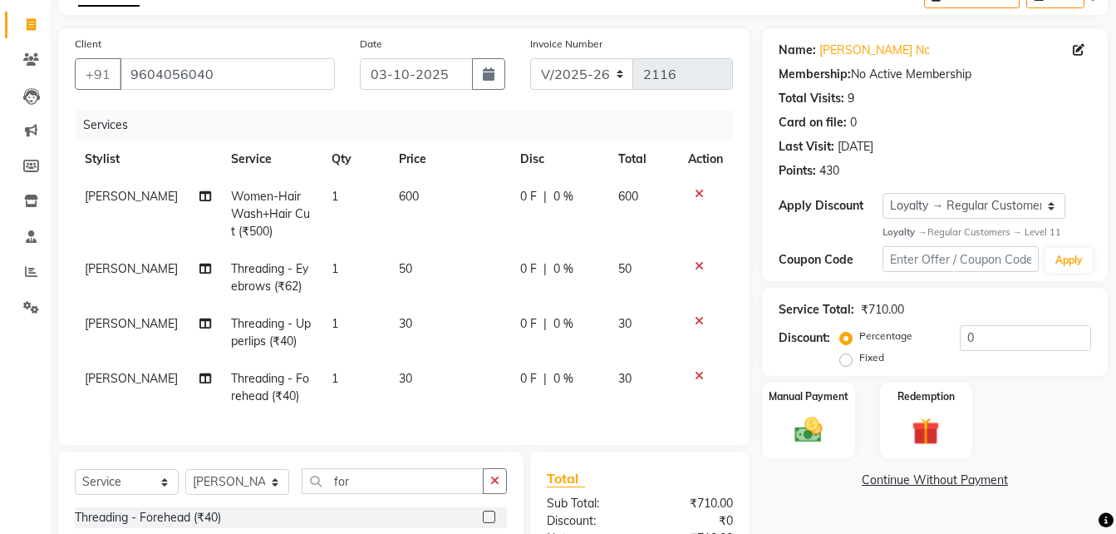
click at [468, 401] on td "30" at bounding box center [449, 387] width 121 height 55
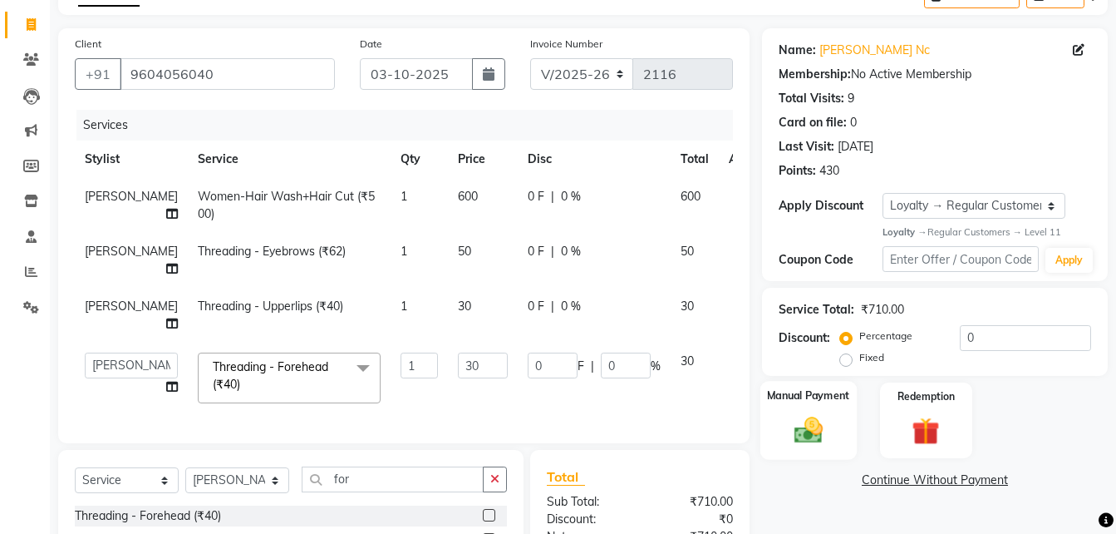
click at [773, 388] on label "Manual Payment" at bounding box center [808, 396] width 83 height 16
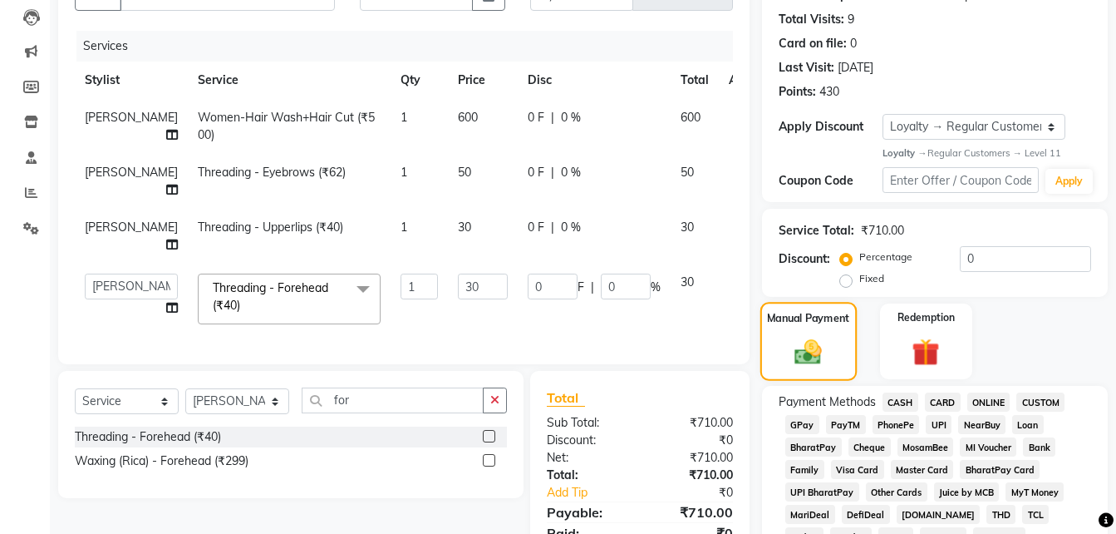
scroll to position [187, 0]
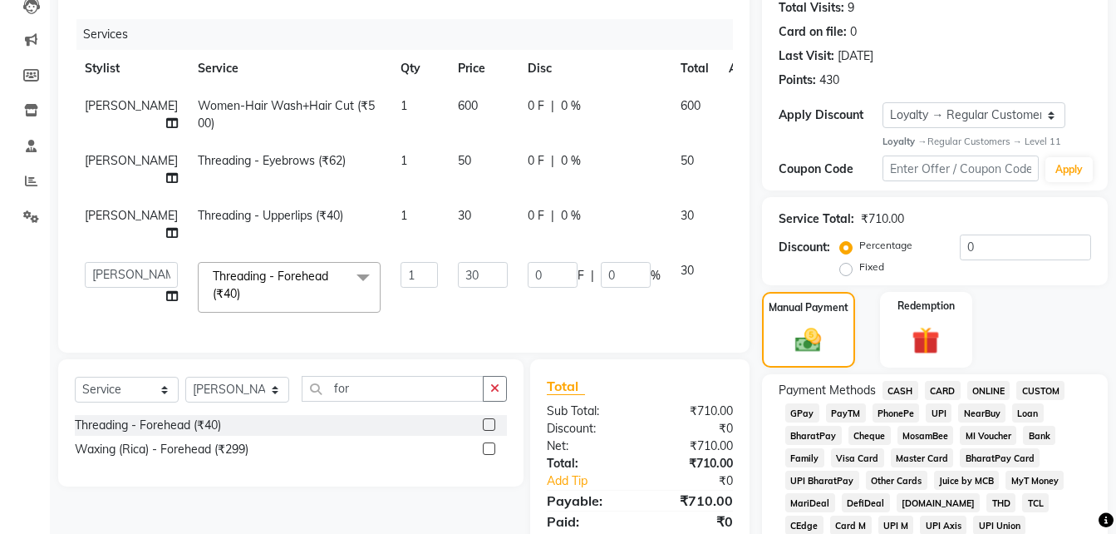
click at [934, 406] on span "UPI" at bounding box center [939, 412] width 26 height 19
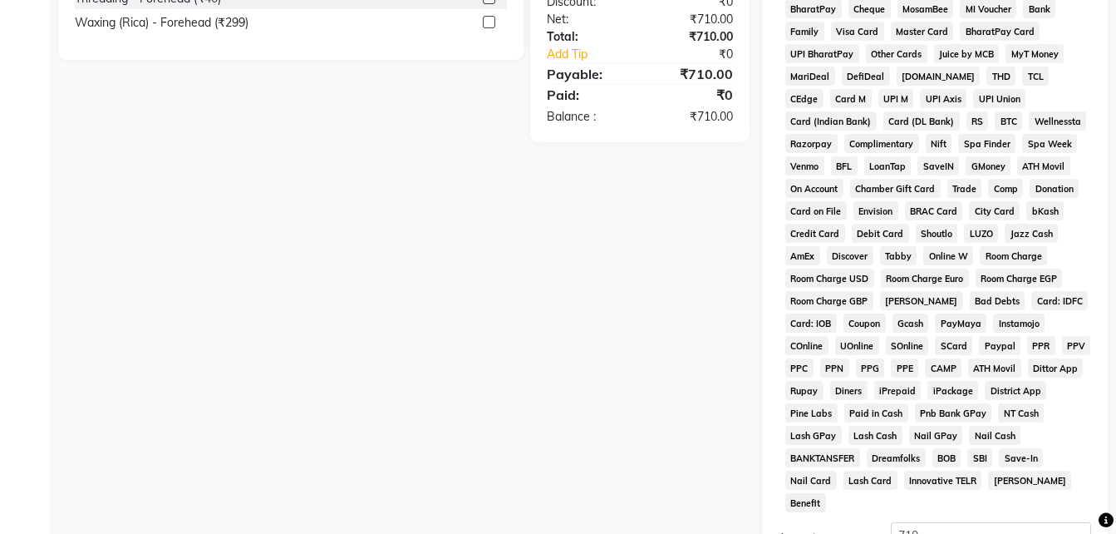
scroll to position [790, 0]
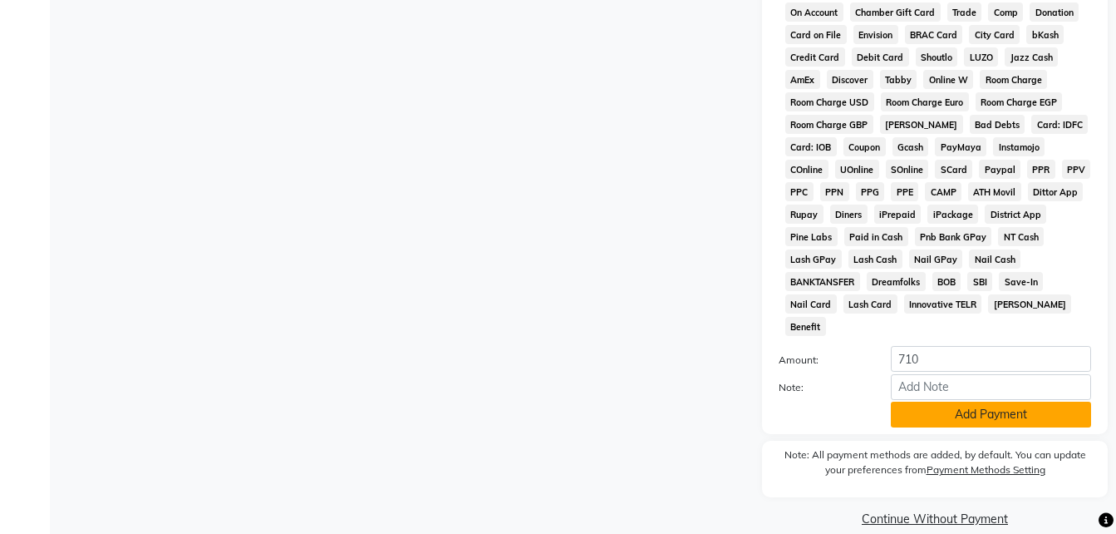
click at [940, 401] on button "Add Payment" at bounding box center [991, 414] width 200 height 26
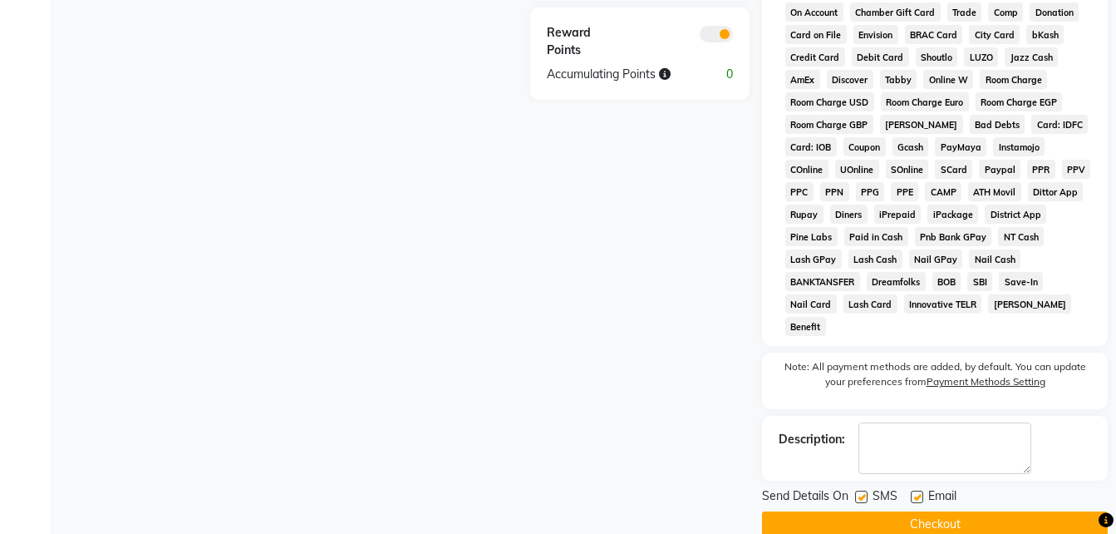
click at [918, 490] on label at bounding box center [917, 496] width 12 height 12
click at [918, 492] on input "checkbox" at bounding box center [916, 497] width 11 height 11
click at [860, 490] on label at bounding box center [861, 496] width 12 height 12
click at [860, 492] on input "checkbox" at bounding box center [860, 497] width 11 height 11
click at [864, 511] on button "Checkout" at bounding box center [935, 524] width 346 height 26
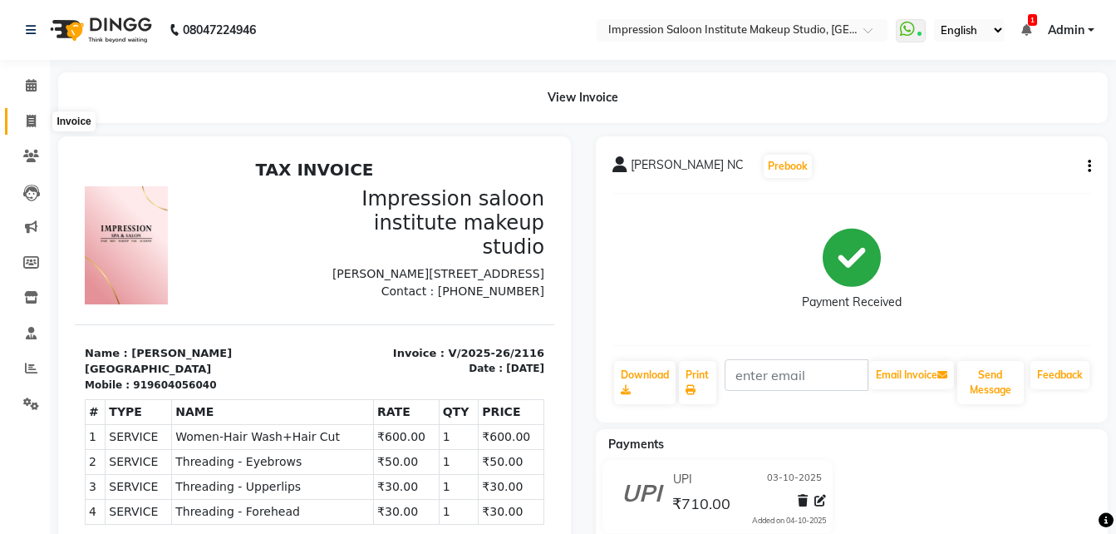
click at [42, 115] on span at bounding box center [31, 121] width 29 height 19
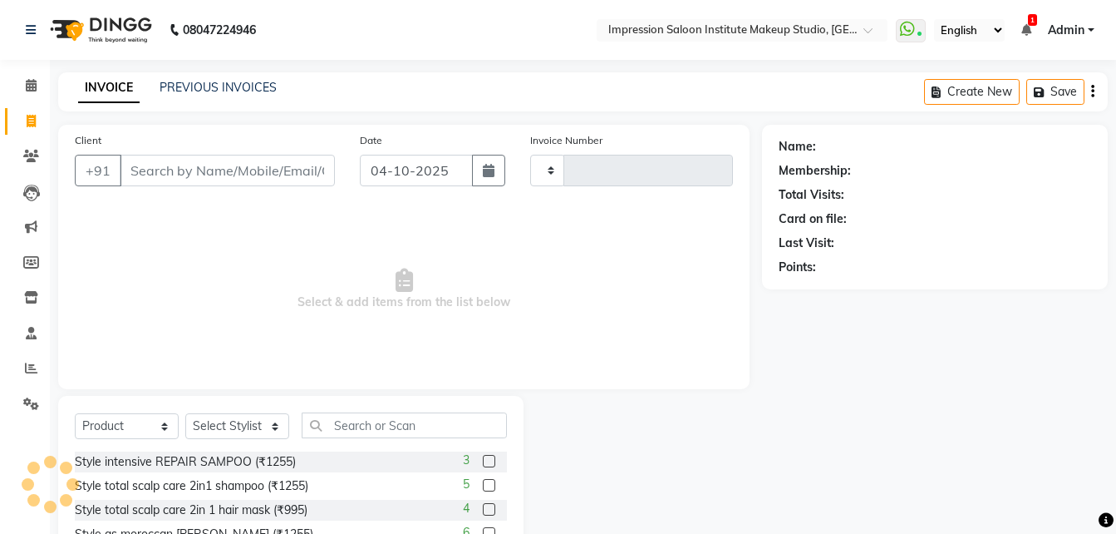
click at [154, 175] on input "Client" at bounding box center [227, 171] width 215 height 32
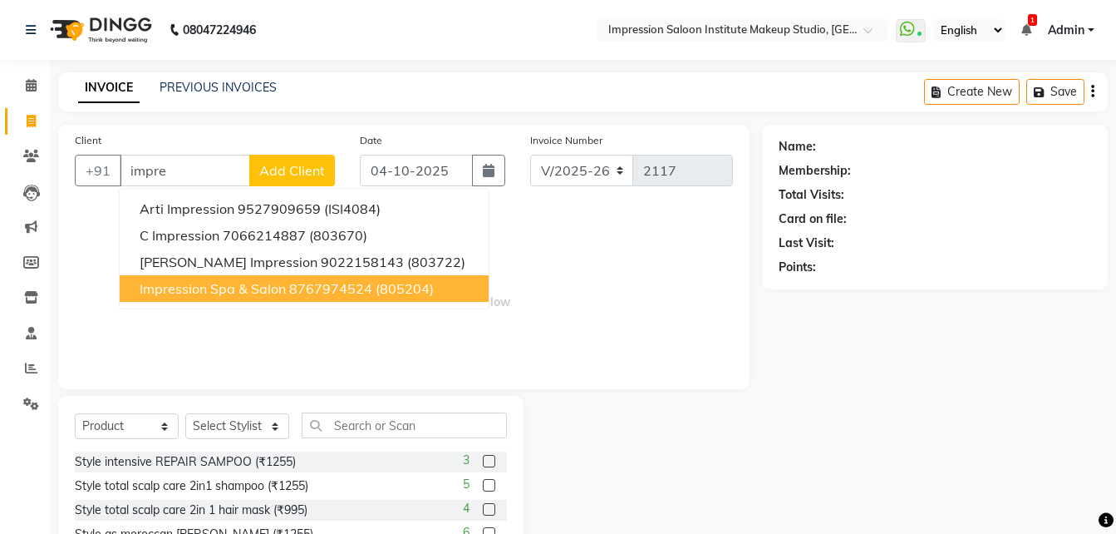
click at [231, 288] on span "Impression Spa & Salon" at bounding box center [213, 288] width 146 height 17
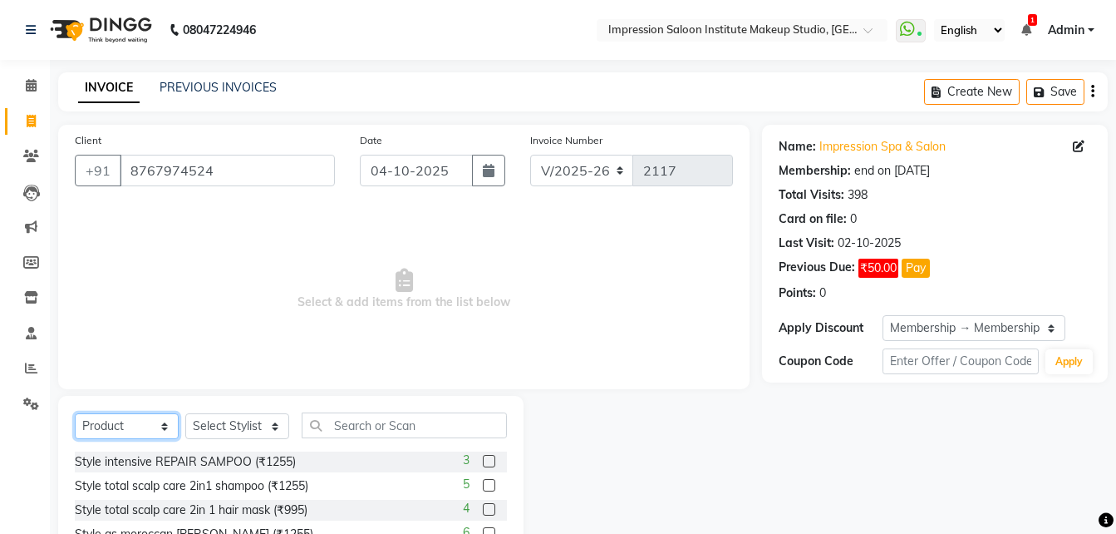
click at [115, 432] on select "Select Service Product Membership Package Voucher Prepaid Gift Card" at bounding box center [127, 426] width 104 height 26
click at [75, 413] on select "Select Service Product Membership Package Voucher Prepaid Gift Card" at bounding box center [127, 426] width 104 height 26
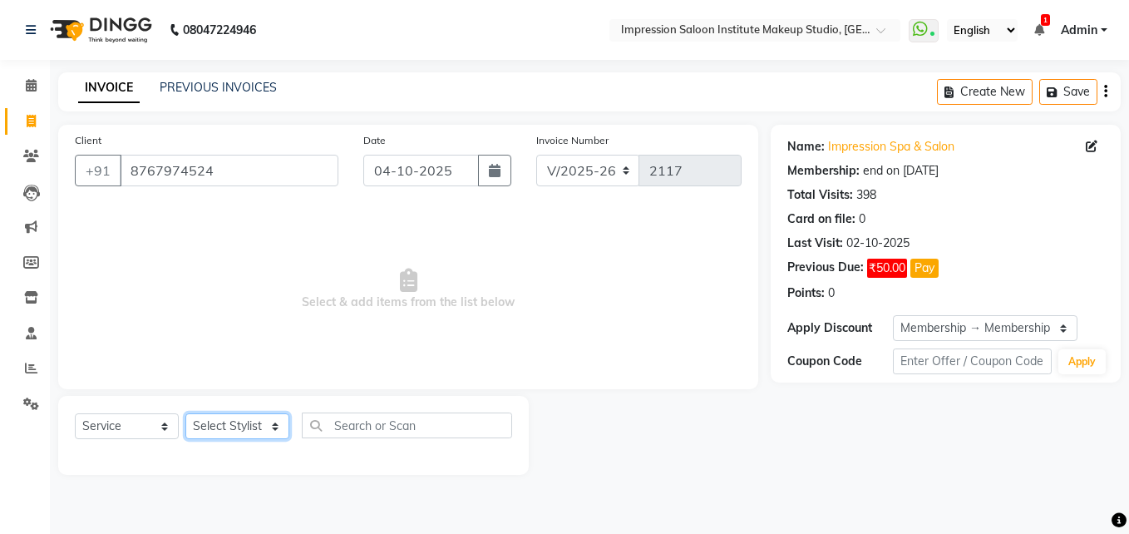
click at [244, 416] on select "Select Stylist Front Desk Pallavi [PERSON_NAME] [PERSON_NAME] [PERSON_NAME] 2" at bounding box center [237, 426] width 104 height 26
click at [185, 413] on select "Select Stylist Front Desk Pallavi [PERSON_NAME] [PERSON_NAME] [PERSON_NAME] 2" at bounding box center [237, 426] width 104 height 26
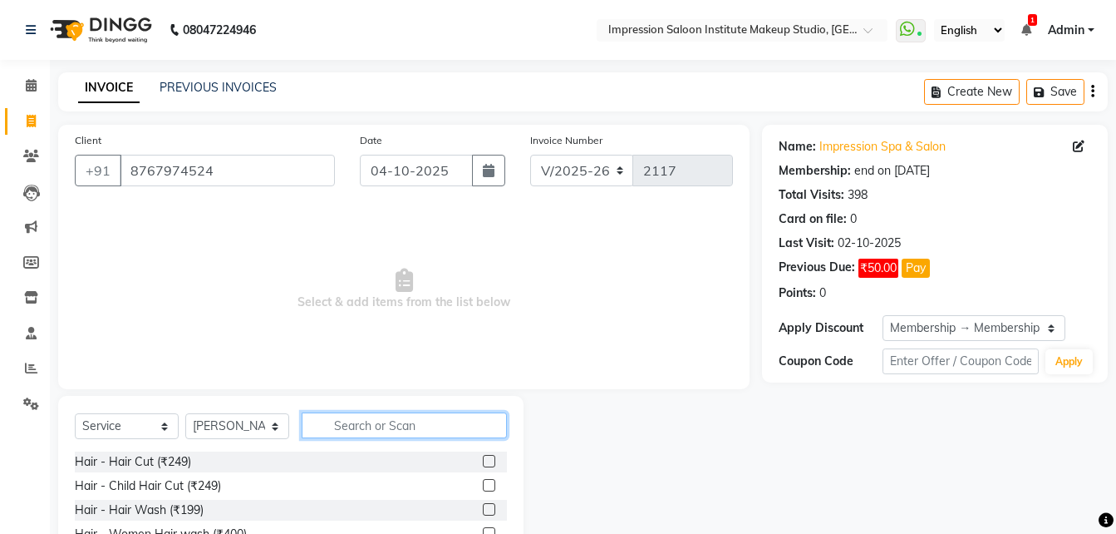
click at [350, 426] on input "text" at bounding box center [404, 425] width 205 height 26
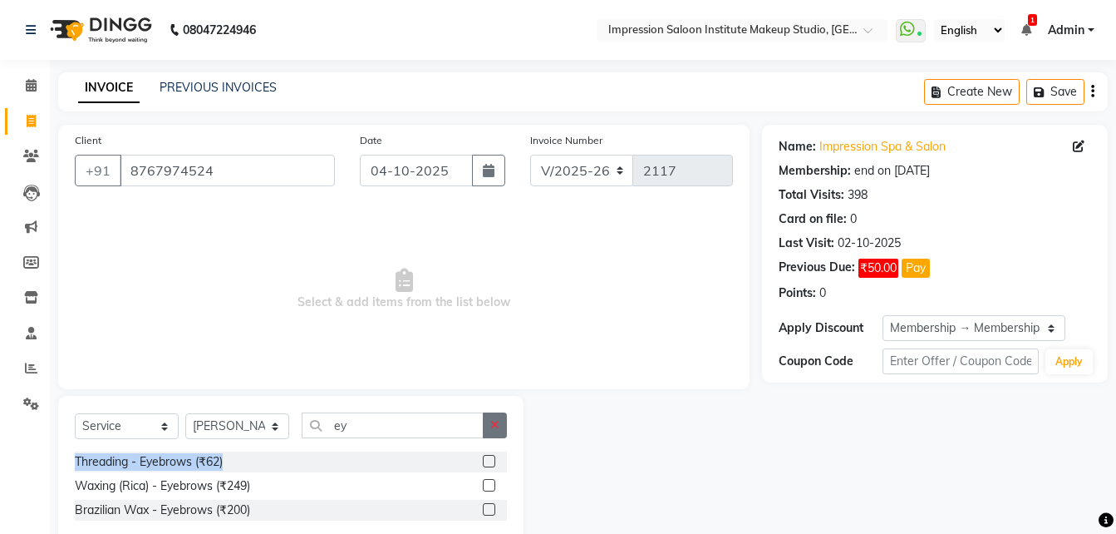
drag, startPoint x: 488, startPoint y: 462, endPoint x: 497, endPoint y: 423, distance: 40.1
click at [497, 423] on div "Select Service Product Membership Package Voucher Prepaid Gift Card Select Styl…" at bounding box center [290, 471] width 465 height 151
click at [488, 460] on label at bounding box center [489, 461] width 12 height 12
click at [488, 460] on input "checkbox" at bounding box center [488, 461] width 11 height 11
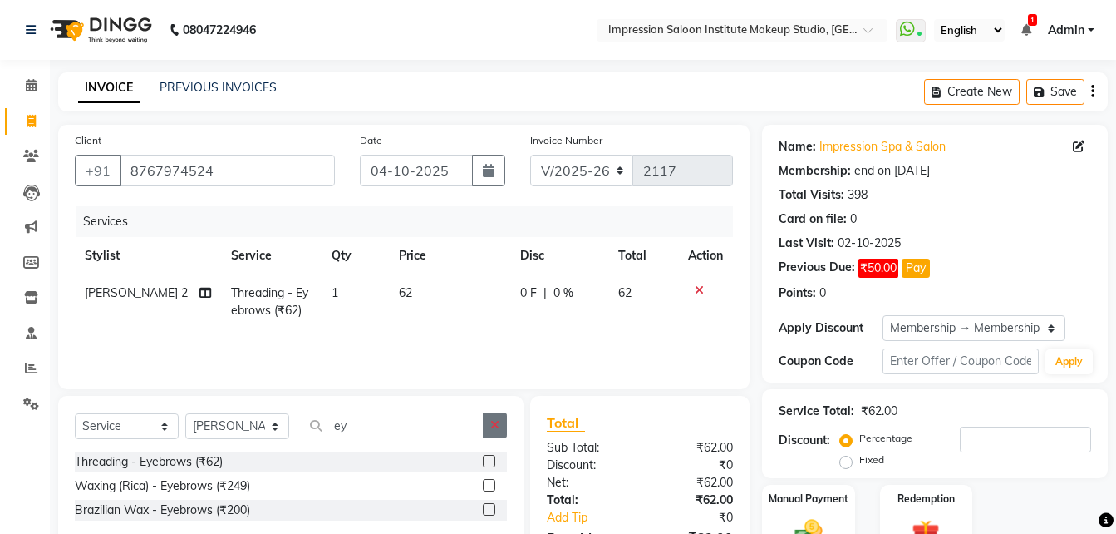
click at [493, 429] on icon "button" at bounding box center [494, 425] width 9 height 12
click at [483, 485] on label at bounding box center [489, 485] width 12 height 12
click at [483, 485] on input "checkbox" at bounding box center [488, 485] width 11 height 11
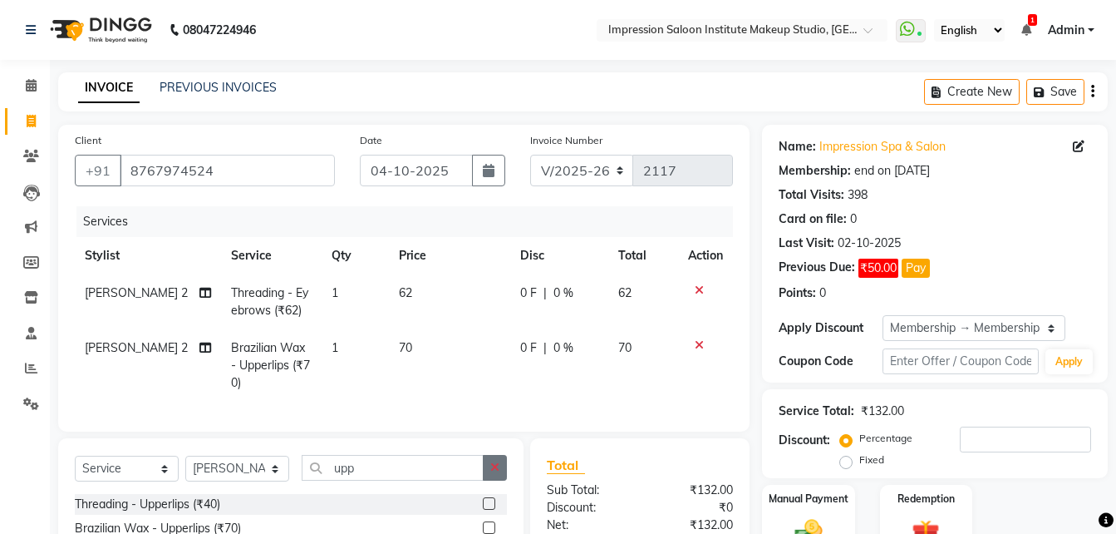
click at [497, 473] on icon "button" at bounding box center [494, 467] width 9 height 12
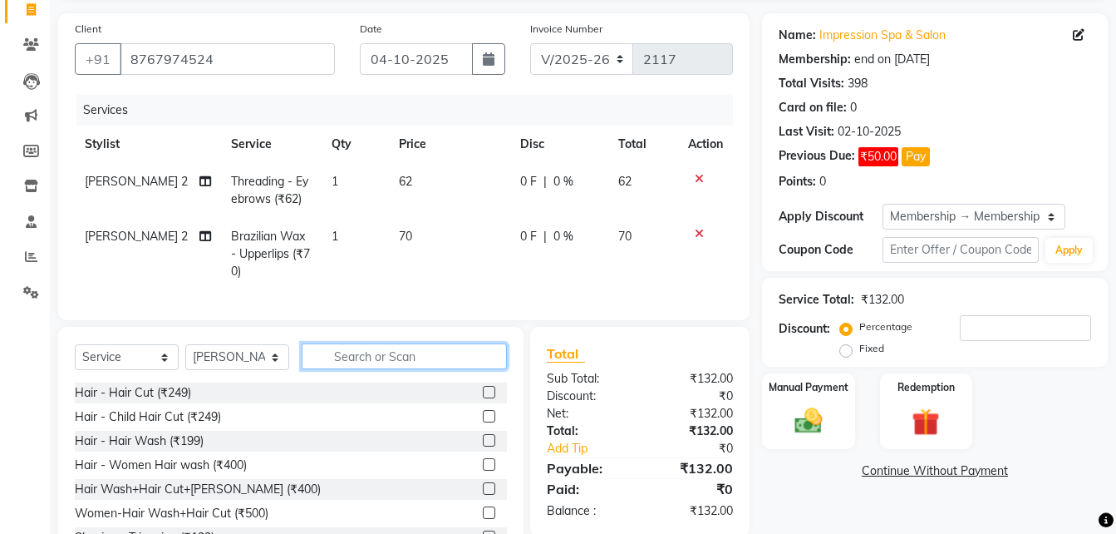
scroll to position [118, 0]
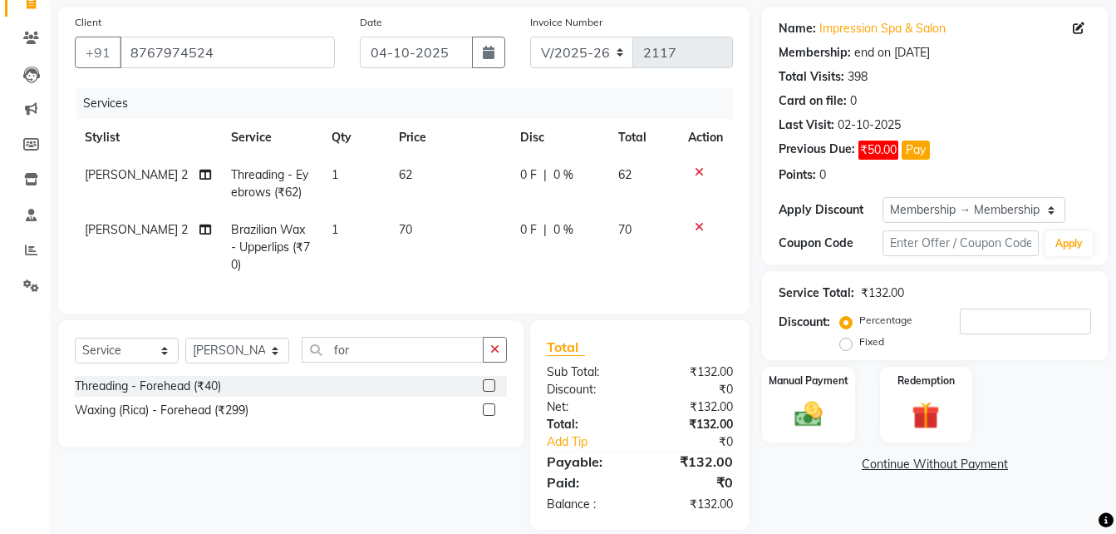
click at [491, 391] on label at bounding box center [489, 385] width 12 height 12
click at [491, 391] on input "checkbox" at bounding box center [488, 386] width 11 height 11
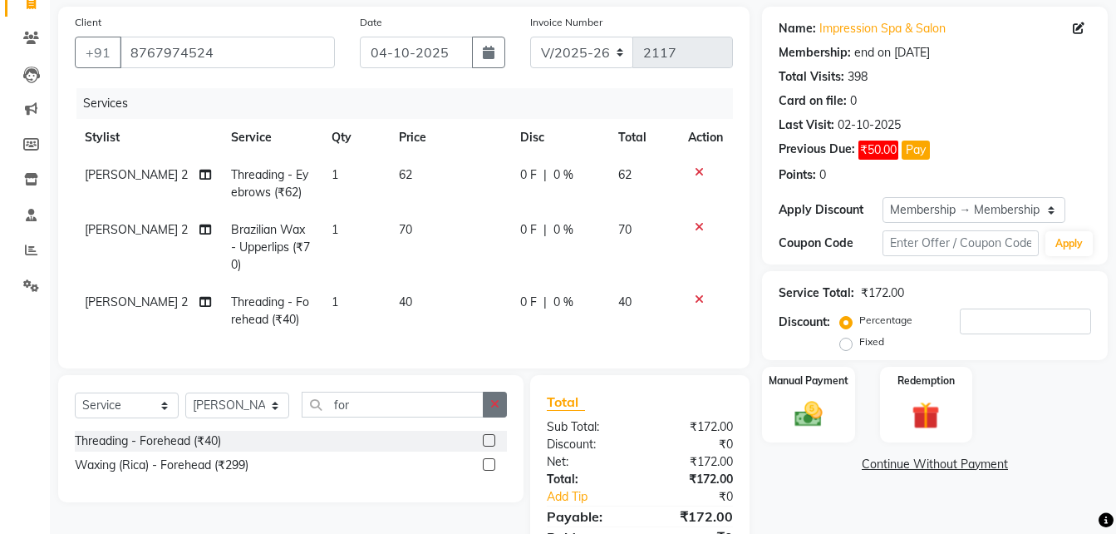
click at [492, 410] on icon "button" at bounding box center [494, 404] width 9 height 12
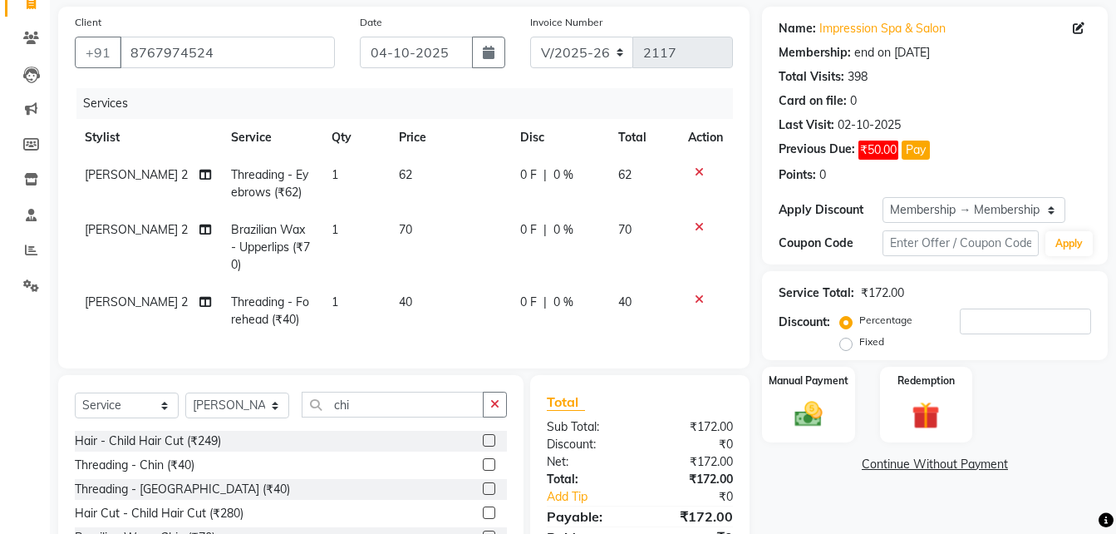
click at [483, 470] on label at bounding box center [489, 464] width 12 height 12
click at [483, 470] on input "checkbox" at bounding box center [488, 465] width 11 height 11
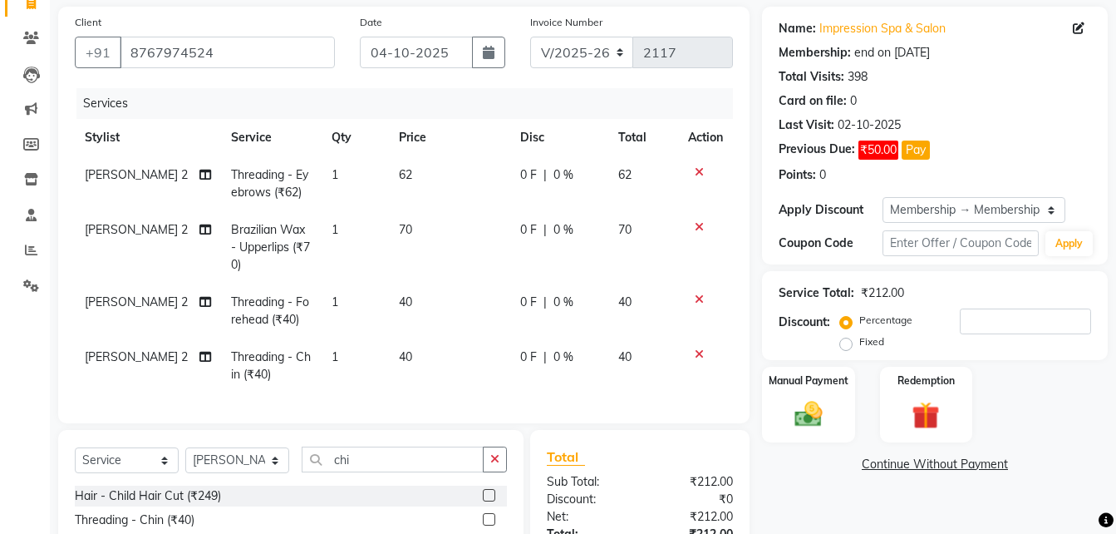
click at [411, 175] on td "62" at bounding box center [449, 183] width 121 height 55
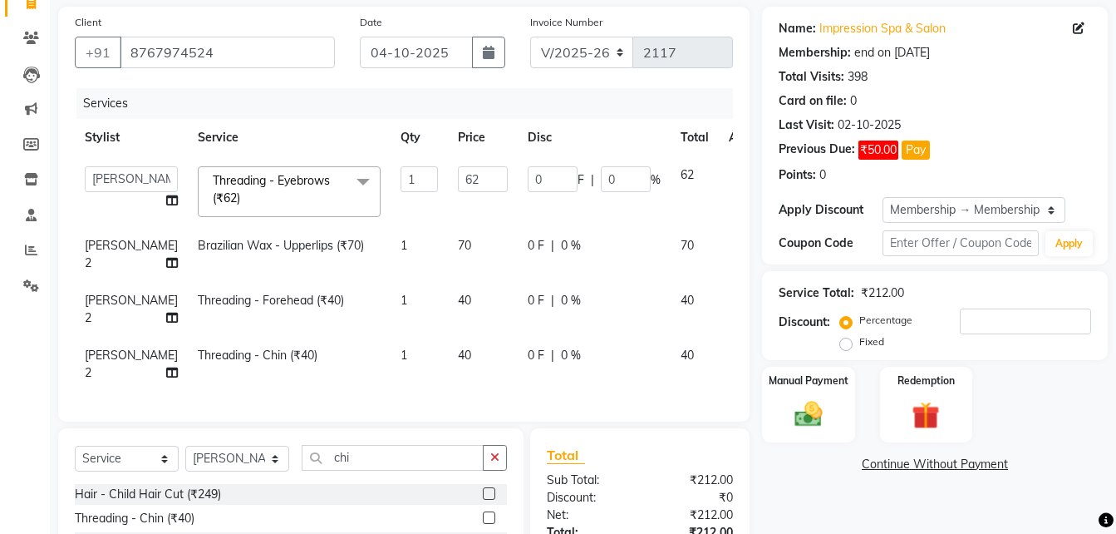
click at [458, 175] on input "62" at bounding box center [483, 179] width 50 height 26
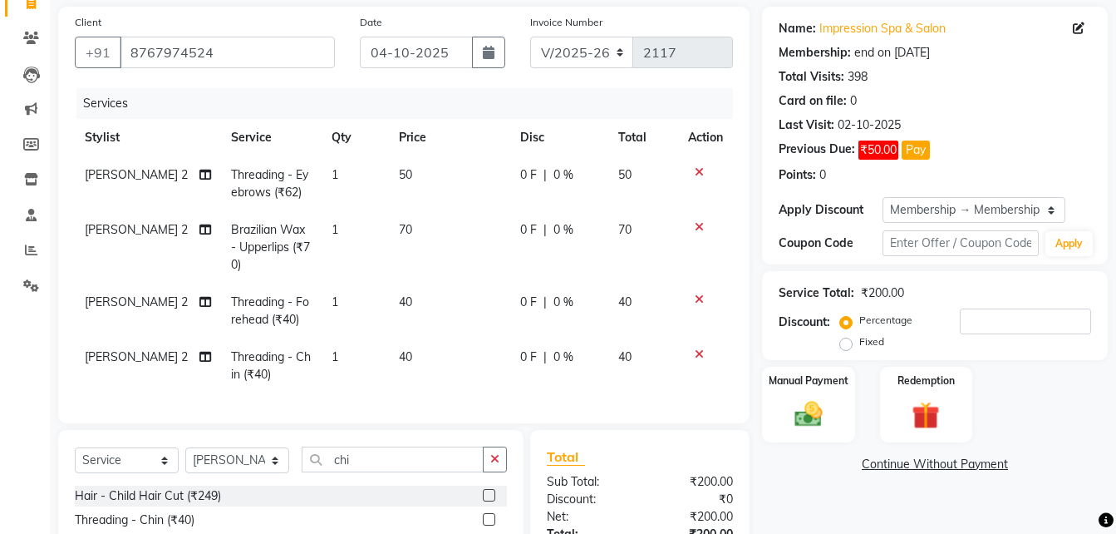
click at [430, 241] on td "70" at bounding box center [449, 247] width 121 height 72
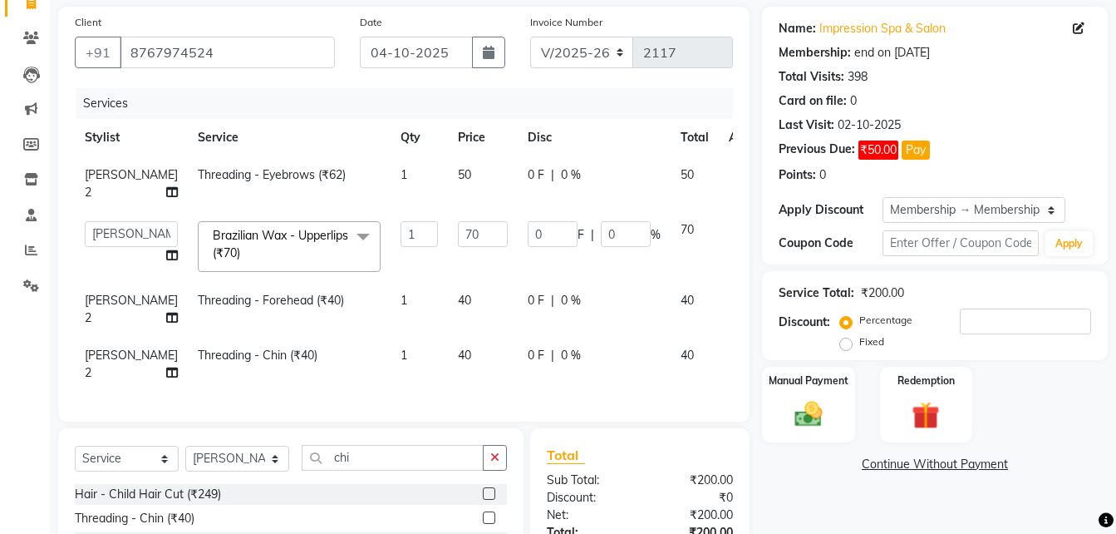
click at [458, 241] on input "70" at bounding box center [483, 234] width 50 height 26
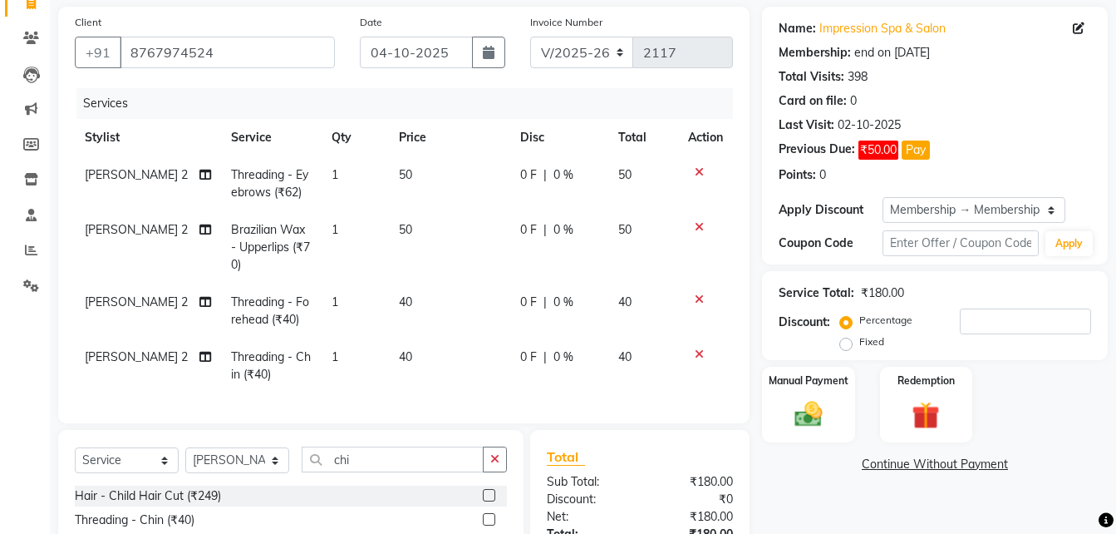
click at [440, 297] on td "40" at bounding box center [449, 310] width 121 height 55
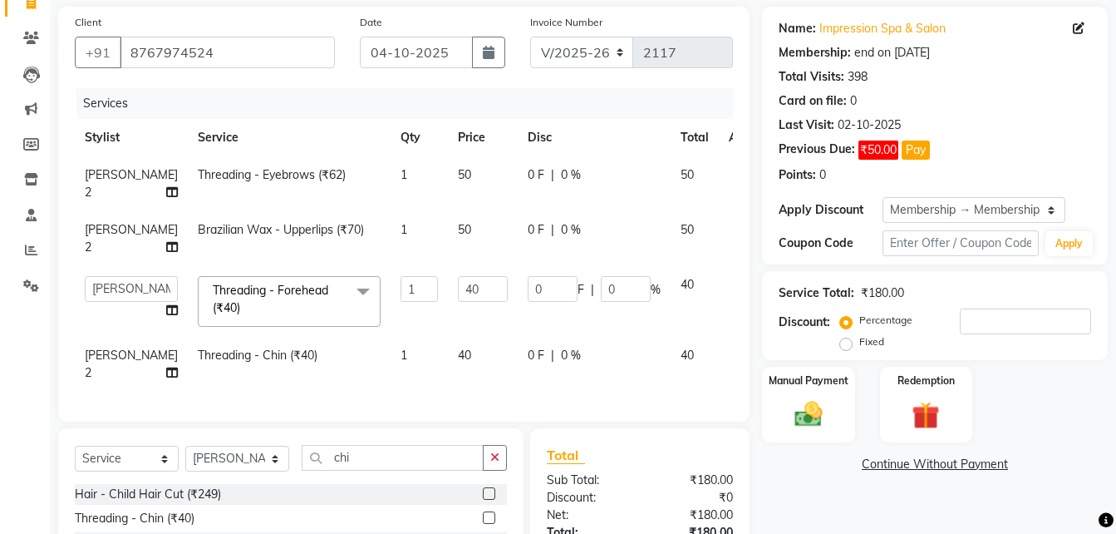
click at [458, 297] on input "40" at bounding box center [483, 289] width 50 height 26
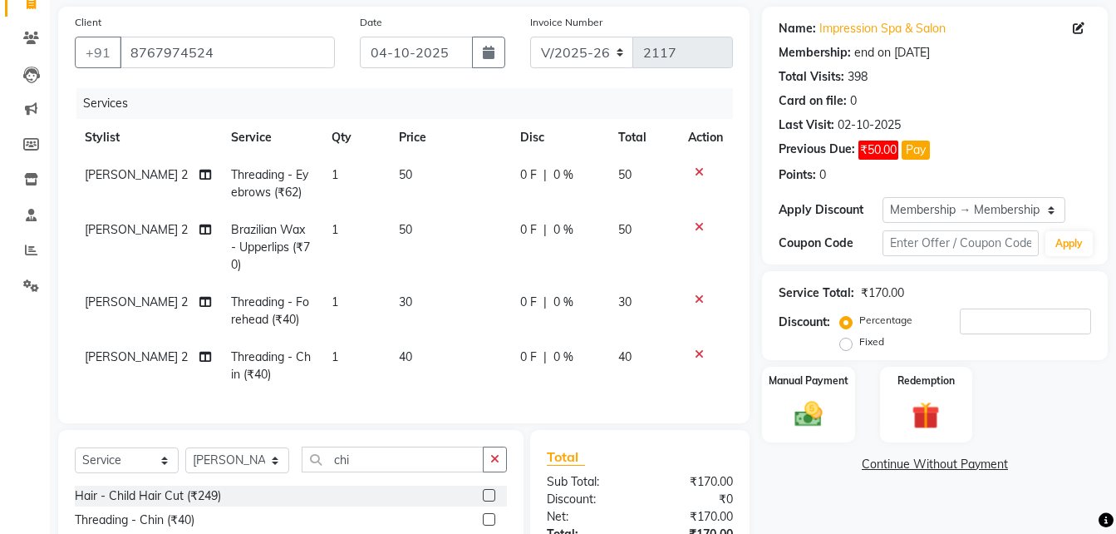
click at [443, 353] on td "40" at bounding box center [449, 365] width 121 height 55
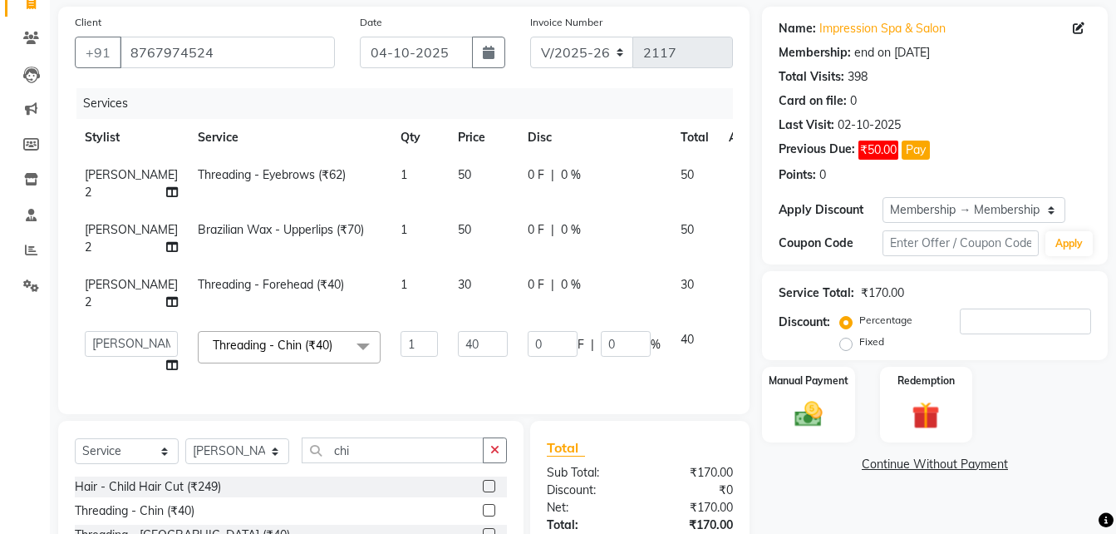
click at [458, 353] on input "40" at bounding box center [483, 344] width 50 height 26
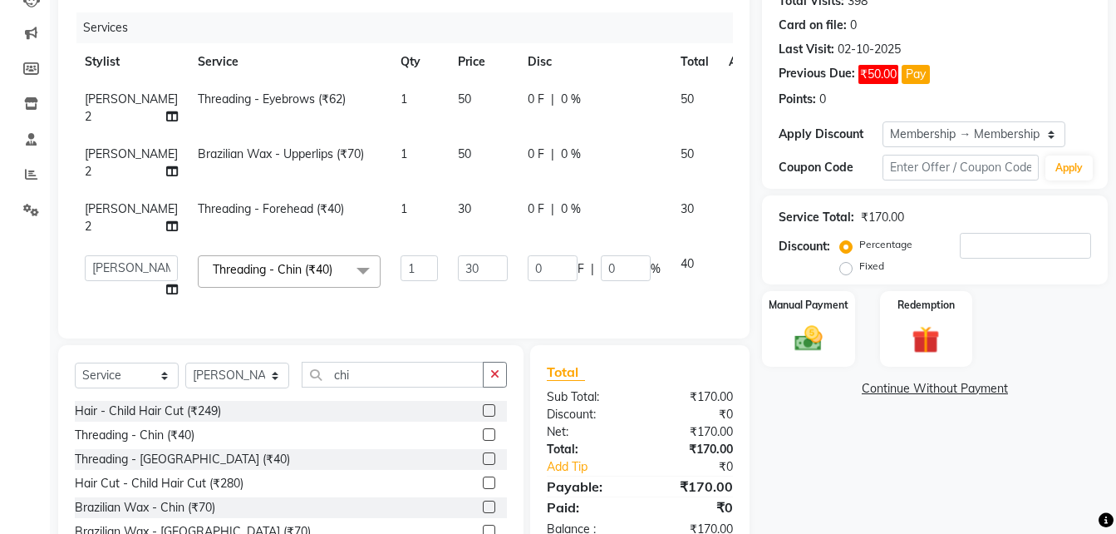
scroll to position [199, 0]
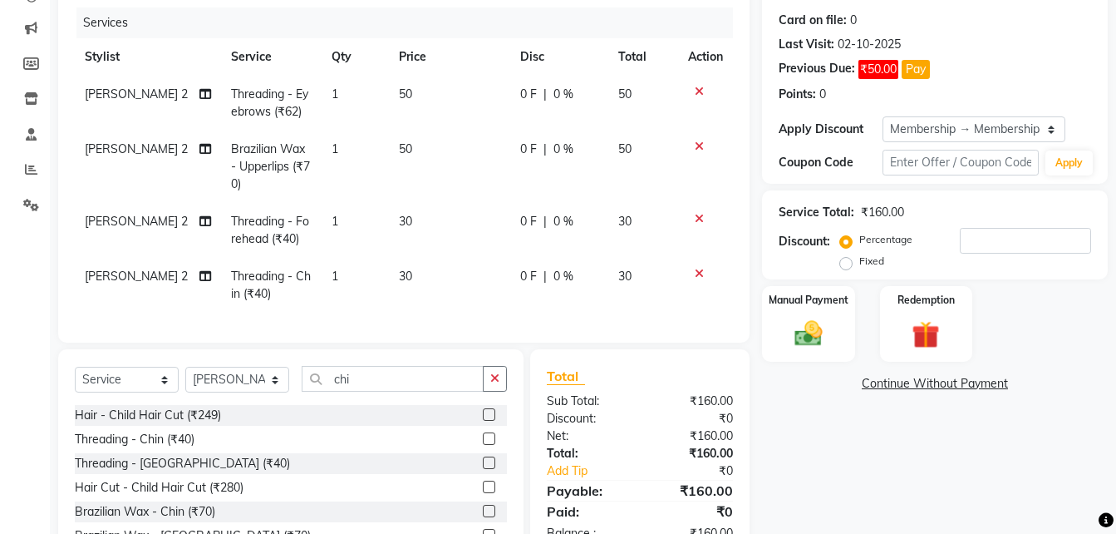
click at [463, 298] on td "30" at bounding box center [449, 285] width 121 height 55
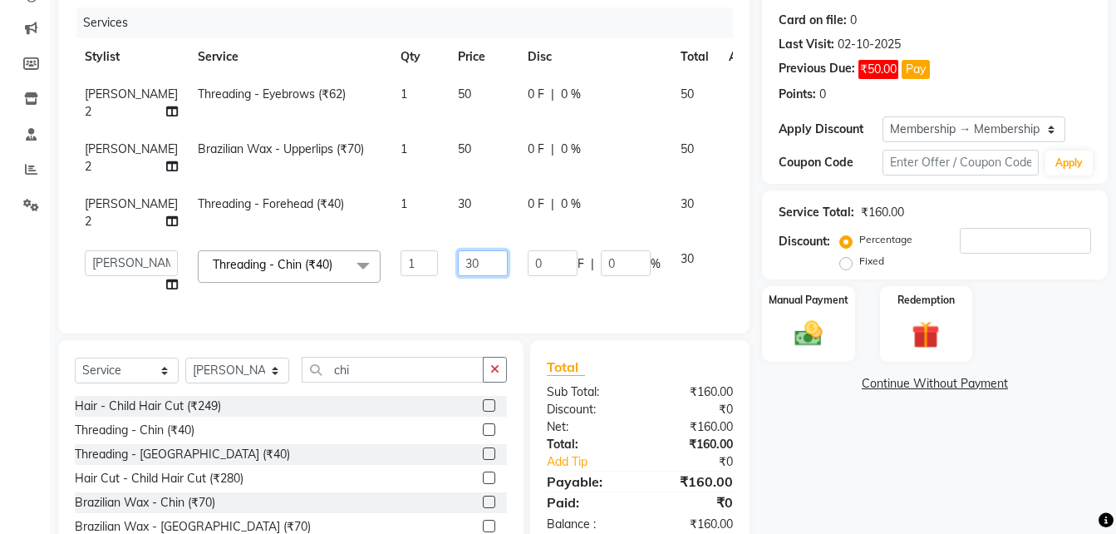
click at [458, 259] on input "30" at bounding box center [483, 263] width 50 height 26
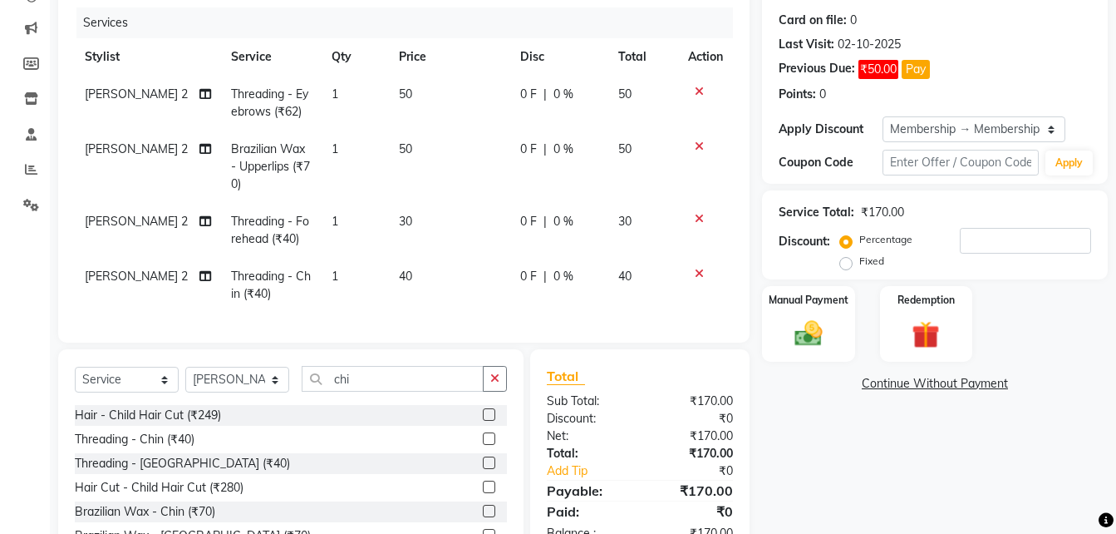
click at [434, 284] on td "40" at bounding box center [449, 285] width 121 height 55
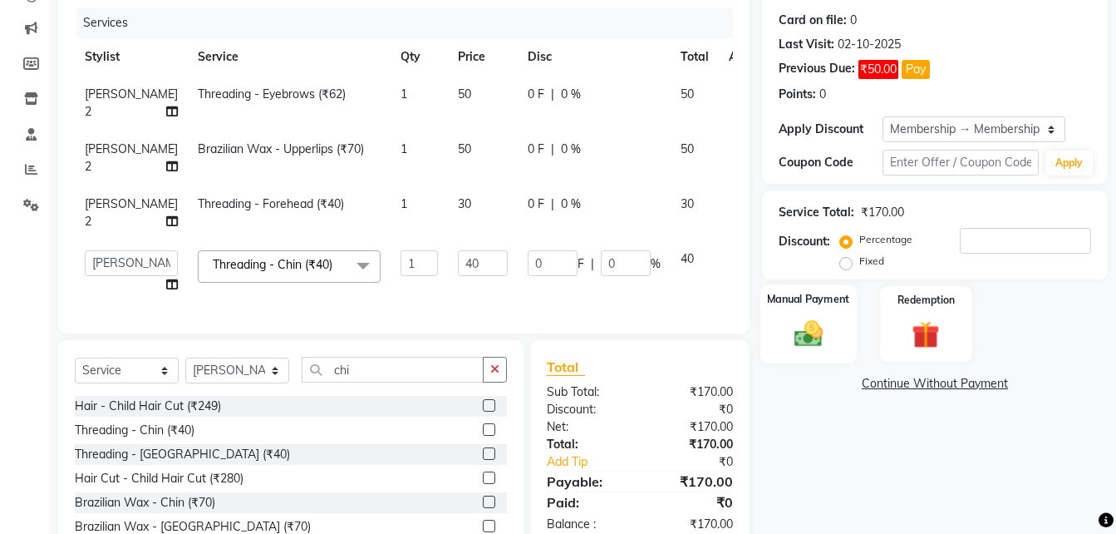
click at [793, 337] on img at bounding box center [808, 333] width 47 height 33
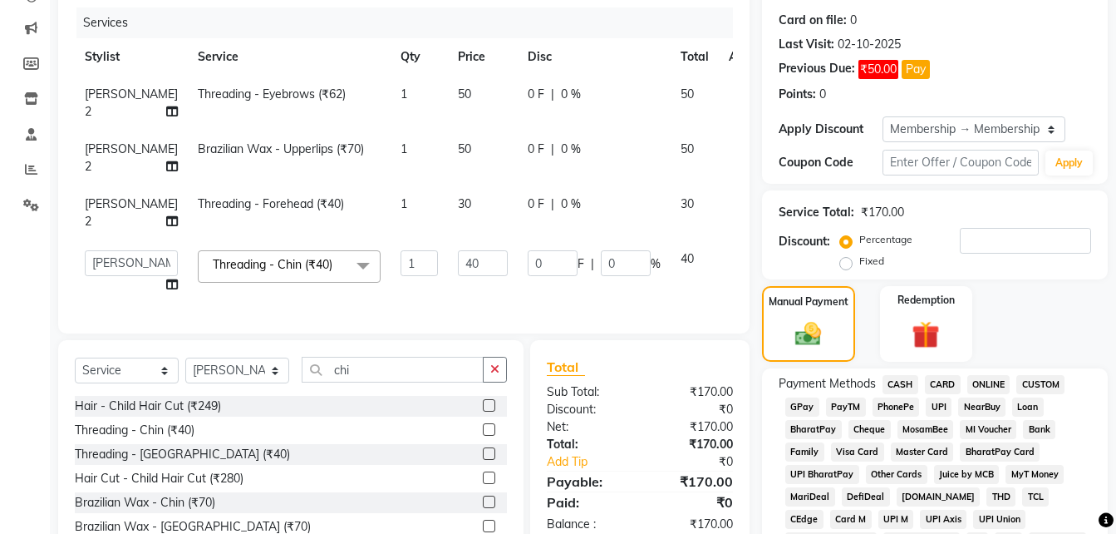
click at [933, 410] on span "UPI" at bounding box center [939, 406] width 26 height 19
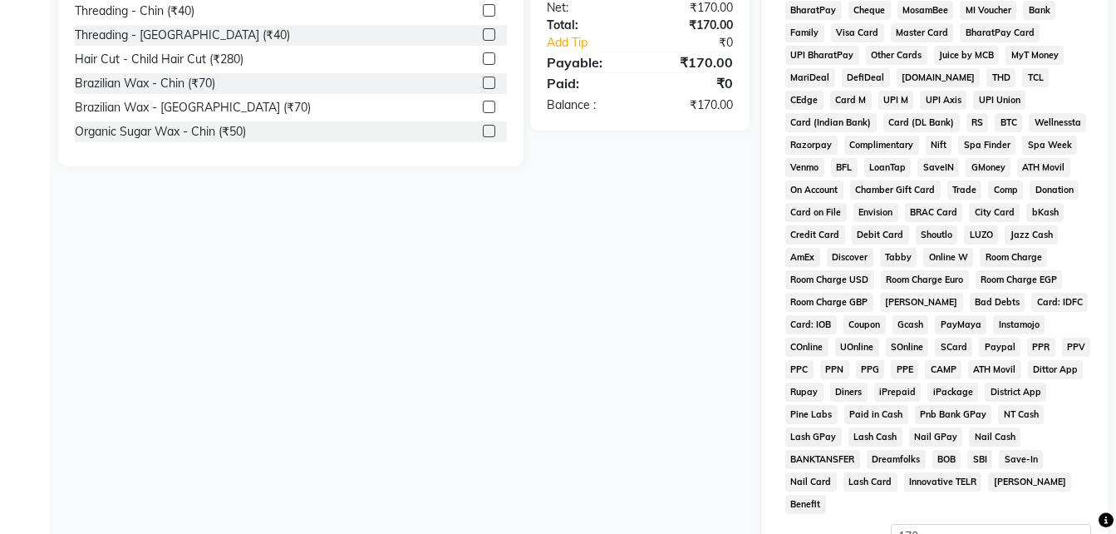
scroll to position [795, 0]
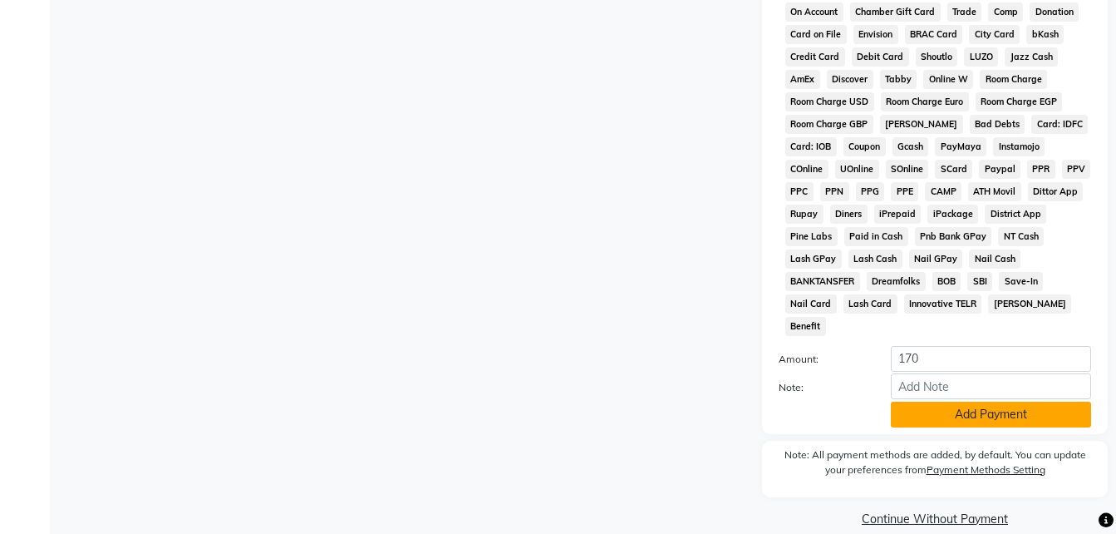
click at [998, 401] on button "Add Payment" at bounding box center [991, 414] width 200 height 26
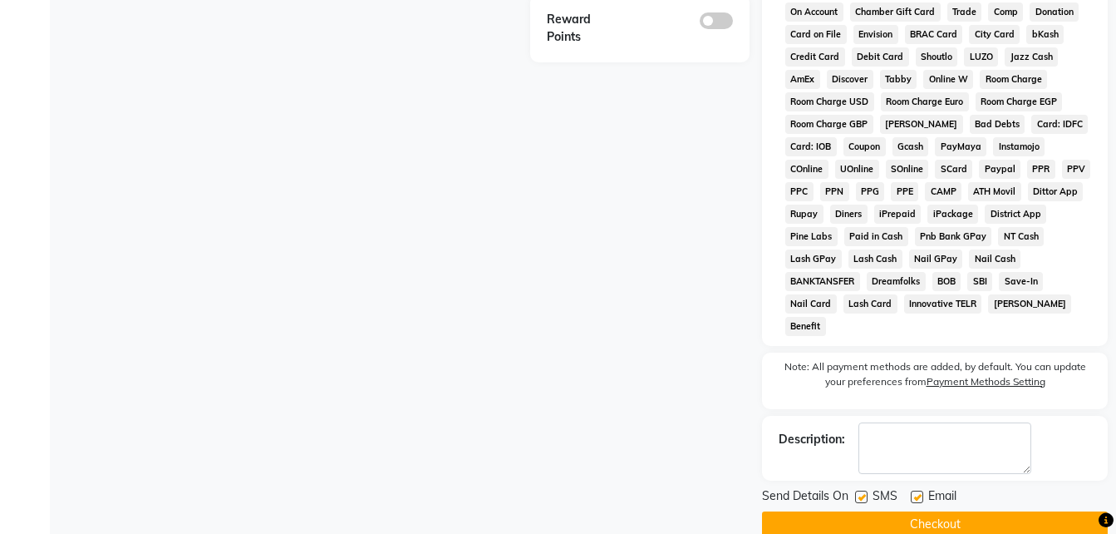
click at [915, 490] on label at bounding box center [917, 496] width 12 height 12
click at [915, 492] on input "checkbox" at bounding box center [916, 497] width 11 height 11
click at [859, 490] on label at bounding box center [861, 496] width 12 height 12
click at [859, 492] on input "checkbox" at bounding box center [860, 497] width 11 height 11
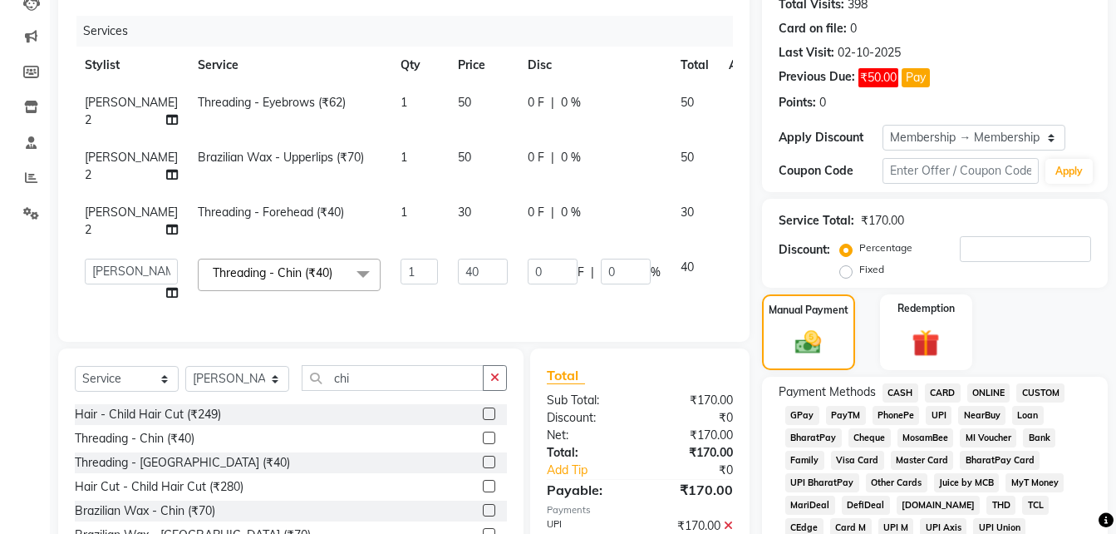
scroll to position [0, 0]
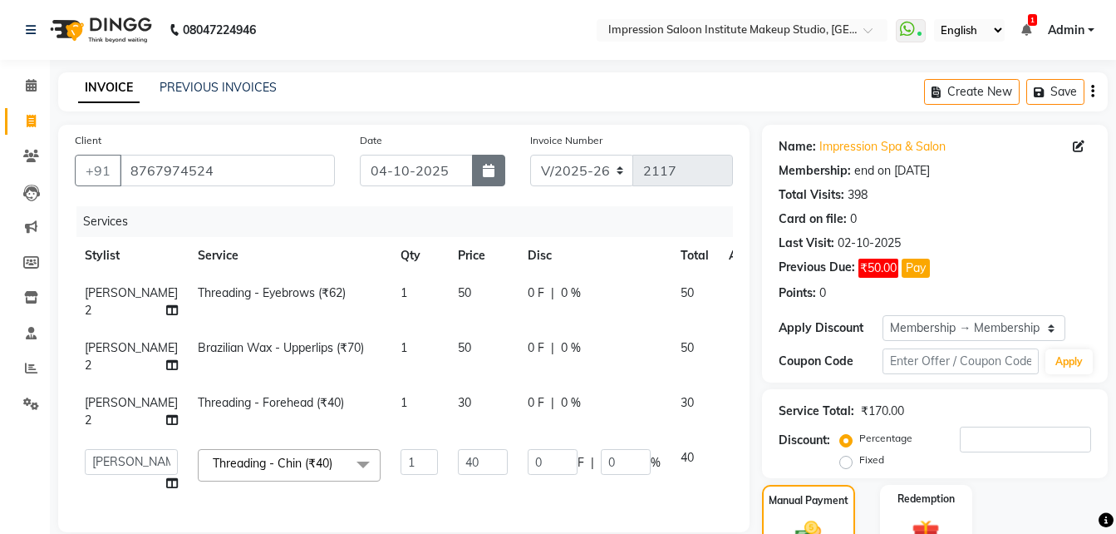
click at [489, 180] on button "button" at bounding box center [488, 171] width 33 height 32
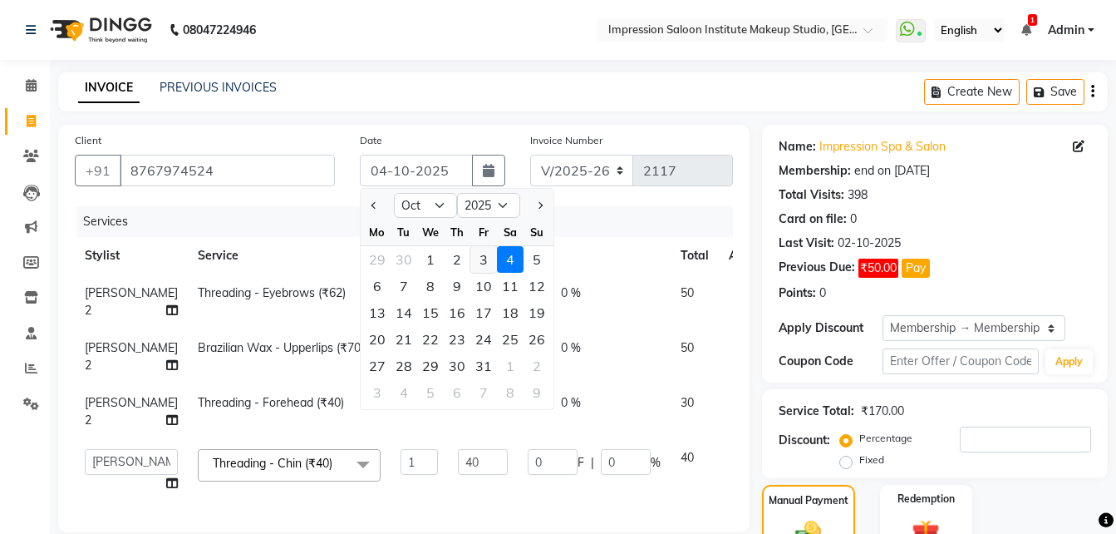
click at [480, 255] on div "3" at bounding box center [483, 259] width 27 height 27
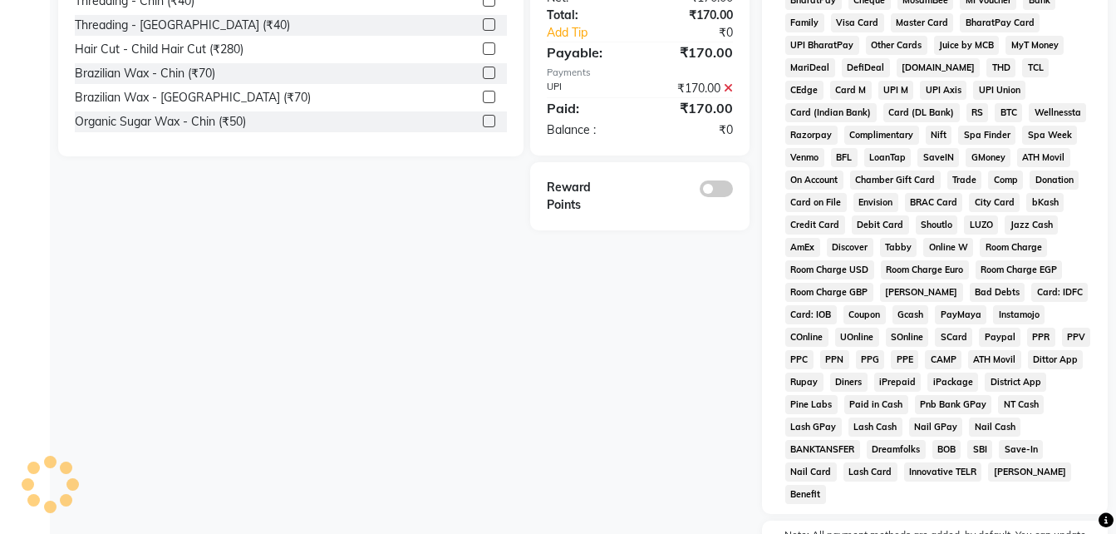
scroll to position [801, 0]
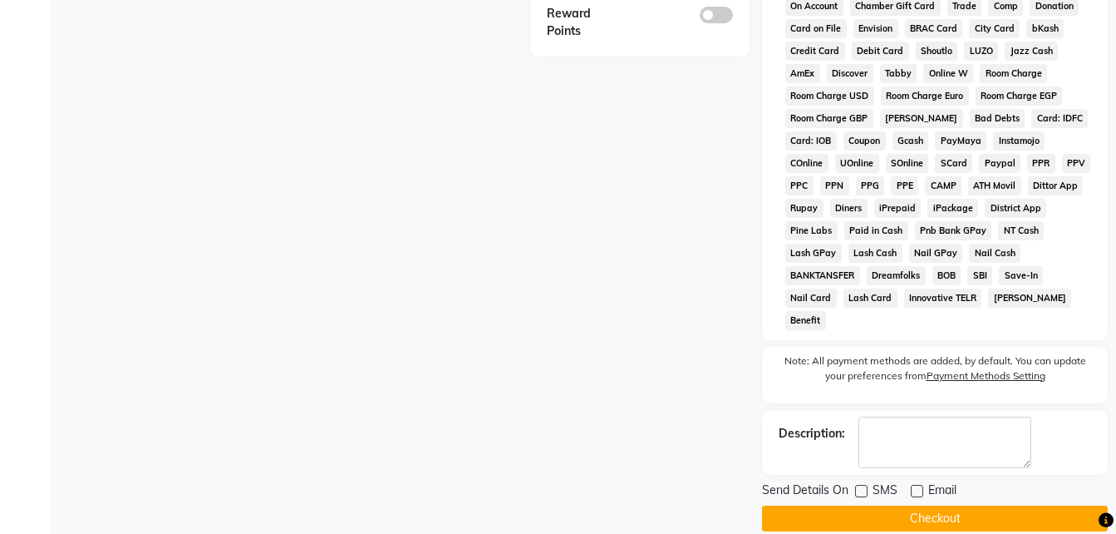
click at [857, 505] on button "Checkout" at bounding box center [935, 518] width 346 height 26
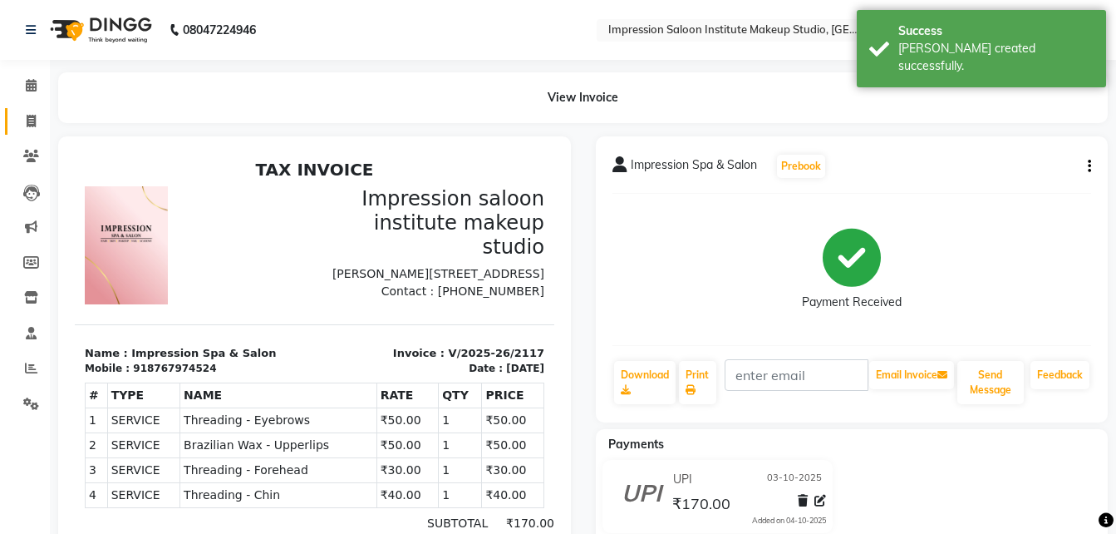
click at [30, 111] on link "Invoice" at bounding box center [25, 121] width 40 height 27
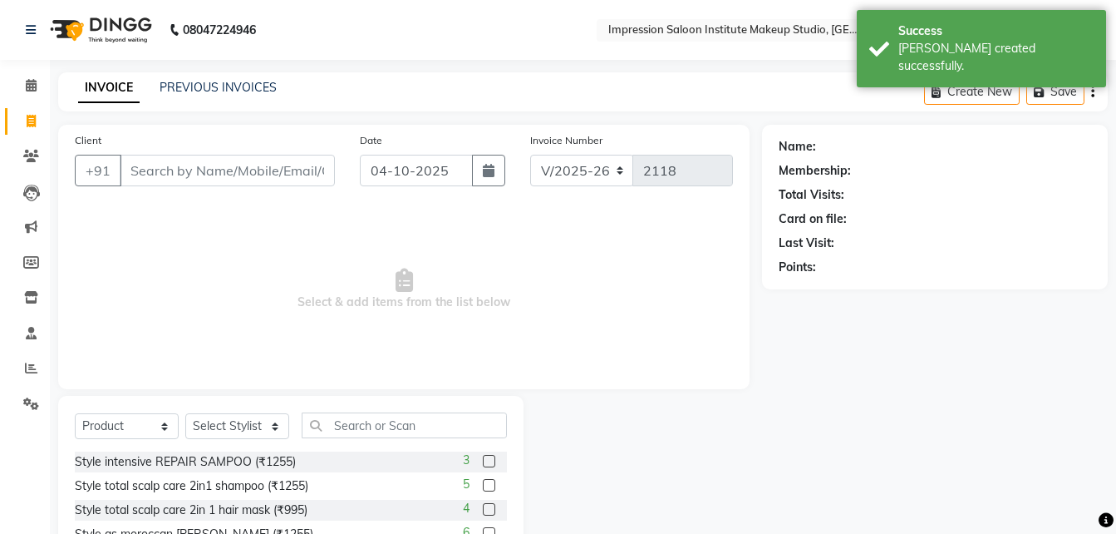
click at [154, 161] on input "Client" at bounding box center [227, 171] width 215 height 32
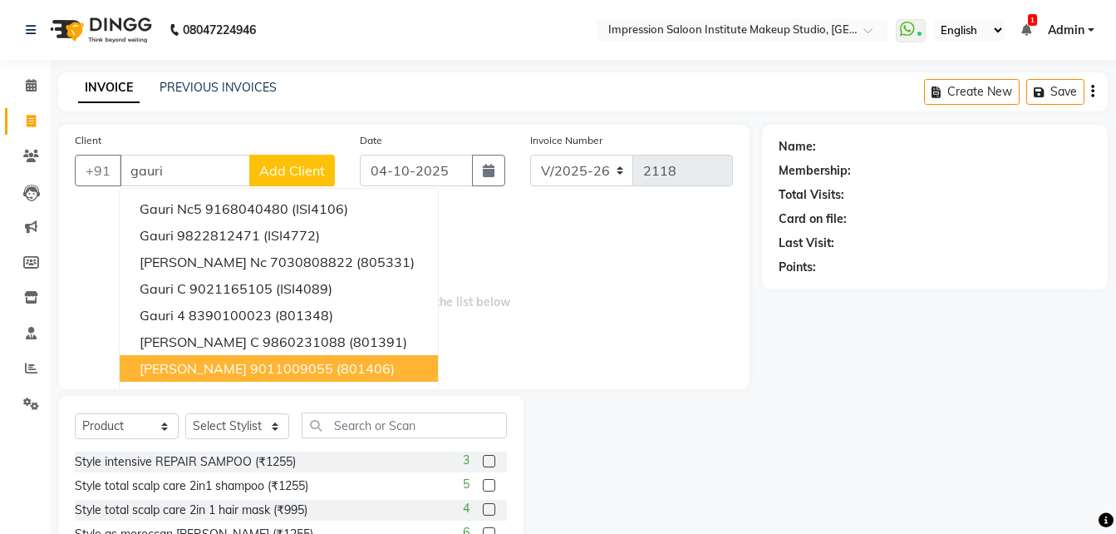
click at [229, 363] on span "[PERSON_NAME]" at bounding box center [193, 368] width 107 height 17
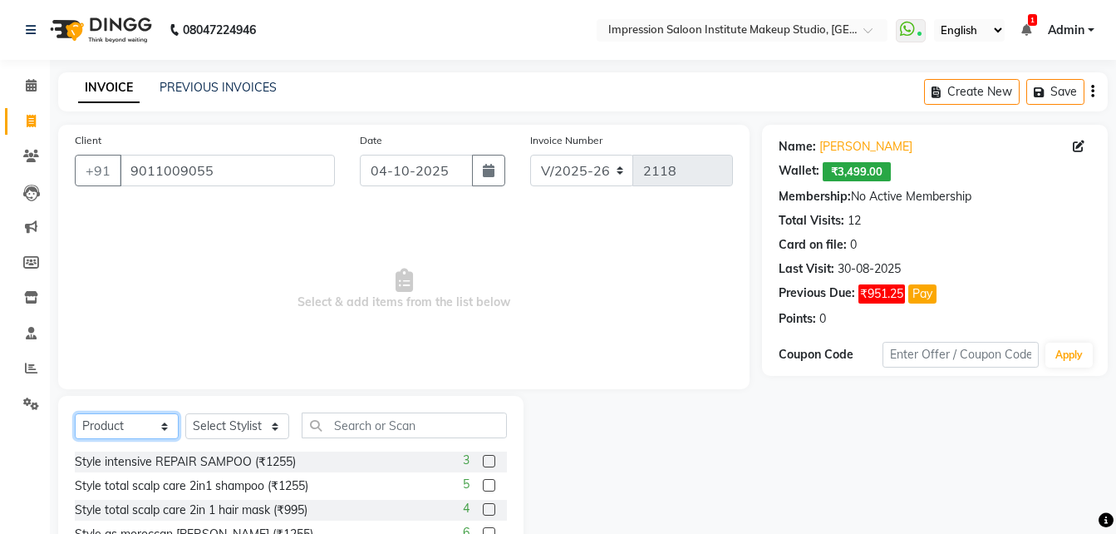
click at [126, 426] on select "Select Service Product Membership Package Voucher Prepaid Gift Card" at bounding box center [127, 426] width 104 height 26
click at [75, 413] on select "Select Service Product Membership Package Voucher Prepaid Gift Card" at bounding box center [127, 426] width 104 height 26
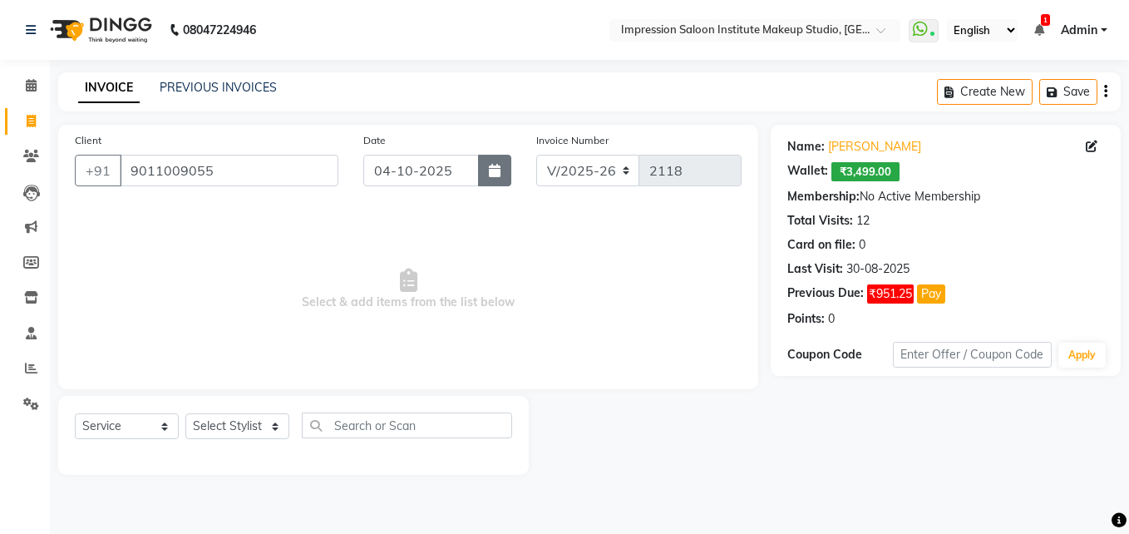
click at [490, 162] on button "button" at bounding box center [494, 171] width 33 height 32
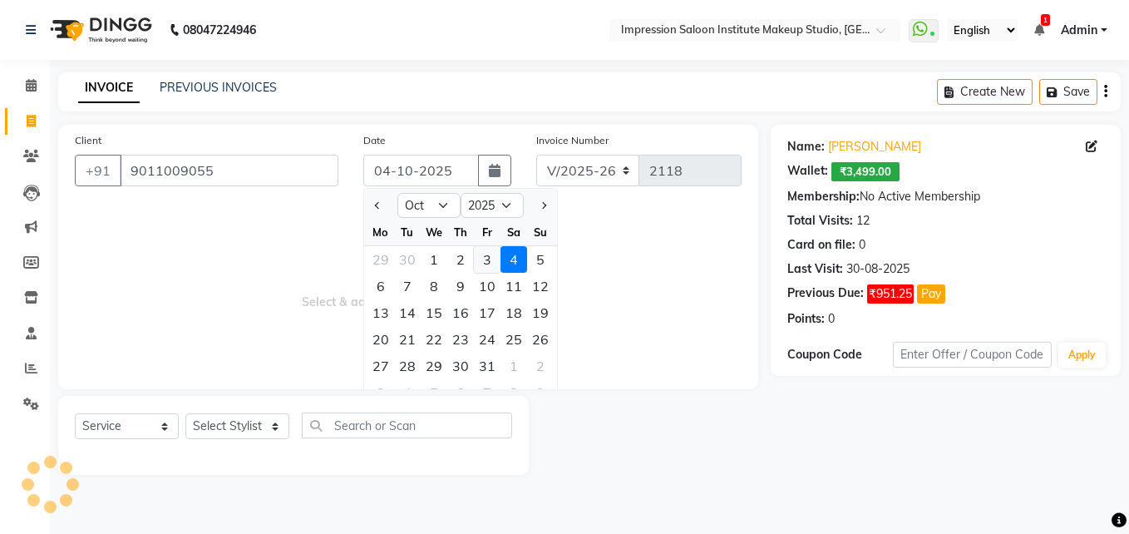
click at [481, 263] on div "3" at bounding box center [487, 259] width 27 height 27
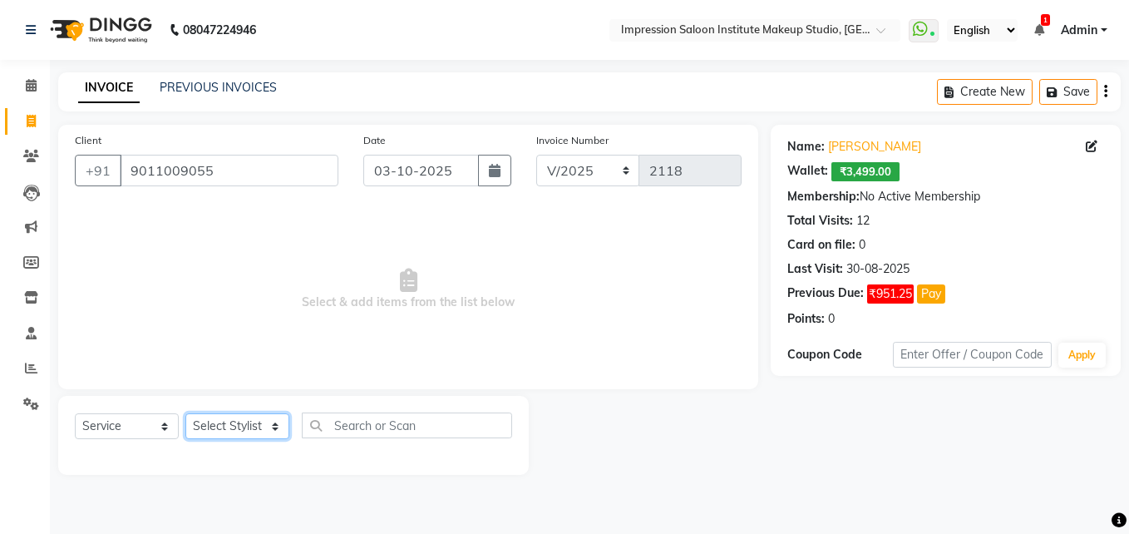
click at [272, 426] on select "Select Stylist Front Desk Pallavi [PERSON_NAME] [PERSON_NAME] [PERSON_NAME] 2" at bounding box center [237, 426] width 104 height 26
click at [185, 413] on select "Select Stylist Front Desk Pallavi [PERSON_NAME] [PERSON_NAME] [PERSON_NAME] 2" at bounding box center [237, 426] width 104 height 26
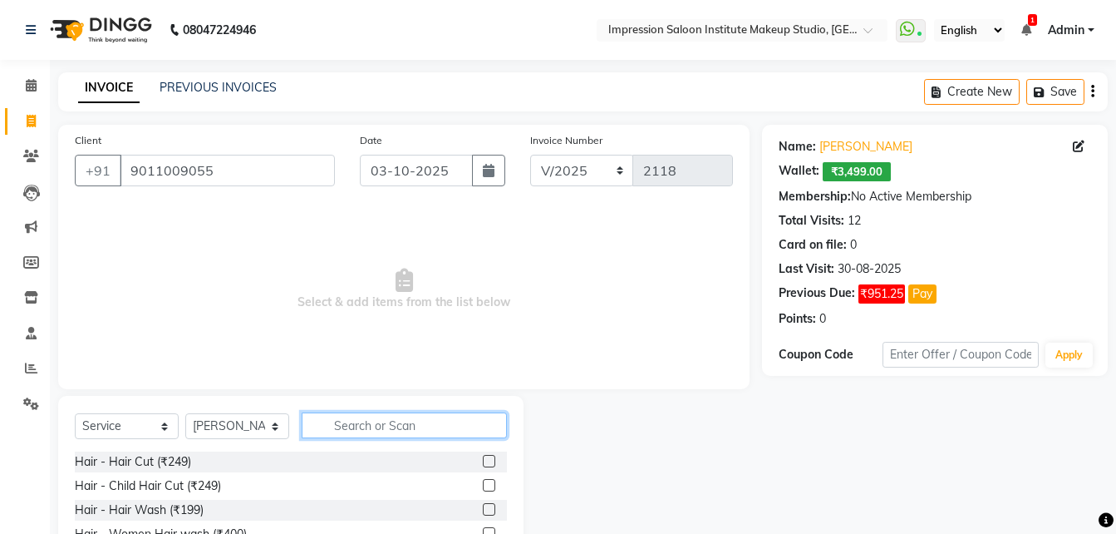
click at [346, 428] on input "text" at bounding box center [404, 425] width 205 height 26
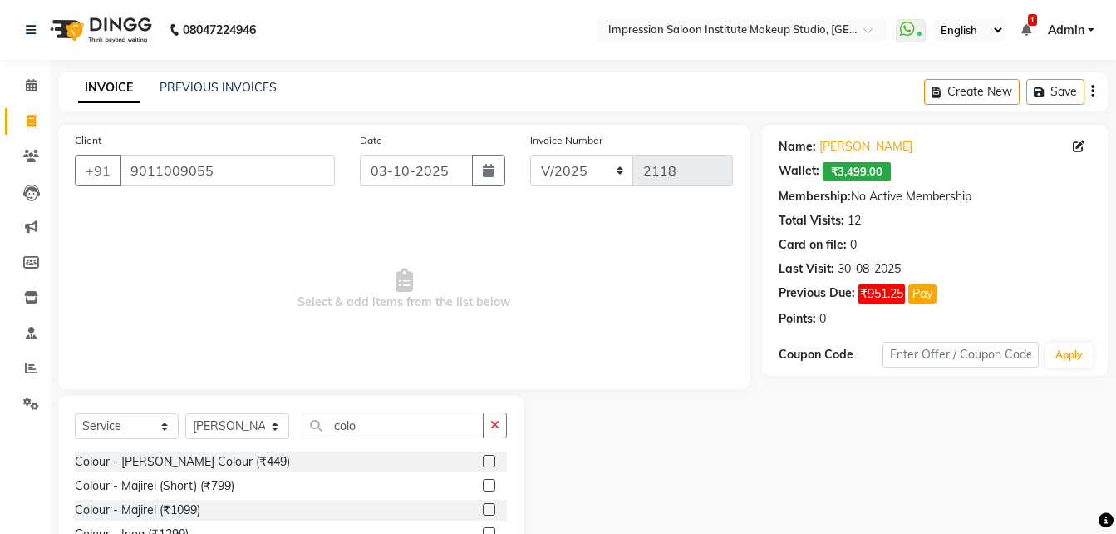
click at [483, 505] on label at bounding box center [489, 509] width 12 height 12
click at [483, 505] on input "checkbox" at bounding box center [488, 510] width 11 height 11
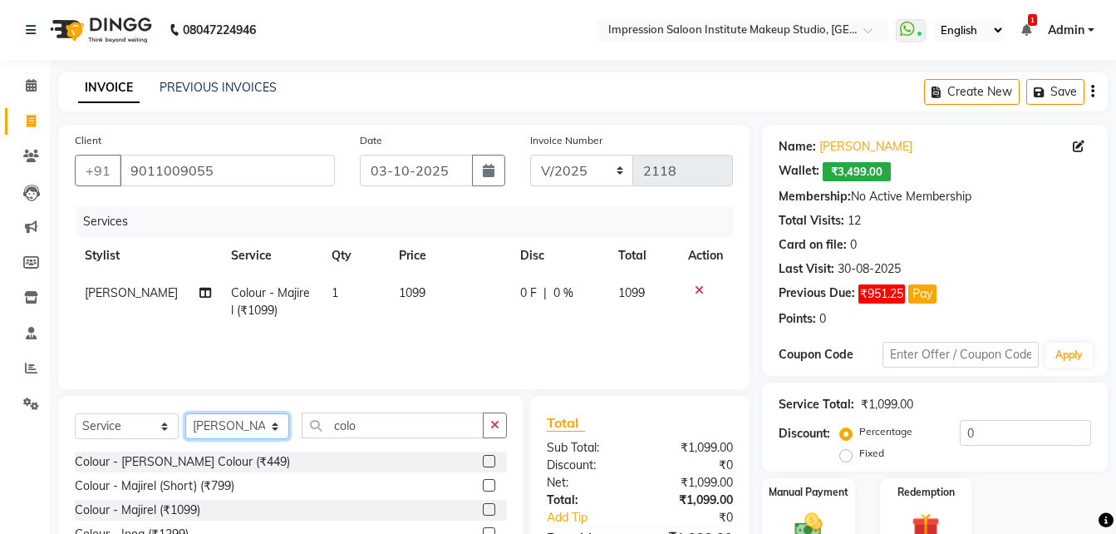
click at [270, 432] on select "Select Stylist Front Desk Pallavi [PERSON_NAME] [PERSON_NAME] [PERSON_NAME] 2" at bounding box center [237, 426] width 104 height 26
click at [185, 413] on select "Select Stylist Front Desk Pallavi [PERSON_NAME] [PERSON_NAME] [PERSON_NAME] 2" at bounding box center [237, 426] width 104 height 26
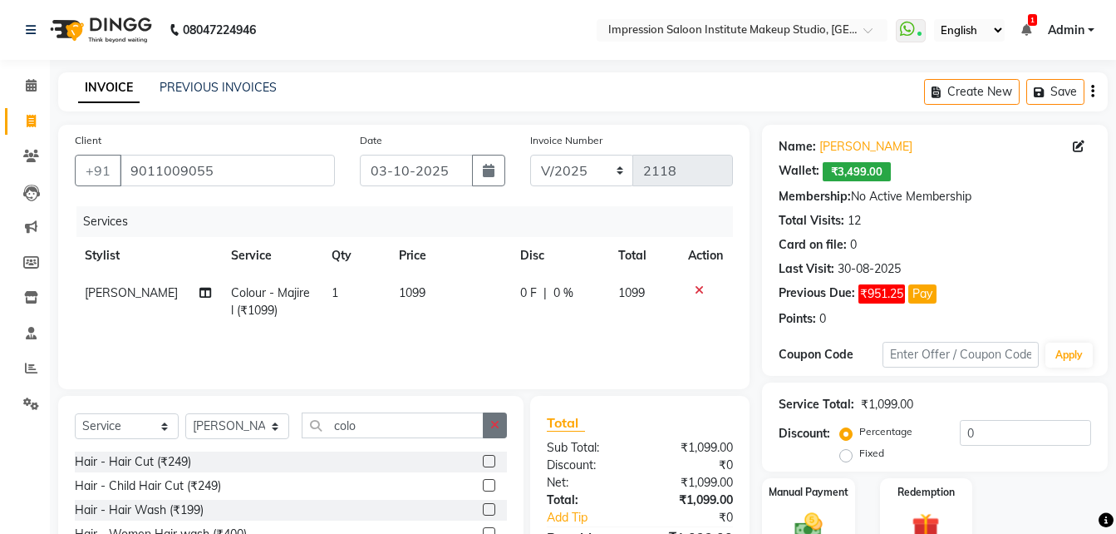
click at [496, 430] on icon "button" at bounding box center [494, 425] width 9 height 12
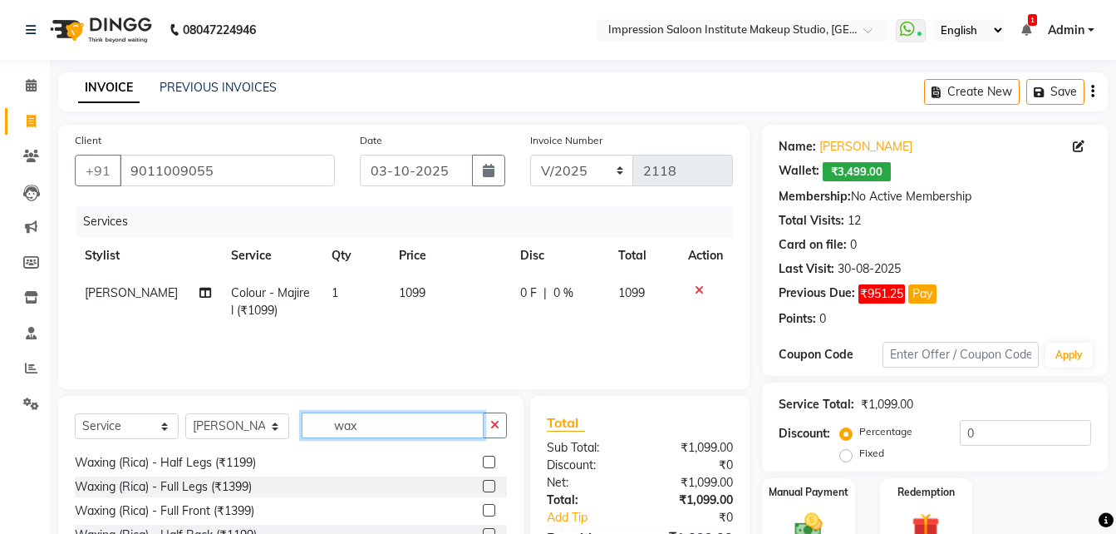
scroll to position [216, 0]
click at [483, 460] on label at bounding box center [489, 461] width 12 height 12
click at [483, 460] on input "checkbox" at bounding box center [488, 462] width 11 height 11
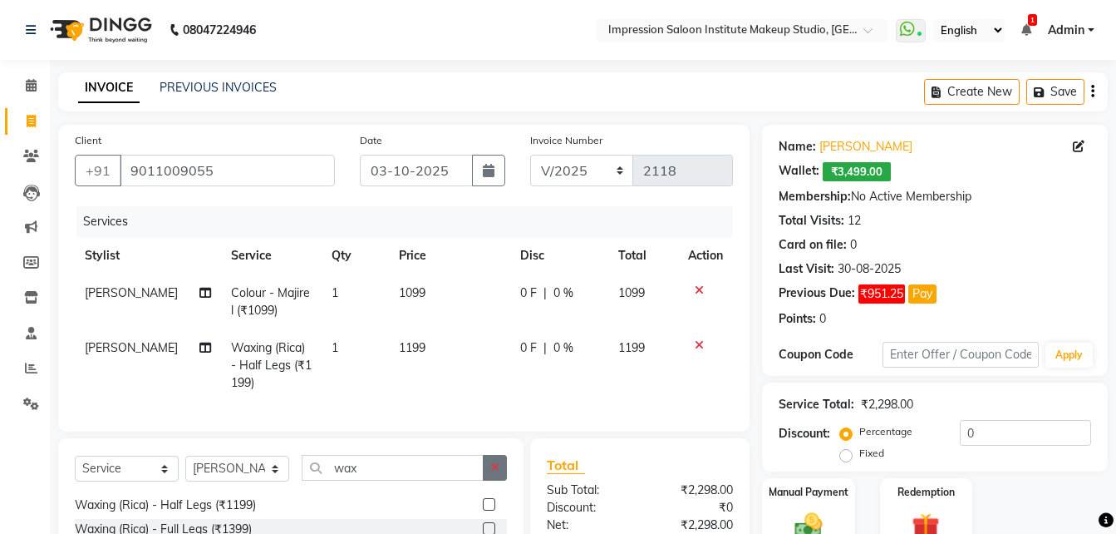
click at [492, 473] on icon "button" at bounding box center [494, 467] width 9 height 12
click at [277, 481] on select "Select Stylist Front Desk Pallavi [PERSON_NAME] [PERSON_NAME] [PERSON_NAME] 2" at bounding box center [237, 468] width 104 height 26
click at [185, 468] on select "Select Stylist Front Desk Pallavi [PERSON_NAME] [PERSON_NAME] [PERSON_NAME] 2" at bounding box center [237, 468] width 104 height 26
click at [326, 480] on input "text" at bounding box center [404, 468] width 205 height 26
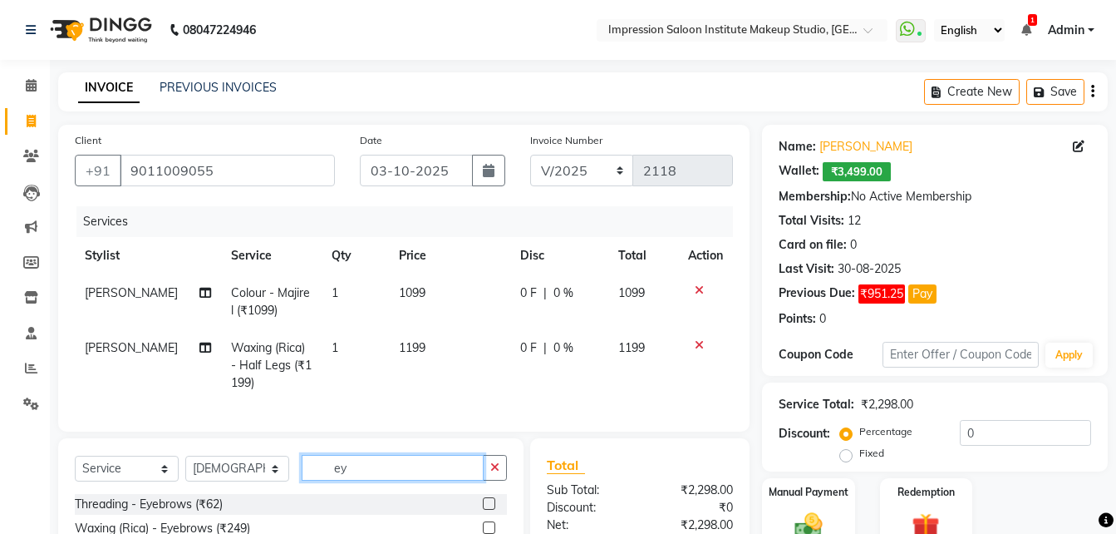
scroll to position [0, 0]
click at [489, 510] on label at bounding box center [489, 503] width 12 height 12
click at [489, 510] on input "checkbox" at bounding box center [488, 504] width 11 height 11
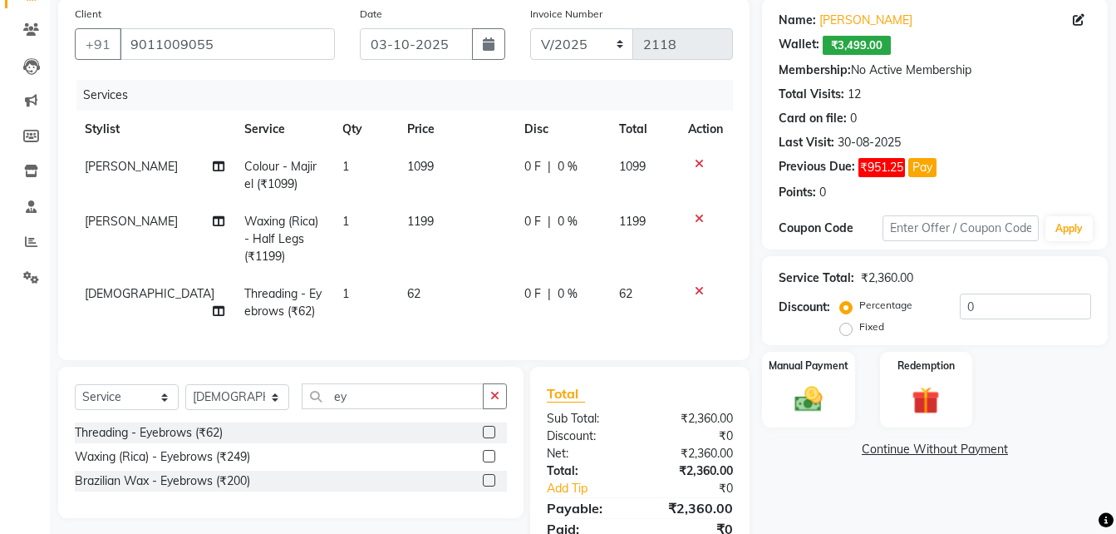
scroll to position [127, 0]
click at [500, 408] on button "button" at bounding box center [495, 395] width 24 height 26
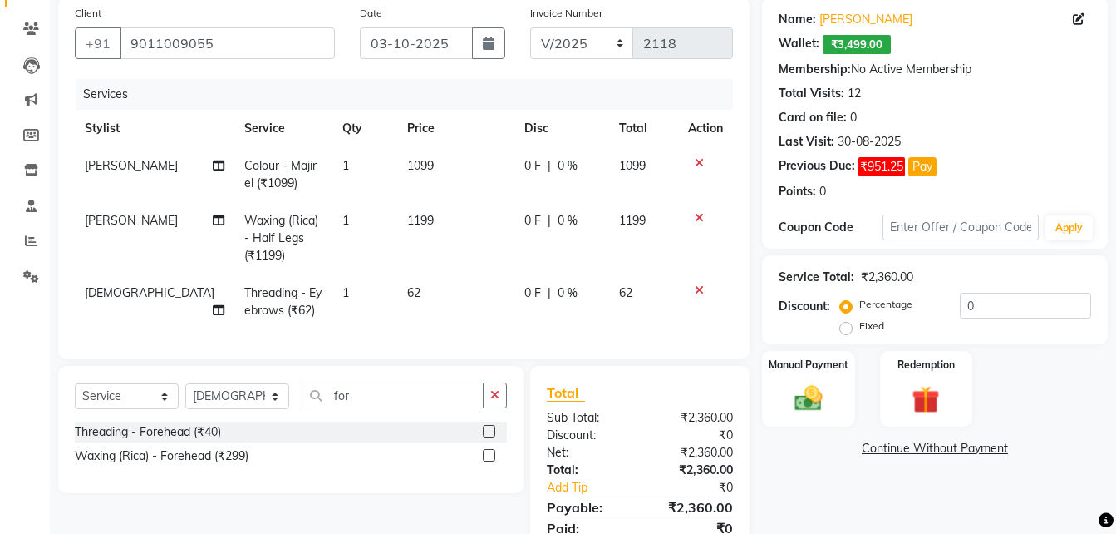
click at [490, 437] on label at bounding box center [489, 431] width 12 height 12
click at [490, 437] on input "checkbox" at bounding box center [488, 431] width 11 height 11
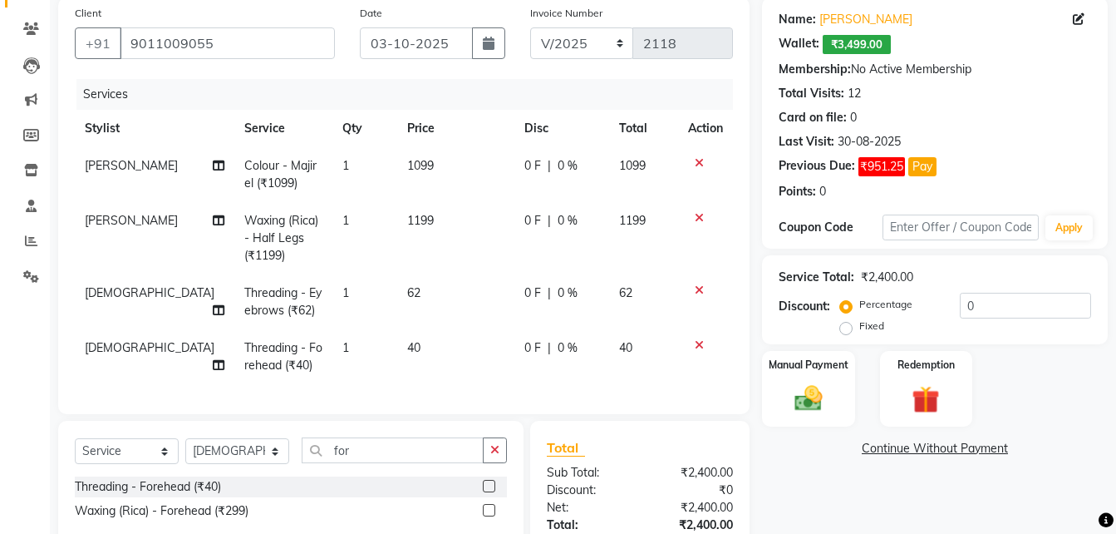
click at [450, 183] on td "1099" at bounding box center [455, 174] width 117 height 55
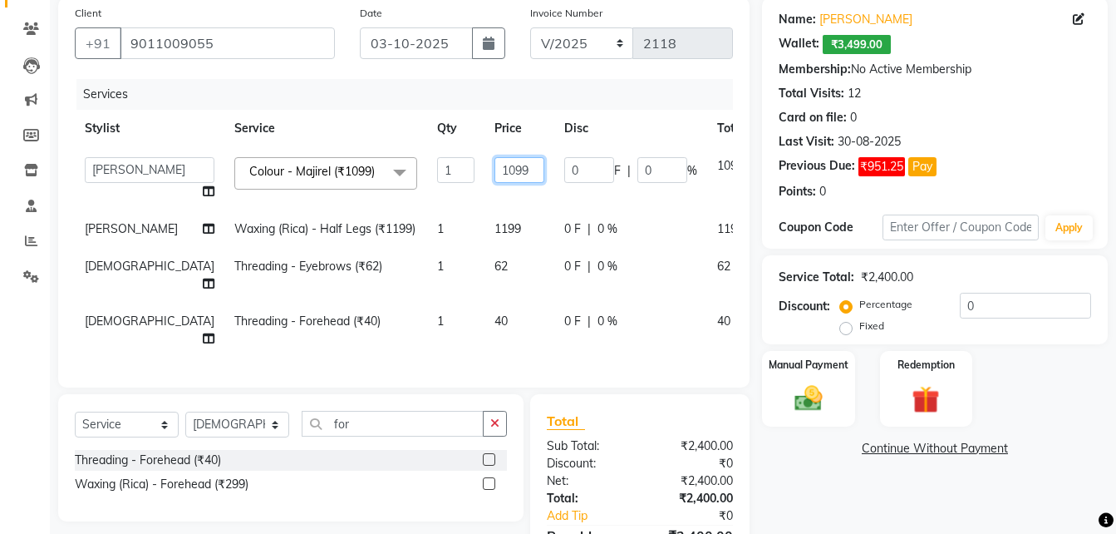
click at [495, 177] on input "1099" at bounding box center [520, 170] width 50 height 26
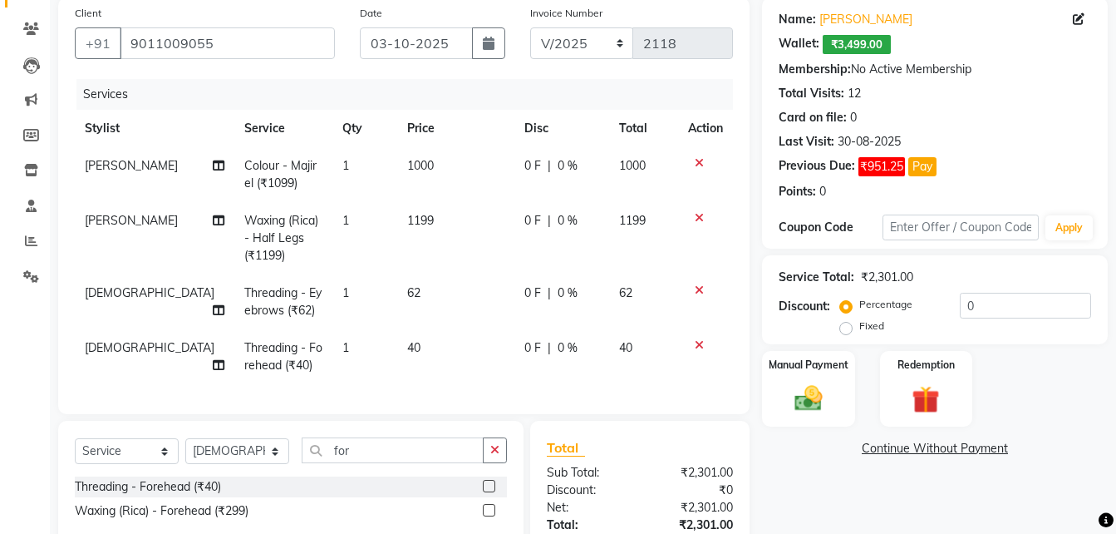
click at [451, 231] on td "1199" at bounding box center [455, 238] width 117 height 72
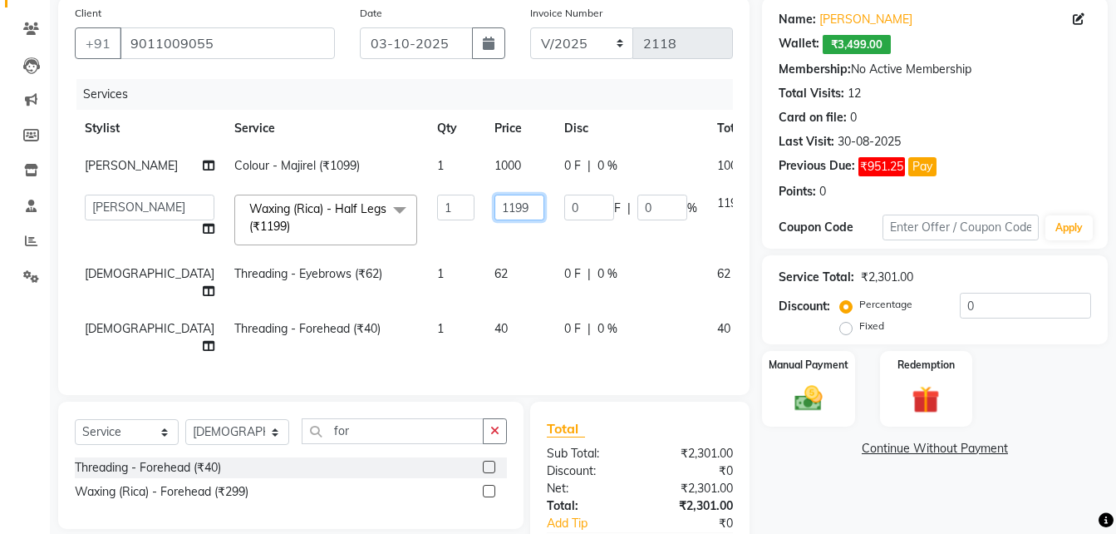
click at [495, 214] on input "1199" at bounding box center [520, 207] width 50 height 26
click at [446, 273] on tbody "[PERSON_NAME] Colour - Majirel (₹1099) 1 1000 0 F | 0 % 1000 Front Desk Pallavi…" at bounding box center [443, 256] width 736 height 218
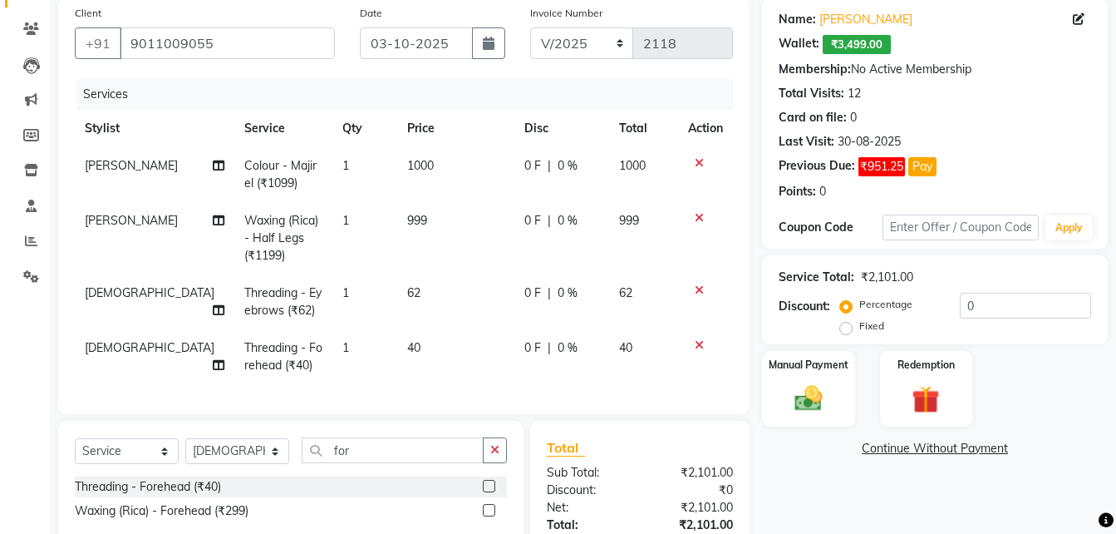
click at [446, 273] on td "999" at bounding box center [455, 238] width 117 height 72
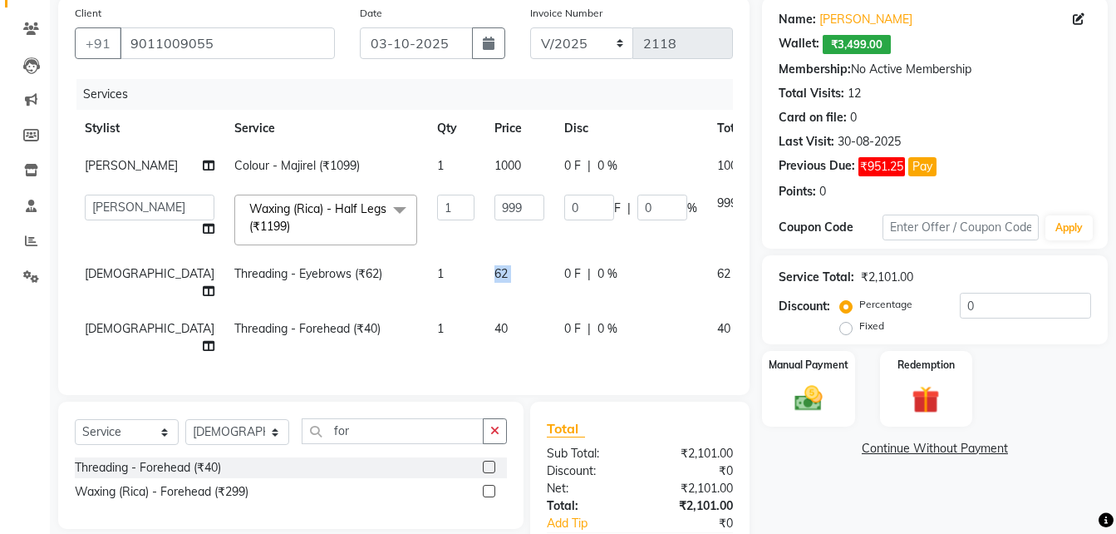
click at [485, 273] on td "62" at bounding box center [520, 282] width 70 height 55
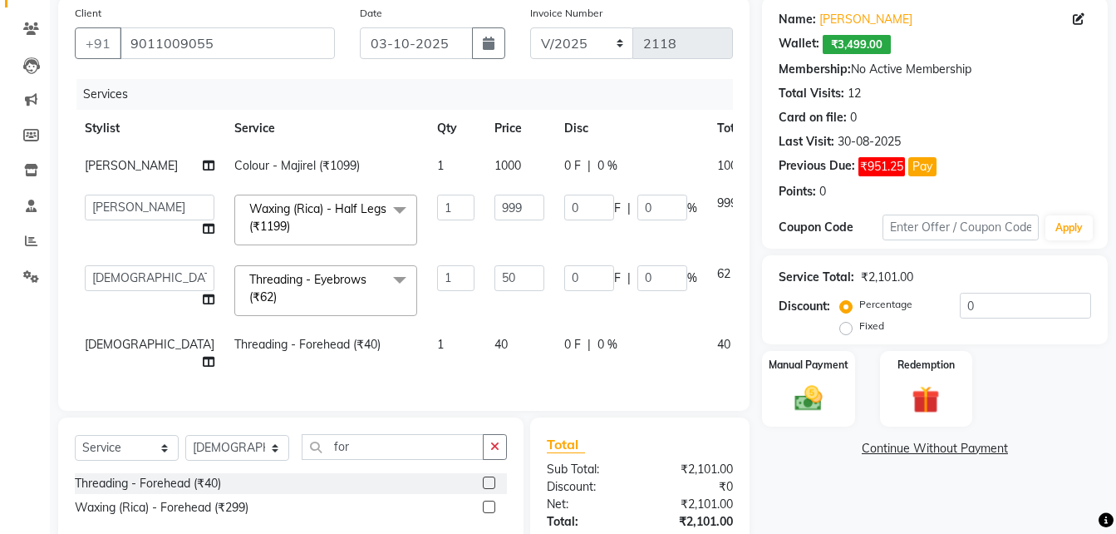
click at [485, 339] on td "40" at bounding box center [520, 353] width 70 height 55
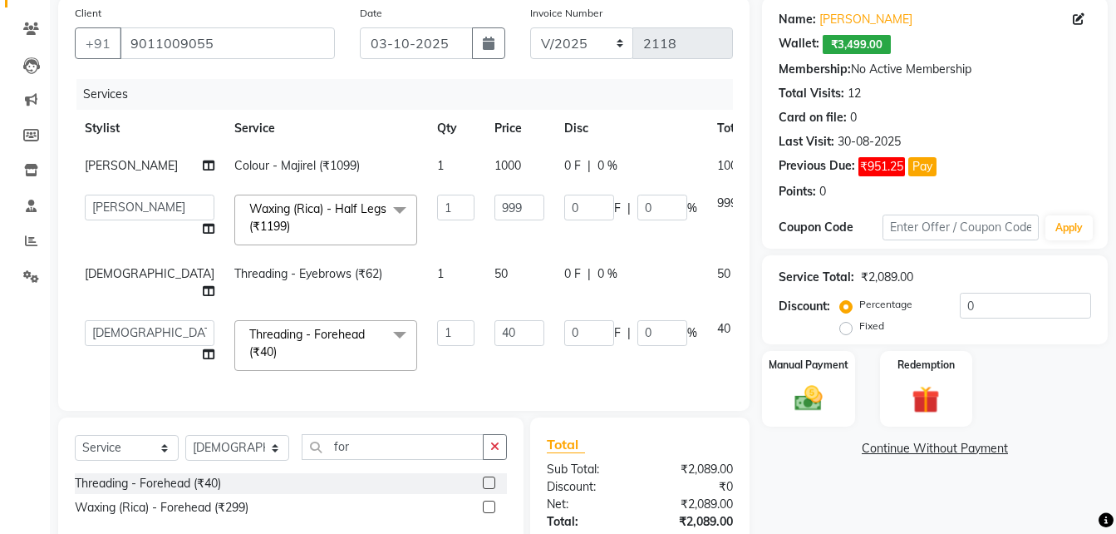
click at [495, 339] on input "40" at bounding box center [520, 333] width 50 height 26
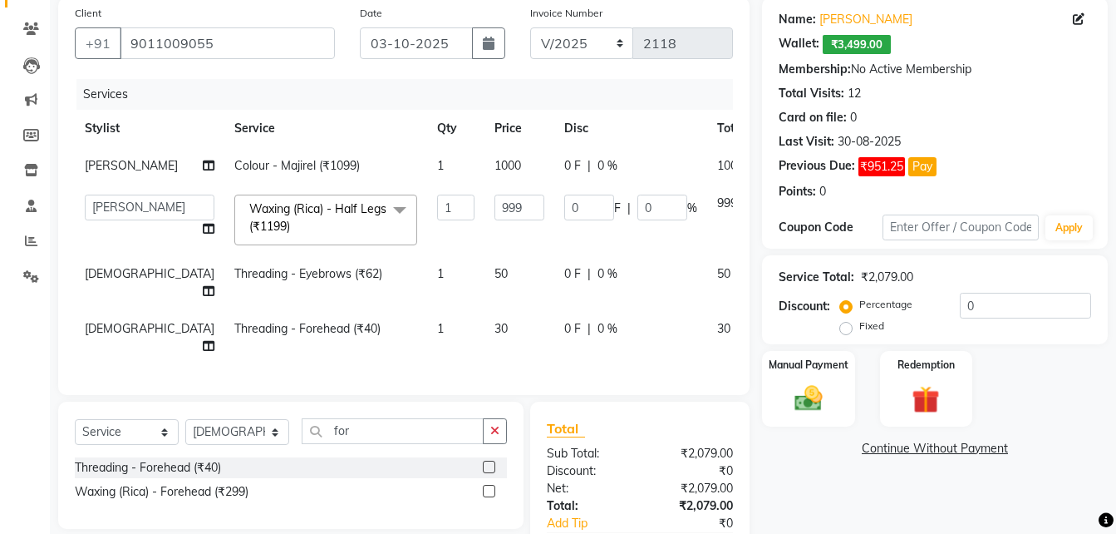
click at [461, 373] on div "Services Stylist Service Qty Price Disc Total Action [PERSON_NAME] Colour - Maj…" at bounding box center [404, 228] width 658 height 299
click at [805, 395] on img at bounding box center [808, 398] width 47 height 33
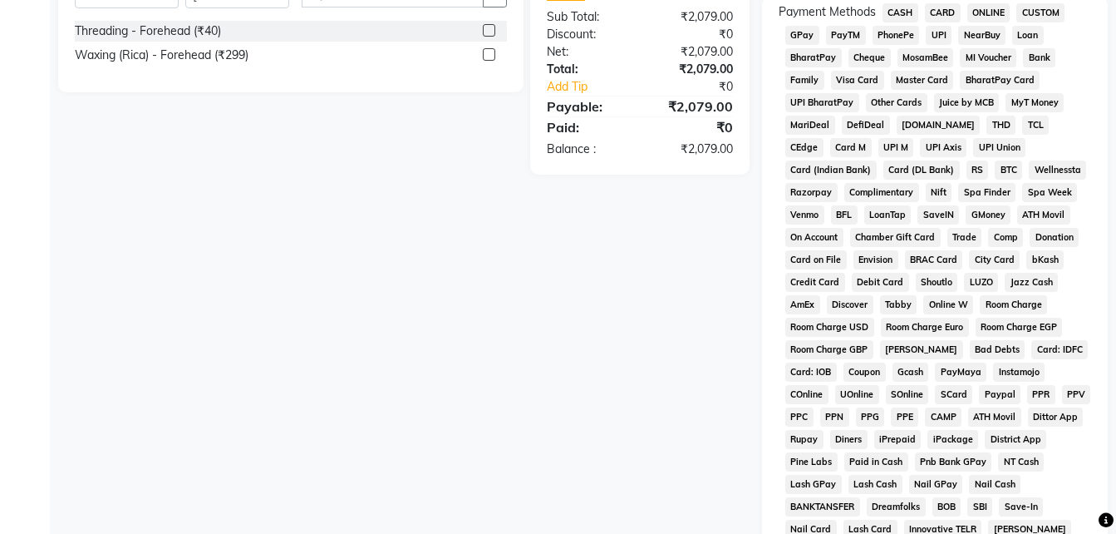
scroll to position [563, 0]
click at [908, 5] on span "CASH" at bounding box center [901, 13] width 36 height 19
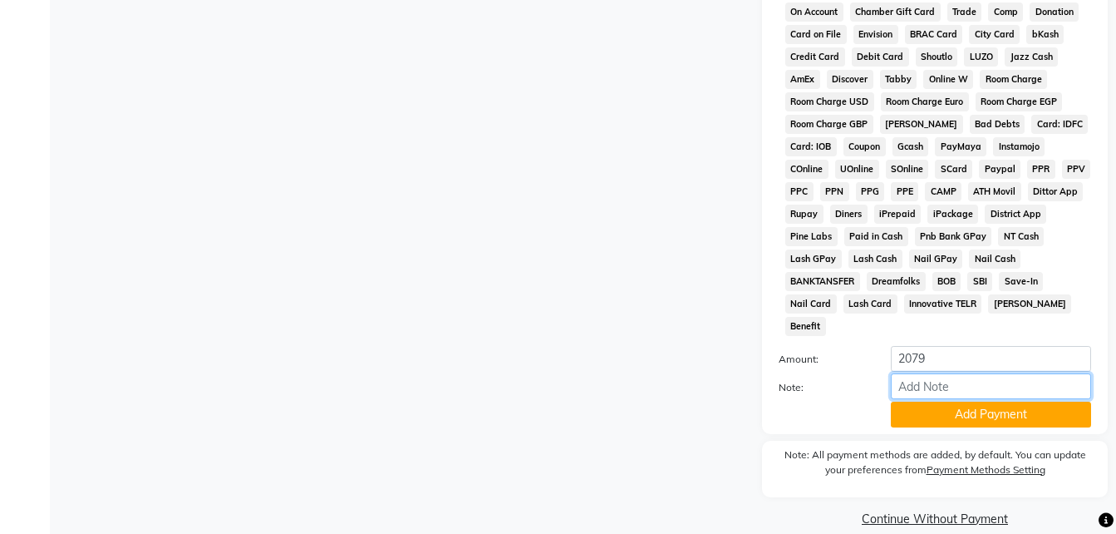
click at [962, 373] on input "Note:" at bounding box center [991, 386] width 200 height 26
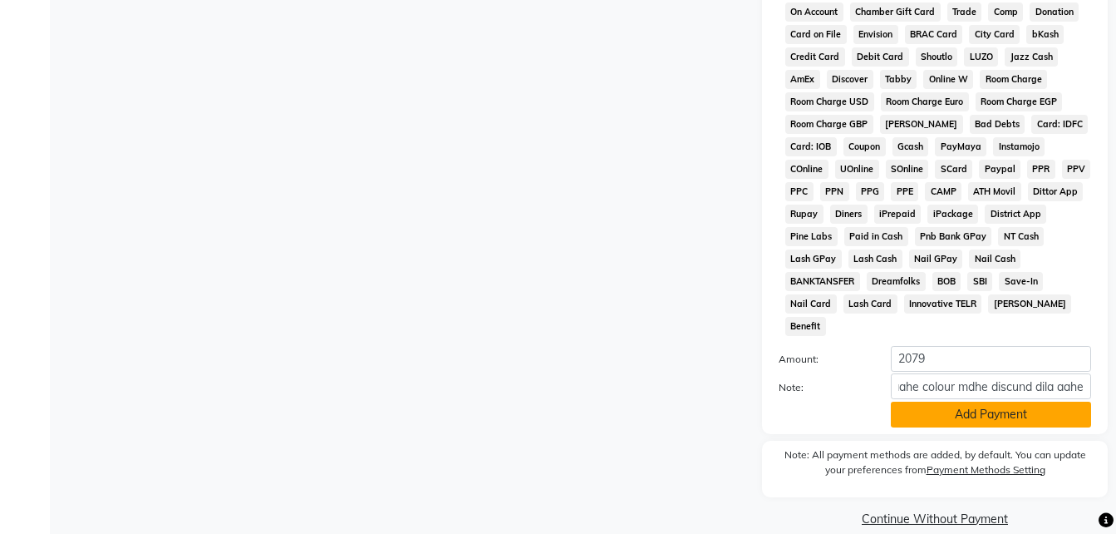
scroll to position [0, 0]
click at [1035, 401] on button "Add Payment" at bounding box center [991, 414] width 200 height 26
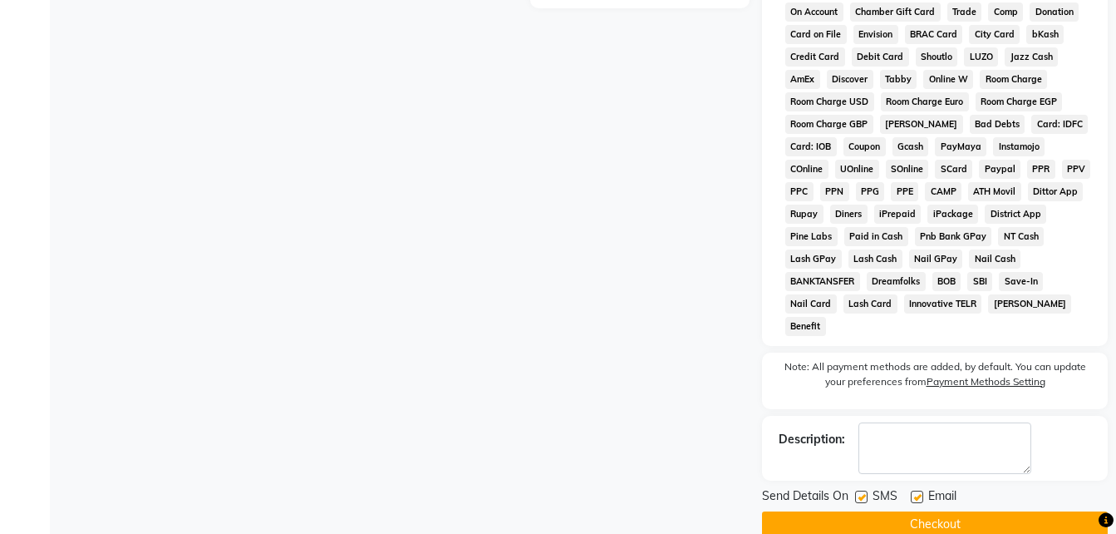
click at [916, 490] on label at bounding box center [917, 496] width 12 height 12
click at [916, 492] on input "checkbox" at bounding box center [916, 497] width 11 height 11
click at [861, 490] on label at bounding box center [861, 496] width 12 height 12
click at [861, 492] on input "checkbox" at bounding box center [860, 497] width 11 height 11
click at [920, 490] on label at bounding box center [917, 496] width 12 height 12
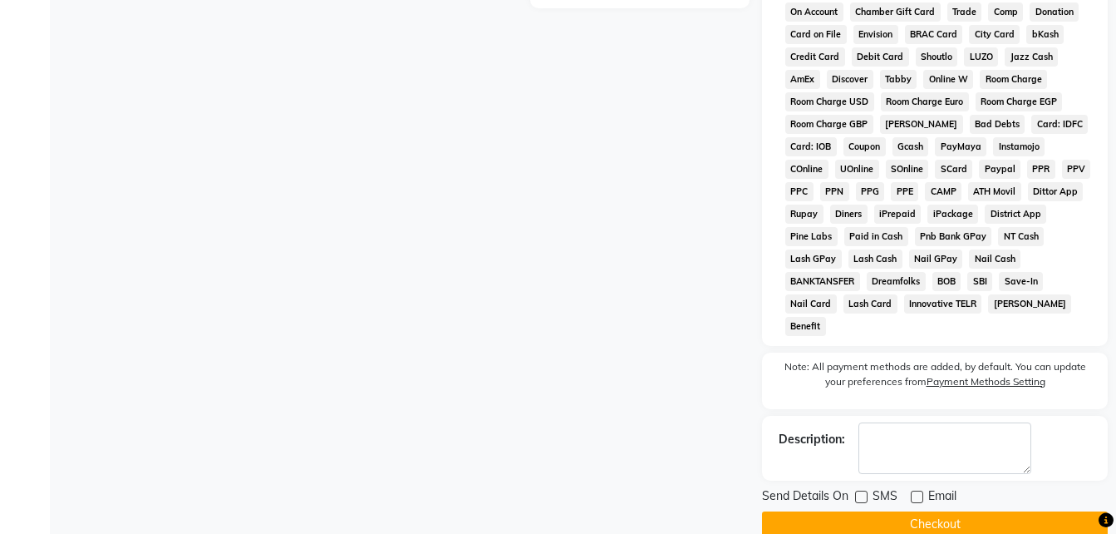
click at [920, 492] on input "checkbox" at bounding box center [916, 497] width 11 height 11
click at [911, 490] on label at bounding box center [917, 496] width 12 height 12
click at [911, 492] on input "checkbox" at bounding box center [916, 497] width 11 height 11
click at [830, 359] on label "Note: All payment methods are added, by default. You can update your preference…" at bounding box center [935, 377] width 313 height 37
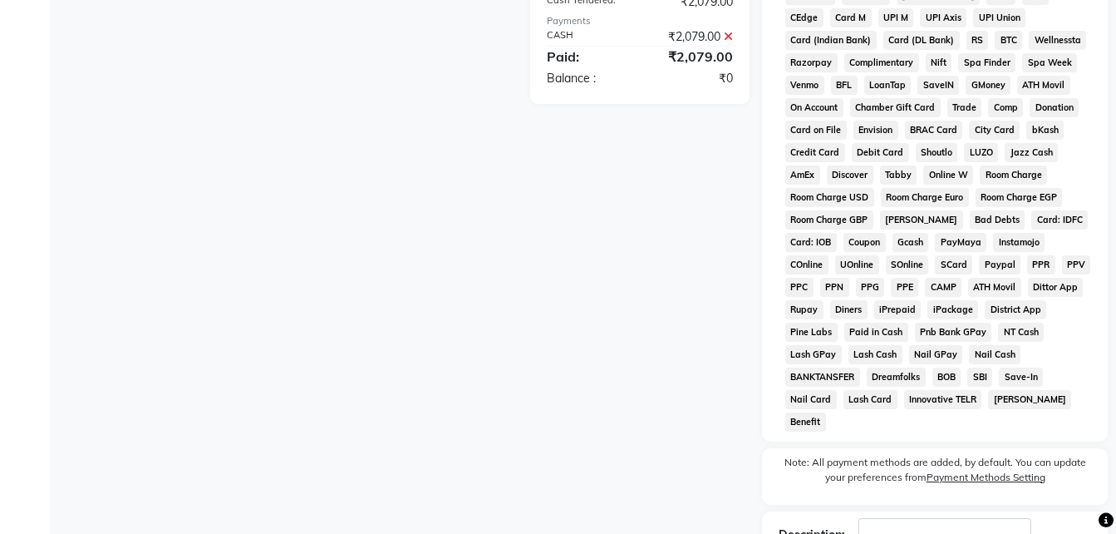
scroll to position [795, 0]
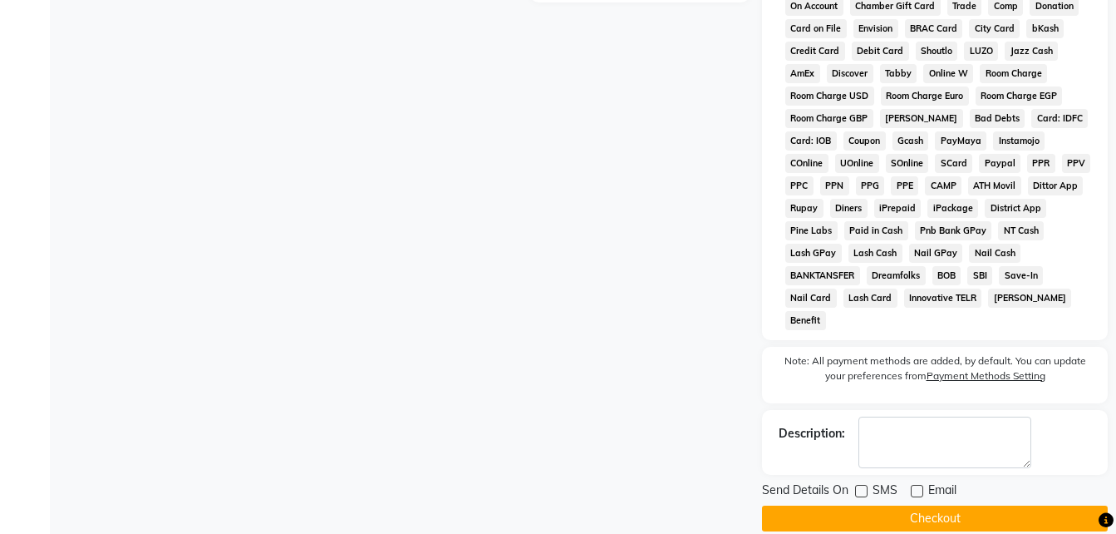
click at [904, 505] on button "Checkout" at bounding box center [935, 518] width 346 height 26
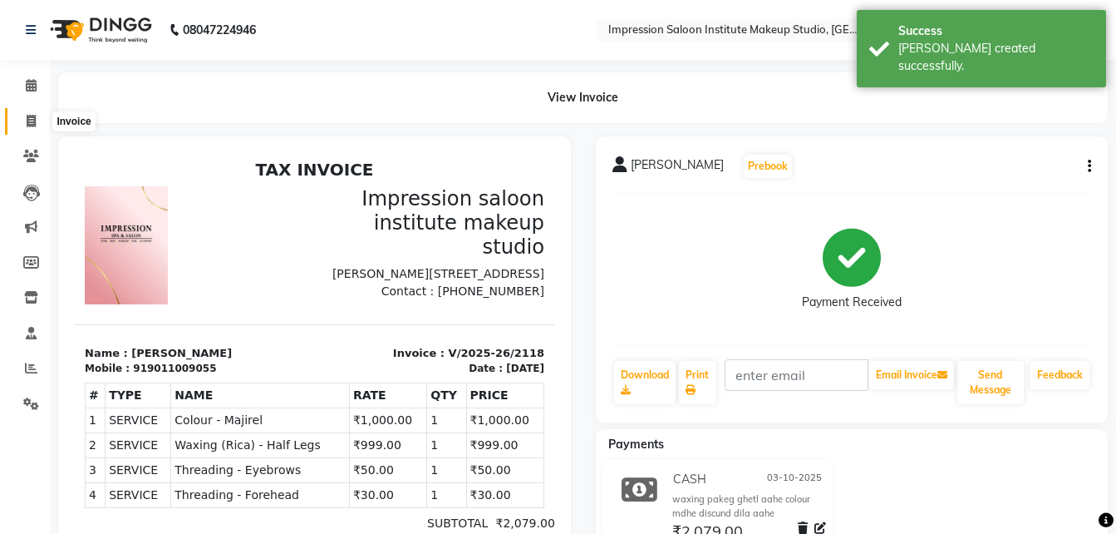
click at [38, 119] on span at bounding box center [31, 121] width 29 height 19
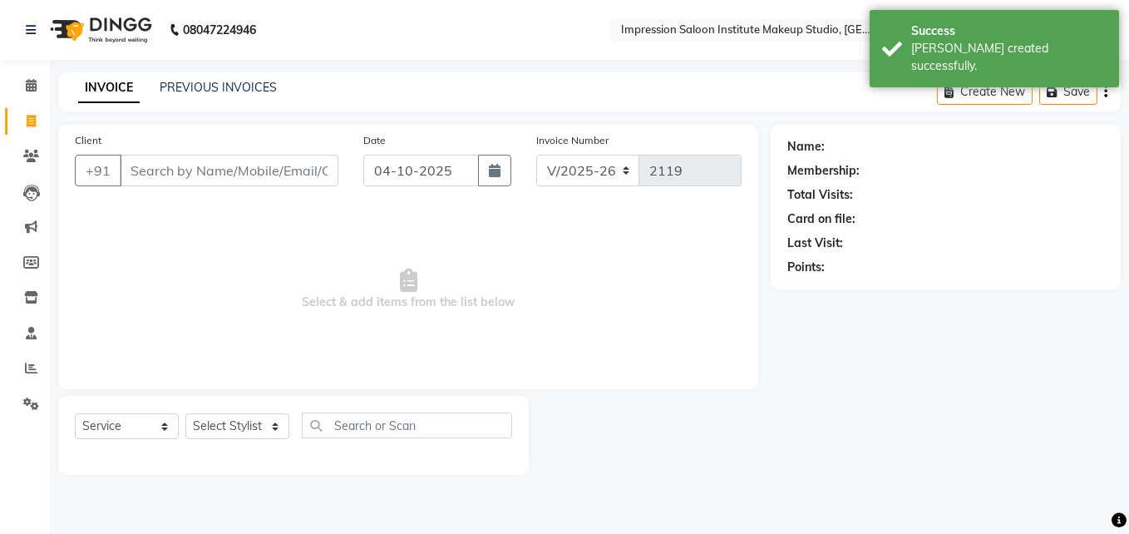
click at [165, 179] on input "Client" at bounding box center [229, 171] width 219 height 32
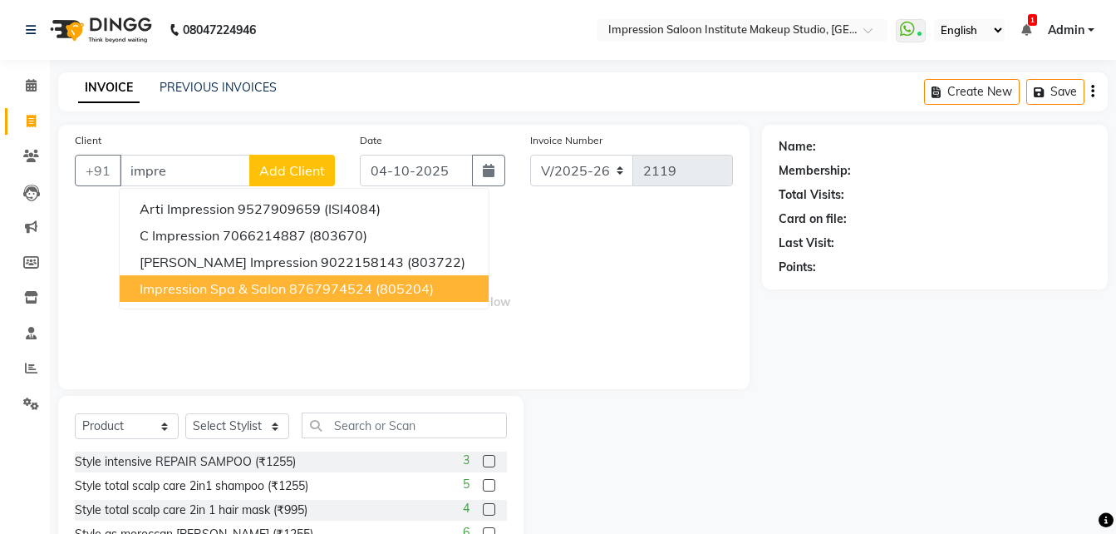
click at [190, 288] on span "Impression Spa & Salon" at bounding box center [213, 288] width 146 height 17
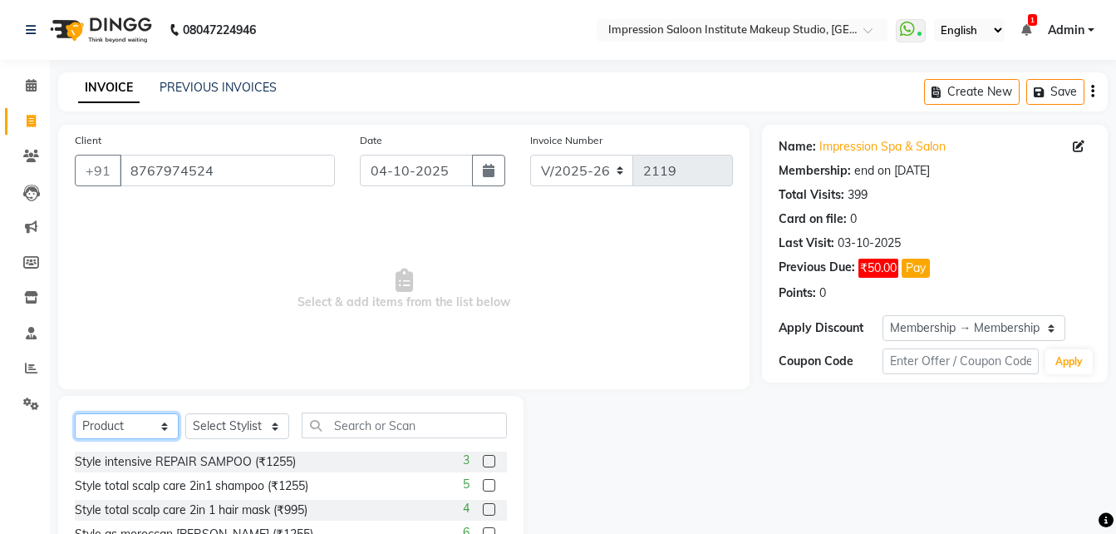
click at [108, 420] on select "Select Service Product Membership Package Voucher Prepaid Gift Card" at bounding box center [127, 426] width 104 height 26
click at [75, 413] on select "Select Service Product Membership Package Voucher Prepaid Gift Card" at bounding box center [127, 426] width 104 height 26
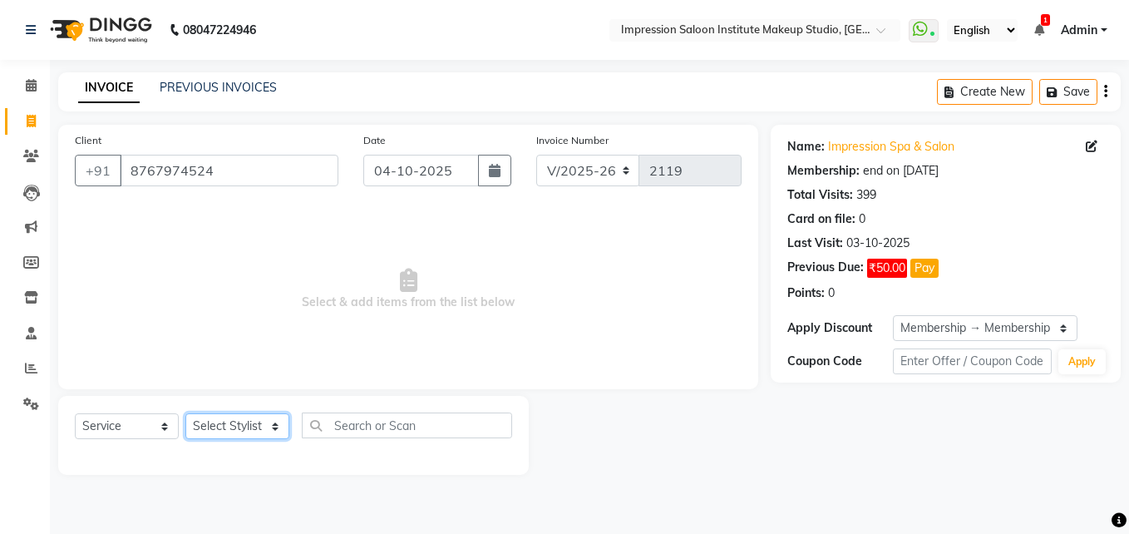
click at [255, 431] on select "Select Stylist Front Desk Pallavi [PERSON_NAME] [PERSON_NAME] [PERSON_NAME] 2" at bounding box center [237, 426] width 104 height 26
click at [185, 413] on select "Select Stylist Front Desk Pallavi [PERSON_NAME] [PERSON_NAME] [PERSON_NAME] 2" at bounding box center [237, 426] width 104 height 26
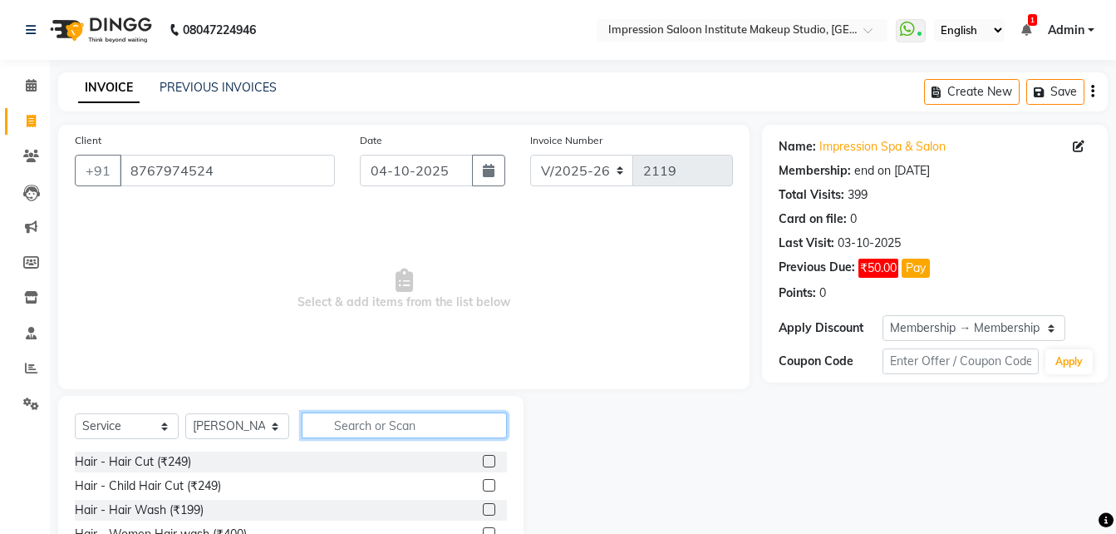
click at [316, 431] on input "text" at bounding box center [404, 425] width 205 height 26
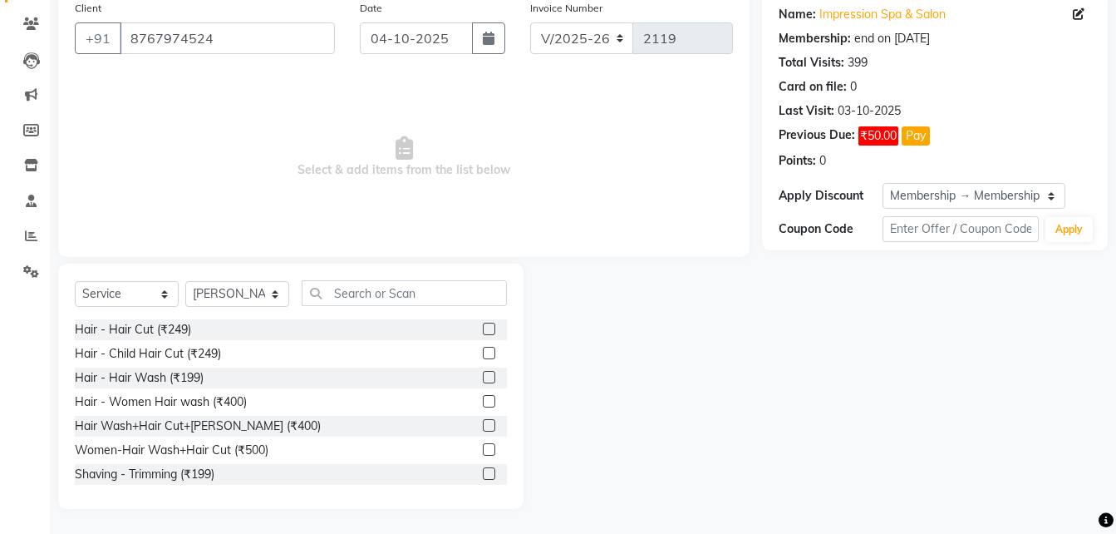
drag, startPoint x: 484, startPoint y: 406, endPoint x: 475, endPoint y: 398, distance: 12.4
click at [483, 398] on div at bounding box center [495, 401] width 24 height 21
click at [483, 398] on label at bounding box center [489, 401] width 12 height 12
click at [483, 398] on input "checkbox" at bounding box center [488, 401] width 11 height 11
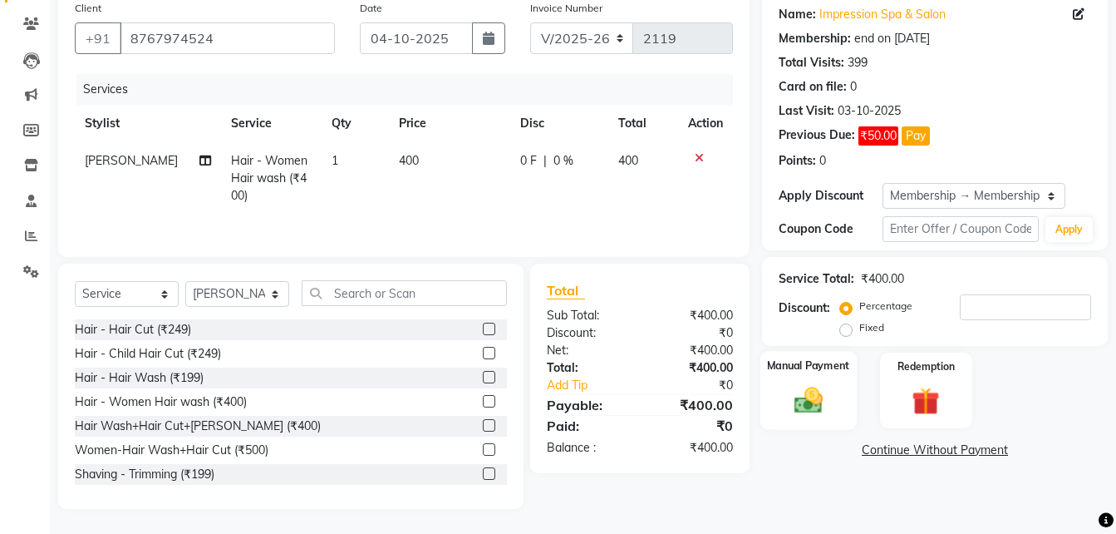
click at [790, 385] on img at bounding box center [808, 399] width 47 height 33
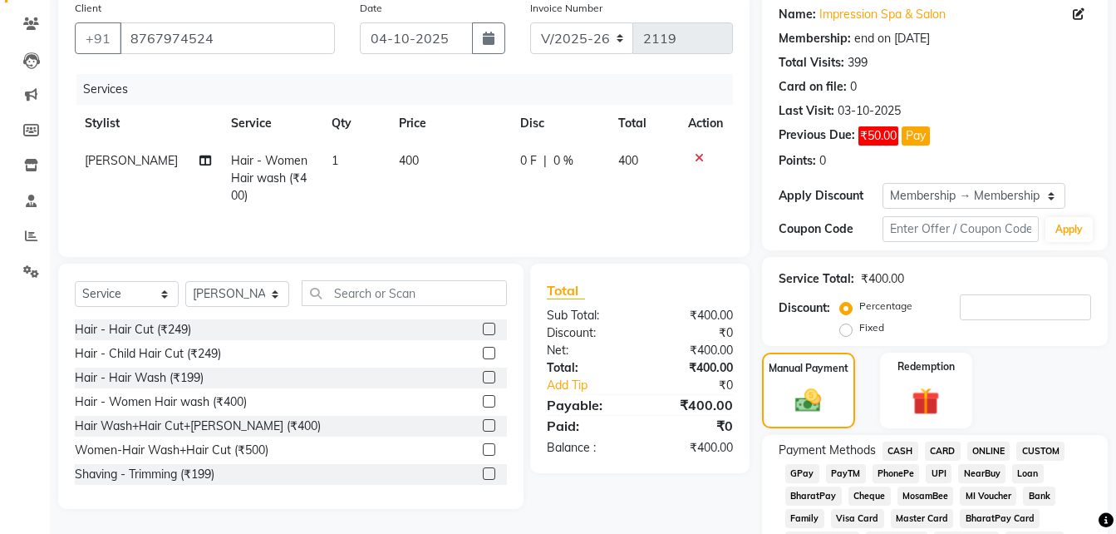
click at [938, 466] on span "UPI" at bounding box center [939, 473] width 26 height 19
click at [492, 38] on icon "button" at bounding box center [489, 38] width 12 height 13
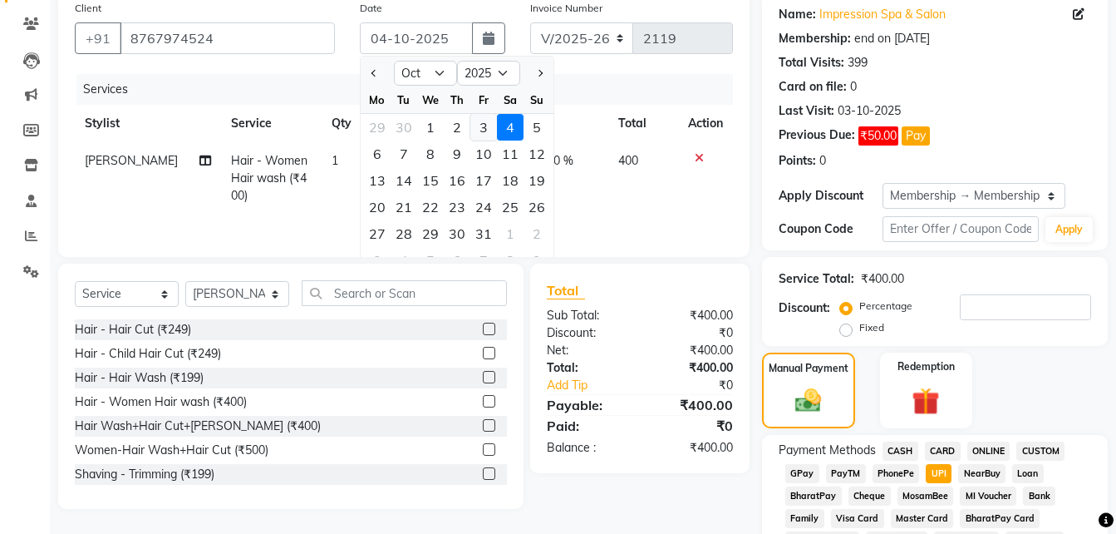
click at [487, 129] on div "3" at bounding box center [483, 127] width 27 height 27
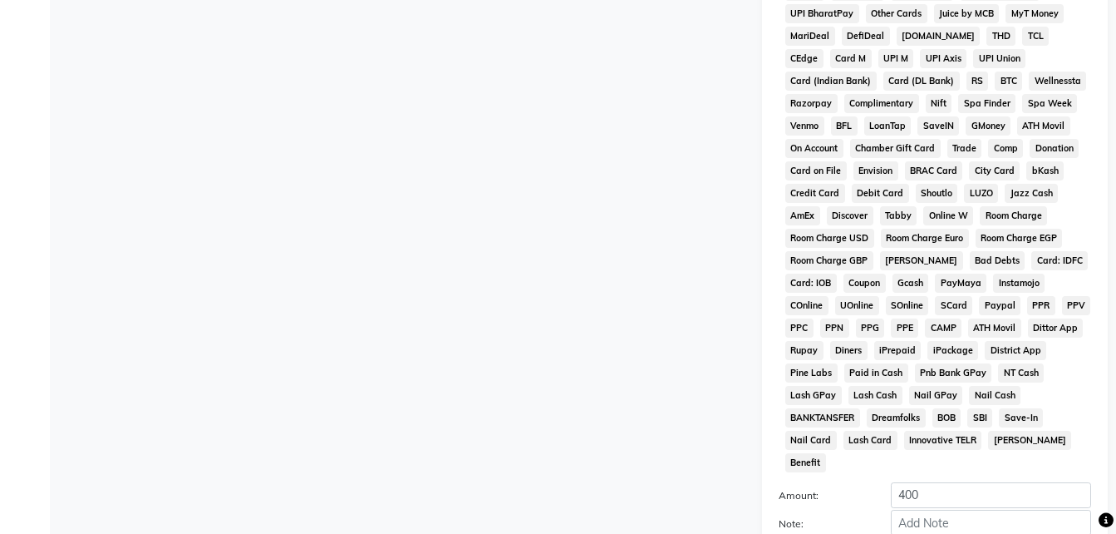
scroll to position [795, 0]
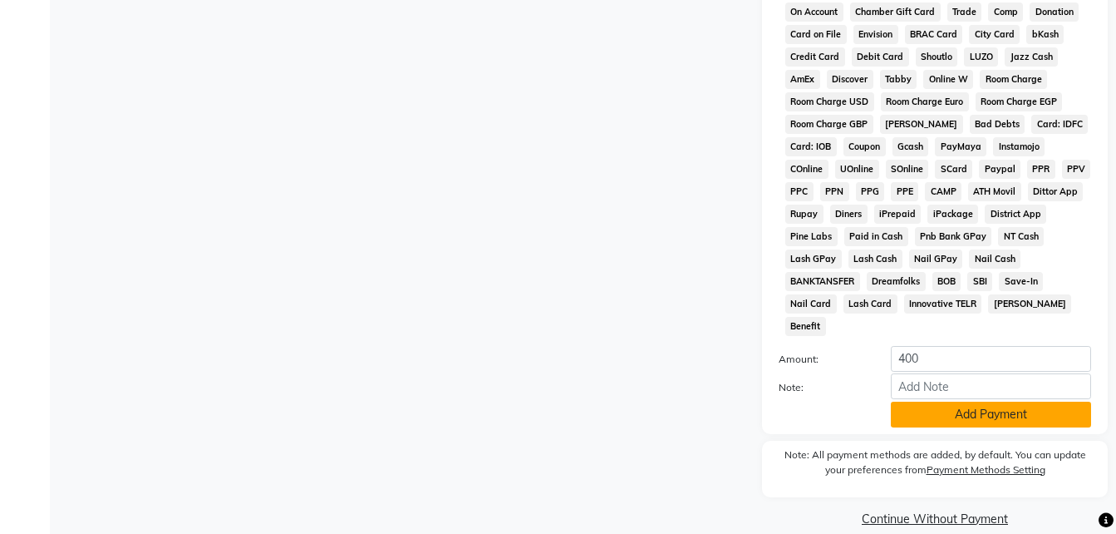
click at [997, 401] on button "Add Payment" at bounding box center [991, 414] width 200 height 26
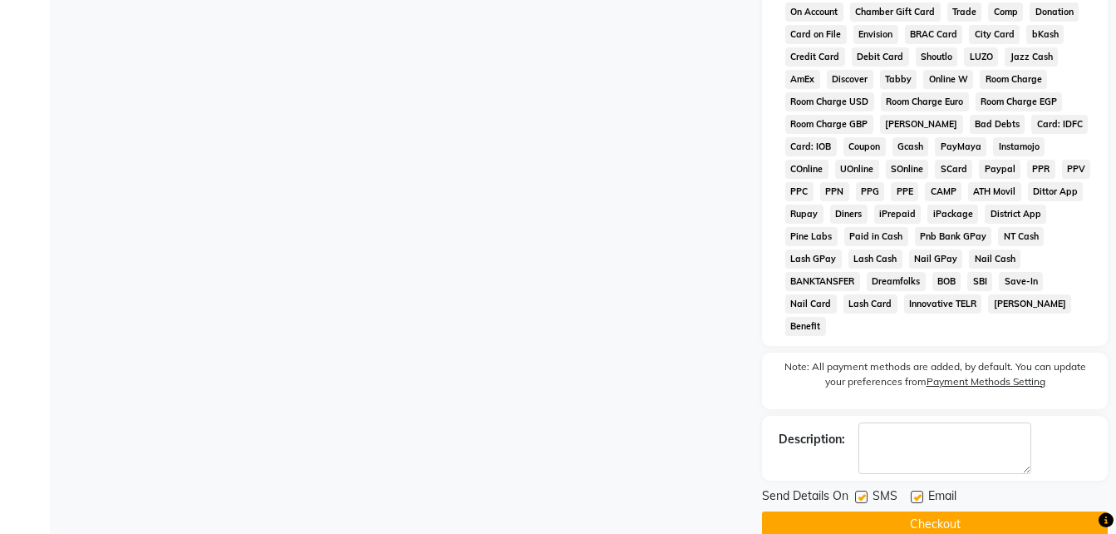
click at [918, 490] on div at bounding box center [916, 498] width 11 height 17
click at [918, 490] on label at bounding box center [917, 496] width 12 height 12
click at [918, 492] on input "checkbox" at bounding box center [916, 497] width 11 height 11
click at [859, 490] on label at bounding box center [861, 496] width 12 height 12
click at [859, 492] on input "checkbox" at bounding box center [860, 497] width 11 height 11
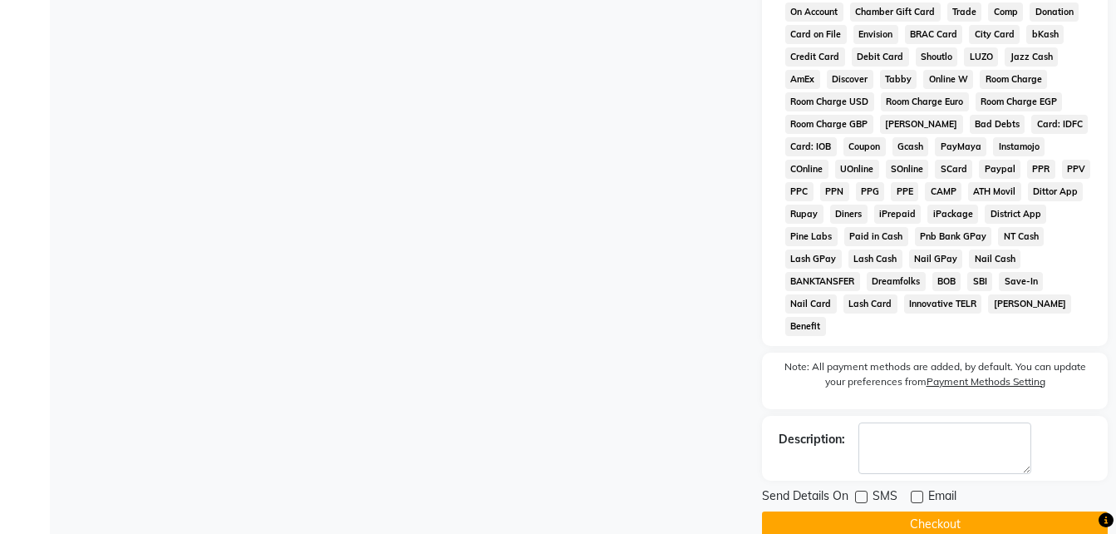
click at [859, 511] on button "Checkout" at bounding box center [935, 524] width 346 height 26
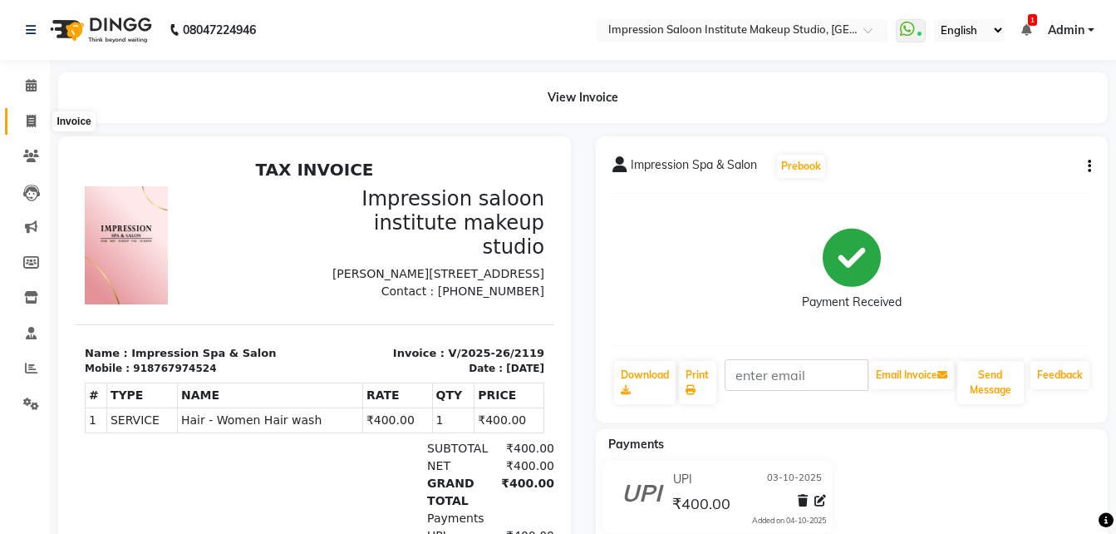
click at [39, 118] on span at bounding box center [31, 121] width 29 height 19
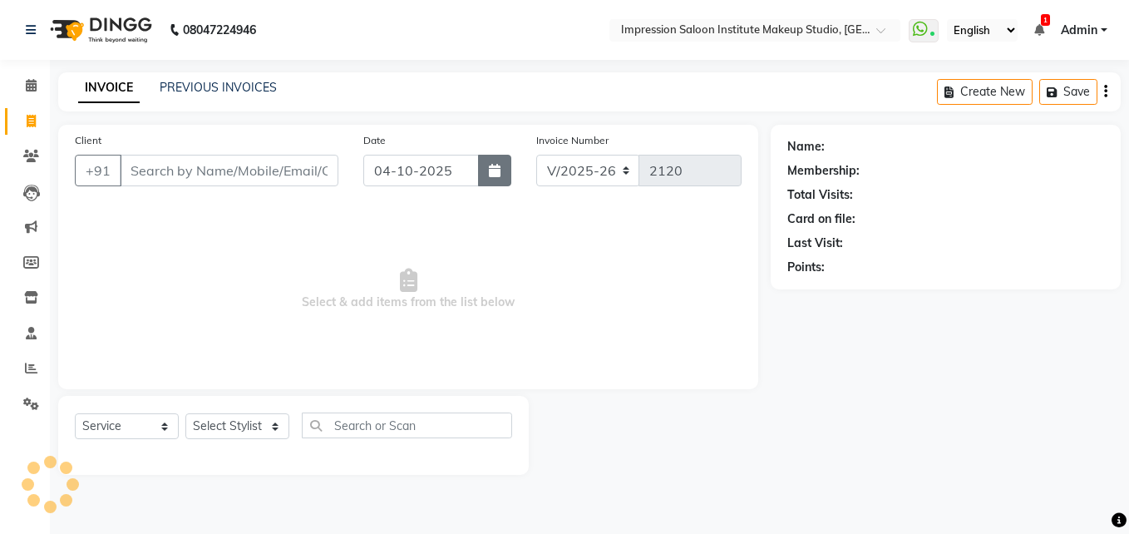
click at [505, 176] on button "button" at bounding box center [494, 171] width 33 height 32
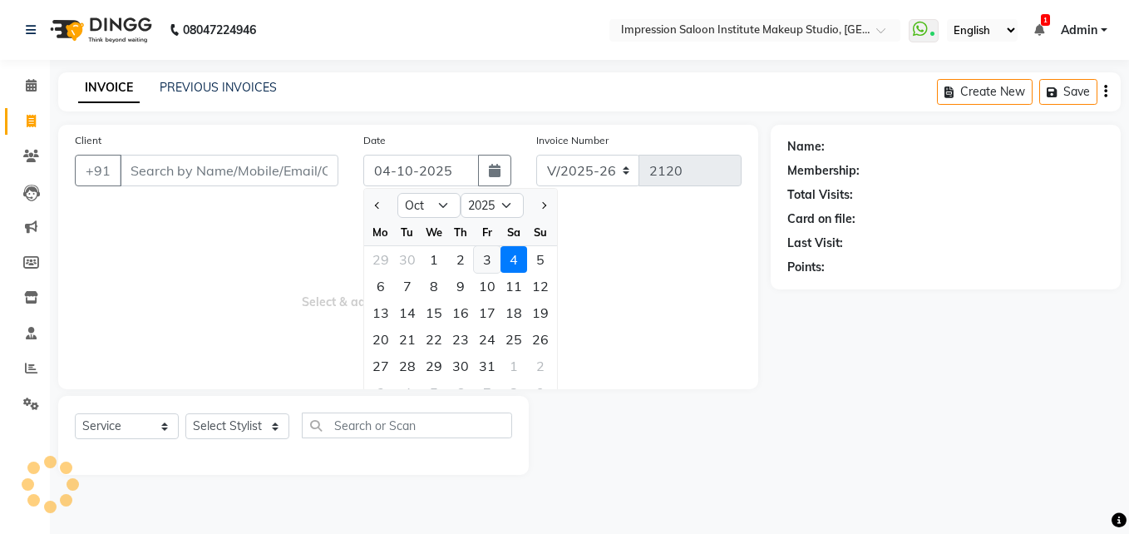
click at [476, 251] on div "3" at bounding box center [487, 259] width 27 height 27
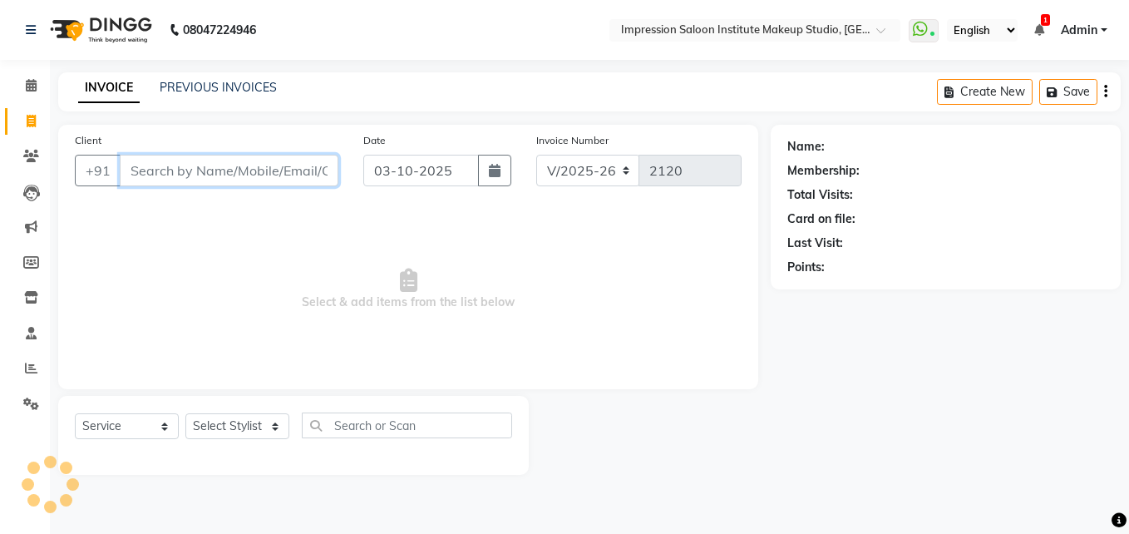
click at [232, 157] on input "Client" at bounding box center [229, 171] width 219 height 32
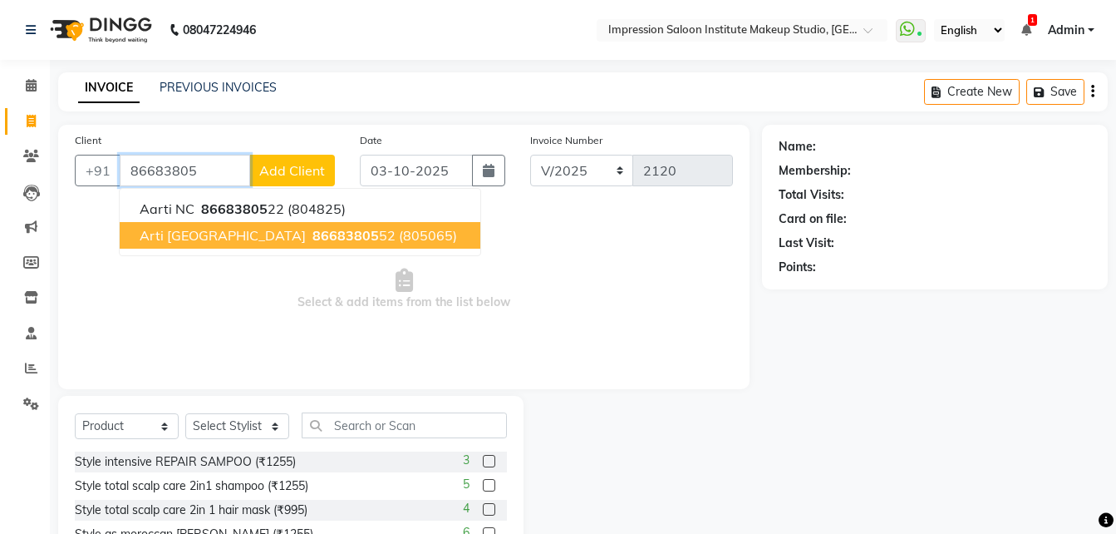
click at [292, 226] on button "Arti NC 86683805 52 (805065)" at bounding box center [300, 235] width 361 height 27
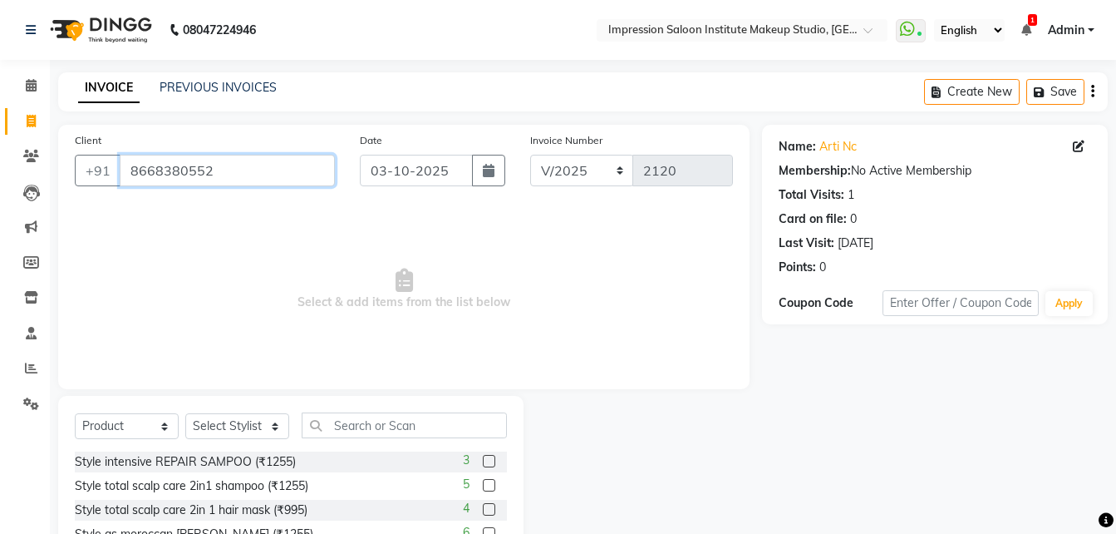
click at [251, 175] on input "8668380552" at bounding box center [227, 171] width 215 height 32
click at [144, 436] on select "Select Service Product Membership Package Voucher Prepaid Gift Card" at bounding box center [127, 426] width 104 height 26
click at [75, 413] on select "Select Service Product Membership Package Voucher Prepaid Gift Card" at bounding box center [127, 426] width 104 height 26
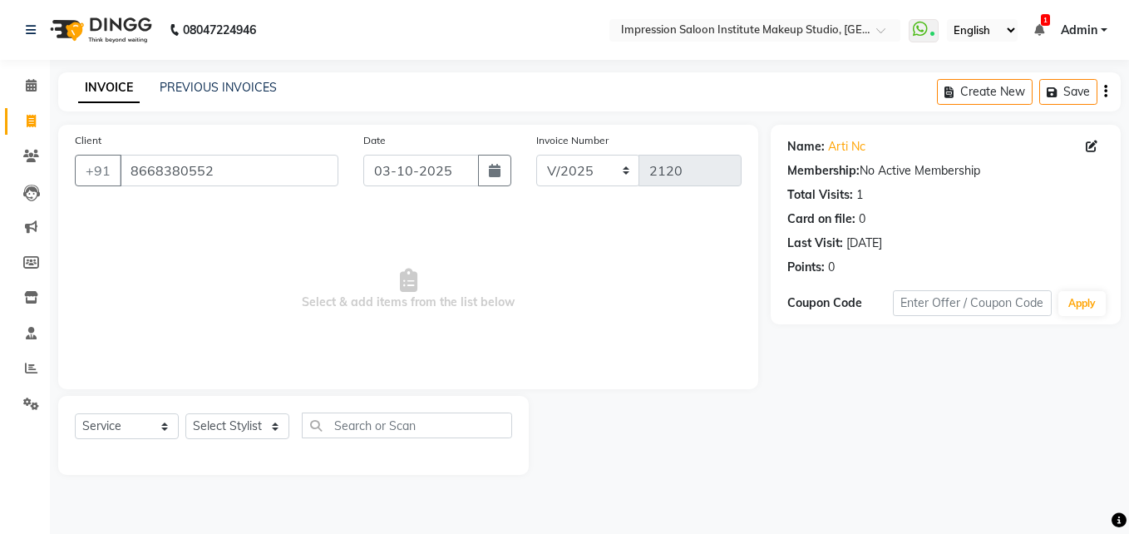
click at [242, 412] on div "Select Service Product Membership Package Voucher Prepaid Gift Card Select Styl…" at bounding box center [293, 431] width 437 height 39
click at [243, 429] on select "Select Stylist Front Desk Pallavi [PERSON_NAME] [PERSON_NAME] [PERSON_NAME] 2" at bounding box center [237, 426] width 104 height 26
click at [185, 413] on select "Select Stylist Front Desk Pallavi [PERSON_NAME] [PERSON_NAME] [PERSON_NAME] 2" at bounding box center [237, 426] width 104 height 26
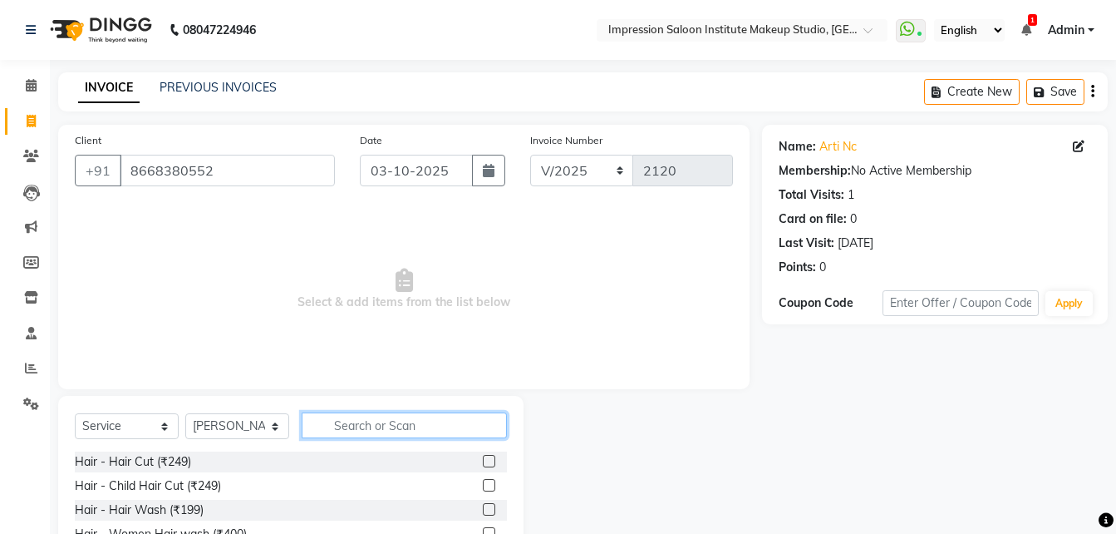
click at [344, 414] on input "text" at bounding box center [404, 425] width 205 height 26
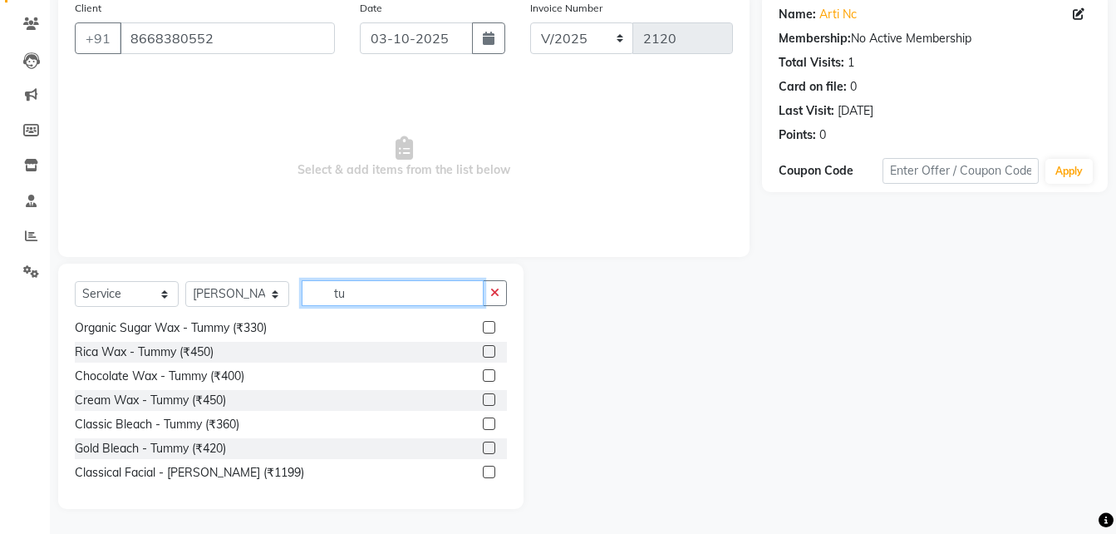
scroll to position [460, 0]
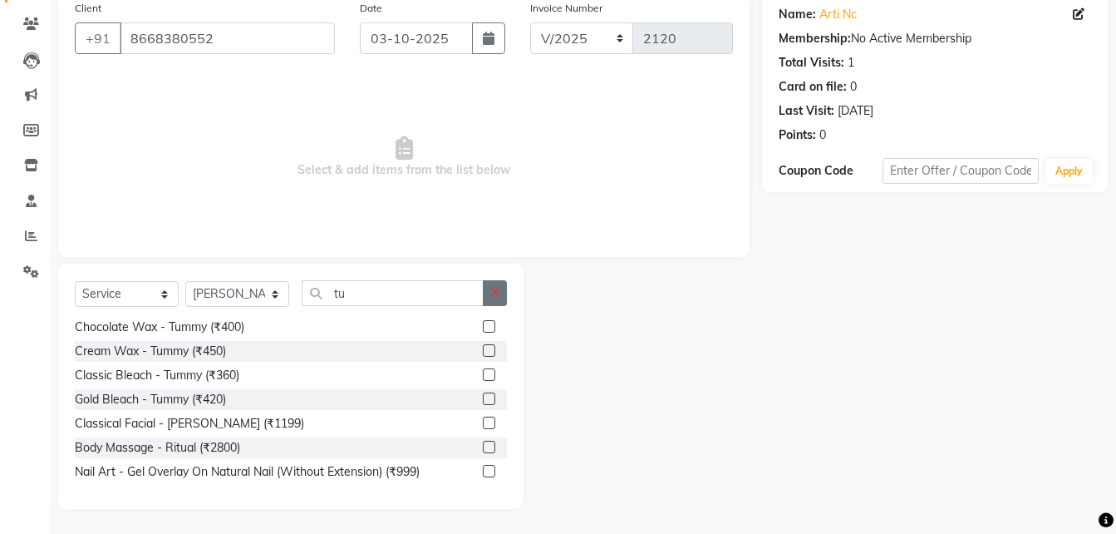
click at [503, 290] on button "button" at bounding box center [495, 293] width 24 height 26
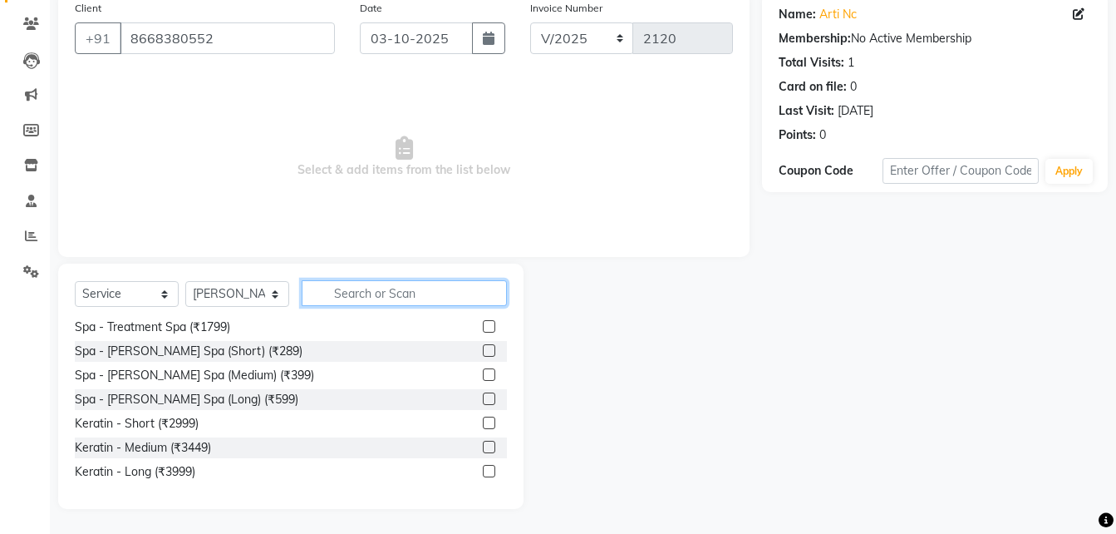
click at [458, 280] on input "text" at bounding box center [404, 293] width 205 height 26
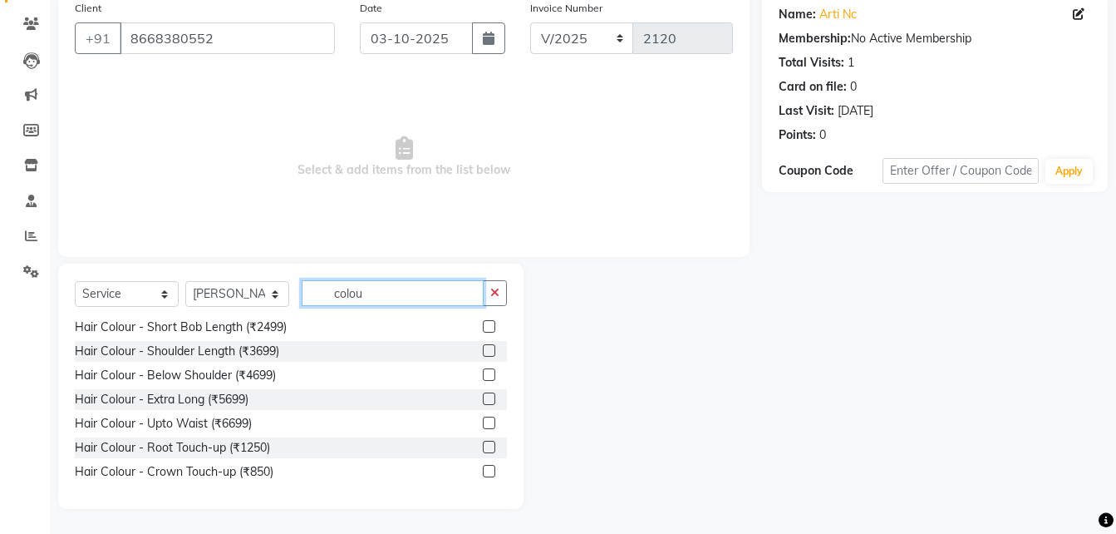
scroll to position [171, 0]
click at [483, 472] on label at bounding box center [489, 471] width 12 height 12
click at [483, 472] on input "checkbox" at bounding box center [488, 471] width 11 height 11
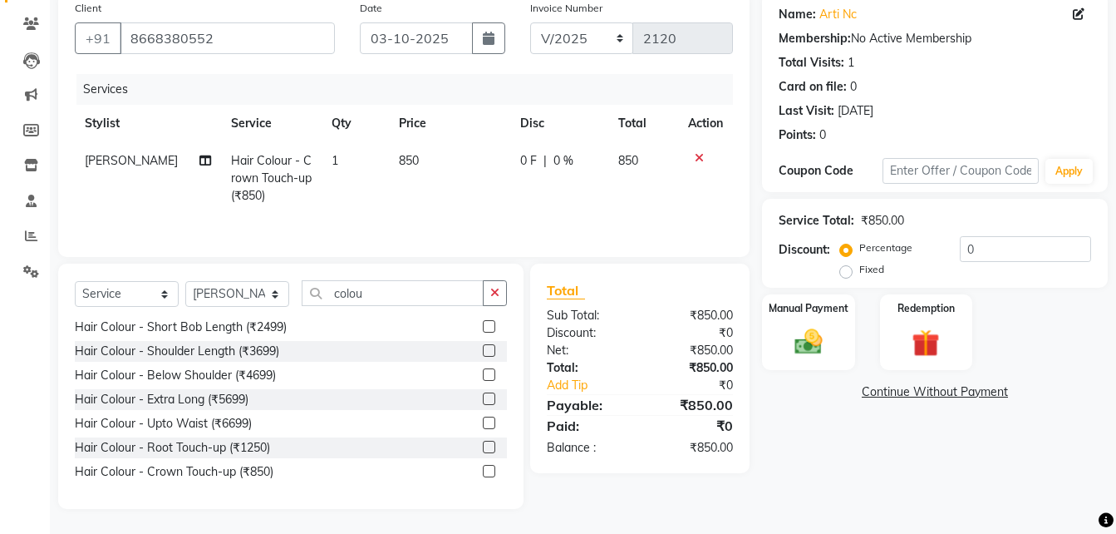
click at [400, 157] on span "850" at bounding box center [409, 160] width 20 height 15
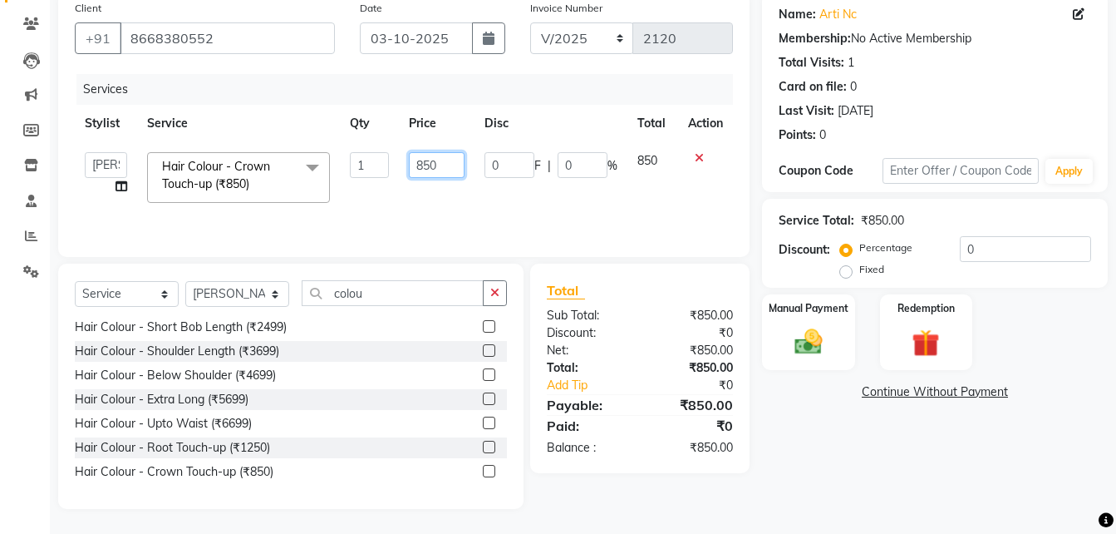
click at [426, 164] on input "850" at bounding box center [437, 165] width 57 height 26
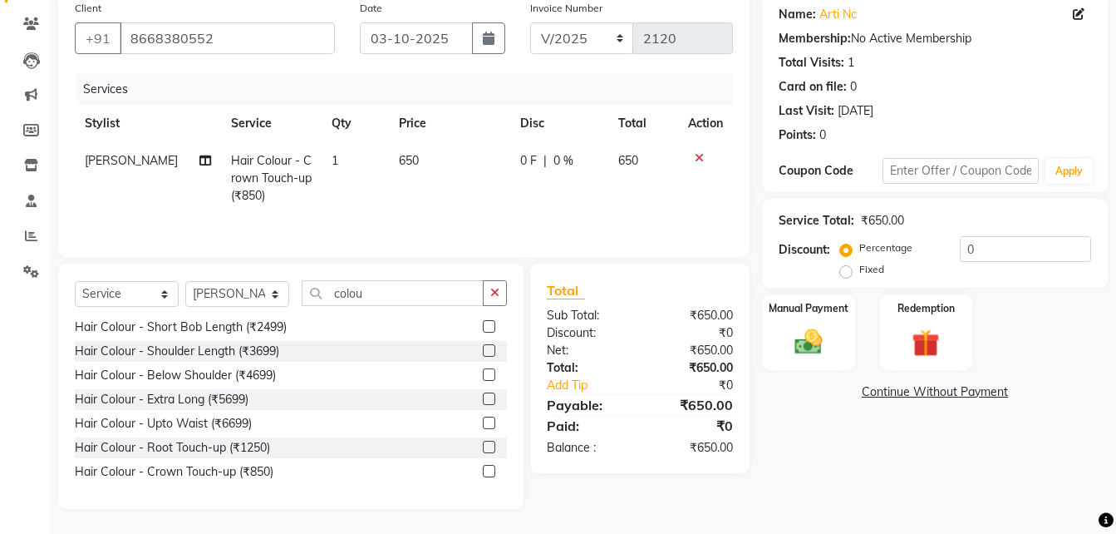
click at [450, 194] on td "650" at bounding box center [449, 178] width 121 height 72
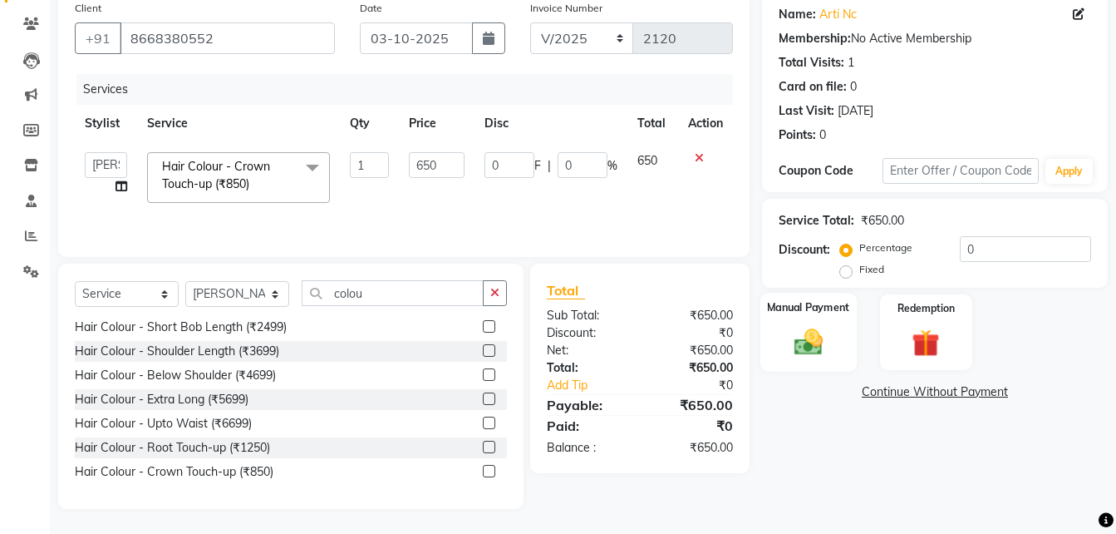
click at [791, 361] on div "Manual Payment" at bounding box center [809, 332] width 96 height 79
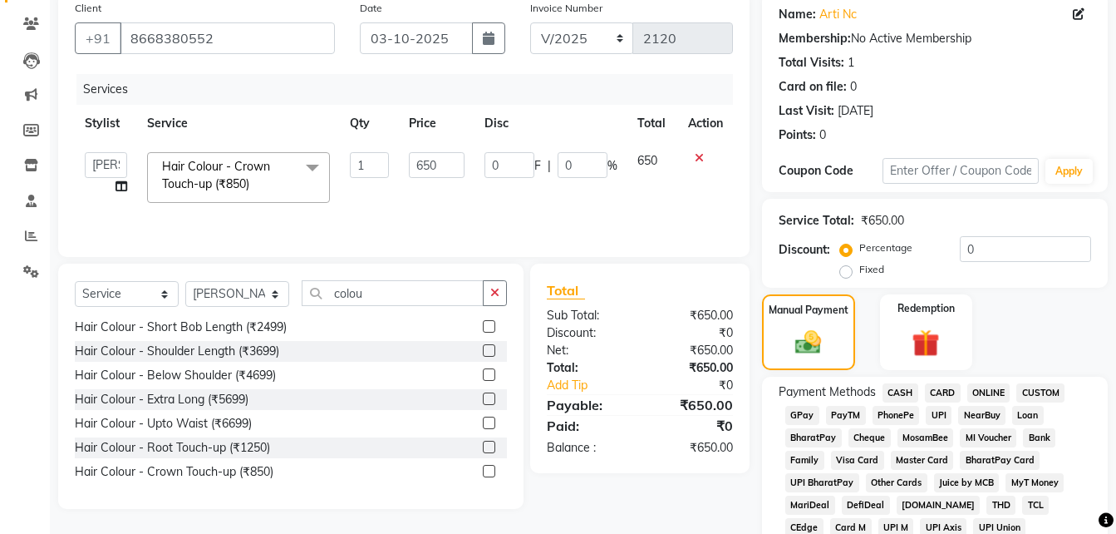
click at [939, 418] on span "UPI" at bounding box center [939, 415] width 26 height 19
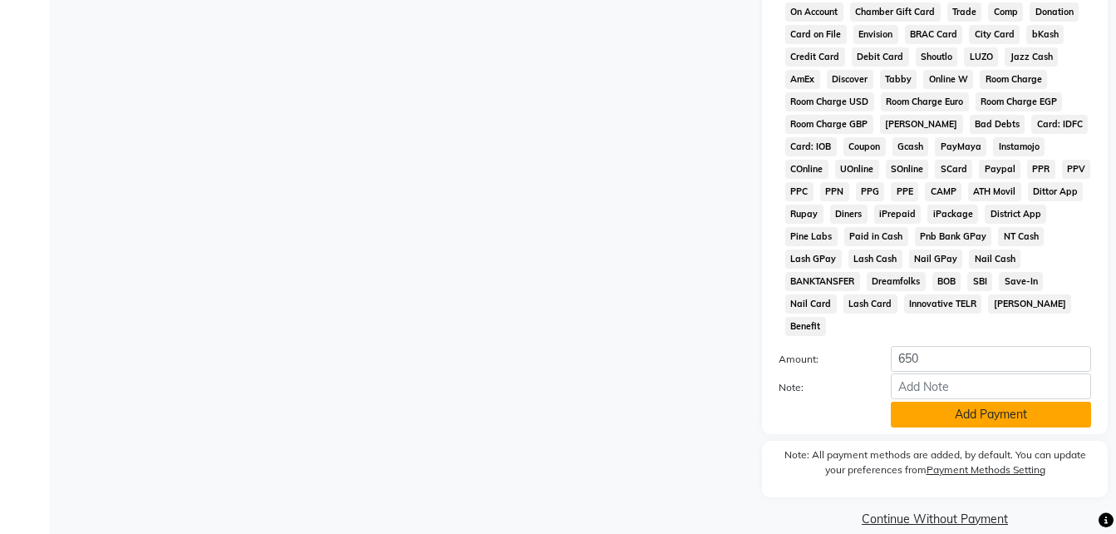
click at [960, 401] on button "Add Payment" at bounding box center [991, 414] width 200 height 26
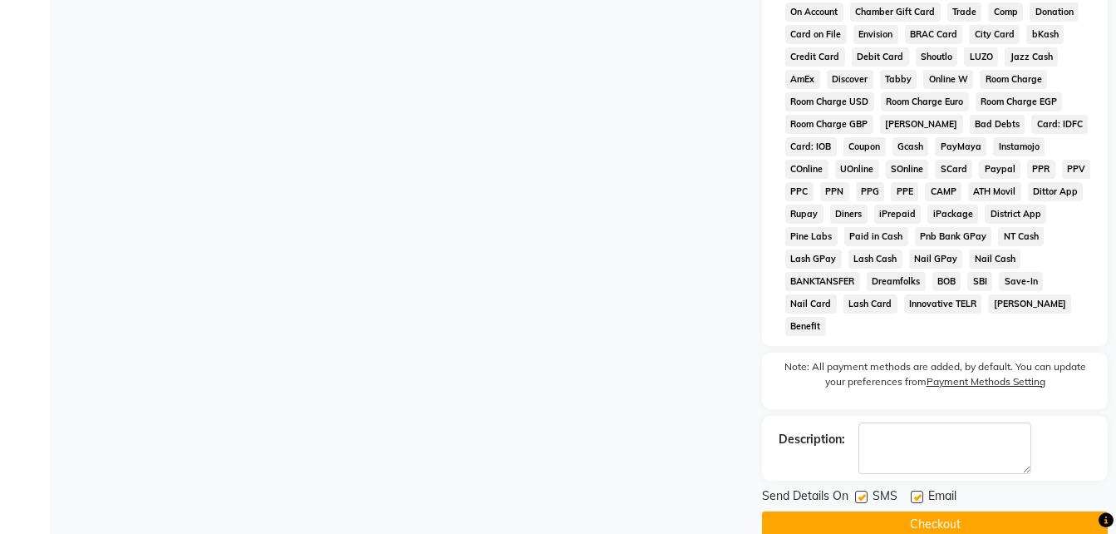
click at [858, 490] on label at bounding box center [861, 496] width 12 height 12
click at [858, 492] on input "checkbox" at bounding box center [860, 497] width 11 height 11
click at [914, 490] on label at bounding box center [917, 496] width 12 height 12
click at [914, 492] on input "checkbox" at bounding box center [916, 497] width 11 height 11
click at [918, 511] on button "Checkout" at bounding box center [935, 524] width 346 height 26
